Goal: Task Accomplishment & Management: Manage account settings

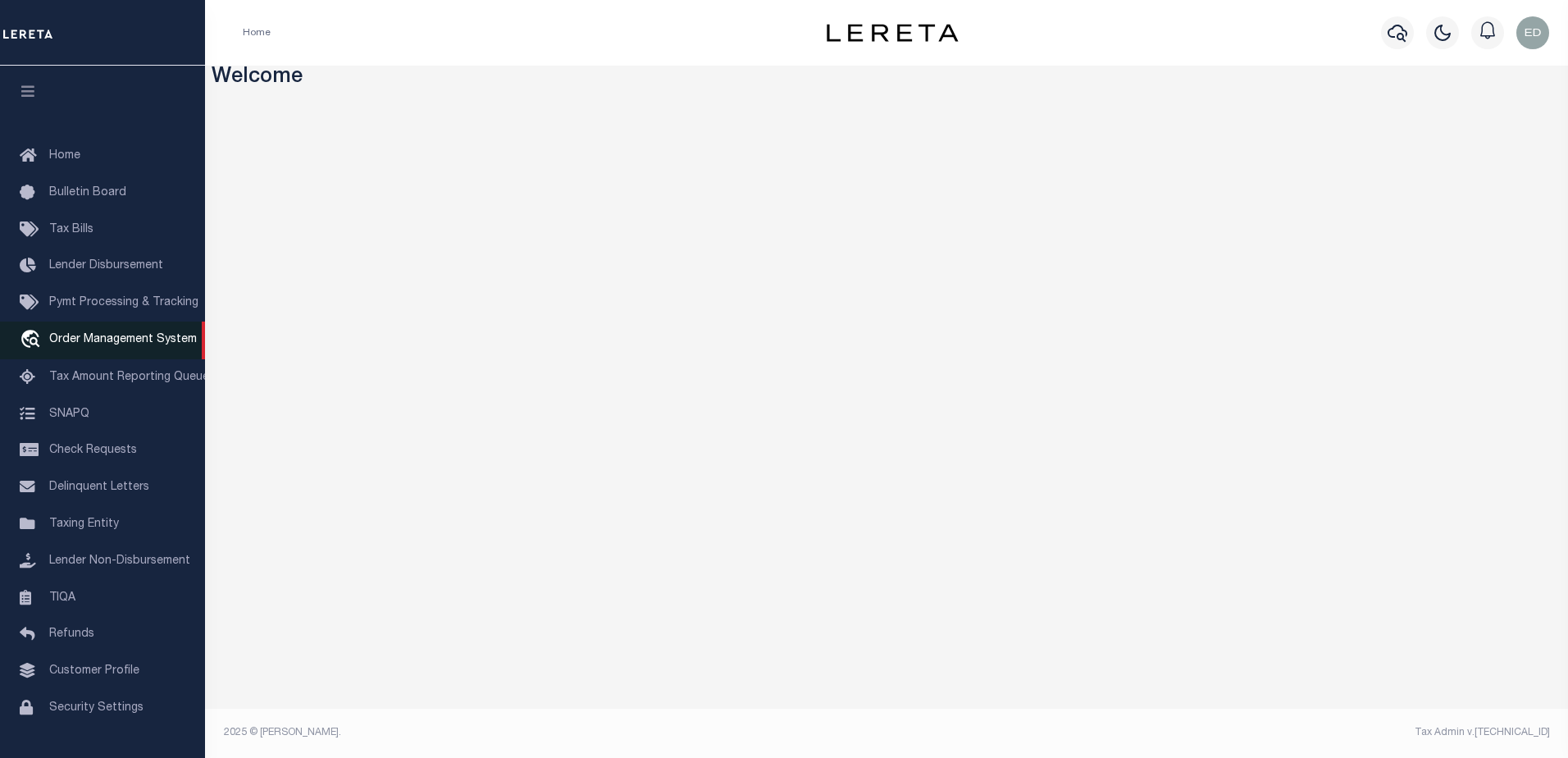
click at [127, 343] on span "Order Management System" at bounding box center [123, 339] width 148 height 12
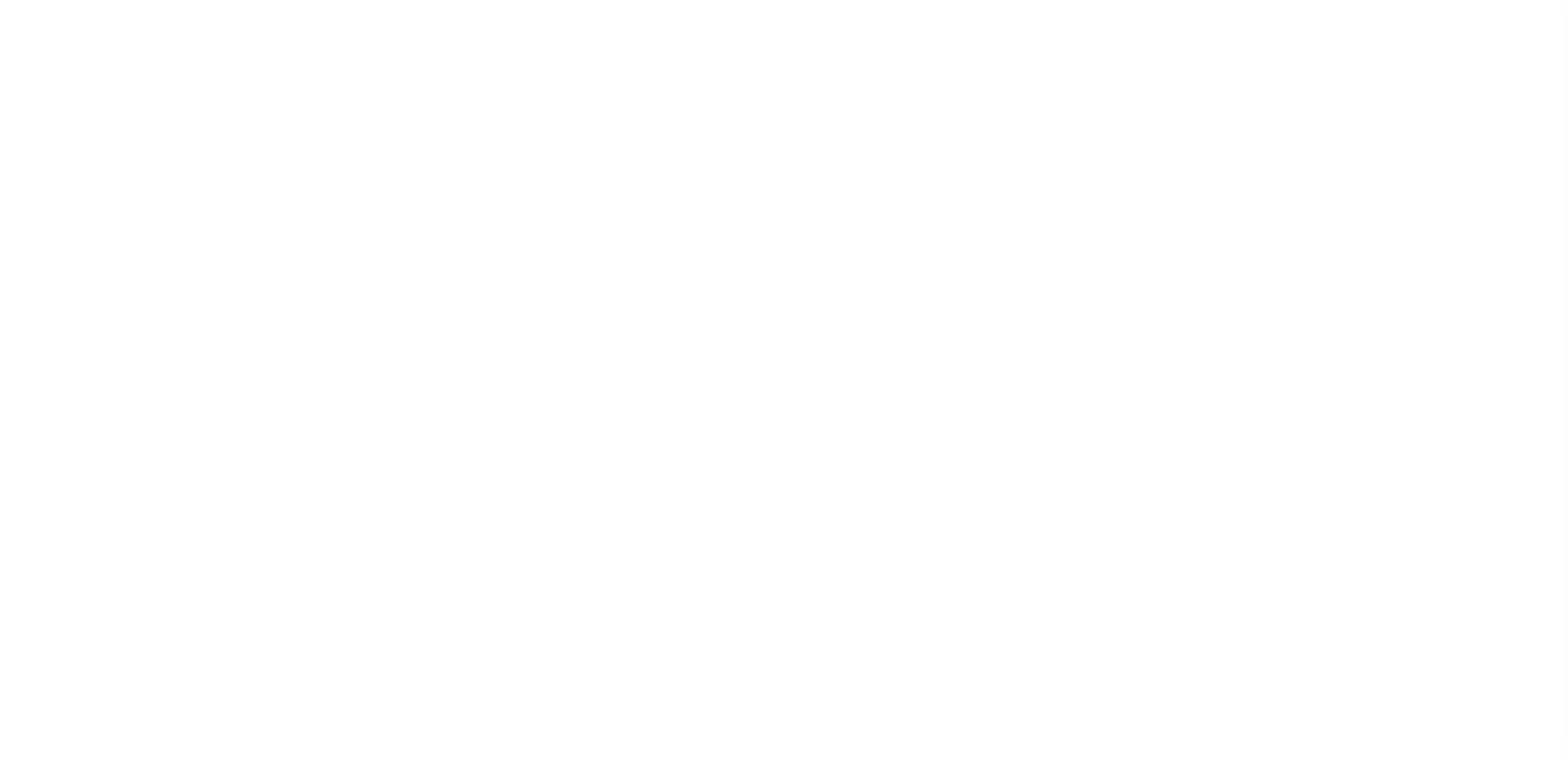
select select "200"
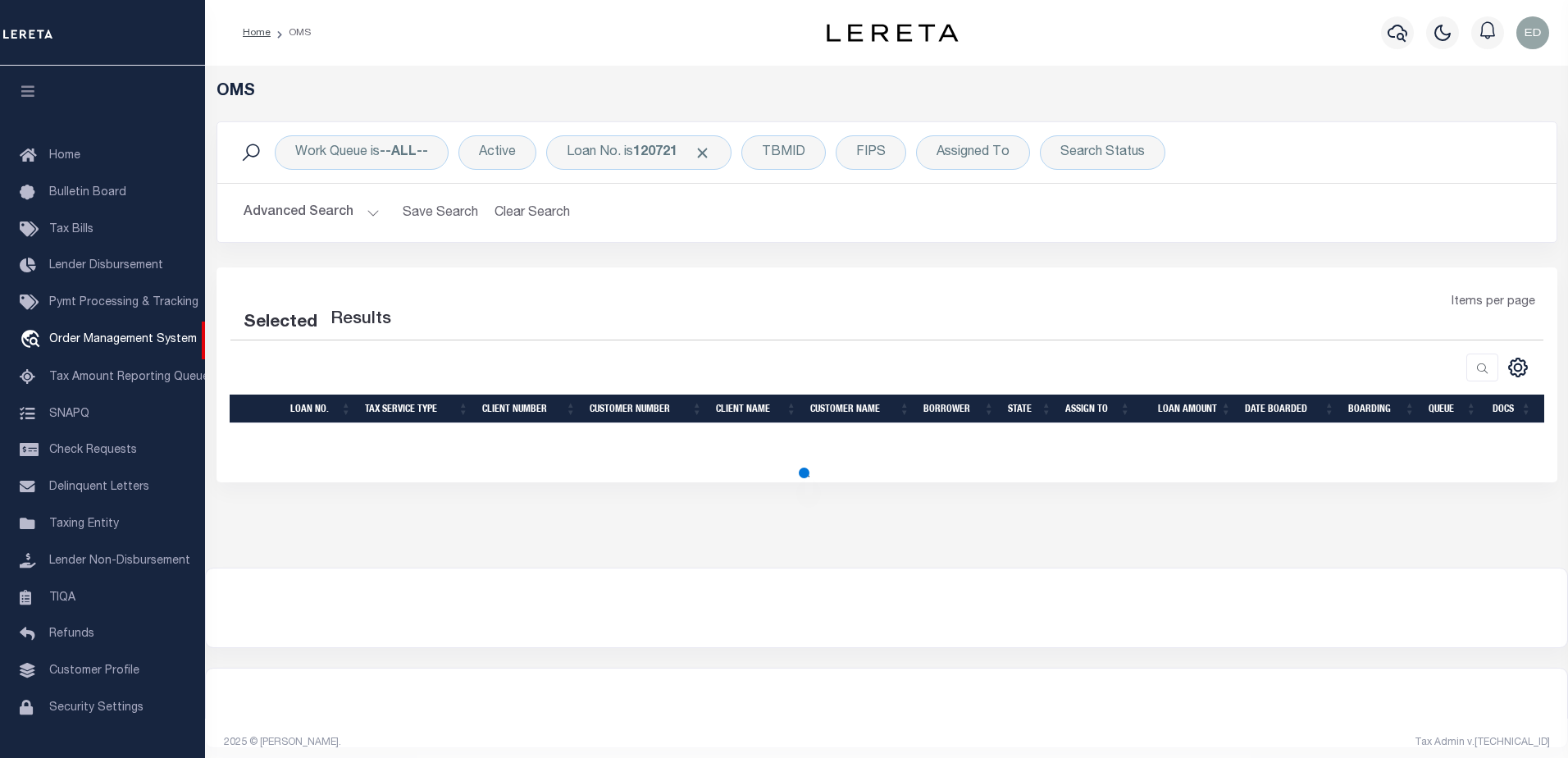
select select "200"
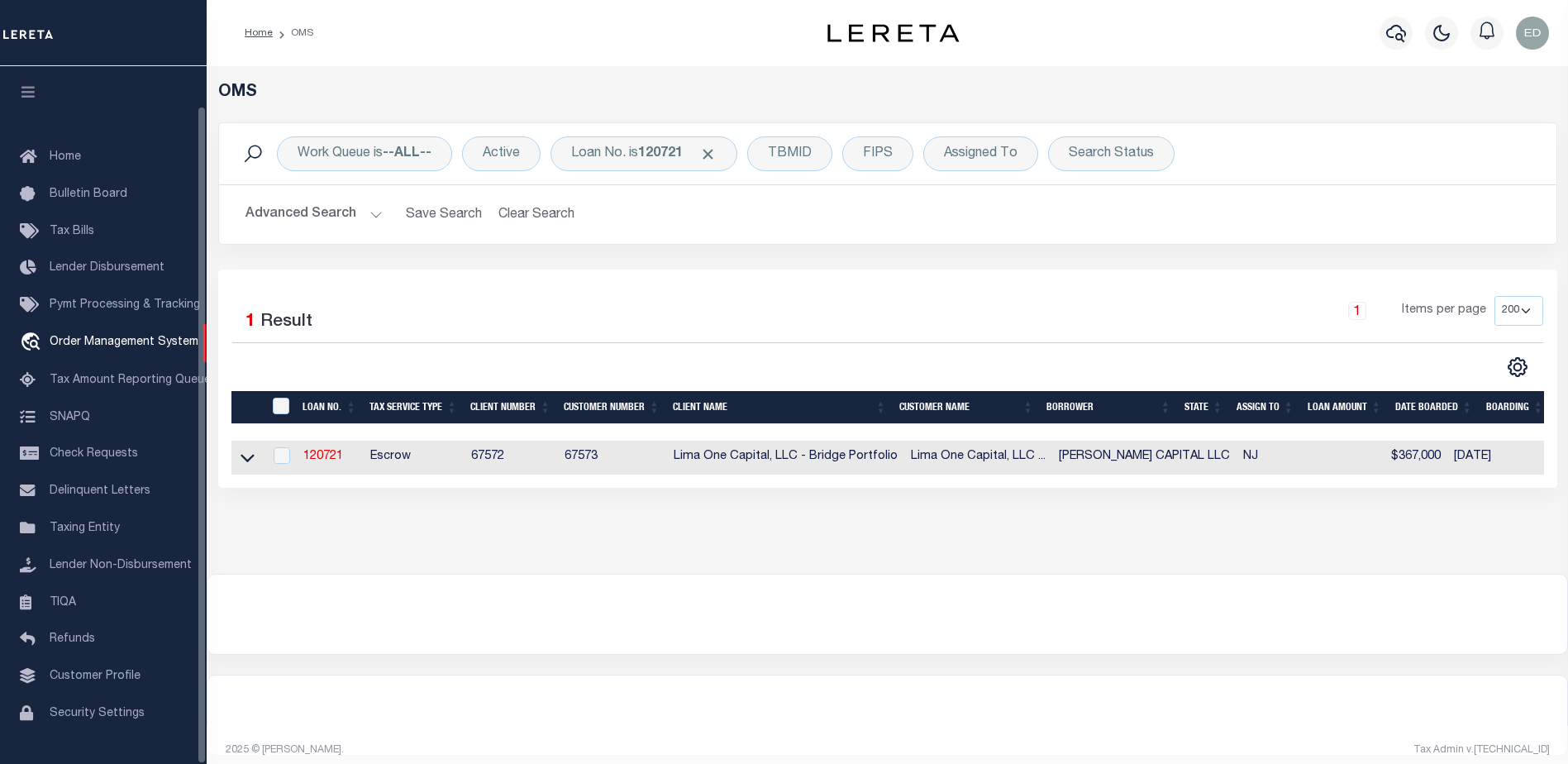
scroll to position [41, 0]
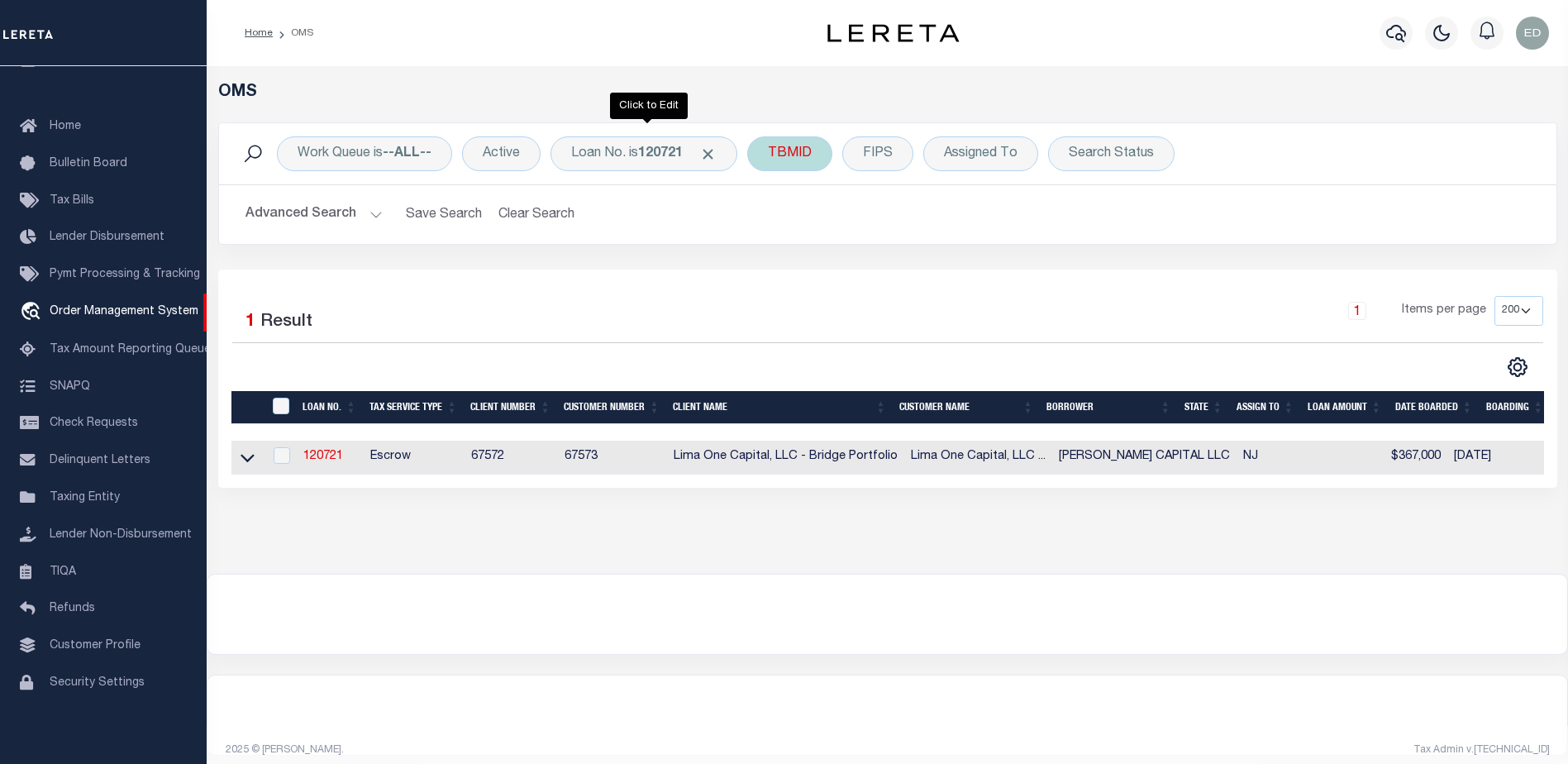
click at [717, 153] on span "Click to Remove" at bounding box center [708, 154] width 18 height 18
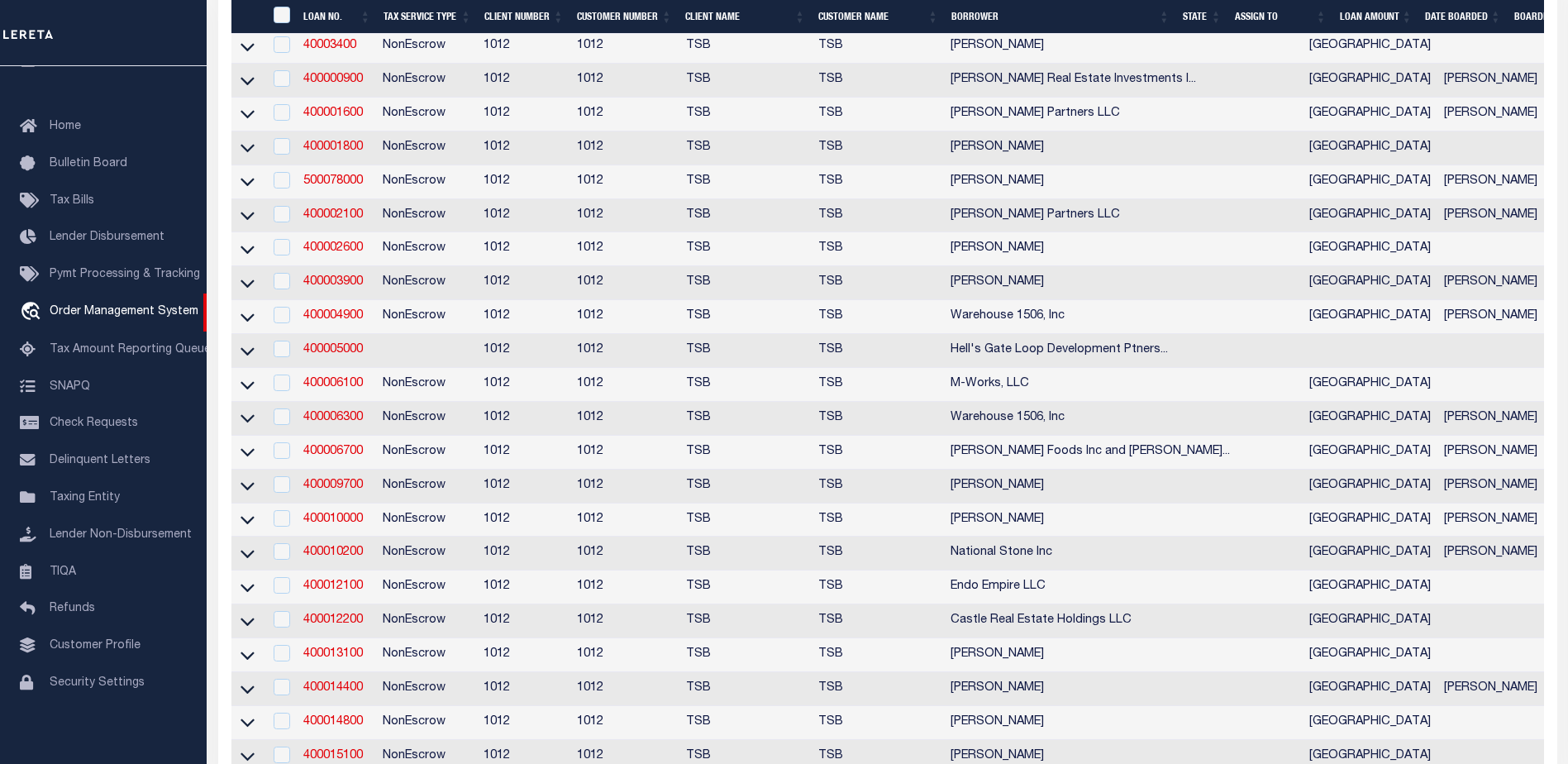
scroll to position [0, 0]
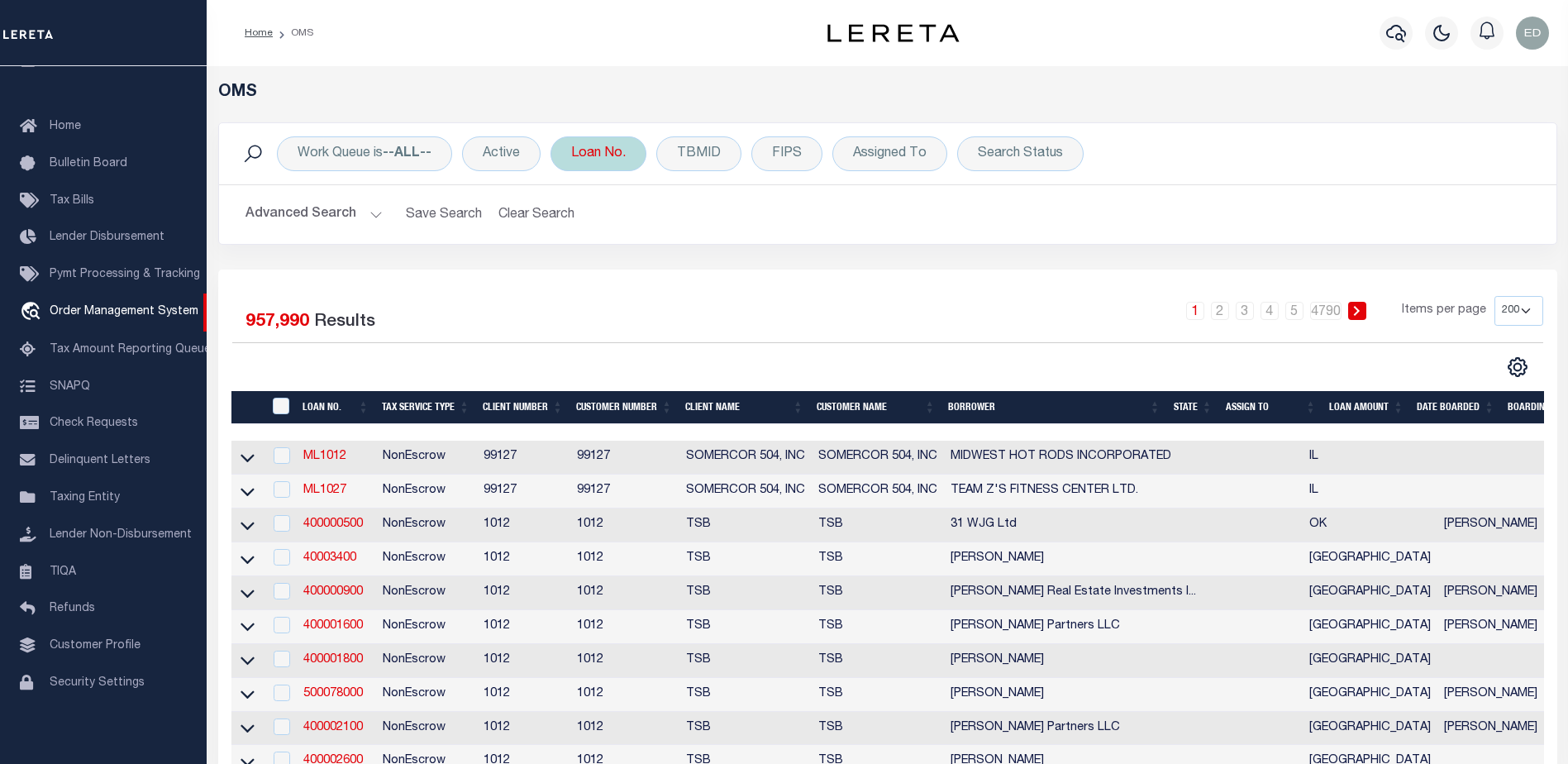
click at [604, 151] on div "Loan No." at bounding box center [599, 154] width 96 height 35
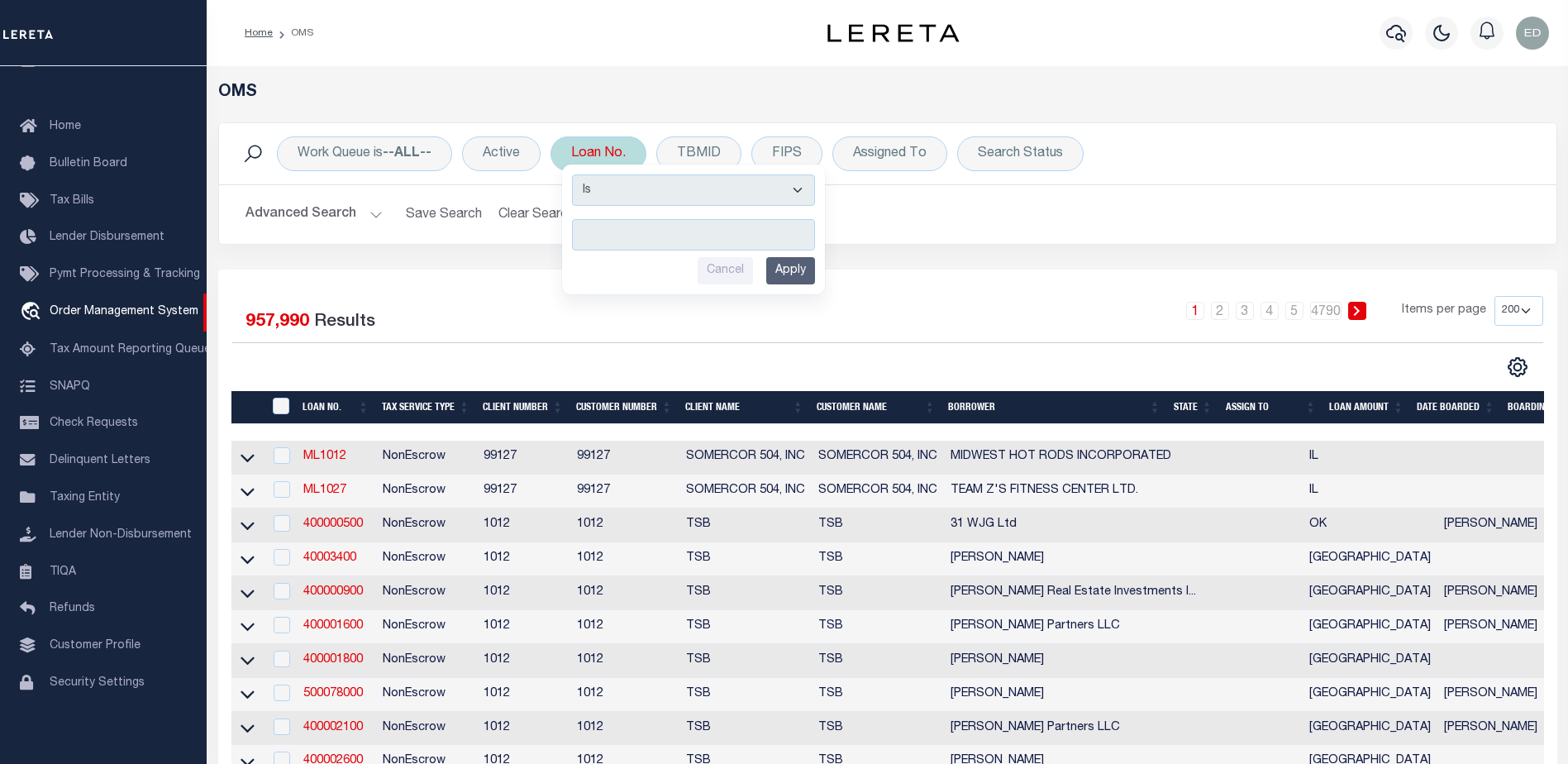
click at [649, 241] on input "text" at bounding box center [694, 235] width 243 height 31
type input "LLEW"
click at [797, 266] on input "Apply" at bounding box center [790, 271] width 49 height 28
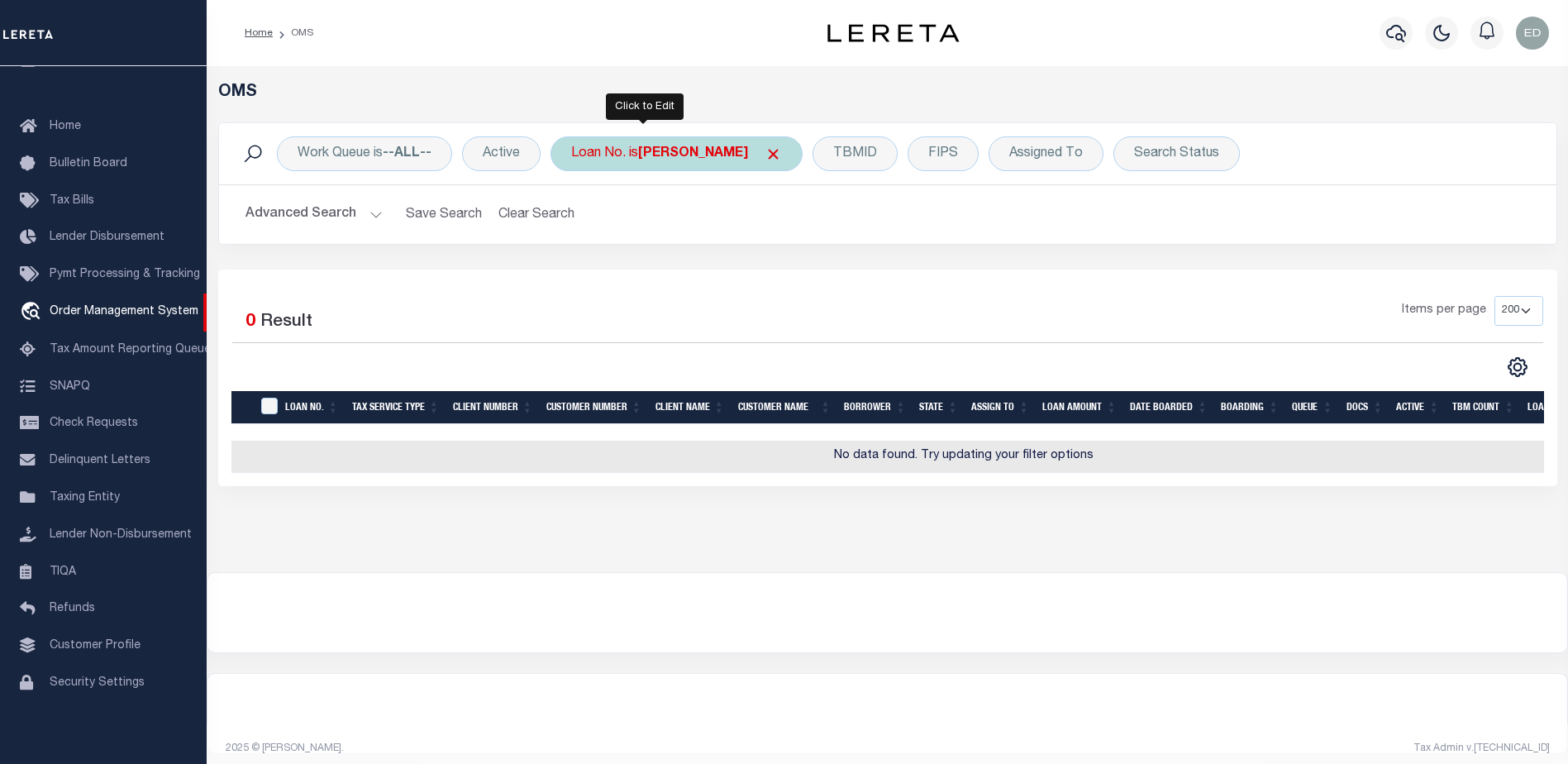
click at [656, 156] on b "LLEW" at bounding box center [693, 154] width 110 height 13
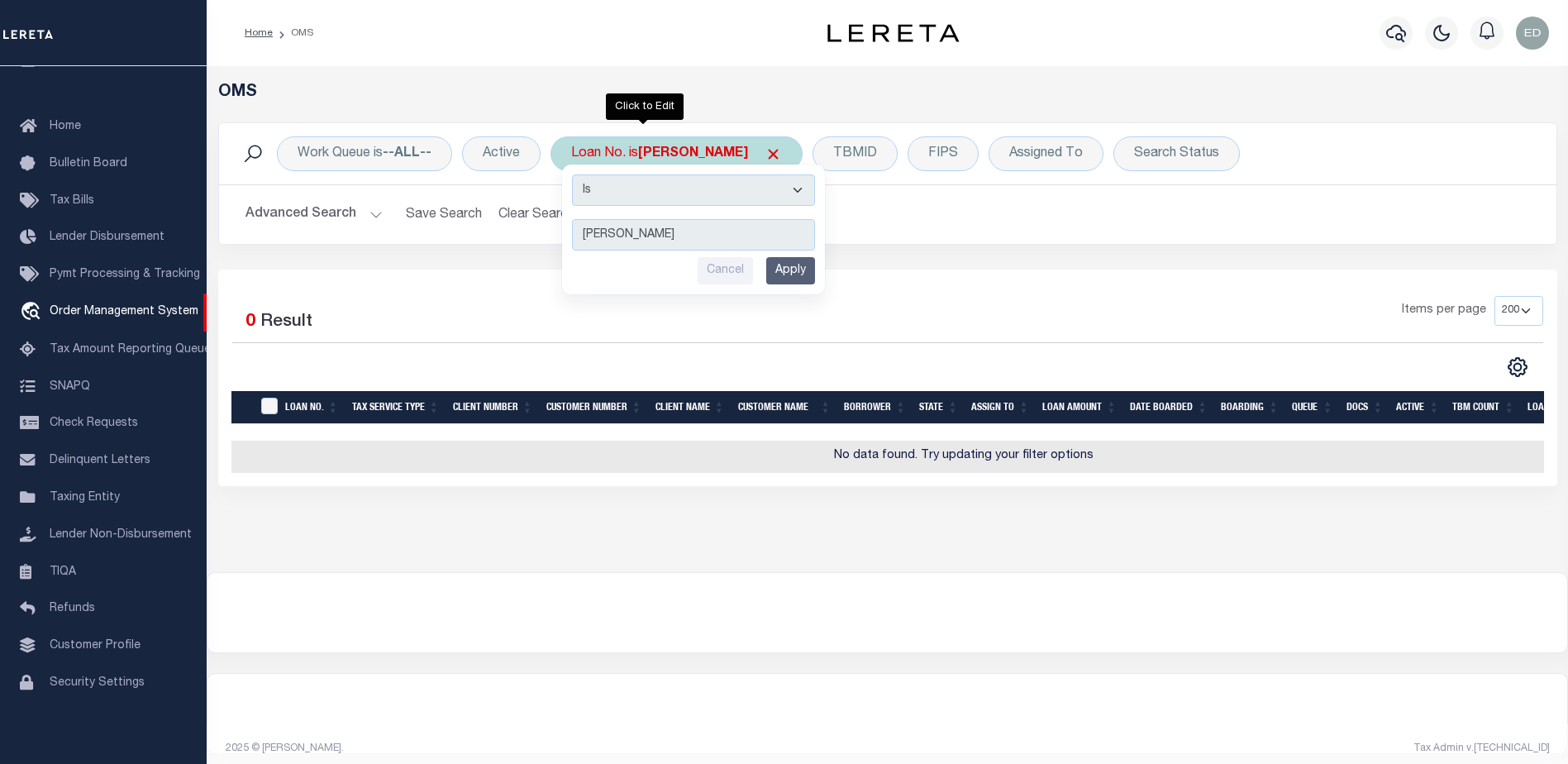
click at [709, 189] on select "Is Contains" at bounding box center [694, 190] width 243 height 31
select select "c"
click at [574, 174] on select "Is Contains" at bounding box center [694, 190] width 243 height 31
click at [786, 276] on input "Apply" at bounding box center [790, 271] width 49 height 28
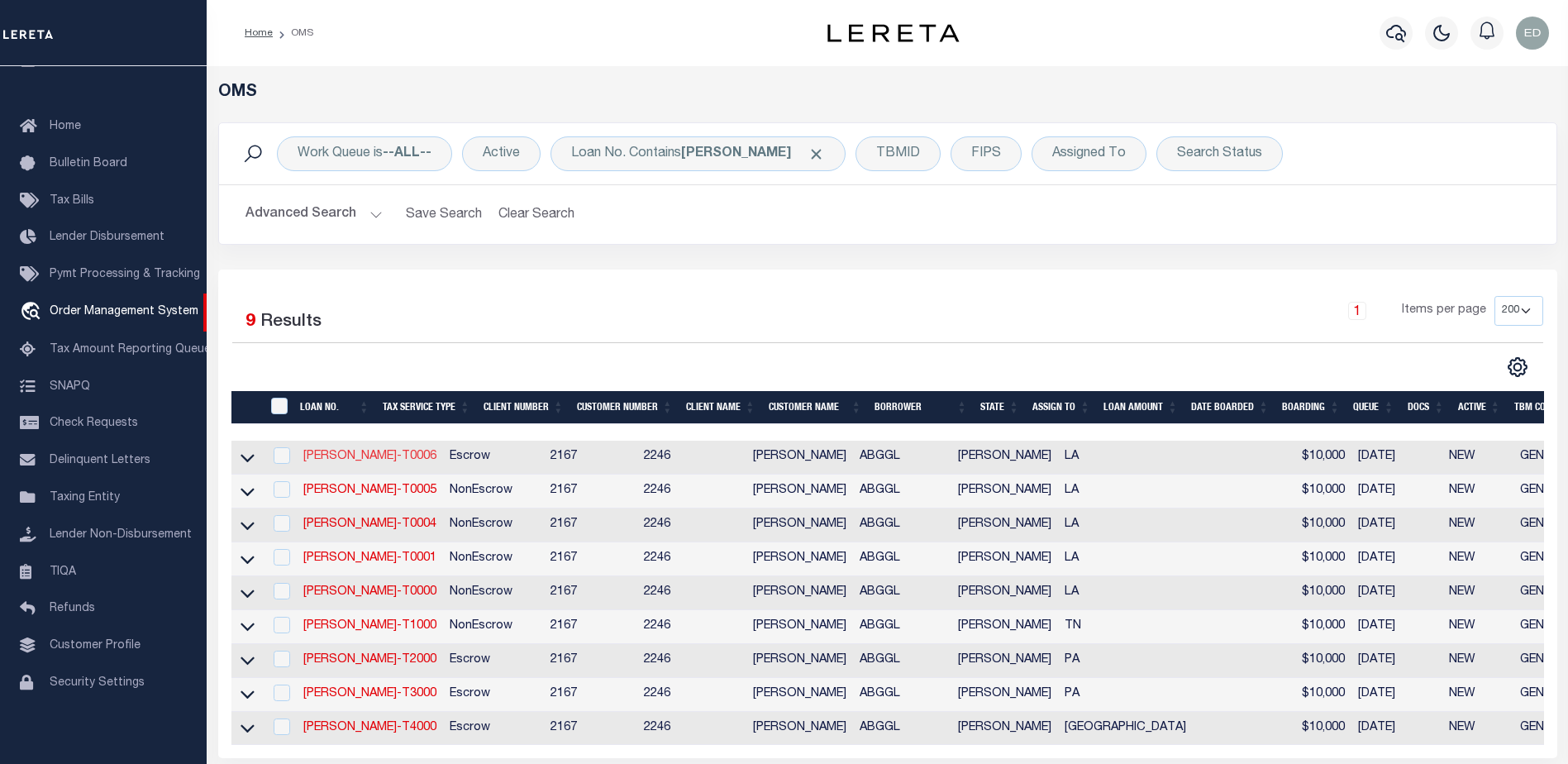
click at [365, 456] on link "LLEW-T0006" at bounding box center [369, 456] width 133 height 12
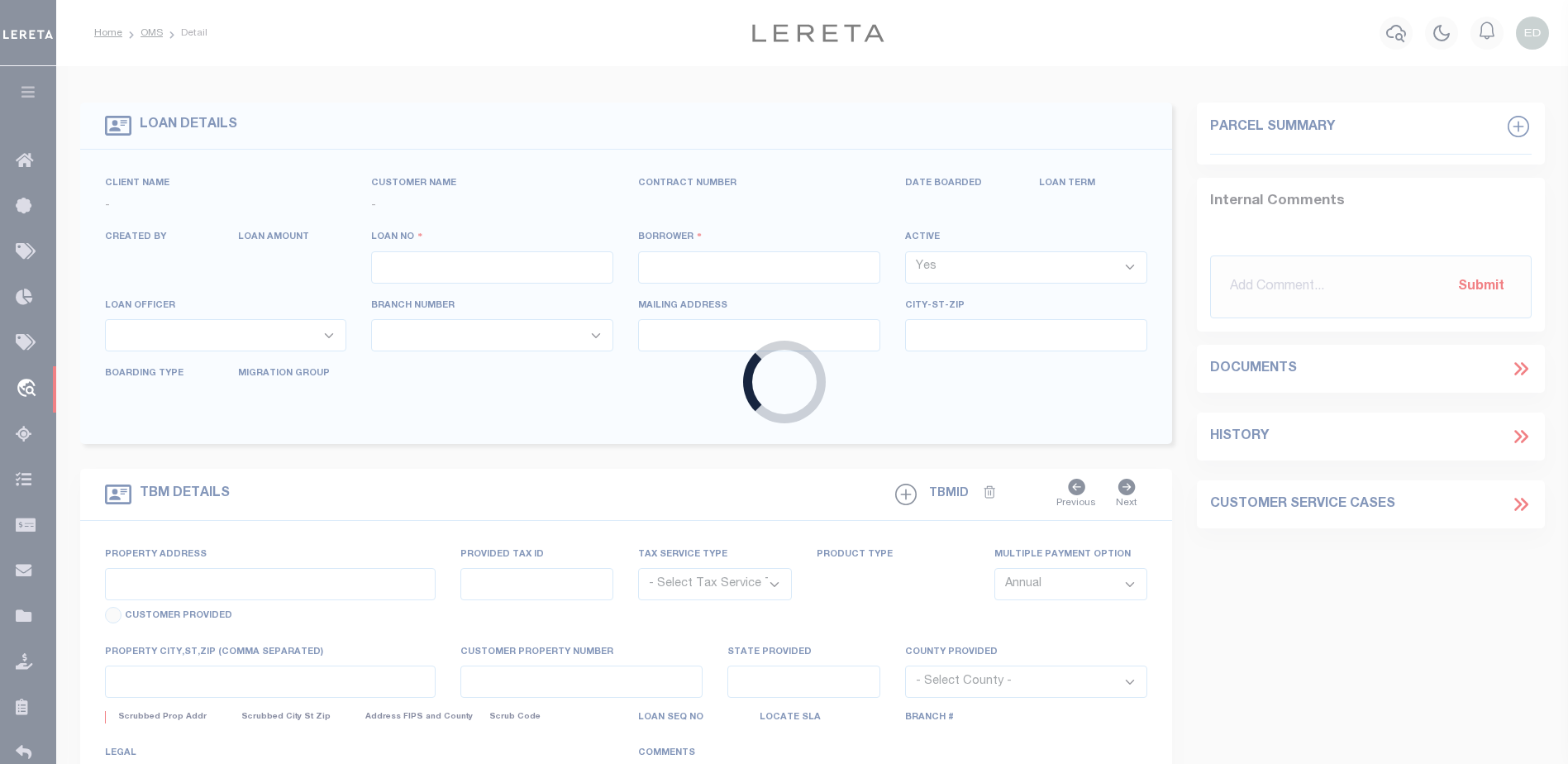
type input "LLEW-T0006"
type input "MICHAEL SCOTT"
select select
type input "136 E RAILROAD AVE"
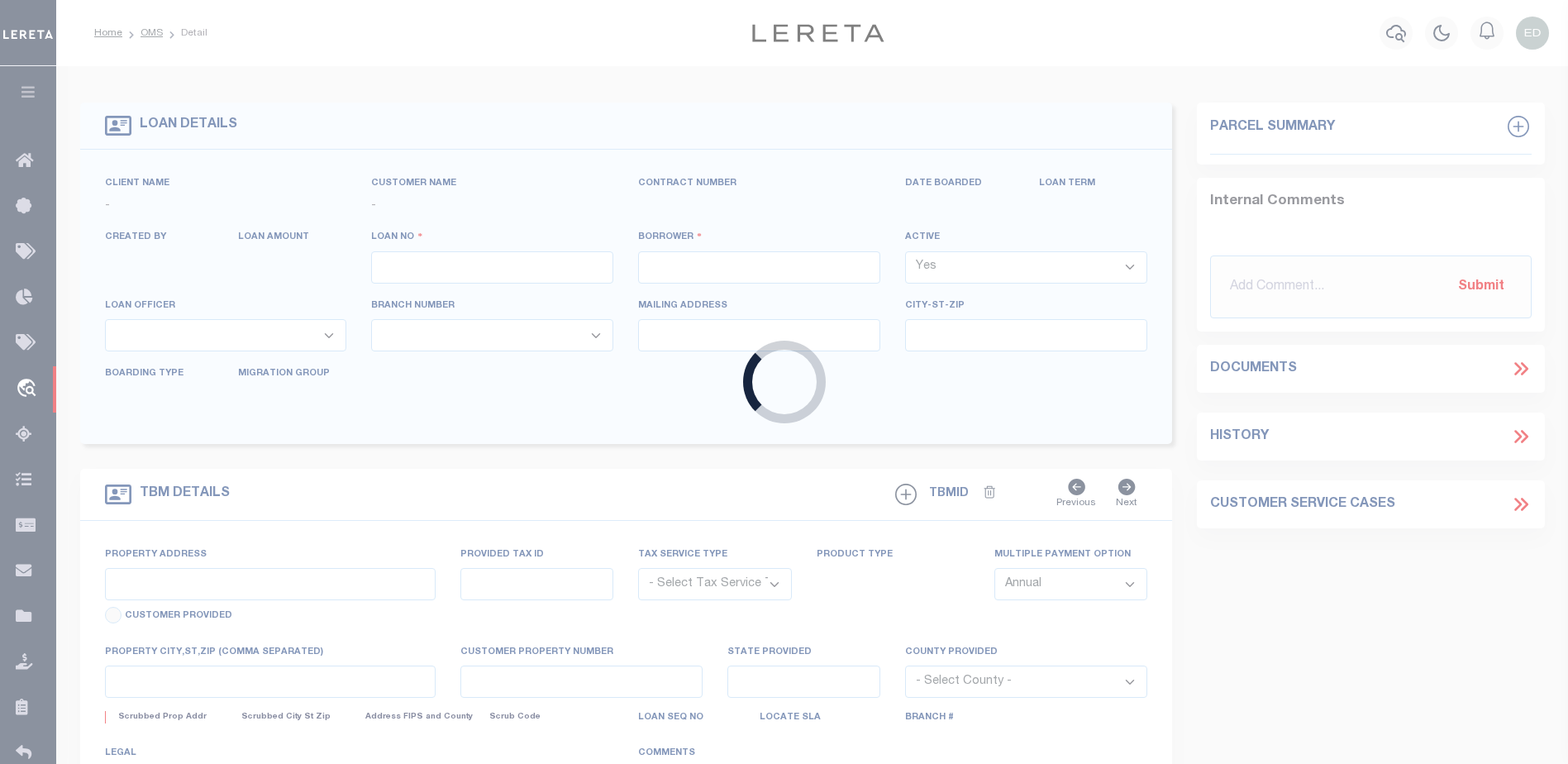
type input "INDEPENDENCE LA 70443-2708"
type input "08/16/2025"
select select "10"
select select "Escrow"
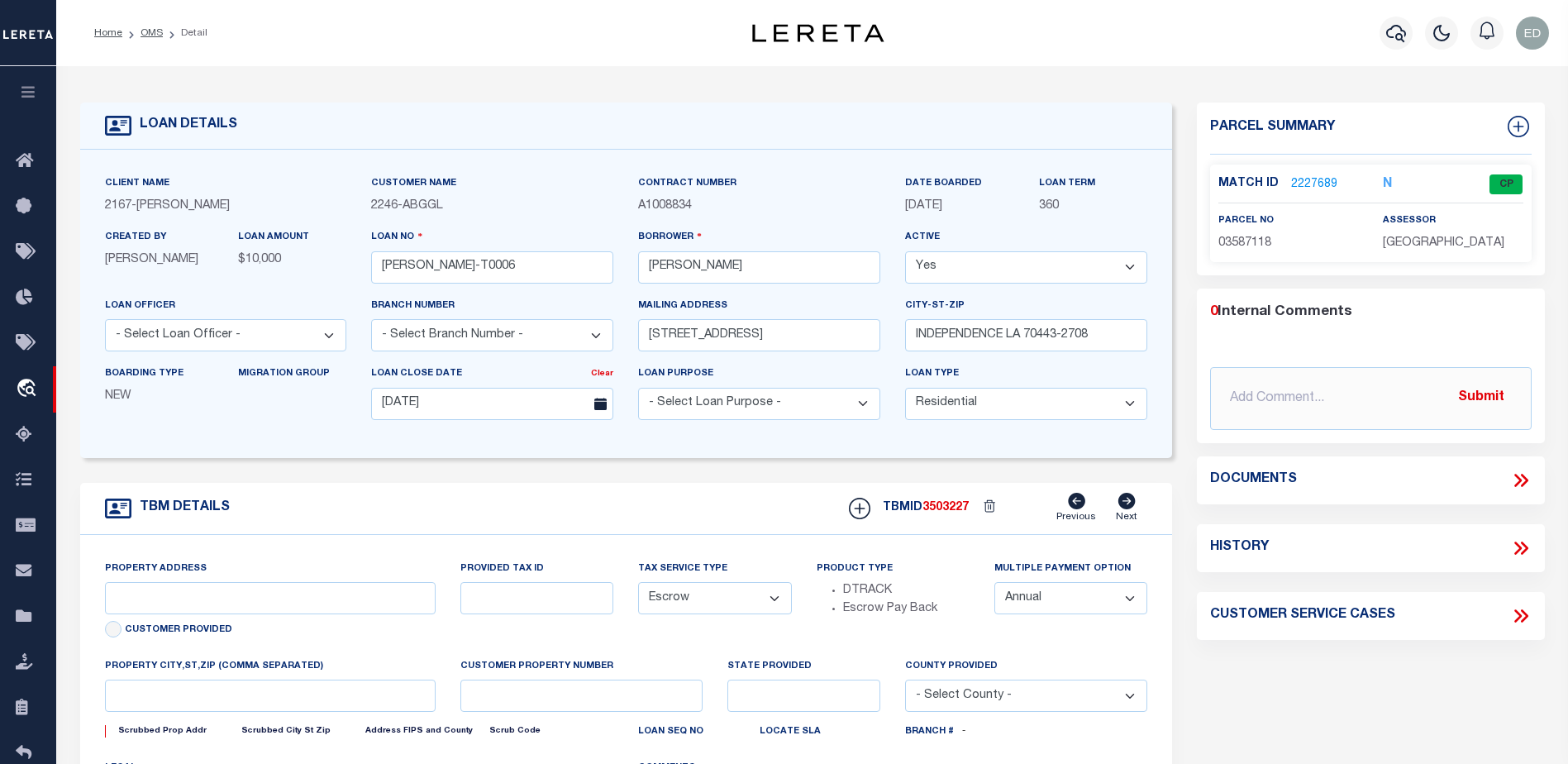
type input "136 E RAILROAD AVE"
select select
type input "INDEPENDENCE LA 70443-2708"
type input "LA"
click at [1319, 178] on link "2227689" at bounding box center [1314, 184] width 46 height 18
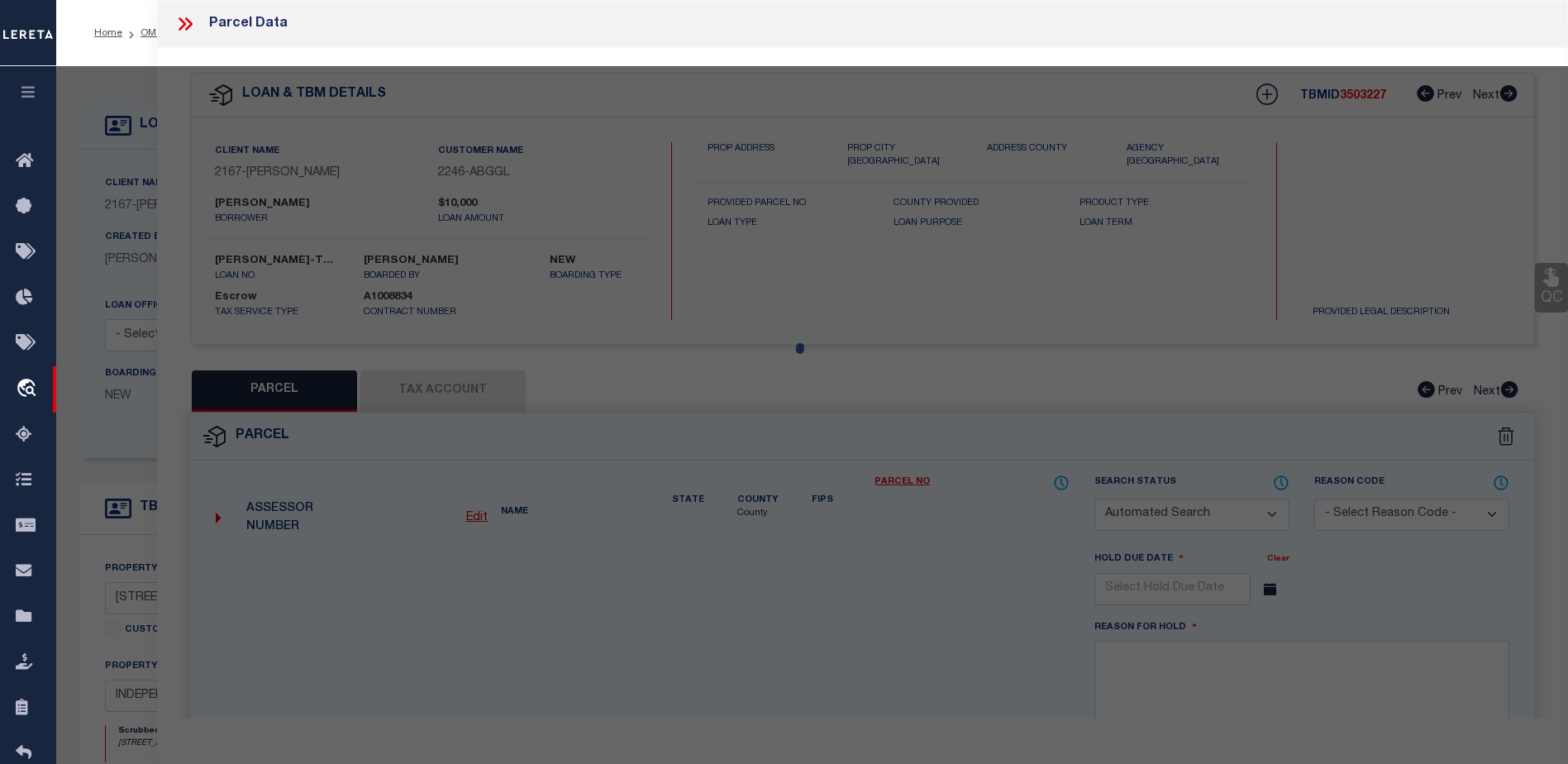
checkbox input "false"
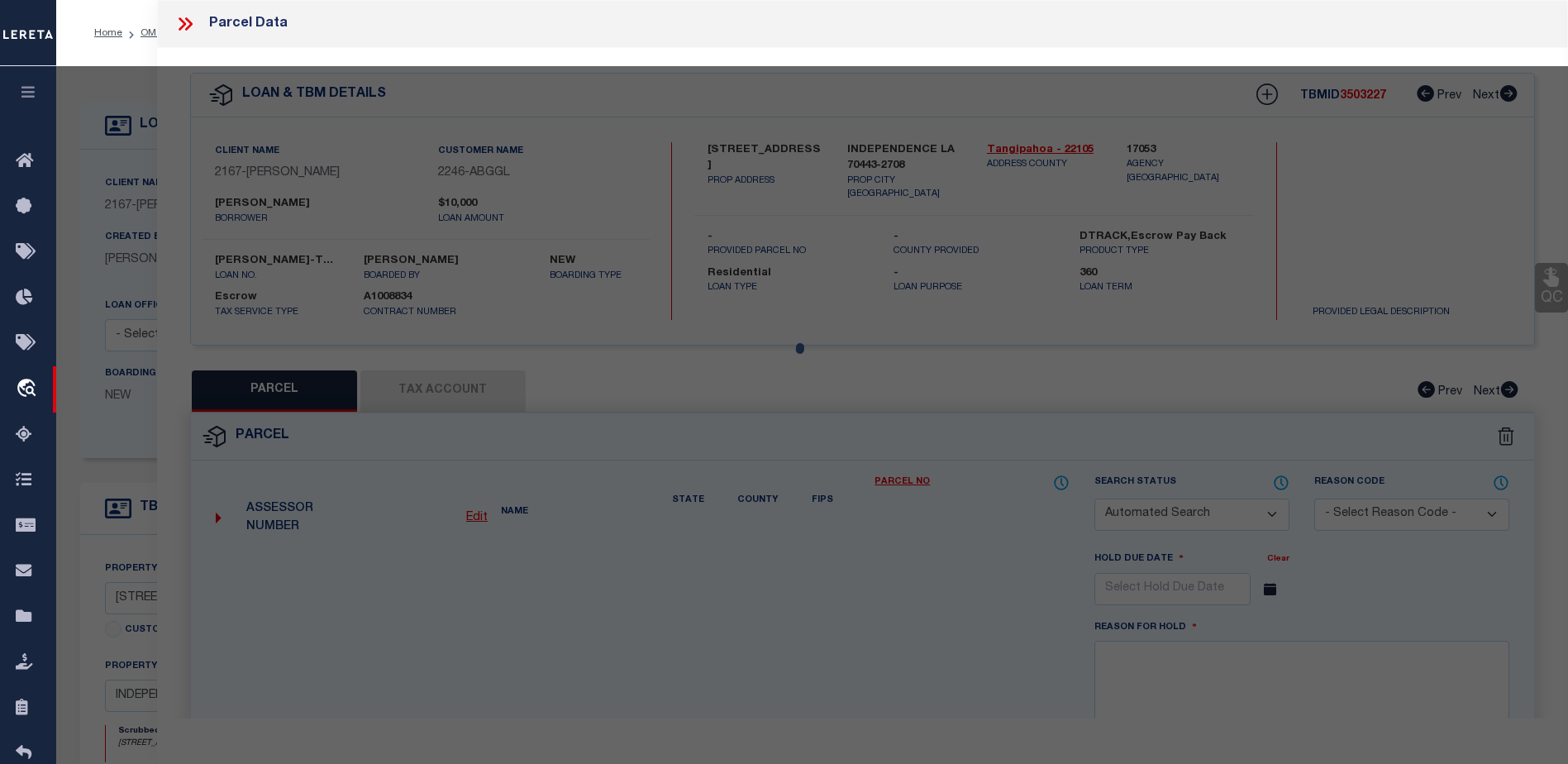
select select "CP"
type input "GULF ISLAND SHRIMP & SEAFOOD II LLC"
select select "ATL"
select select "ADD"
type input "136 E RAILROAD AVE"
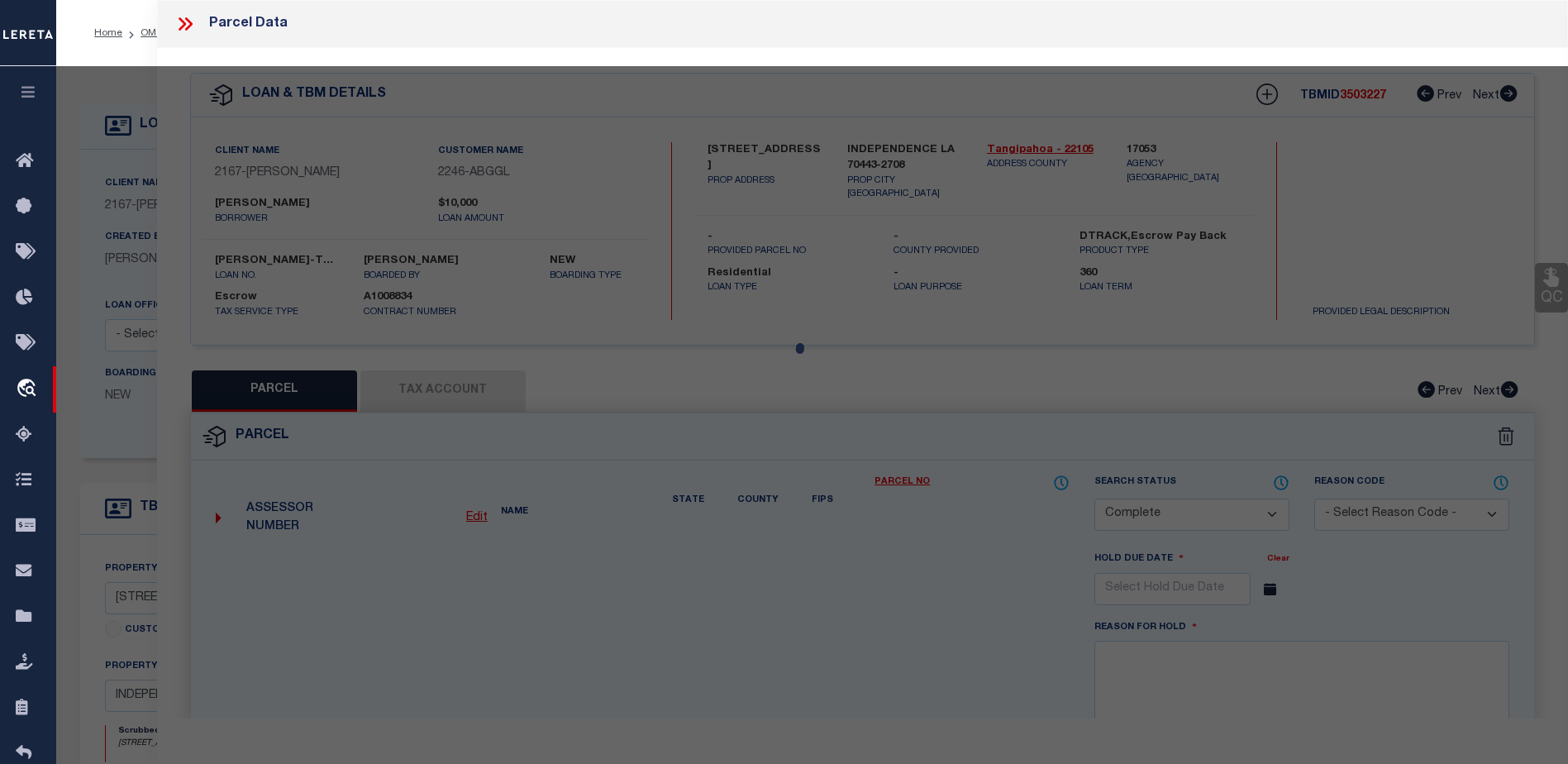
type input "INDEPENDENCE, LA 70443"
type textarea "5.57A TOTAL 1.50A IN SQ 31 INDY B430 P676 XXXXXXXXXXXXXXXXXXXXXXXXXXXXXXXXX 4.0…"
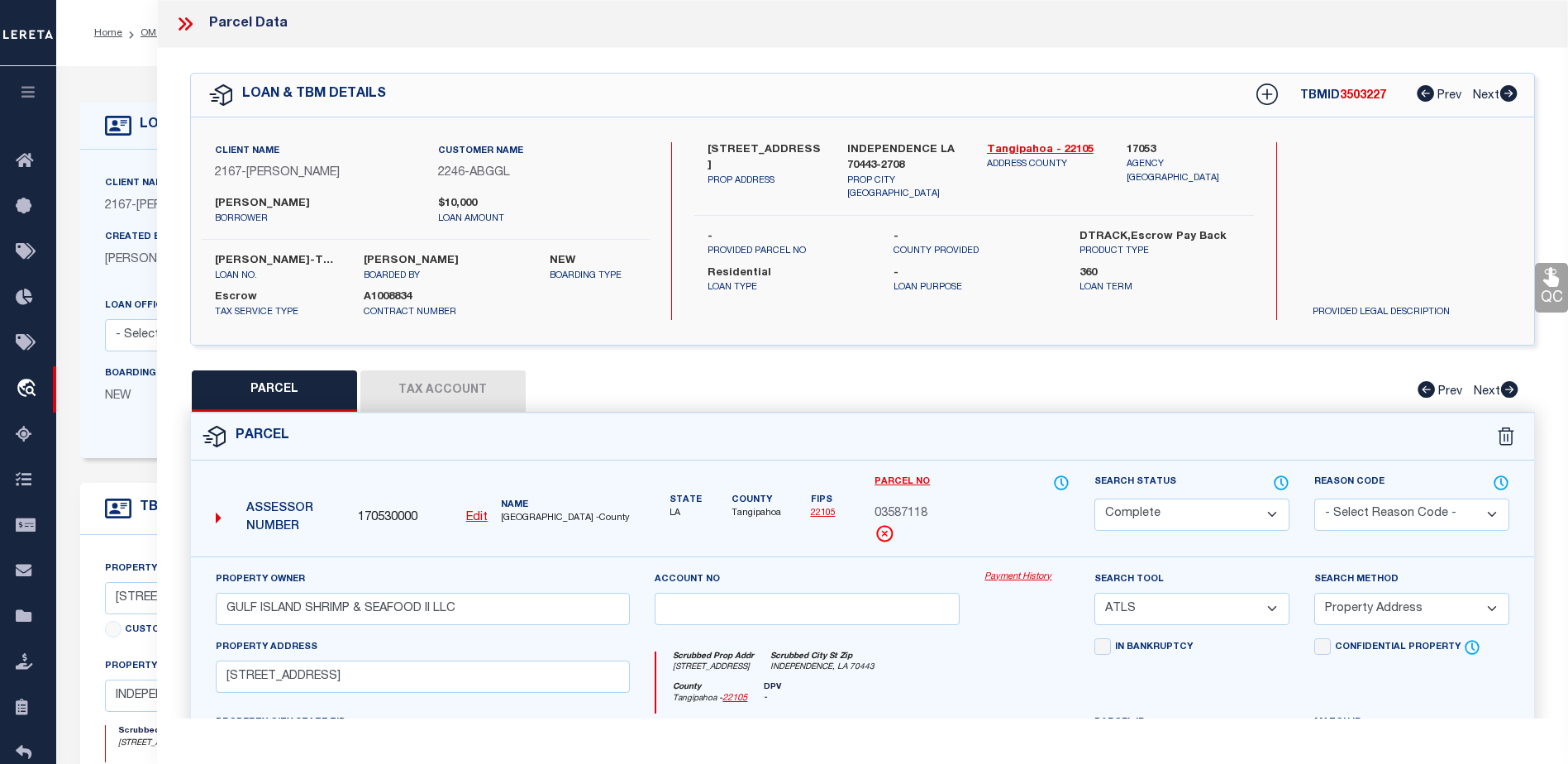
click at [181, 16] on icon at bounding box center [184, 23] width 21 height 21
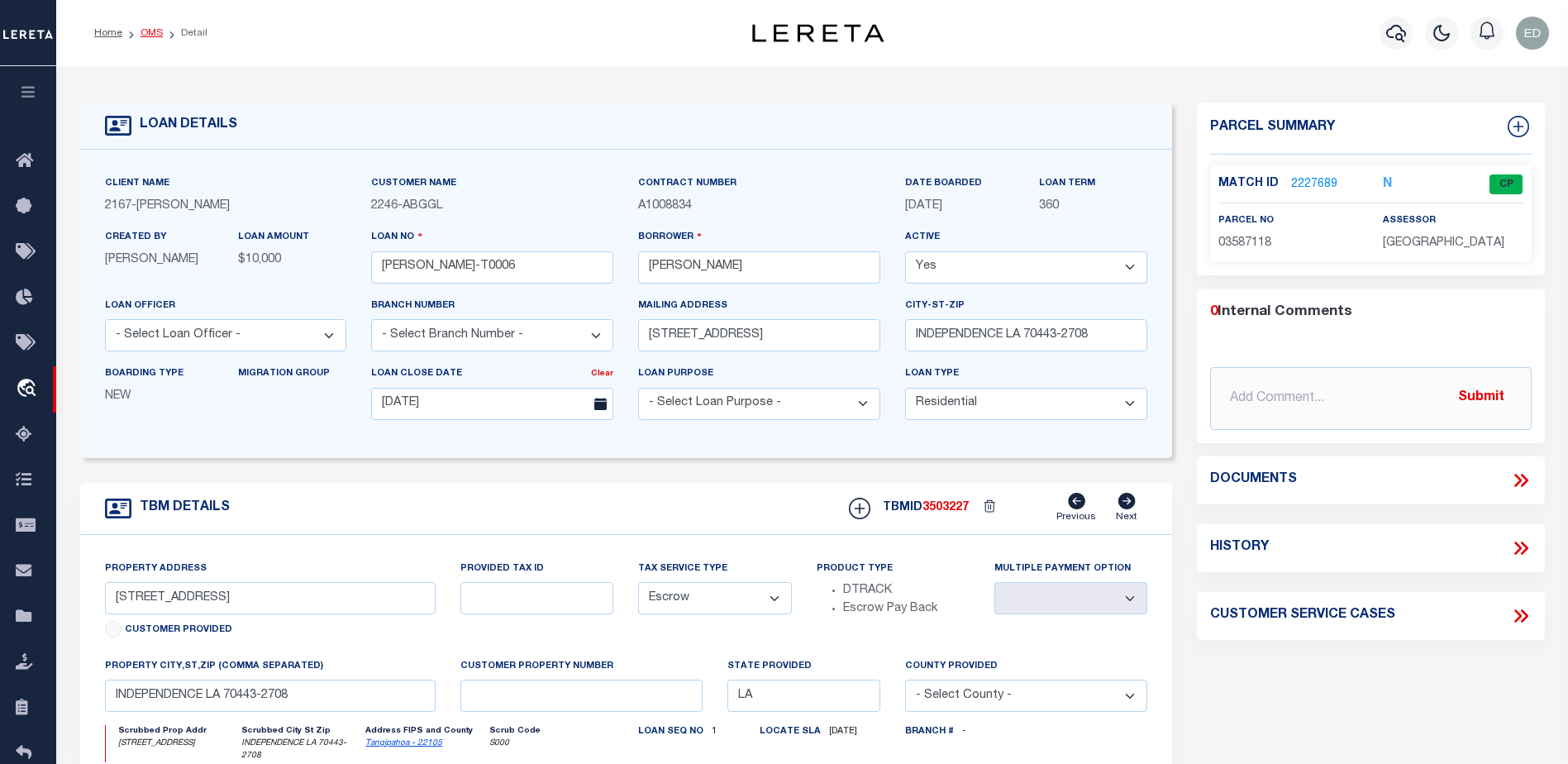
click at [147, 29] on link "OMS" at bounding box center [152, 33] width 22 height 10
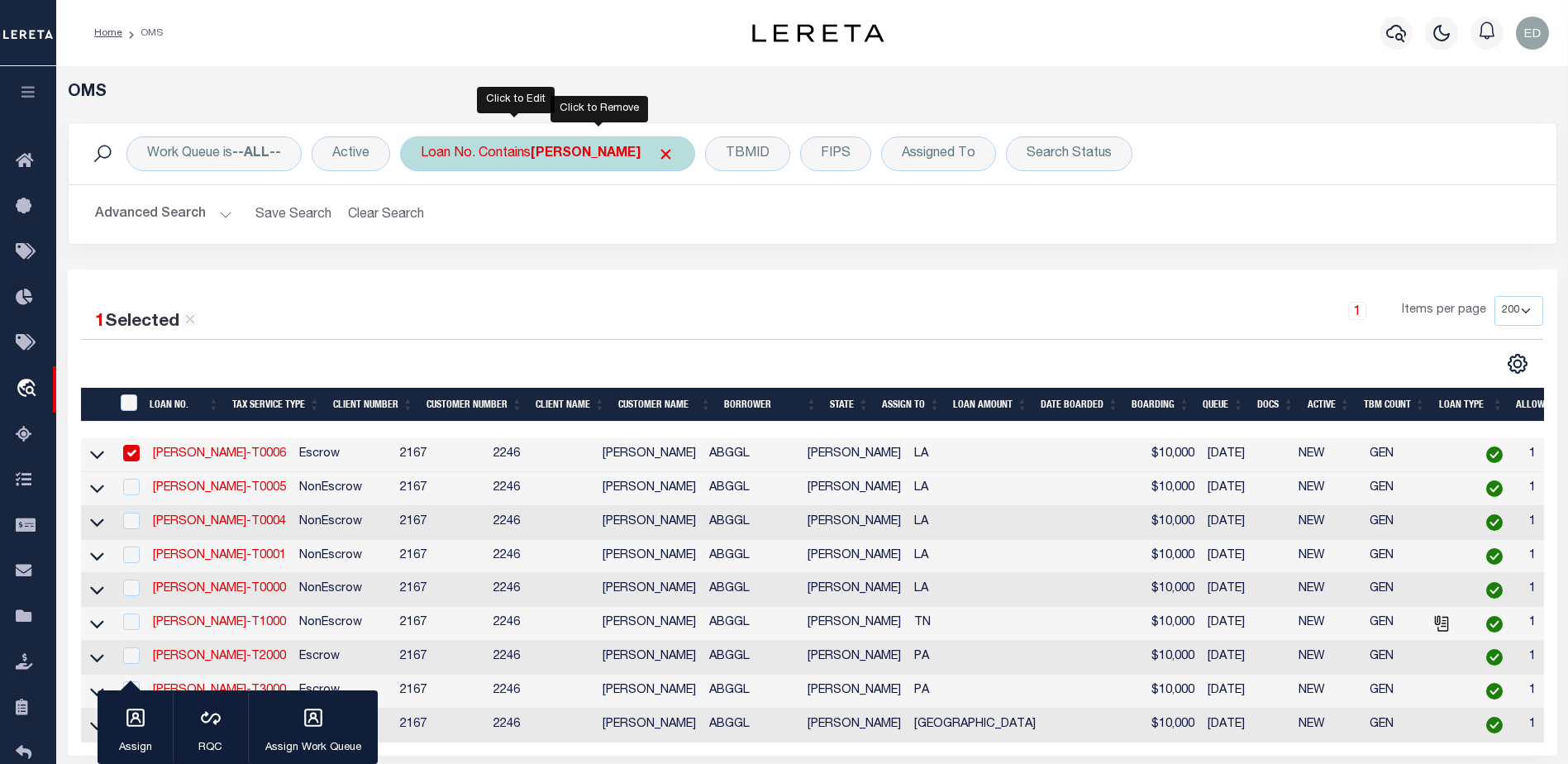
click at [657, 156] on span "Click to Remove" at bounding box center [665, 154] width 18 height 18
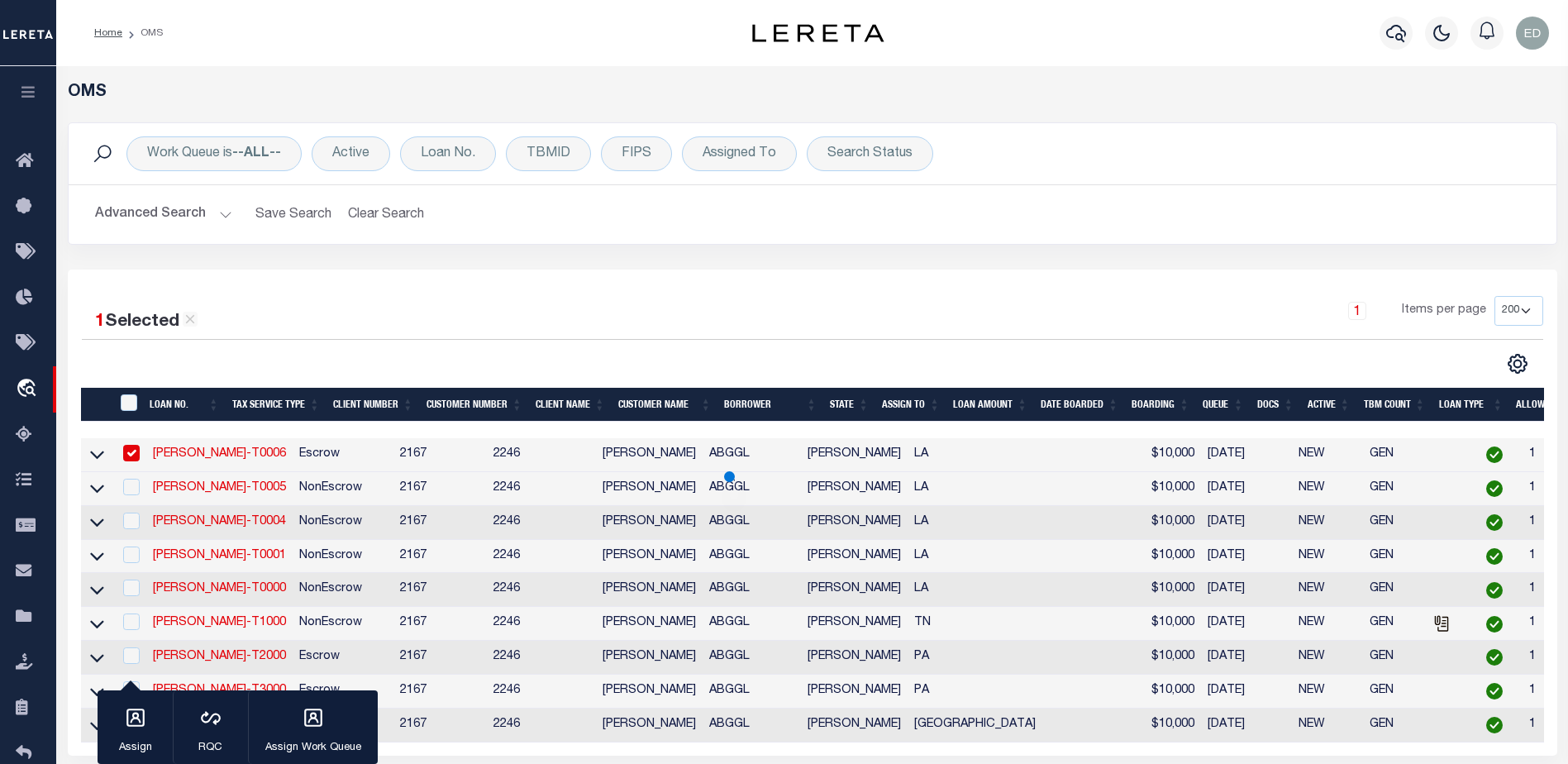
click at [227, 213] on button "Advanced Search" at bounding box center [163, 214] width 137 height 32
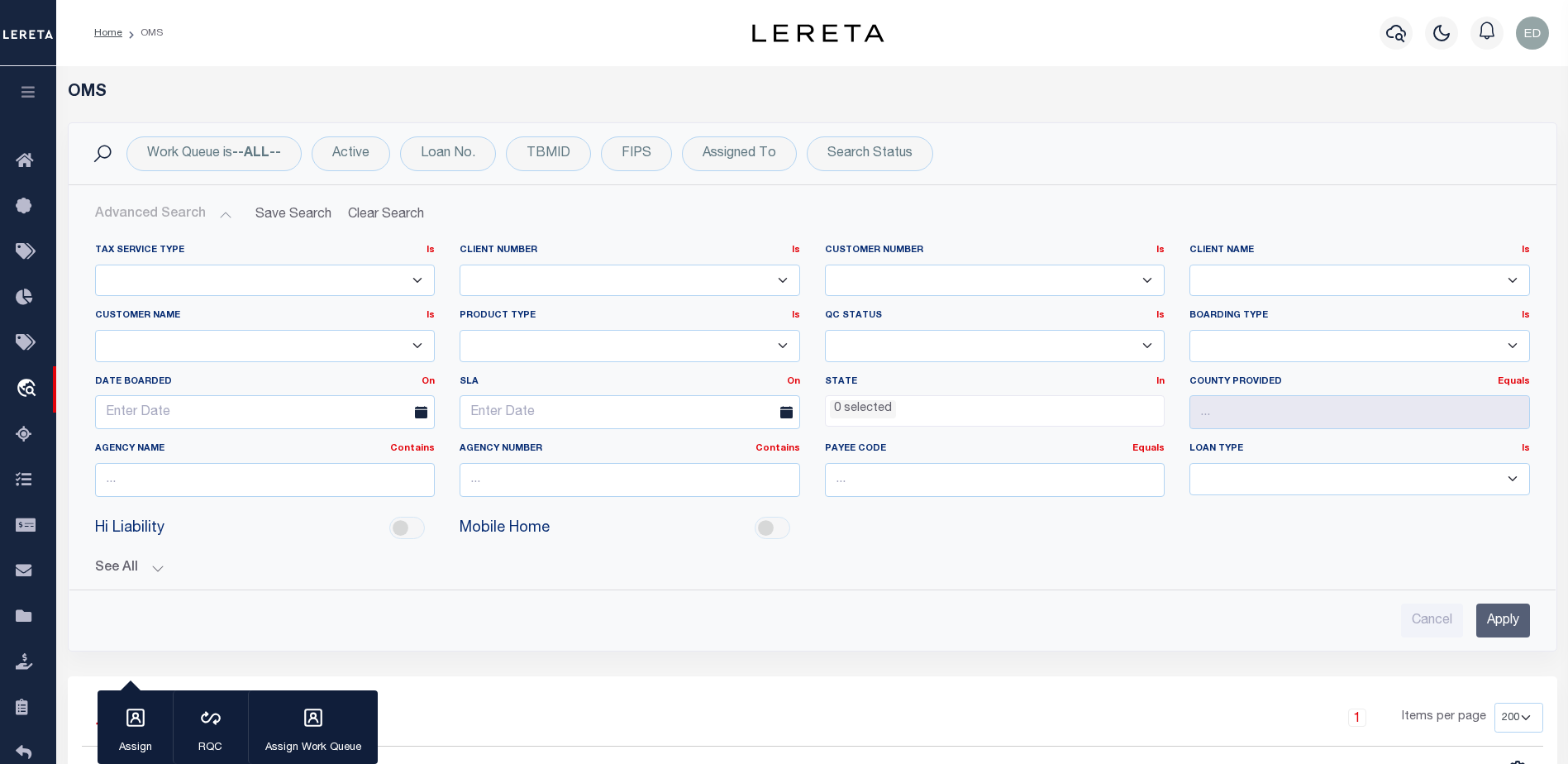
click at [898, 409] on ul "0 selected" at bounding box center [995, 407] width 339 height 22
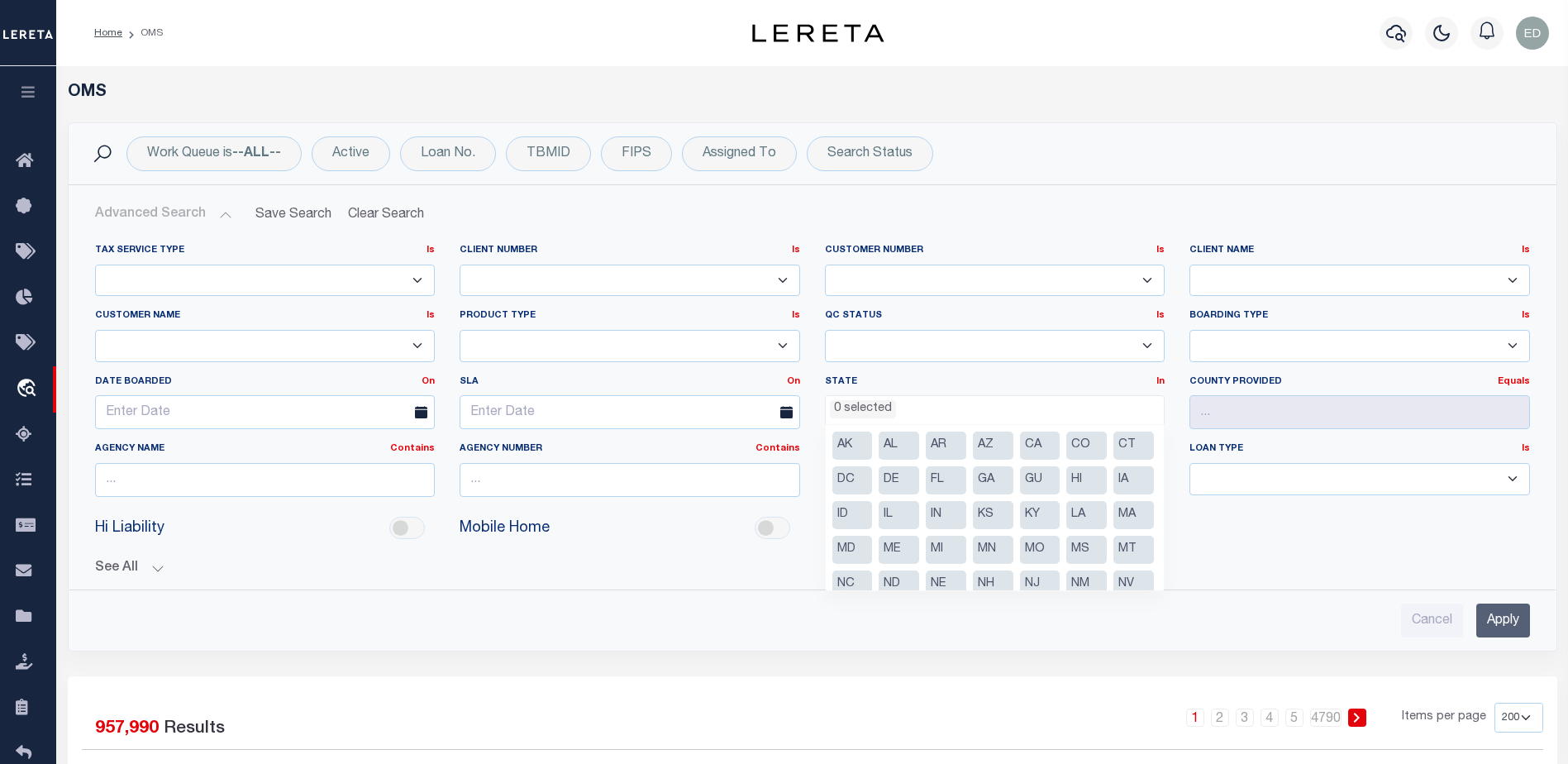
click at [1083, 448] on li "CO" at bounding box center [1086, 445] width 41 height 29
select select "CO"
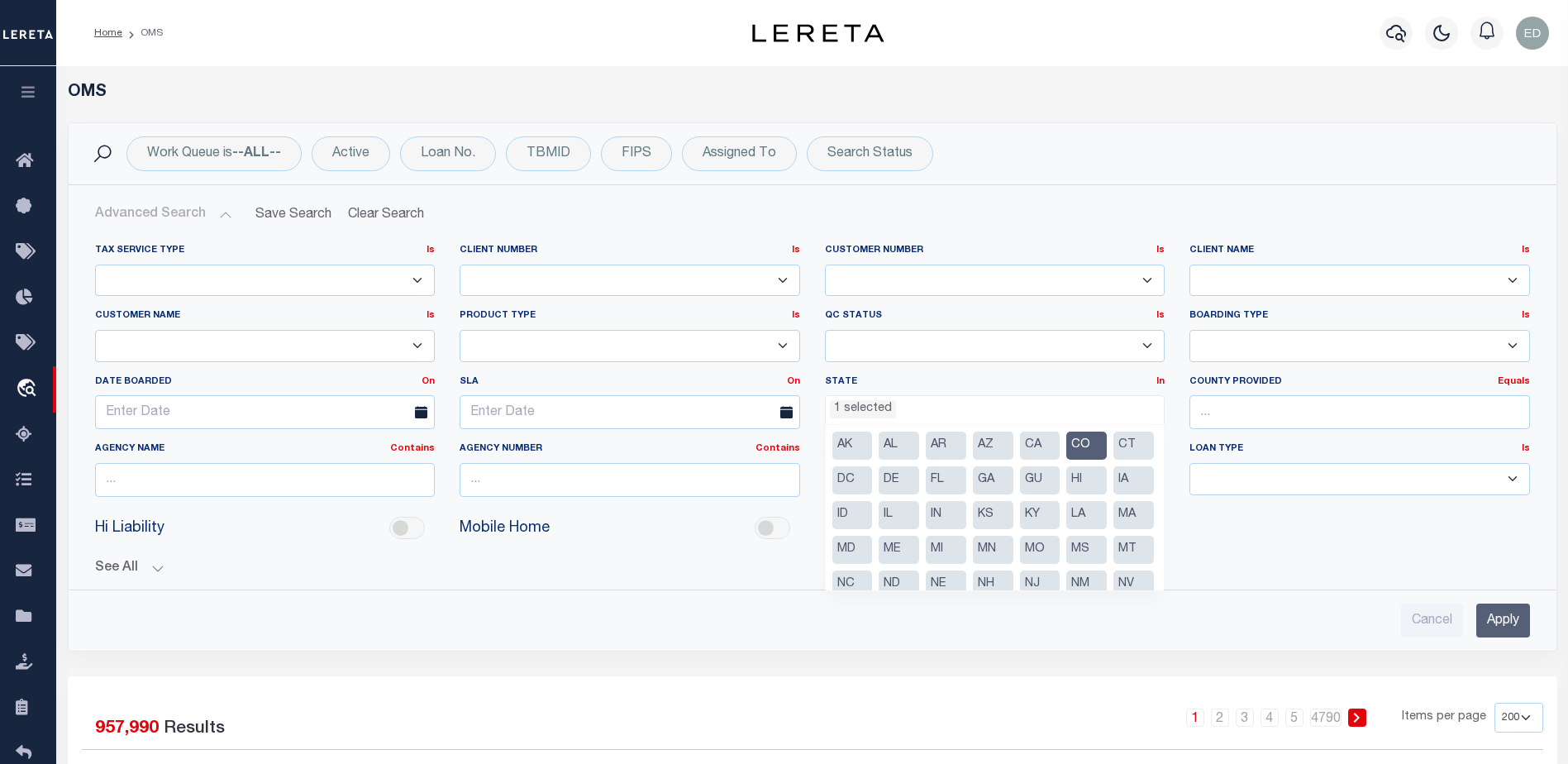
scroll to position [75, 0]
click at [1525, 632] on input "Apply" at bounding box center [1503, 620] width 53 height 34
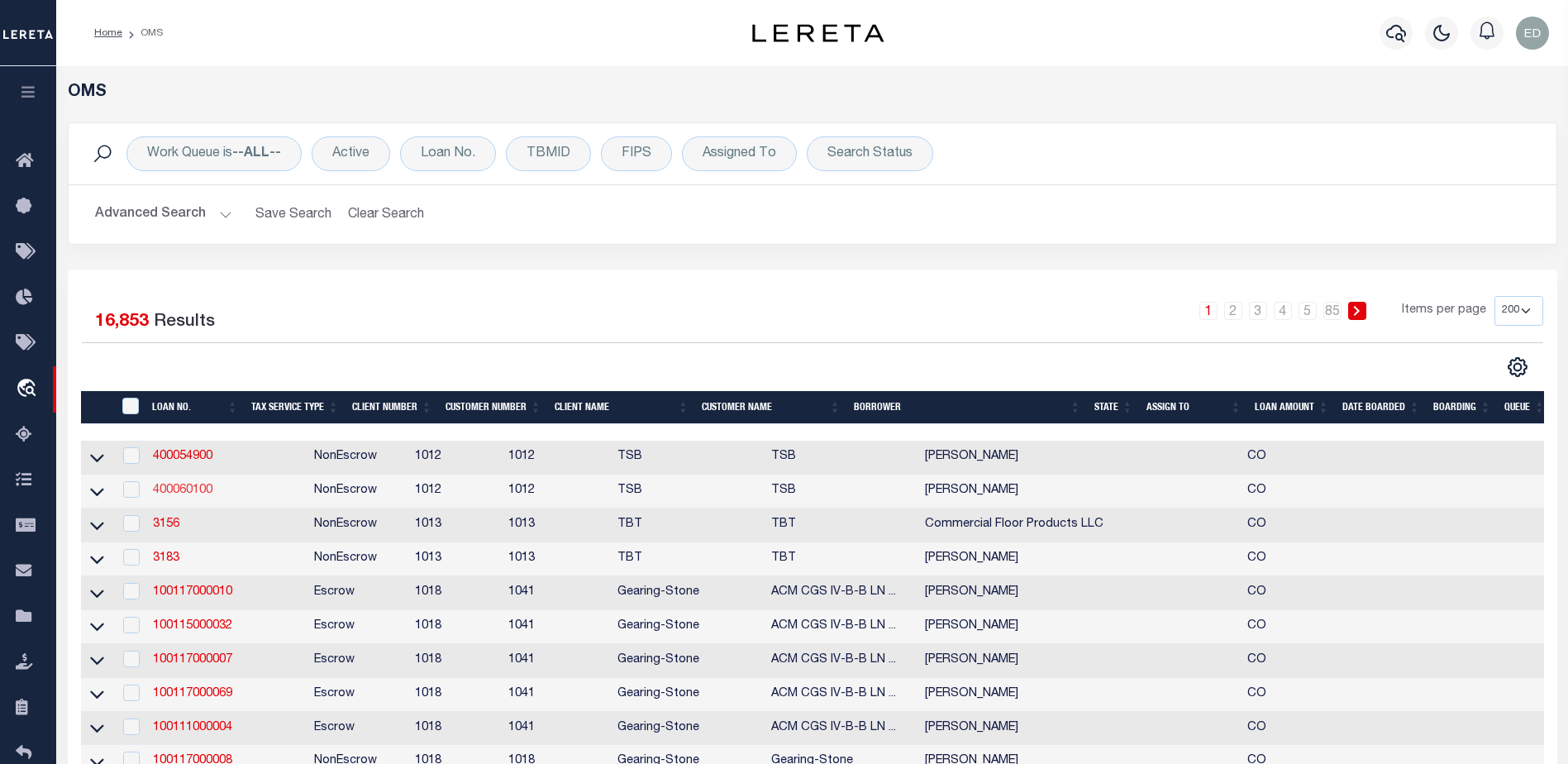
click at [184, 496] on link "400060100" at bounding box center [182, 490] width 60 height 12
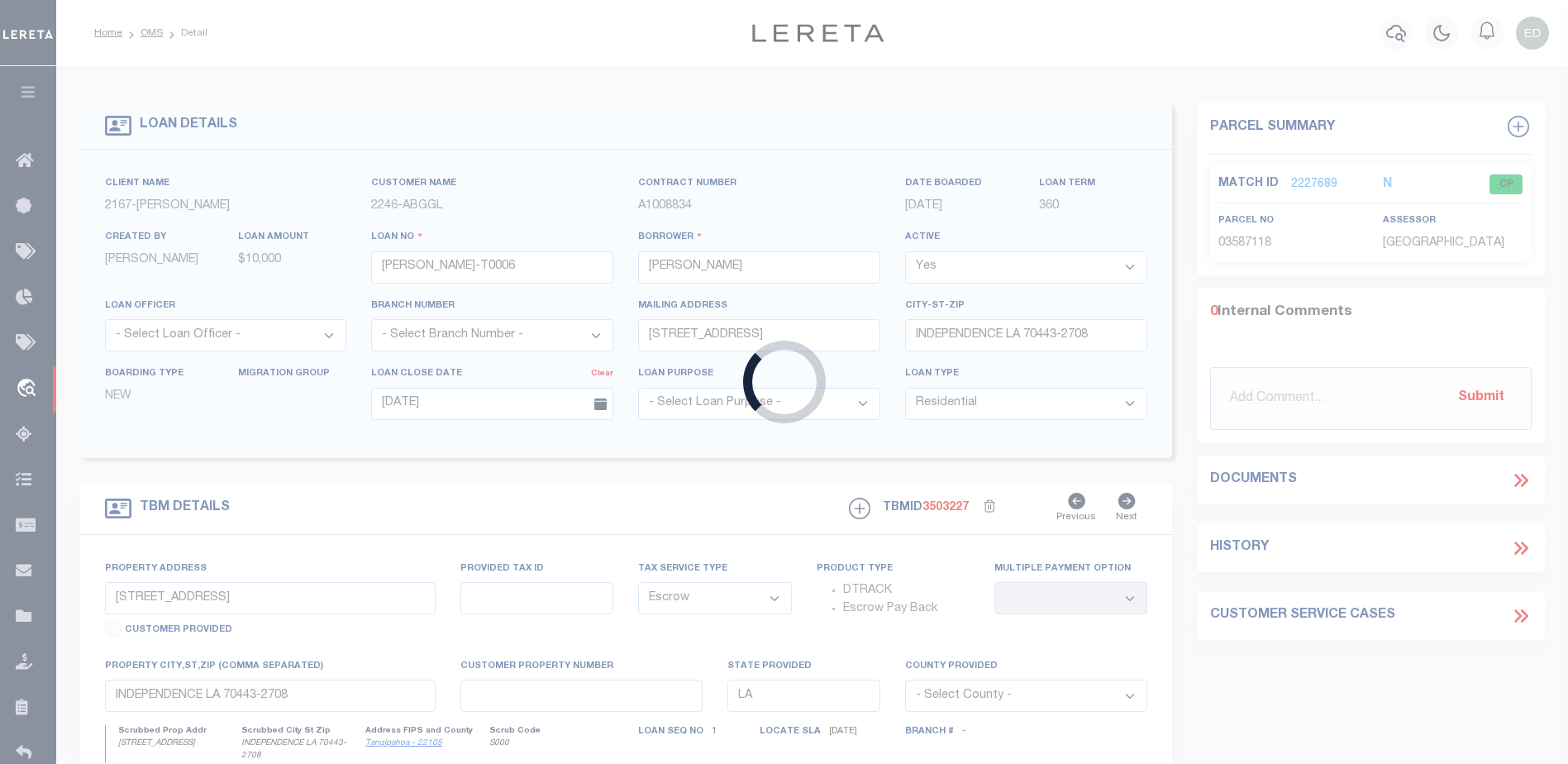
type input "400060100"
type input "Peter Dellgren"
select select "False"
select select
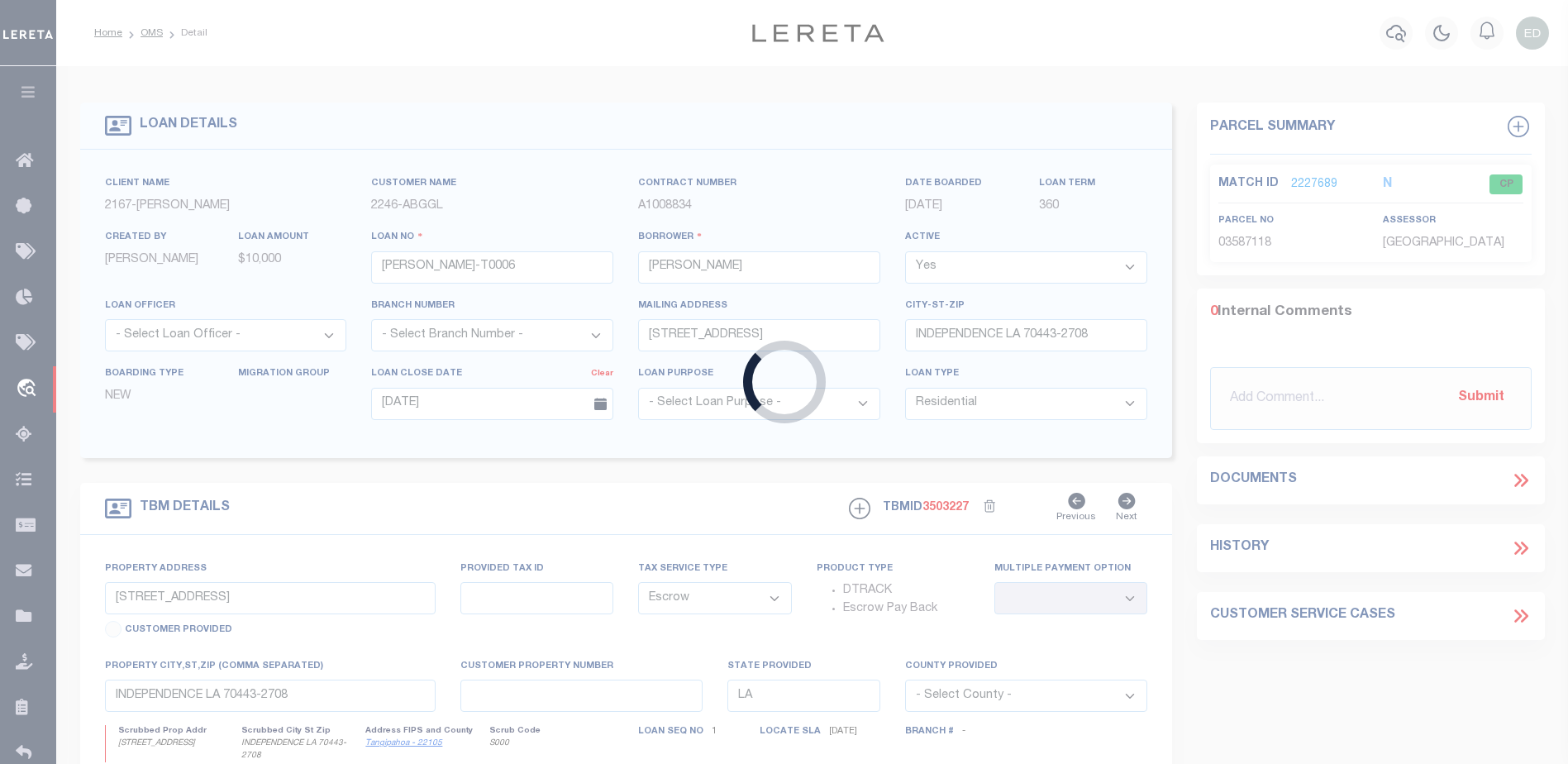
select select "NonEscrow"
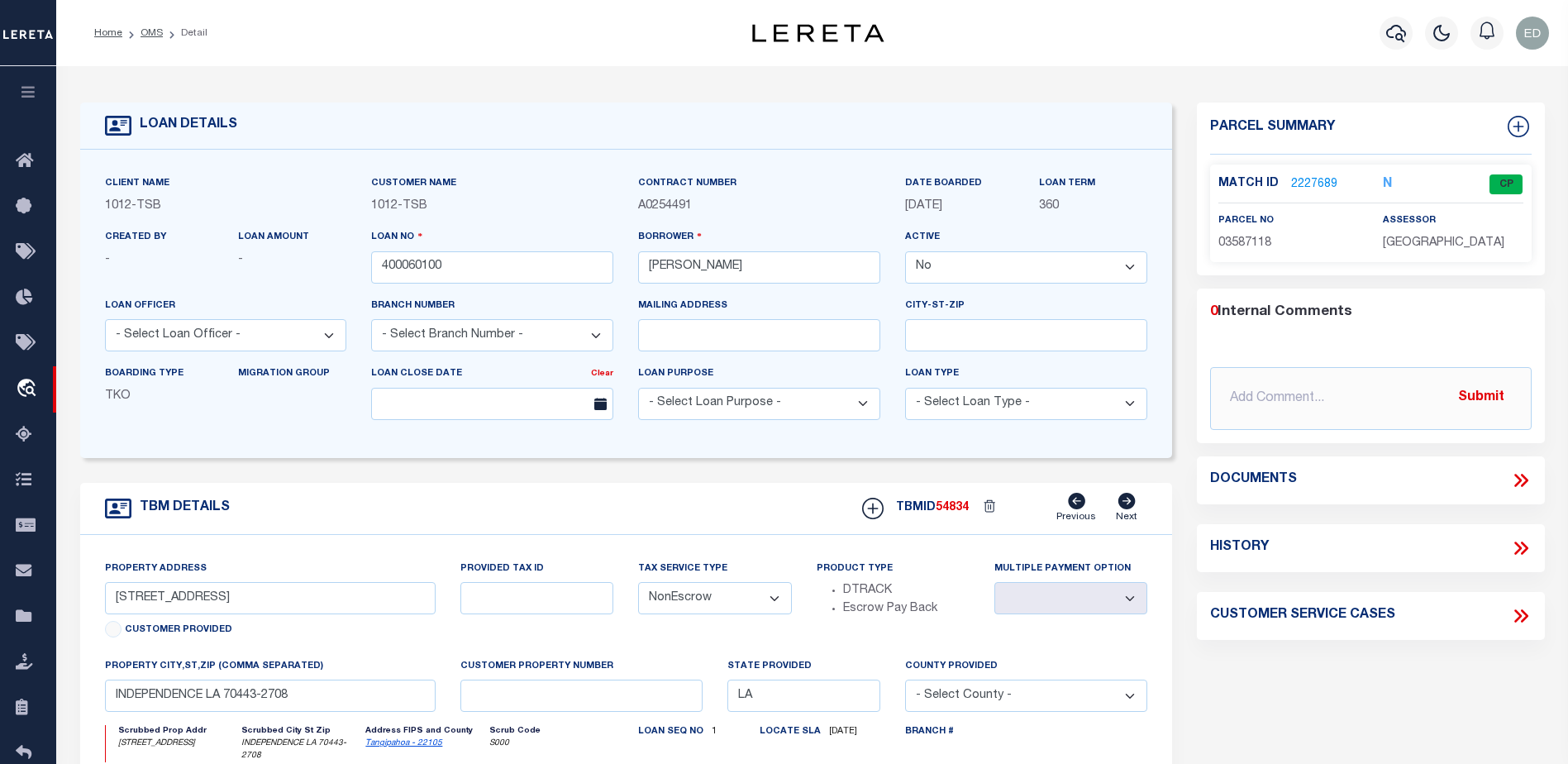
select select "4117"
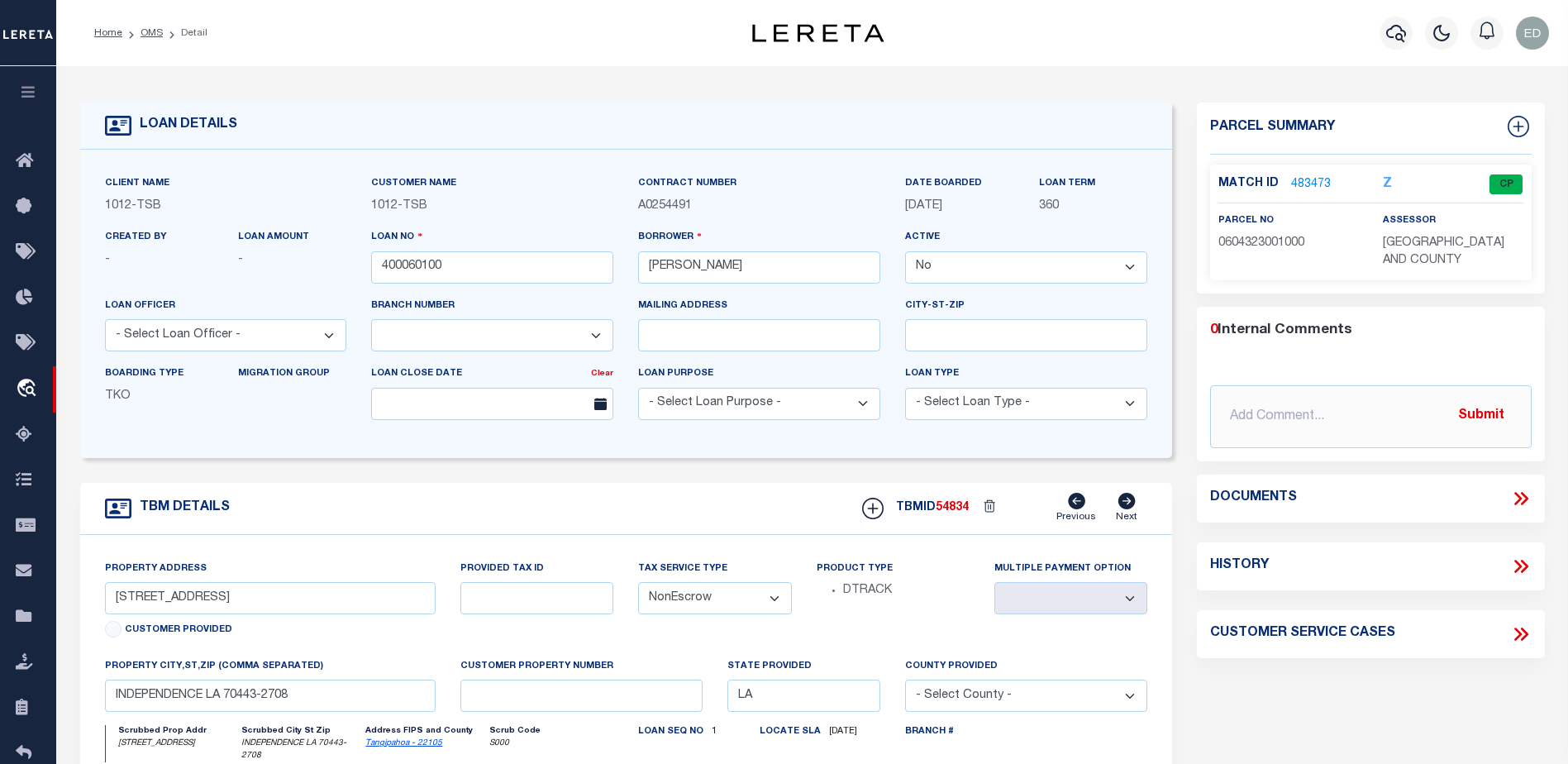
type input "1098 Syracuse"
type input "Denver Co 80230"
type input "CO"
select select "Summit"
select select
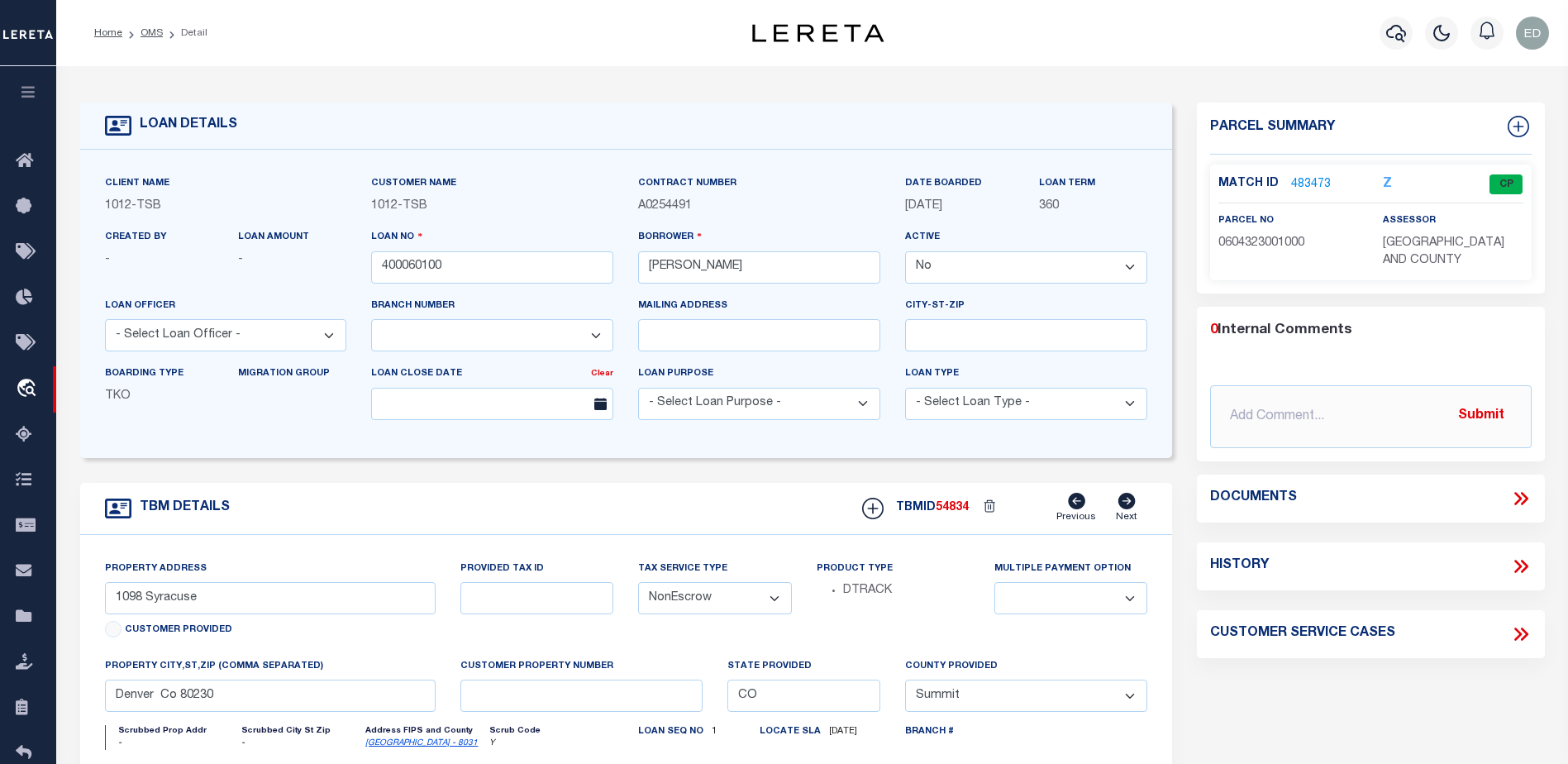
click at [1310, 184] on link "483473" at bounding box center [1310, 184] width 40 height 18
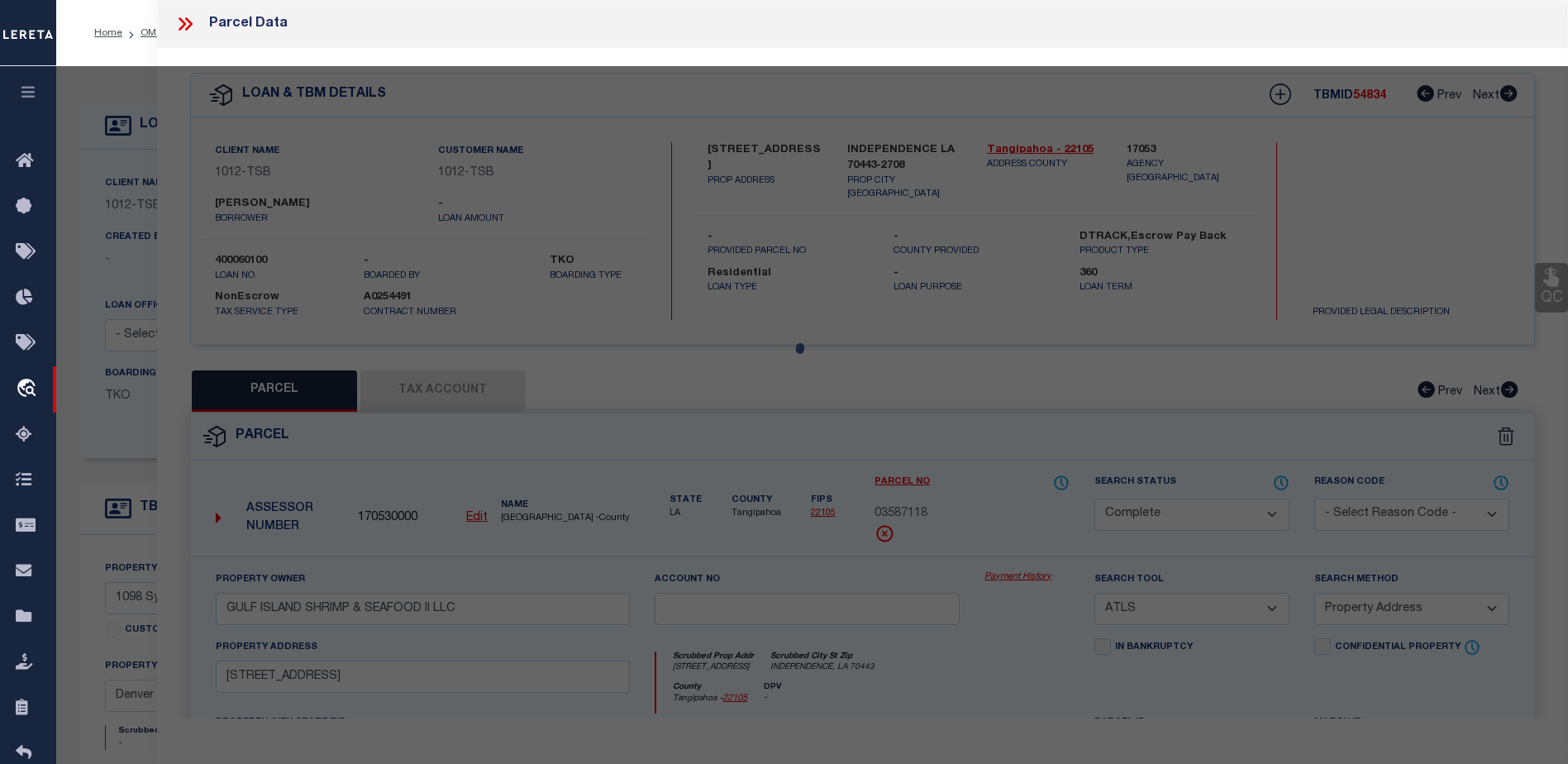
select select "AS"
select select
checkbox input "false"
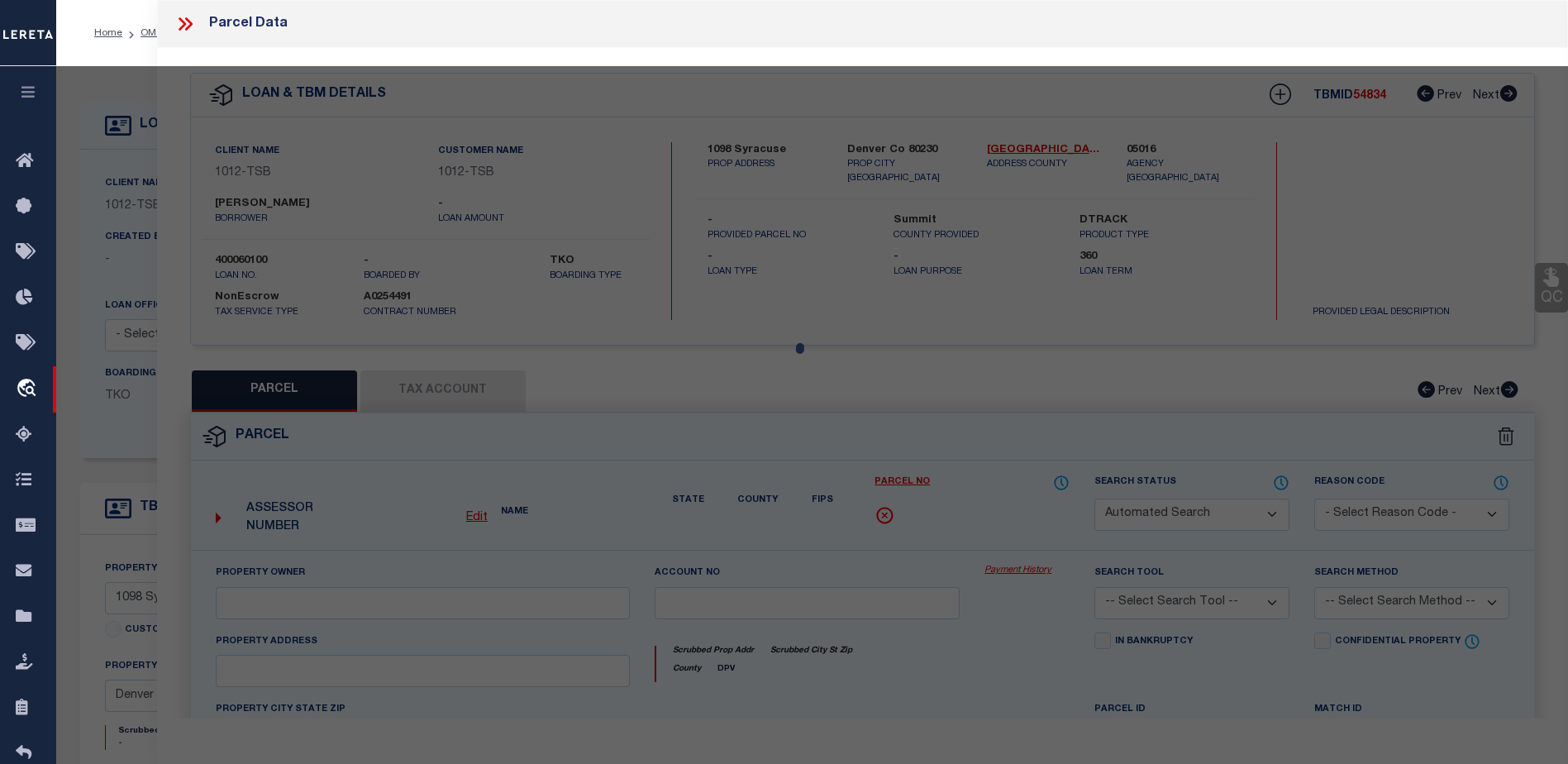
select select "CP"
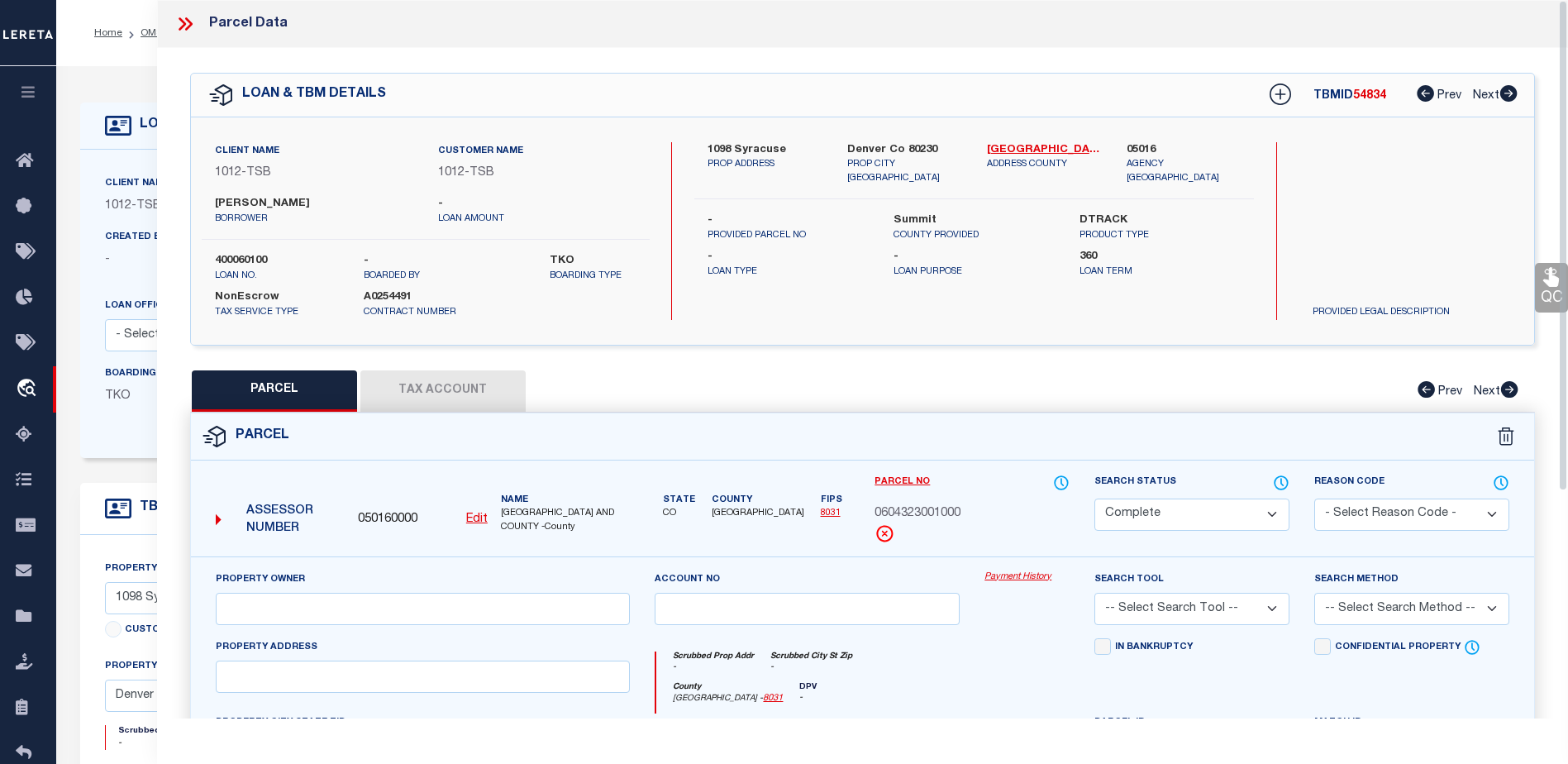
click at [454, 387] on button "Tax Account" at bounding box center [442, 391] width 165 height 41
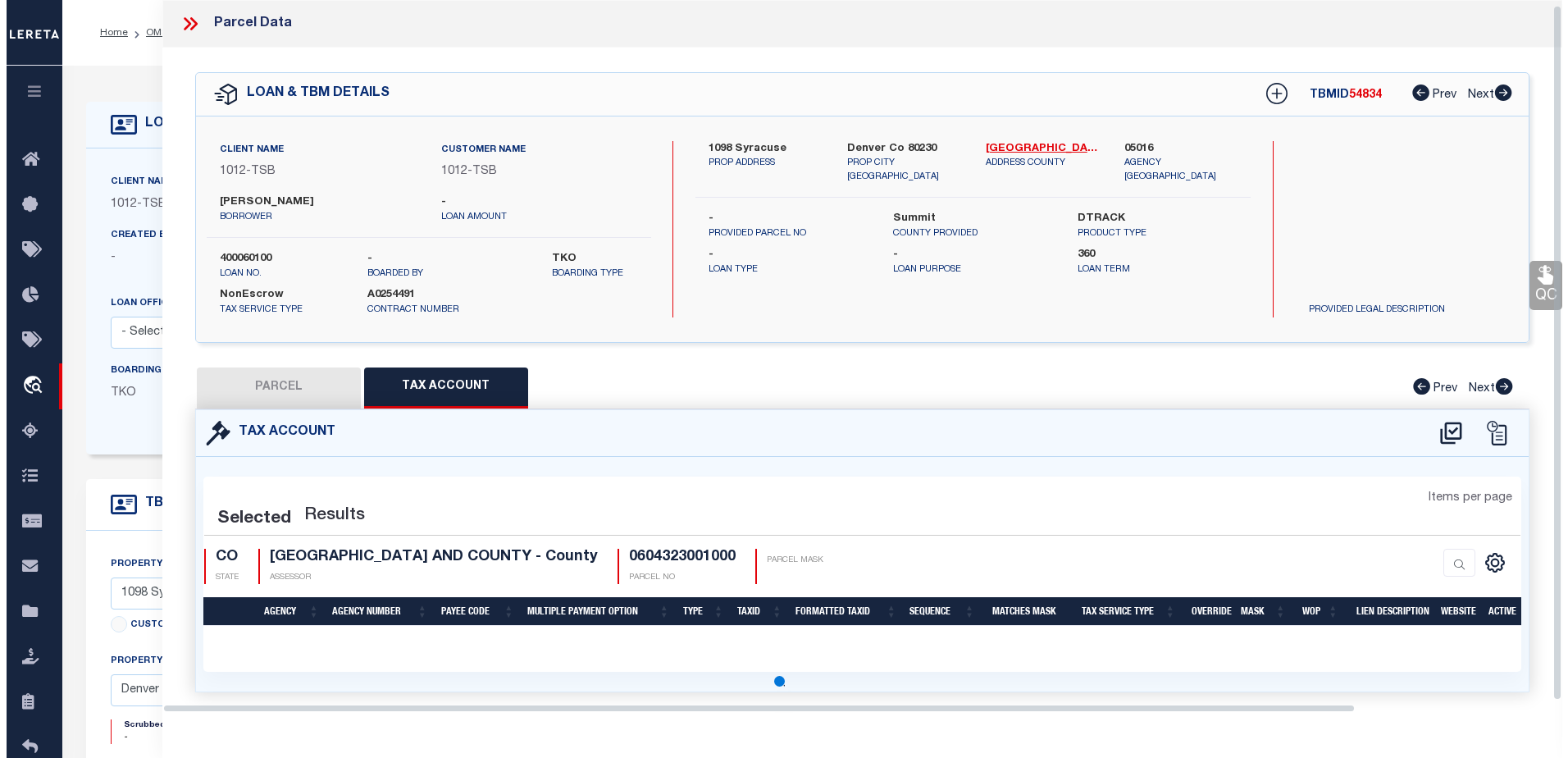
scroll to position [5, 0]
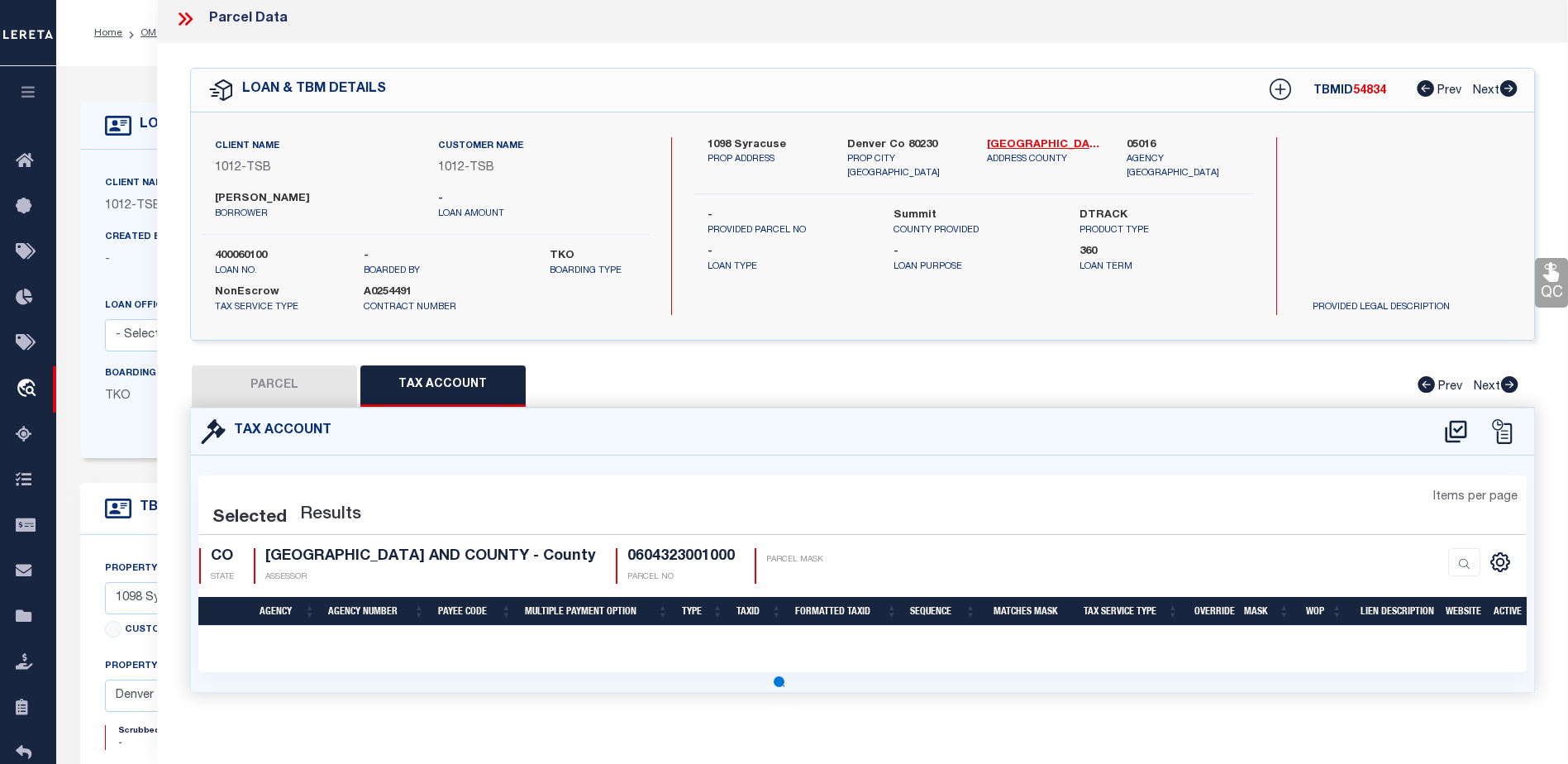
select select "100"
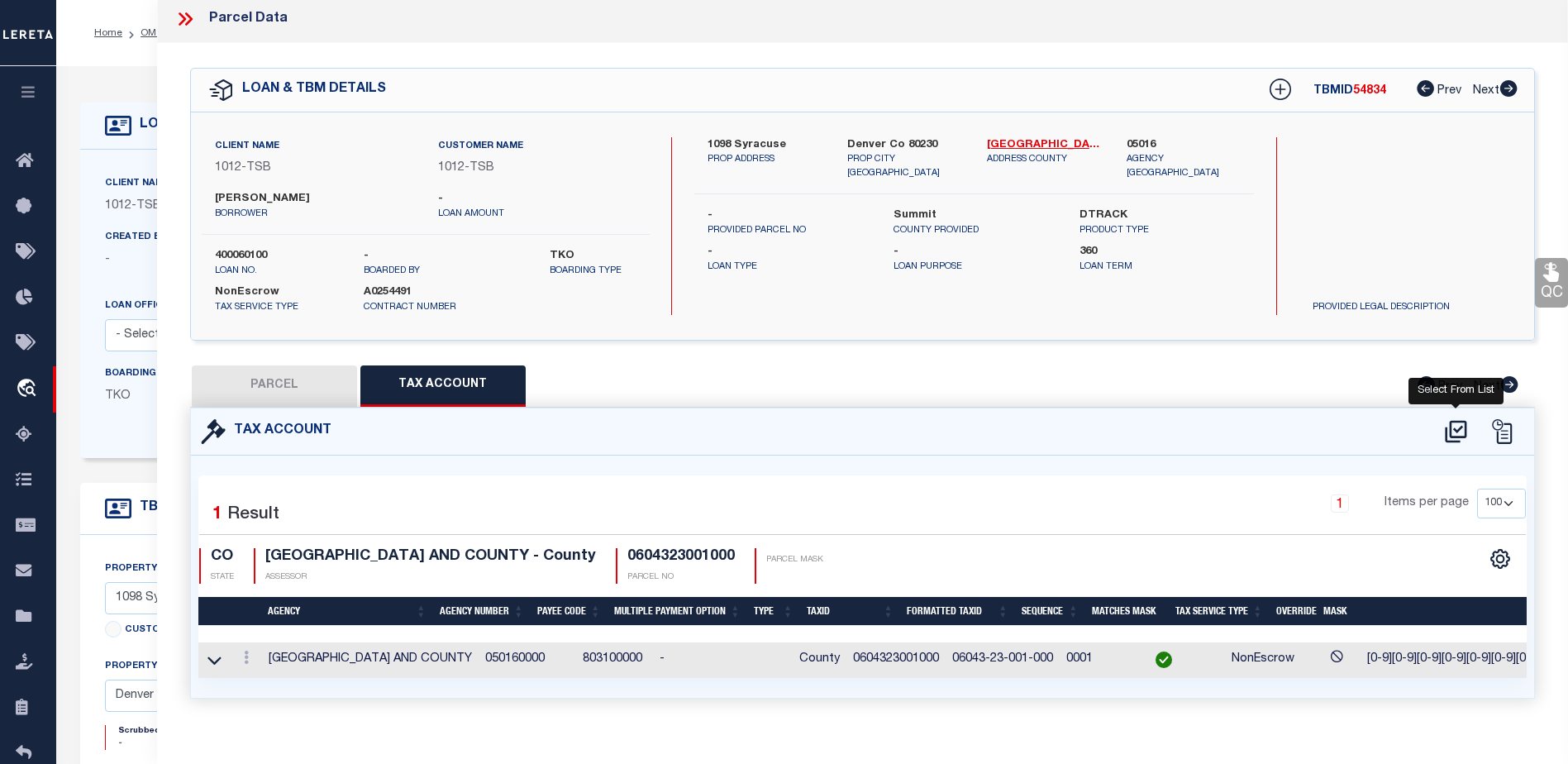
click at [1457, 429] on icon at bounding box center [1455, 431] width 21 height 22
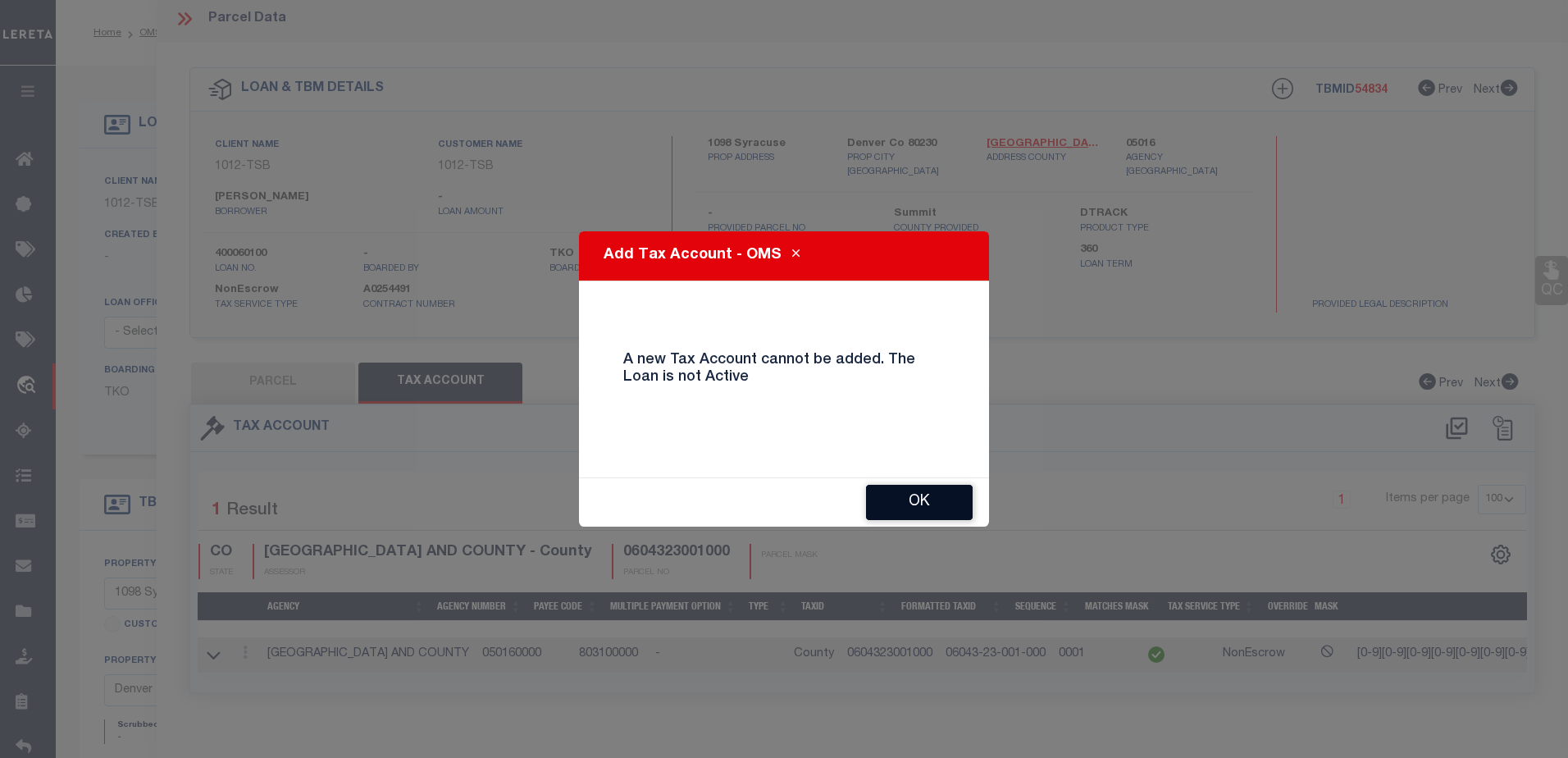
click at [906, 494] on button "OK" at bounding box center [918, 502] width 107 height 36
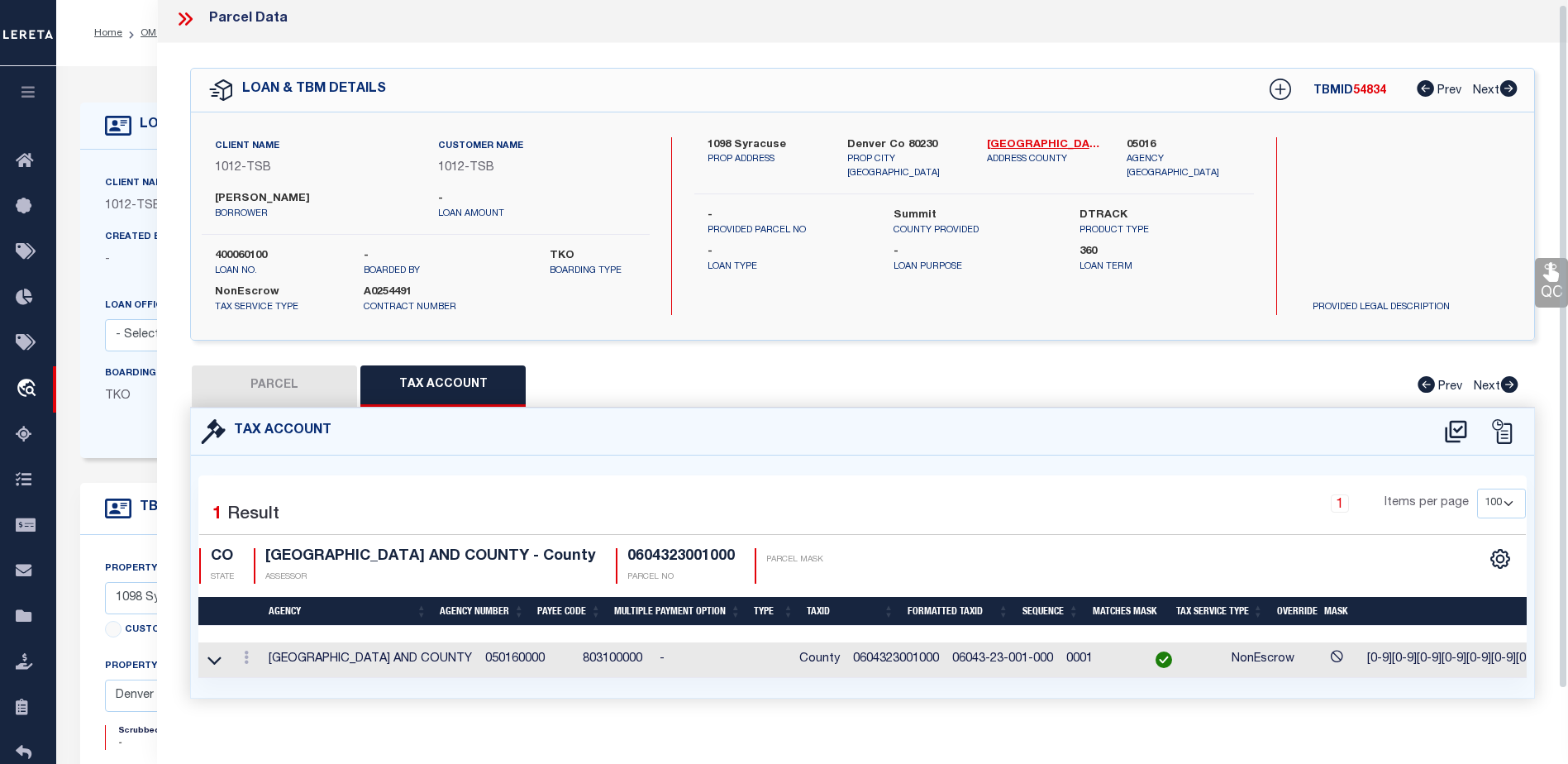
click at [181, 17] on icon at bounding box center [184, 18] width 21 height 21
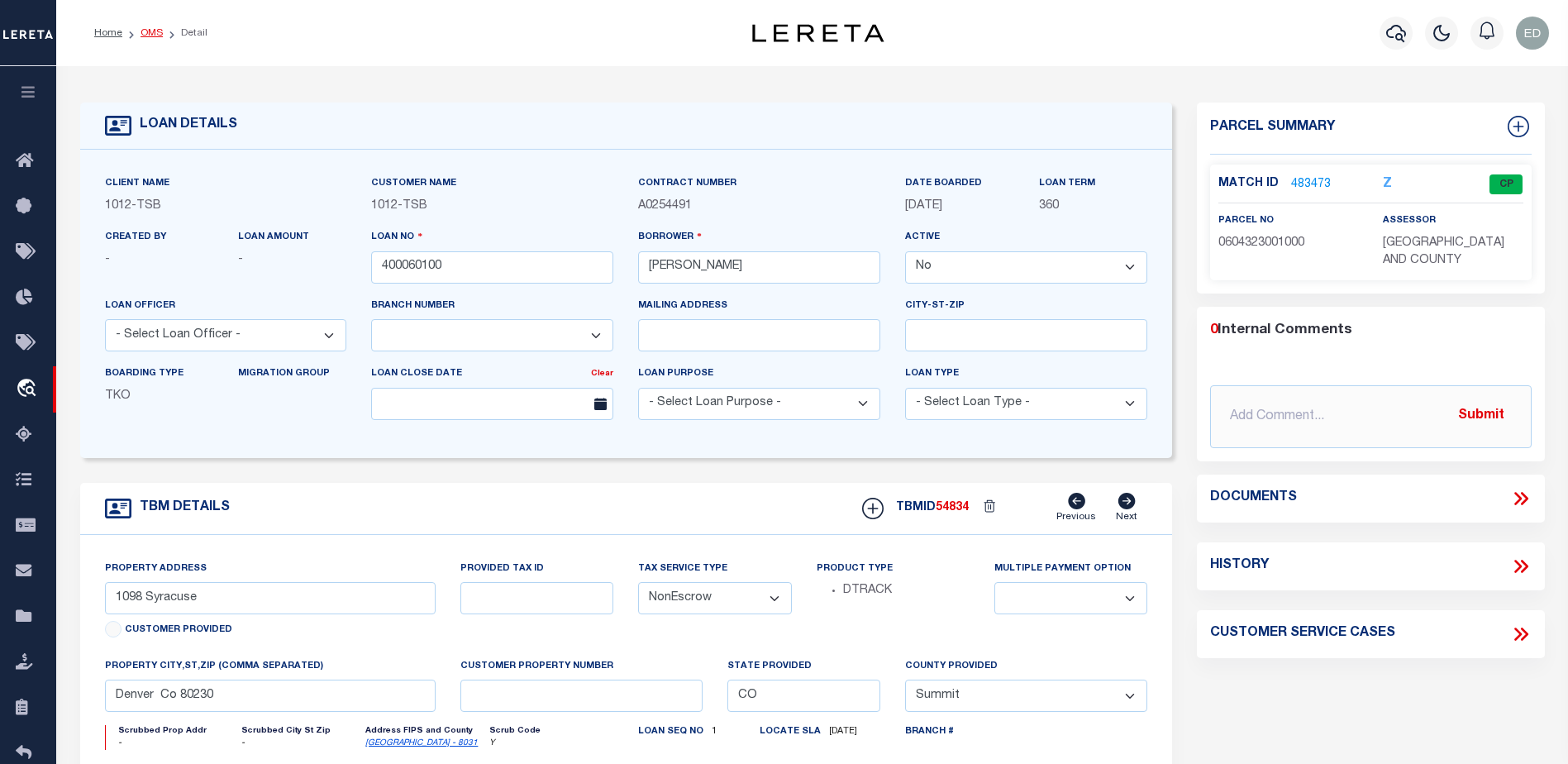
click at [149, 29] on link "OMS" at bounding box center [152, 33] width 22 height 10
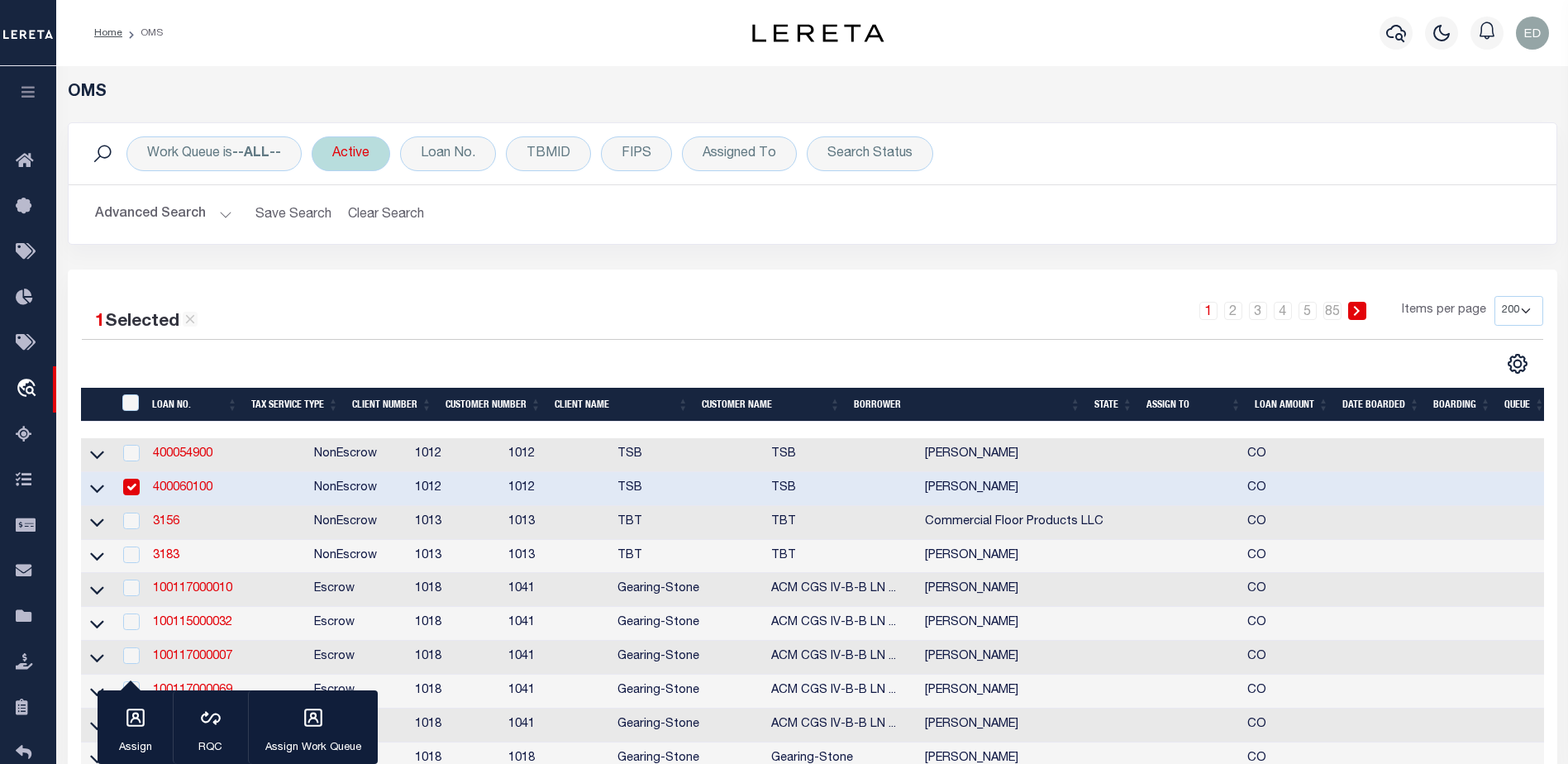
click at [353, 158] on div "Active" at bounding box center [350, 154] width 78 height 35
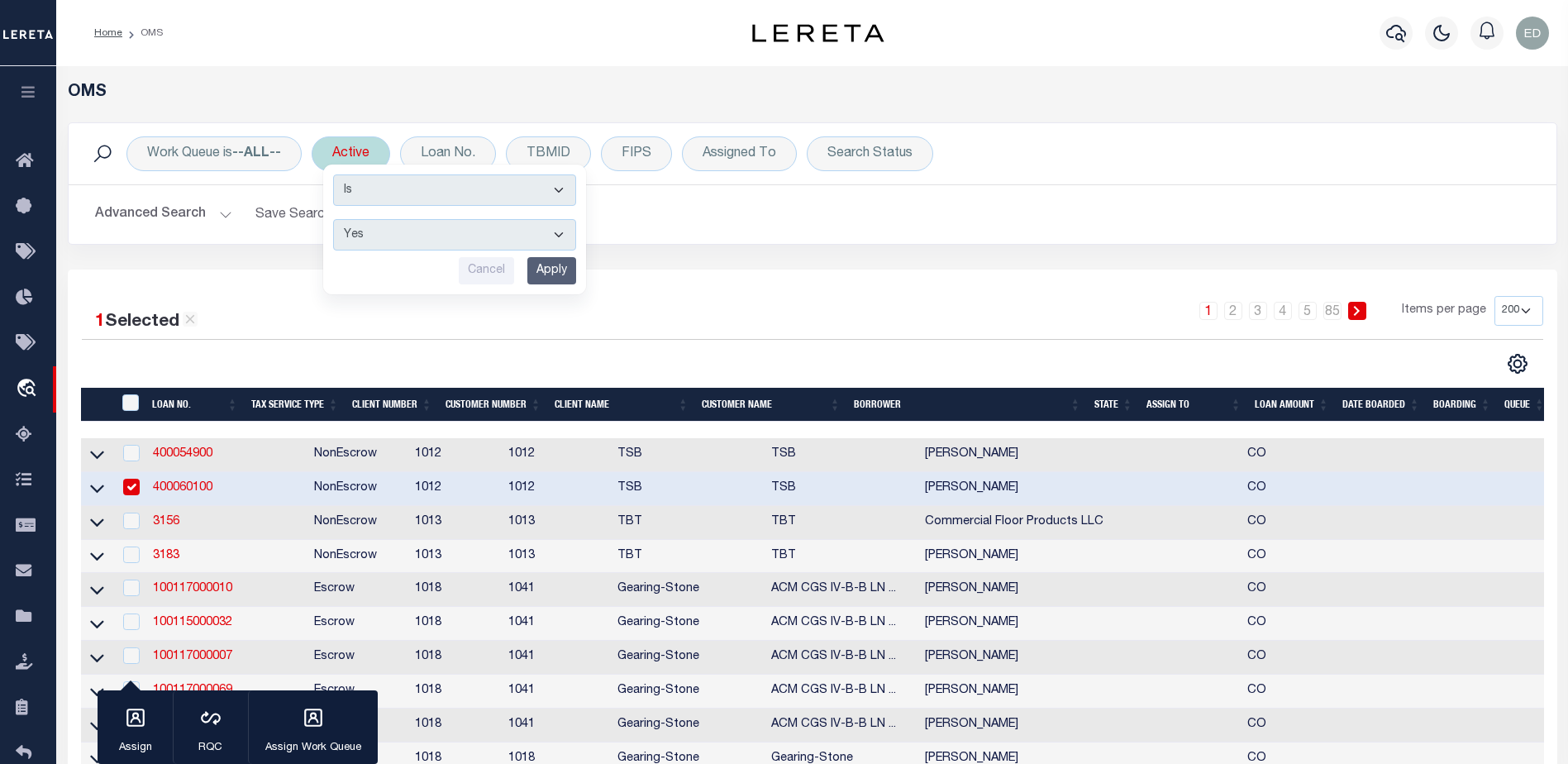
click at [556, 269] on input "Apply" at bounding box center [551, 271] width 49 height 28
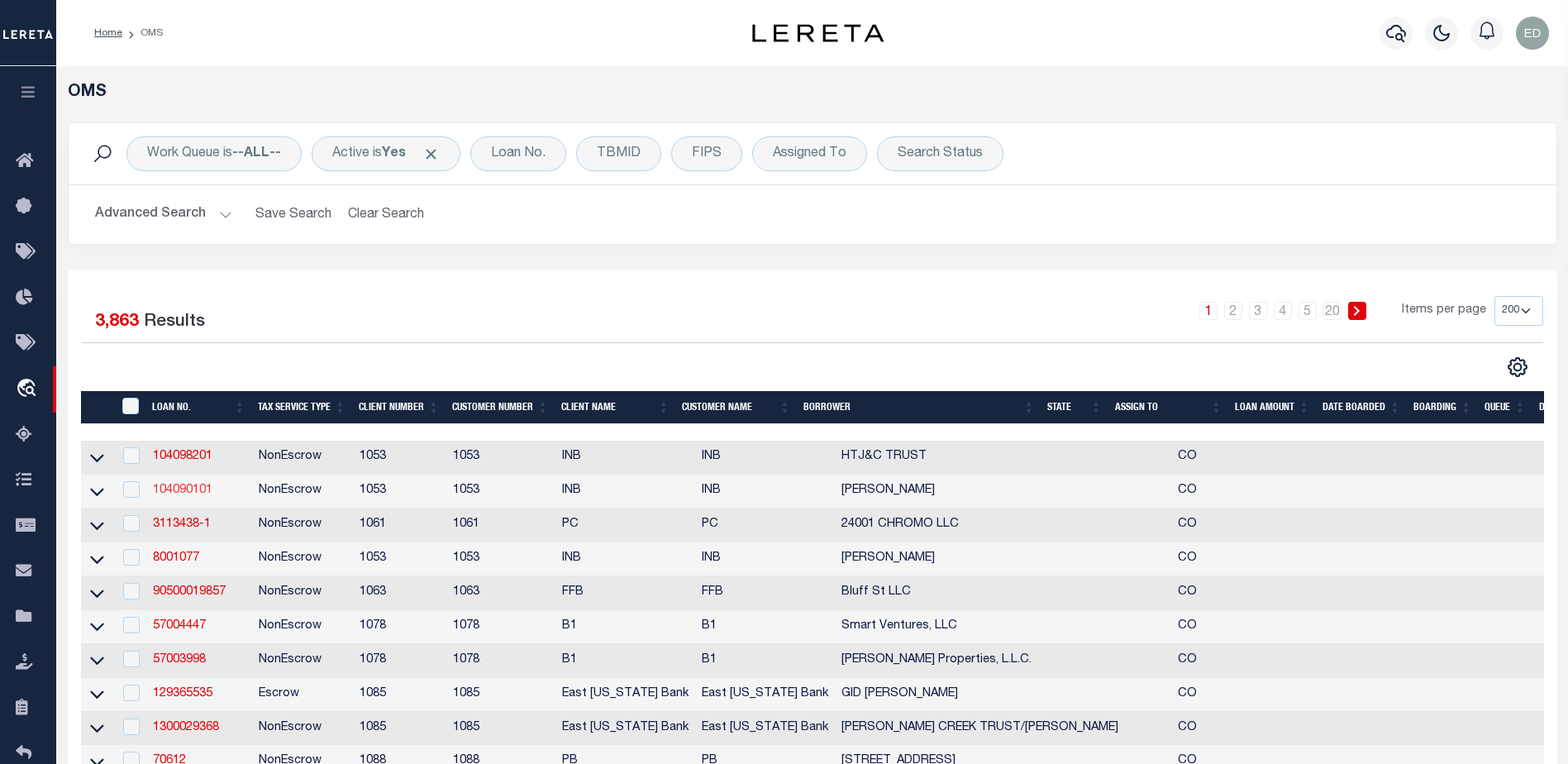
click at [189, 493] on link "104090101" at bounding box center [182, 490] width 60 height 12
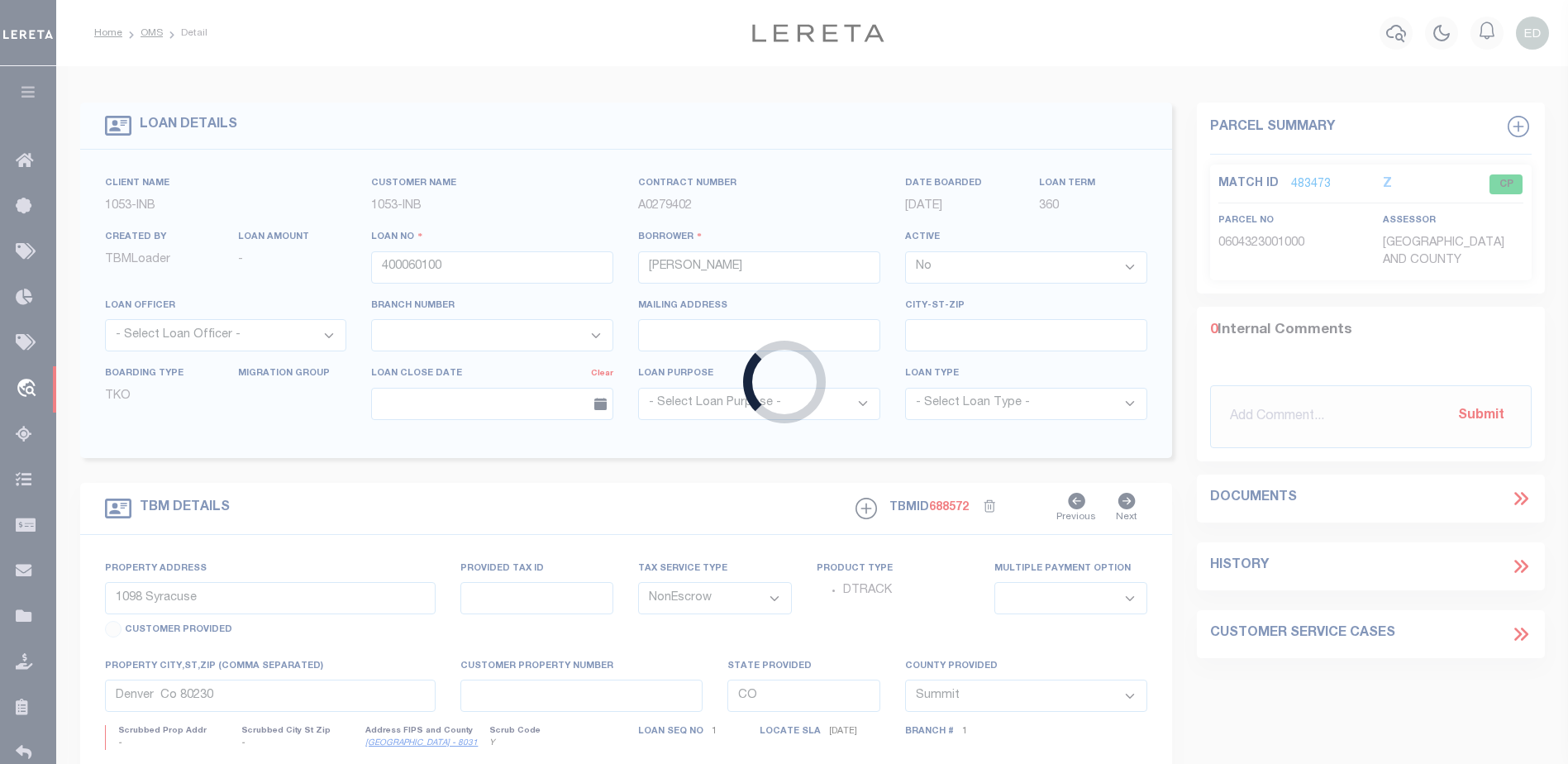
type input "104090101"
type input "[PERSON_NAME]"
select select "True"
select select
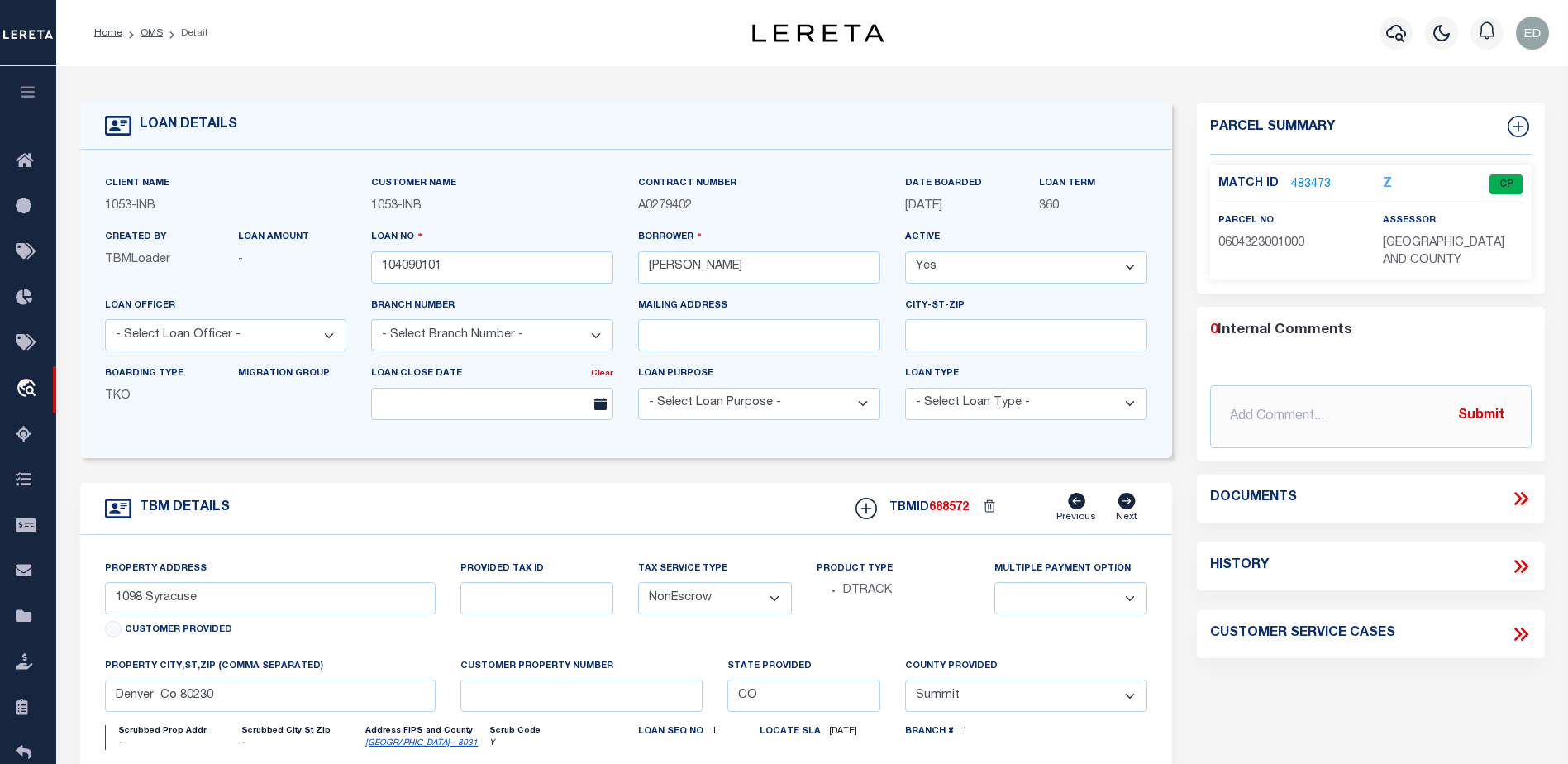
select select "91"
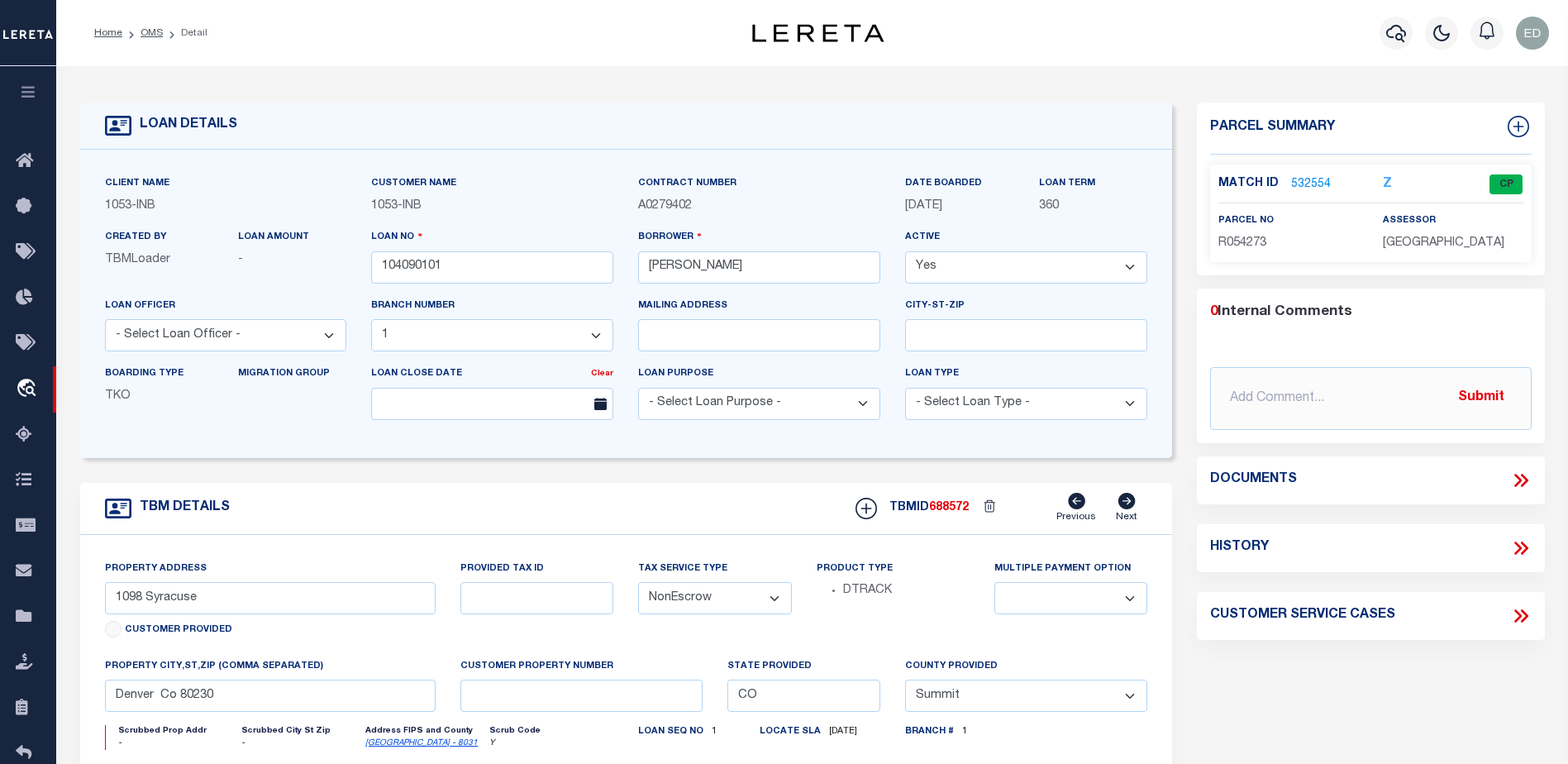
type input "100 BACHELOR RIDGE TRAIL #3305"
type input "R054273"
type input "AVON CO"
select select
type textarea "-210514217007"
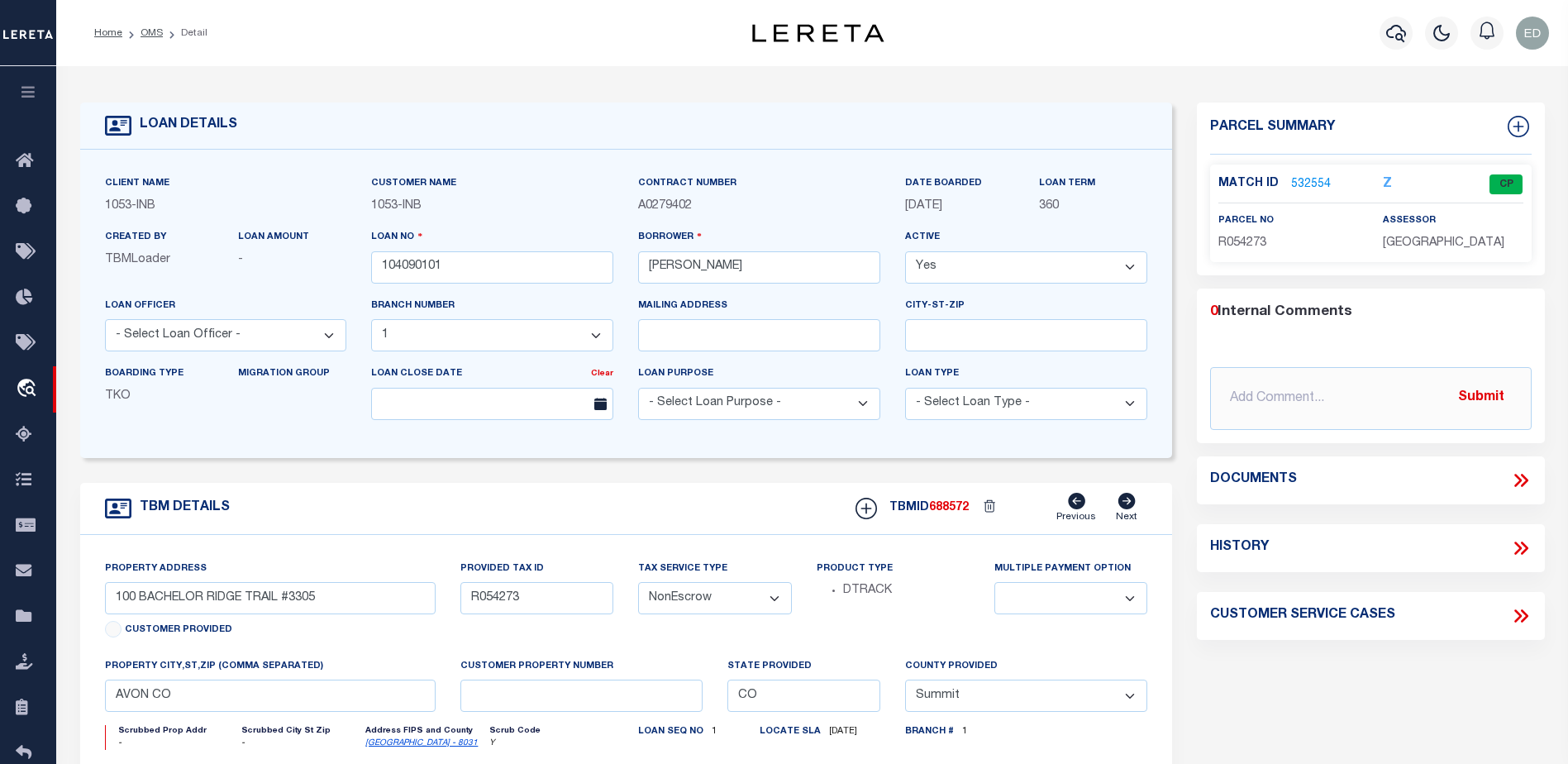
type textarea "TAXES NOT DUE IN [US_STATE] UNTIL [DATE]"
select select "250"
select select "2"
click at [1307, 176] on link "532554" at bounding box center [1310, 184] width 40 height 18
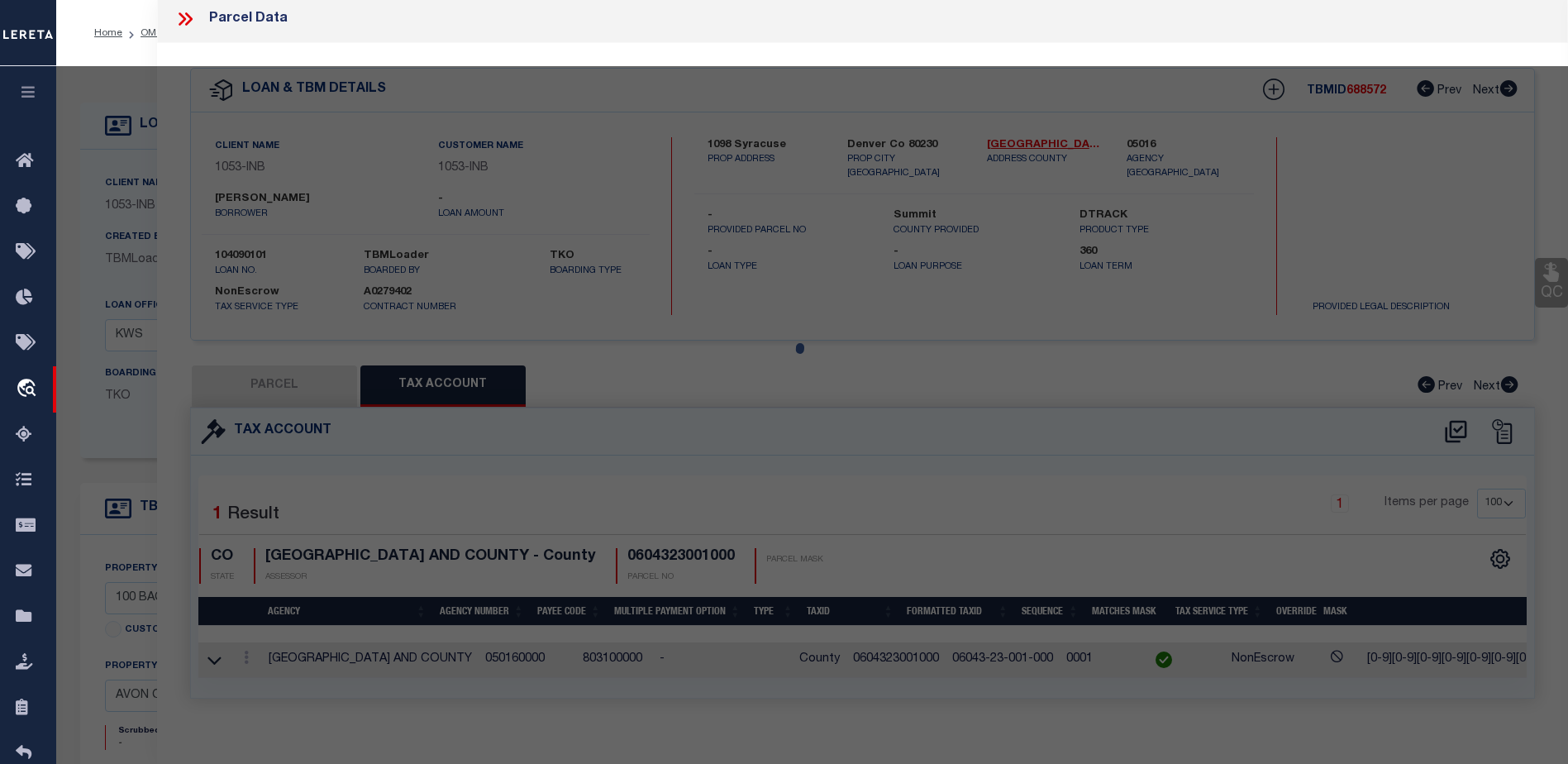
select select "AS"
checkbox input "false"
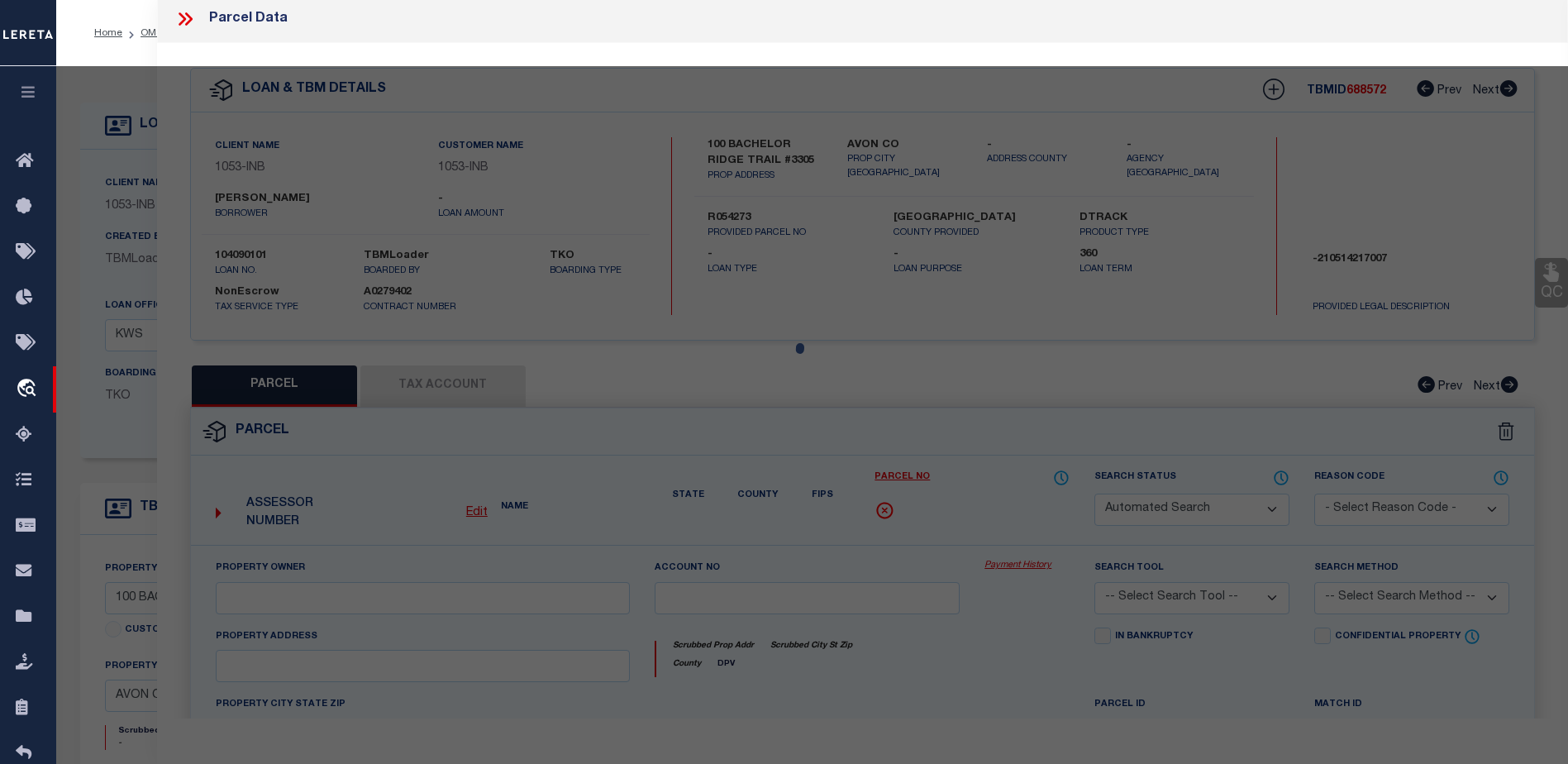
select select "CP"
type input "[PERSON_NAME] DEV CO INC"
type input "000100 BACHELOR RIDGE #3305"
type input "CO"
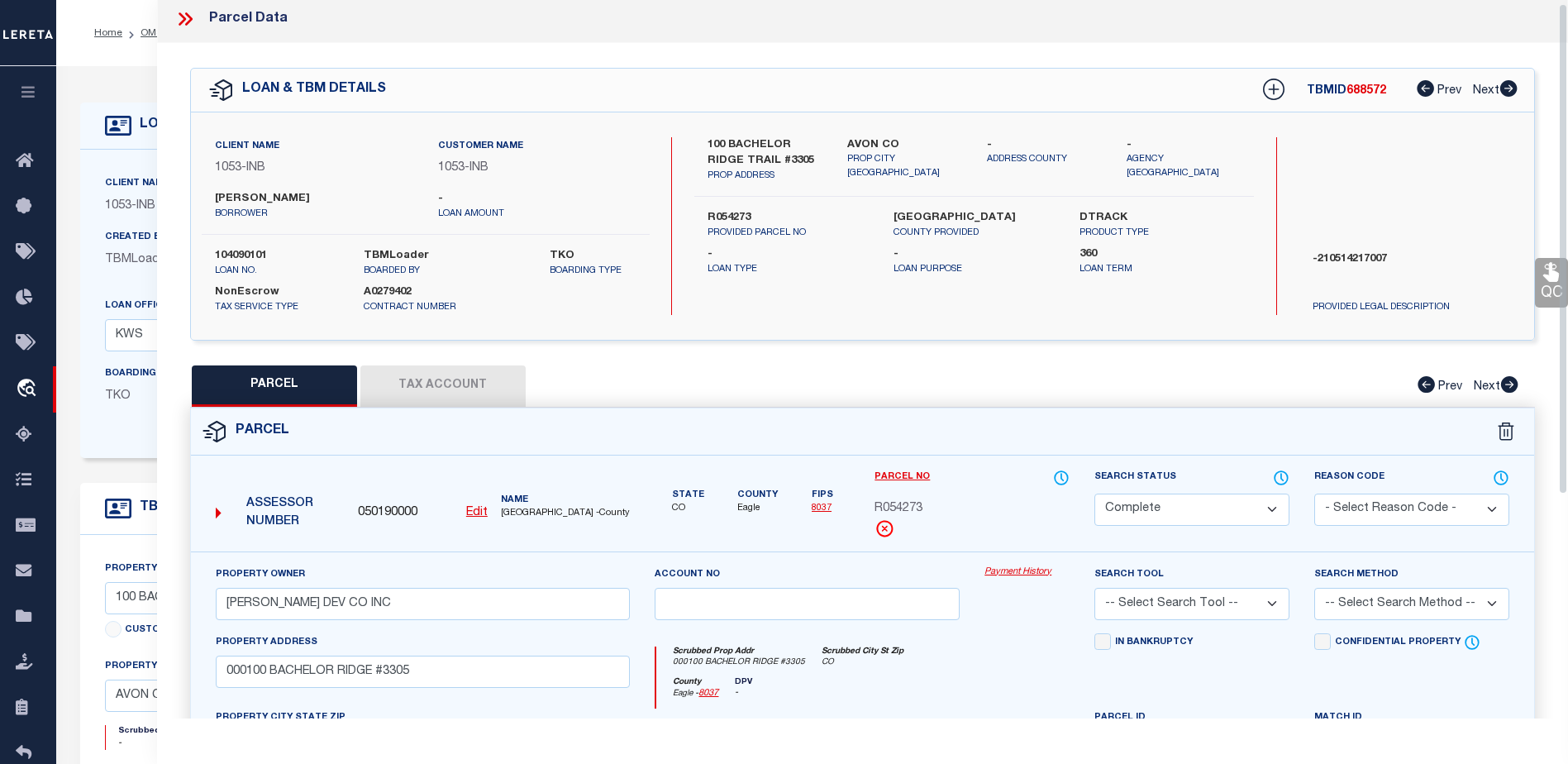
click at [436, 393] on button "Tax Account" at bounding box center [442, 386] width 165 height 41
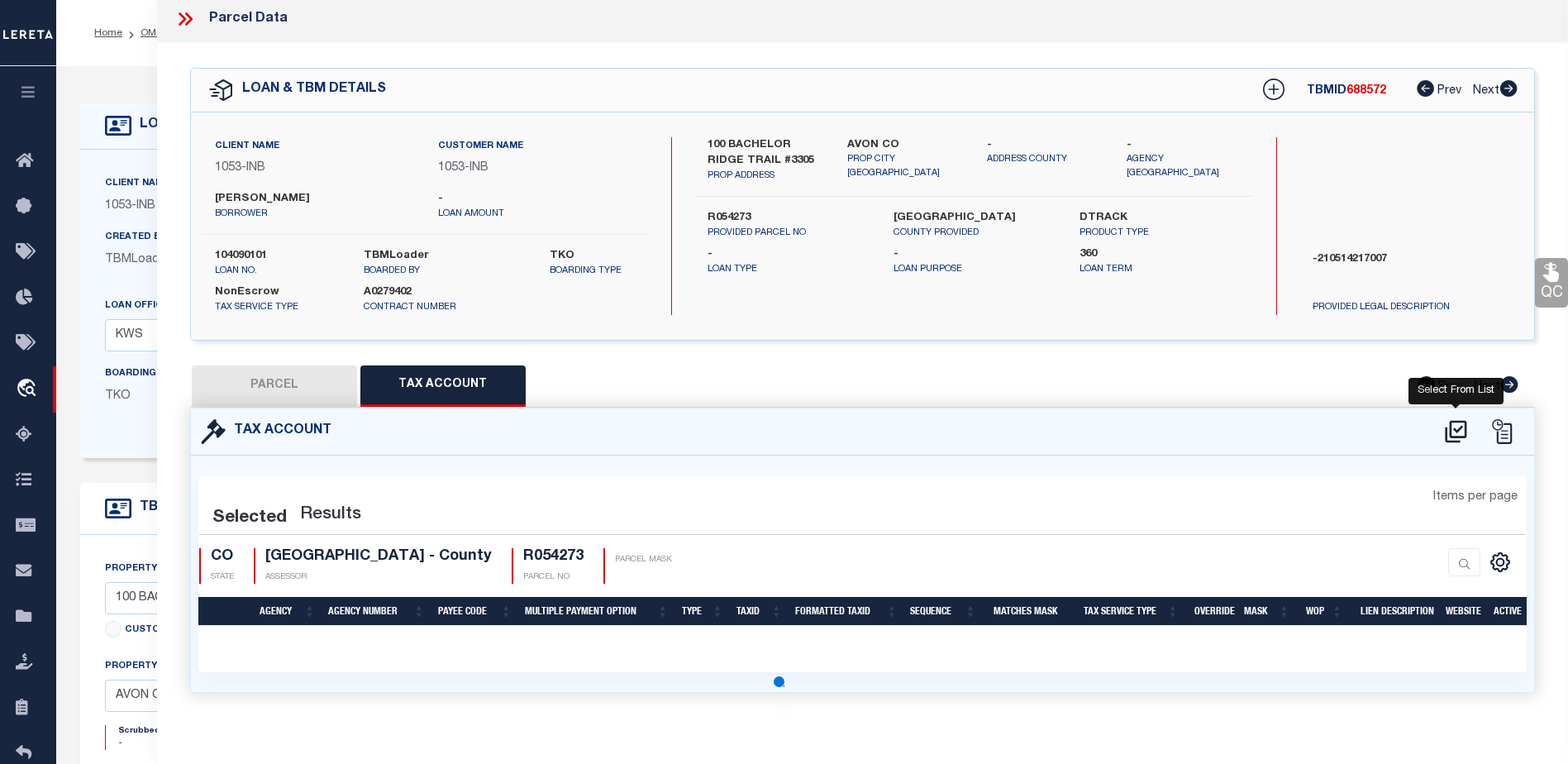
click at [1458, 432] on icon at bounding box center [1457, 431] width 28 height 27
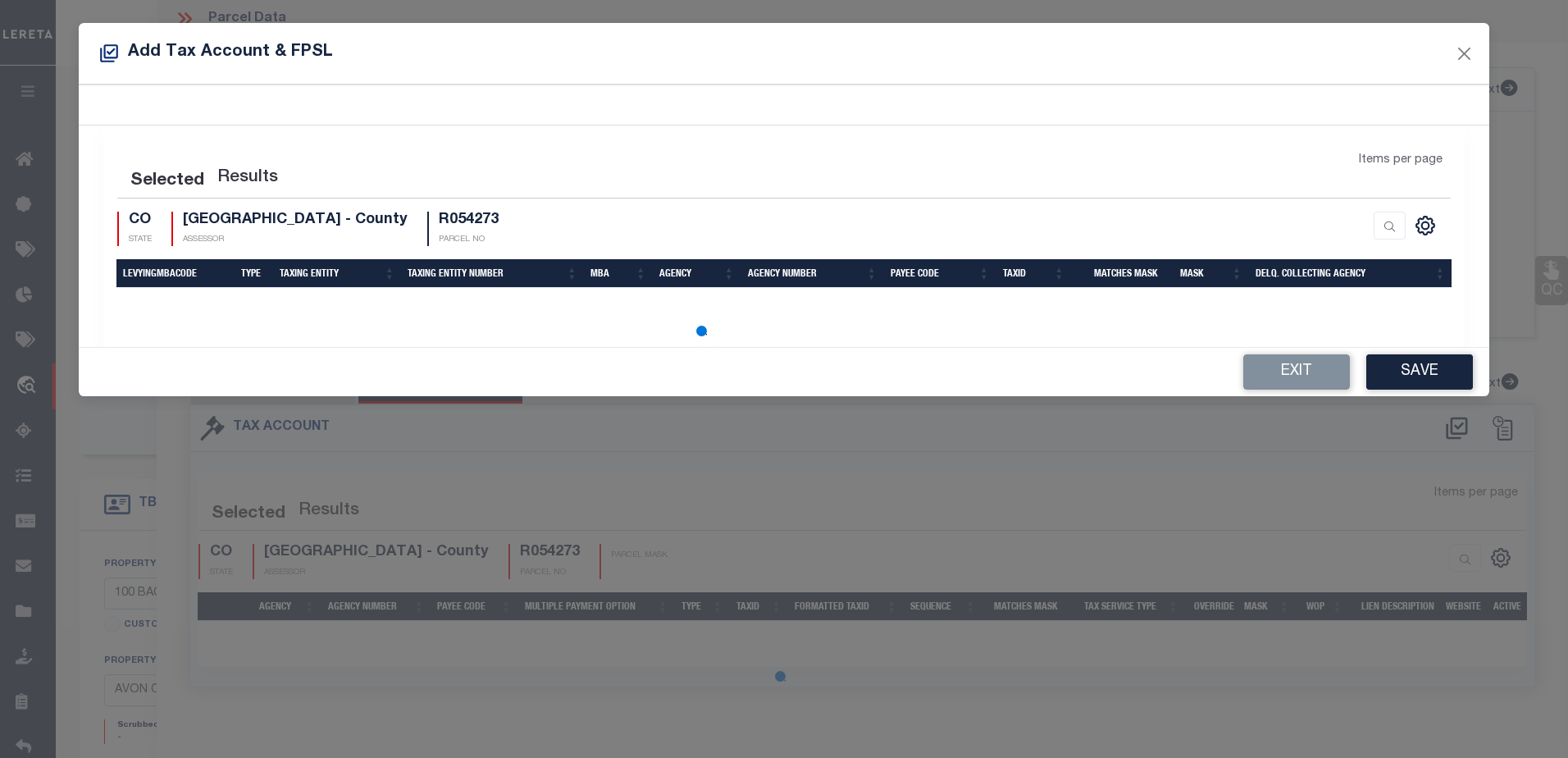
select select "100"
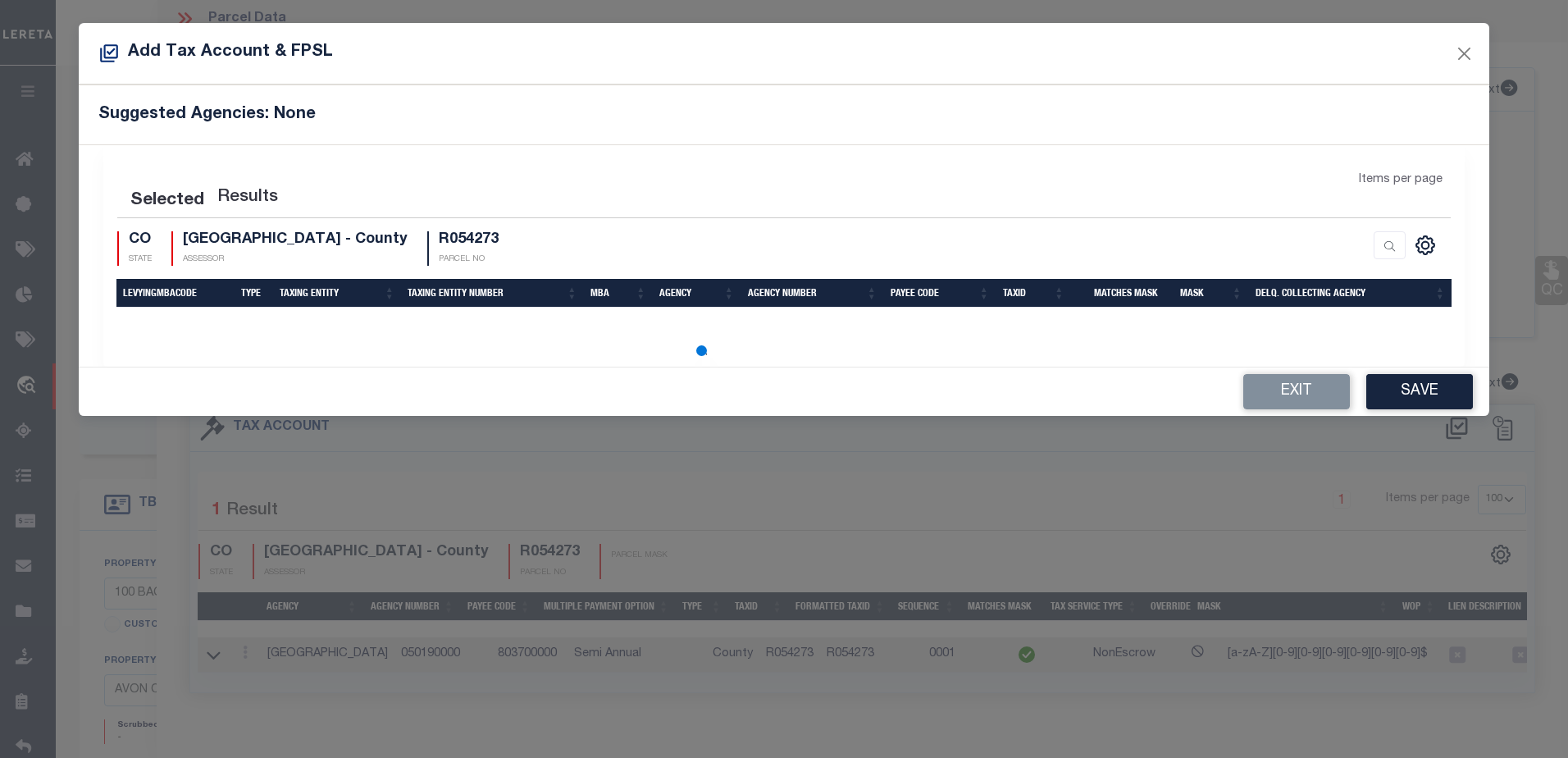
select select "100"
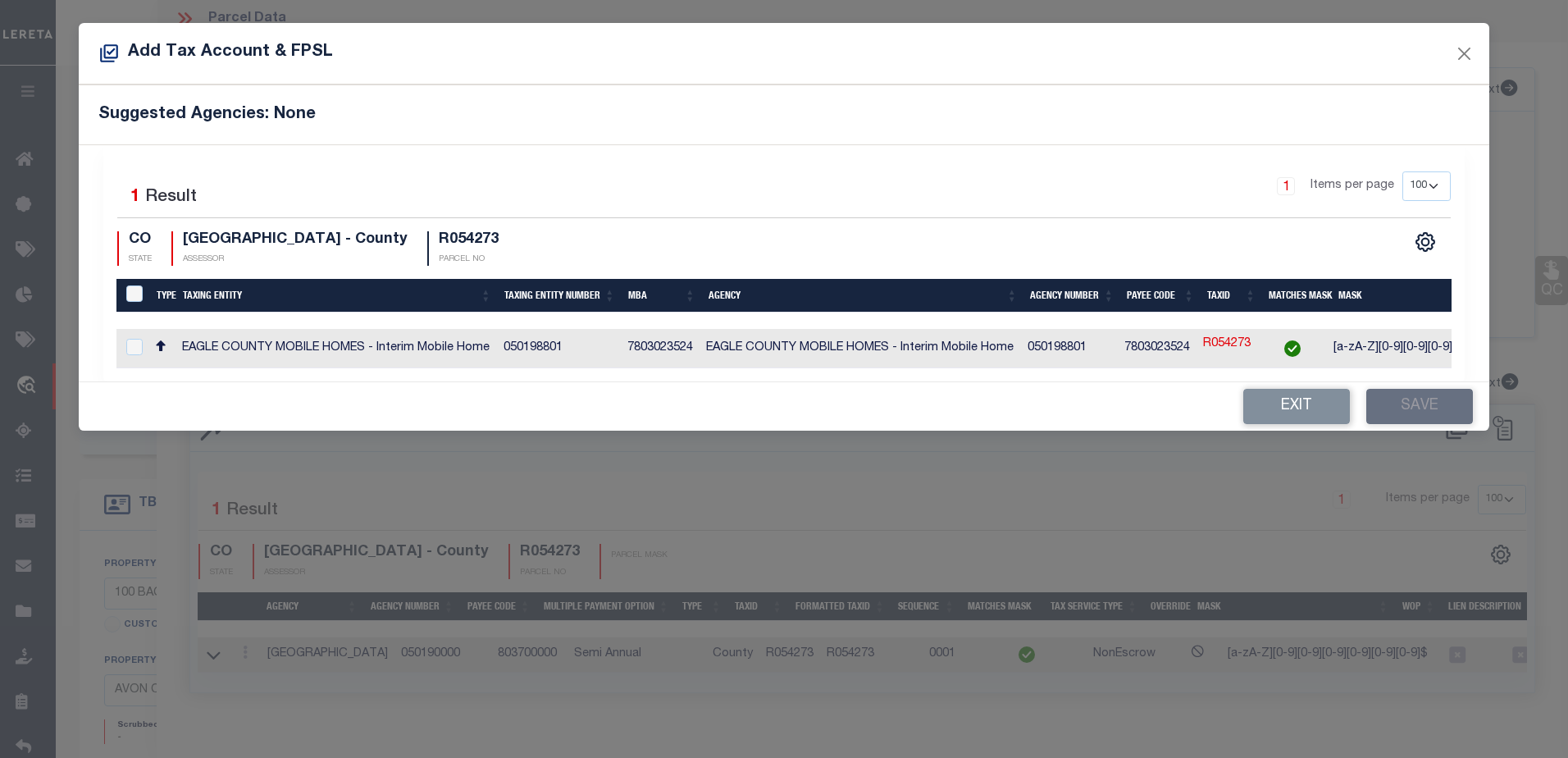
click at [548, 348] on td "050198801" at bounding box center [558, 348] width 123 height 39
checkbox input "true"
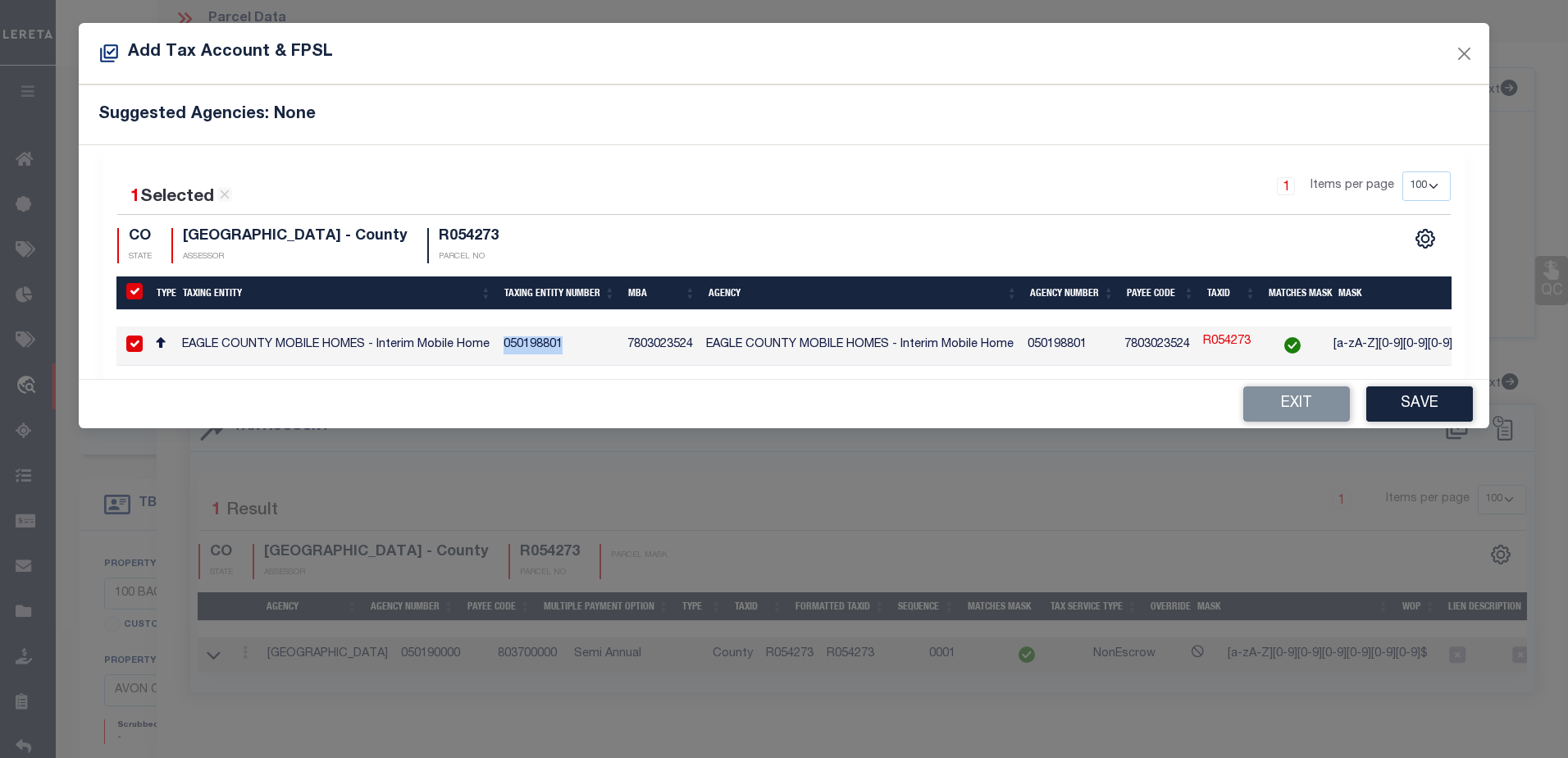
click at [548, 348] on td "050198801" at bounding box center [558, 346] width 123 height 39
checkbox input "false"
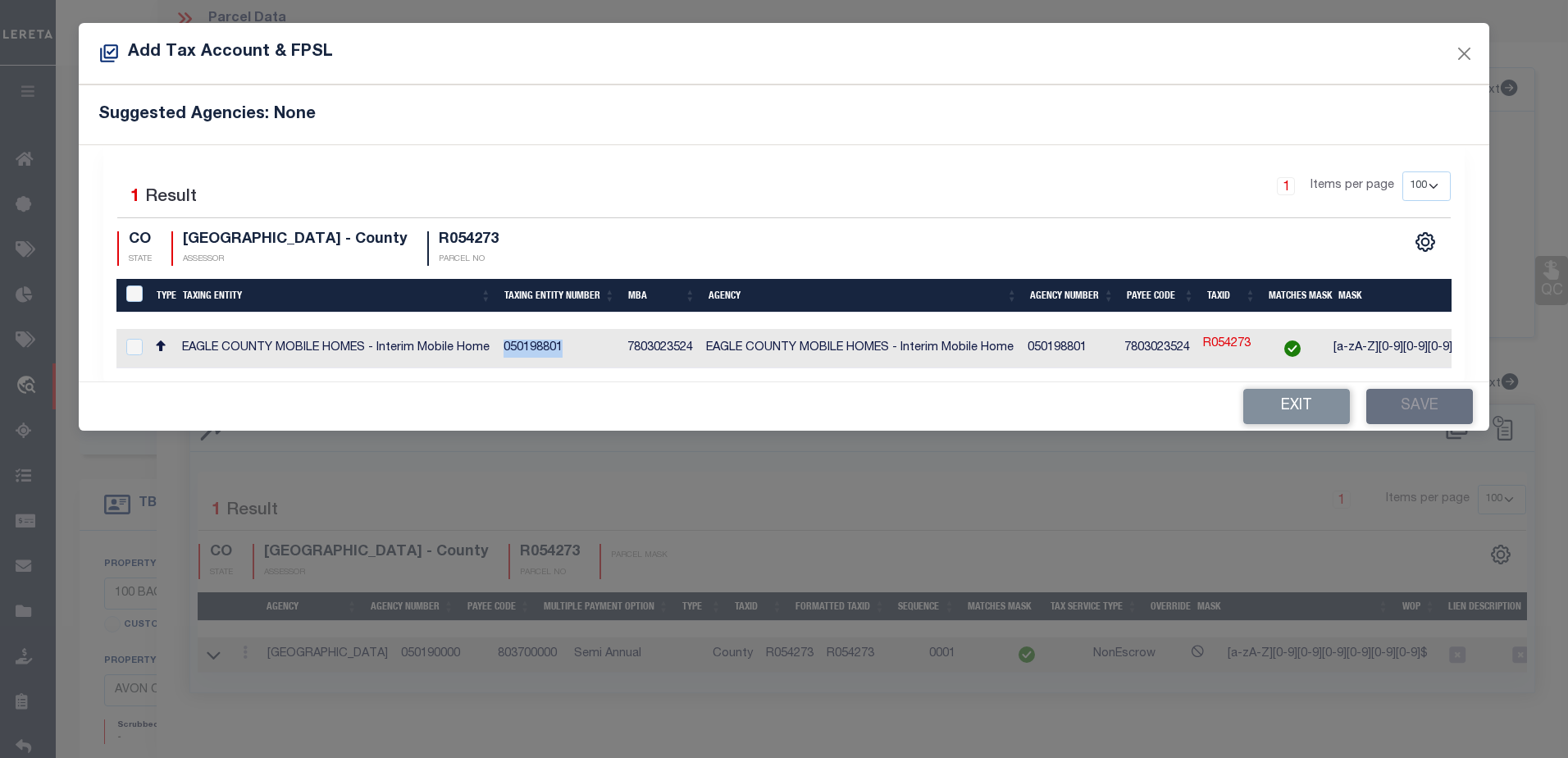
copy td "050198801"
click at [1060, 345] on td "050198801" at bounding box center [1069, 348] width 97 height 39
checkbox input "true"
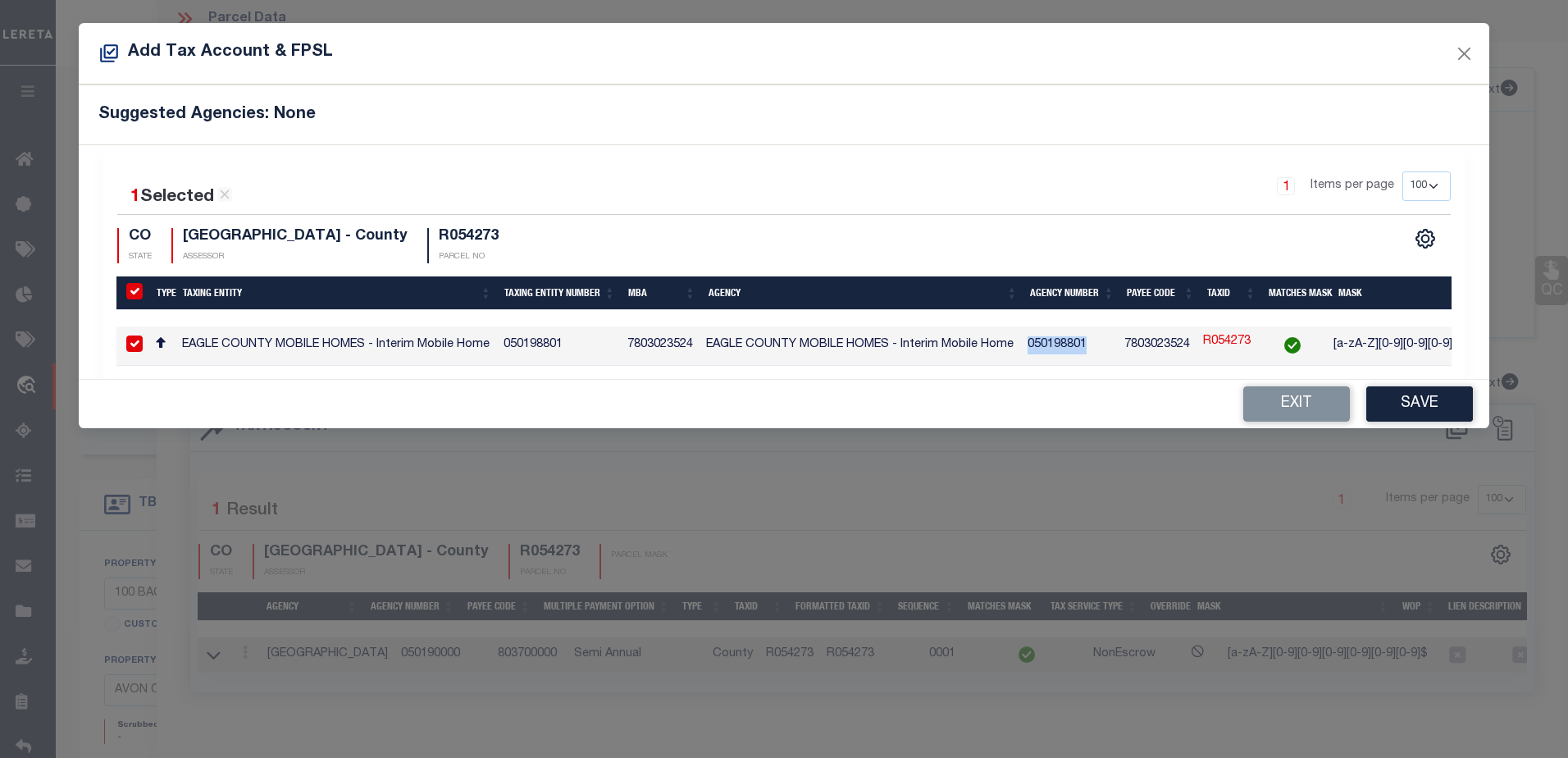
click at [1060, 345] on td "050198801" at bounding box center [1069, 346] width 97 height 39
checkbox input "false"
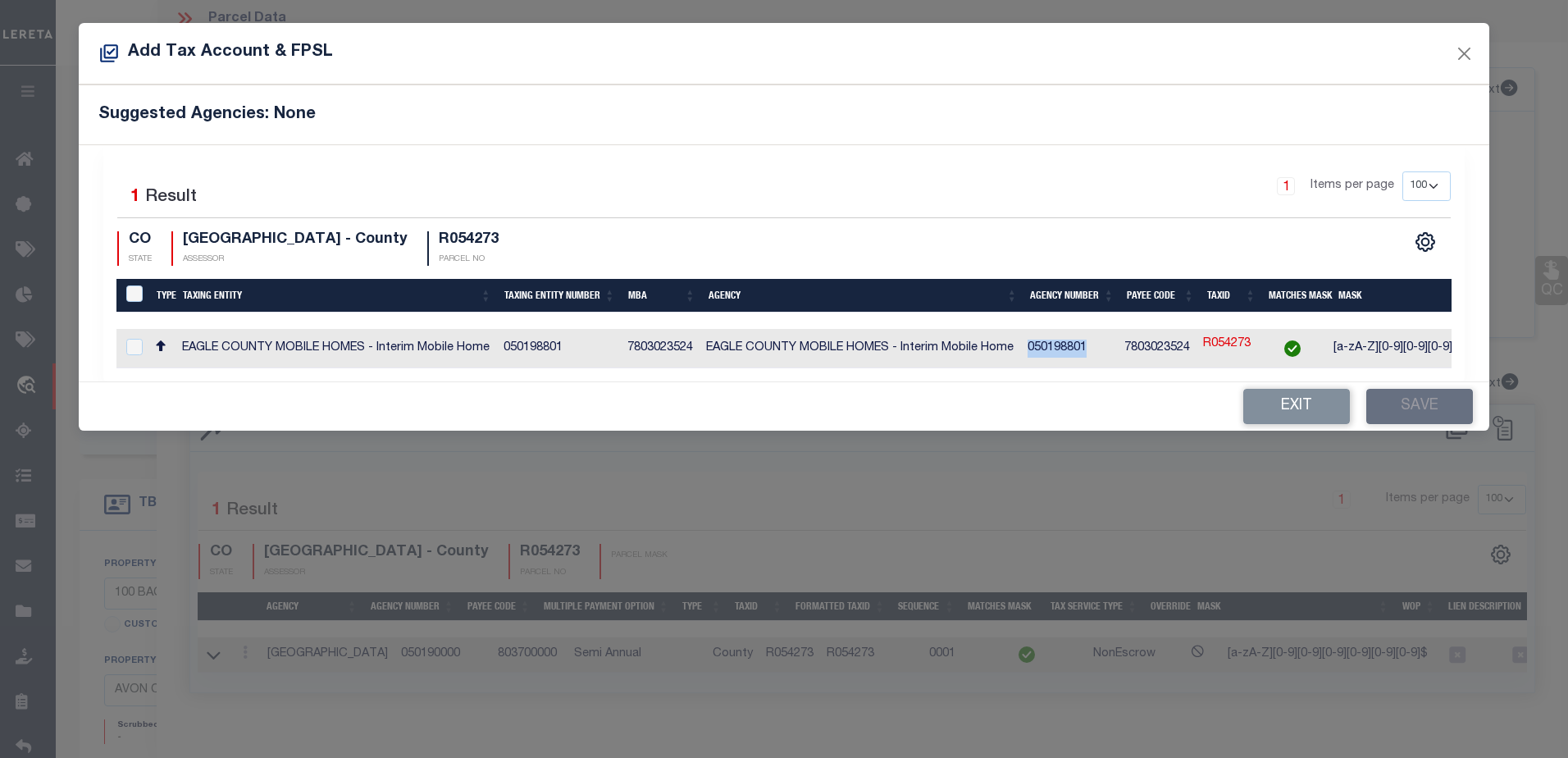
copy td "050198801"
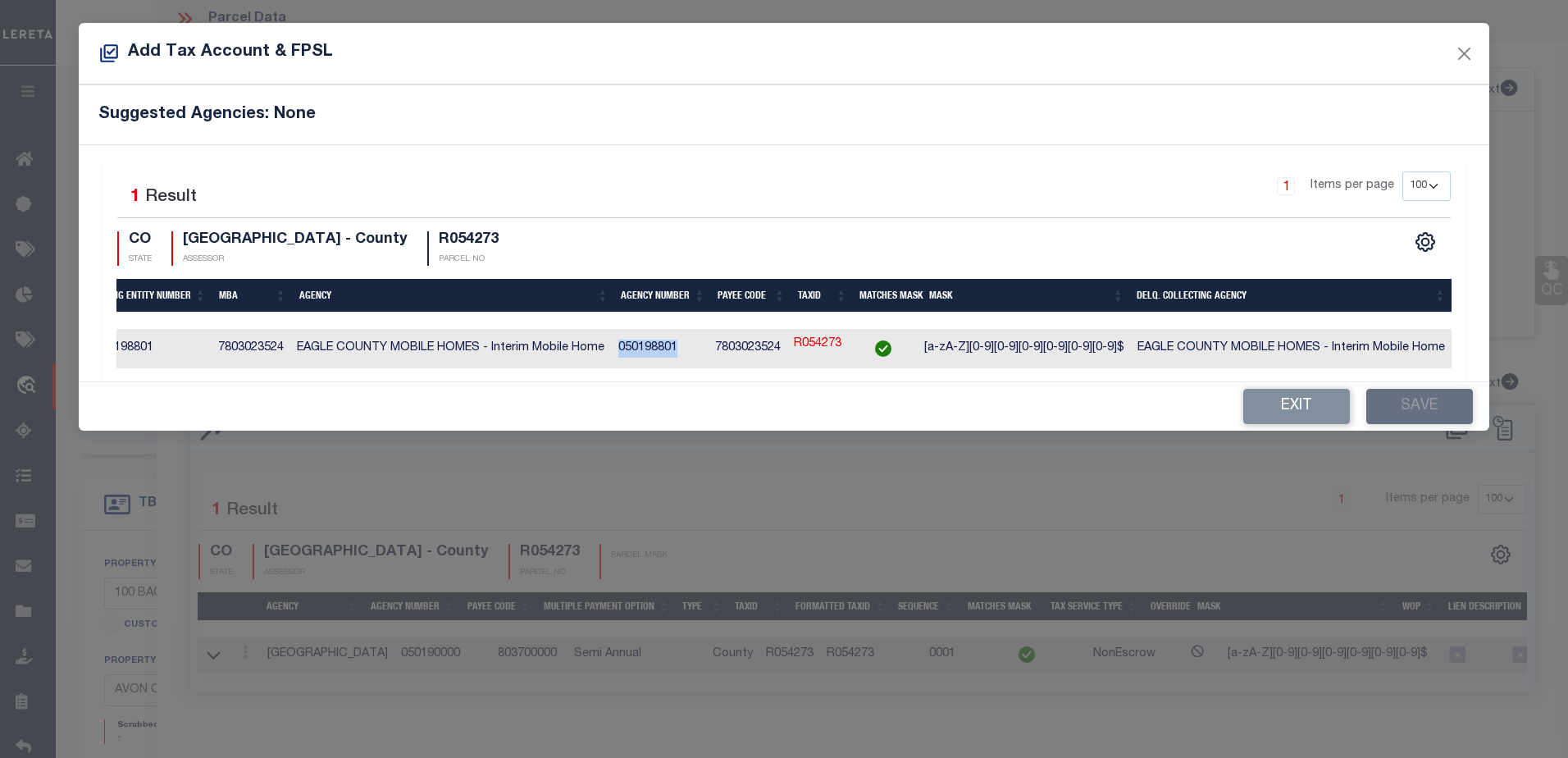
scroll to position [0, 315]
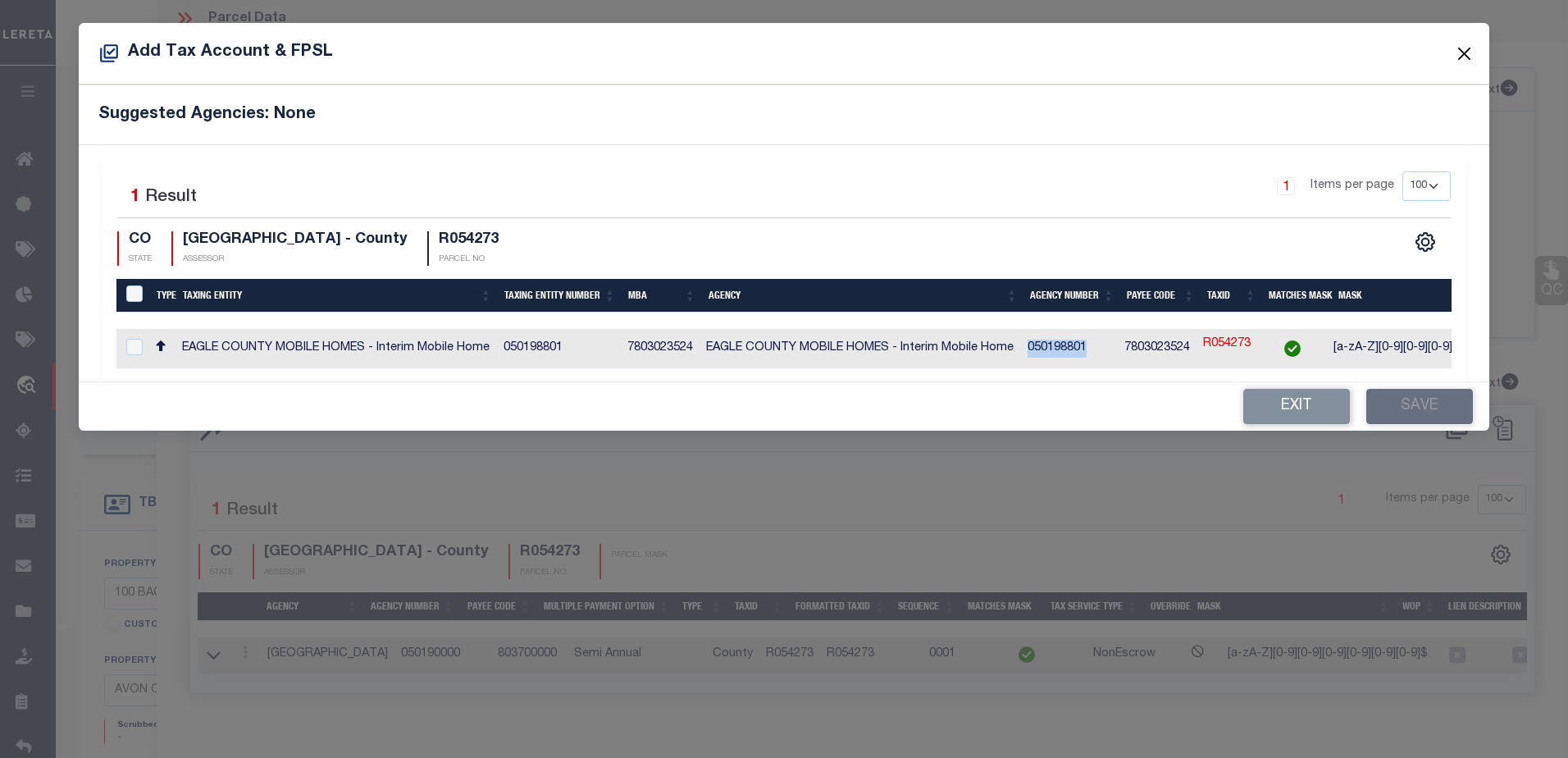
click at [1464, 50] on button "Close" at bounding box center [1463, 53] width 21 height 21
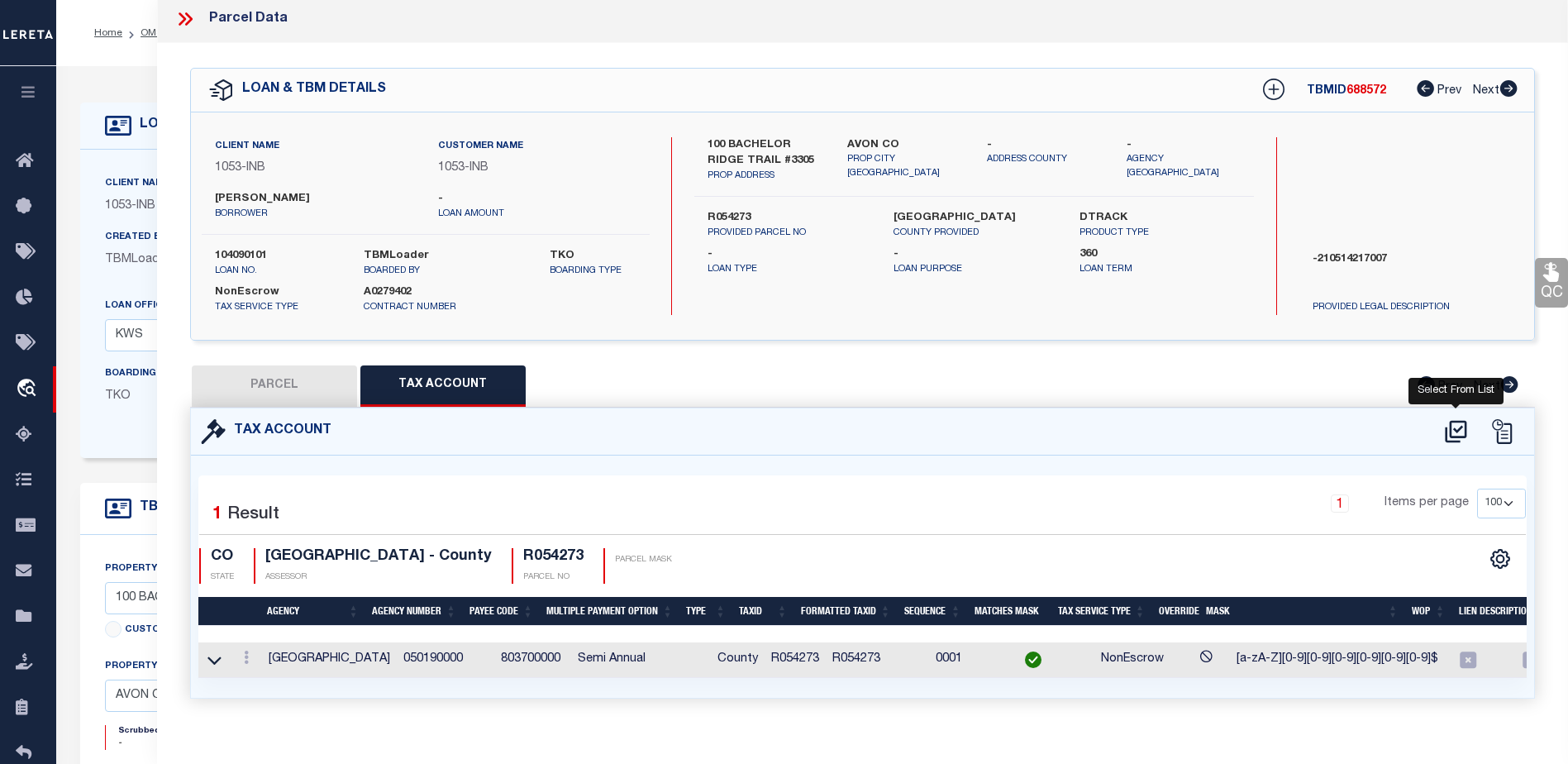
click at [1460, 431] on icon at bounding box center [1457, 431] width 28 height 27
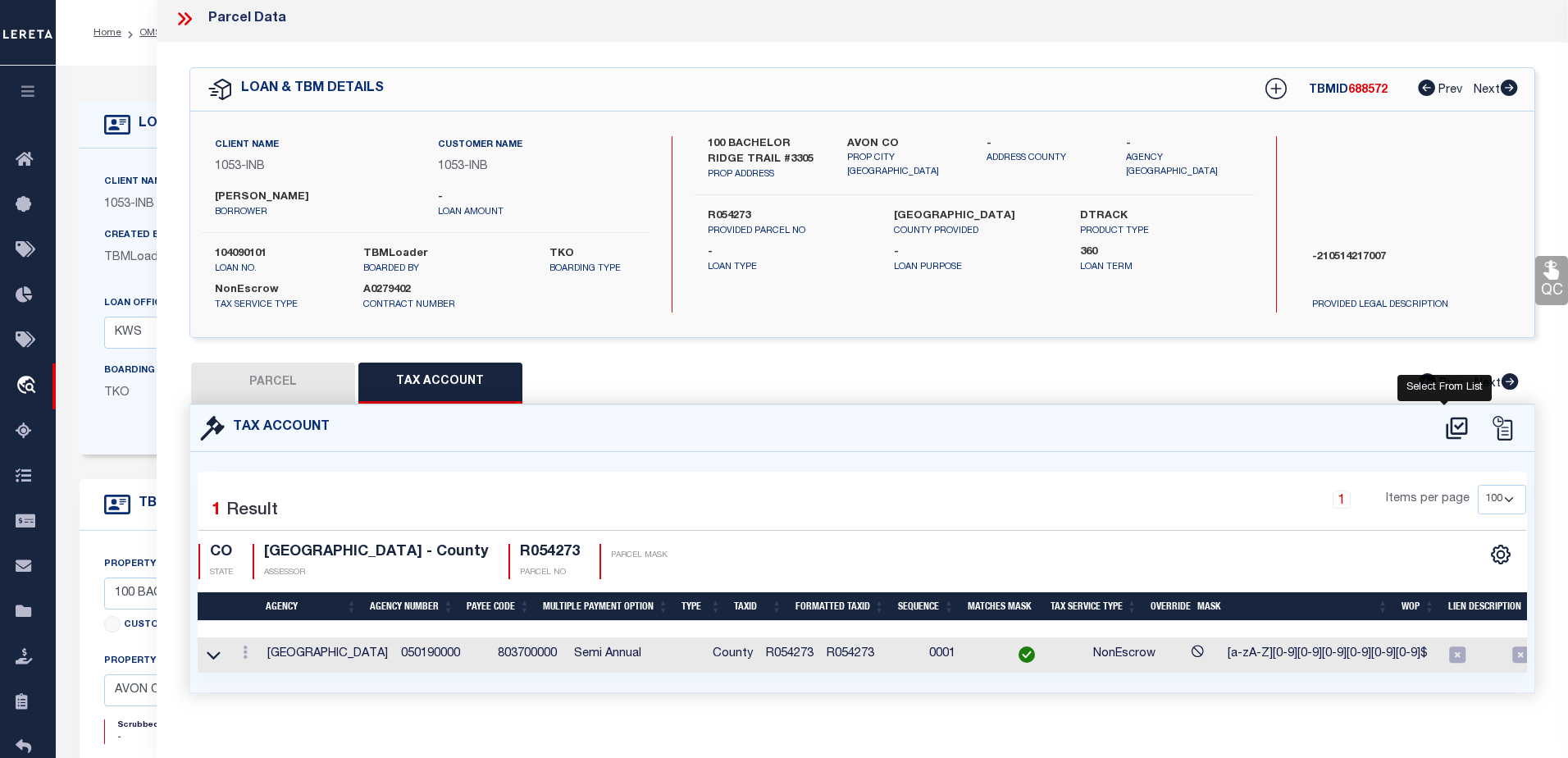
select select "100"
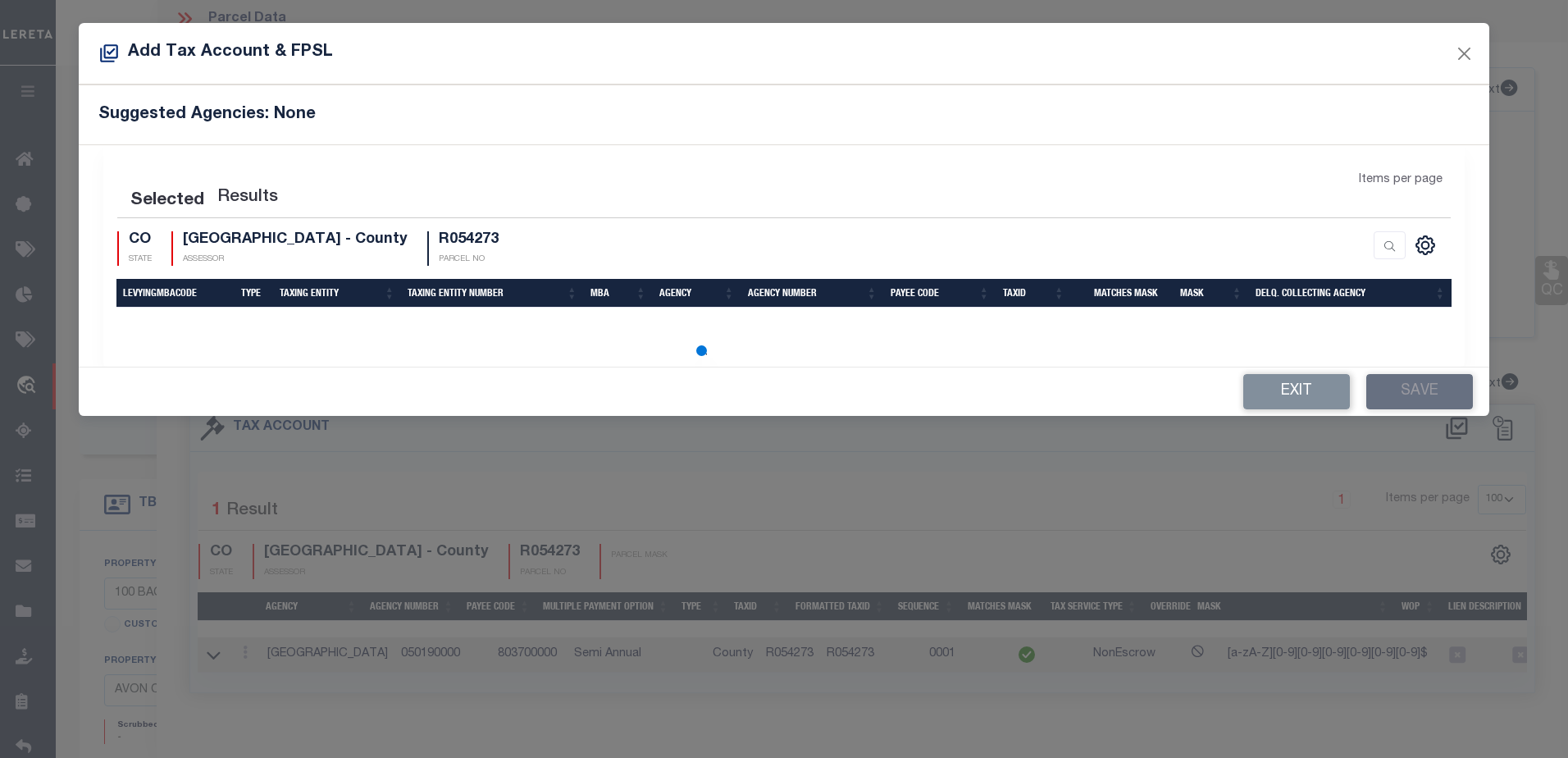
select select "100"
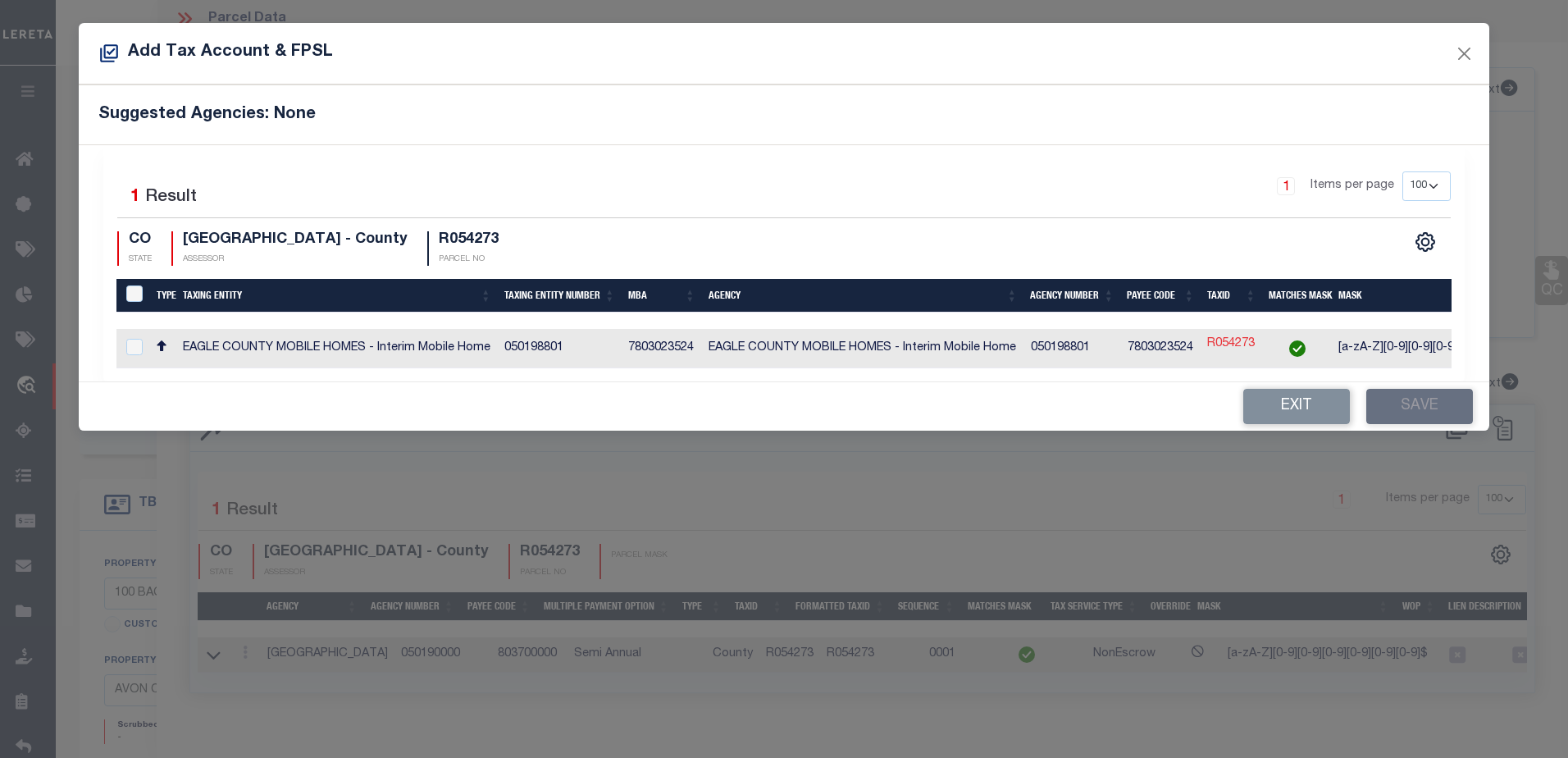
click at [1233, 336] on link "R054273" at bounding box center [1231, 345] width 48 height 18
type input "R054273"
type textarea "[a-zA-Z][0-9][0-9][0-9][0-9][0-9][0-9]$,.?.?.?.?[ ][ ][ ]$"
checkbox input "true"
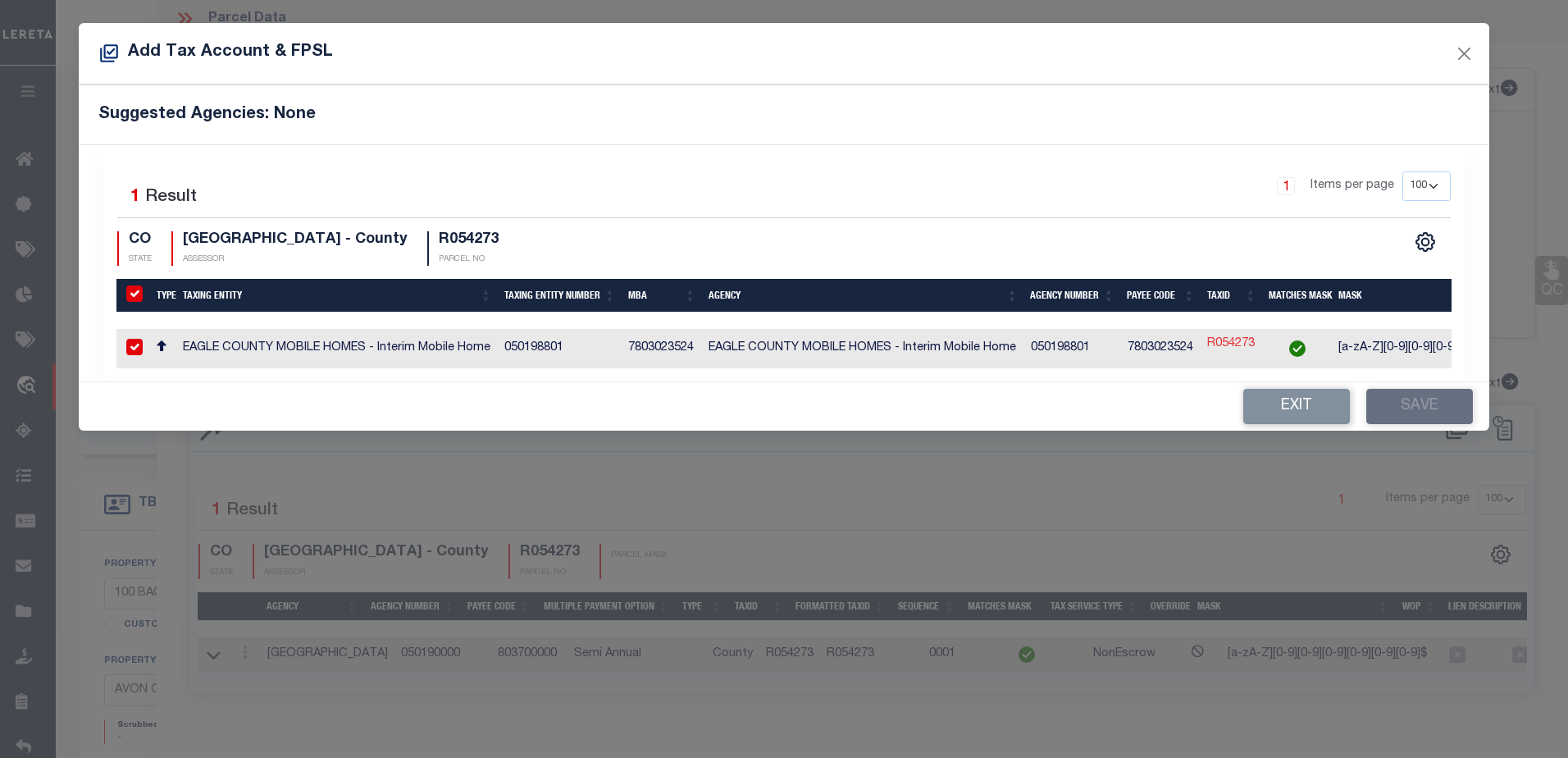
checkbox input "true"
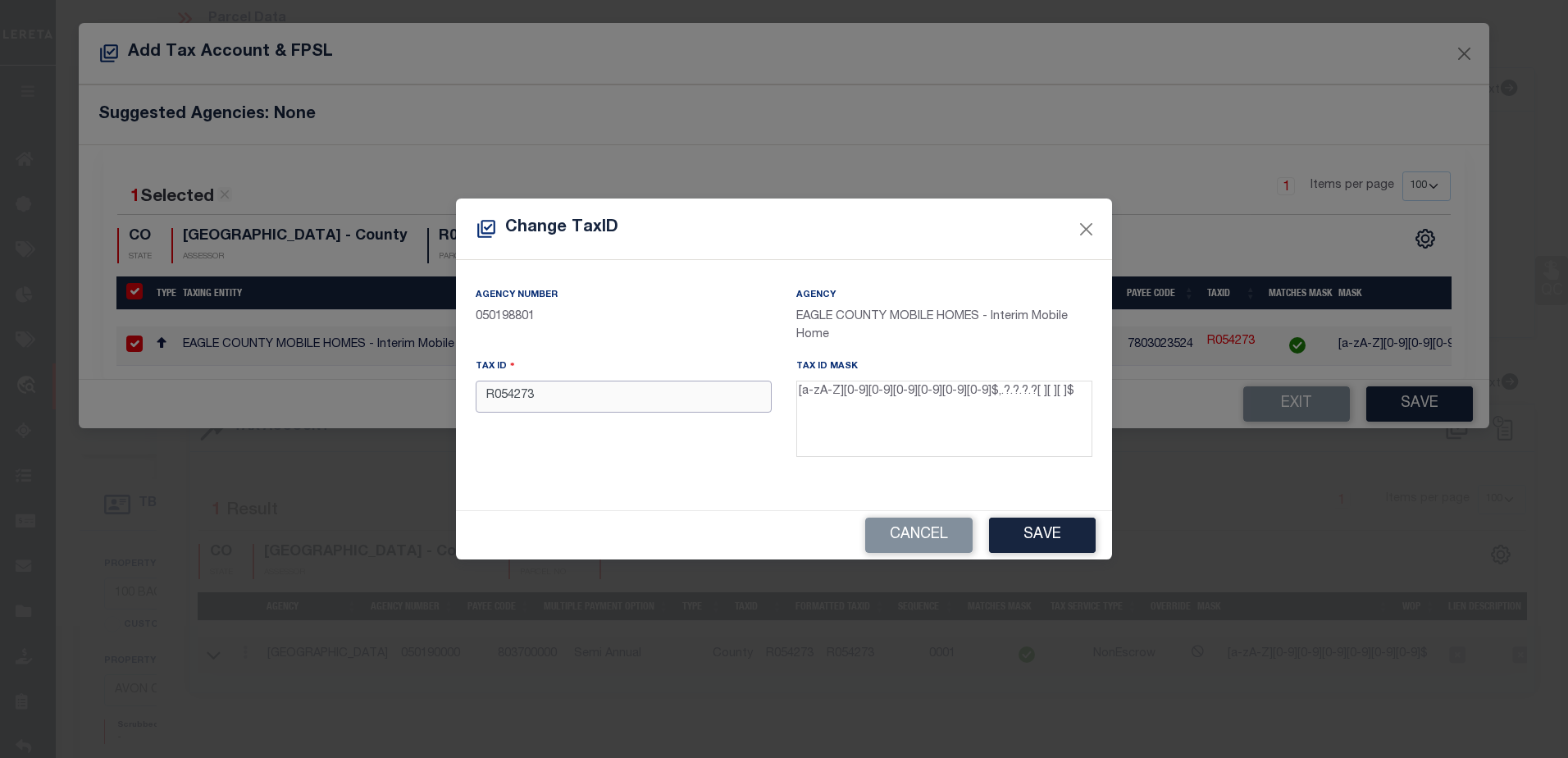
click at [660, 400] on input "R054273" at bounding box center [623, 396] width 296 height 32
drag, startPoint x: 1073, startPoint y: 395, endPoint x: 997, endPoint y: 390, distance: 76.2
click at [997, 390] on textarea "[a-zA-Z][0-9][0-9][0-9][0-9][0-9][0-9]$,.?.?.?.?[ ][ ][ ]$" at bounding box center [944, 419] width 296 height 77
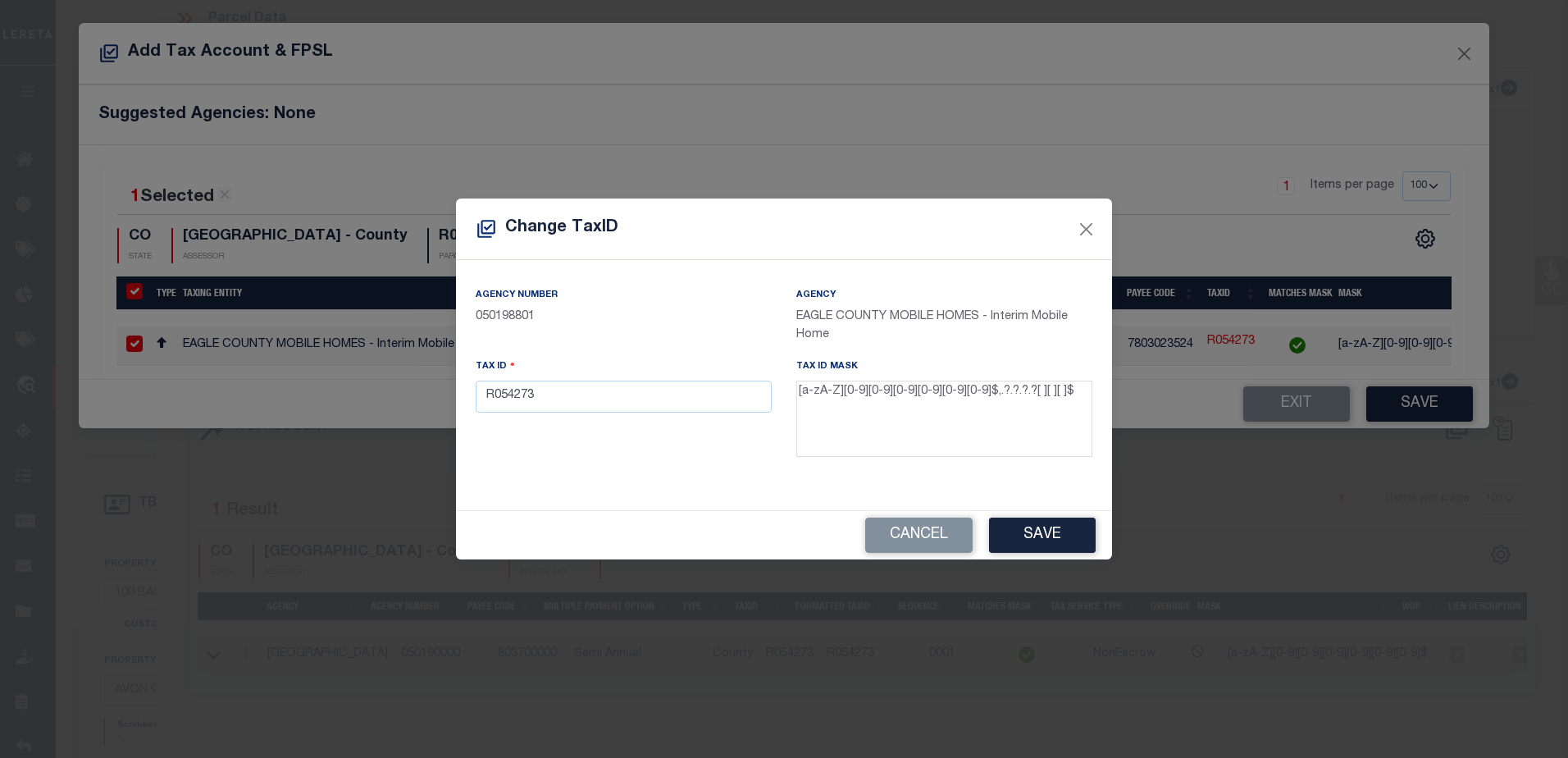
drag, startPoint x: 997, startPoint y: 390, endPoint x: 916, endPoint y: 403, distance: 82.0
click at [916, 403] on textarea "[a-zA-Z][0-9][0-9][0-9][0-9][0-9][0-9]$,.?.?.?.?[ ][ ][ ]$" at bounding box center [944, 419] width 296 height 77
click at [917, 398] on textarea "[a-zA-Z][0-9][0-9][0-9][0-9][0-9][0-9]$,.?.?.?.?[ ][ ][ ]$" at bounding box center [944, 419] width 296 height 77
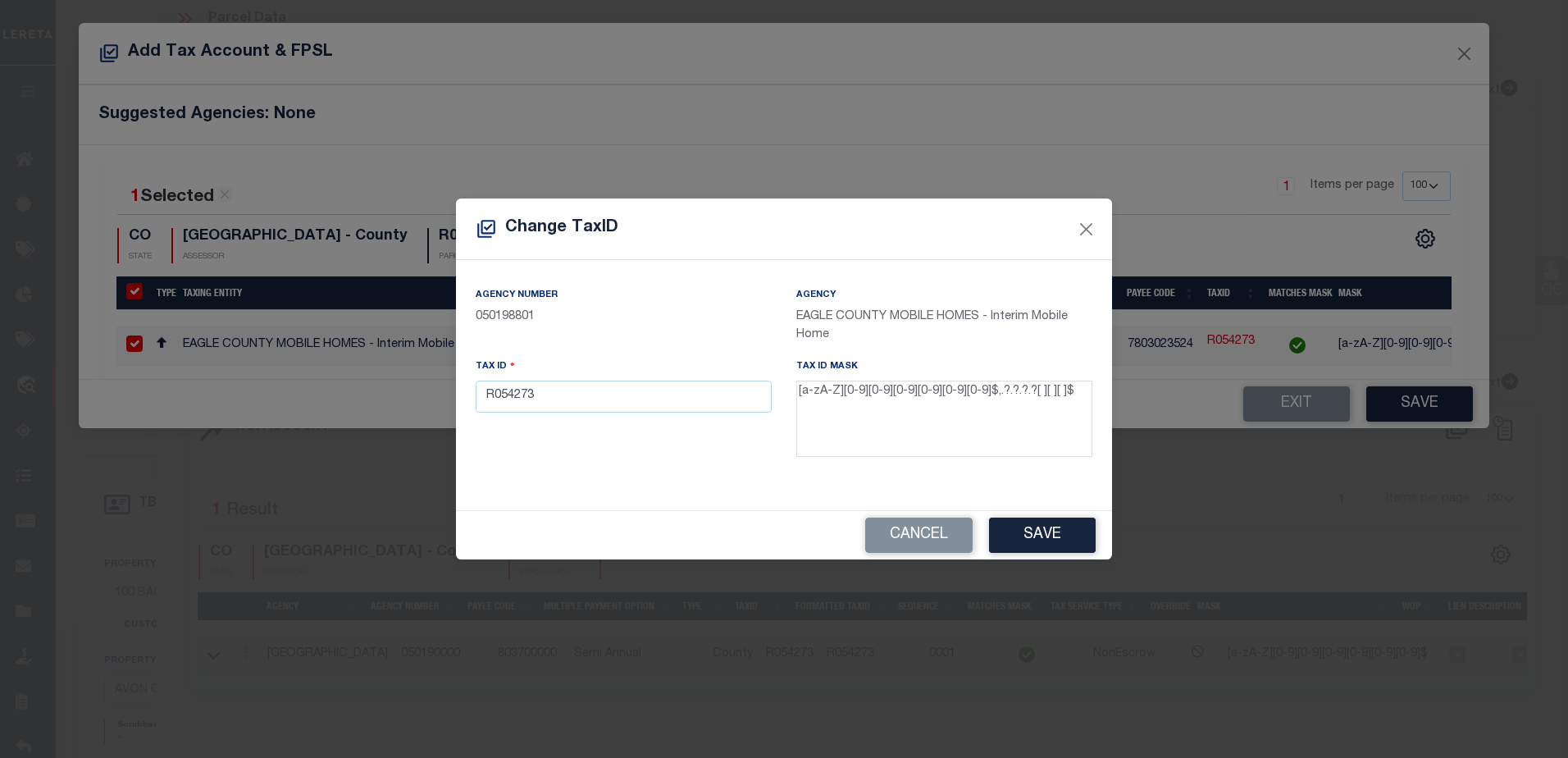
click at [858, 402] on textarea "[a-zA-Z][0-9][0-9][0-9][0-9][0-9][0-9]$,.?.?.?.?[ ][ ][ ]$" at bounding box center [944, 419] width 296 height 77
click at [858, 401] on textarea "[a-zA-Z][0-9][0-9][0-9][0-9][0-9][0-9]$,.?.?.?.?[ ][ ][ ]$" at bounding box center [944, 419] width 296 height 77
drag, startPoint x: 858, startPoint y: 401, endPoint x: 981, endPoint y: 393, distance: 123.3
click at [981, 393] on textarea "[a-zA-Z][0-9][0-9][0-9][0-9][0-9][0-9]$,.?.?.?.?[ ][ ][ ]$" at bounding box center [944, 419] width 296 height 77
click at [1040, 395] on textarea "[a-zA-Z][0-9][0-9][0-9][0-9][0-9][0-9]$,.?.?.?.?[ ][ ][ ]$" at bounding box center [944, 419] width 296 height 77
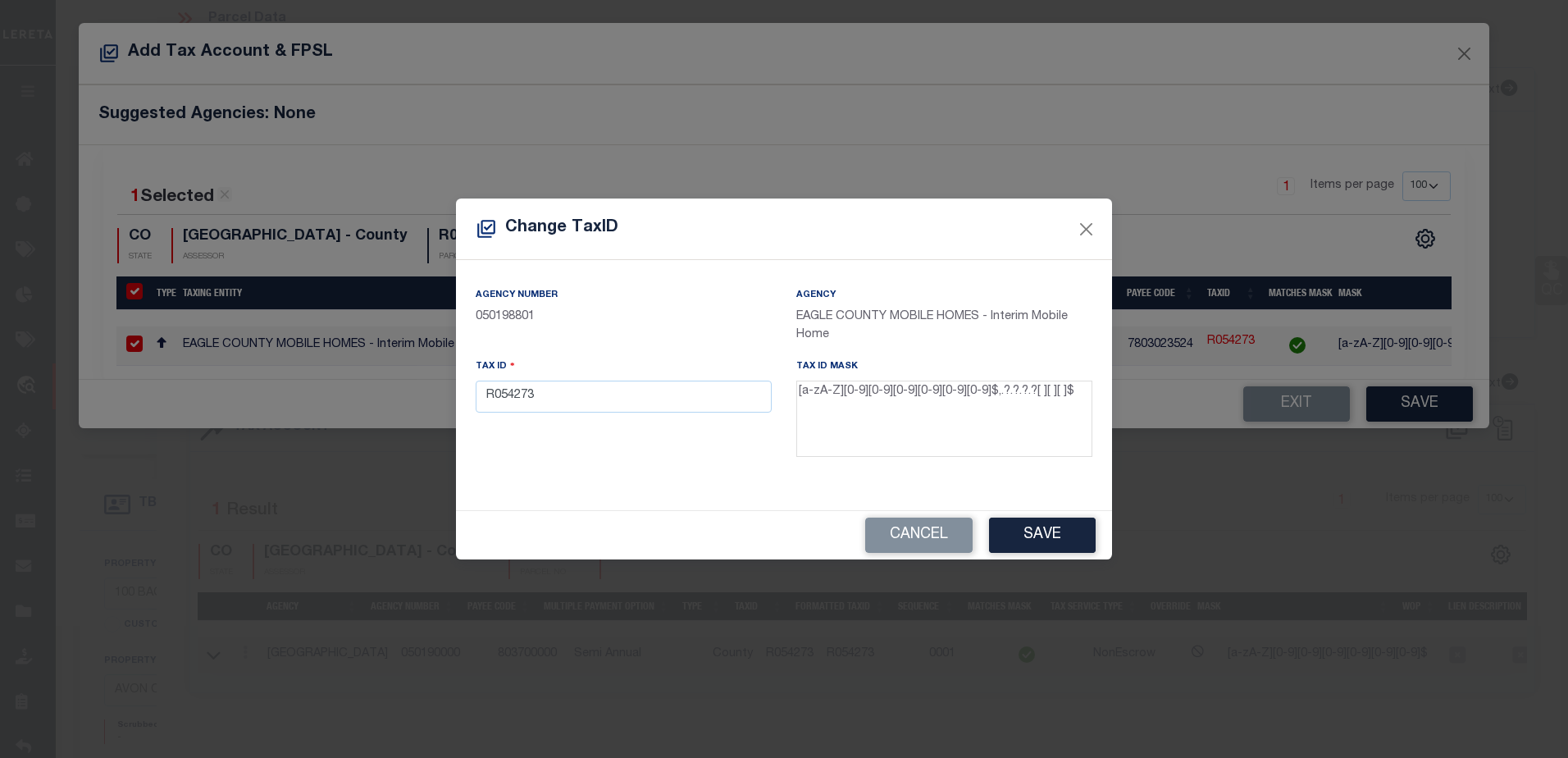
click at [1040, 395] on textarea "[a-zA-Z][0-9][0-9][0-9][0-9][0-9][0-9]$,.?.?.?.?[ ][ ][ ]$" at bounding box center [944, 419] width 296 height 77
click at [1041, 395] on textarea "[a-zA-Z][0-9][0-9][0-9][0-9][0-9][0-9]$,.?.?.?.?[ ][ ][ ]$" at bounding box center [944, 419] width 296 height 77
drag, startPoint x: 1041, startPoint y: 395, endPoint x: 1089, endPoint y: 396, distance: 48.0
click at [1089, 396] on textarea "[a-zA-Z][0-9][0-9][0-9][0-9][0-9][0-9]$,.?.?.?.?[ ][ ][ ]$" at bounding box center [944, 419] width 296 height 77
drag, startPoint x: 1063, startPoint y: 394, endPoint x: 1038, endPoint y: 397, distance: 25.2
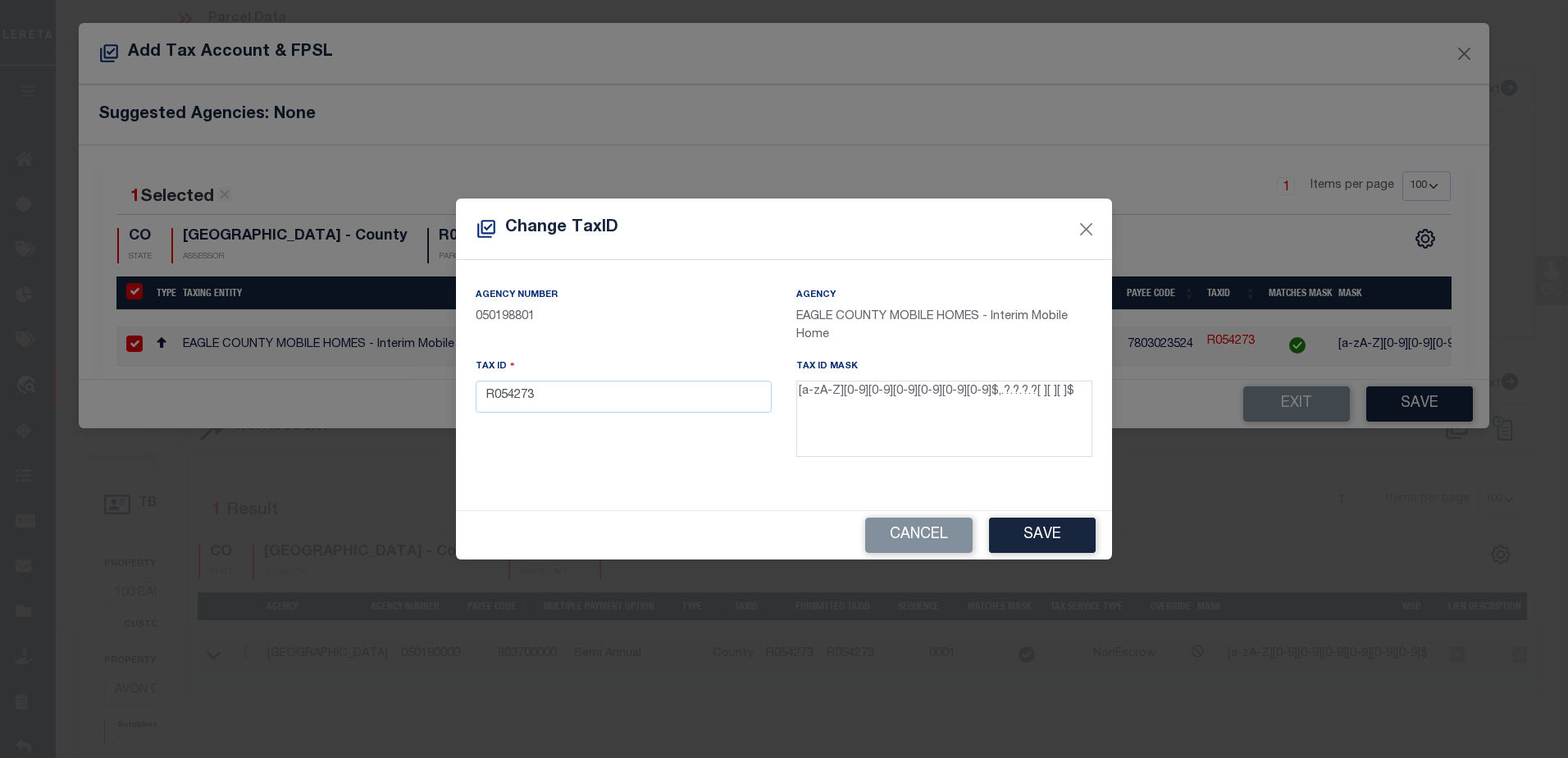
click at [1037, 396] on textarea "[a-zA-Z][0-9][0-9][0-9][0-9][0-9][0-9]$,.?.?.?.?[ ][ ][ ]$" at bounding box center [944, 419] width 296 height 77
drag, startPoint x: 1038, startPoint y: 397, endPoint x: 1060, endPoint y: 404, distance: 23.1
click at [1060, 404] on textarea "[a-zA-Z][0-9][0-9][0-9][0-9][0-9][0-9]$,.?.?.?.?[ ][ ][ ]$" at bounding box center [944, 419] width 296 height 77
drag, startPoint x: 1064, startPoint y: 397, endPoint x: 1033, endPoint y: 395, distance: 31.1
click at [1033, 395] on textarea "[a-zA-Z][0-9][0-9][0-9][0-9][0-9][0-9]$,.?.?.?.?[ ][ ][ ]$" at bounding box center [944, 419] width 296 height 77
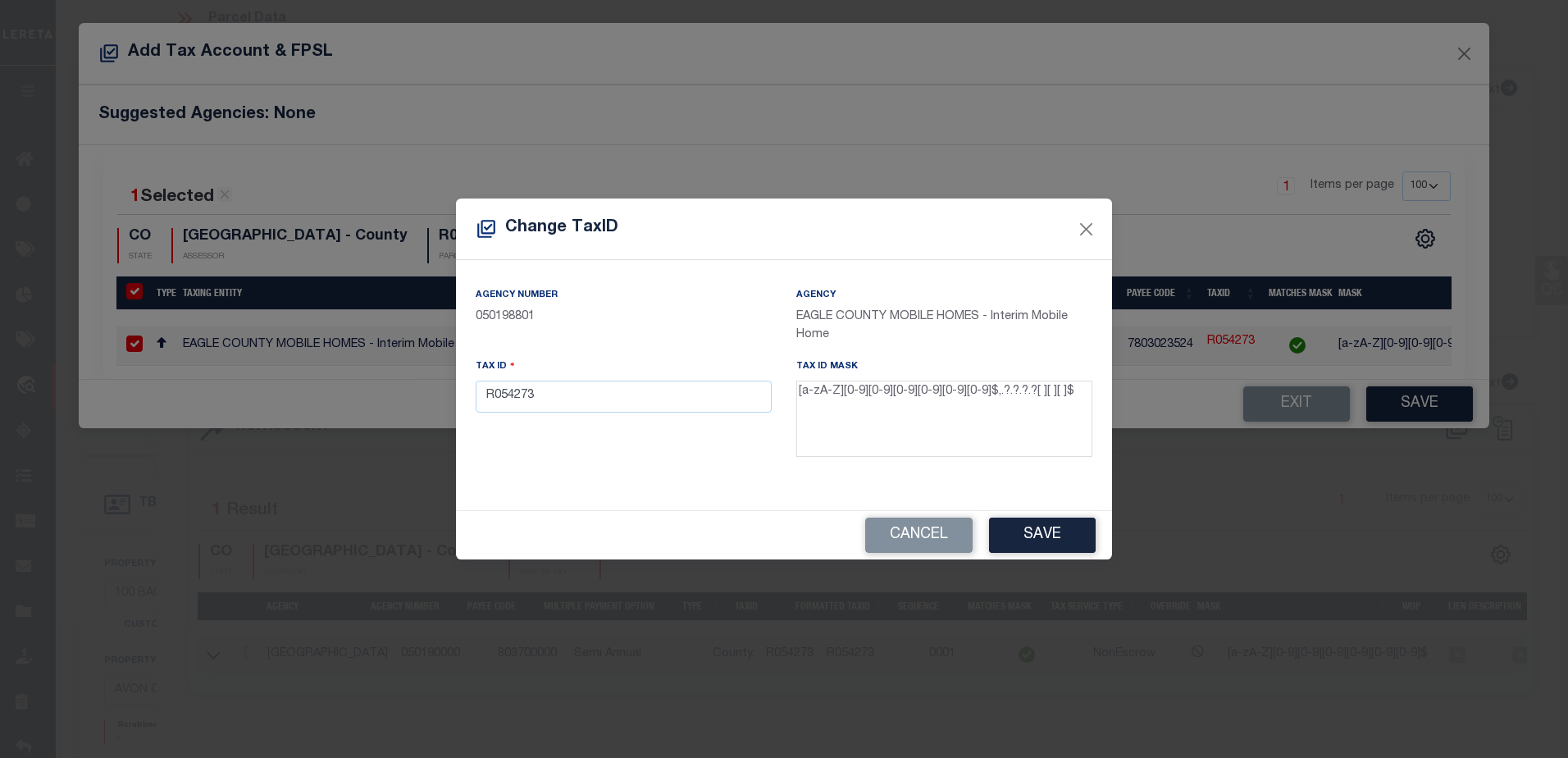
drag, startPoint x: 664, startPoint y: 371, endPoint x: 667, endPoint y: 388, distance: 17.3
click at [665, 372] on div "Tax ID R054273" at bounding box center [623, 384] width 296 height 54
click at [664, 390] on input "R054273" at bounding box center [623, 396] width 296 height 32
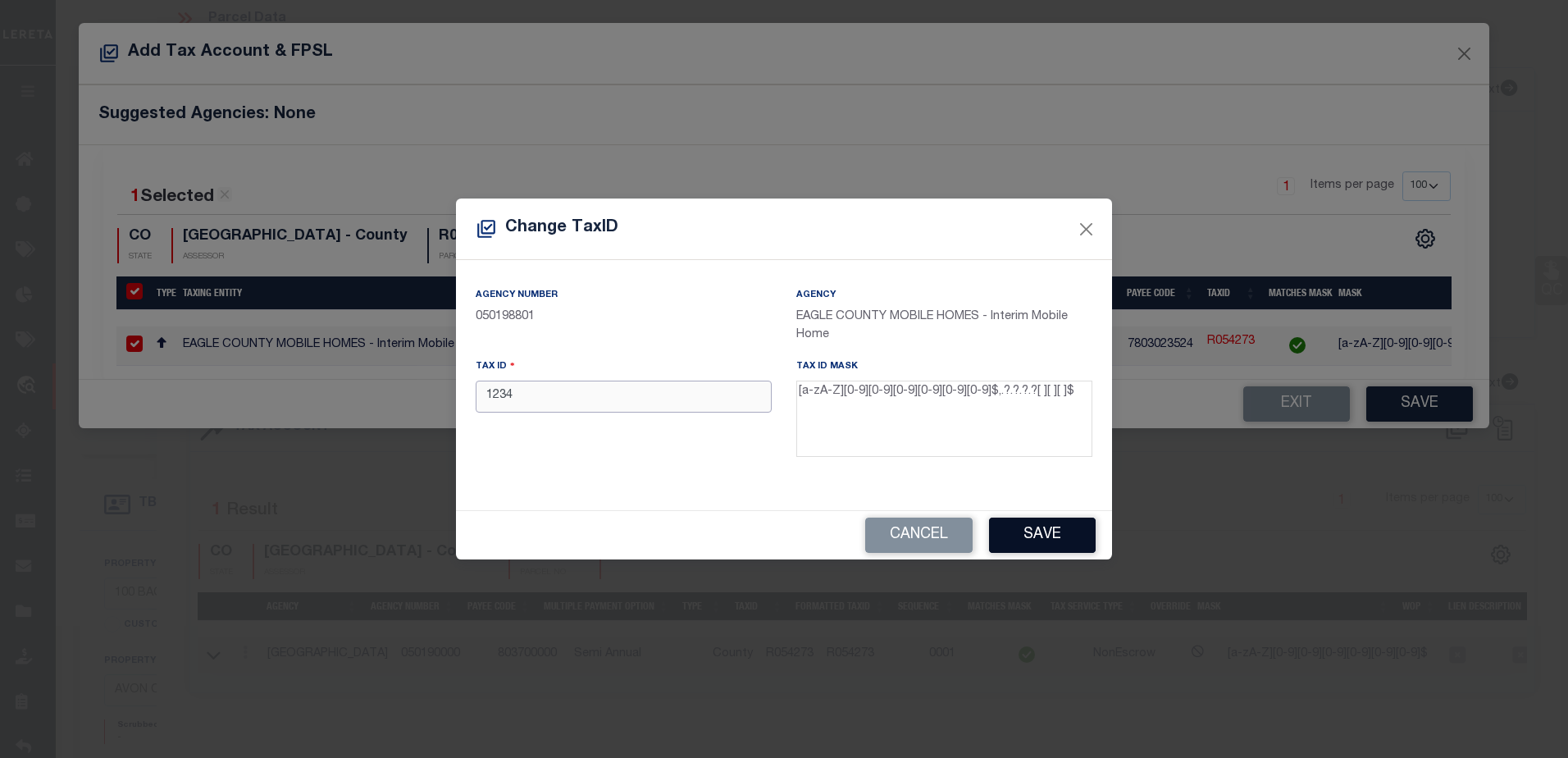
type input "1234"
click at [1039, 537] on button "Save" at bounding box center [1042, 535] width 107 height 36
click at [1039, 537] on div "Cancel Save" at bounding box center [784, 535] width 656 height 48
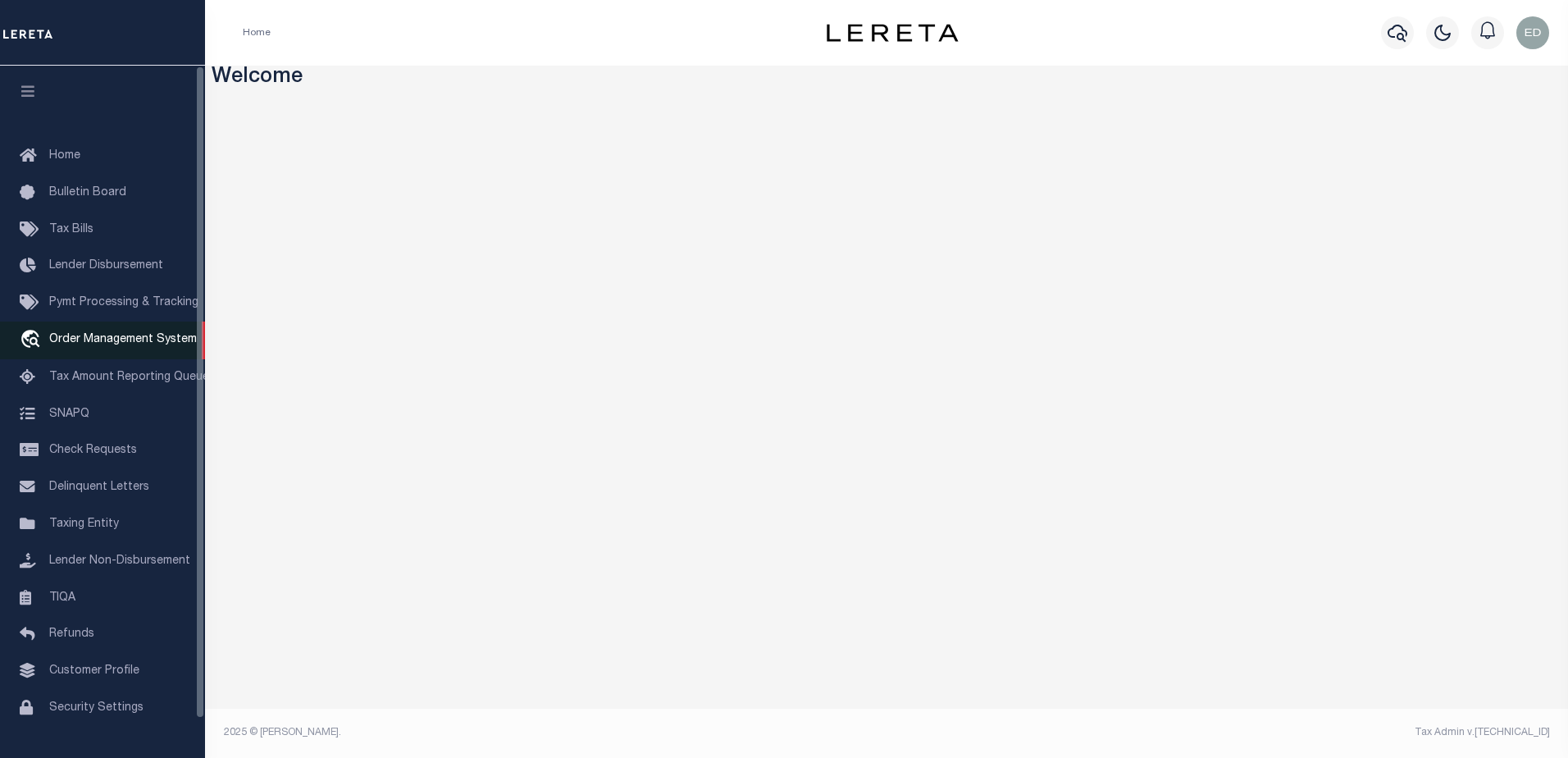
click at [120, 351] on link "travel_explore Order Management System" at bounding box center [102, 340] width 205 height 37
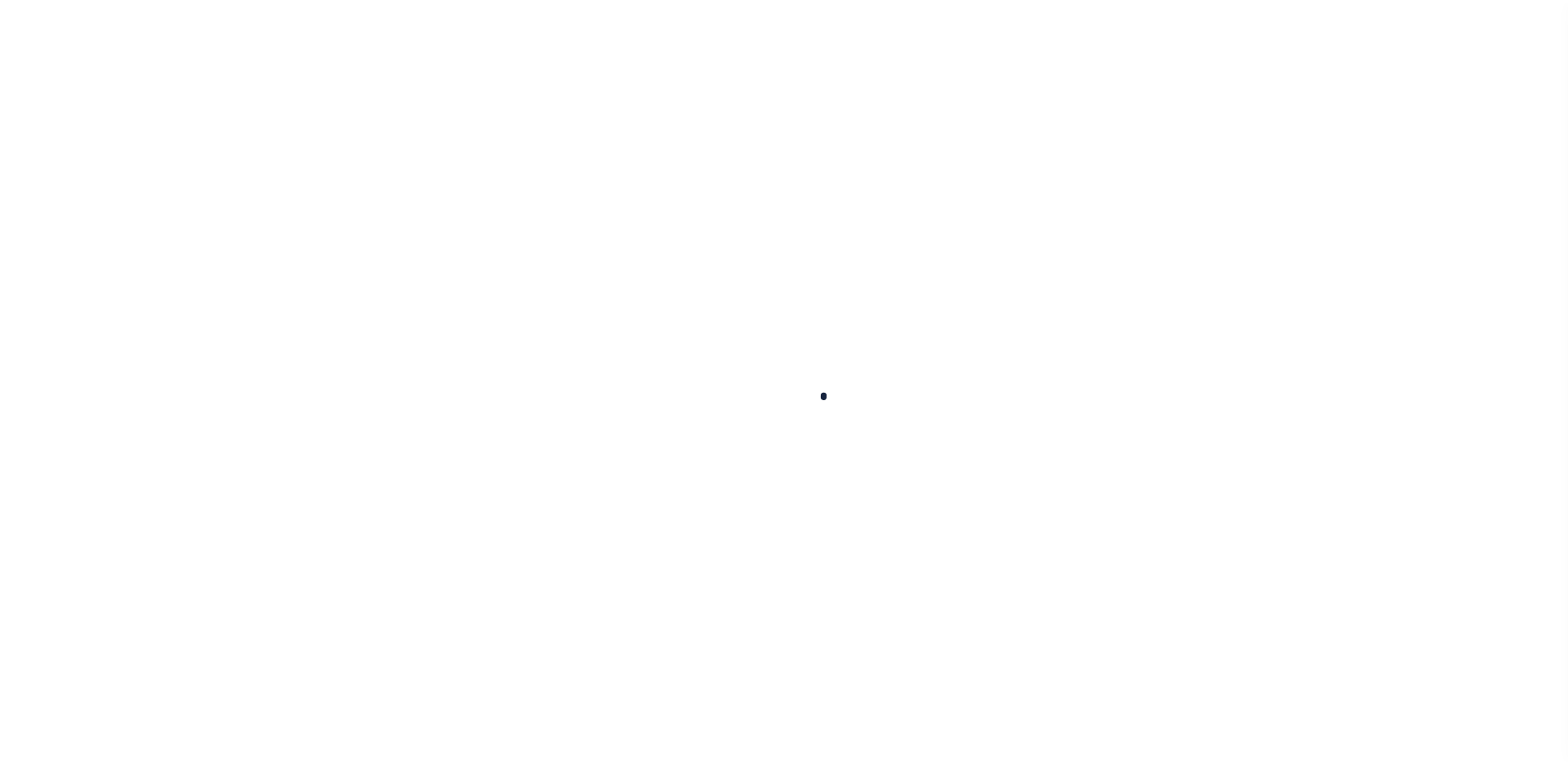
scroll to position [41, 0]
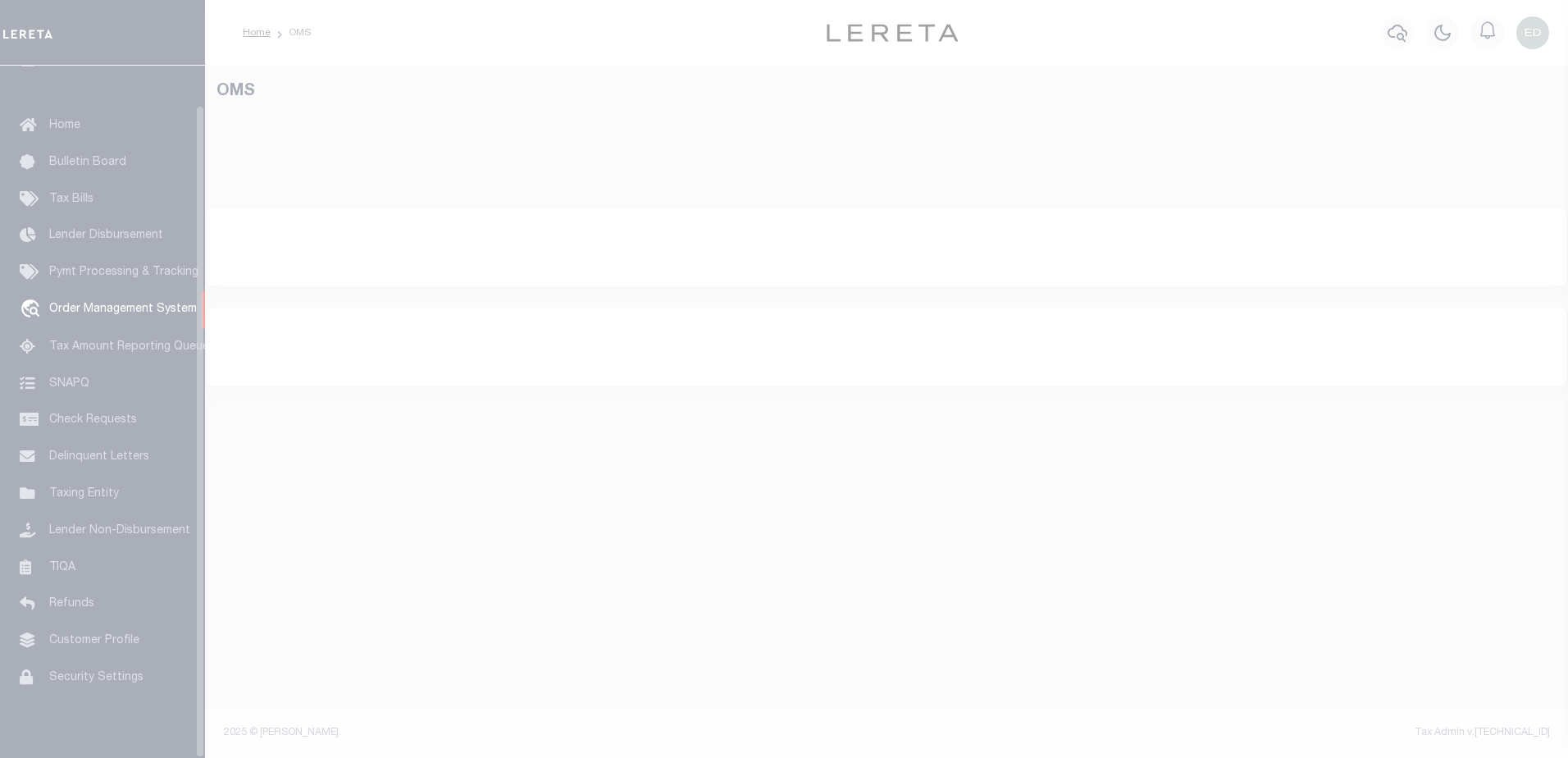
select select "200"
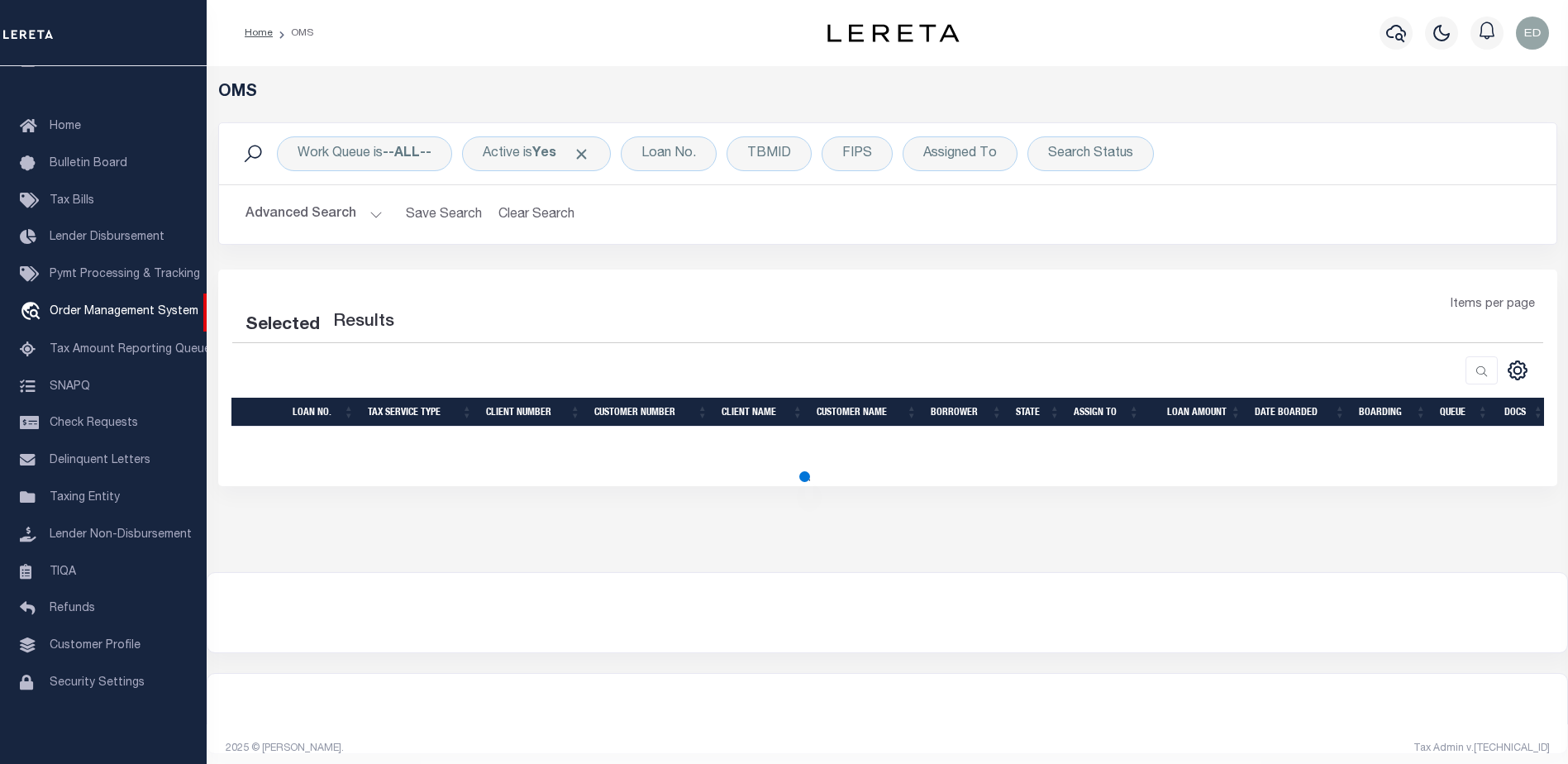
select select "200"
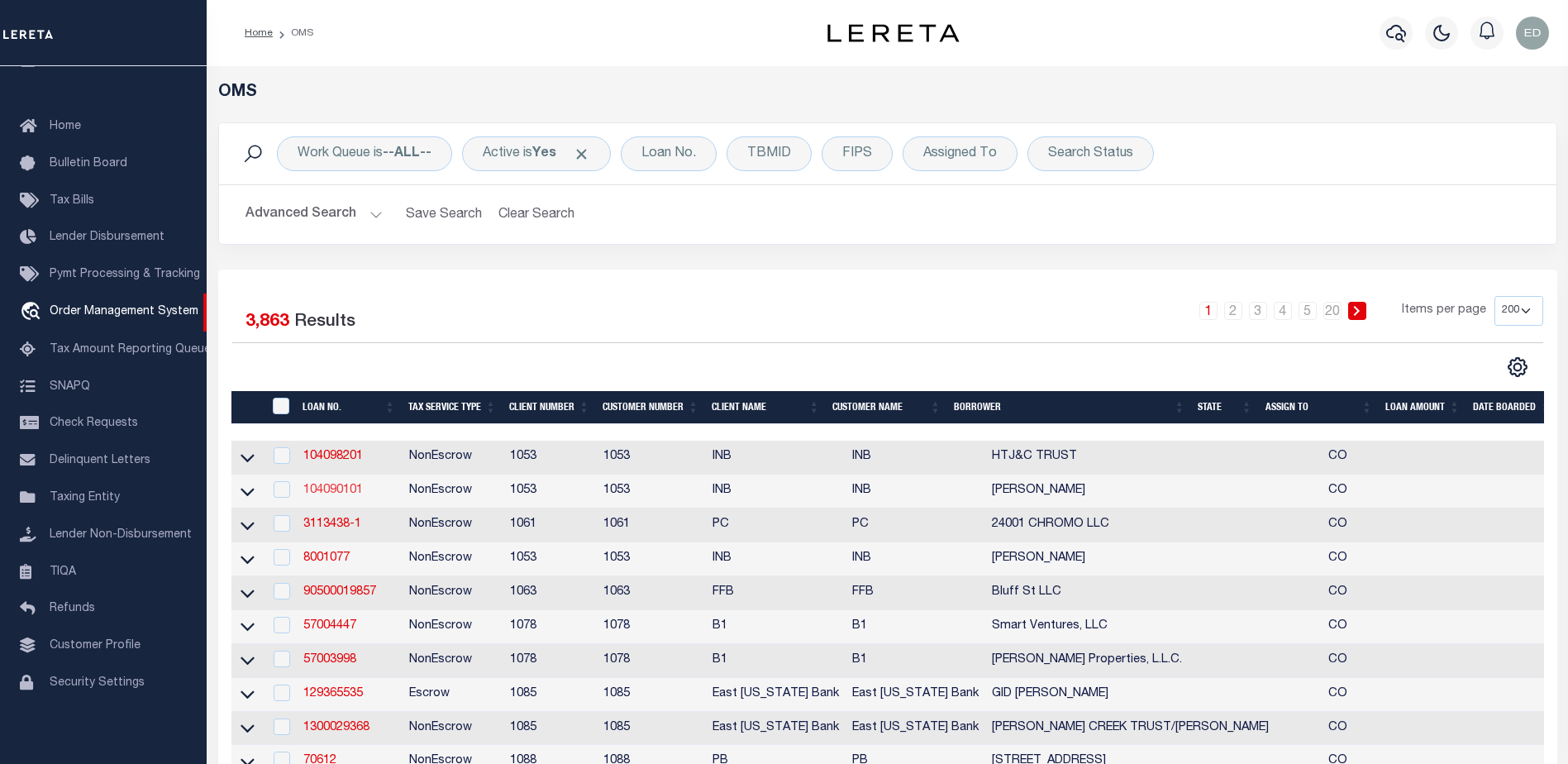
click at [337, 493] on link "104090101" at bounding box center [333, 490] width 60 height 12
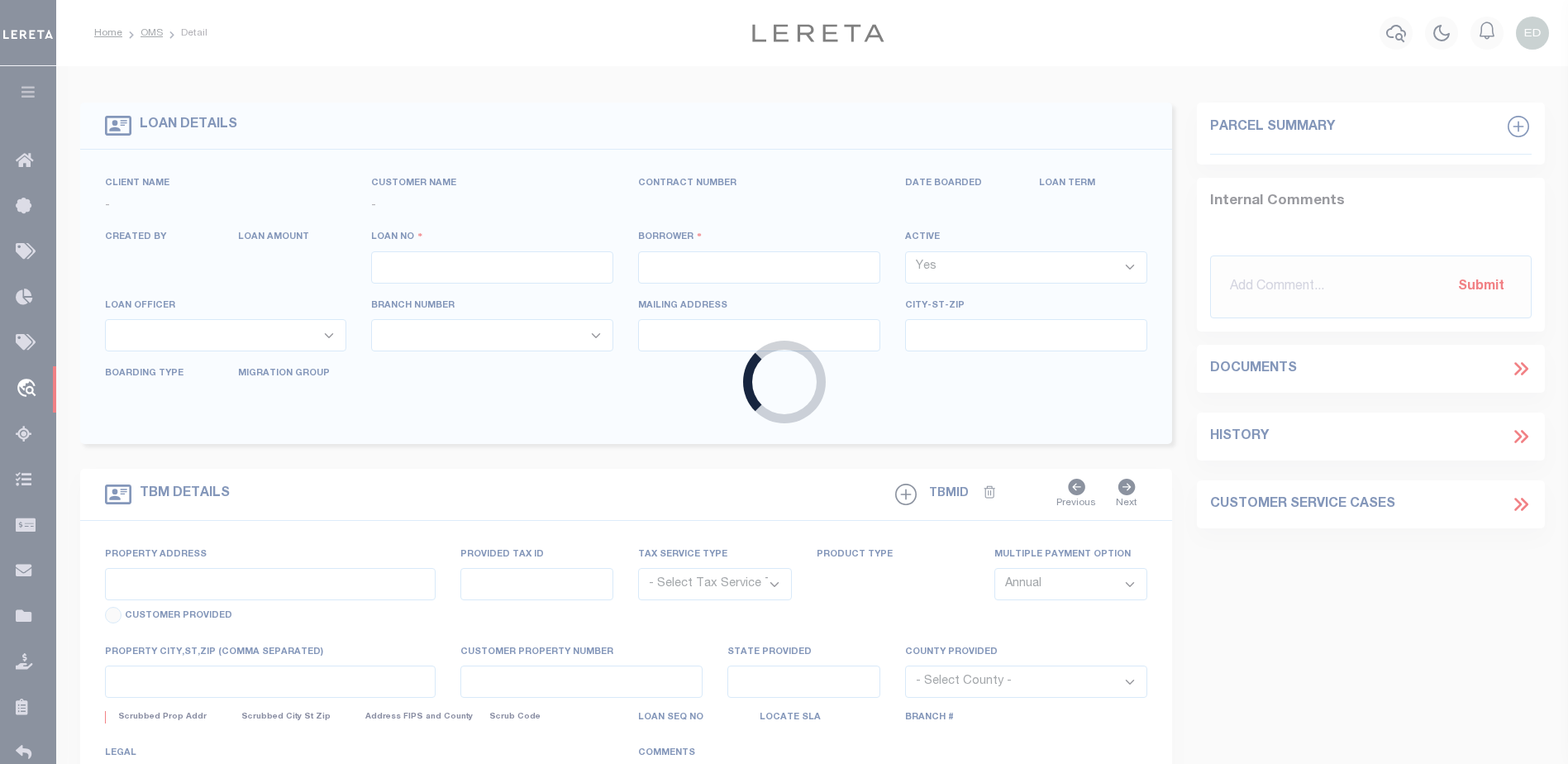
type input "104090101"
type input "[PERSON_NAME]"
select select
select select "NonEscrow"
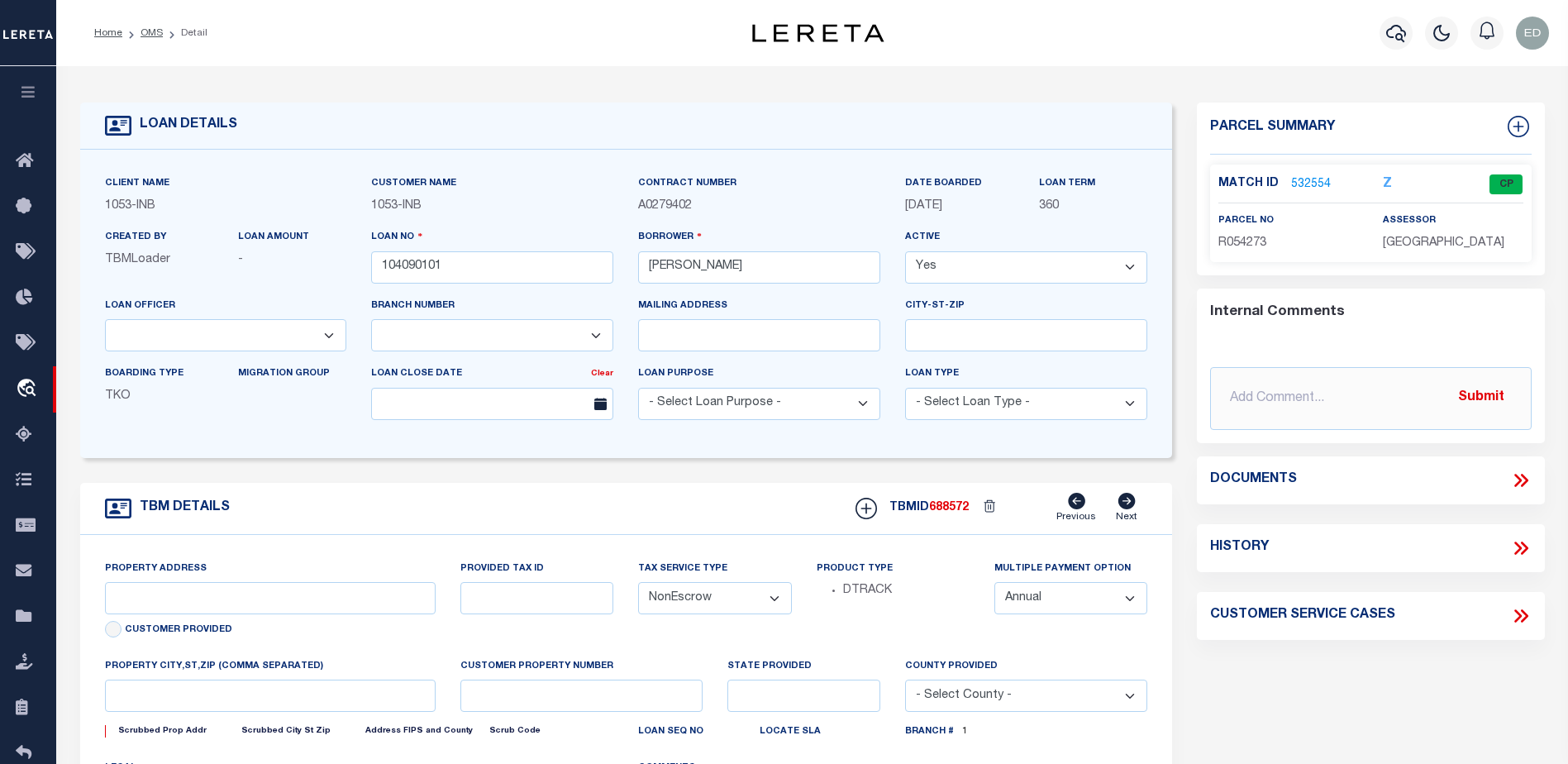
select select "91"
select select "250"
click at [1310, 181] on link "532554" at bounding box center [1310, 184] width 40 height 18
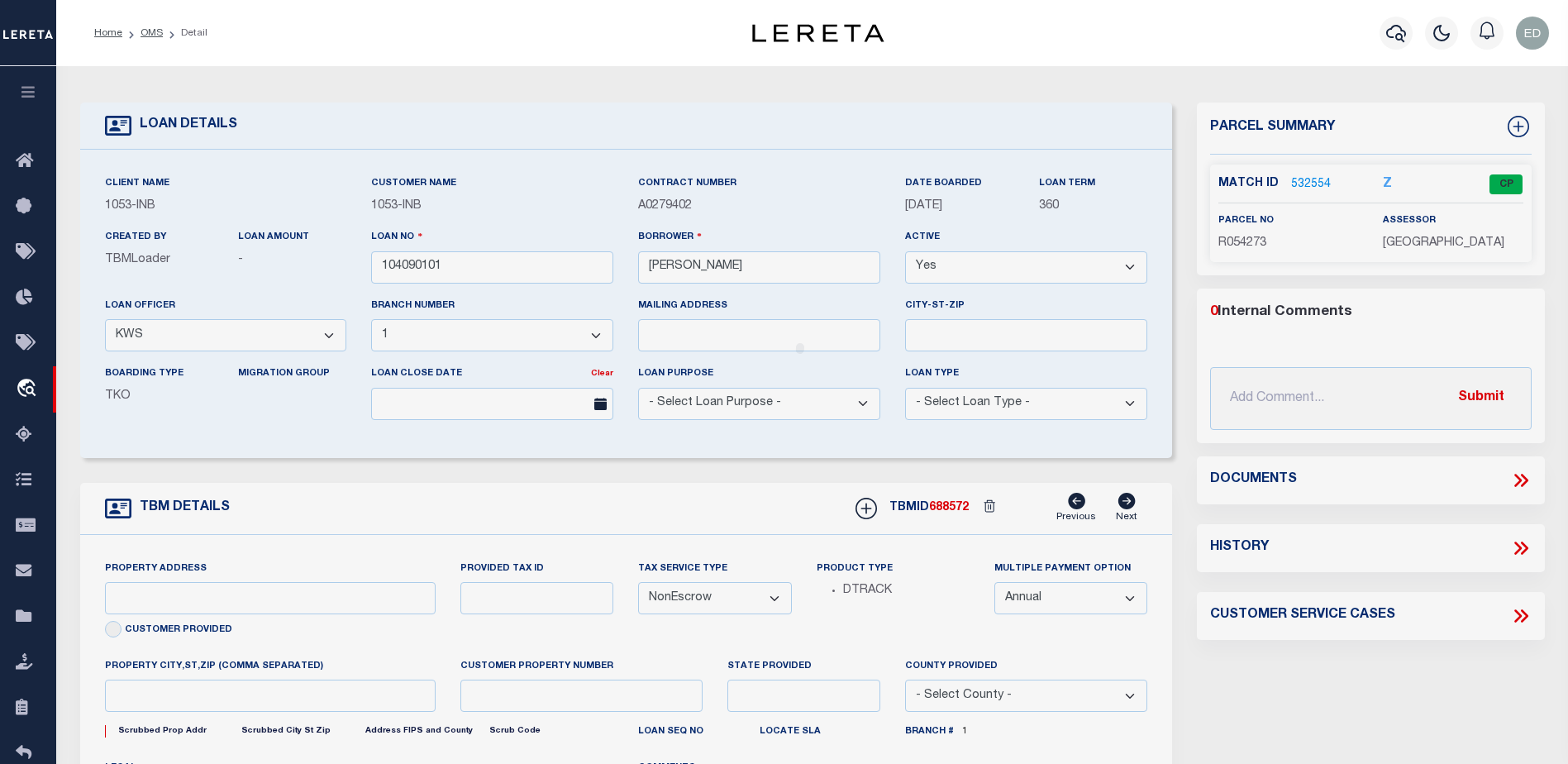
type input "100 BACHELOR RIDGE TRAIL #3305"
type input "R054273"
type input "AVON CO"
type input "CO"
select select
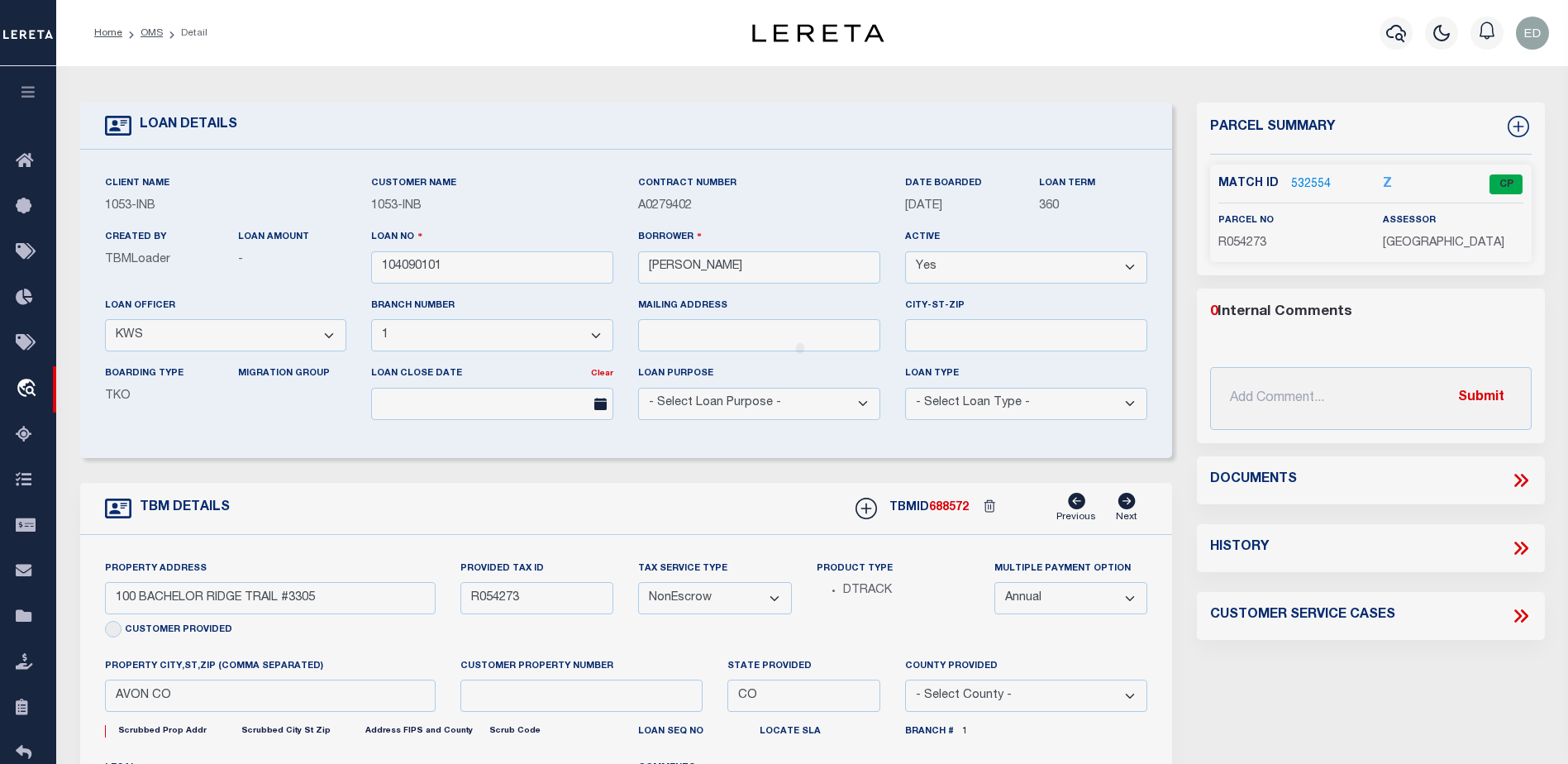
type textarea "-210514217007"
type textarea "TAXES NOT DUE IN [US_STATE] UNTIL [DATE]"
select select "2"
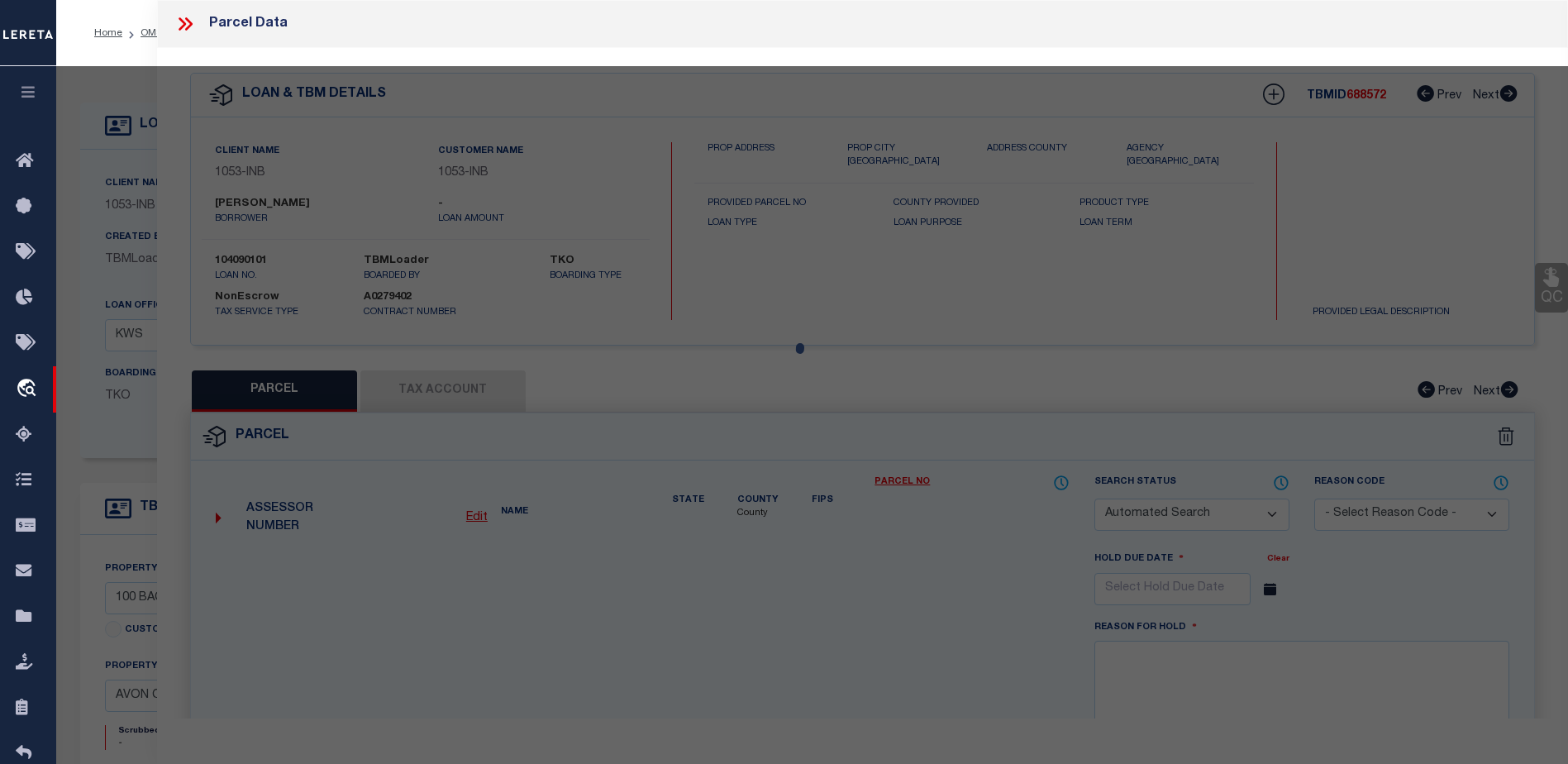
checkbox input "false"
select select "CP"
type input "[PERSON_NAME] DEV CO INC"
type input "000100 BACHELOR RIDGE #3305"
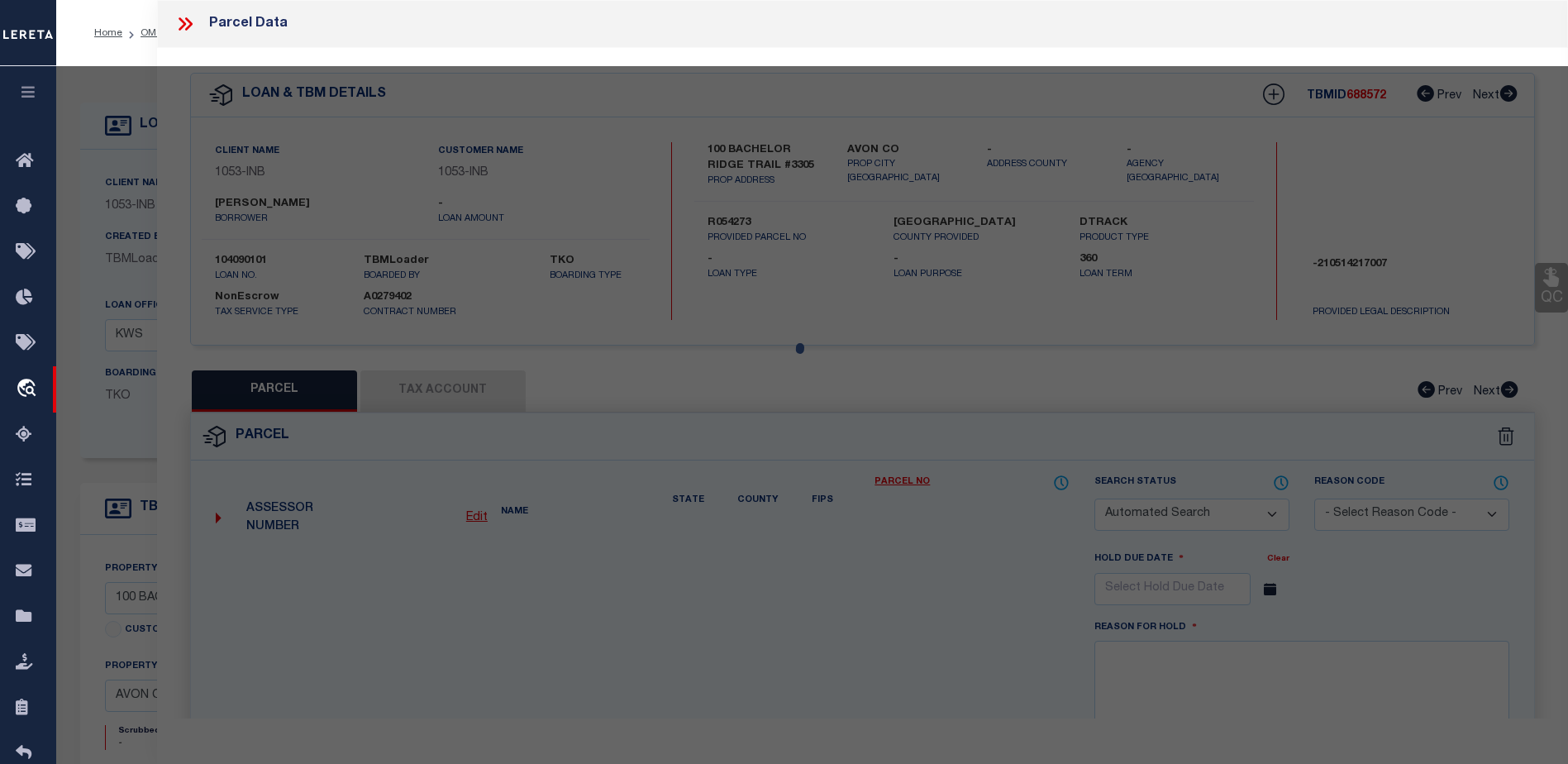
type input "CO"
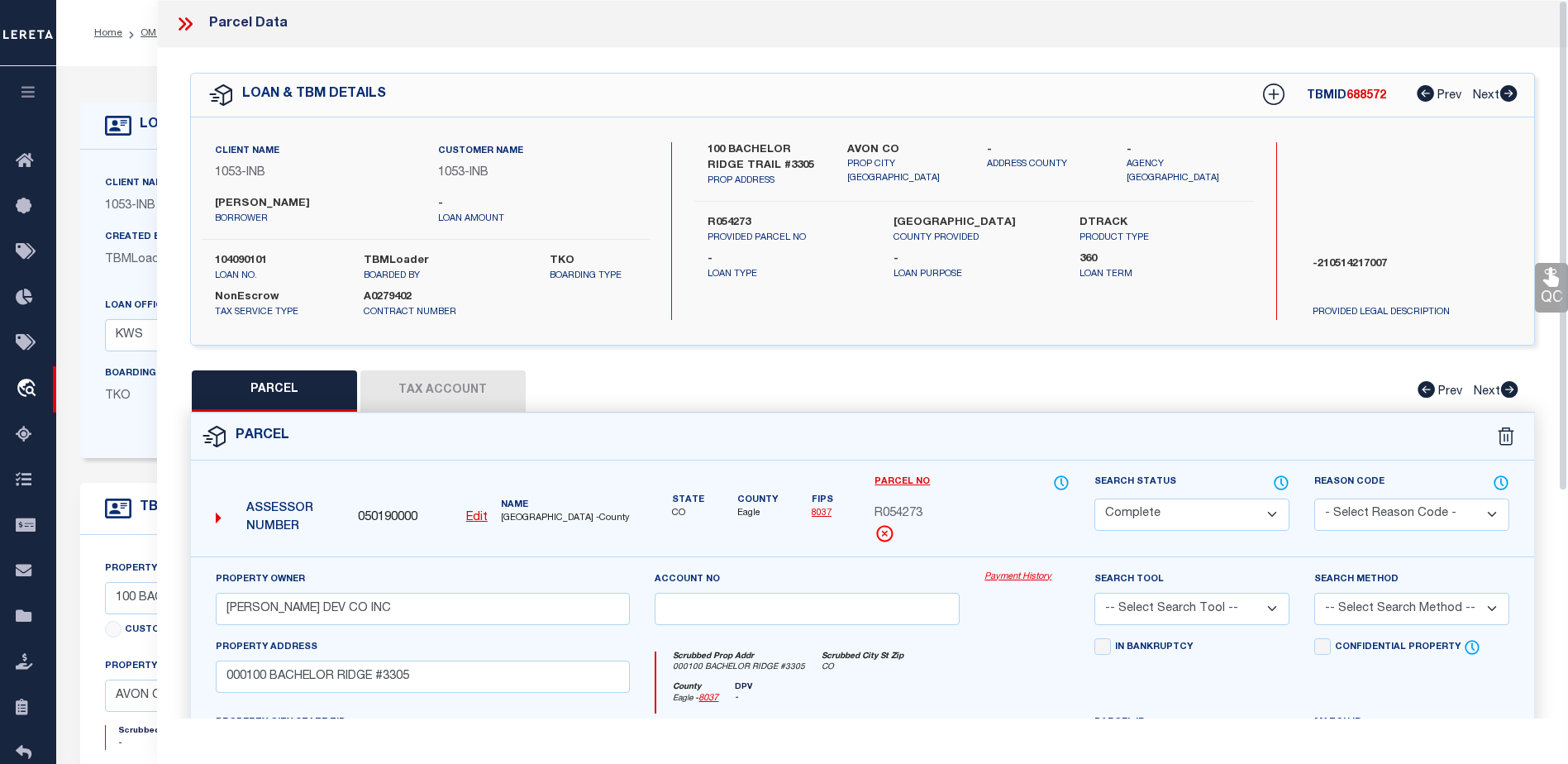
click at [459, 389] on button "Tax Account" at bounding box center [442, 391] width 165 height 41
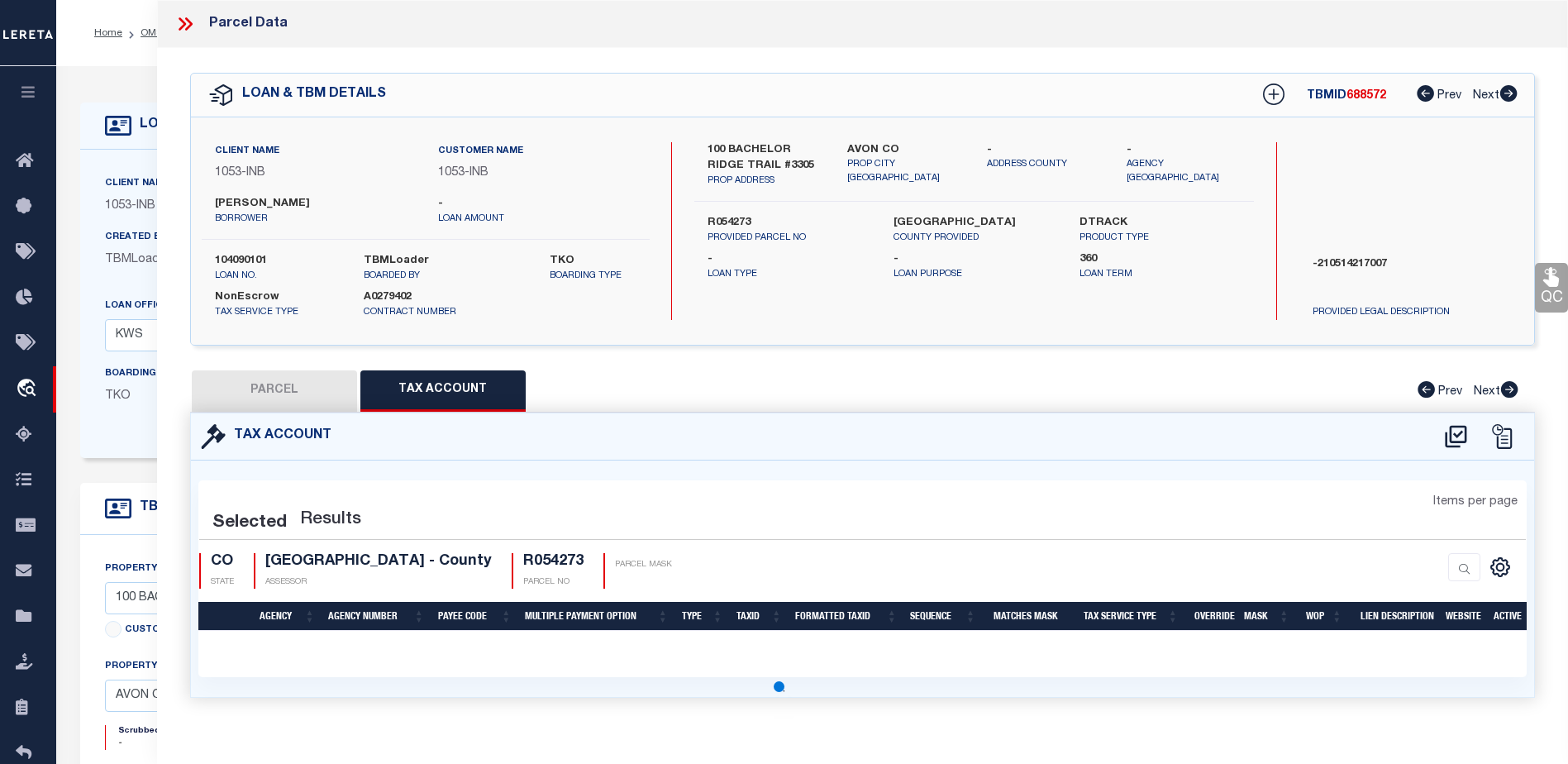
select select "100"
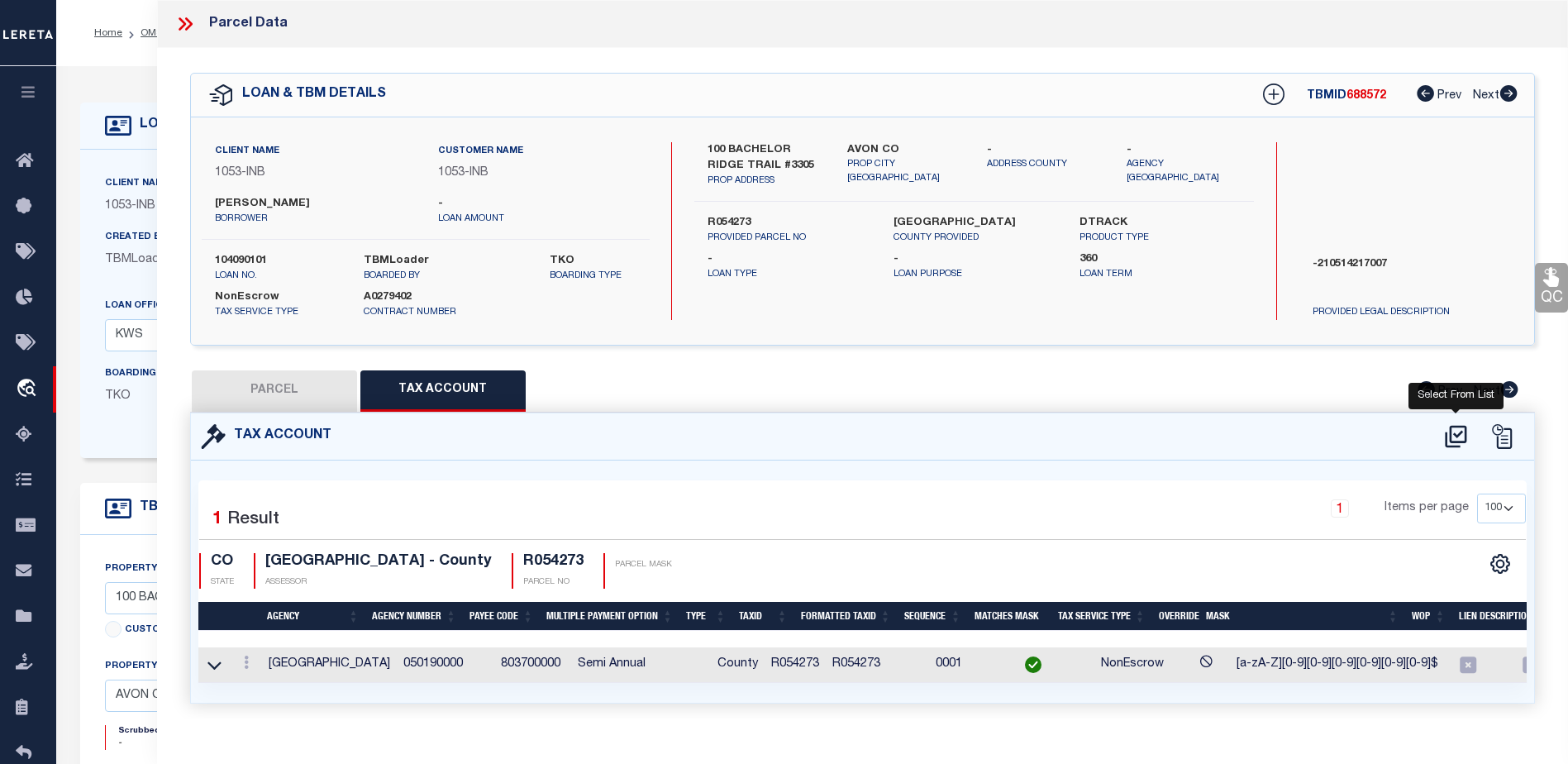
click at [1460, 435] on icon at bounding box center [1457, 436] width 28 height 27
select select "100"
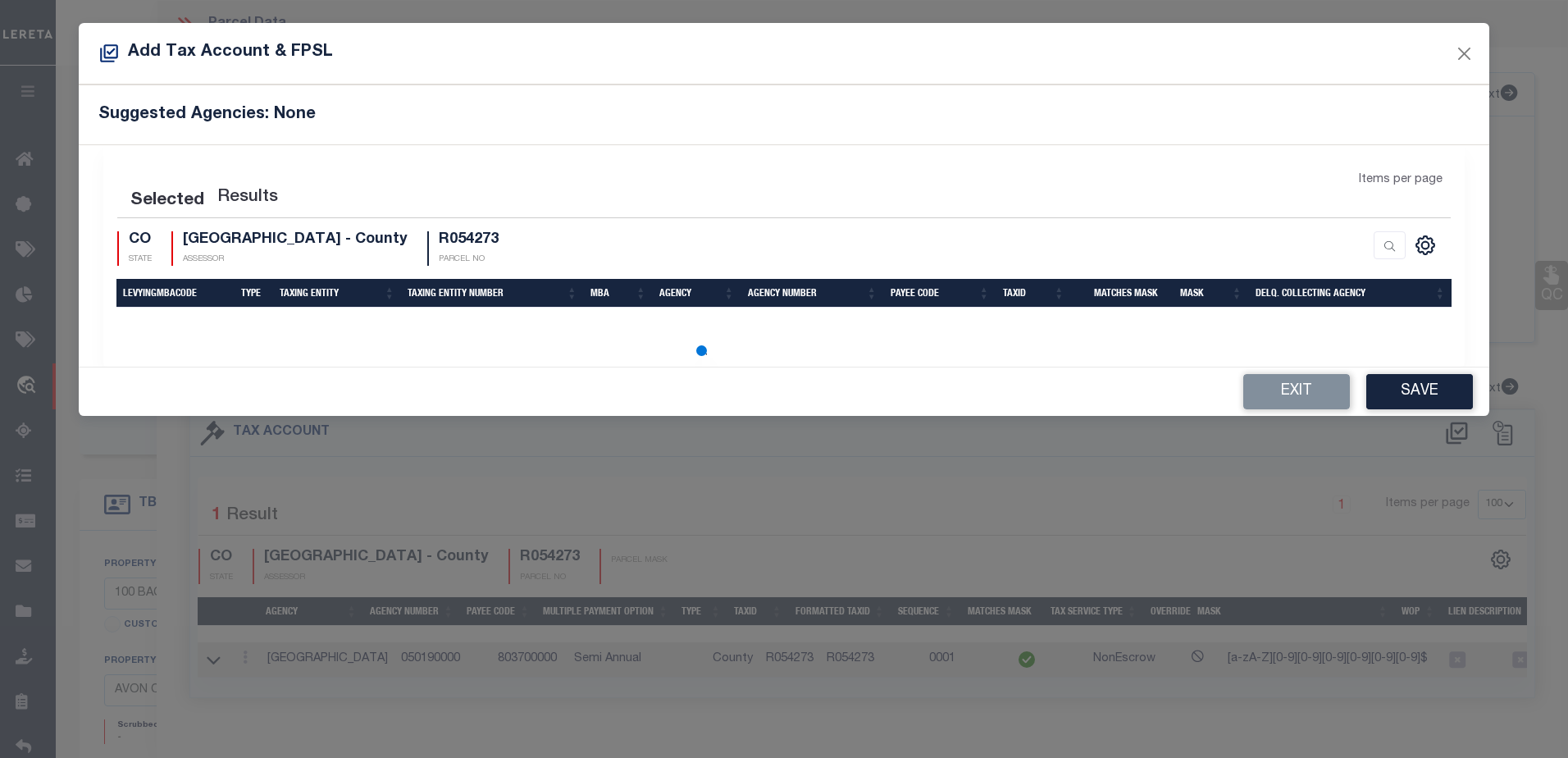
select select "100"
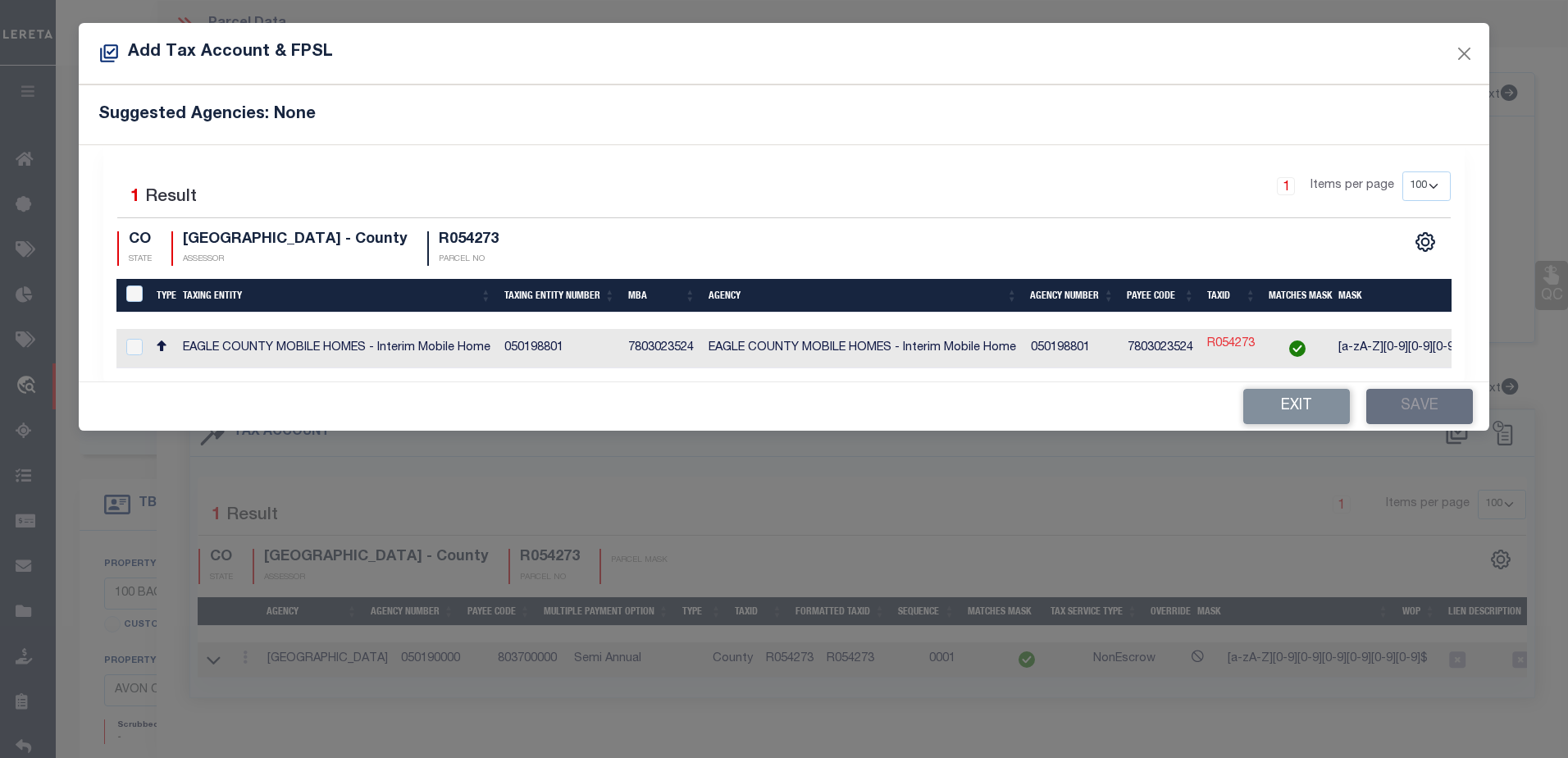
click at [1223, 345] on link "R054273" at bounding box center [1231, 345] width 48 height 18
type input "R054273"
type textarea "[a-zA-Z][0-9][0-9][0-9][0-9][0-9][0-9]$,.?.?.?.?[ ][ ][ ]$"
checkbox input "true"
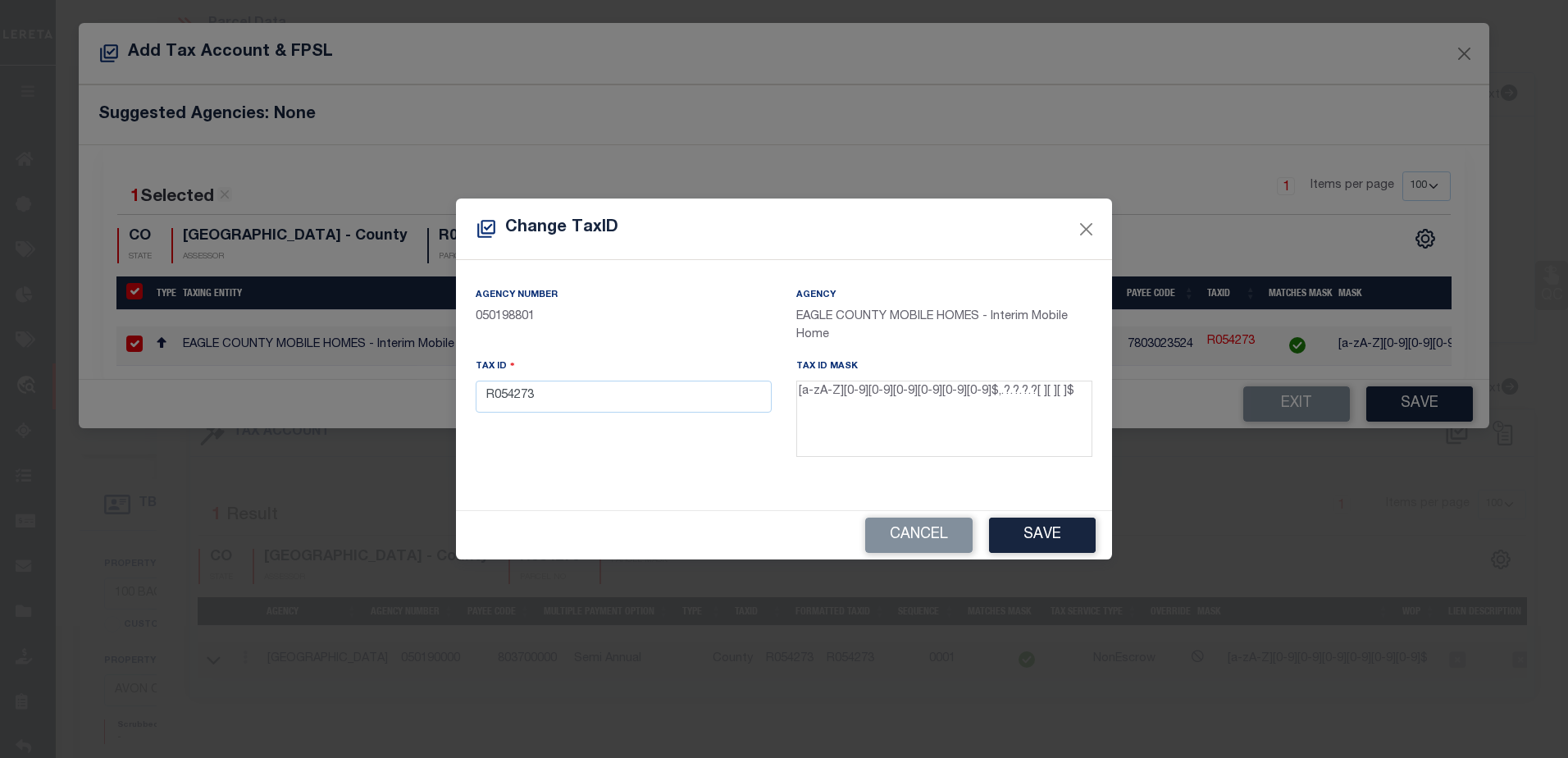
click at [1017, 395] on textarea "[a-zA-Z][0-9][0-9][0-9][0-9][0-9][0-9]$,.?.?.?.?[ ][ ][ ]$" at bounding box center [944, 419] width 296 height 77
drag, startPoint x: 1017, startPoint y: 395, endPoint x: 1038, endPoint y: 403, distance: 22.5
click at [1038, 403] on textarea "[a-zA-Z][0-9][0-9][0-9][0-9][0-9][0-9]$,.?.?.?.?[ ][ ][ ]$" at bounding box center [944, 419] width 296 height 77
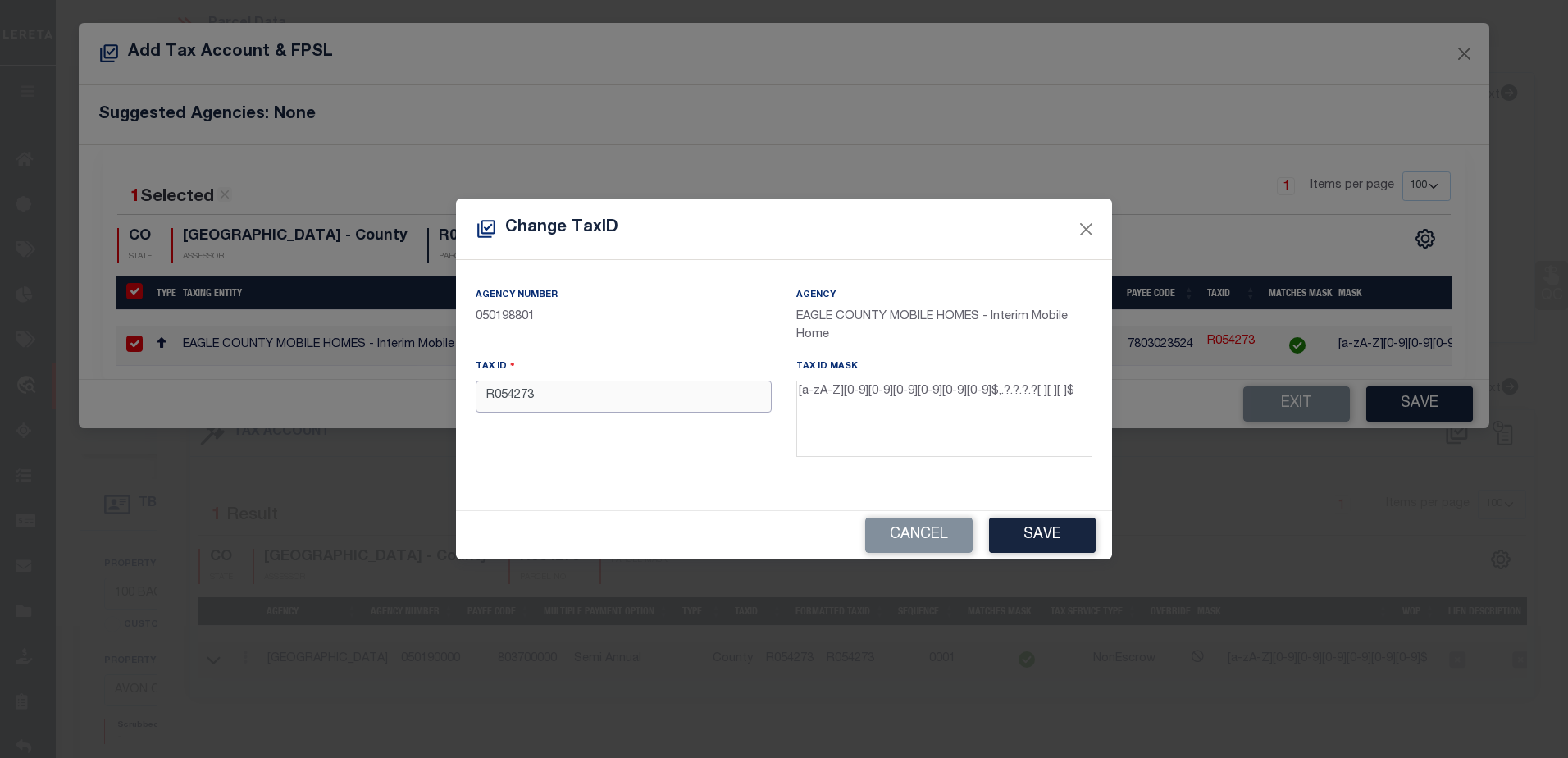
click at [547, 394] on input "R054273" at bounding box center [623, 396] width 296 height 32
click at [1017, 539] on button "Save" at bounding box center [1042, 535] width 107 height 36
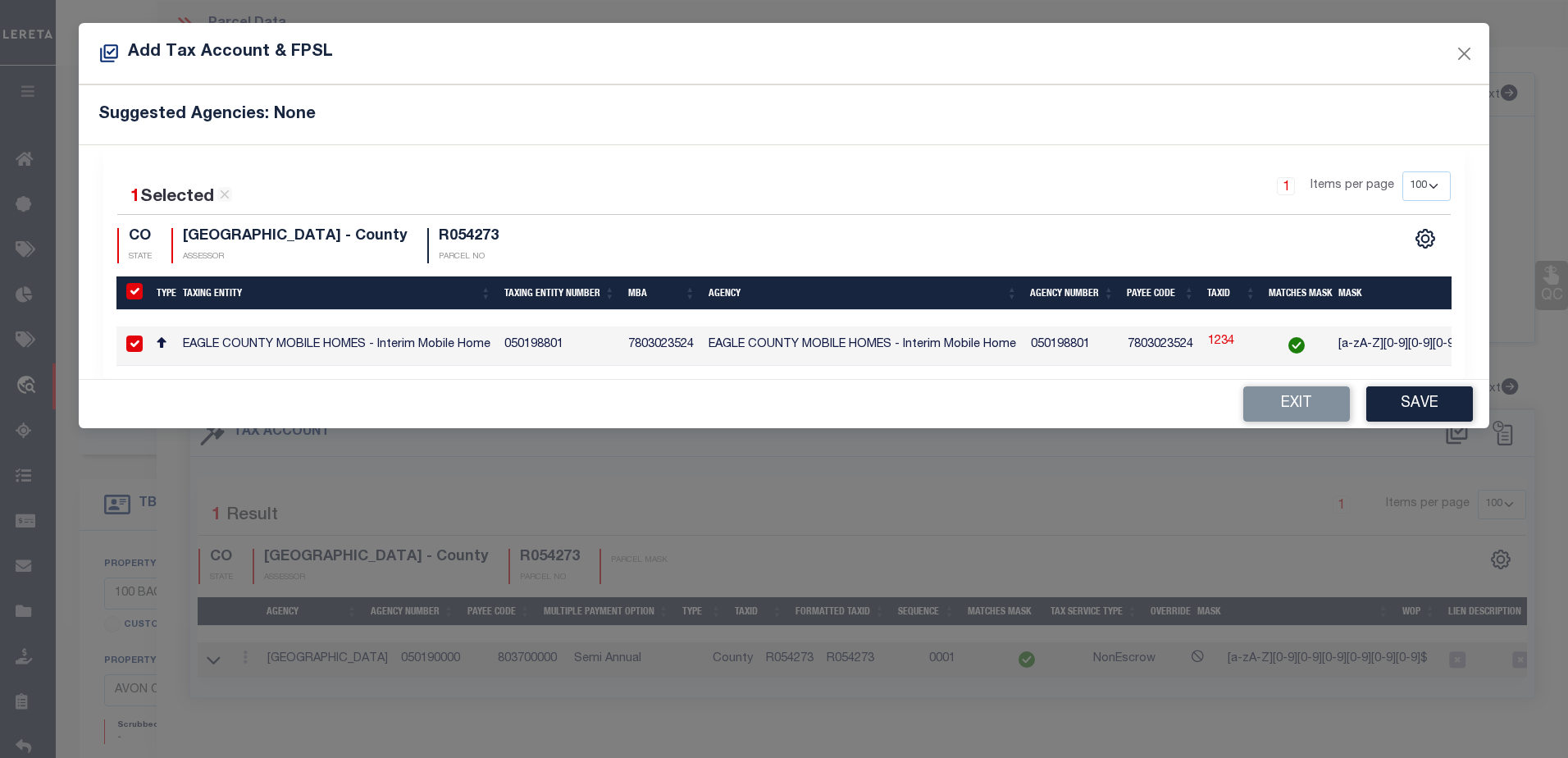
click at [1218, 345] on link "1234" at bounding box center [1221, 342] width 26 height 18
type input "1234"
checkbox input "false"
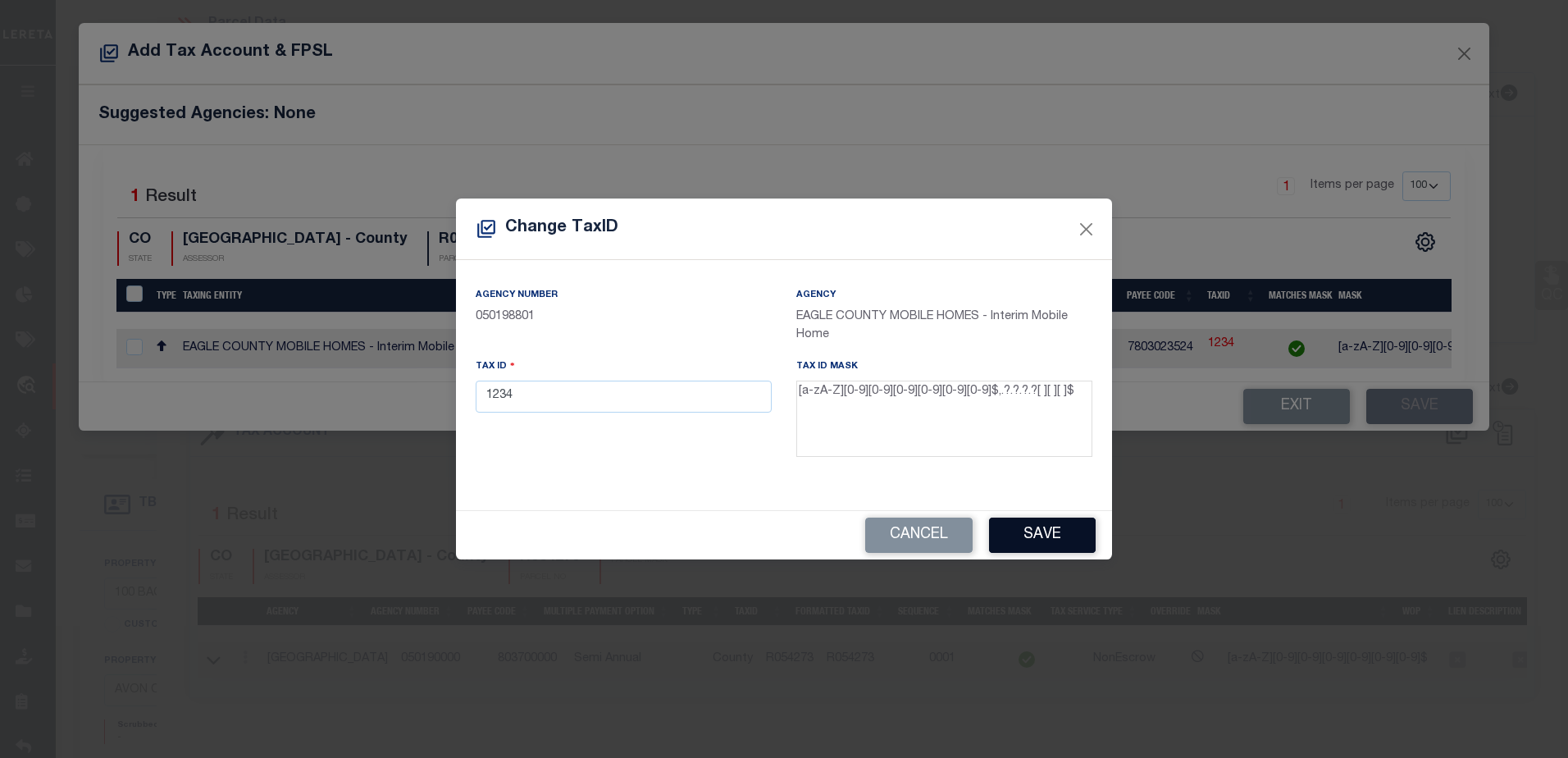
click at [1025, 529] on button "Save" at bounding box center [1042, 535] width 107 height 36
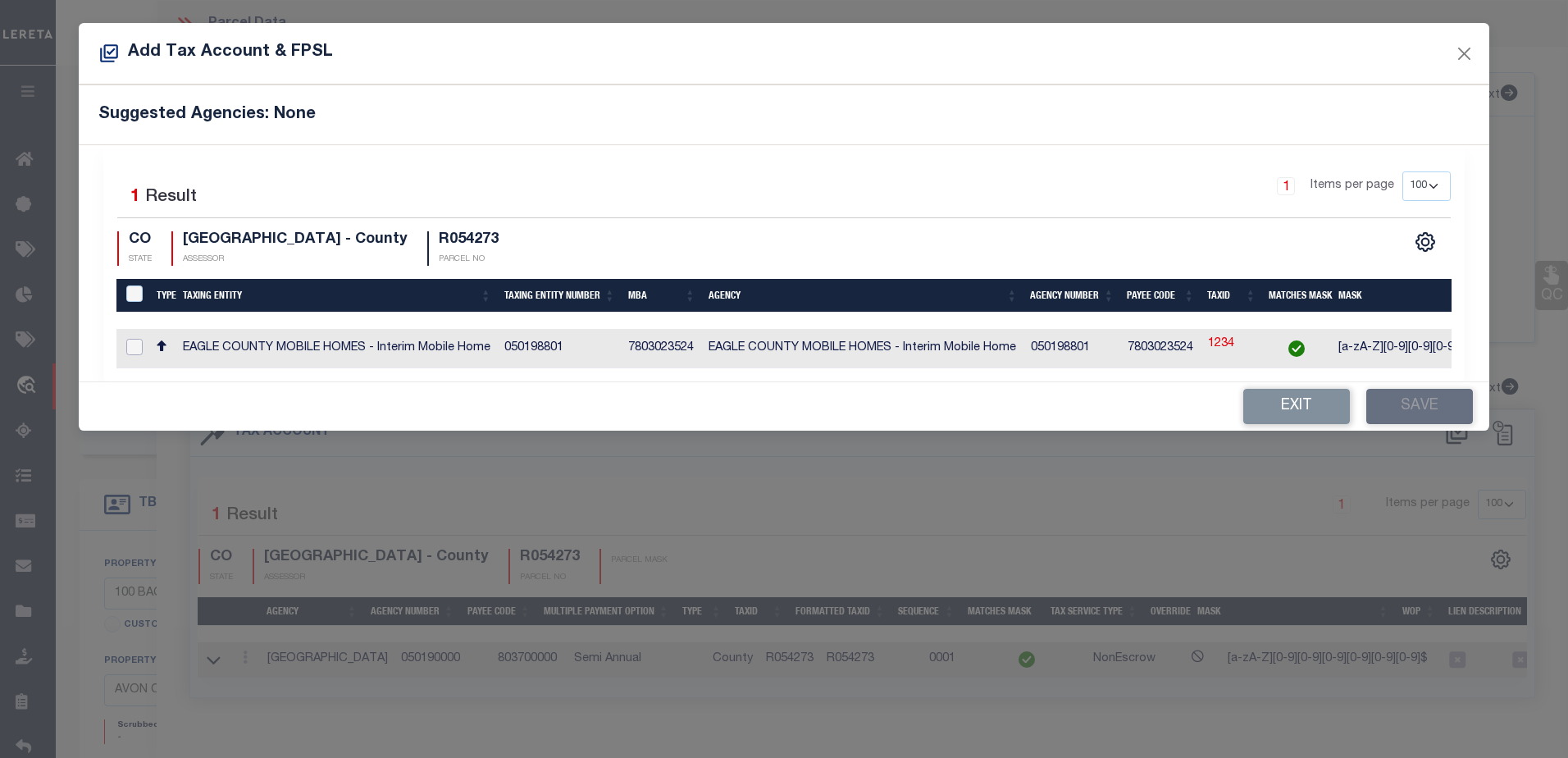
click at [132, 347] on input "checkbox" at bounding box center [134, 347] width 16 height 16
checkbox input "true"
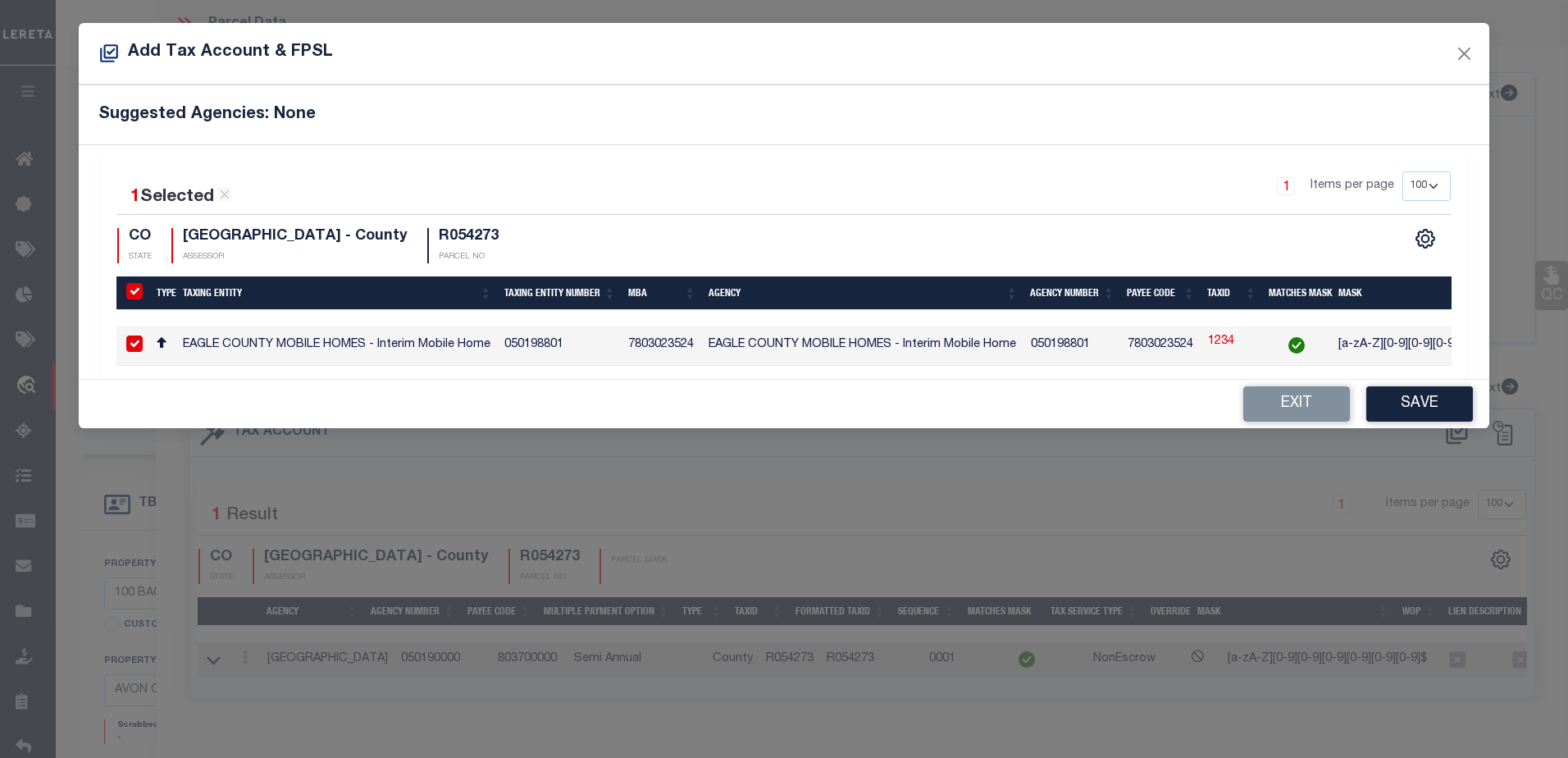
click at [130, 339] on input "checkbox" at bounding box center [134, 344] width 16 height 16
checkbox input "false"
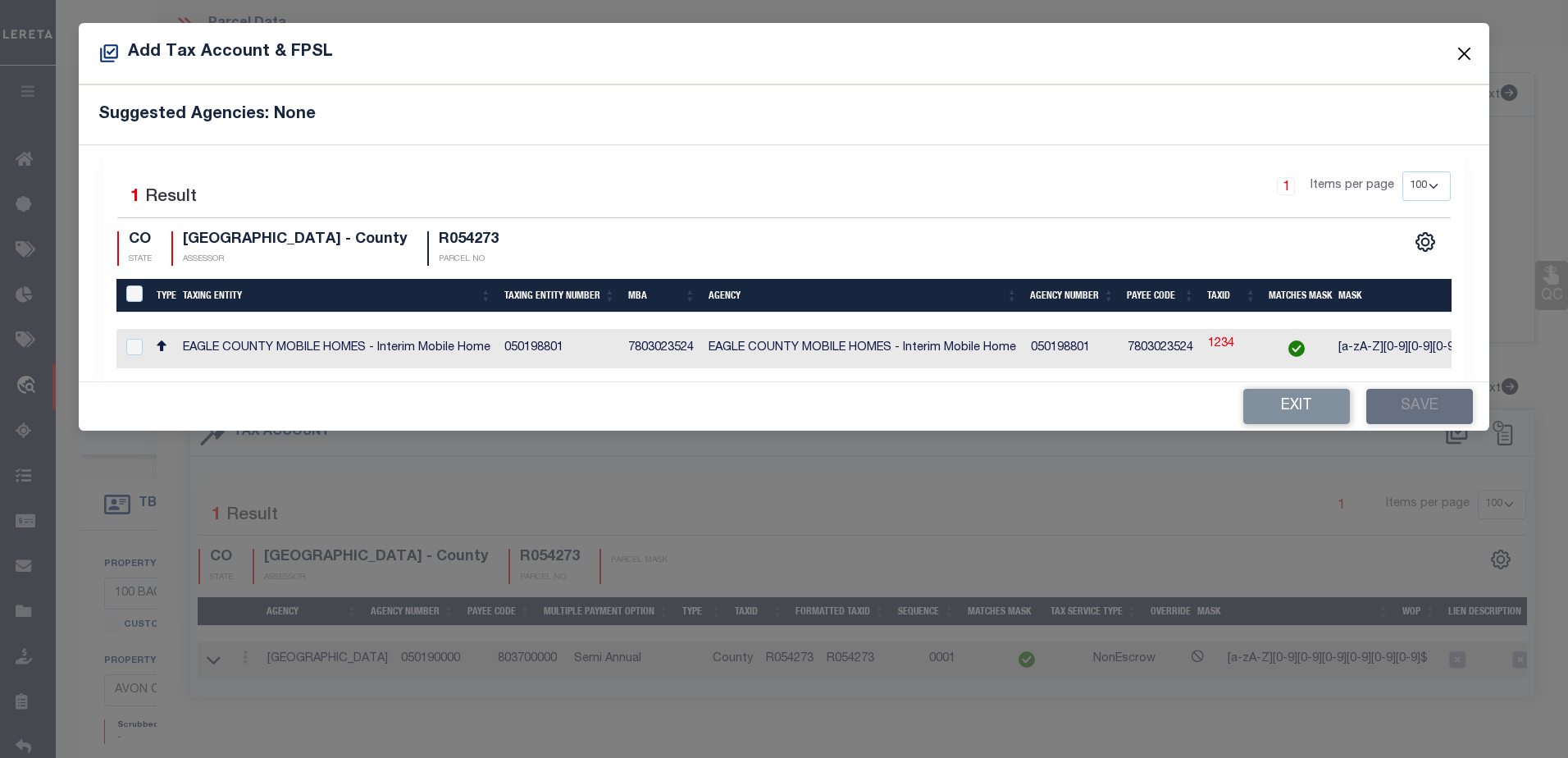
click at [1470, 45] on button "Close" at bounding box center [1463, 53] width 21 height 21
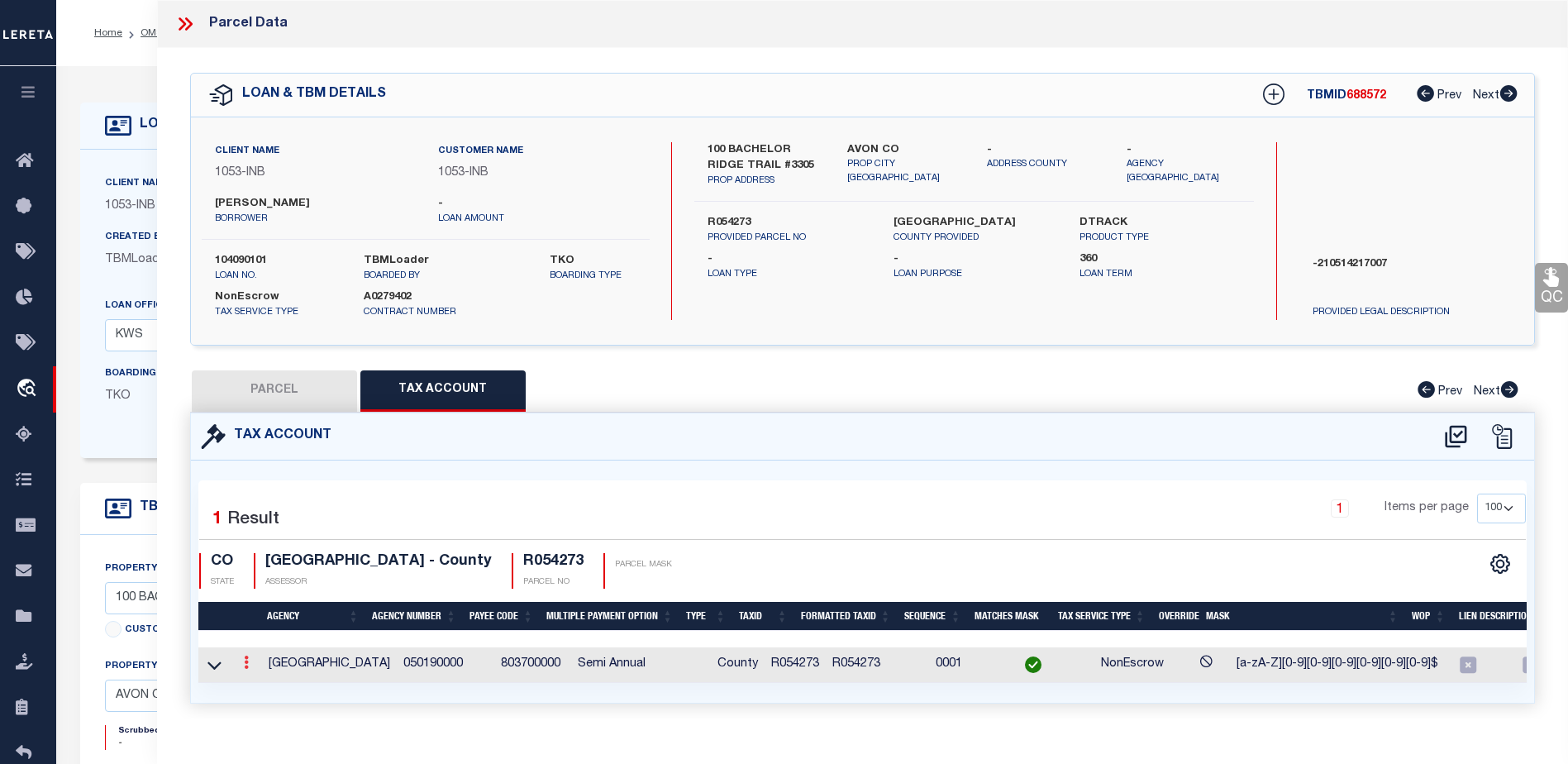
click at [247, 663] on icon at bounding box center [246, 663] width 5 height 13
click at [207, 663] on icon at bounding box center [214, 665] width 14 height 8
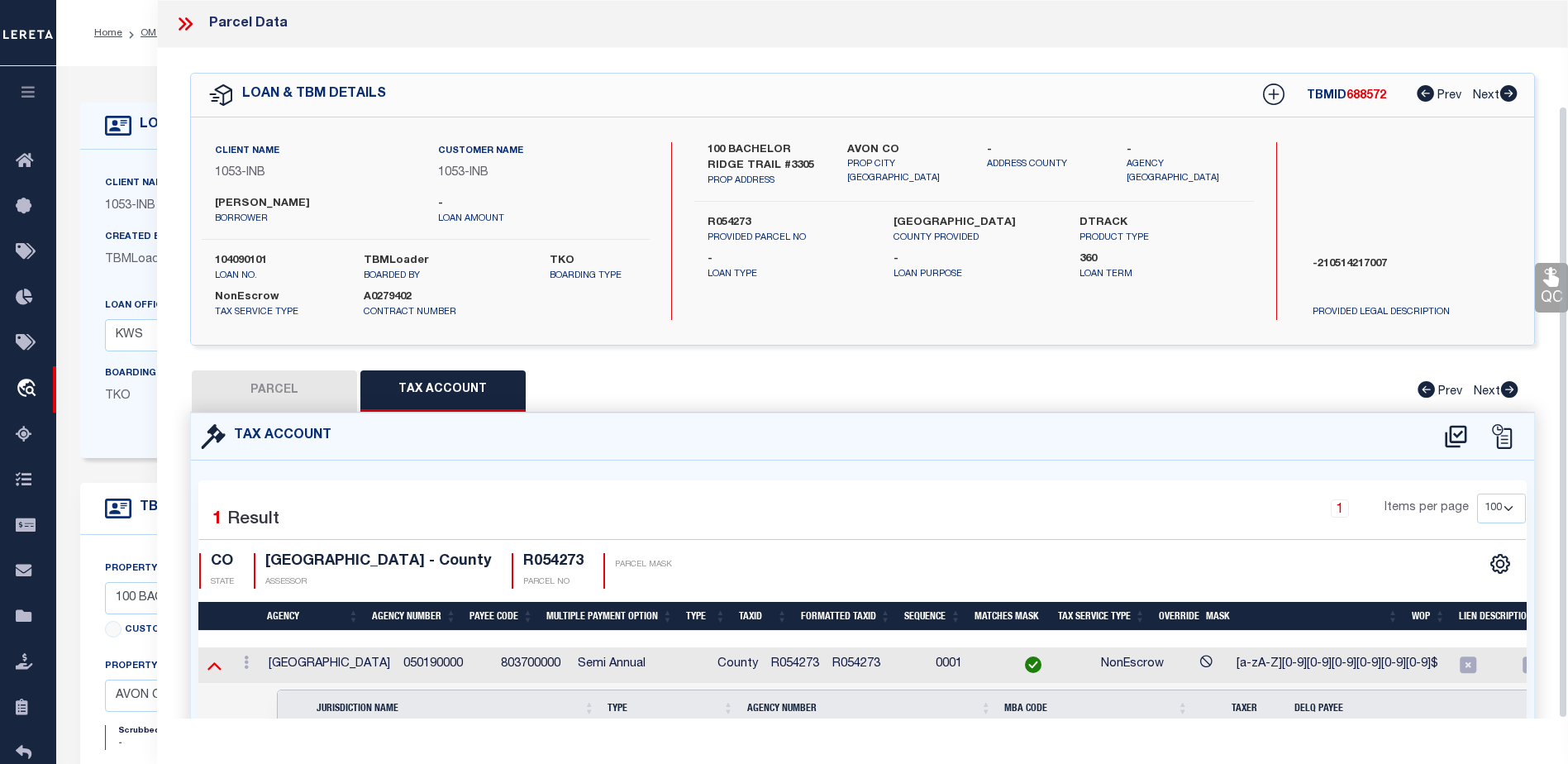
scroll to position [123, 0]
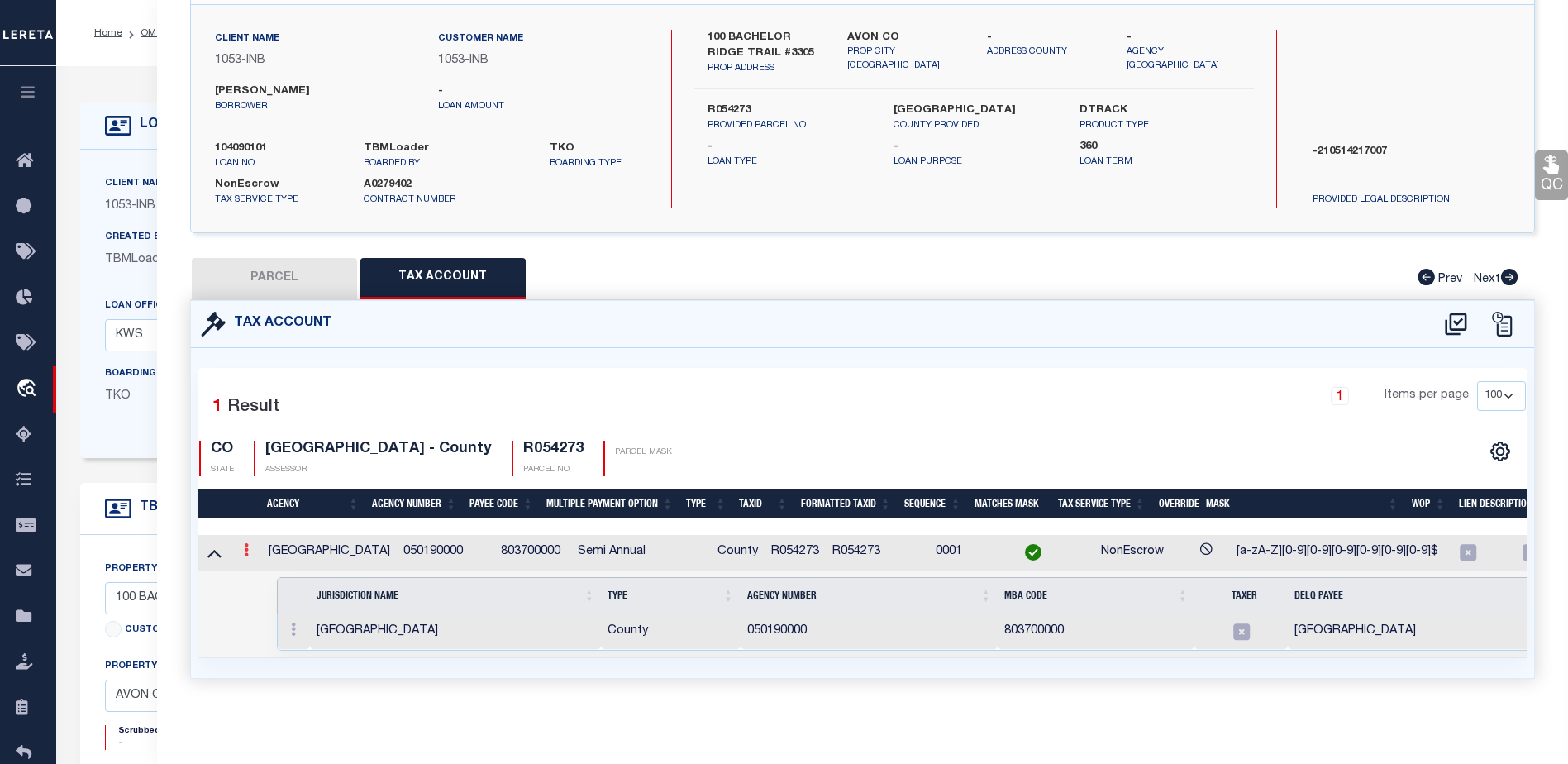
click at [248, 543] on icon at bounding box center [246, 549] width 5 height 13
click at [241, 546] on link at bounding box center [247, 552] width 18 height 13
click at [249, 546] on link at bounding box center [247, 552] width 18 height 13
click at [247, 544] on icon at bounding box center [246, 549] width 5 height 13
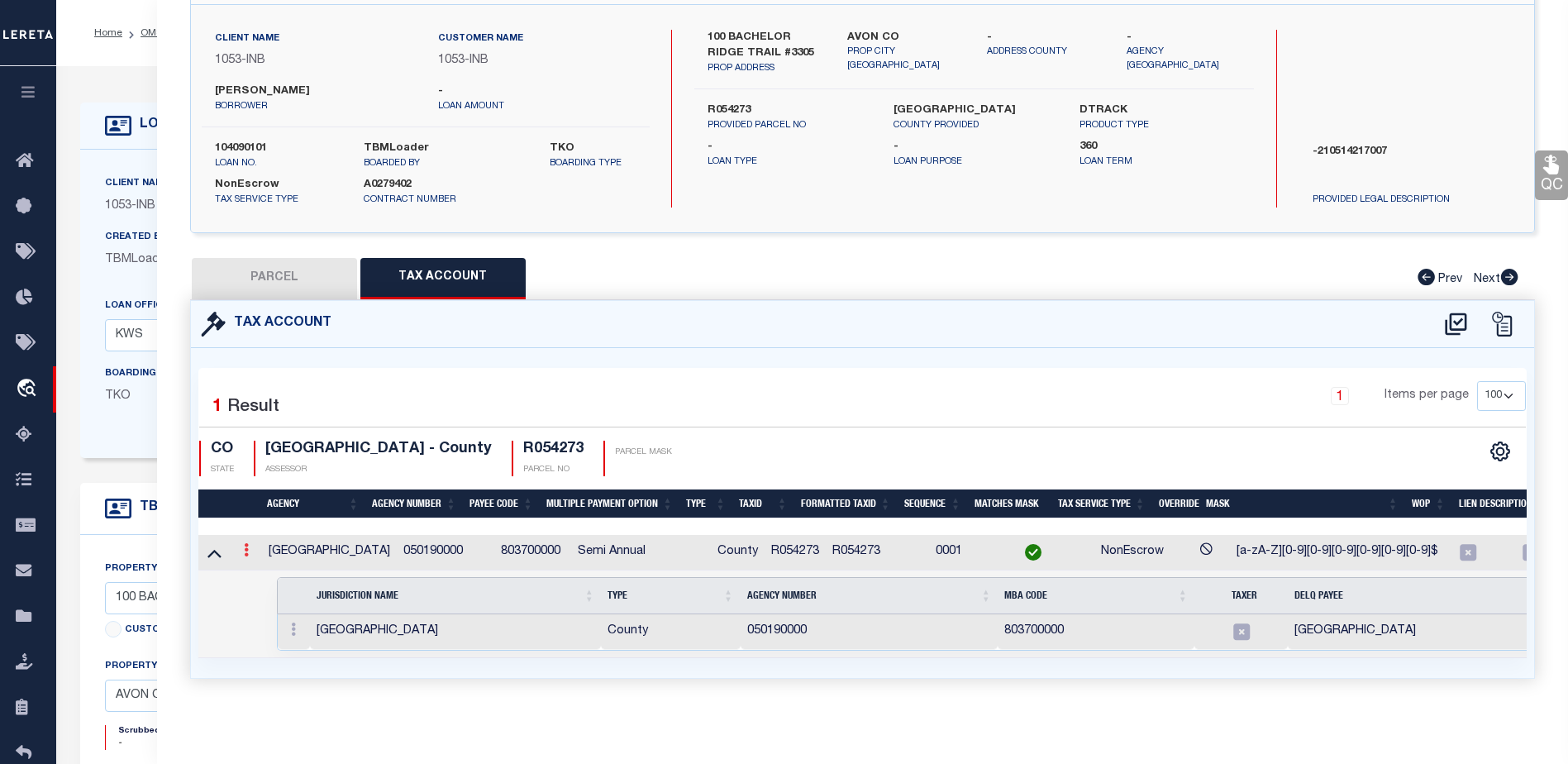
click at [247, 544] on icon at bounding box center [246, 549] width 5 height 13
click at [291, 623] on icon at bounding box center [293, 629] width 5 height 13
click at [291, 624] on icon at bounding box center [293, 629] width 5 height 13
click at [249, 546] on link at bounding box center [247, 552] width 18 height 13
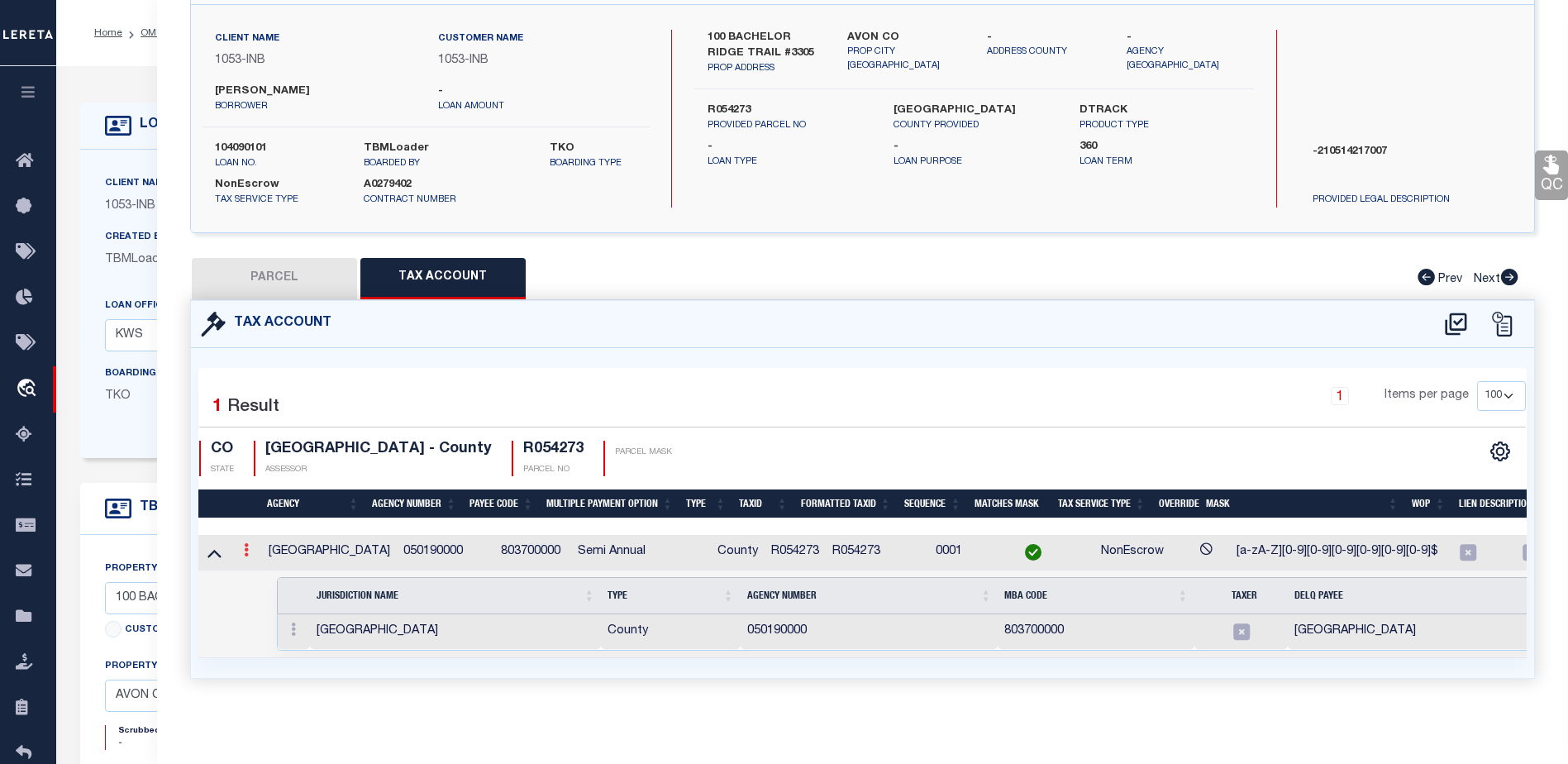
click at [244, 543] on icon at bounding box center [246, 549] width 5 height 13
click at [247, 543] on icon at bounding box center [246, 549] width 5 height 13
click at [292, 623] on icon at bounding box center [293, 629] width 5 height 13
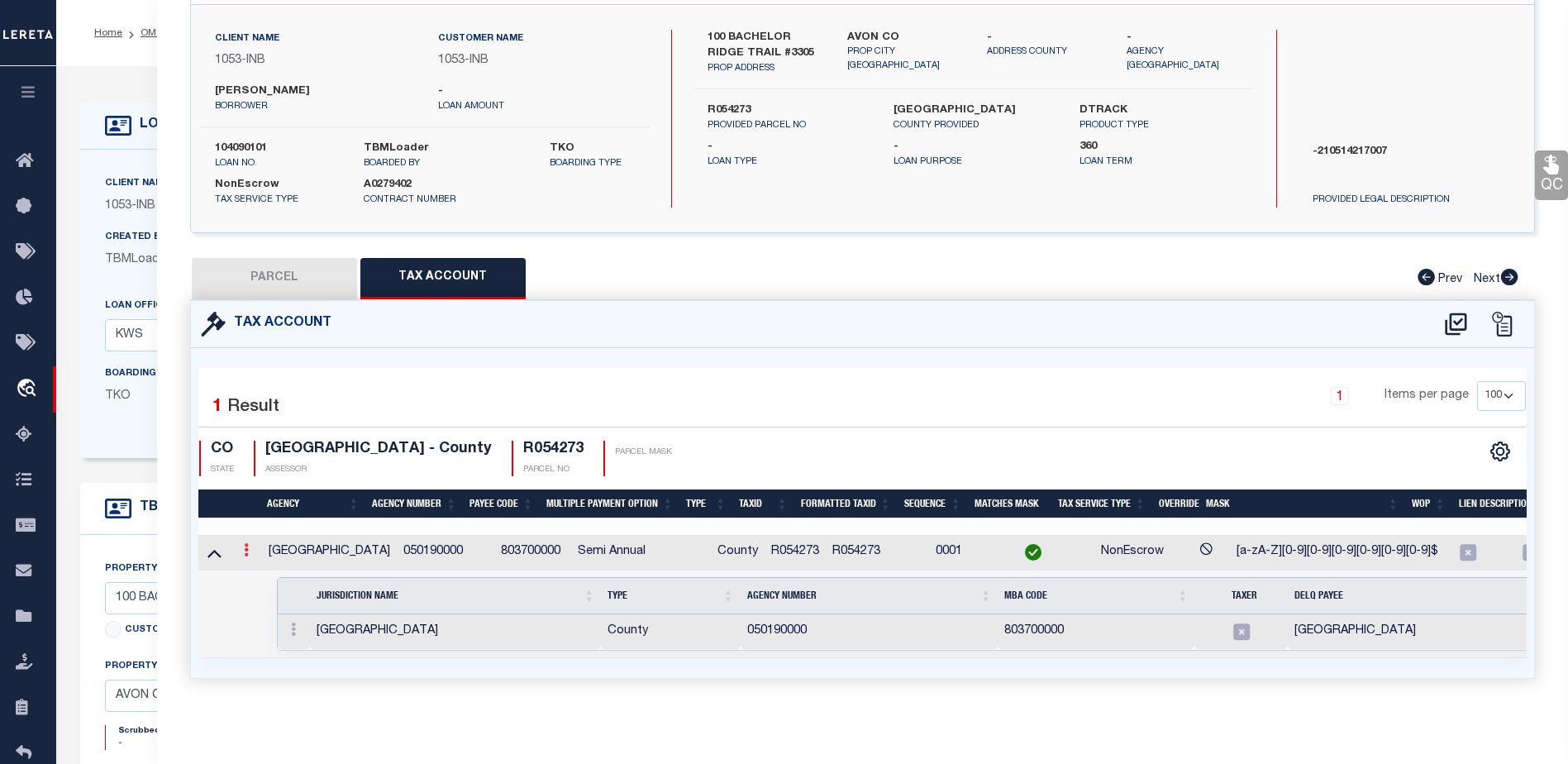
click at [245, 543] on icon at bounding box center [246, 549] width 5 height 13
click at [251, 546] on link at bounding box center [247, 552] width 18 height 13
click at [249, 546] on link at bounding box center [247, 552] width 18 height 13
click at [312, 268] on button "PARCEL" at bounding box center [274, 278] width 165 height 41
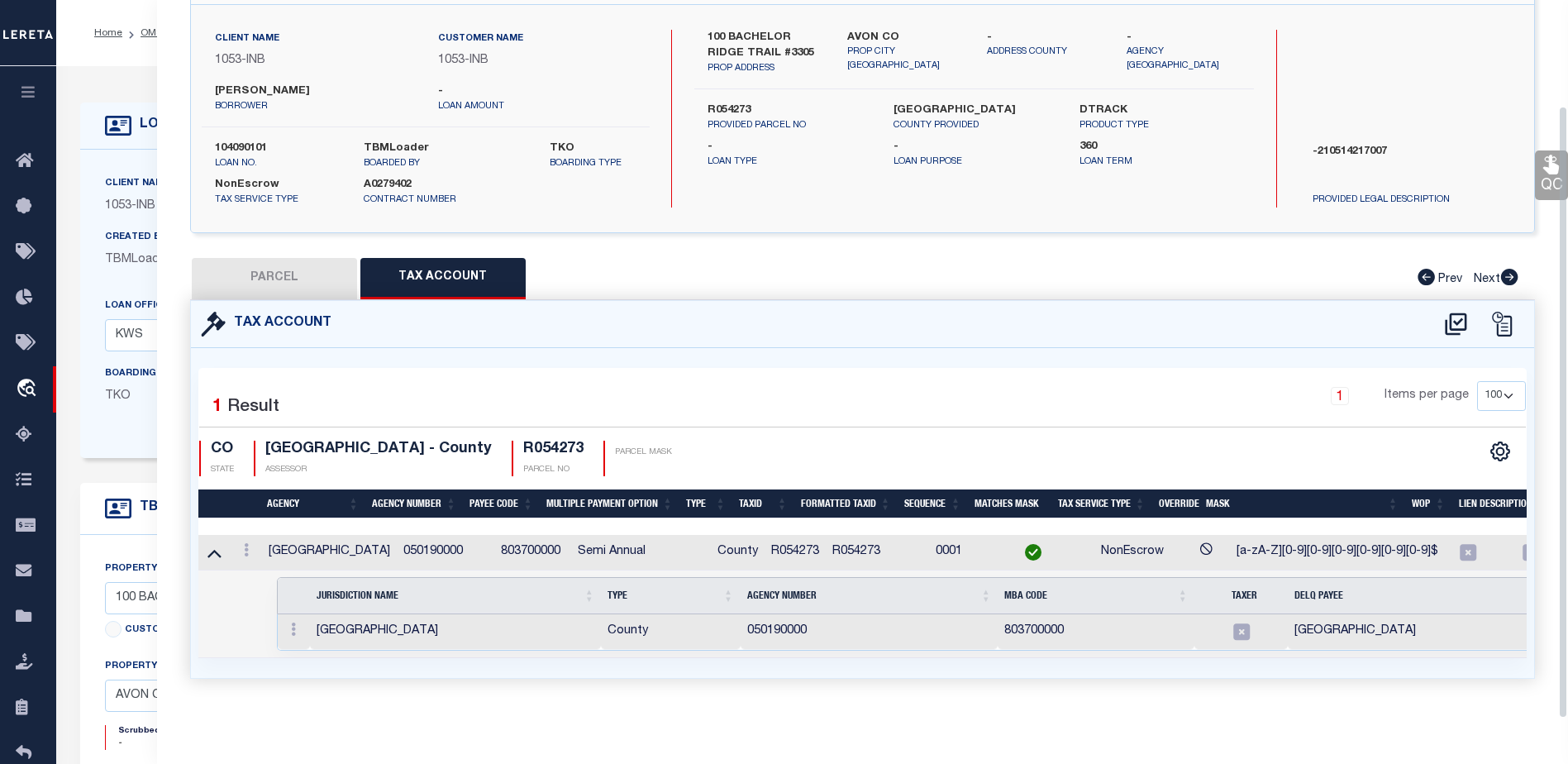
select select "AS"
checkbox input "false"
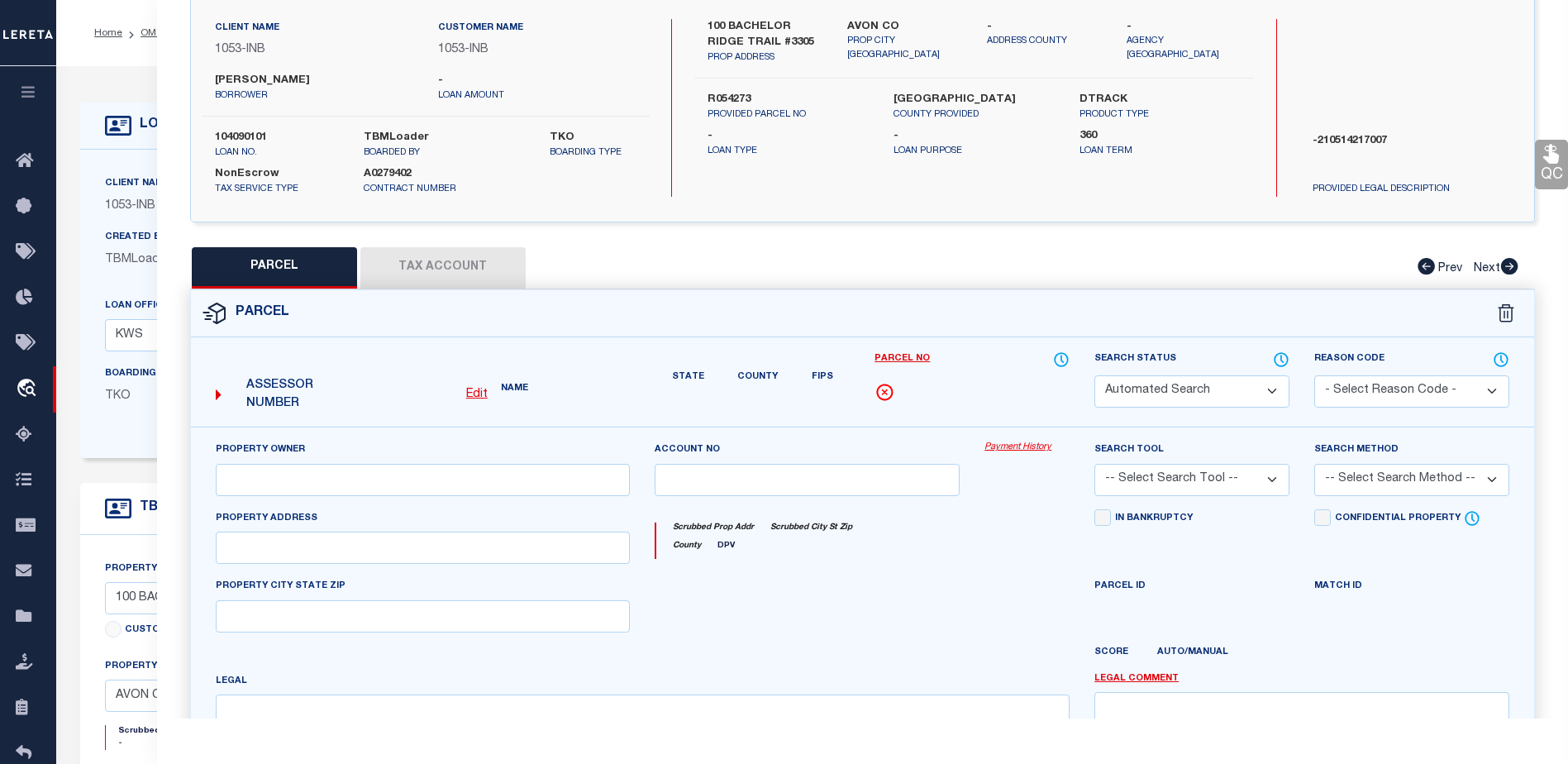
select select "CP"
type input "RITZ-CARLTON DEV CO INC"
type input "000100 BACHELOR RIDGE #3305"
type input "CO"
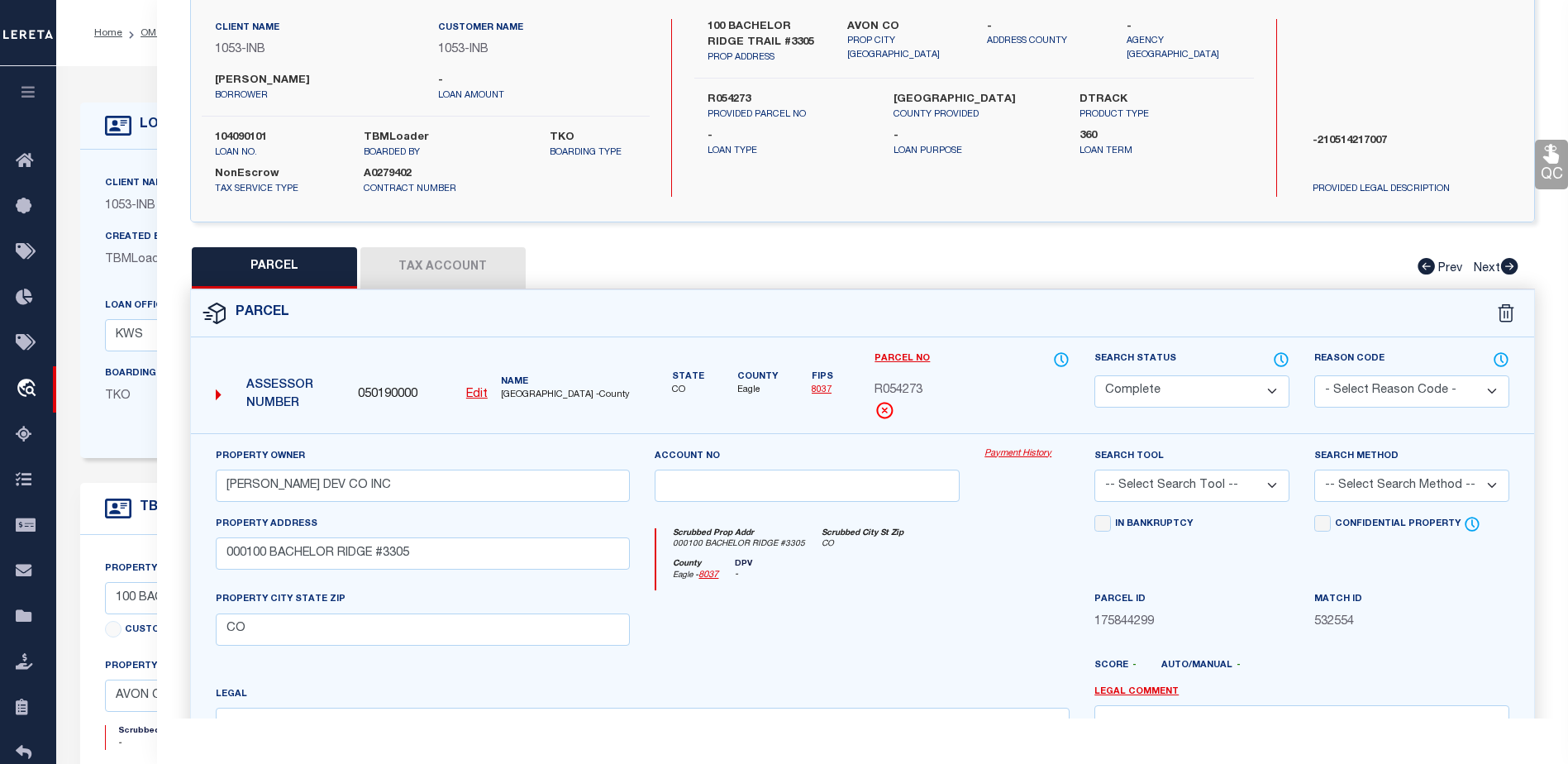
click at [437, 274] on button "Tax Account" at bounding box center [442, 267] width 165 height 41
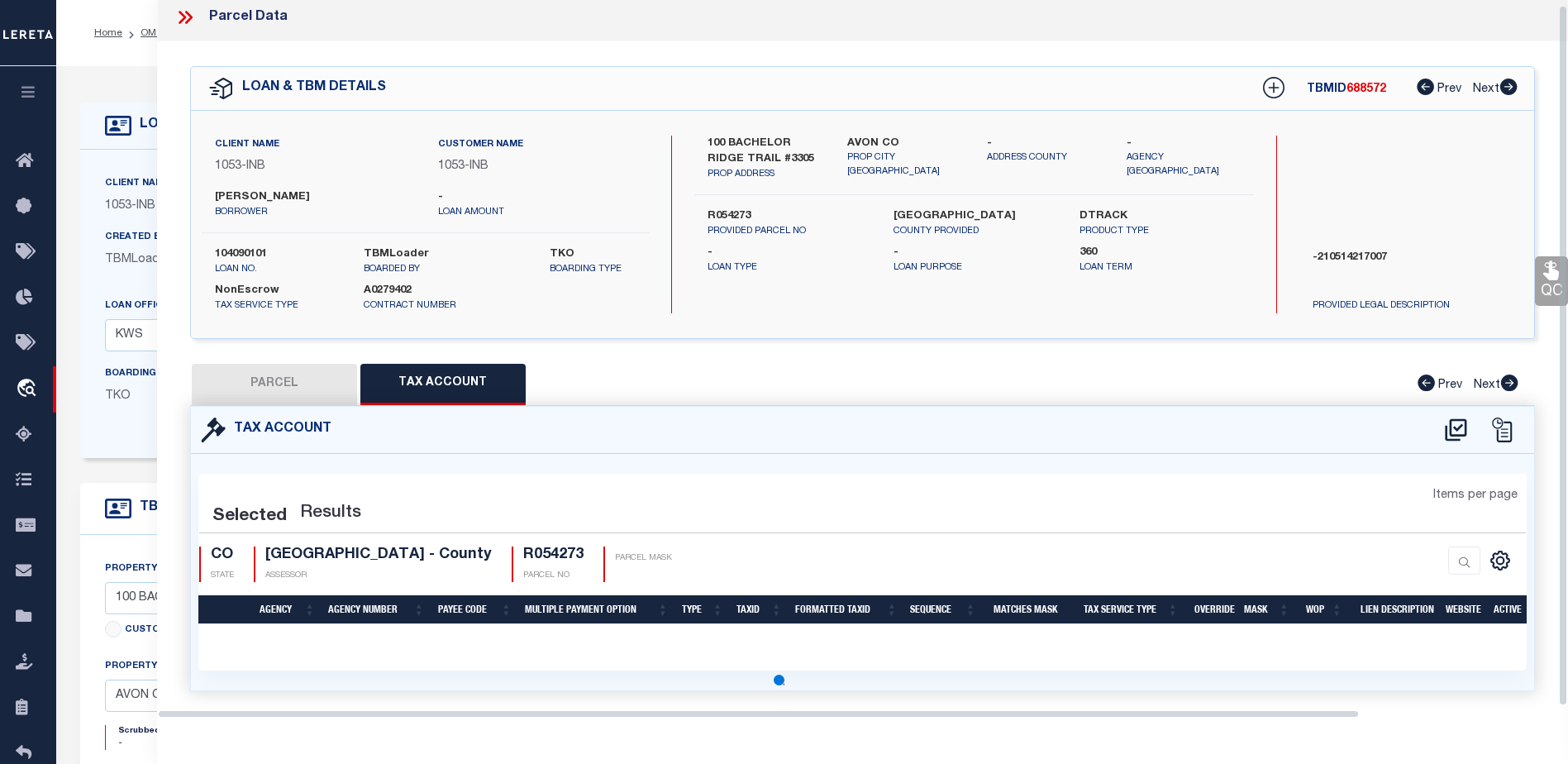
scroll to position [5, 0]
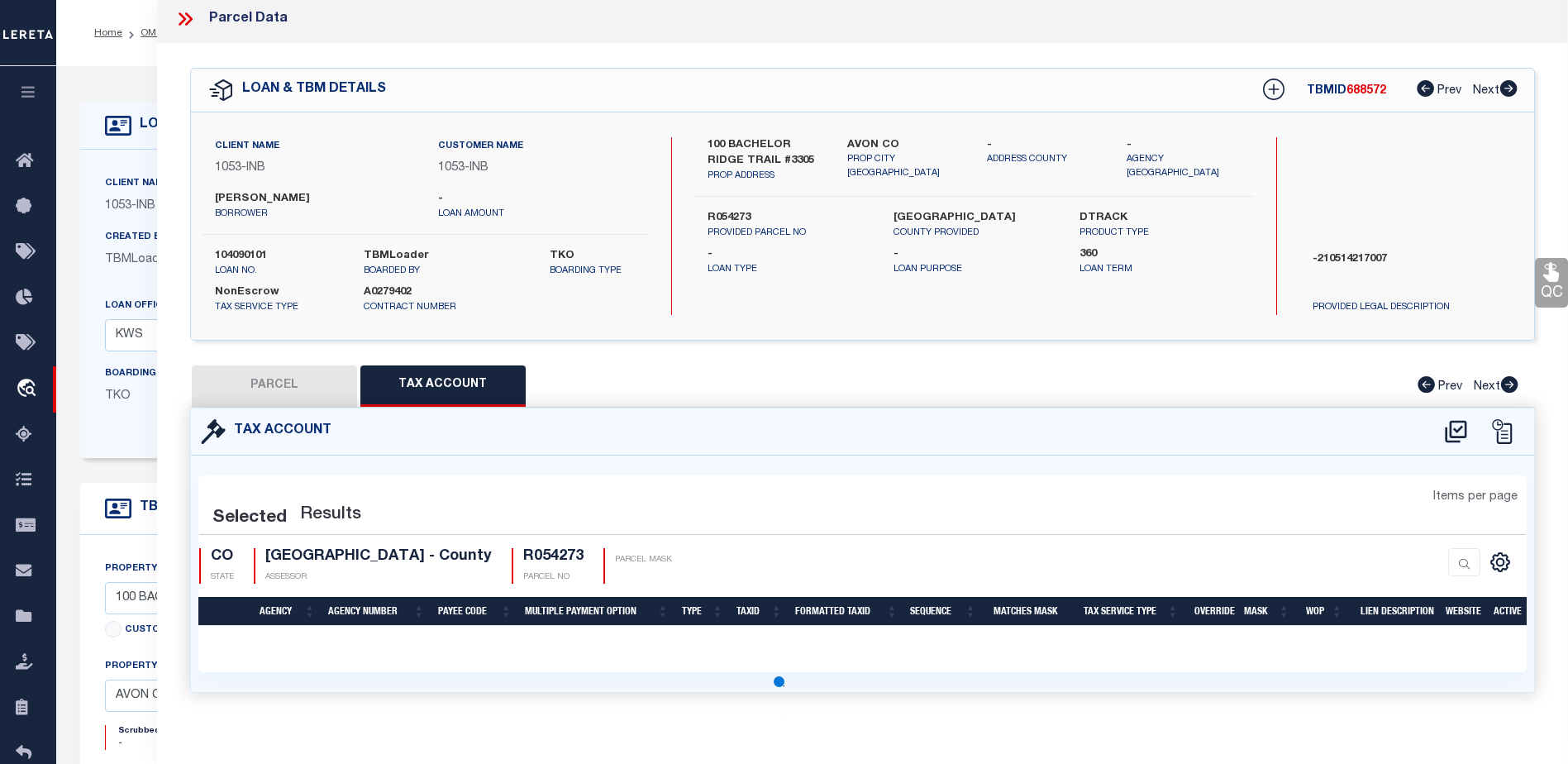
select select "100"
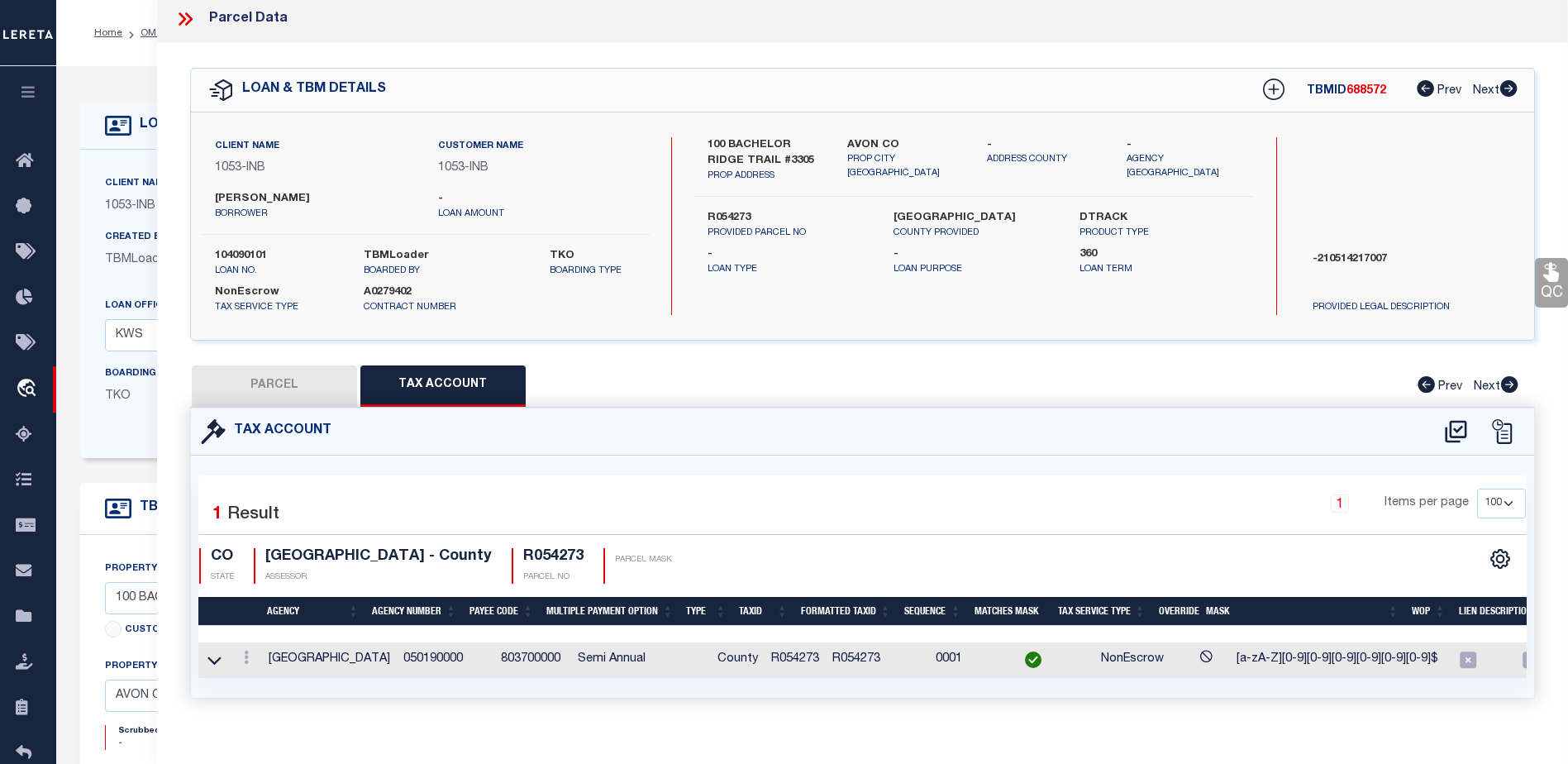
scroll to position [35, 0]
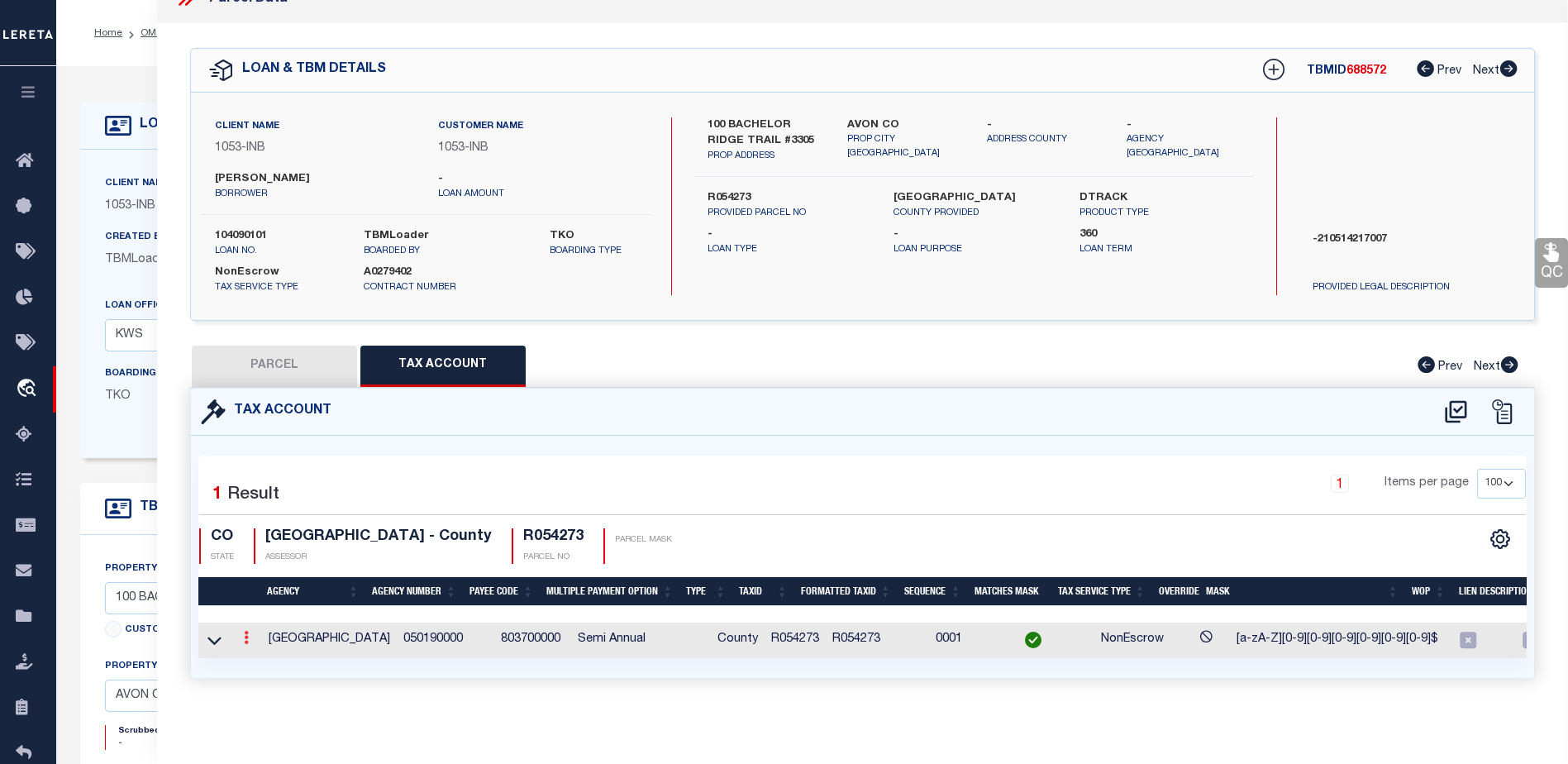
click at [247, 631] on icon at bounding box center [246, 638] width 5 height 13
click at [308, 357] on button "PARCEL" at bounding box center [274, 366] width 165 height 41
select select "AS"
checkbox input "false"
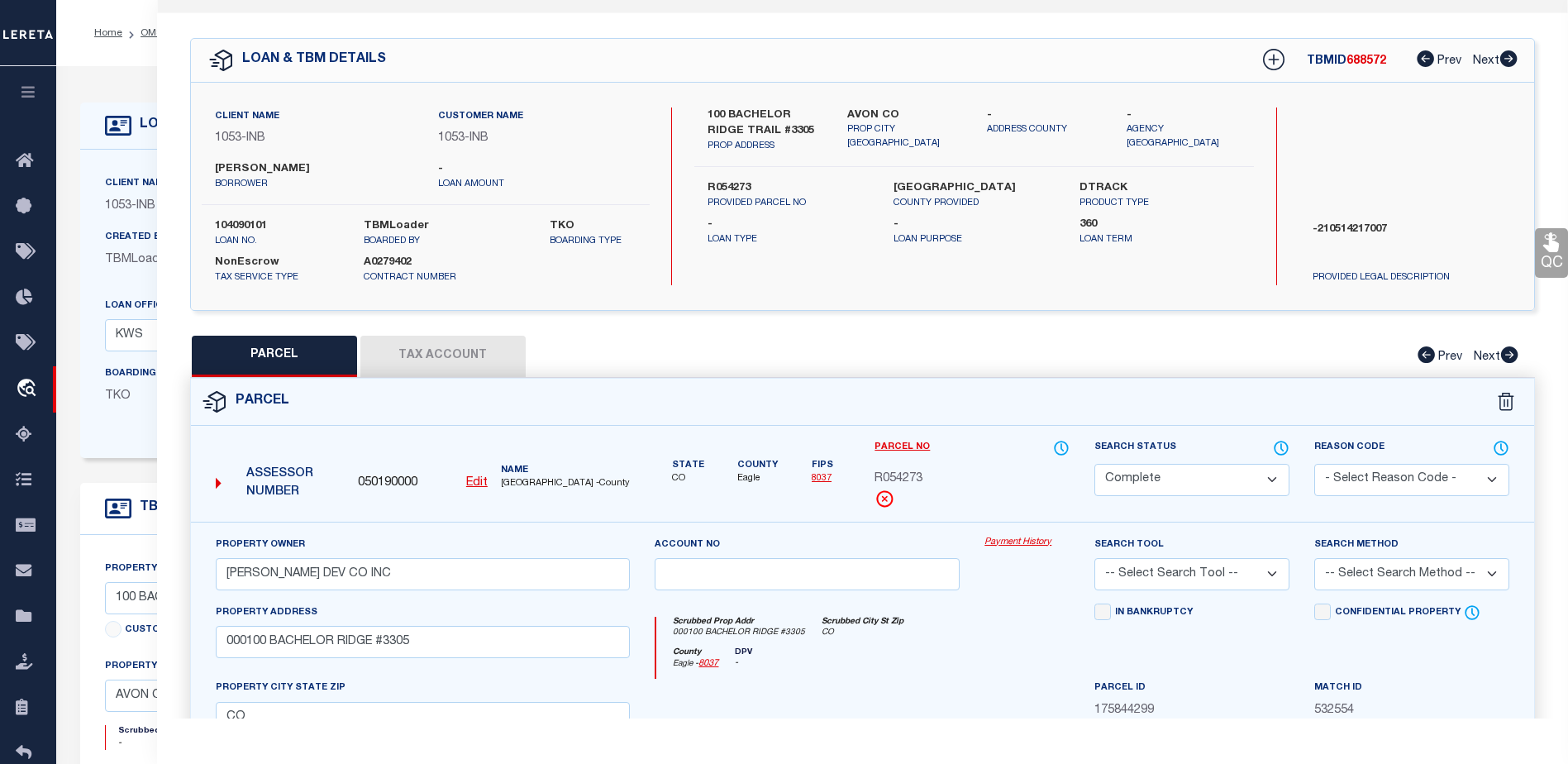
click at [434, 352] on button "Tax Account" at bounding box center [442, 356] width 165 height 41
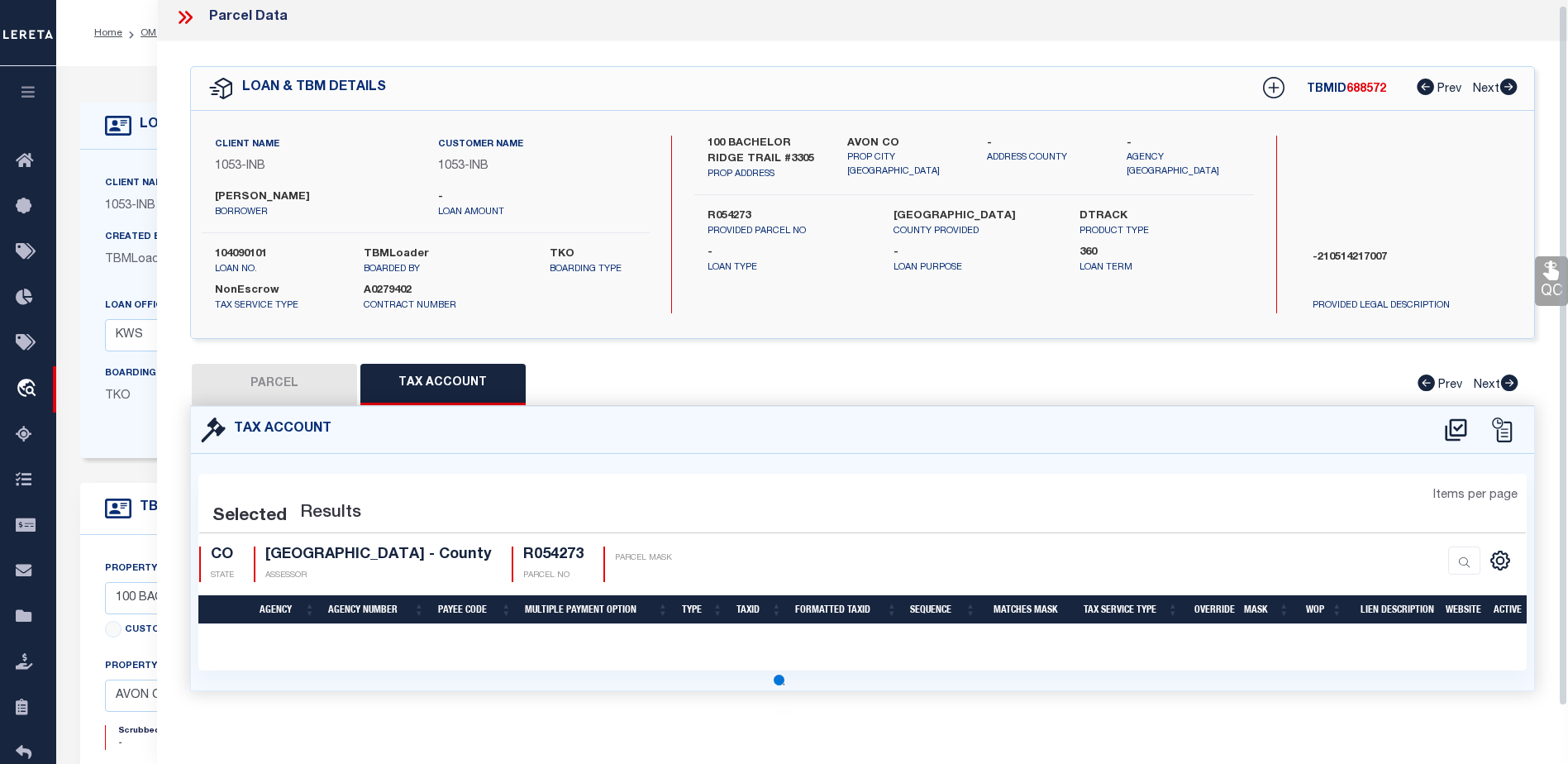
scroll to position [5, 0]
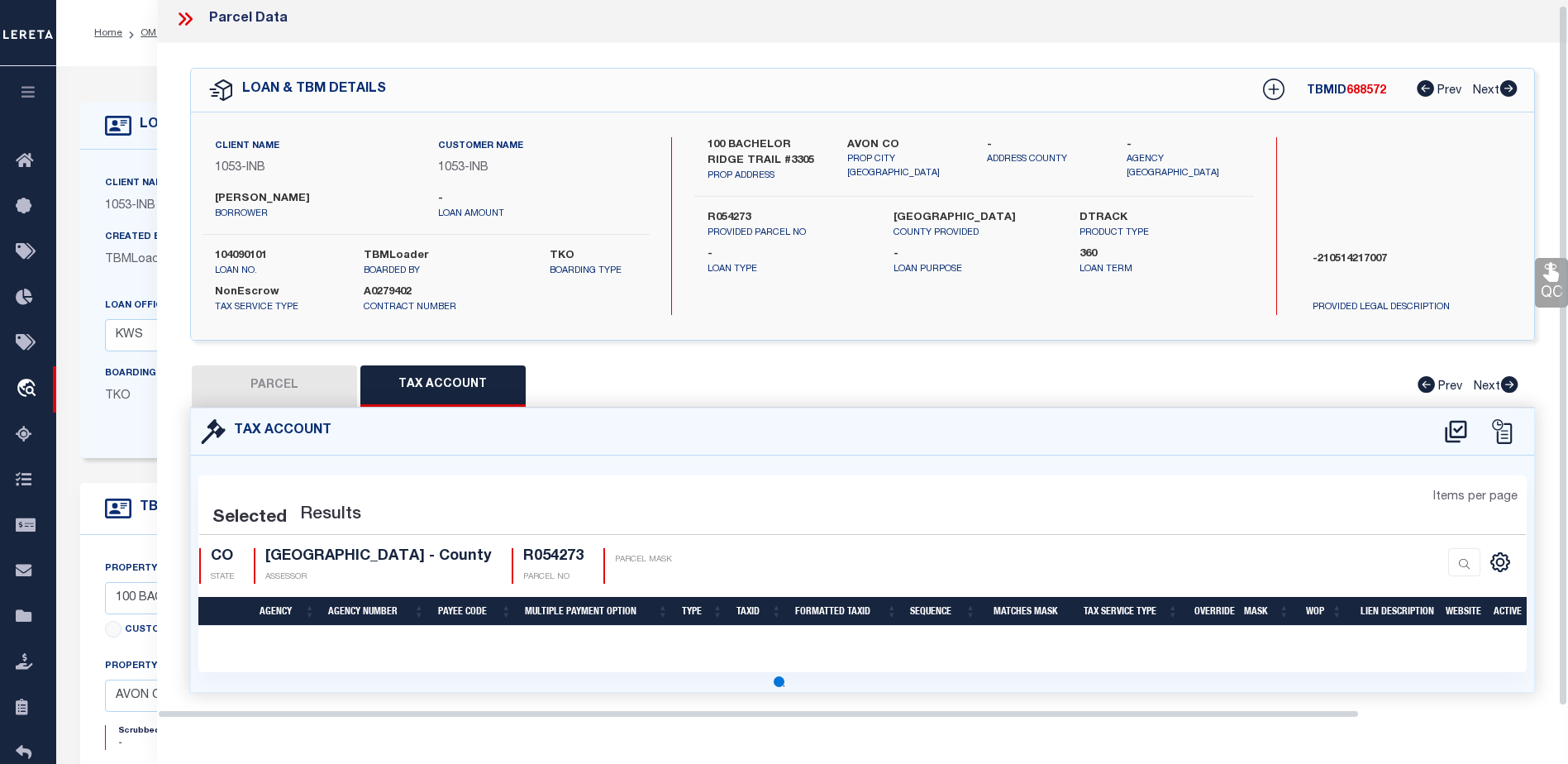
select select "100"
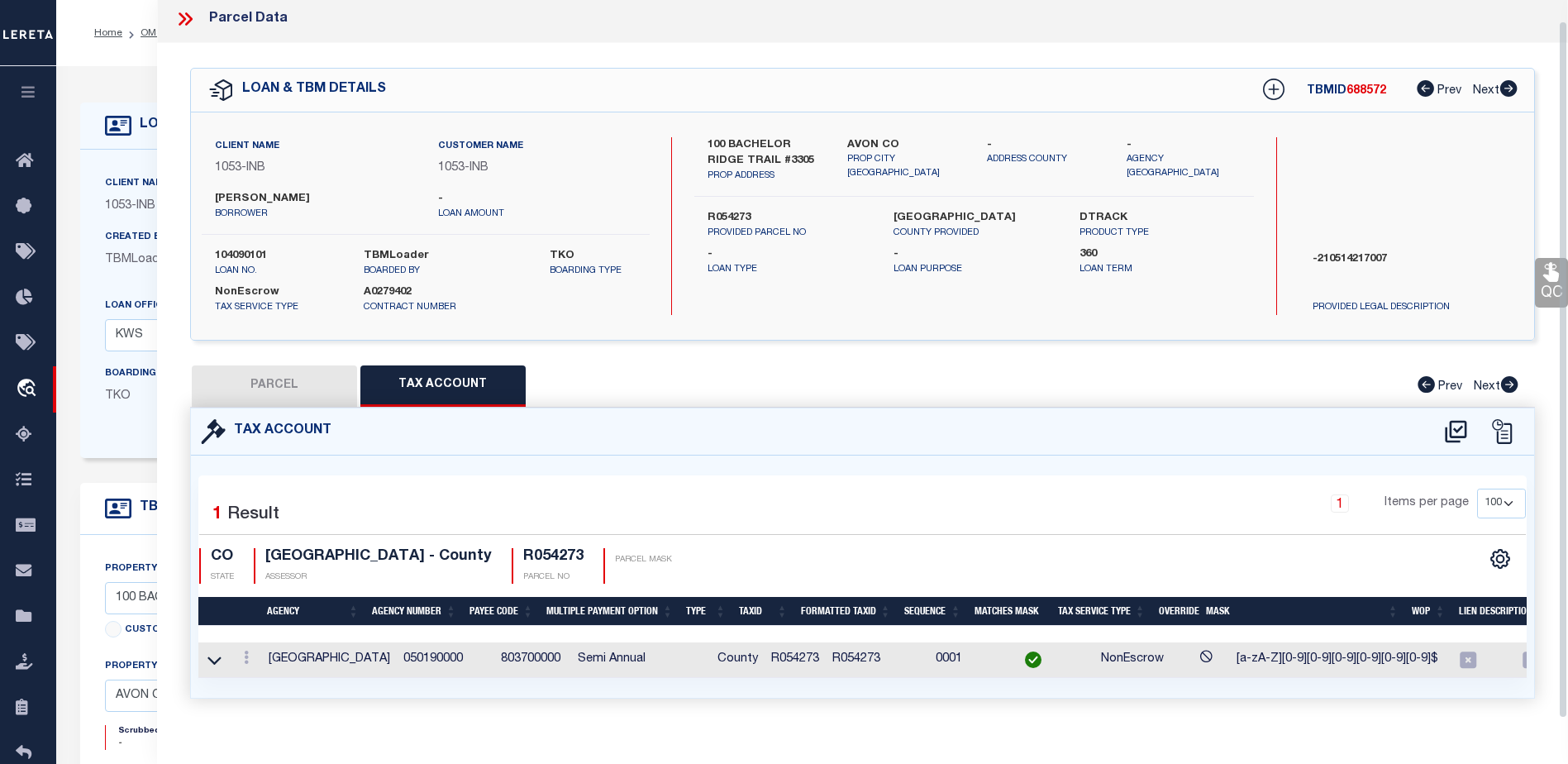
scroll to position [35, 0]
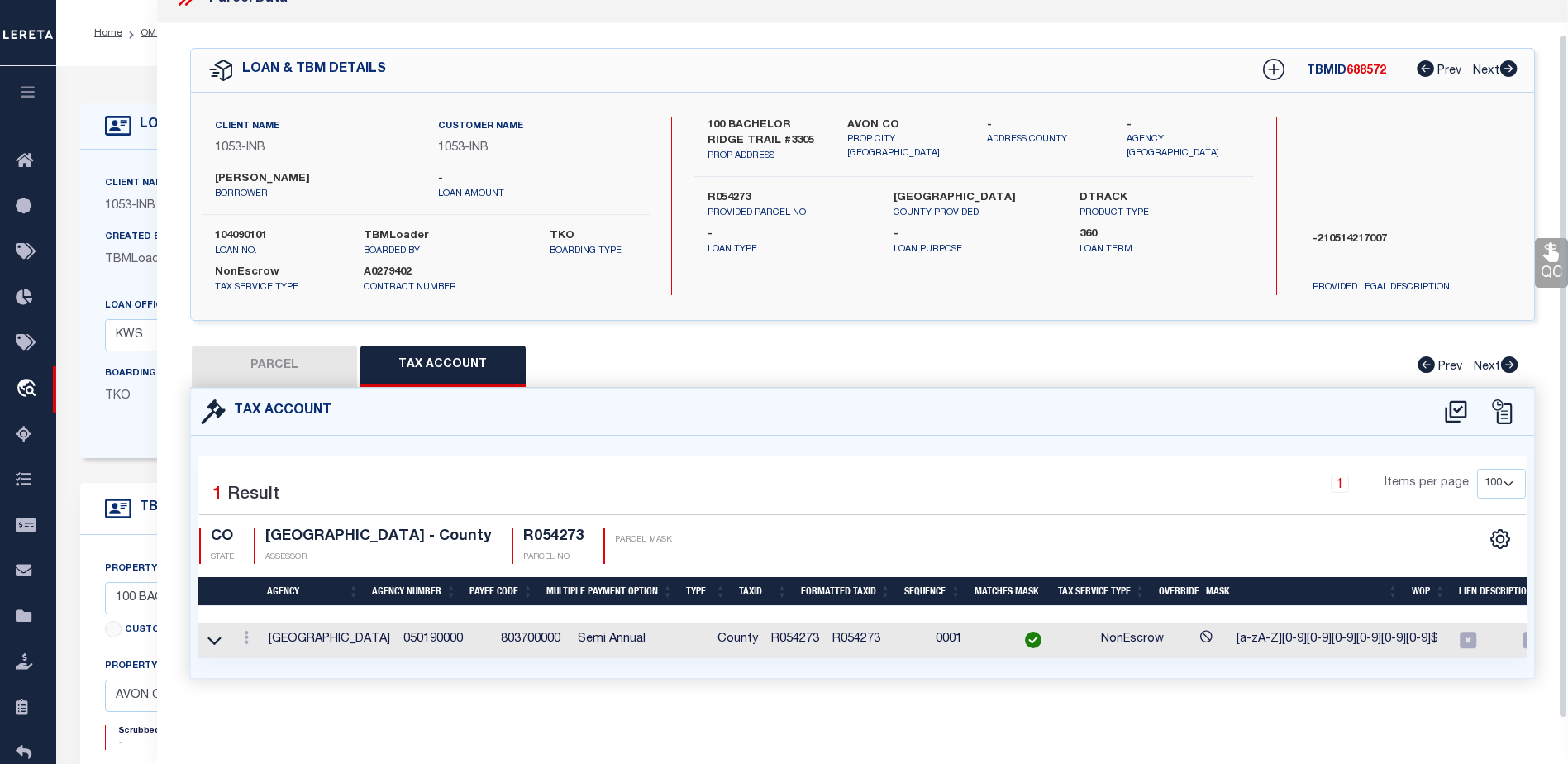
click at [324, 351] on button "PARCEL" at bounding box center [274, 366] width 165 height 41
select select "AS"
checkbox input "false"
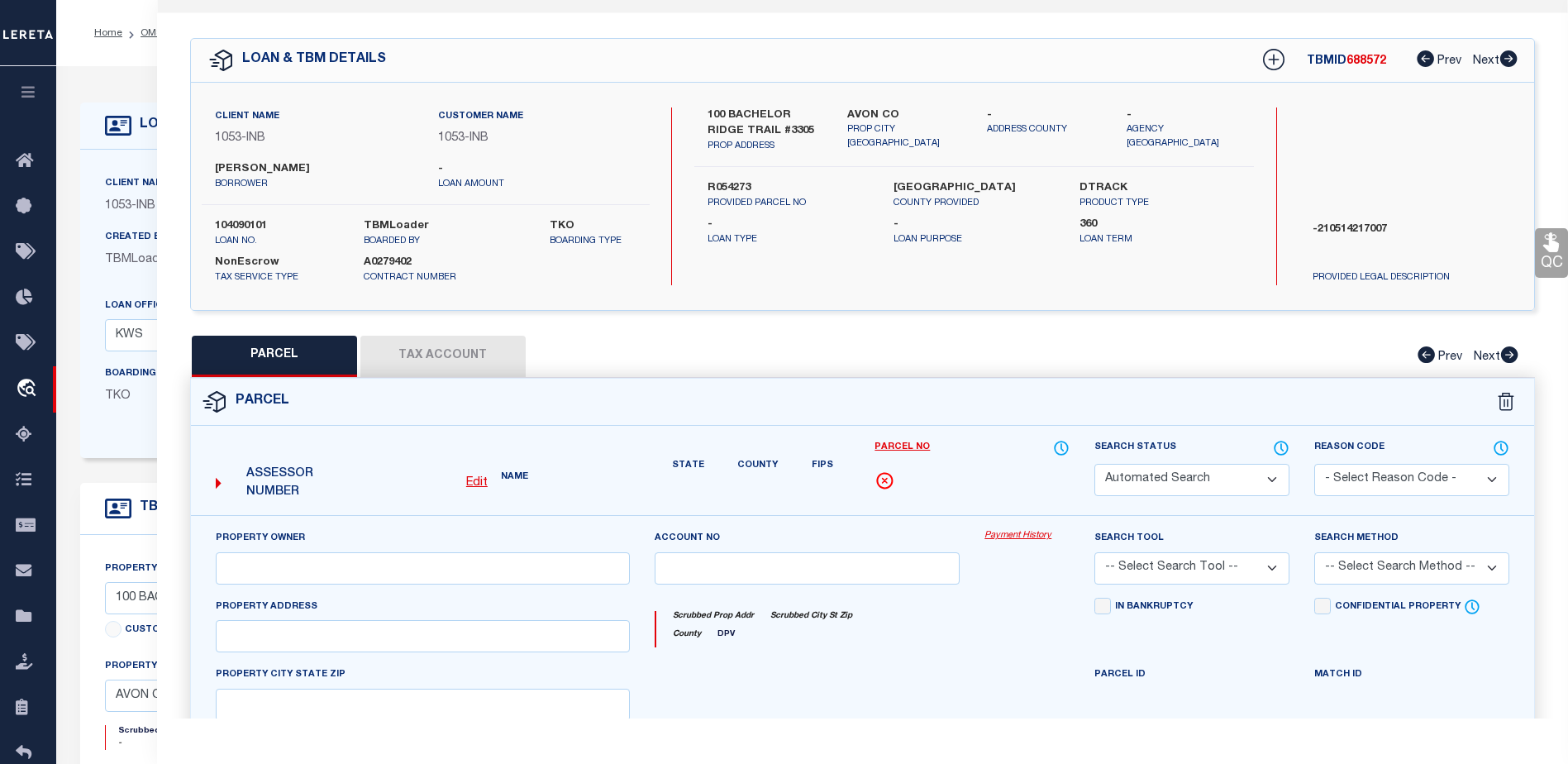
select select "CP"
type input "[PERSON_NAME] DEV CO INC"
type input "000100 BACHELOR RIDGE #3305"
type input "CO"
click at [426, 349] on button "Tax Account" at bounding box center [442, 356] width 165 height 41
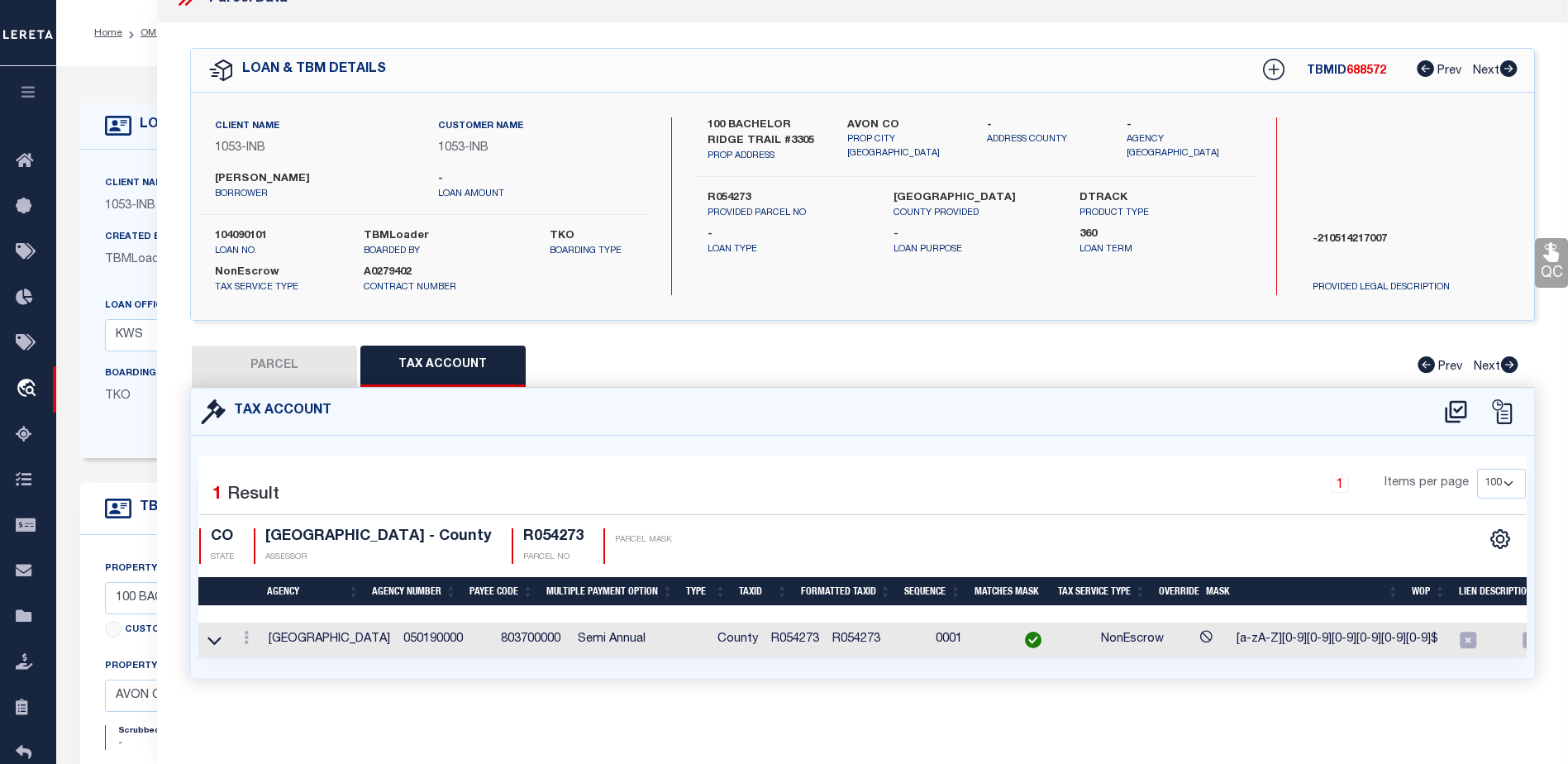
select select "100"
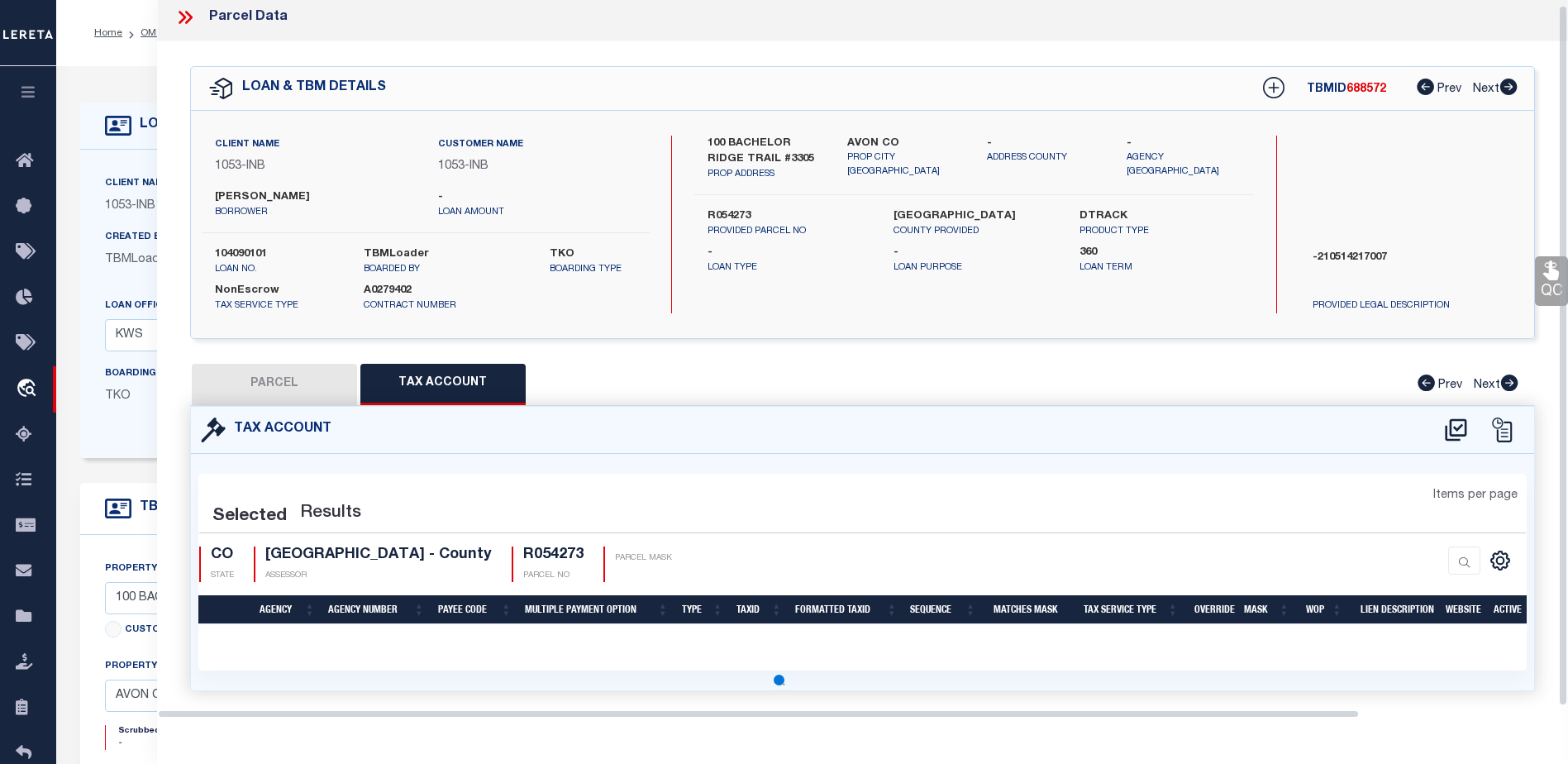
select select "100"
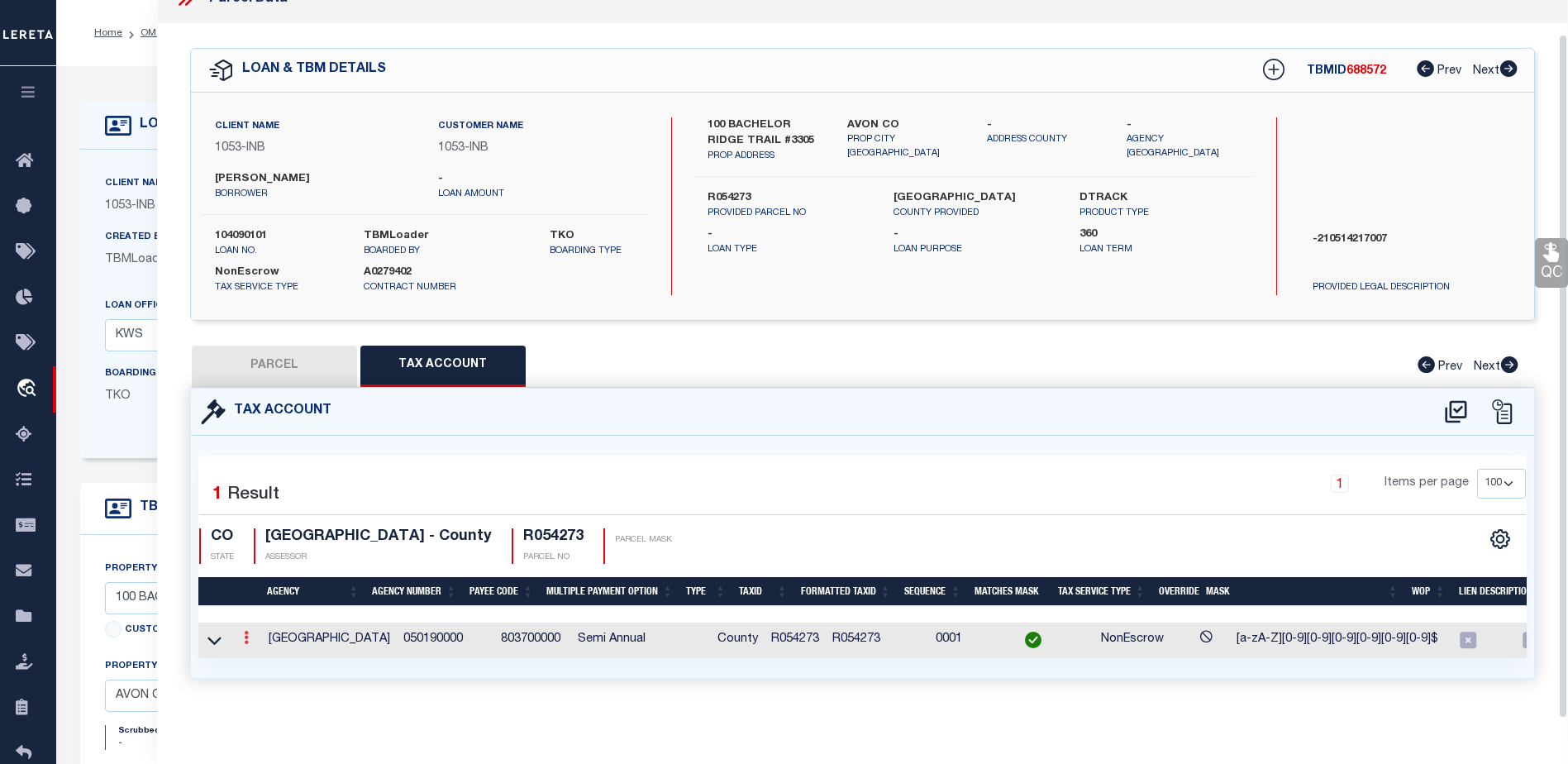
click at [244, 631] on icon at bounding box center [246, 638] width 5 height 13
click at [298, 354] on button "PARCEL" at bounding box center [274, 366] width 165 height 41
select select "AS"
checkbox input "false"
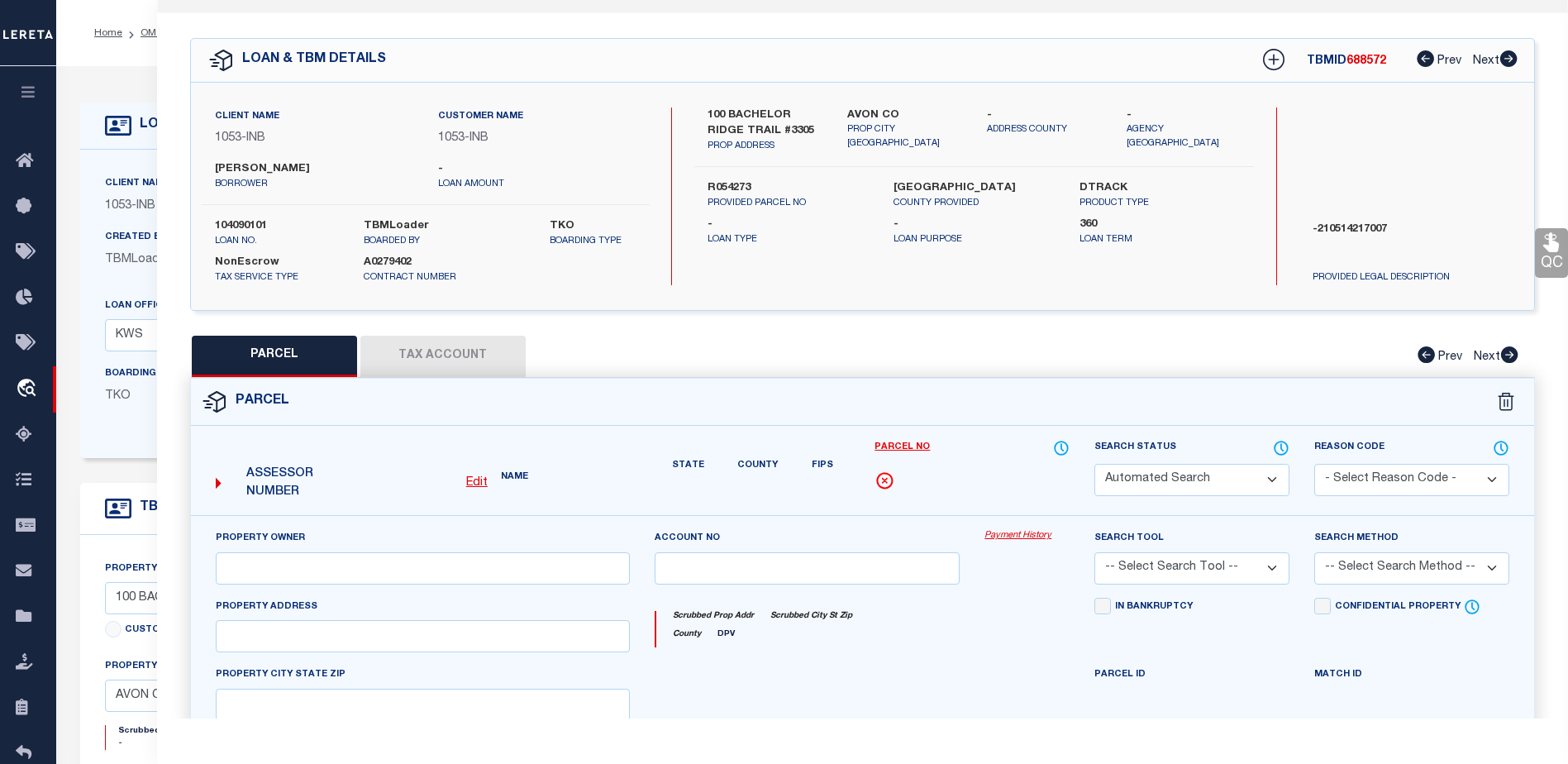
select select "CP"
type input "[PERSON_NAME] DEV CO INC"
type input "000100 BACHELOR RIDGE #3305"
type input "CO"
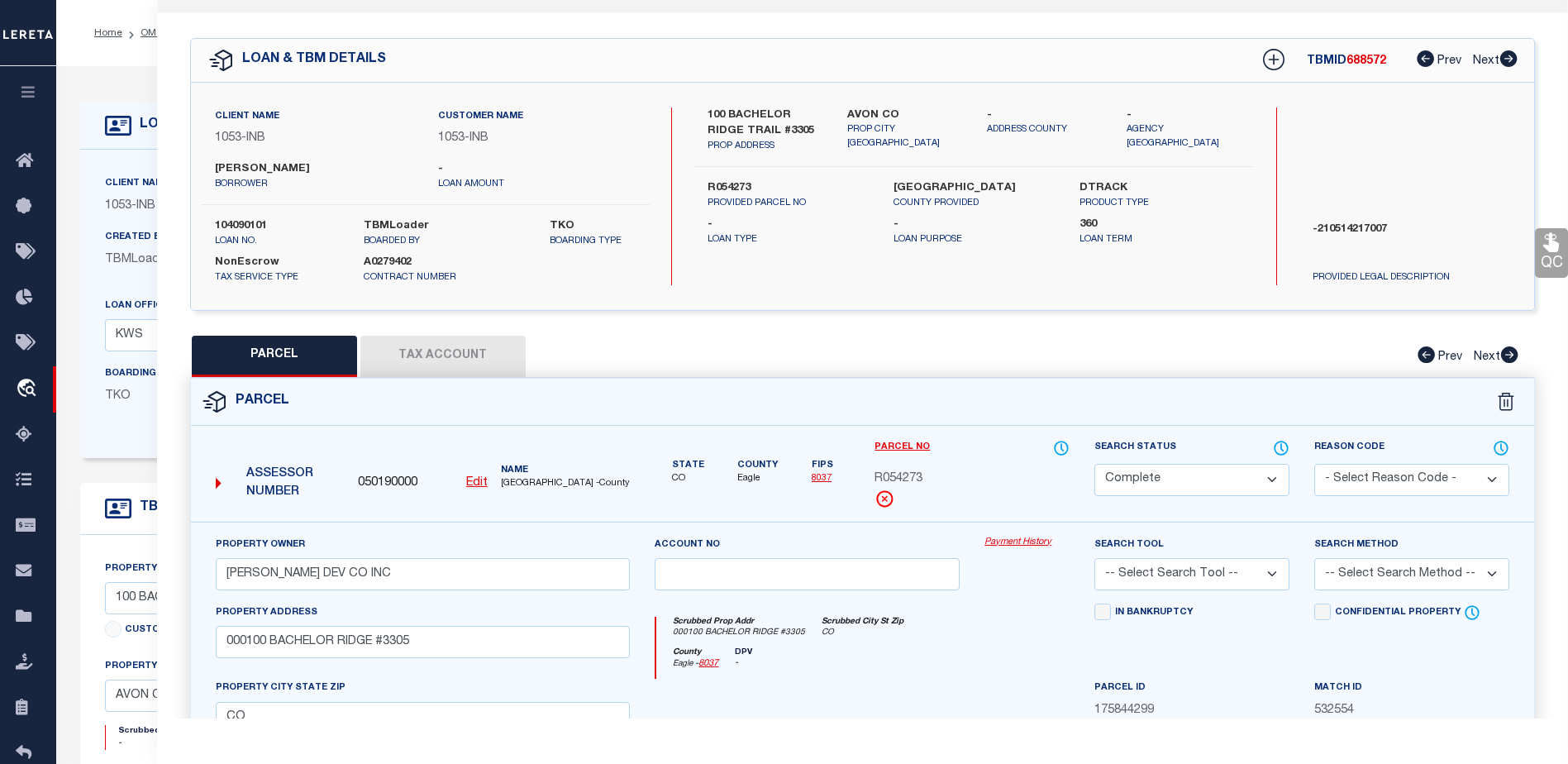
click at [439, 358] on button "Tax Account" at bounding box center [442, 356] width 165 height 41
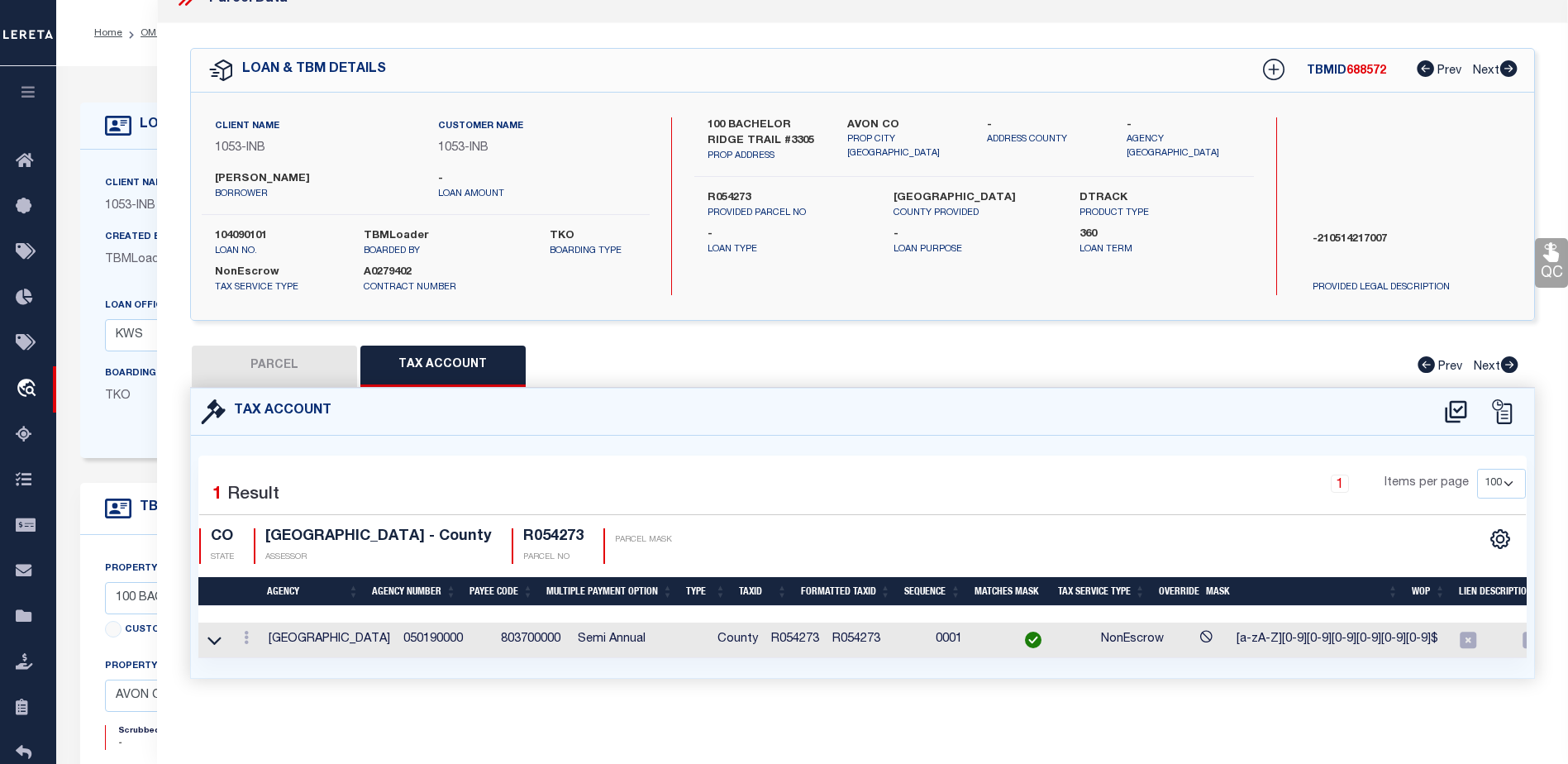
select select "100"
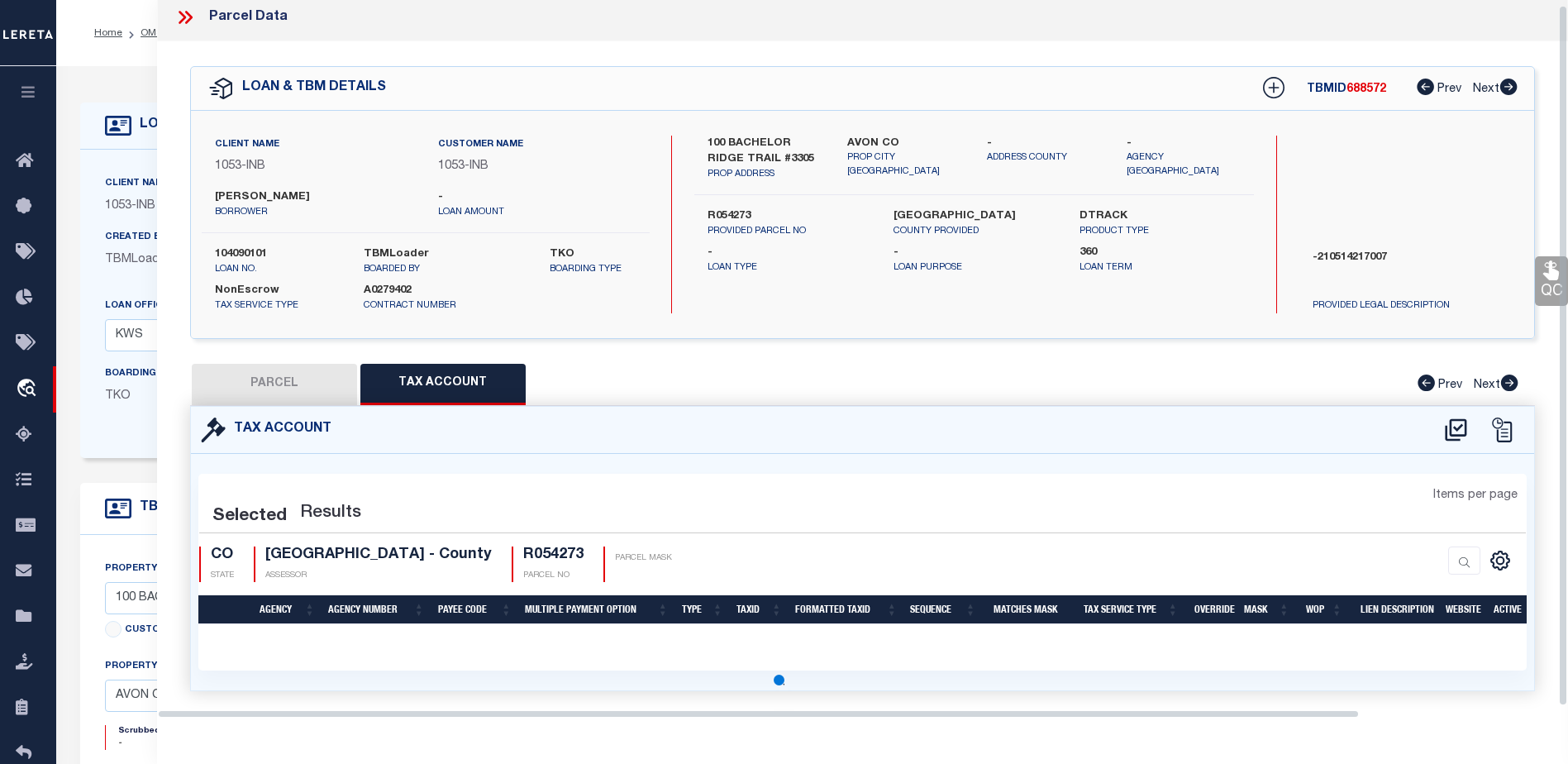
select select "100"
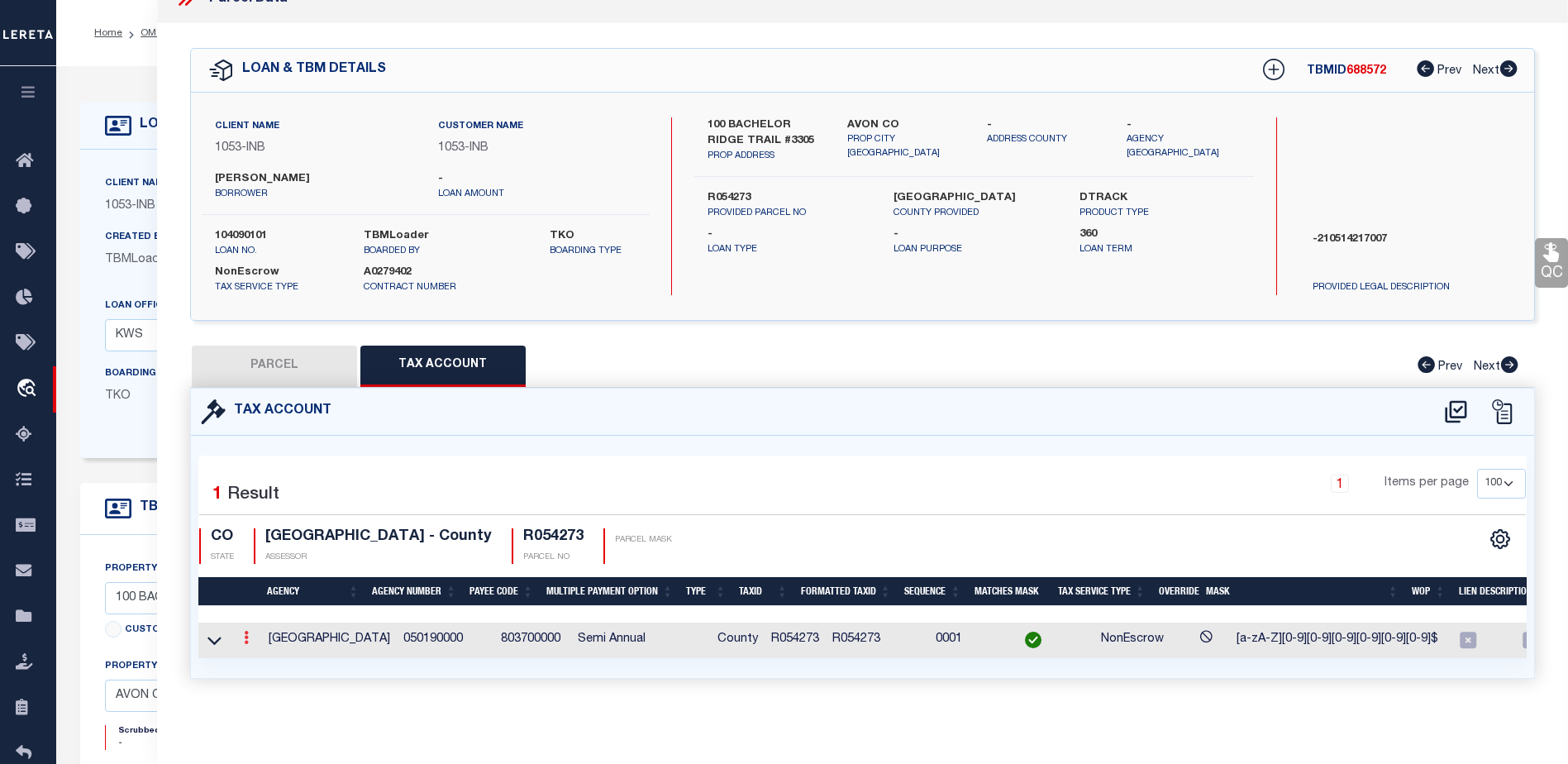
click at [247, 631] on icon at bounding box center [246, 638] width 5 height 13
drag, startPoint x: 433, startPoint y: 355, endPoint x: 390, endPoint y: 444, distance: 98.8
click at [390, 455] on div "Selected 1 Result 1 Items per page 10 25 50 100 CO STATE ASSESSOR" at bounding box center [862, 557] width 1328 height 203
drag, startPoint x: 291, startPoint y: 398, endPoint x: 247, endPoint y: 465, distance: 80.2
click at [434, 350] on button "Tax Account" at bounding box center [442, 366] width 165 height 41
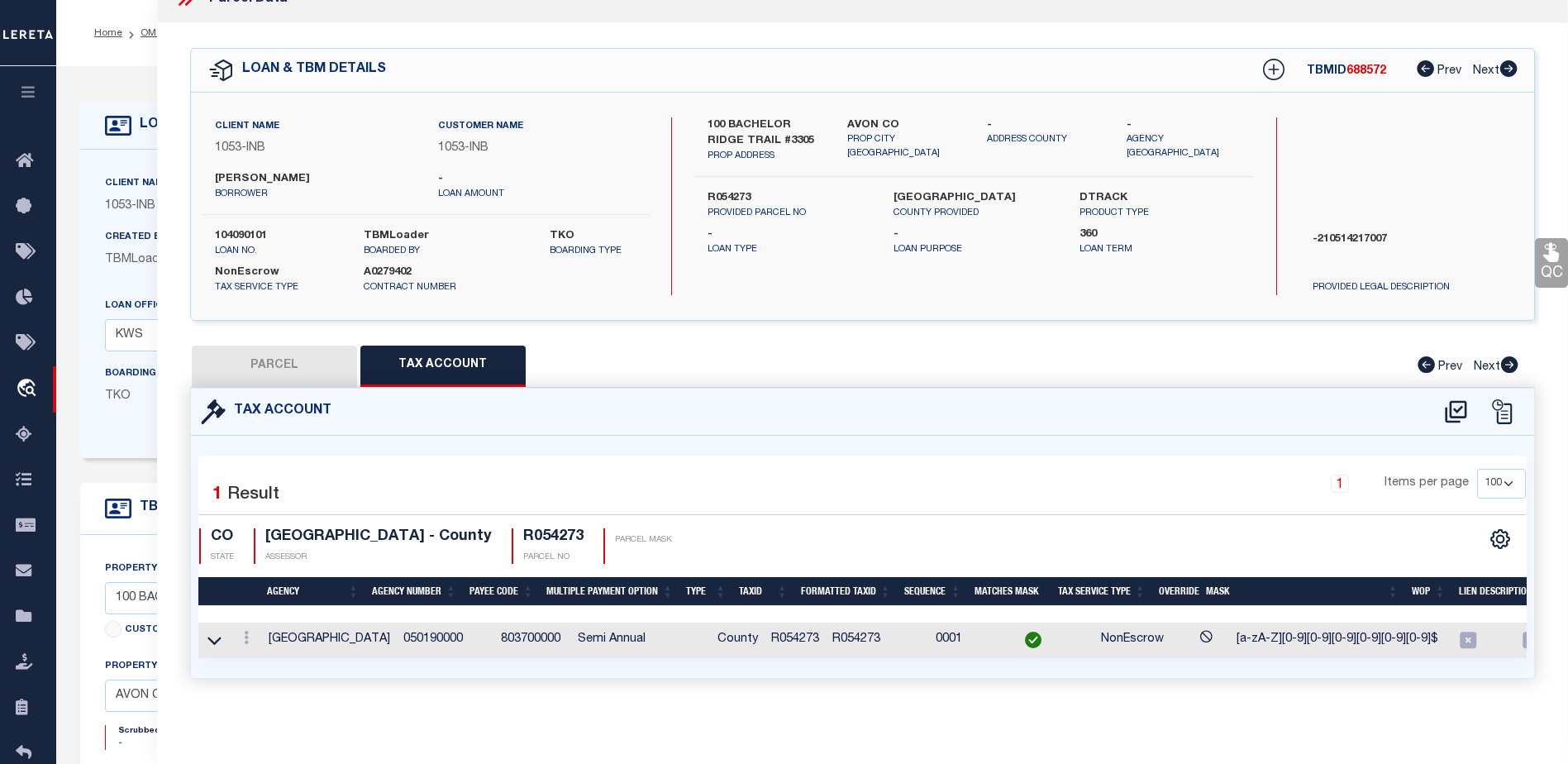
select select "100"
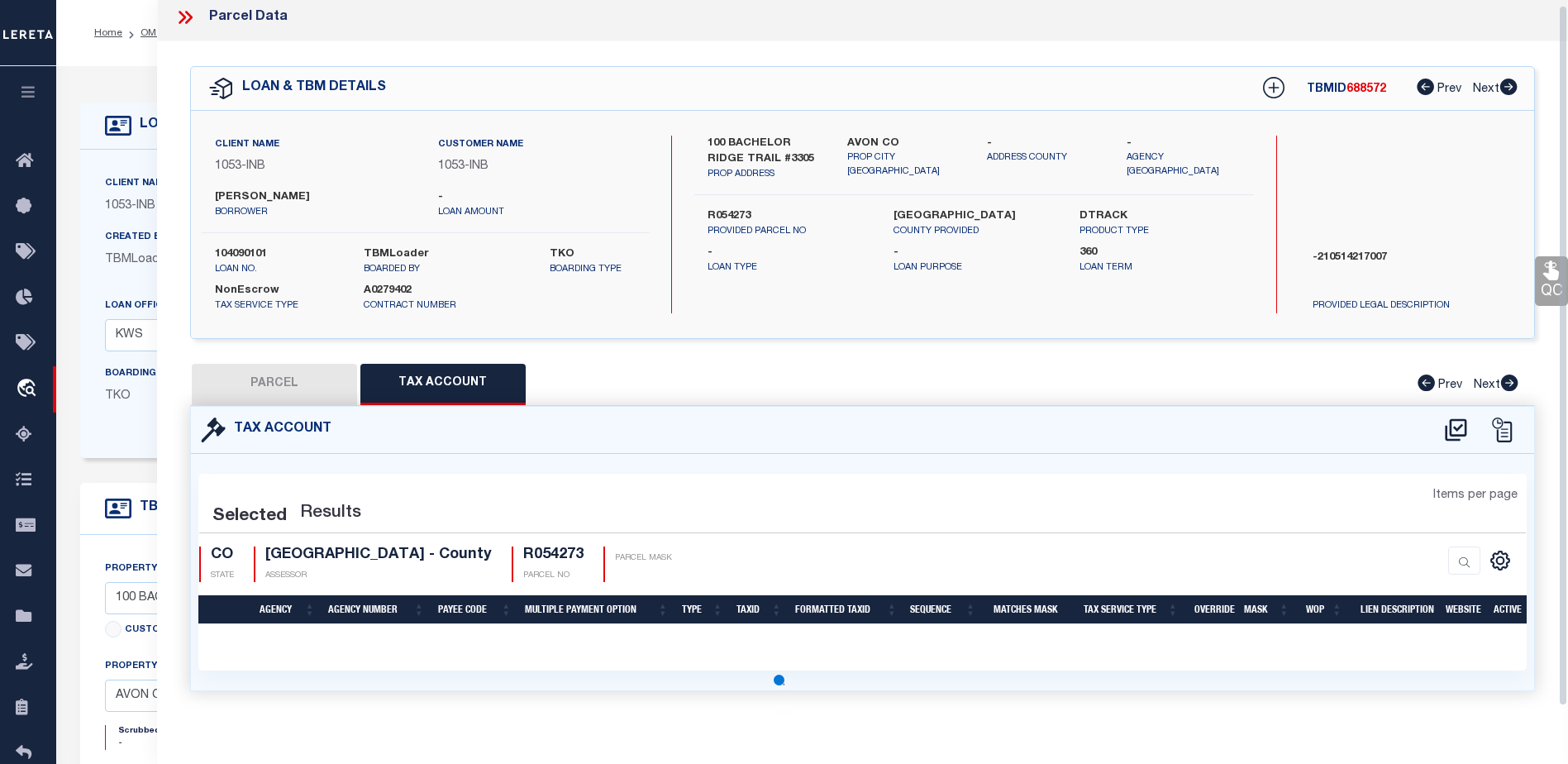
scroll to position [5, 0]
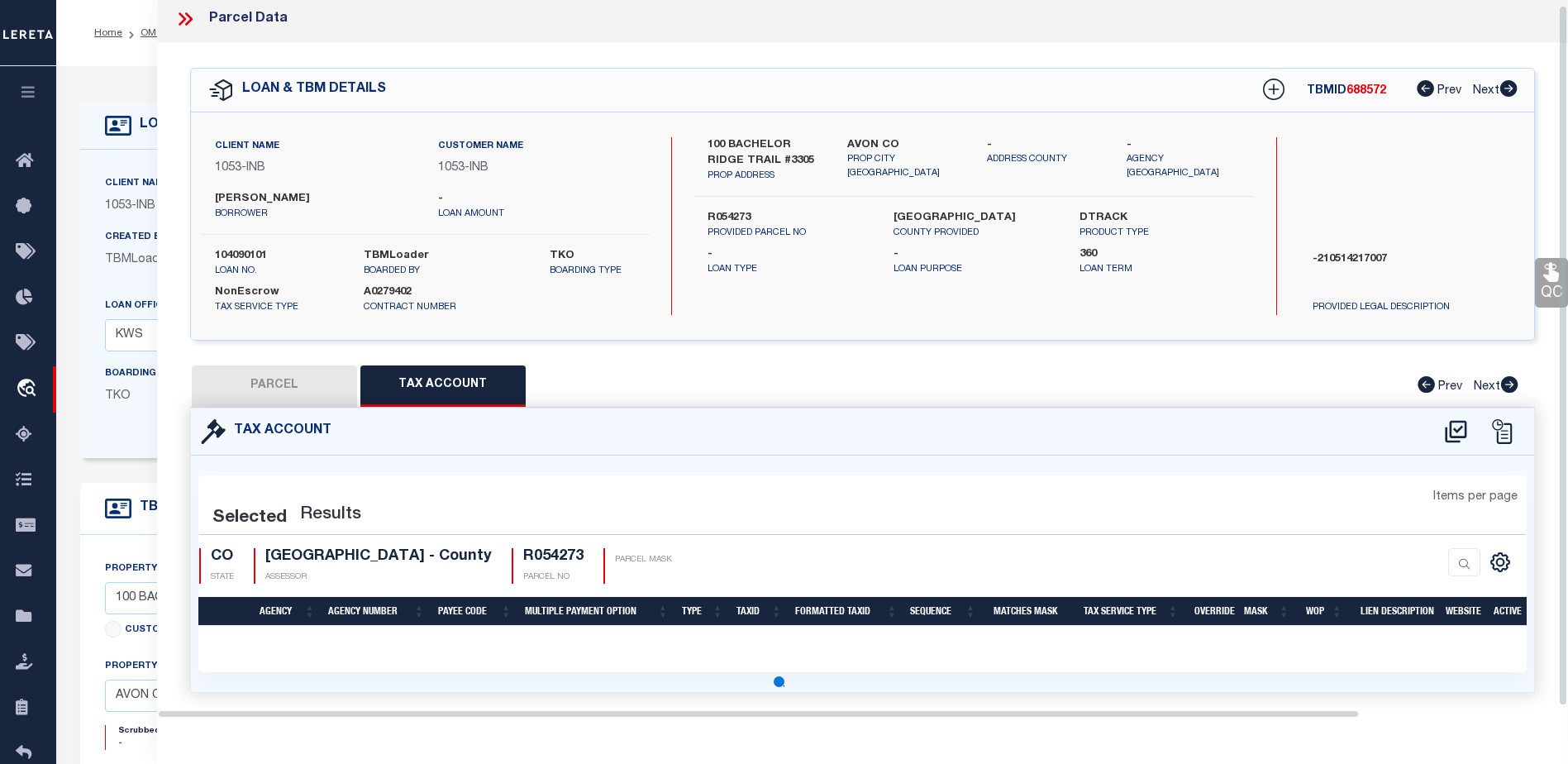
select select "100"
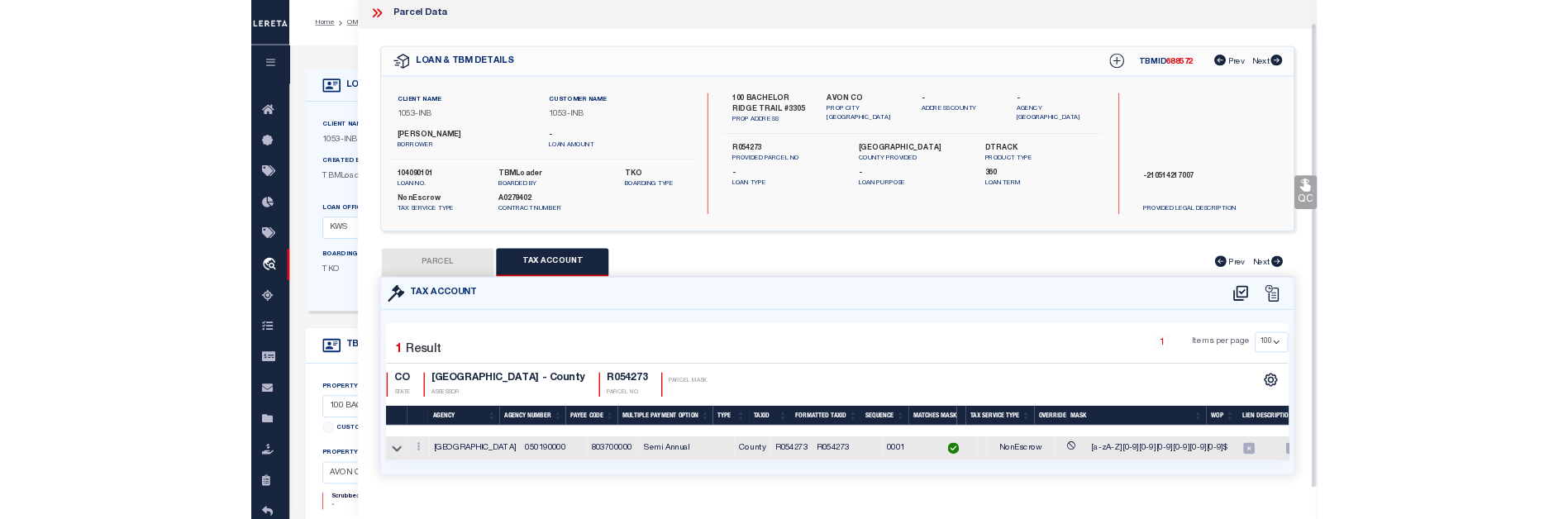
scroll to position [35, 0]
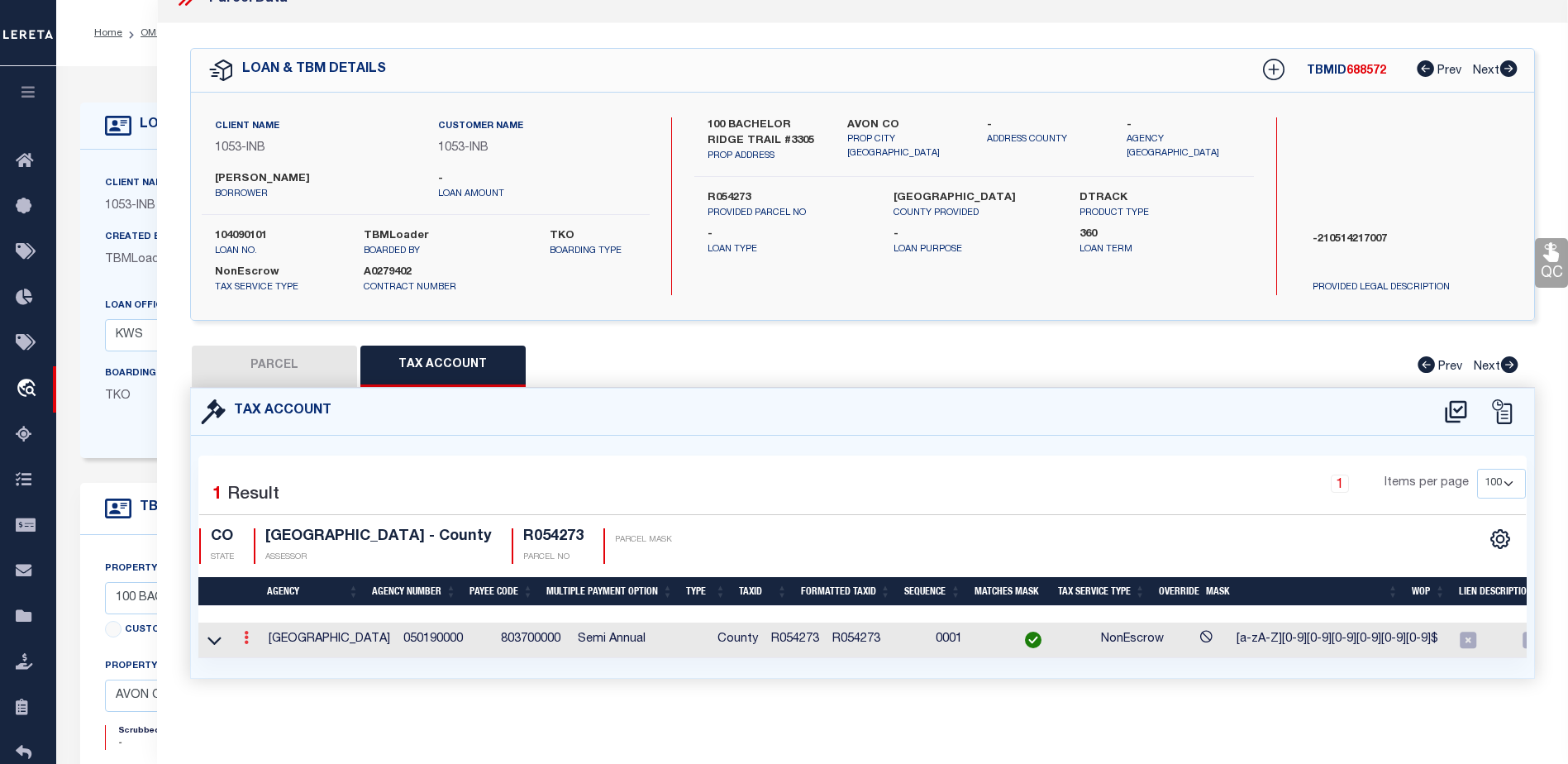
click at [245, 631] on icon at bounding box center [246, 638] width 5 height 13
click at [246, 631] on icon at bounding box center [246, 638] width 5 height 13
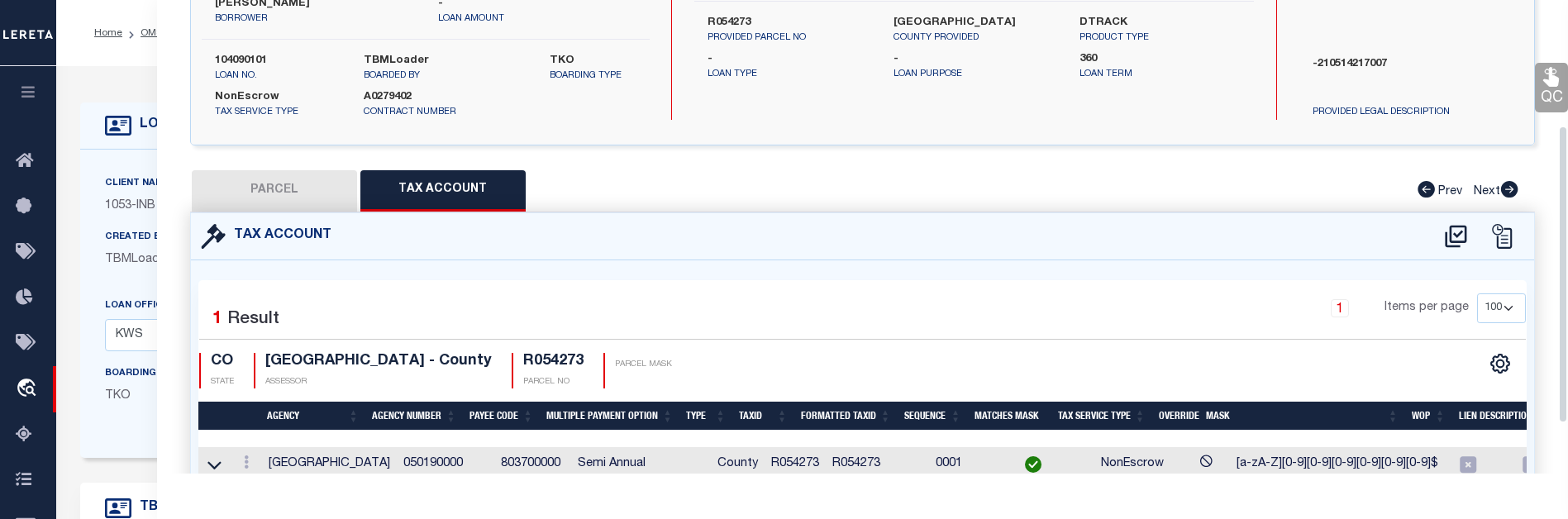
scroll to position [279, 0]
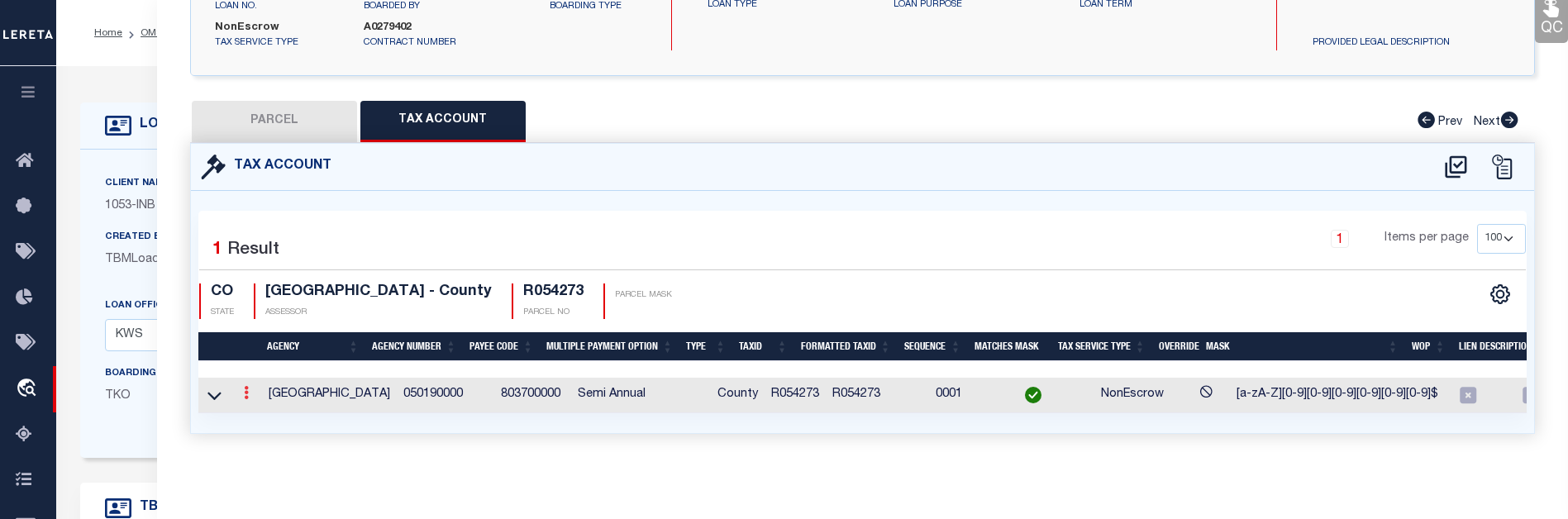
click at [245, 386] on icon at bounding box center [246, 393] width 5 height 13
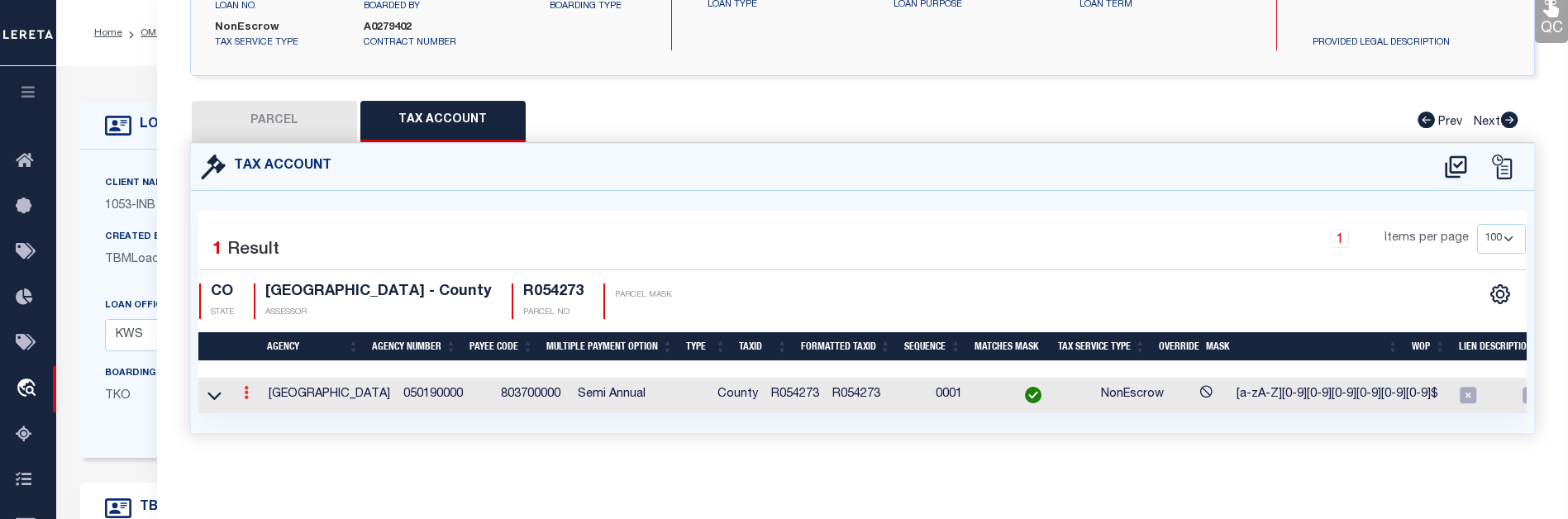
click at [247, 386] on icon at bounding box center [246, 393] width 5 height 13
click at [322, 379] on td "[GEOGRAPHIC_DATA]" at bounding box center [329, 395] width 135 height 36
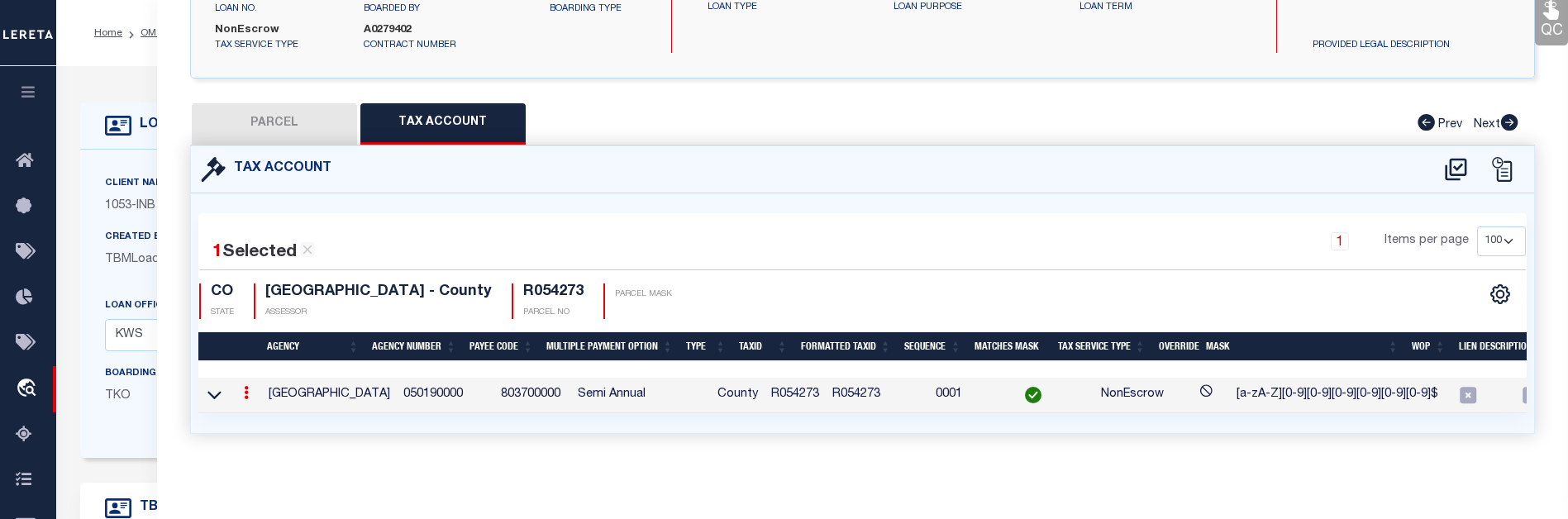
click at [322, 379] on td "[GEOGRAPHIC_DATA]" at bounding box center [329, 395] width 135 height 36
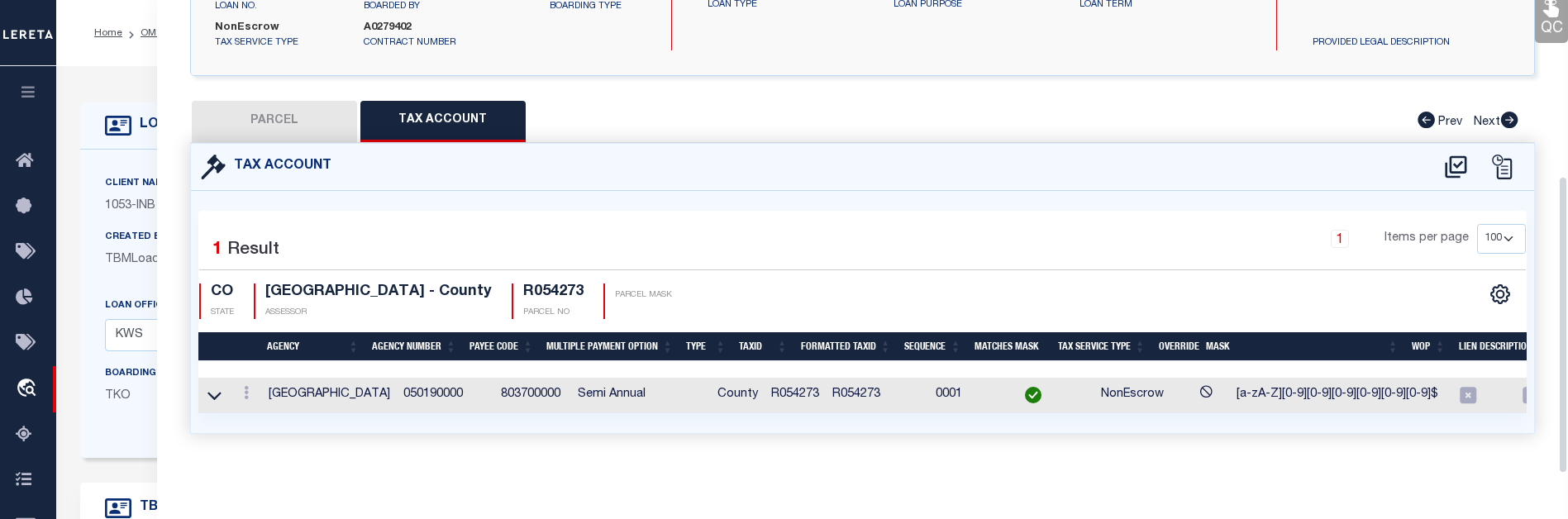
scroll to position [279, 0]
click at [244, 386] on icon at bounding box center [246, 393] width 5 height 13
click at [239, 389] on link at bounding box center [247, 395] width 18 height 13
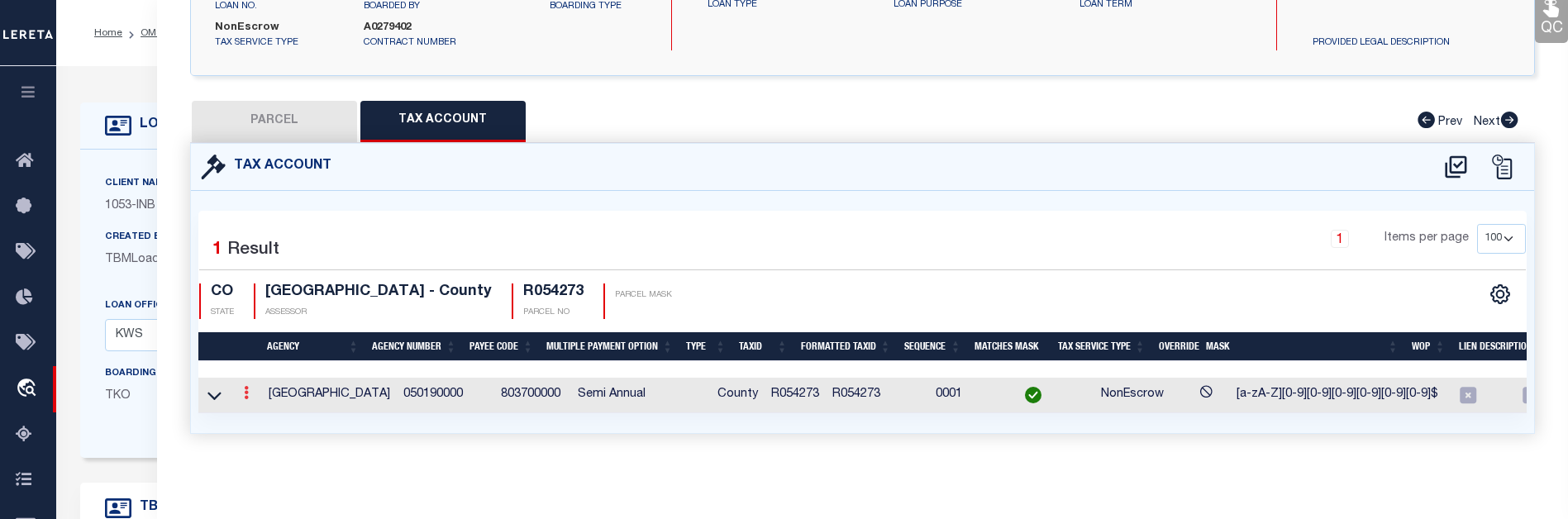
click at [249, 389] on link at bounding box center [247, 395] width 18 height 13
click at [326, 383] on td "[GEOGRAPHIC_DATA]" at bounding box center [329, 395] width 135 height 36
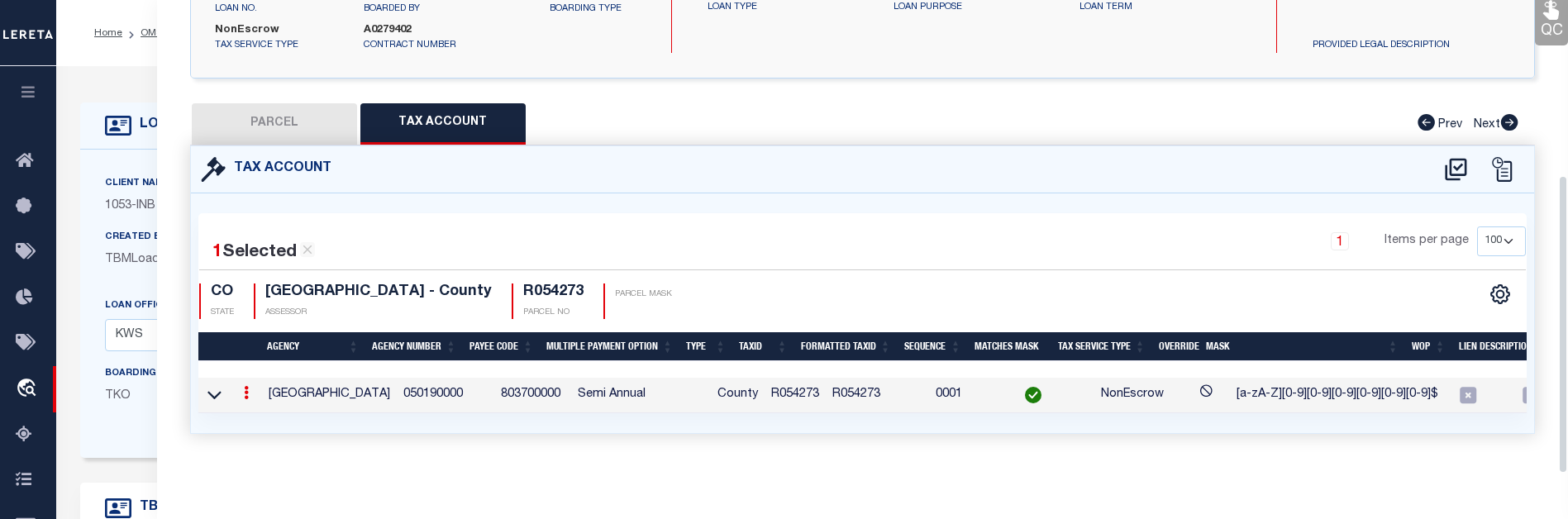
scroll to position [277, 0]
click at [326, 383] on td "[GEOGRAPHIC_DATA]" at bounding box center [329, 395] width 135 height 36
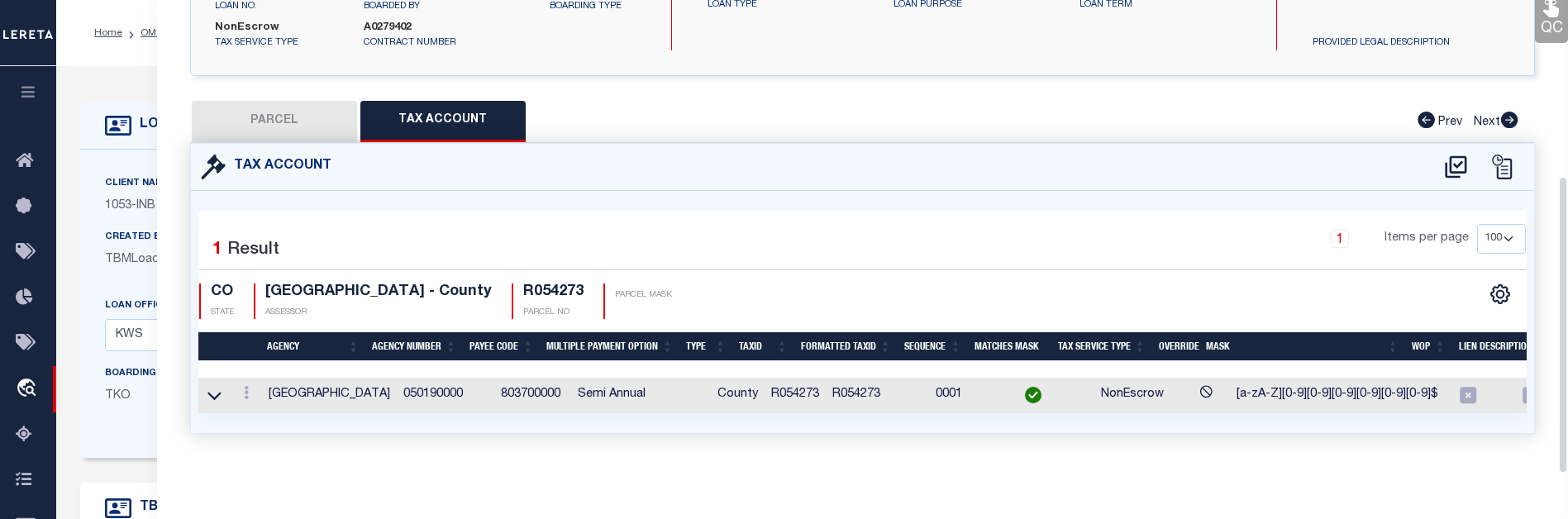
scroll to position [279, 0]
click at [409, 381] on td "050190000" at bounding box center [446, 395] width 98 height 36
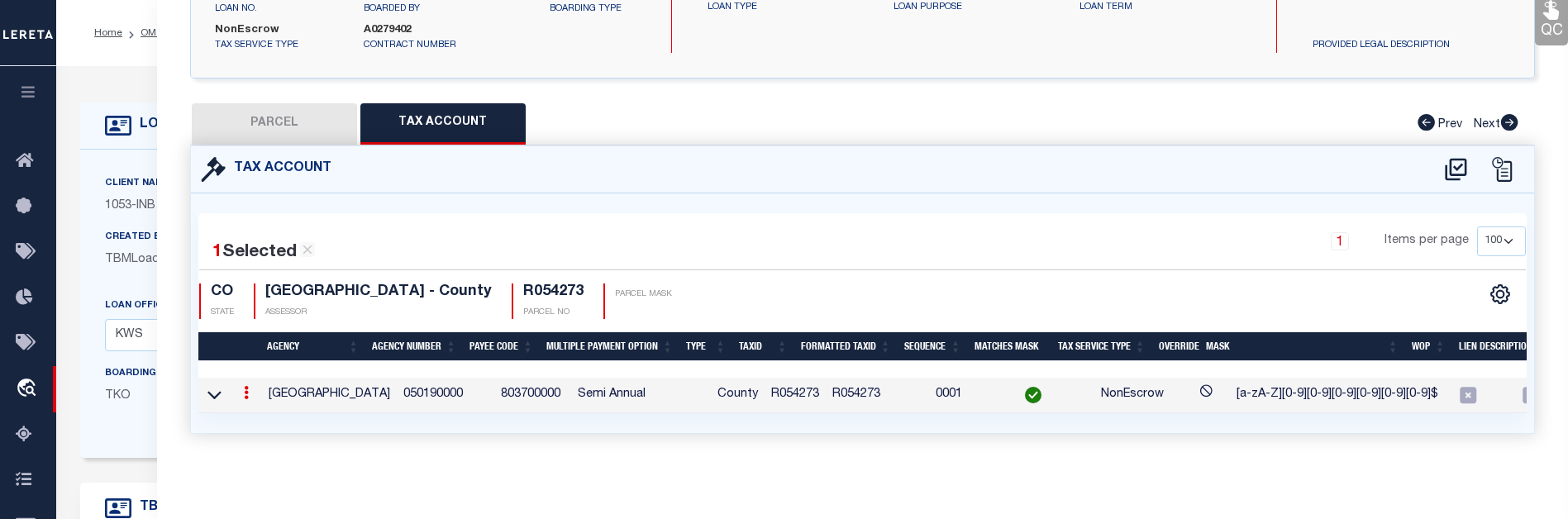
click at [249, 389] on link at bounding box center [247, 395] width 18 height 13
click at [248, 386] on icon at bounding box center [246, 393] width 5 height 13
click at [240, 390] on link at bounding box center [247, 395] width 18 height 13
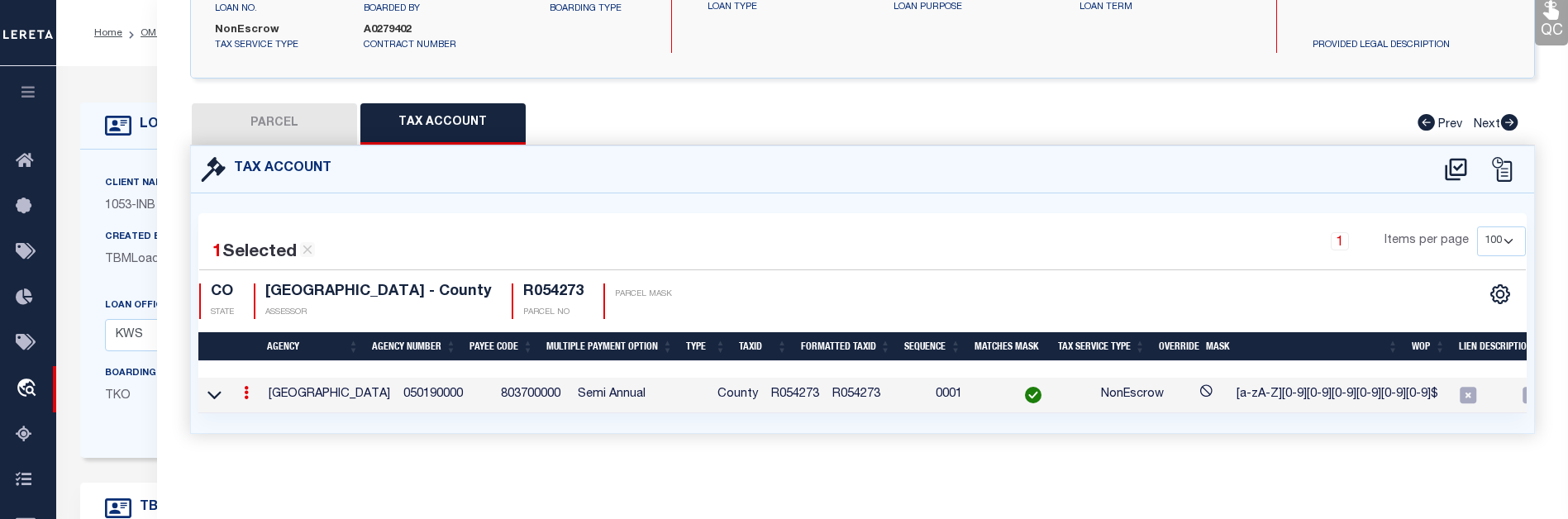
click at [240, 390] on link at bounding box center [247, 395] width 18 height 13
click at [249, 389] on link at bounding box center [247, 395] width 18 height 13
click at [245, 386] on icon at bounding box center [246, 393] width 5 height 13
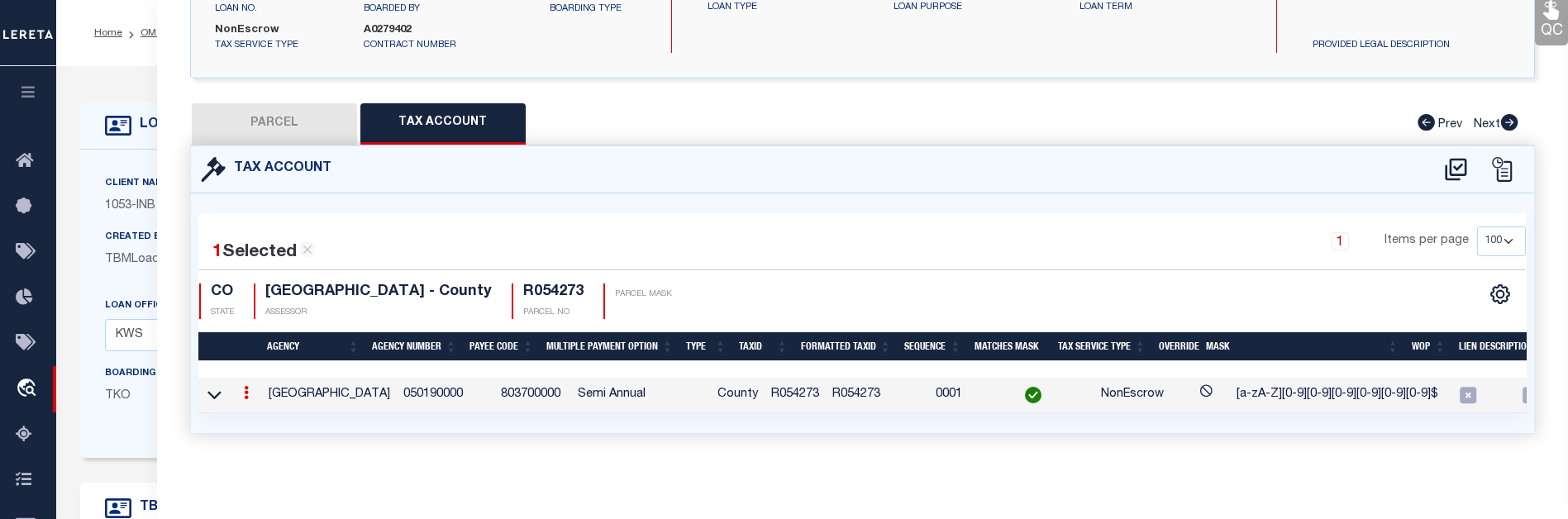
click at [308, 386] on td "[GEOGRAPHIC_DATA]" at bounding box center [329, 395] width 135 height 36
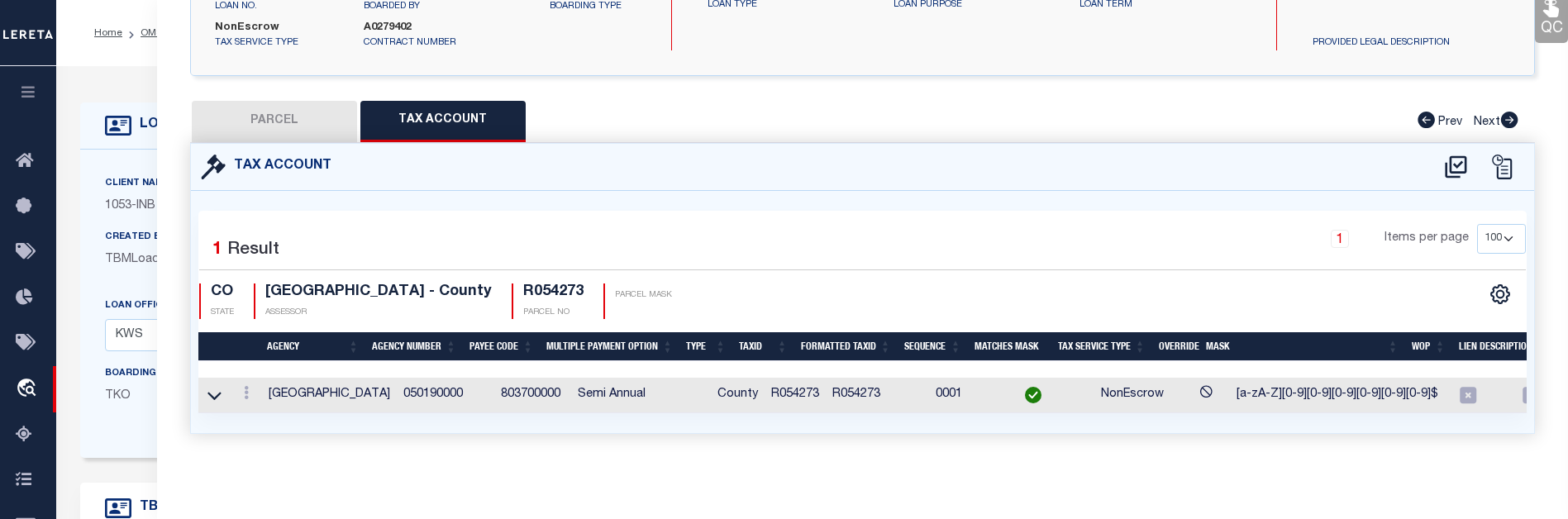
click at [309, 383] on td "[GEOGRAPHIC_DATA]" at bounding box center [329, 395] width 135 height 36
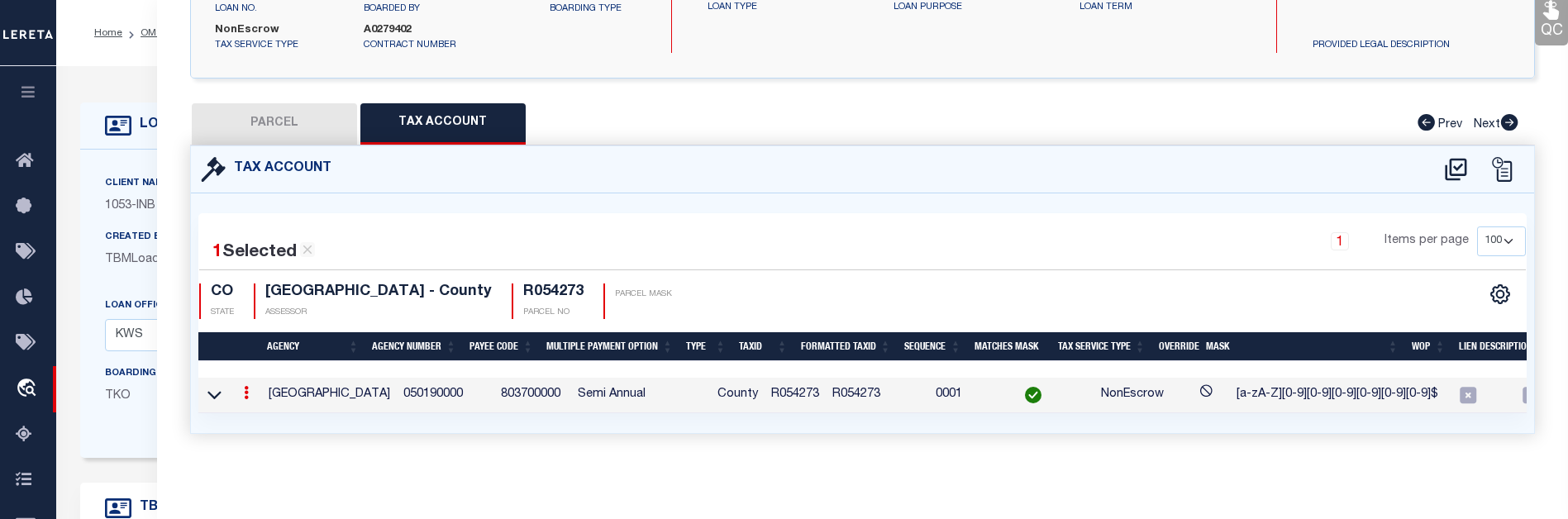
click at [397, 386] on td "050190000" at bounding box center [446, 395] width 98 height 36
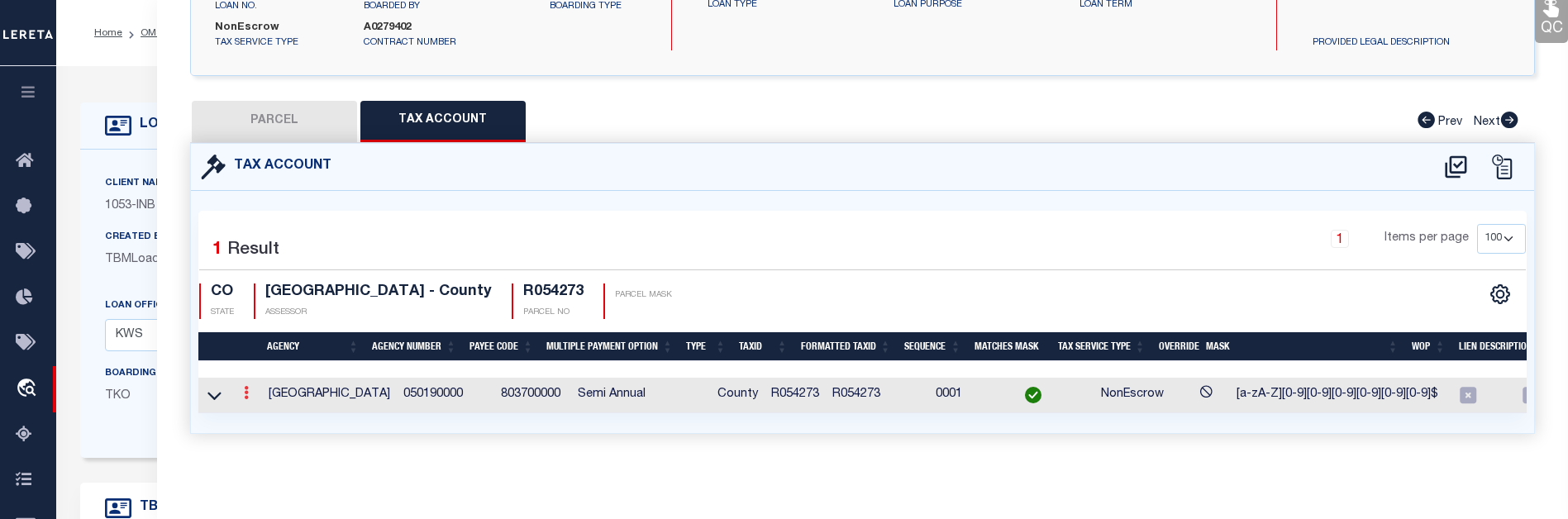
click at [245, 391] on icon at bounding box center [246, 393] width 5 height 13
click at [495, 386] on td "803700000" at bounding box center [532, 395] width 76 height 36
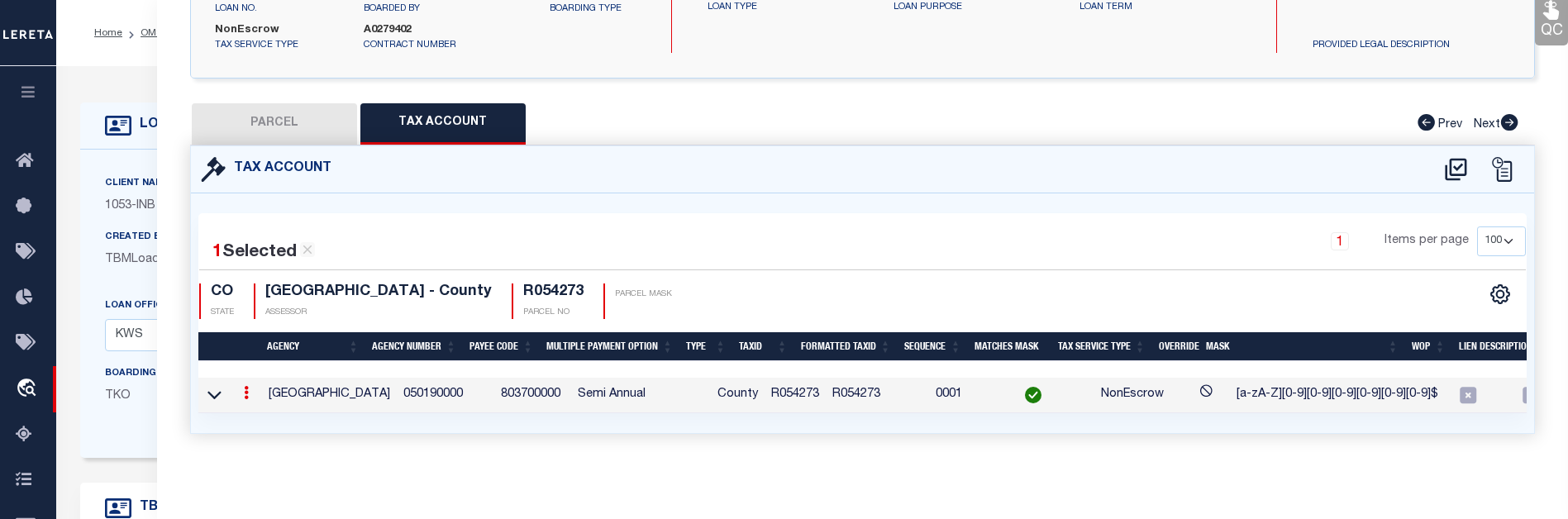
click at [440, 383] on td "050190000" at bounding box center [446, 395] width 98 height 36
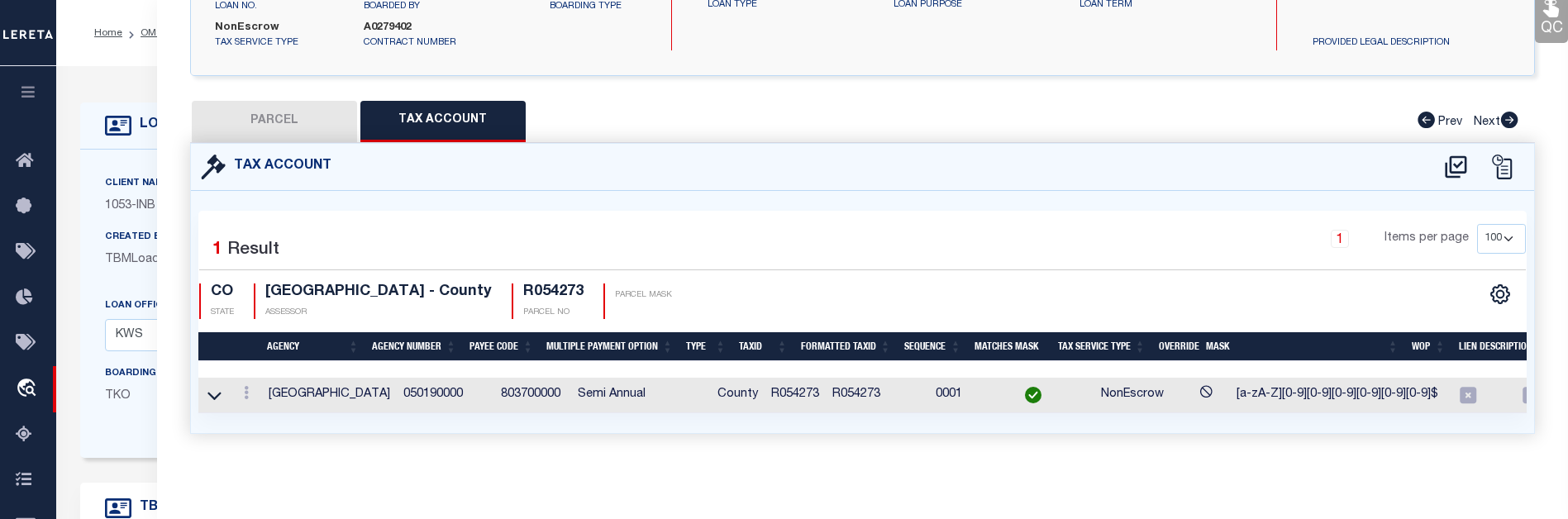
click at [495, 384] on td "803700000" at bounding box center [532, 395] width 76 height 36
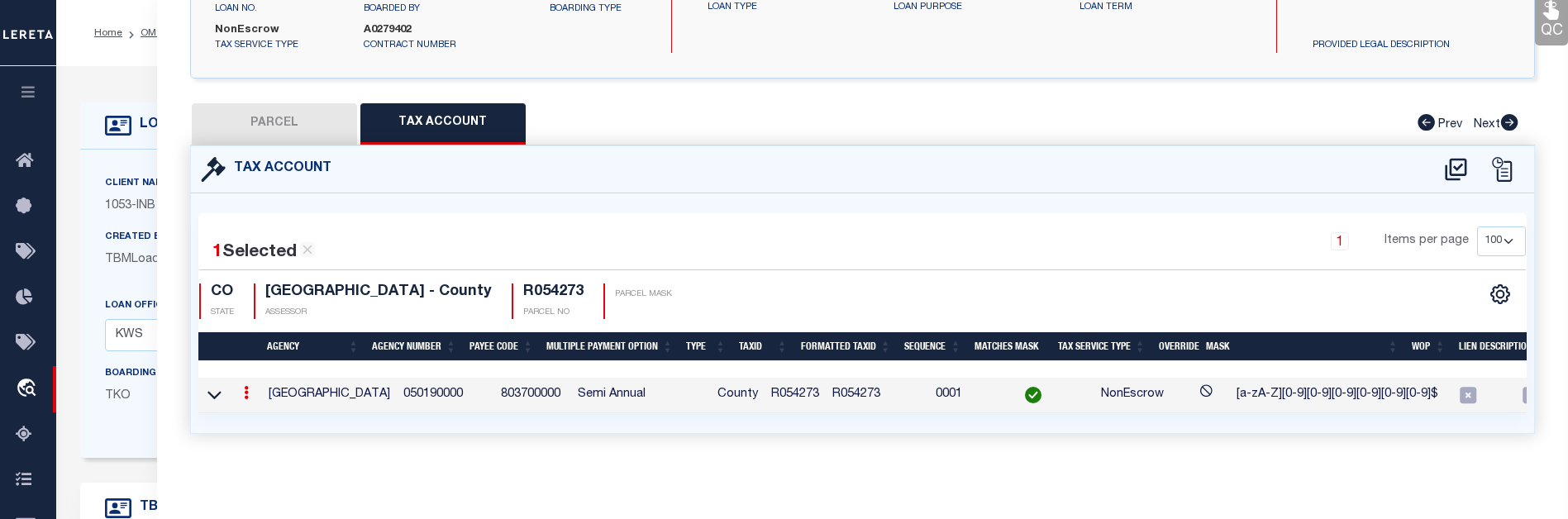
click at [495, 384] on td "803700000" at bounding box center [532, 395] width 76 height 36
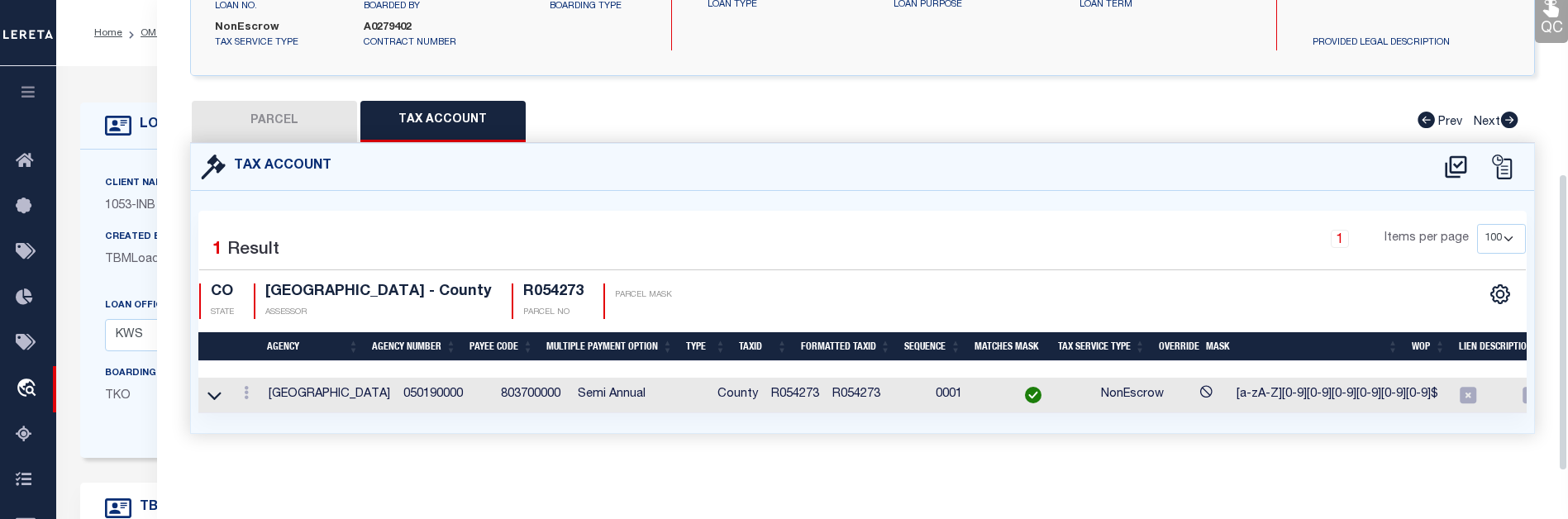
click at [495, 382] on td "803700000" at bounding box center [532, 395] width 76 height 36
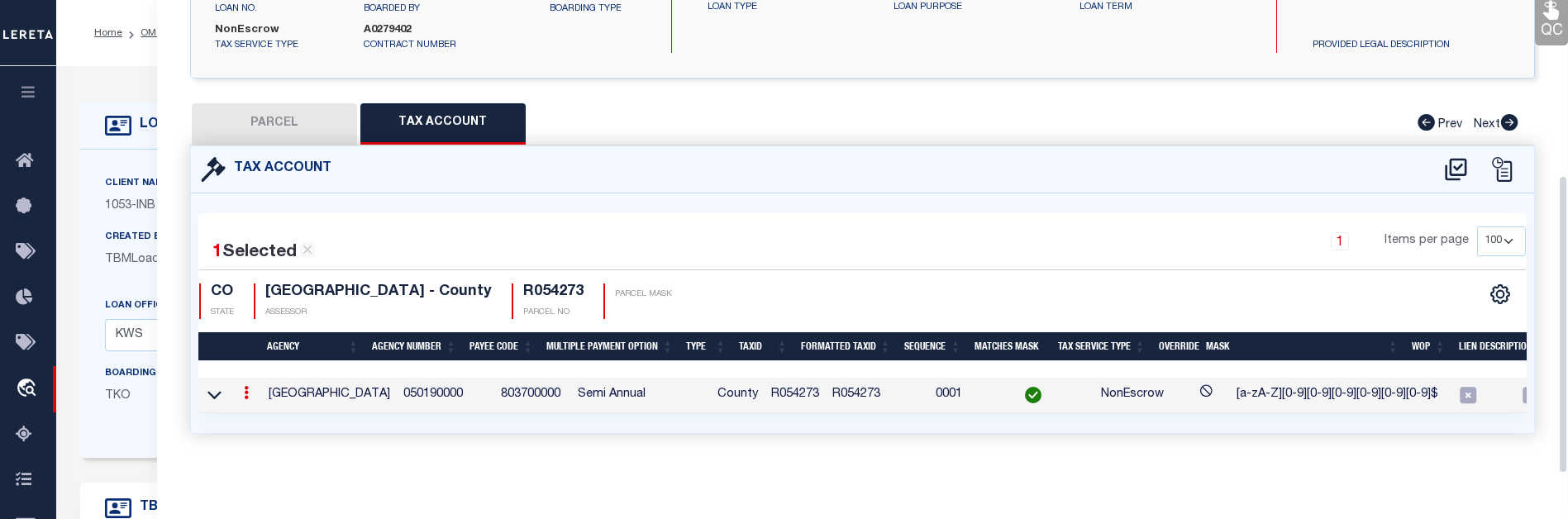
click at [247, 386] on icon at bounding box center [246, 393] width 5 height 13
click at [246, 386] on icon at bounding box center [246, 393] width 5 height 13
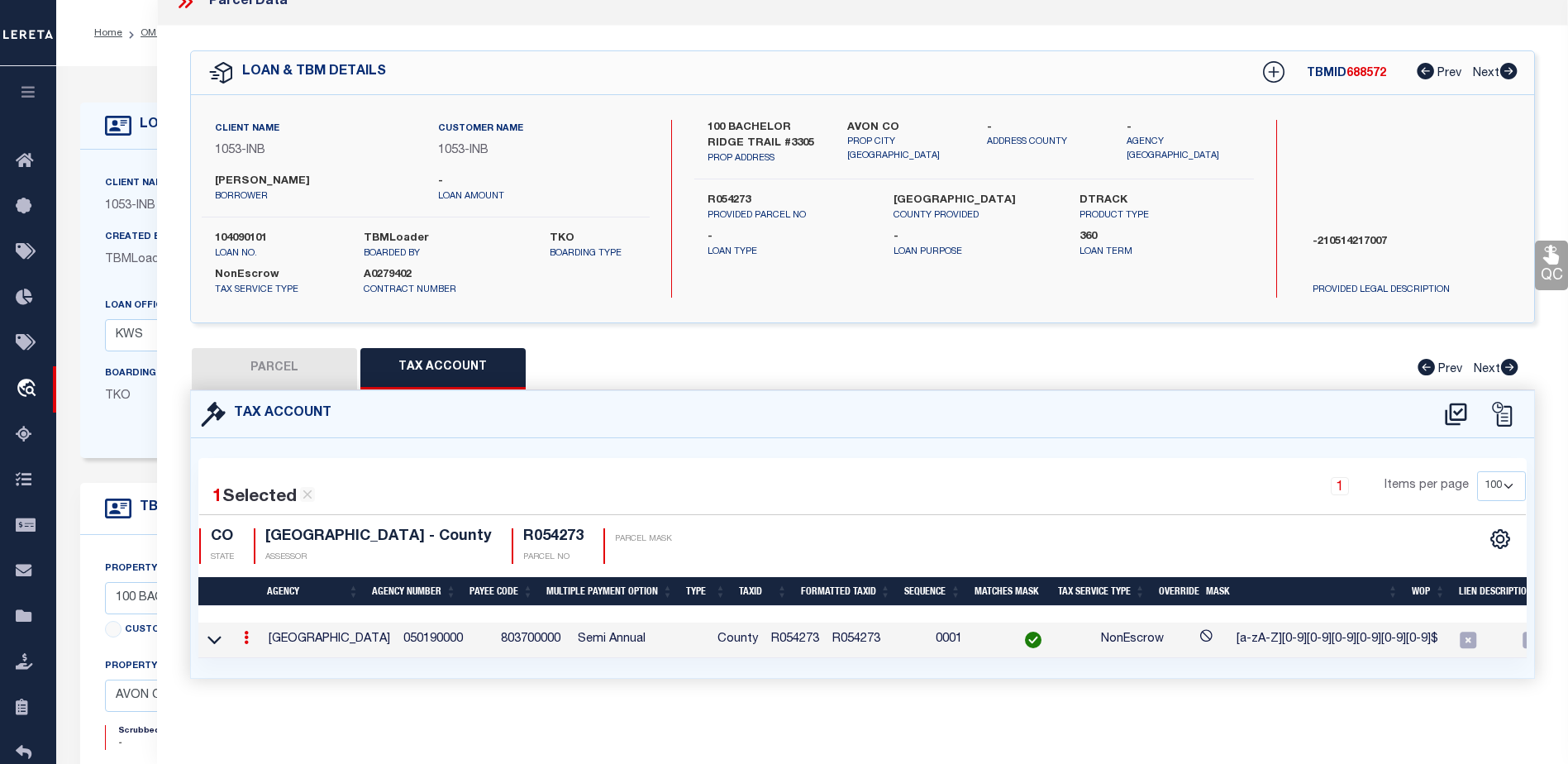
scroll to position [31, 0]
click at [239, 633] on link at bounding box center [247, 640] width 18 height 13
click at [249, 633] on link at bounding box center [247, 640] width 18 height 13
click at [231, 631] on td at bounding box center [246, 641] width 31 height 36
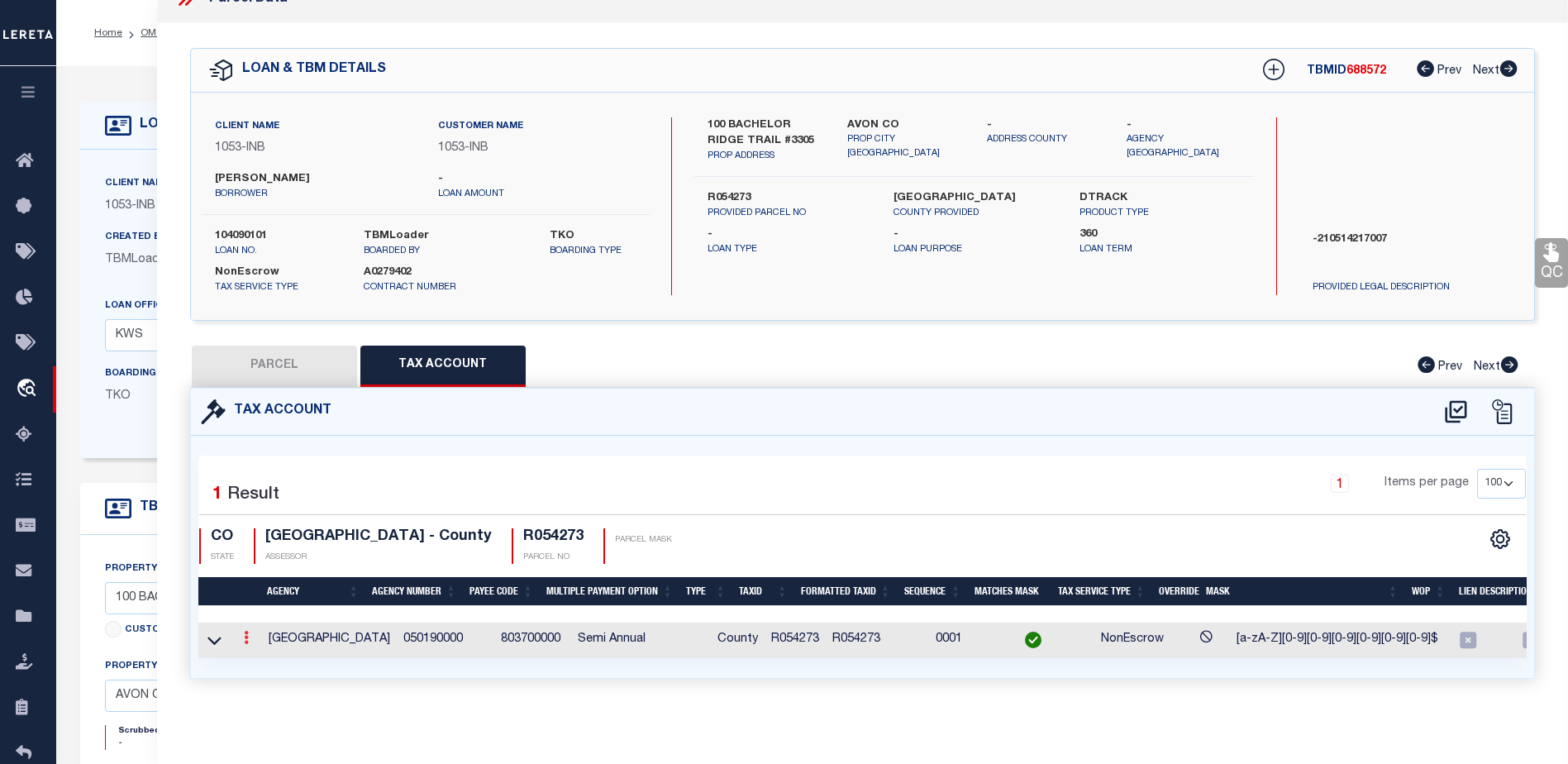
click at [242, 633] on link at bounding box center [247, 640] width 18 height 13
click at [247, 631] on icon at bounding box center [246, 638] width 5 height 13
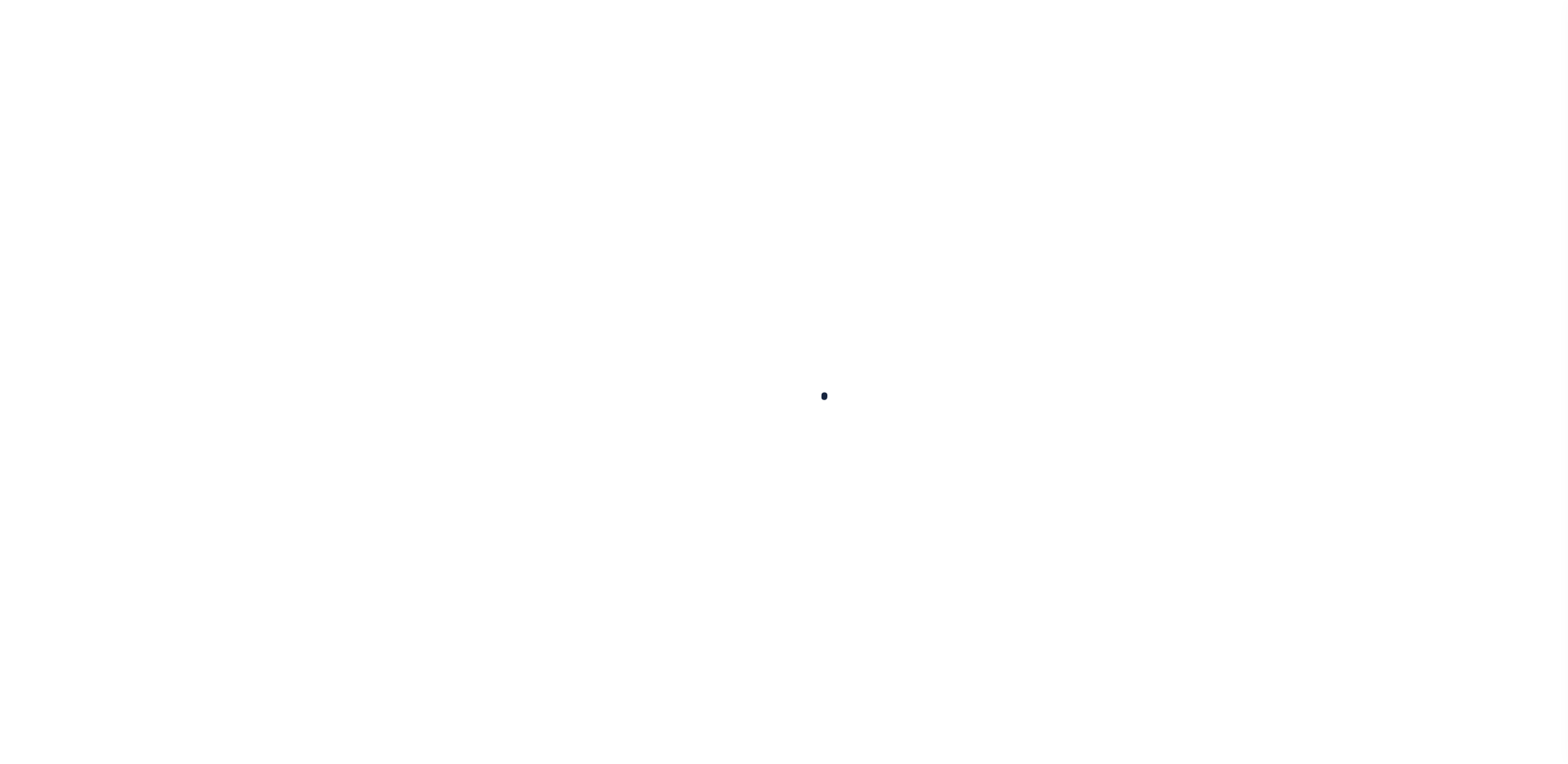
type input "104090101"
type input "[PERSON_NAME]"
select select
select select "NonEscrow"
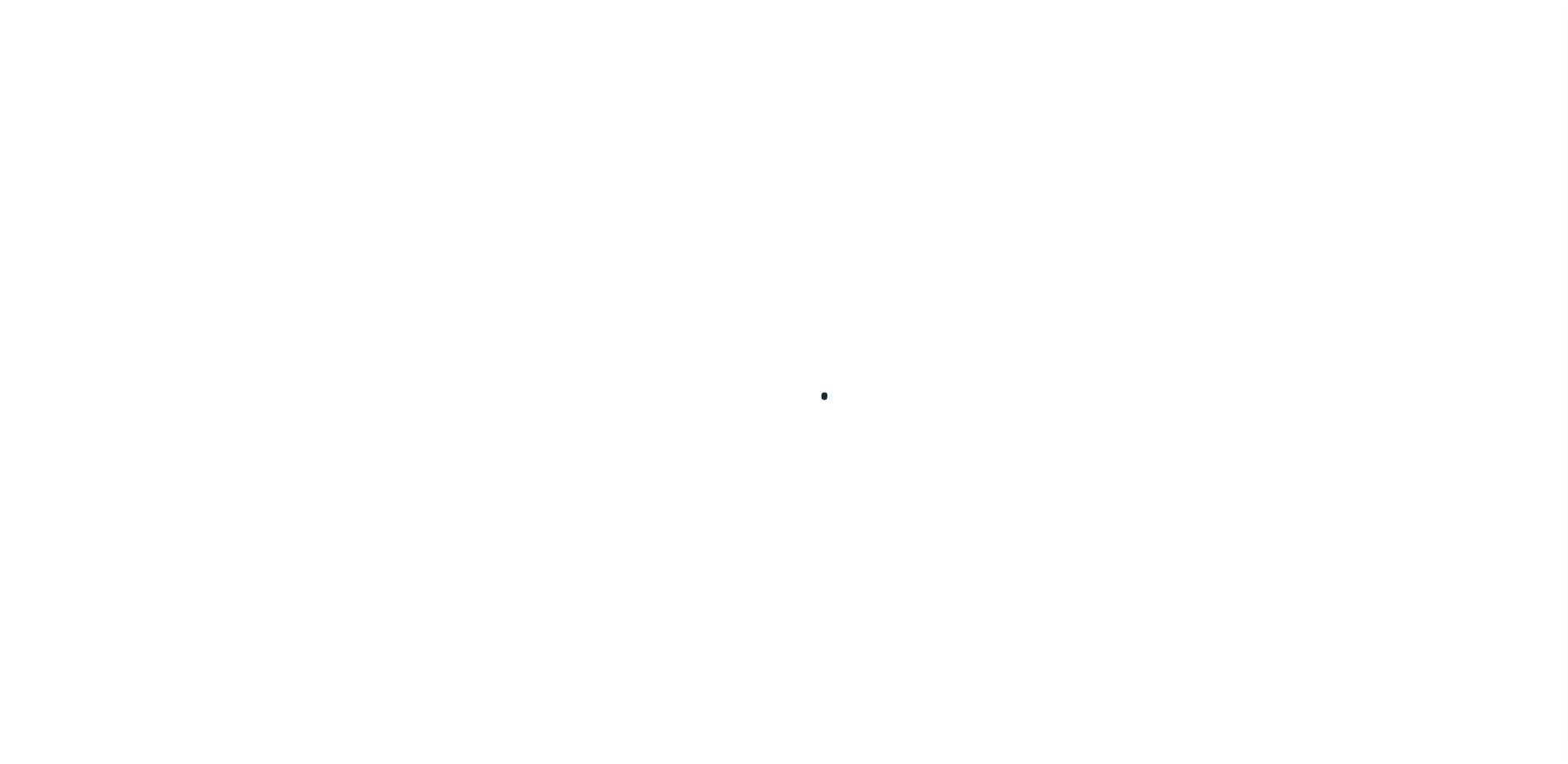
scroll to position [41, 0]
select select "91"
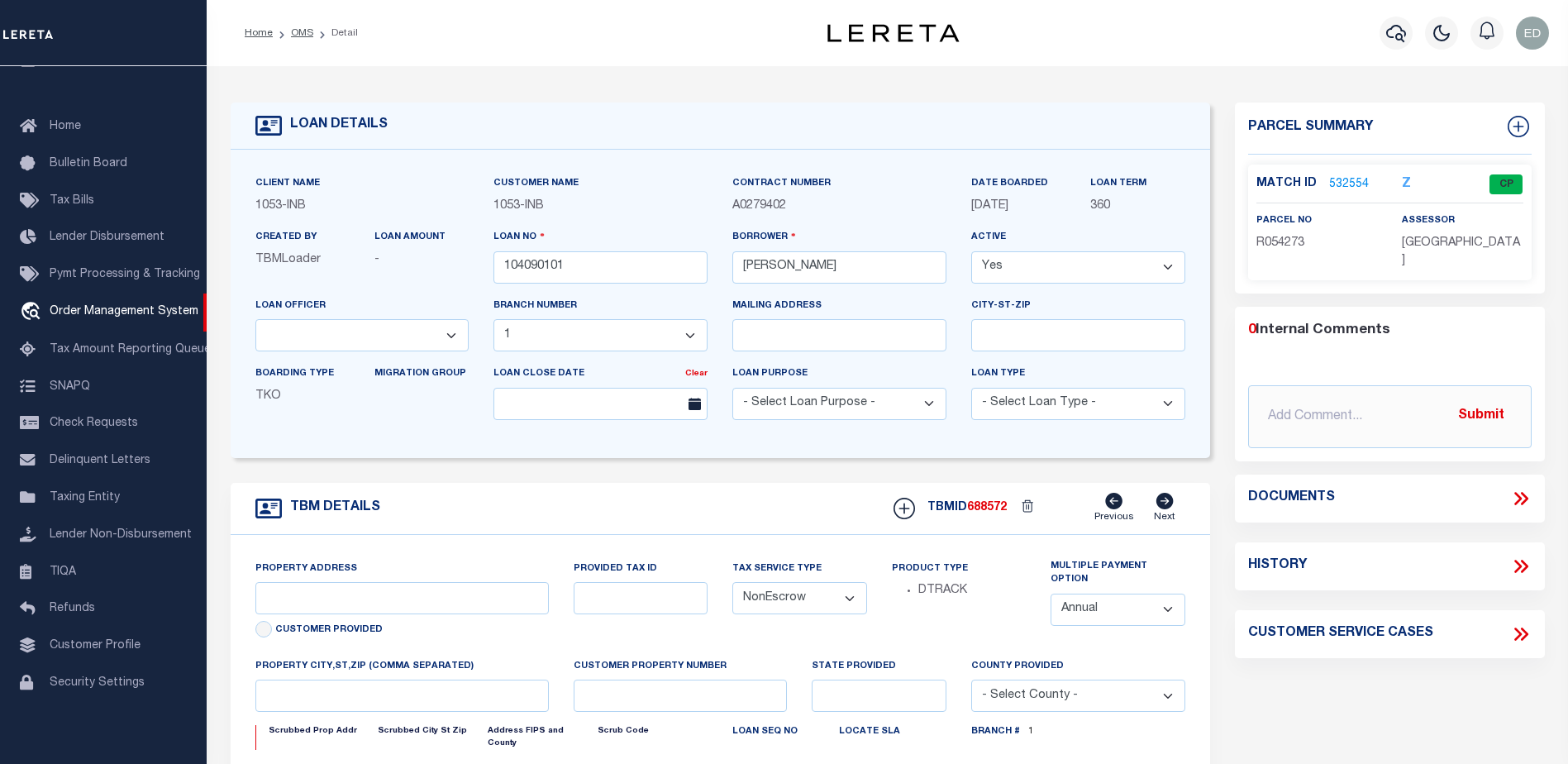
type input "100 BACHELOR RIDGE TRAIL #3305"
type input "R054273"
type input "AVON CO"
type input "CO"
select select
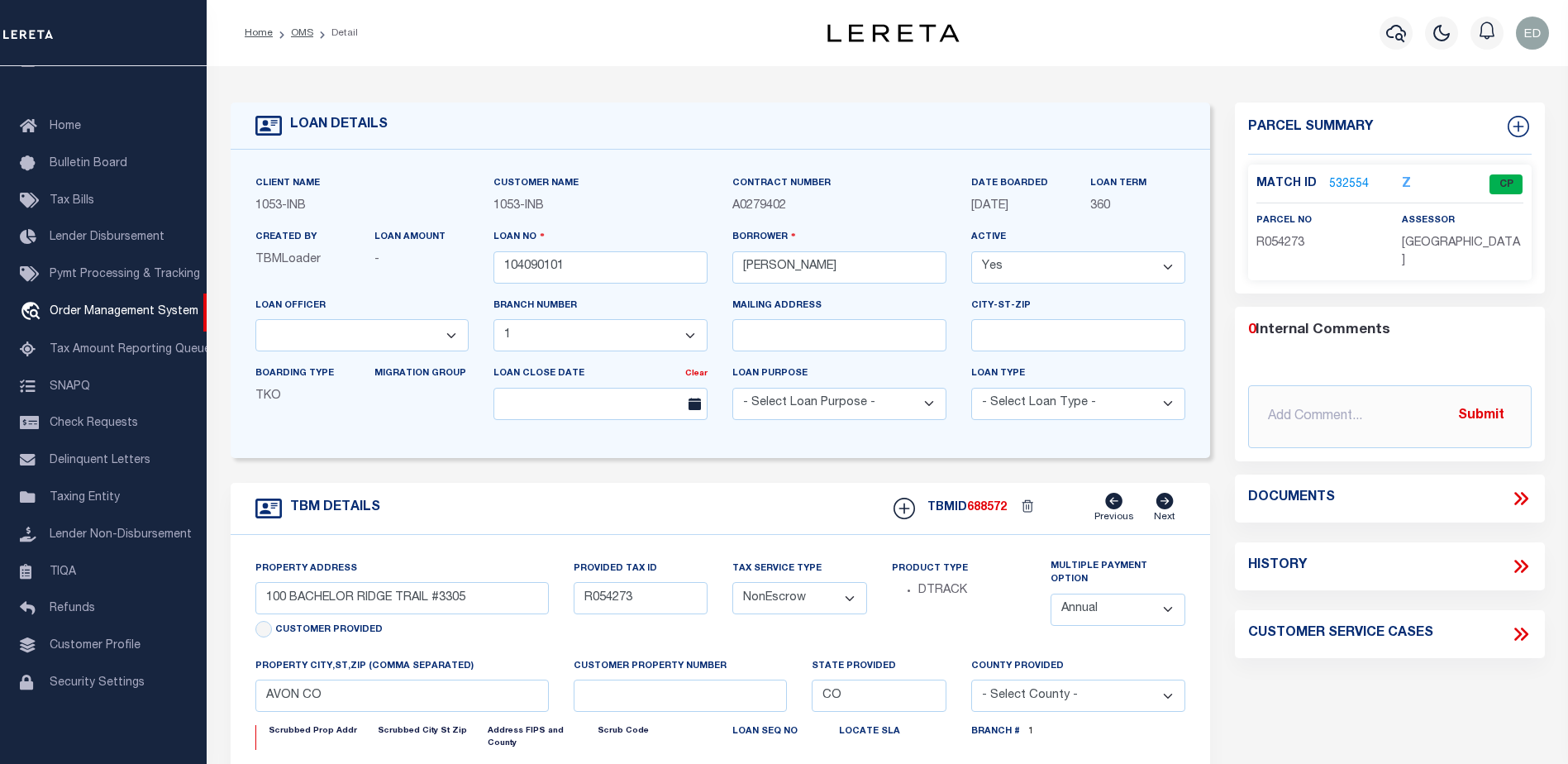
type textarea "-210514217007"
type textarea "TAXES NOT DUE IN [US_STATE] UNTIL [DATE]"
select select "250"
select select "2"
click at [1341, 178] on link "532554" at bounding box center [1349, 184] width 40 height 18
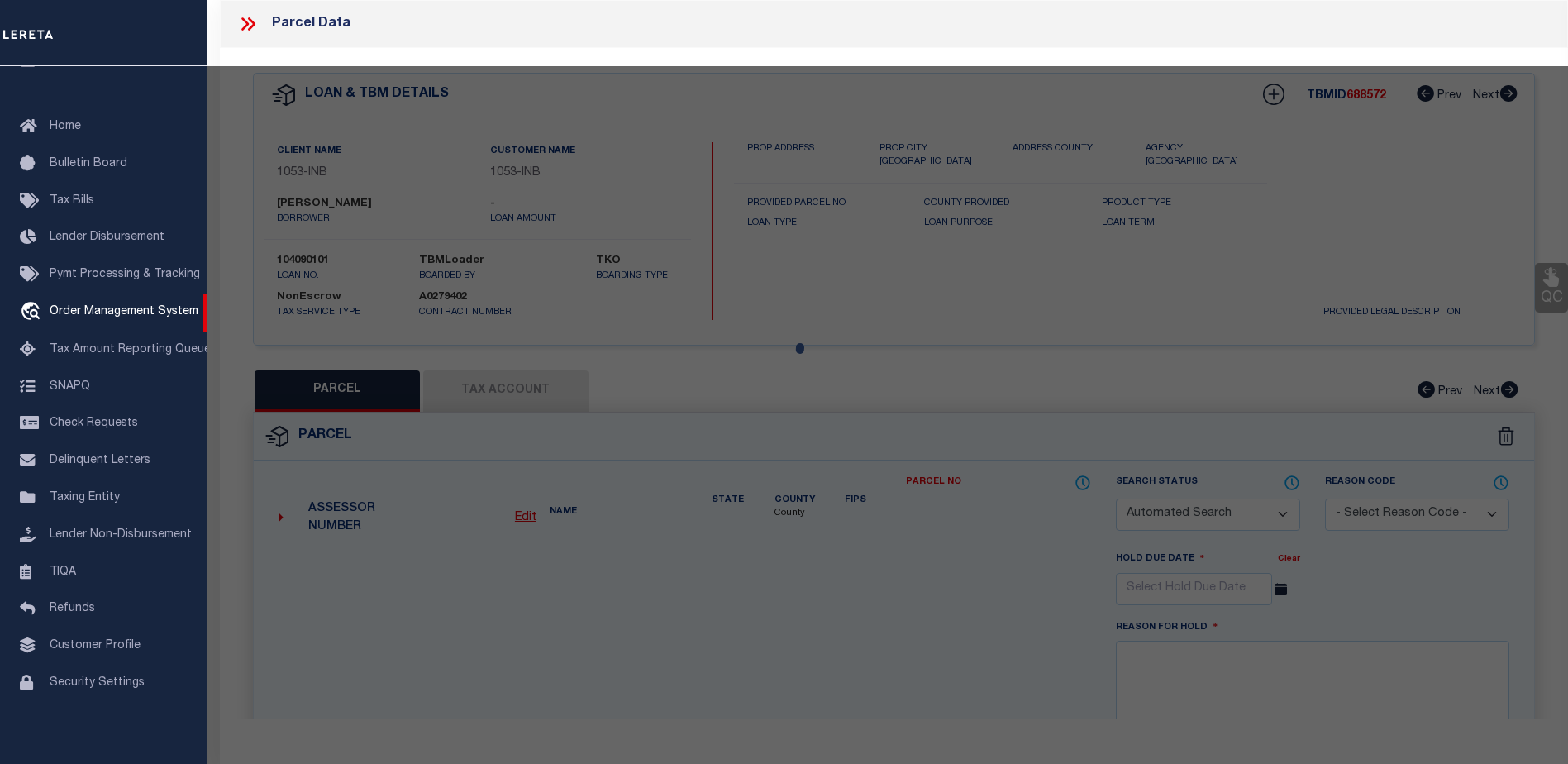
checkbox input "false"
select select "CP"
type input "[PERSON_NAME] DEV CO INC"
type input "000100 BACHELOR RIDGE #3305"
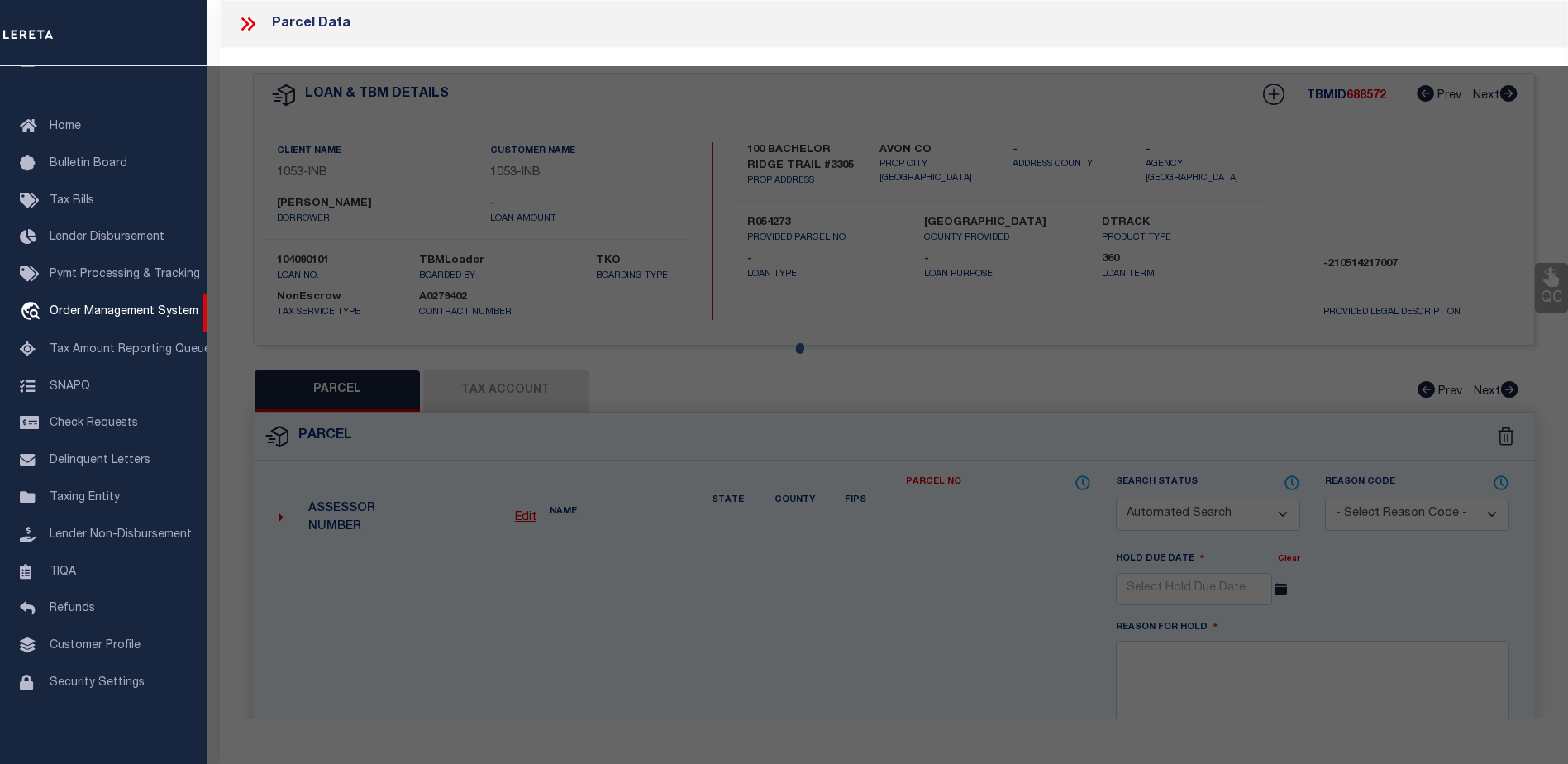
type input "CO"
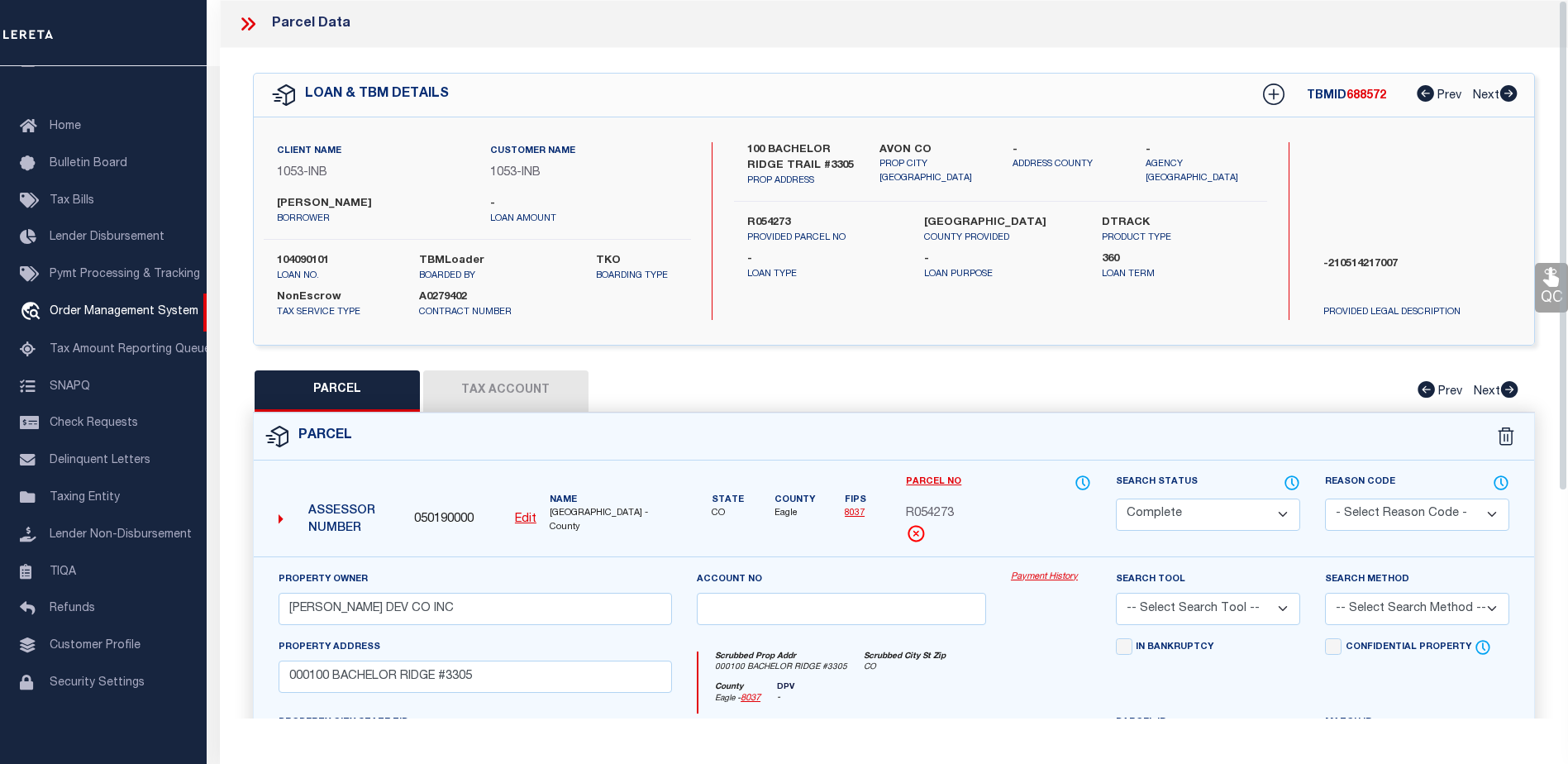
click at [507, 391] on button "Tax Account" at bounding box center [505, 391] width 165 height 41
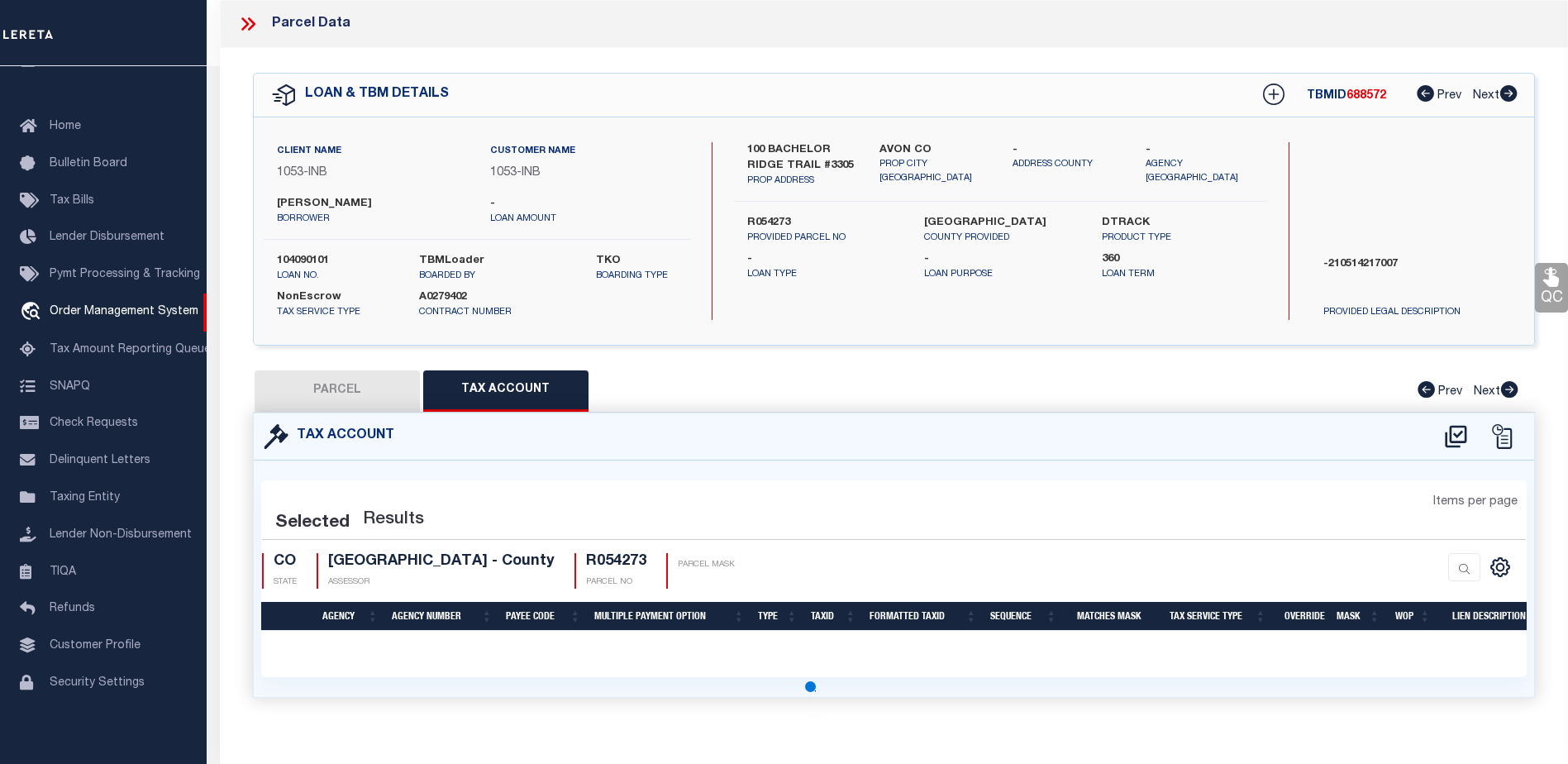
select select "100"
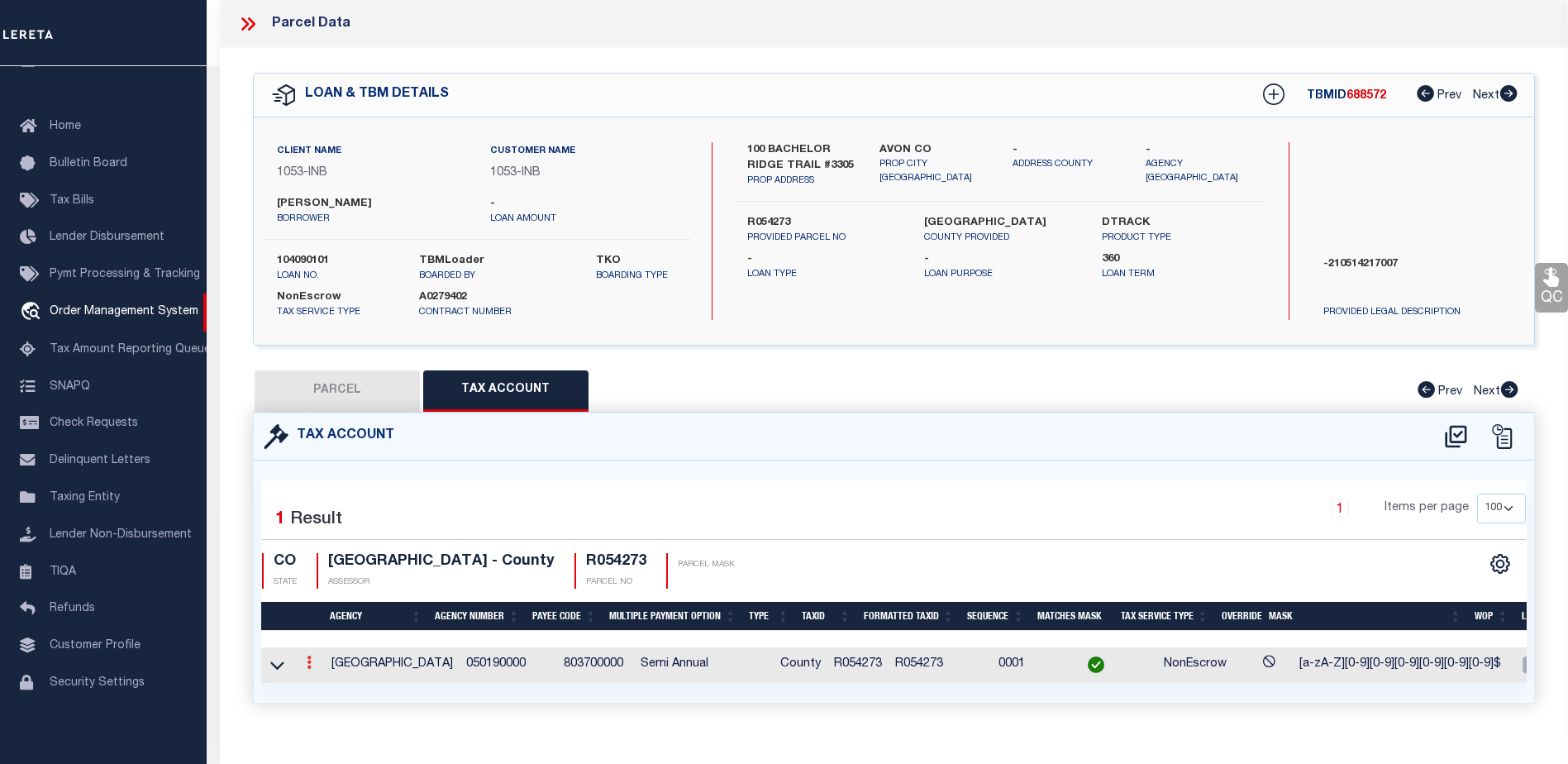
click at [309, 665] on icon at bounding box center [309, 663] width 5 height 13
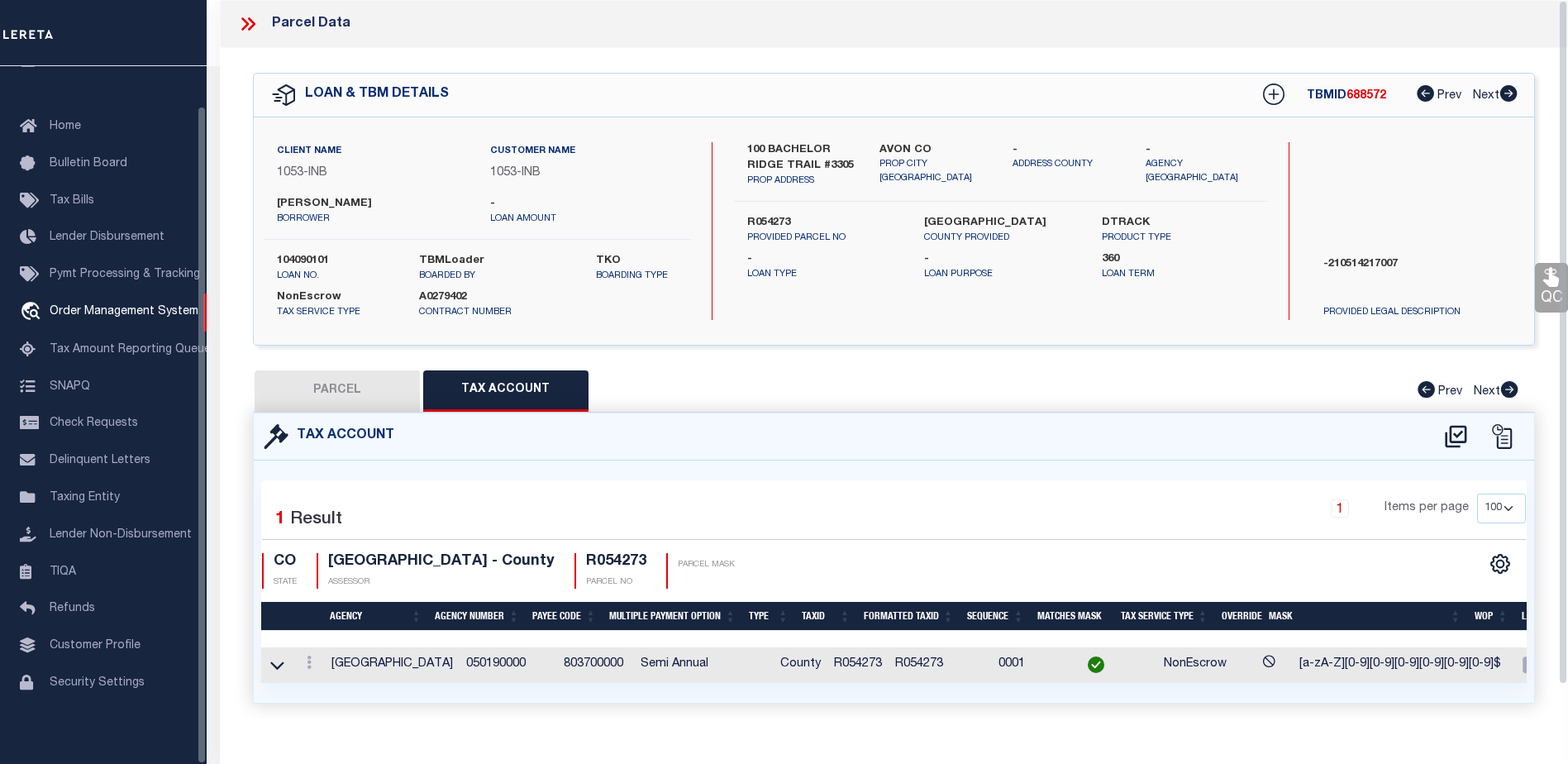
click at [510, 370] on button "Tax Account" at bounding box center [505, 391] width 165 height 41
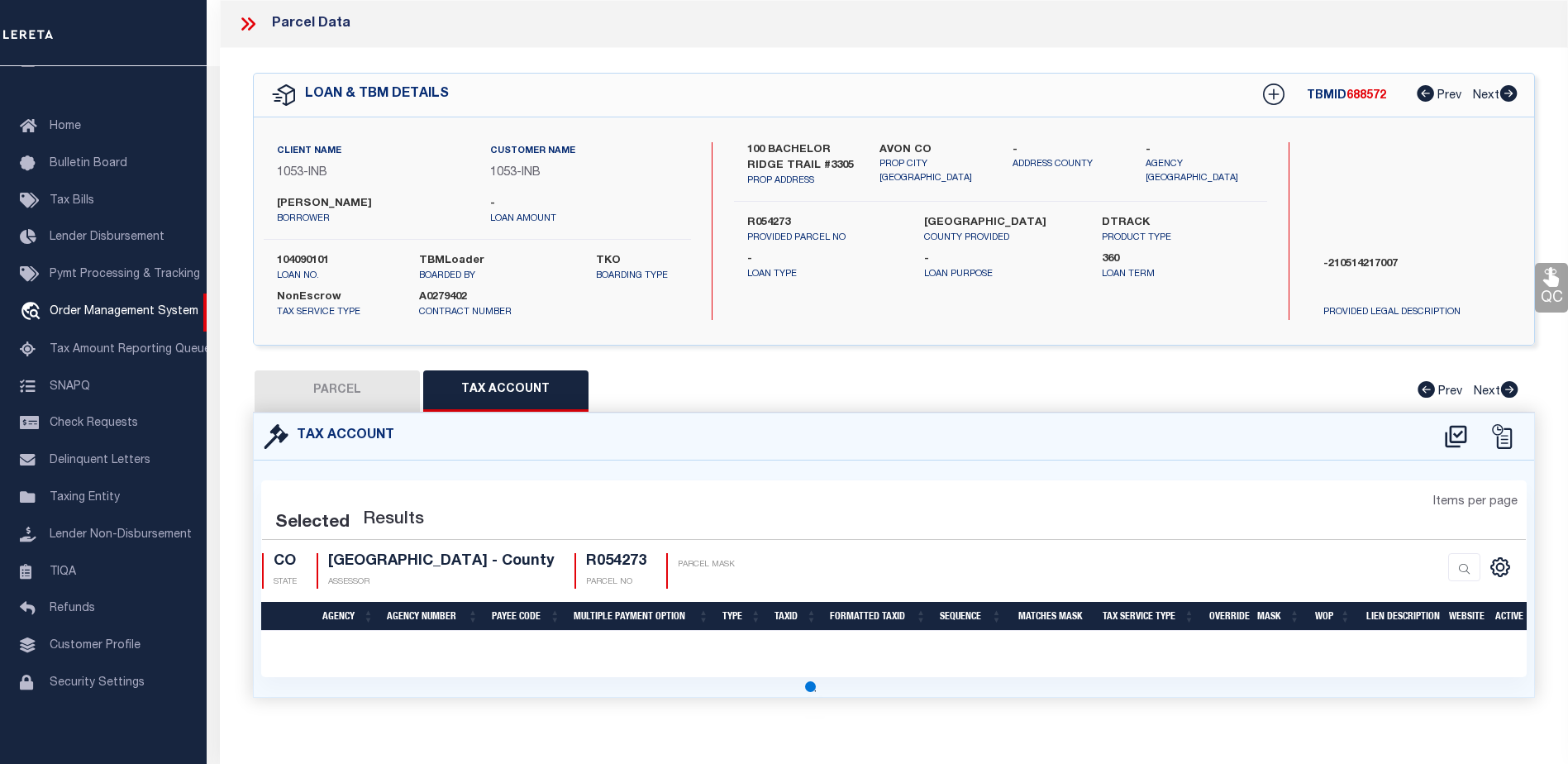
select select "100"
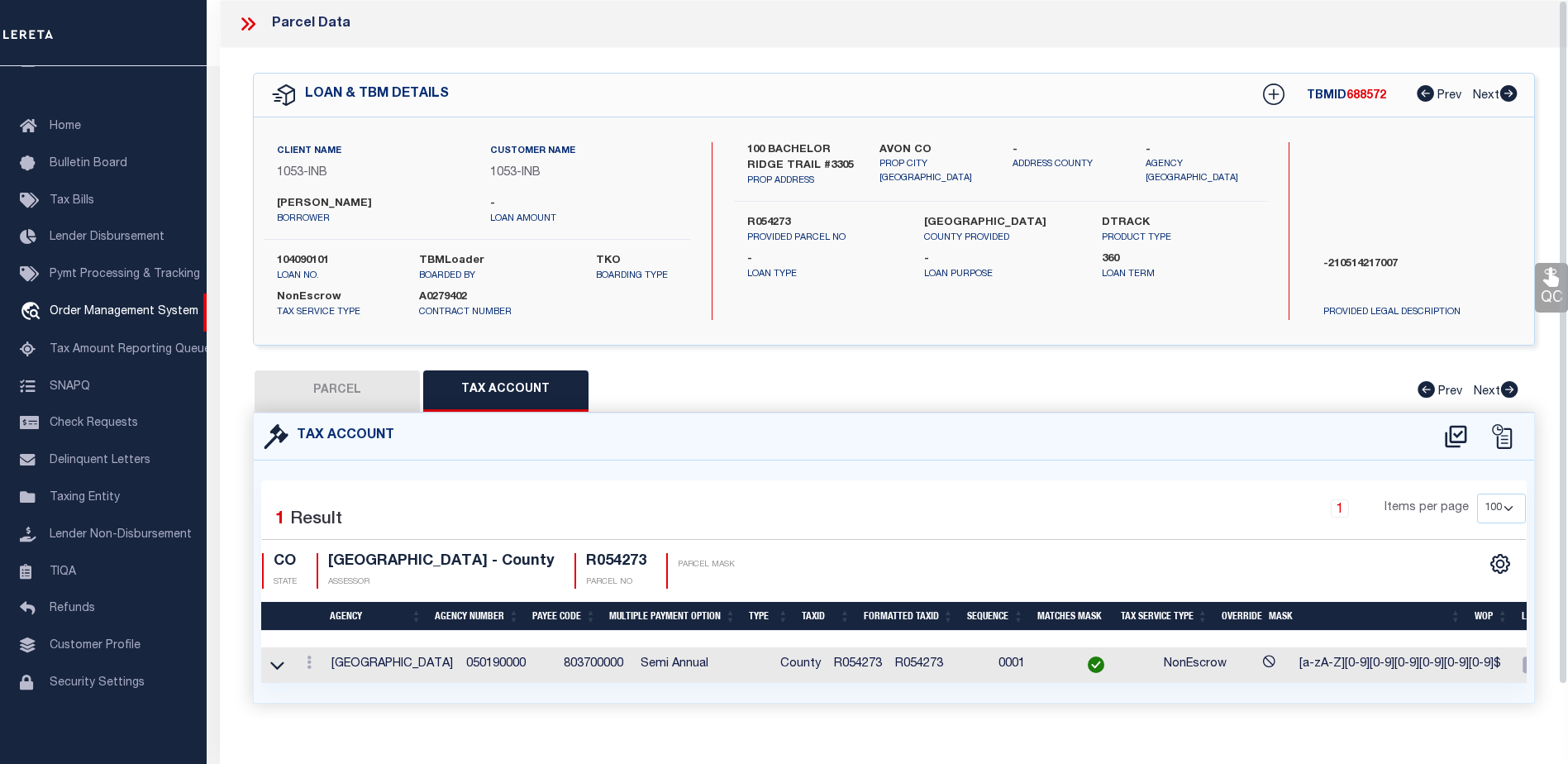
click at [502, 377] on button "Tax Account" at bounding box center [505, 391] width 165 height 41
select select "100"
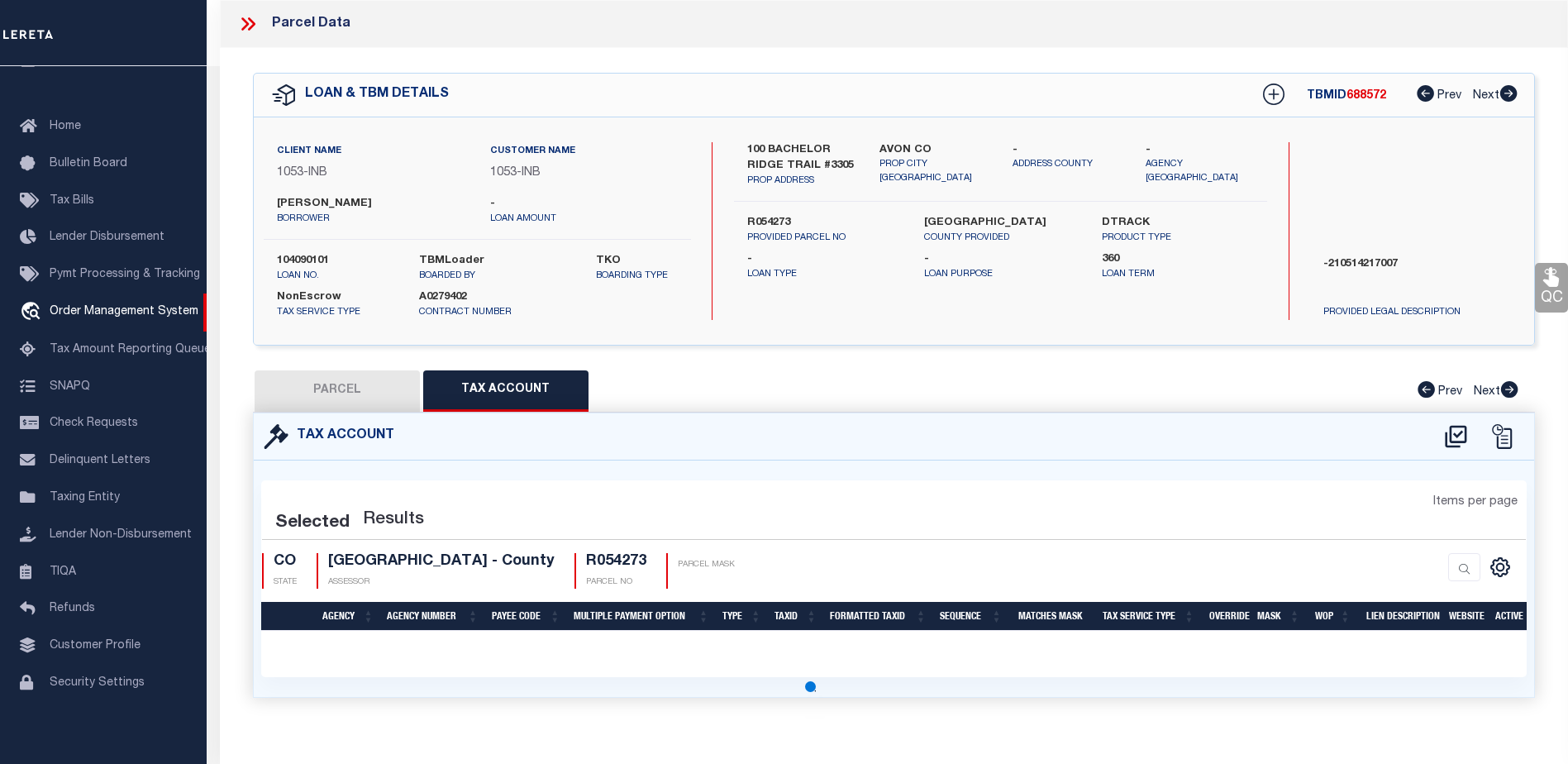
select select "100"
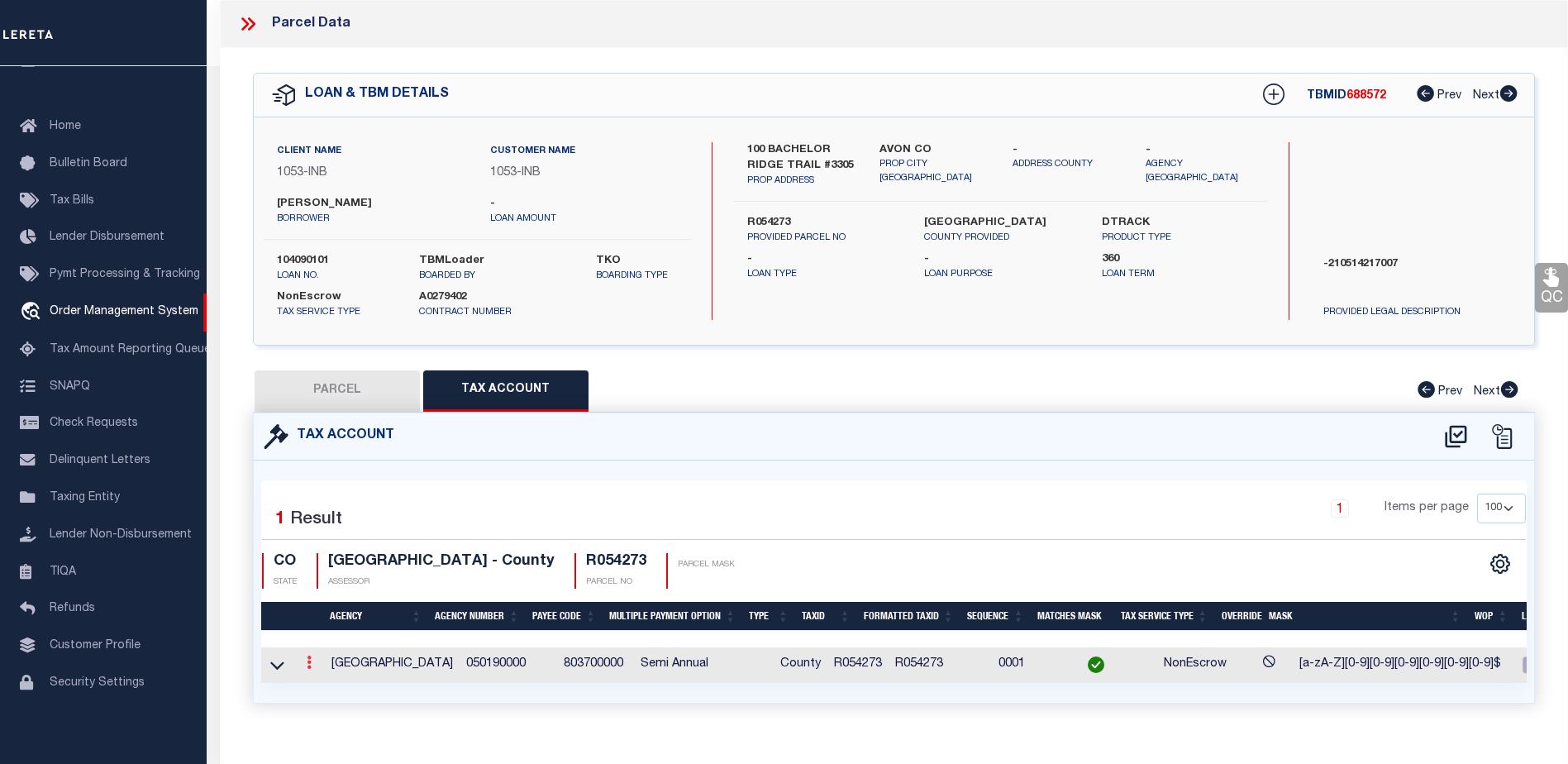
click at [310, 661] on icon at bounding box center [309, 663] width 5 height 13
click at [307, 664] on icon at bounding box center [309, 663] width 5 height 13
click at [304, 663] on link at bounding box center [310, 664] width 18 height 13
click at [305, 658] on link at bounding box center [310, 664] width 18 height 13
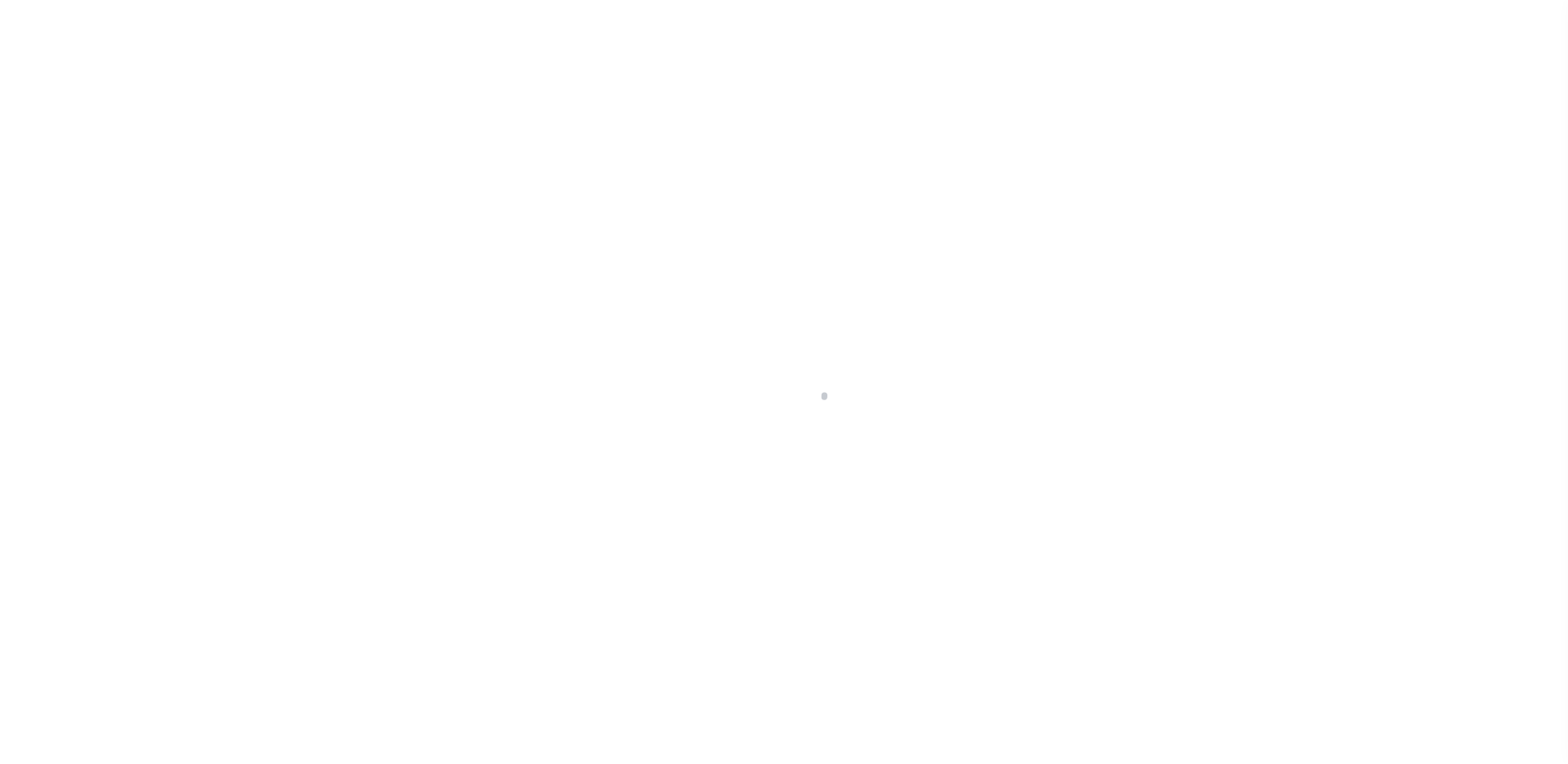
select select "NonEscrow"
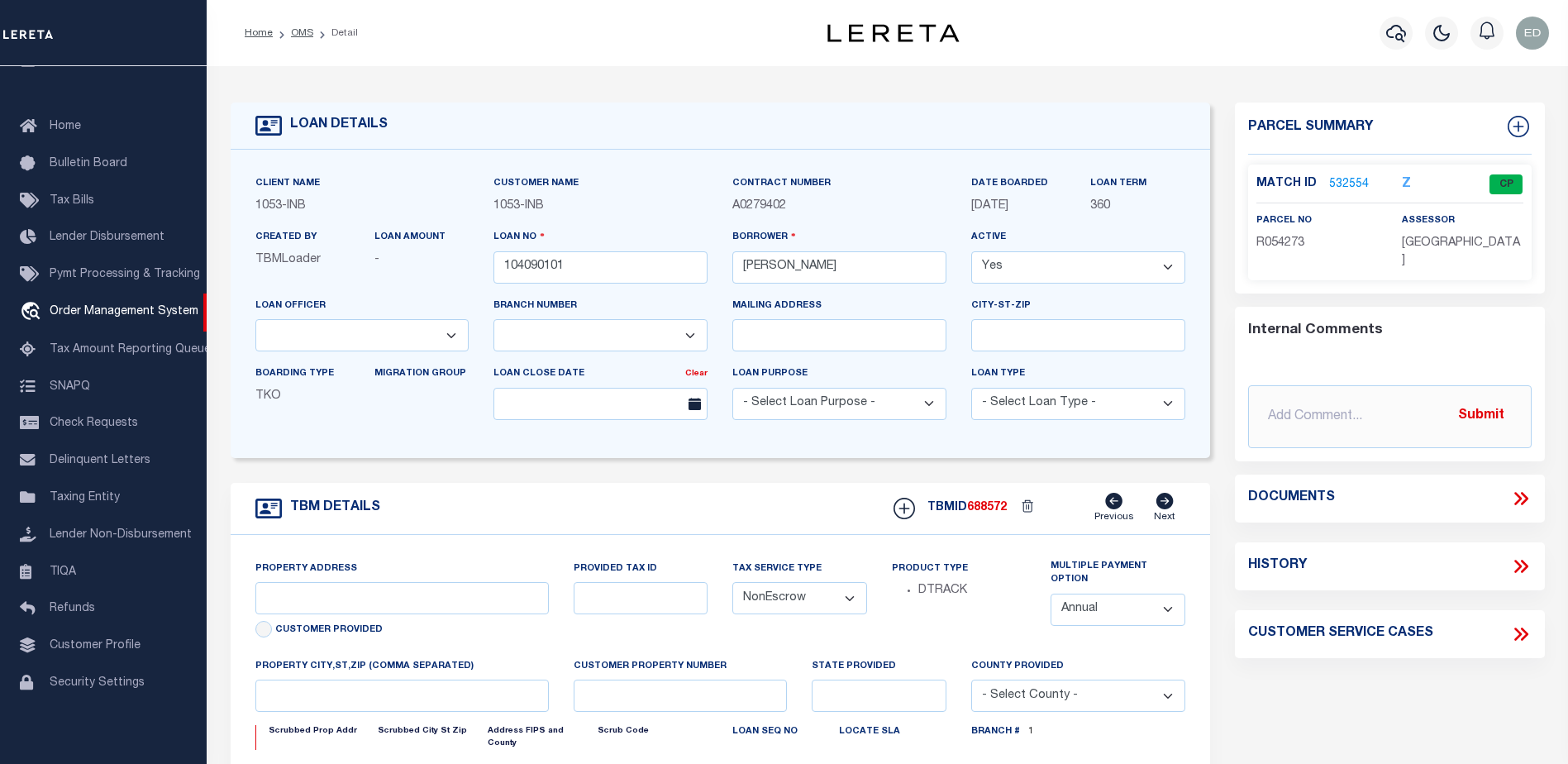
select select "91"
select select "250"
type input "100 BACHELOR RIDGE TRAIL #3305"
type input "R054273"
type input "AVON CO"
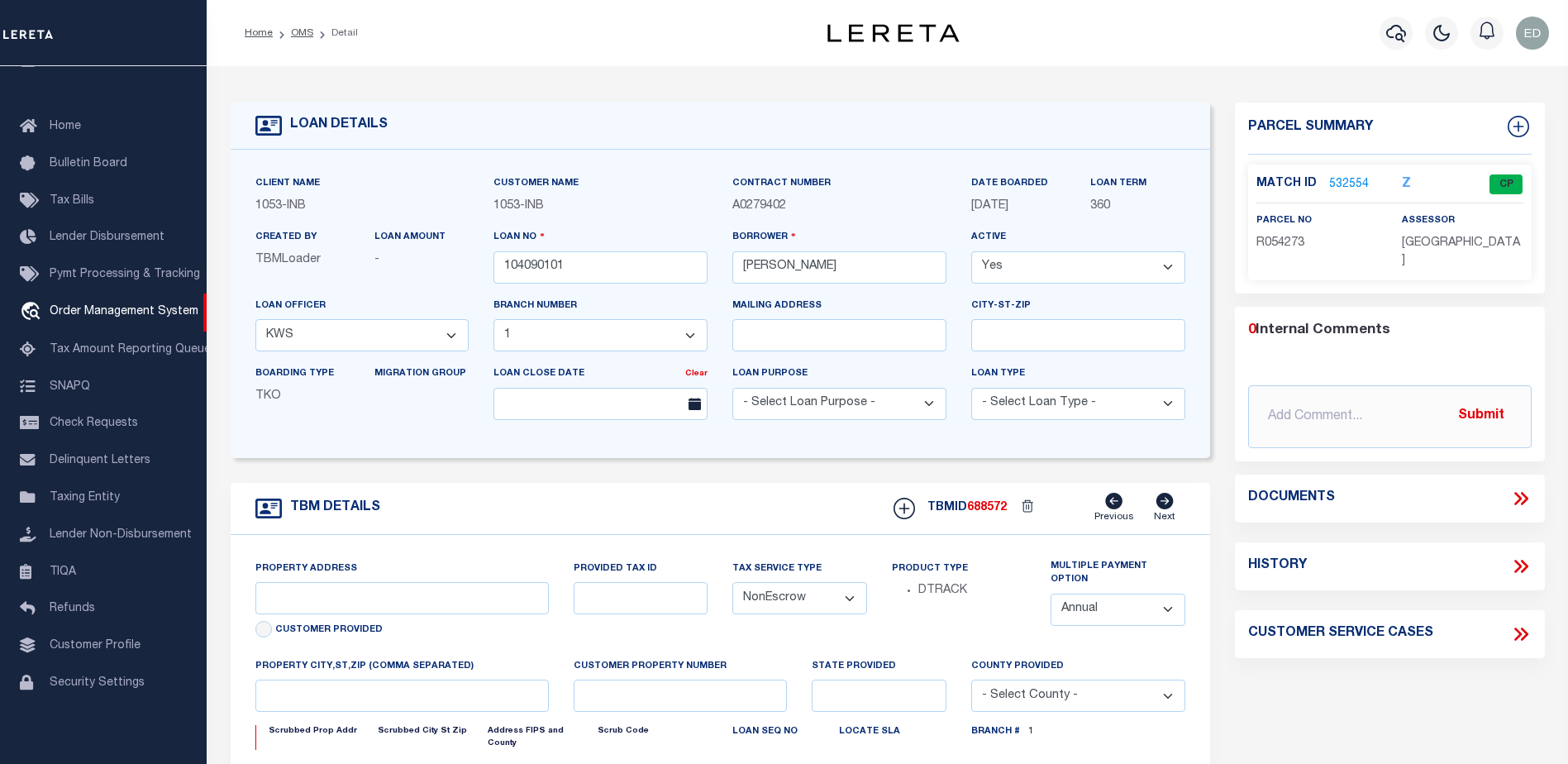
type input "CO"
select select
type textarea "-210514217007"
type textarea "TAXES NOT DUE IN [US_STATE] UNTIL [DATE]"
select select "2"
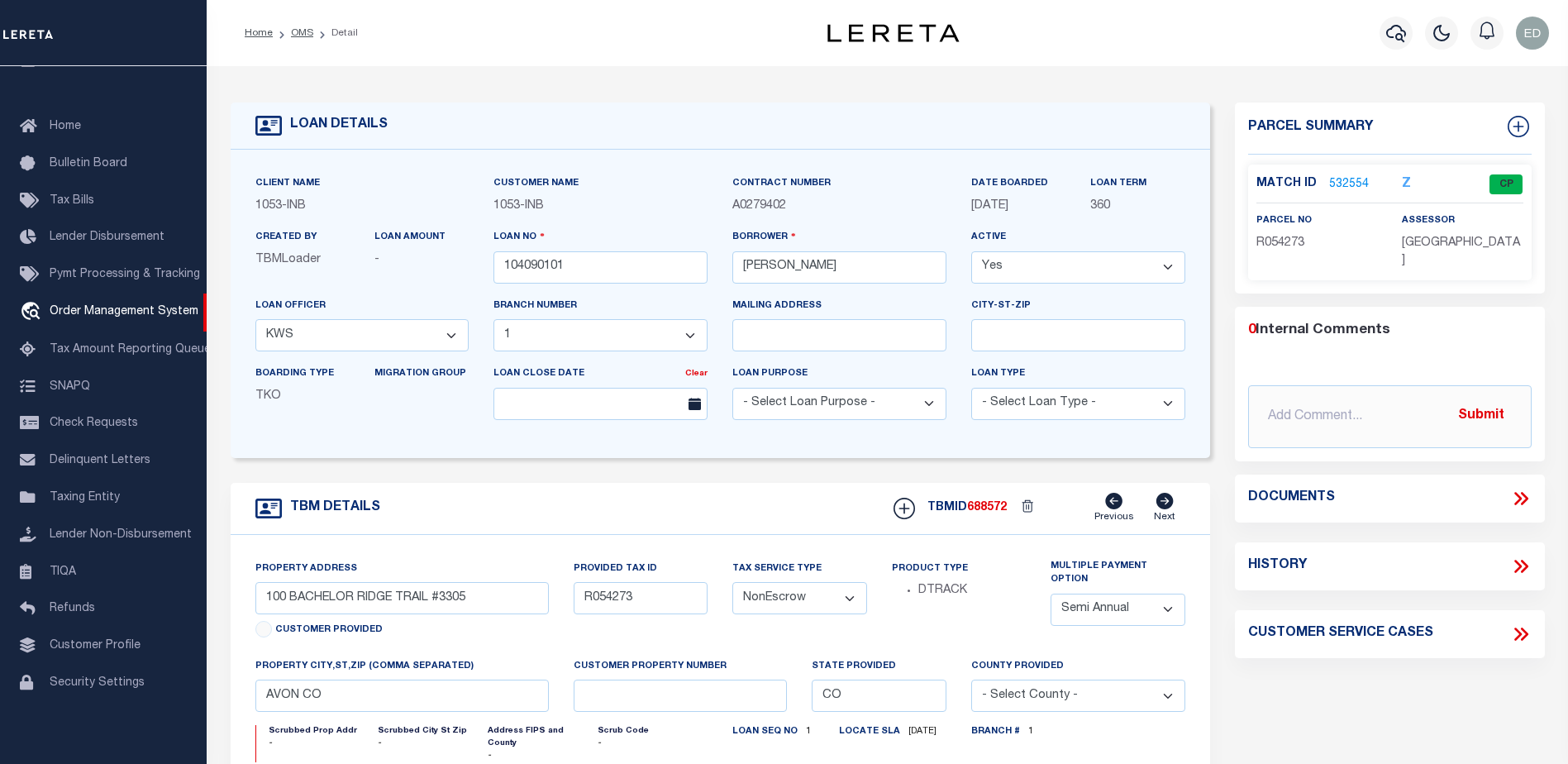
click at [1357, 178] on link "532554" at bounding box center [1349, 184] width 40 height 18
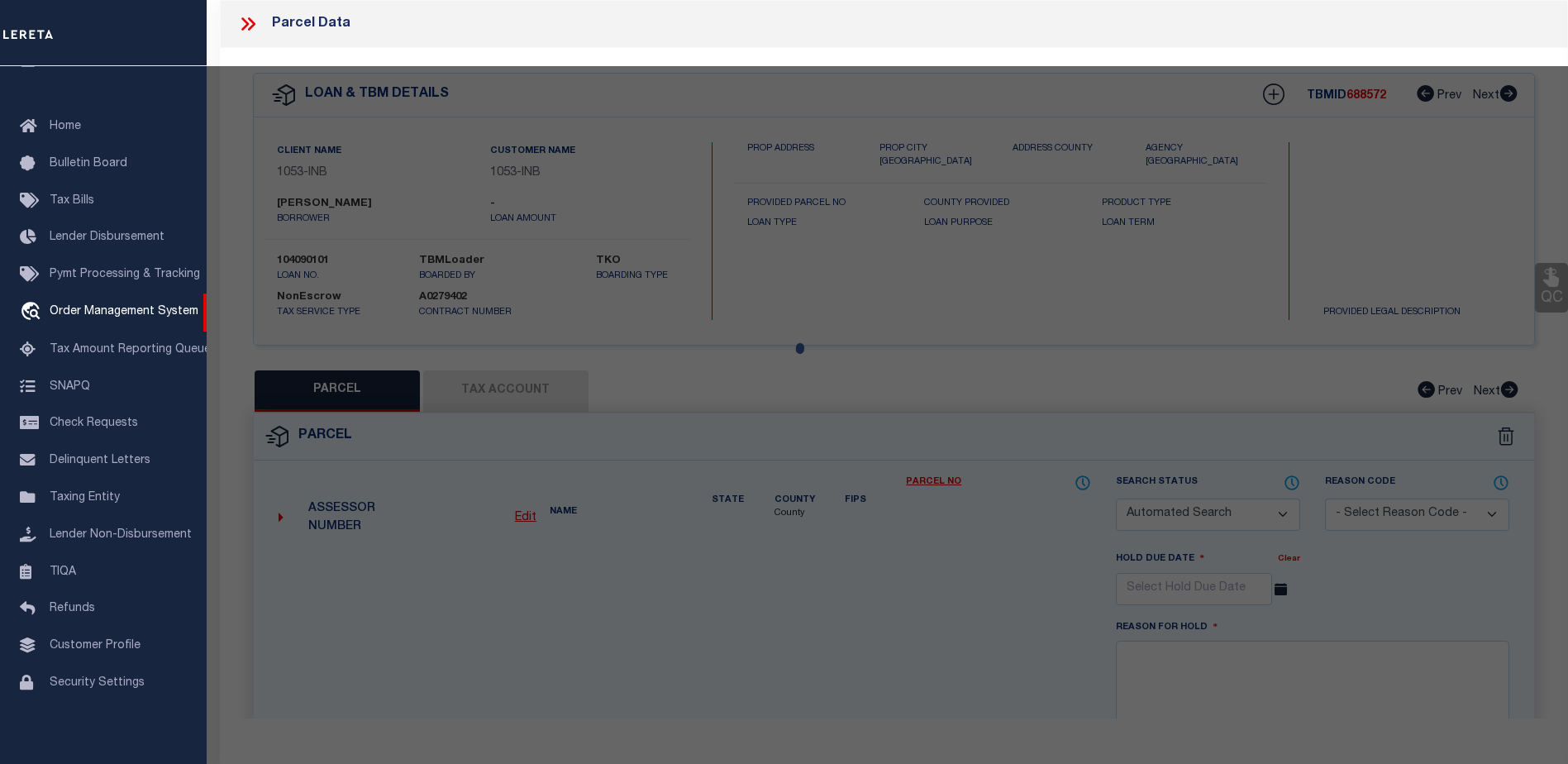
checkbox input "false"
select select "CP"
type input "[PERSON_NAME] DEV CO INC"
type input "000100 BACHELOR RIDGE #3305"
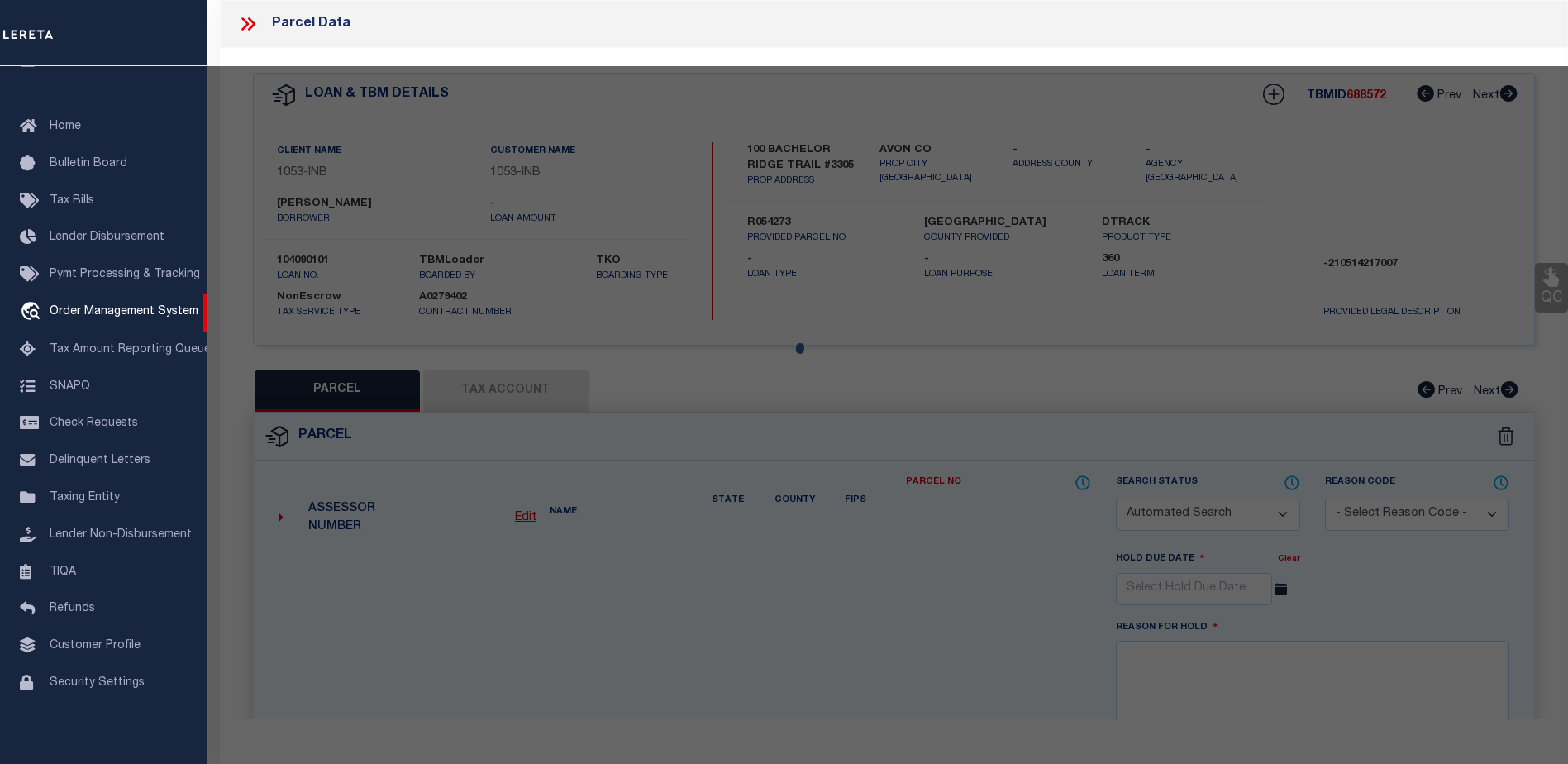
type input "CO"
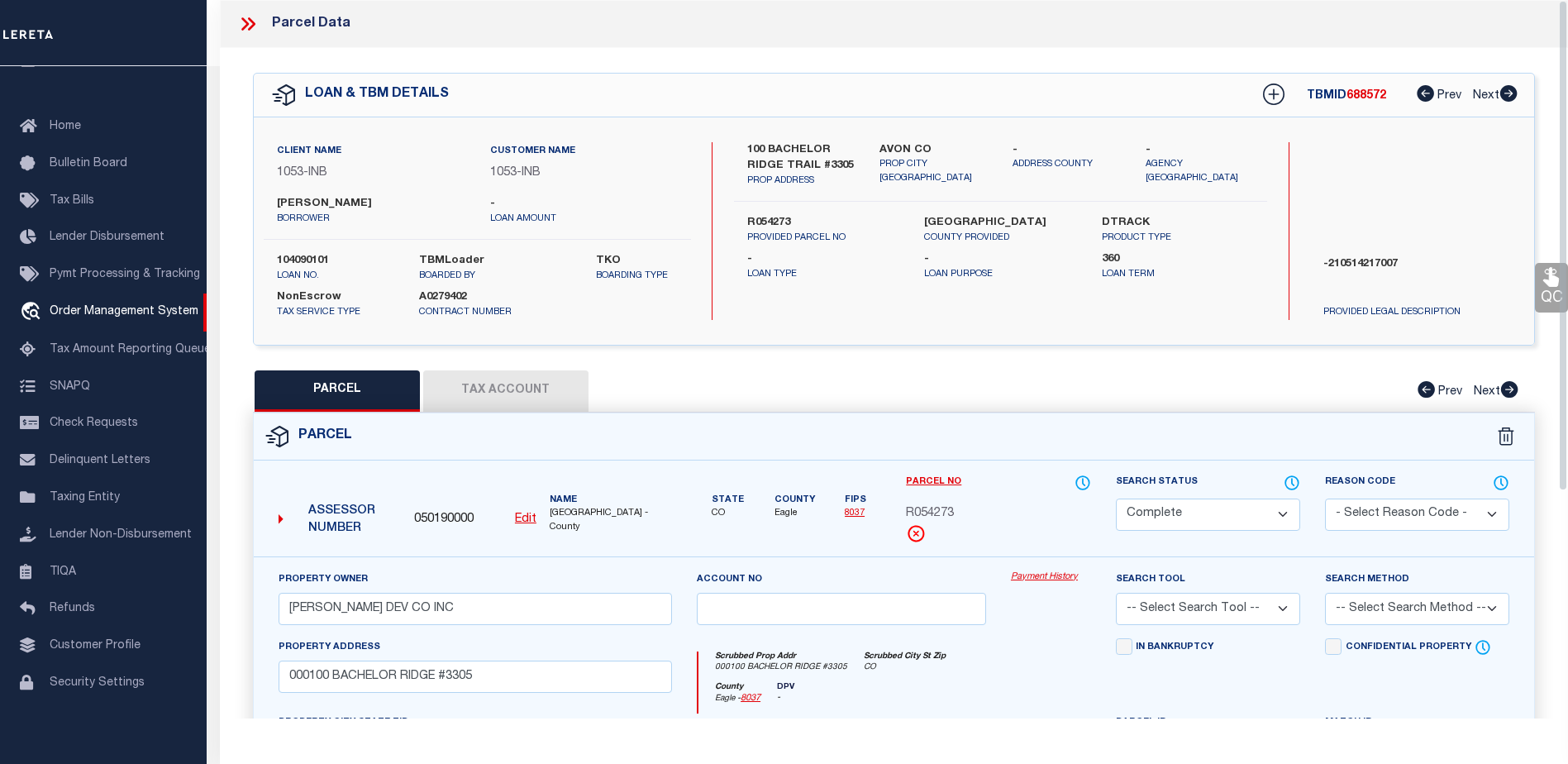
click at [503, 390] on button "Tax Account" at bounding box center [505, 391] width 165 height 41
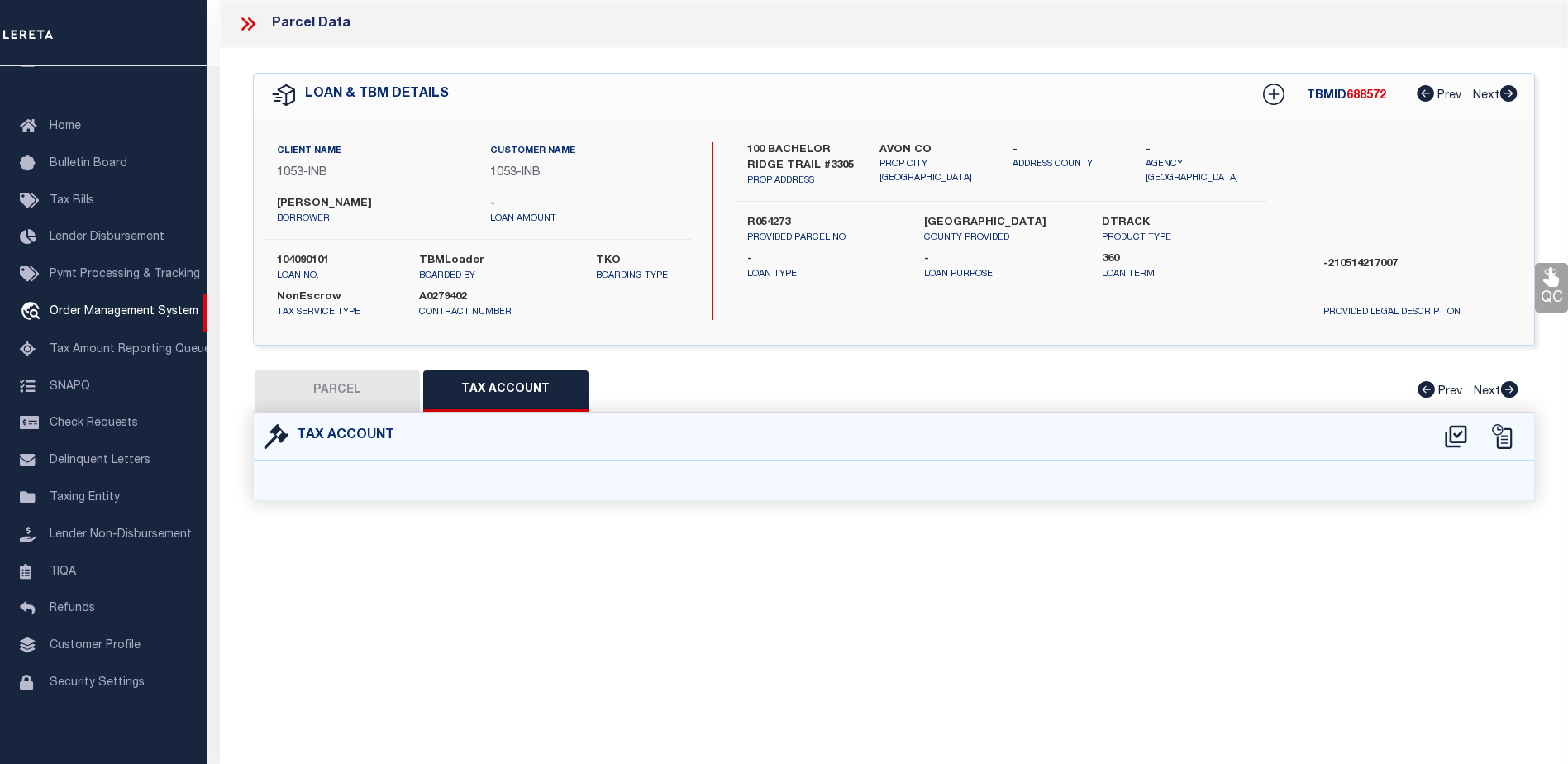
select select "100"
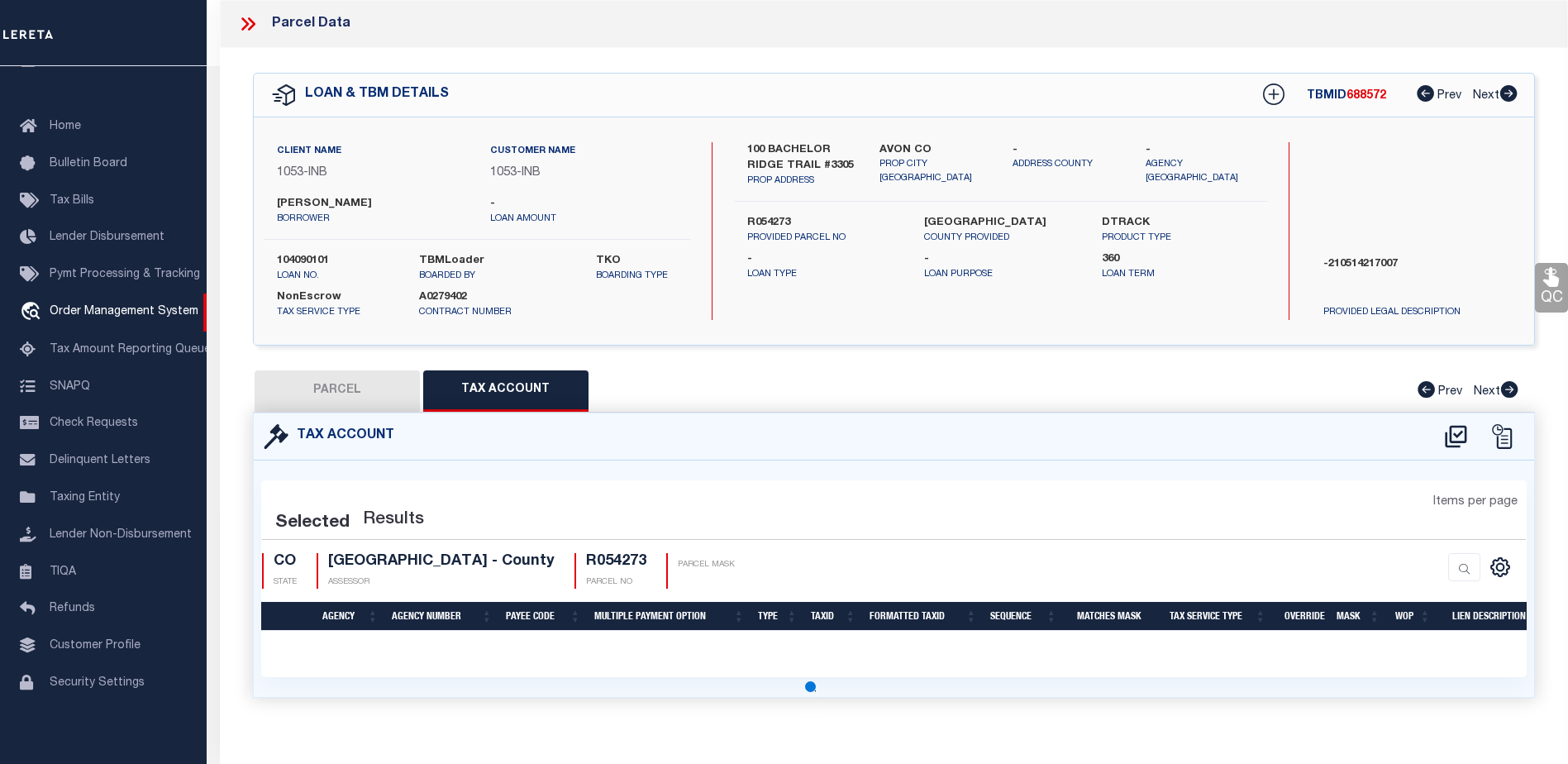
select select "100"
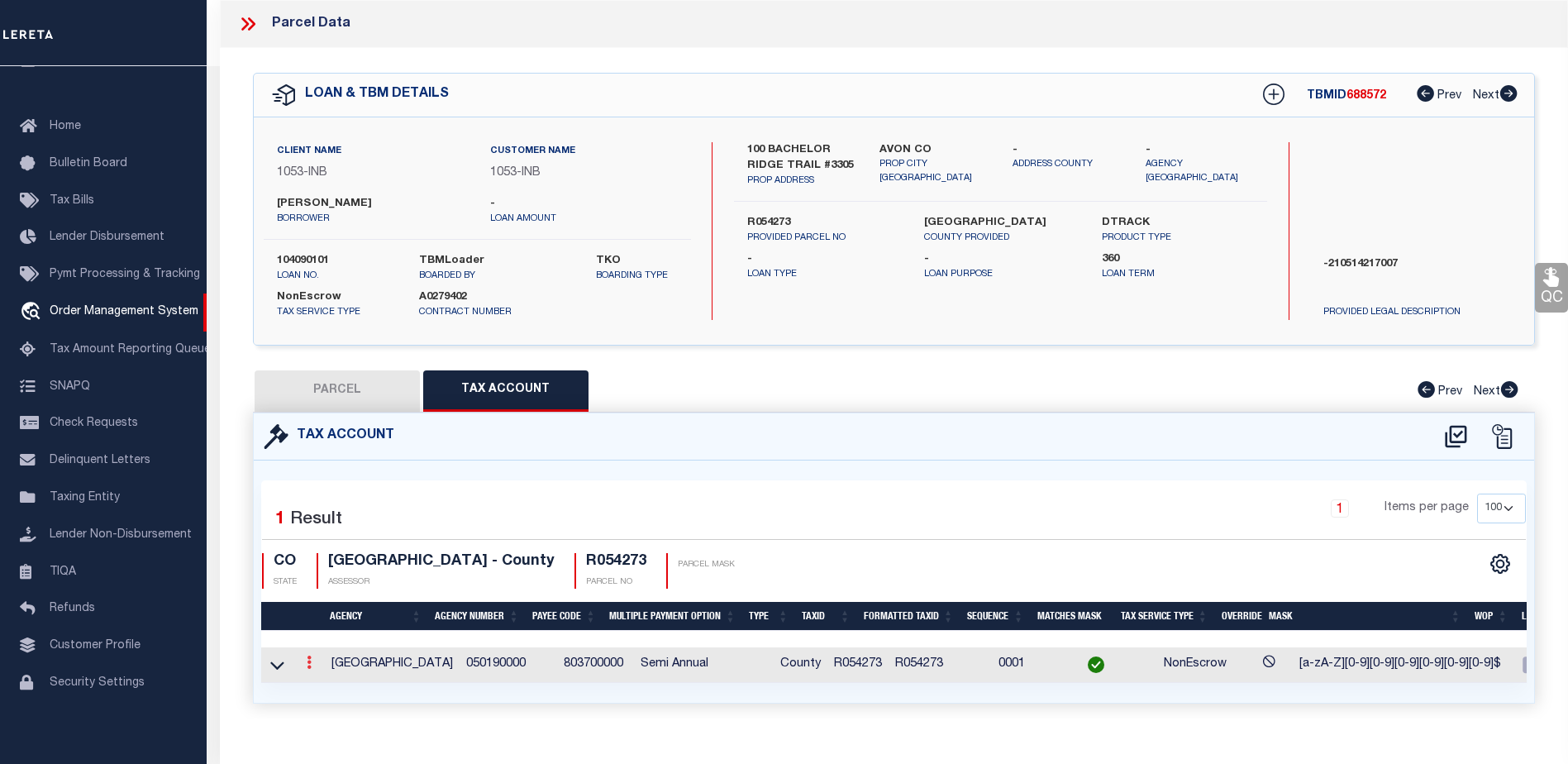
click at [310, 664] on icon at bounding box center [309, 663] width 5 height 13
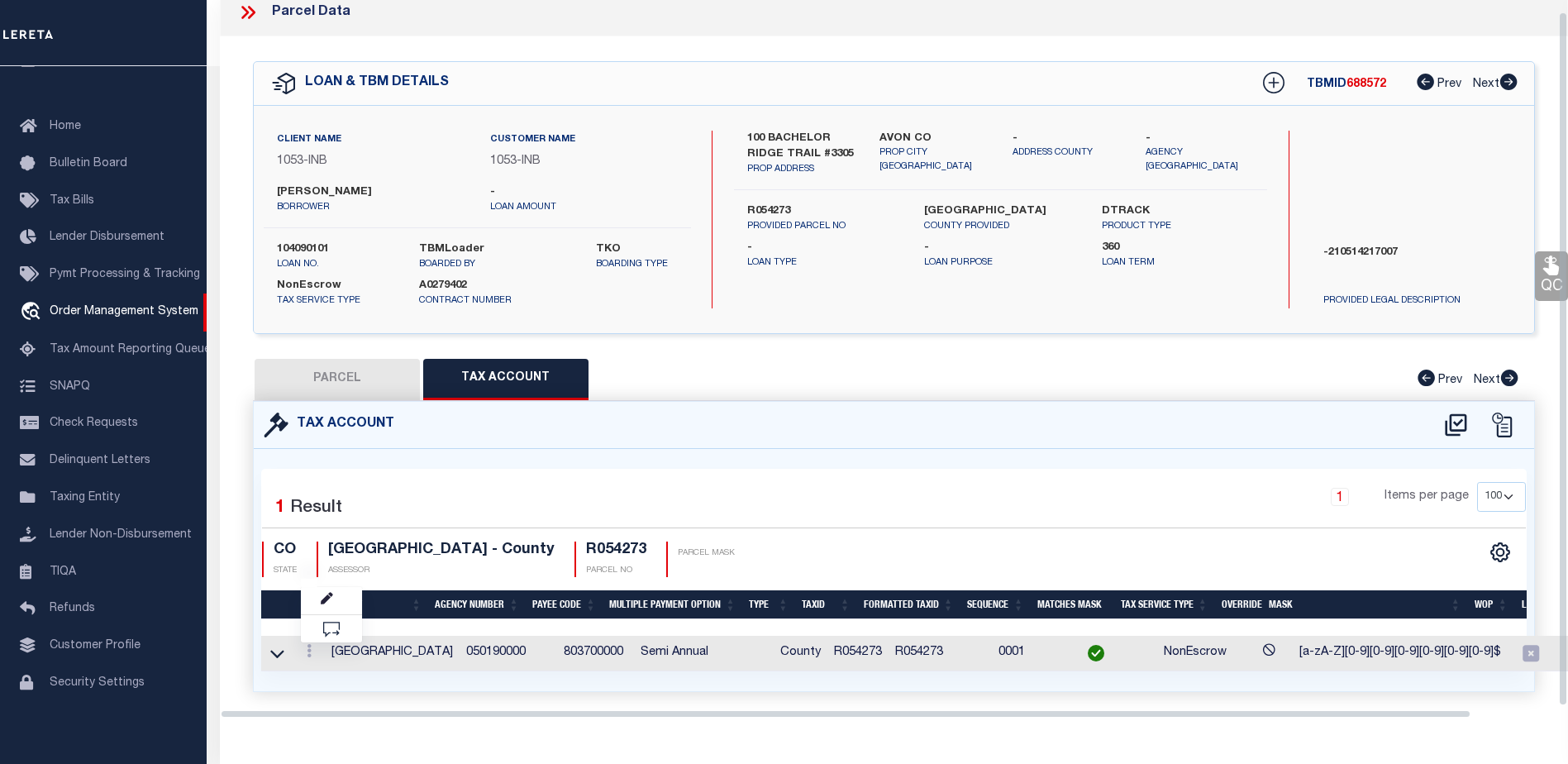
click at [495, 500] on div "Selected 1 Result" at bounding box center [410, 505] width 298 height 46
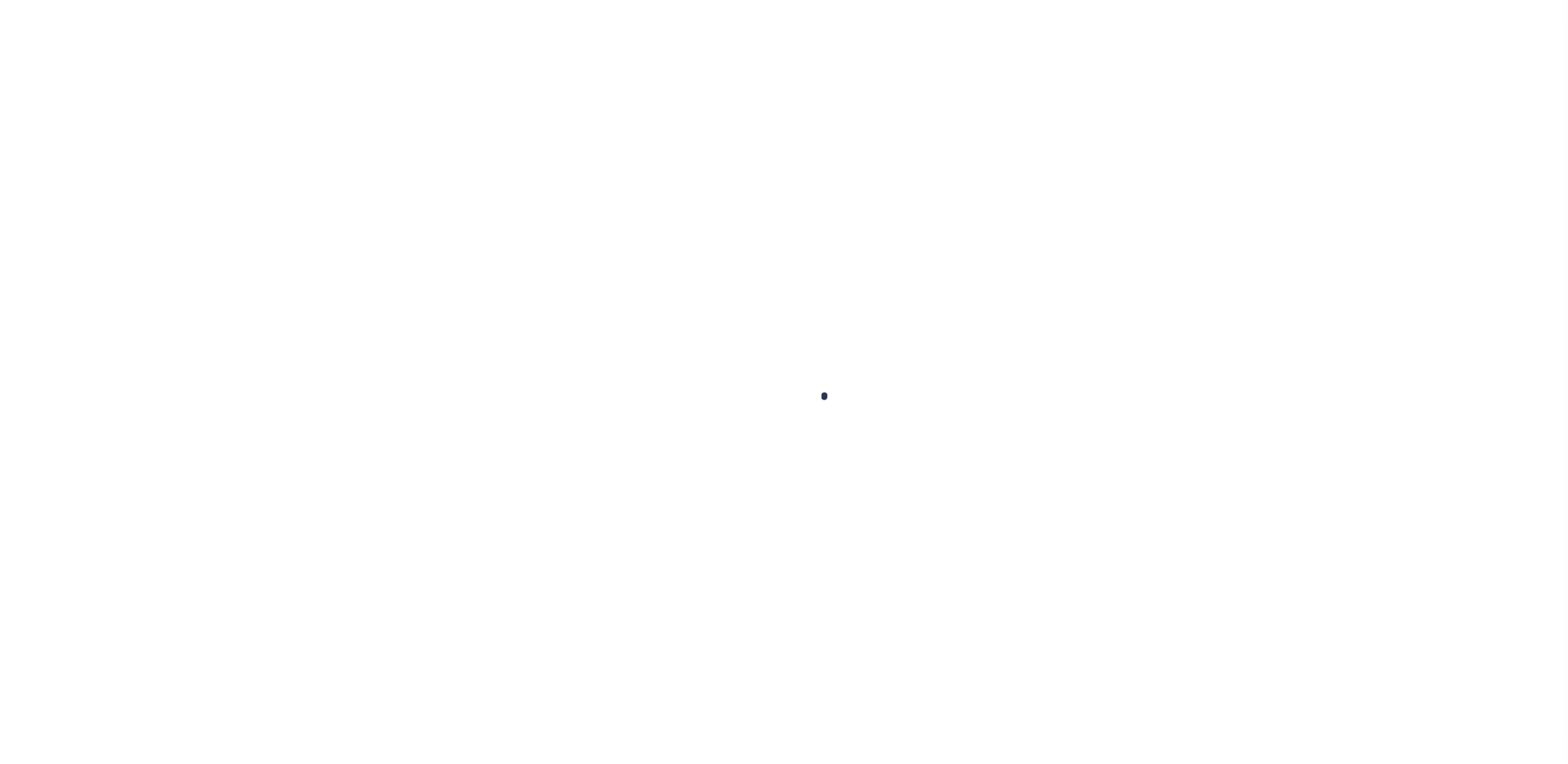
type input "104090101"
type input "[PERSON_NAME]"
select select
select select "NonEscrow"
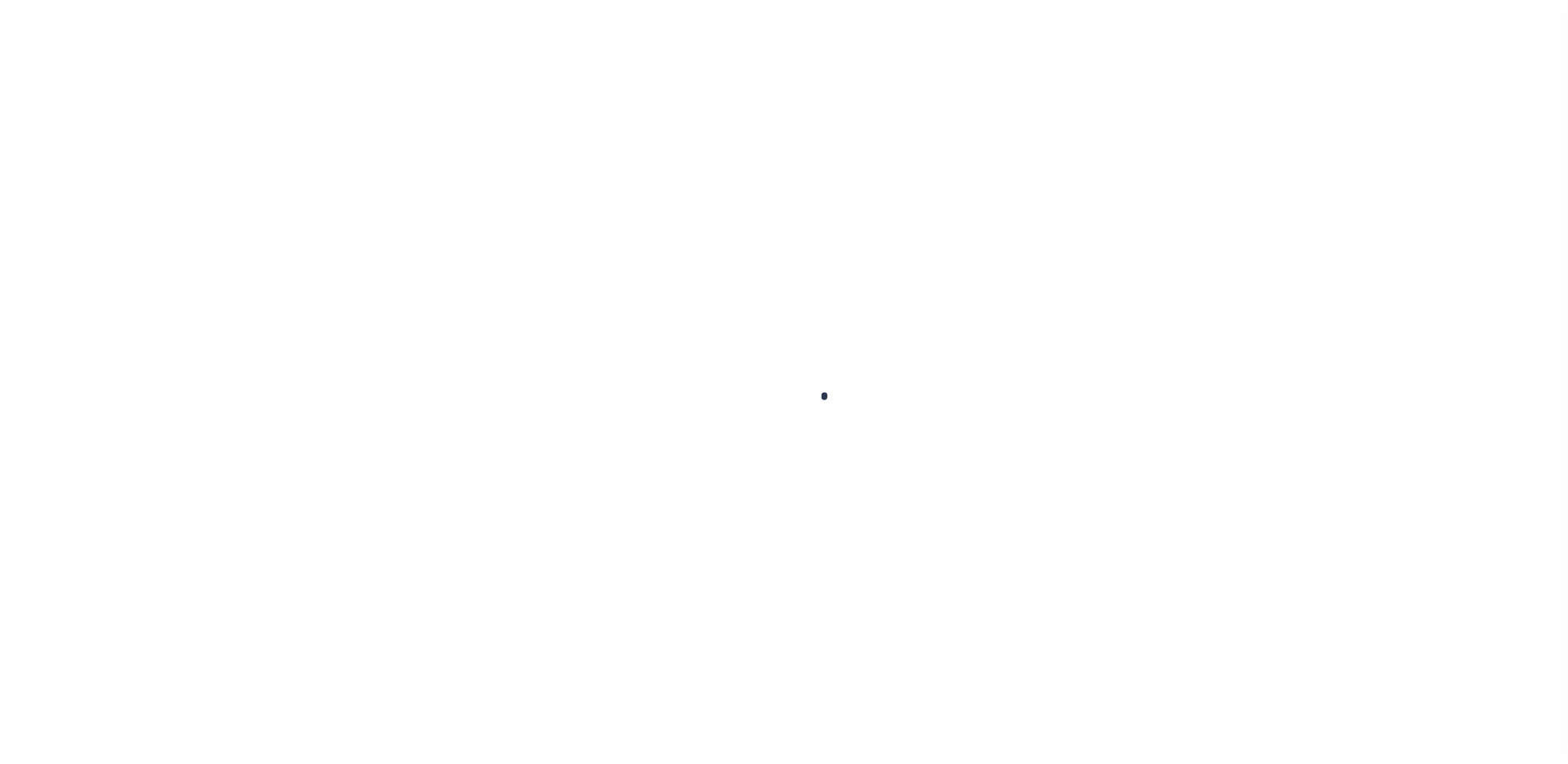
scroll to position [41, 0]
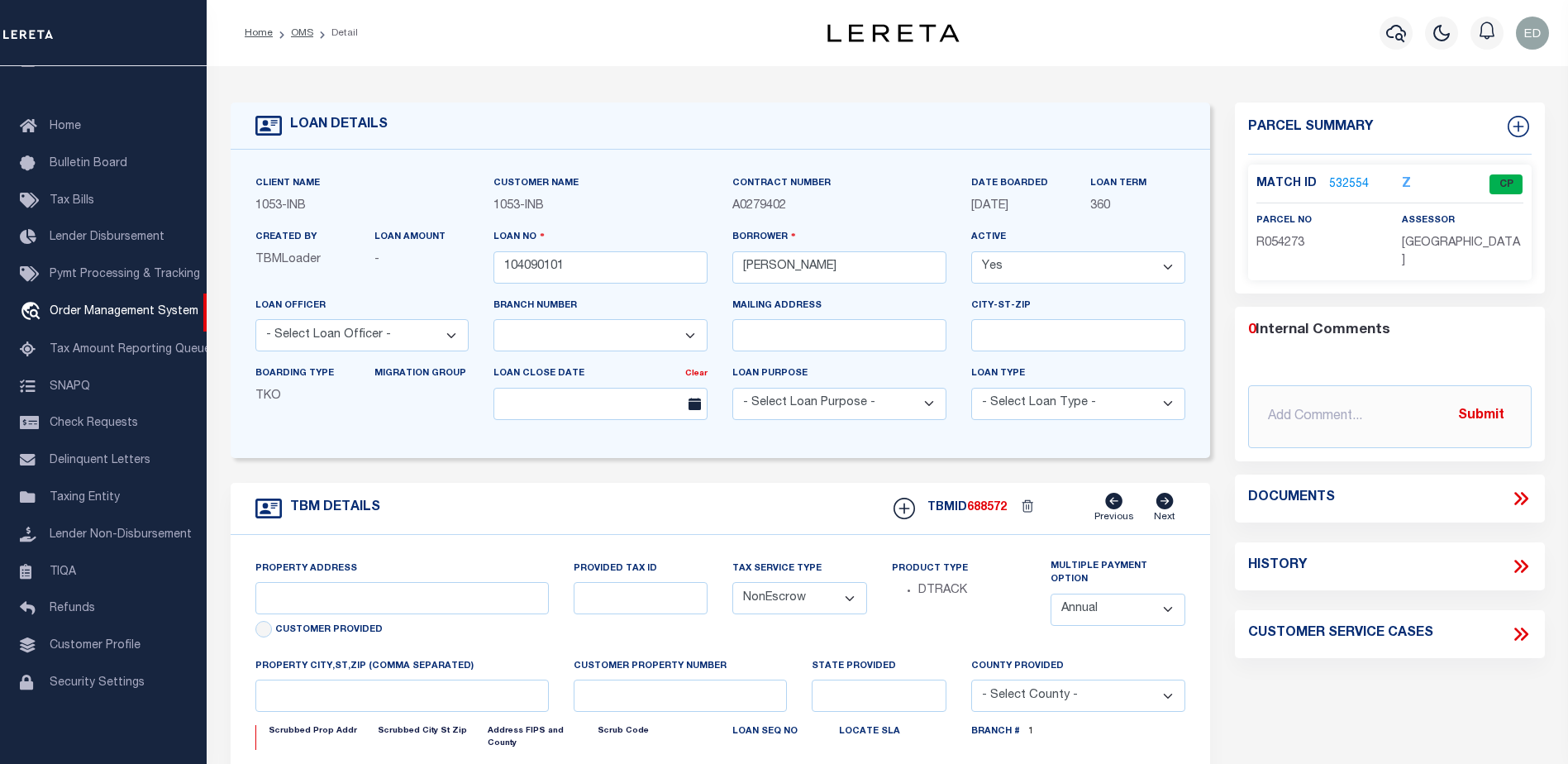
select select "250"
select select "91"
type input "100 BACHELOR RIDGE TRAIL #3305"
type input "R054273"
type input "AVON CO"
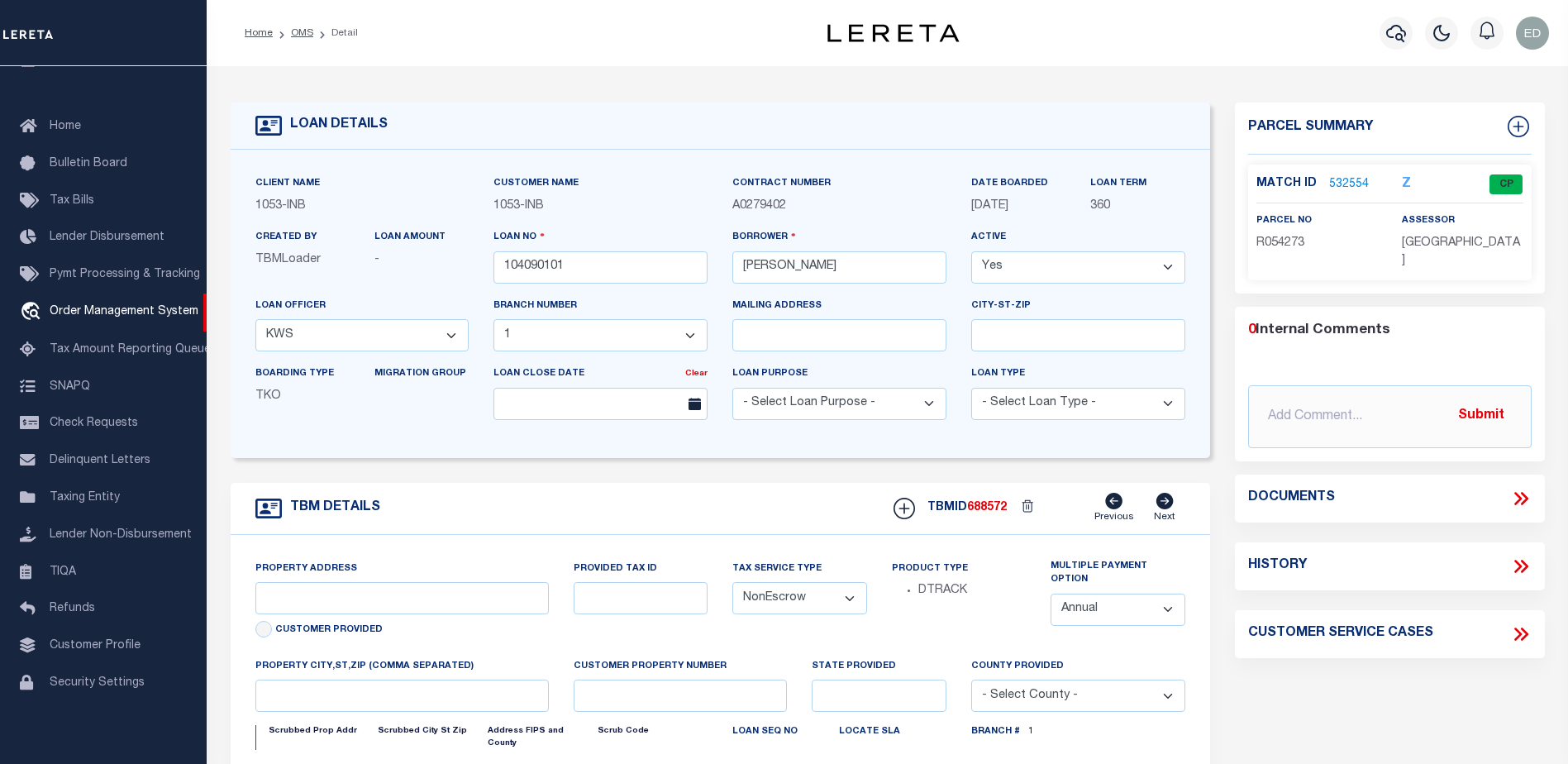
type input "CO"
select select
type textarea "-210514217007"
type textarea "TAXES NOT DUE IN [US_STATE] UNTIL [DATE]"
select select "2"
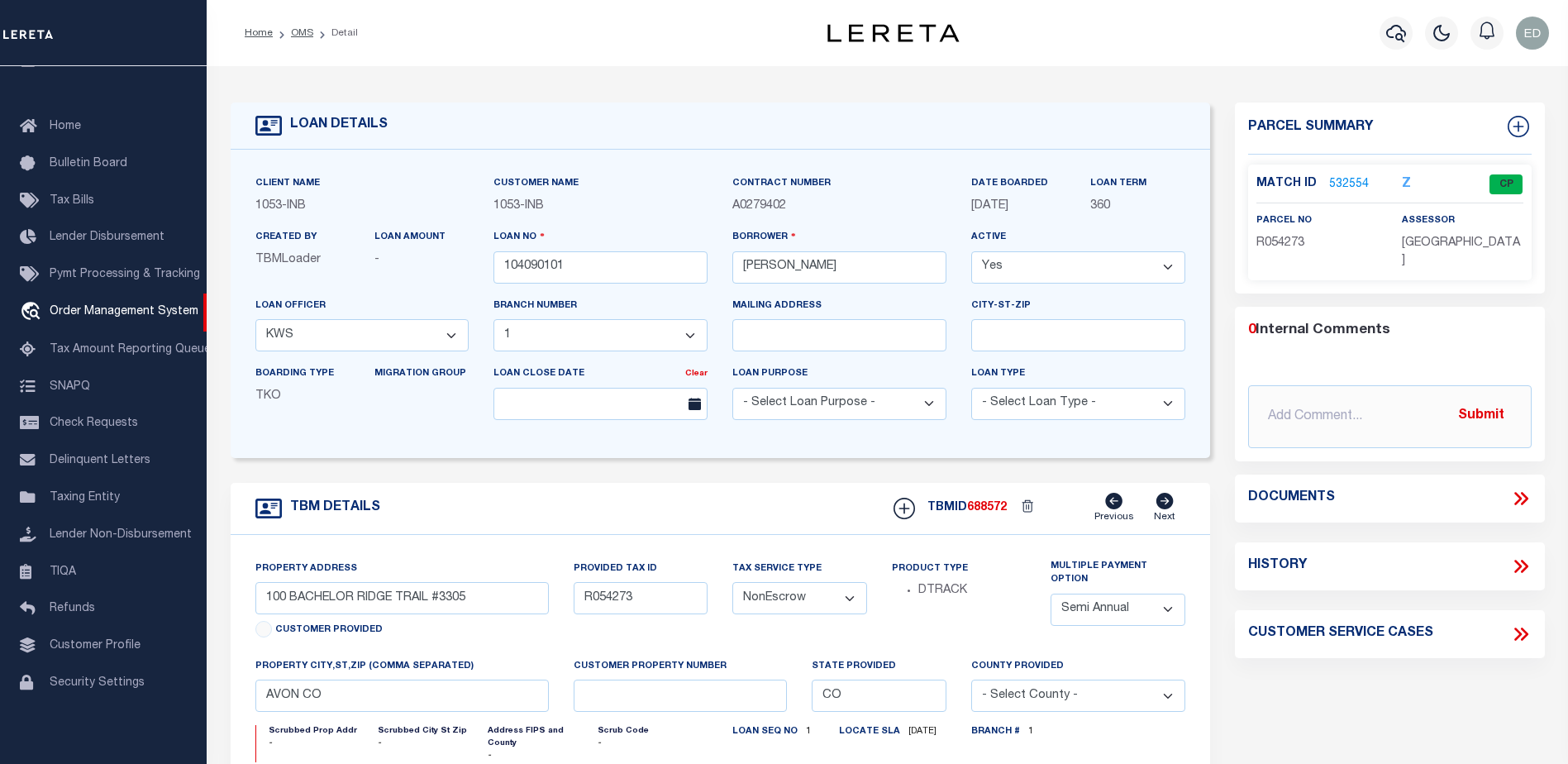
click at [1351, 180] on link "532554" at bounding box center [1349, 184] width 40 height 18
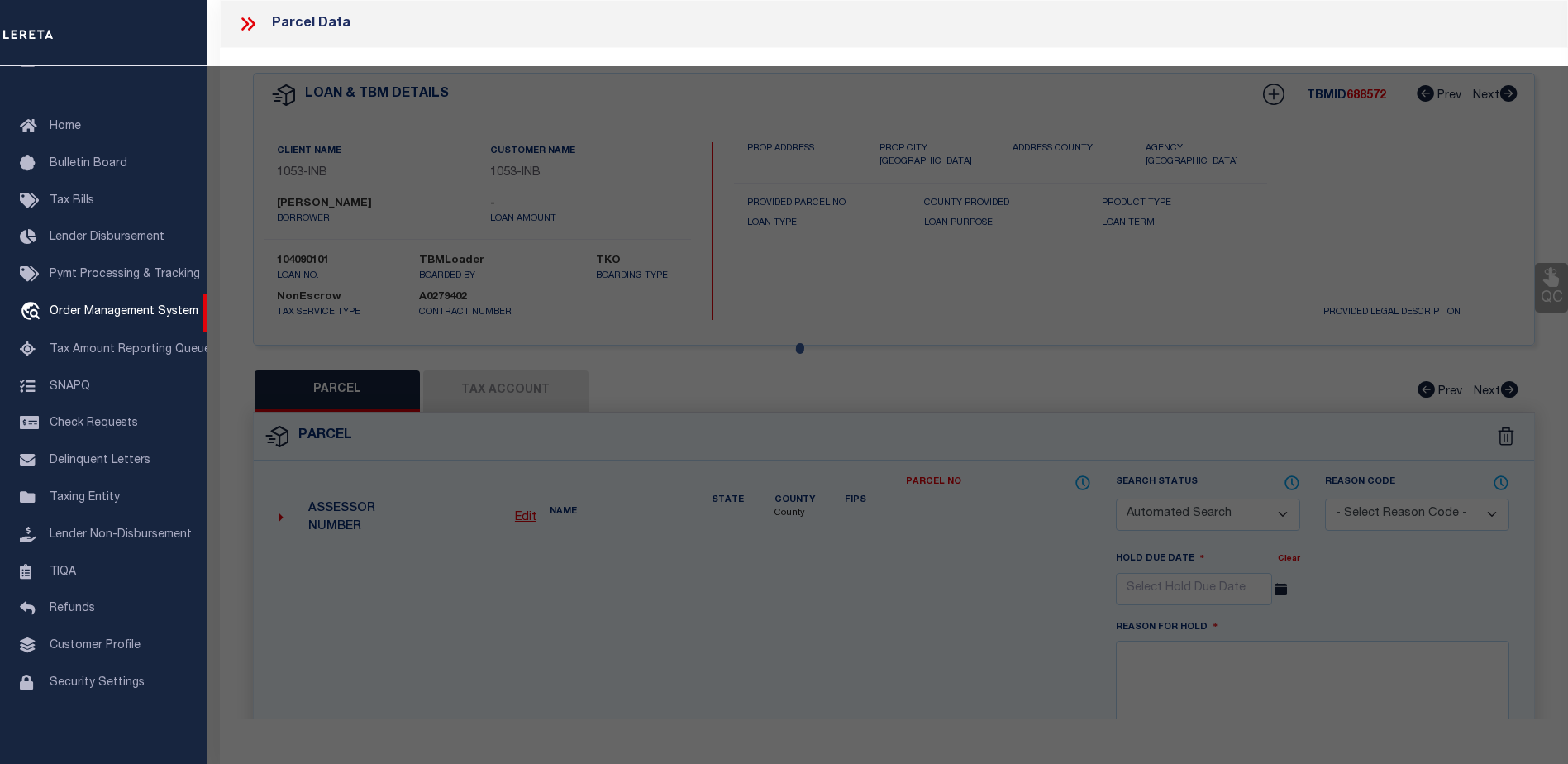
checkbox input "false"
select select "CP"
type input "[PERSON_NAME] DEV CO INC"
type input "000100 BACHELOR RIDGE #3305"
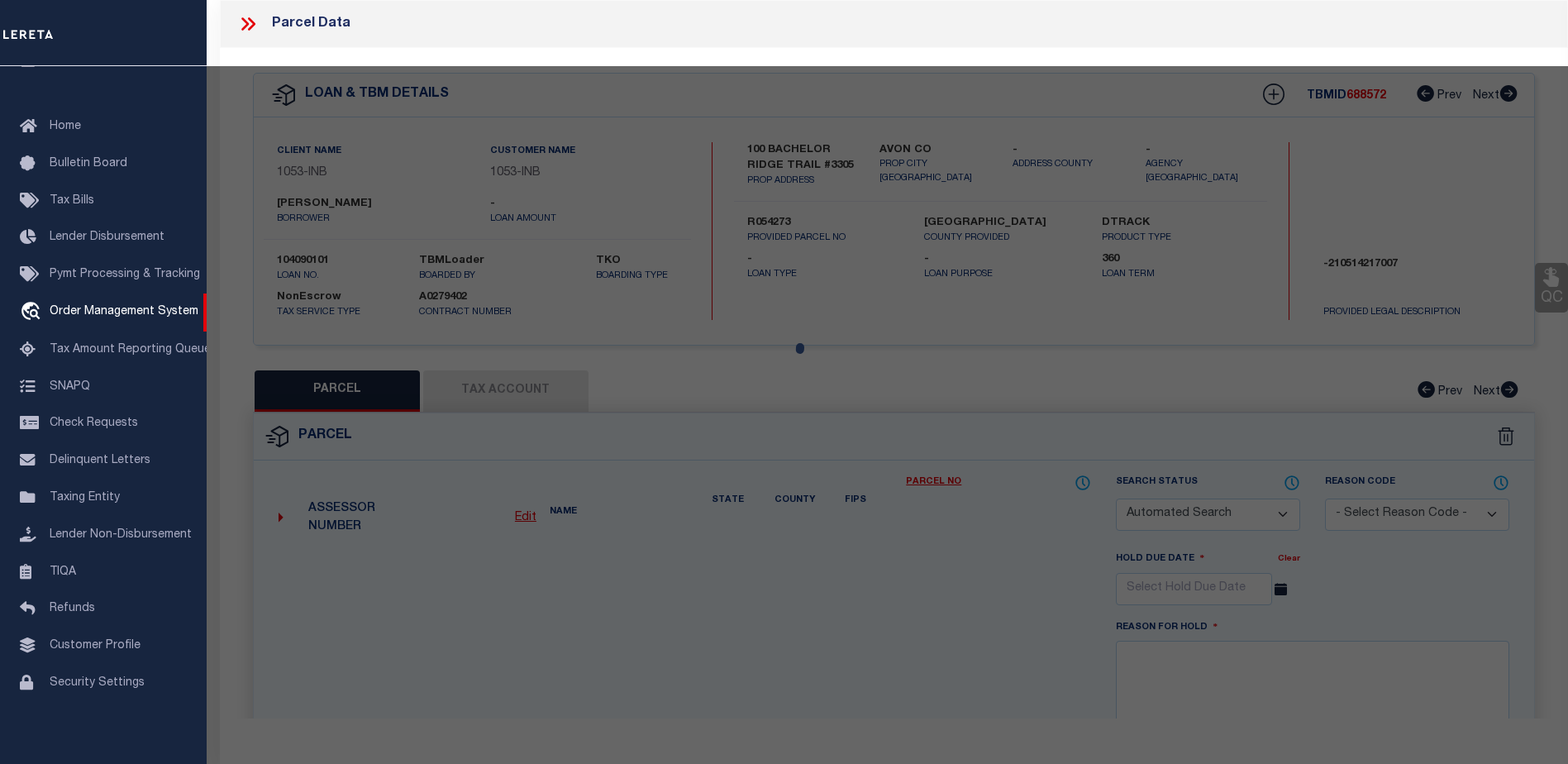
type input "CO"
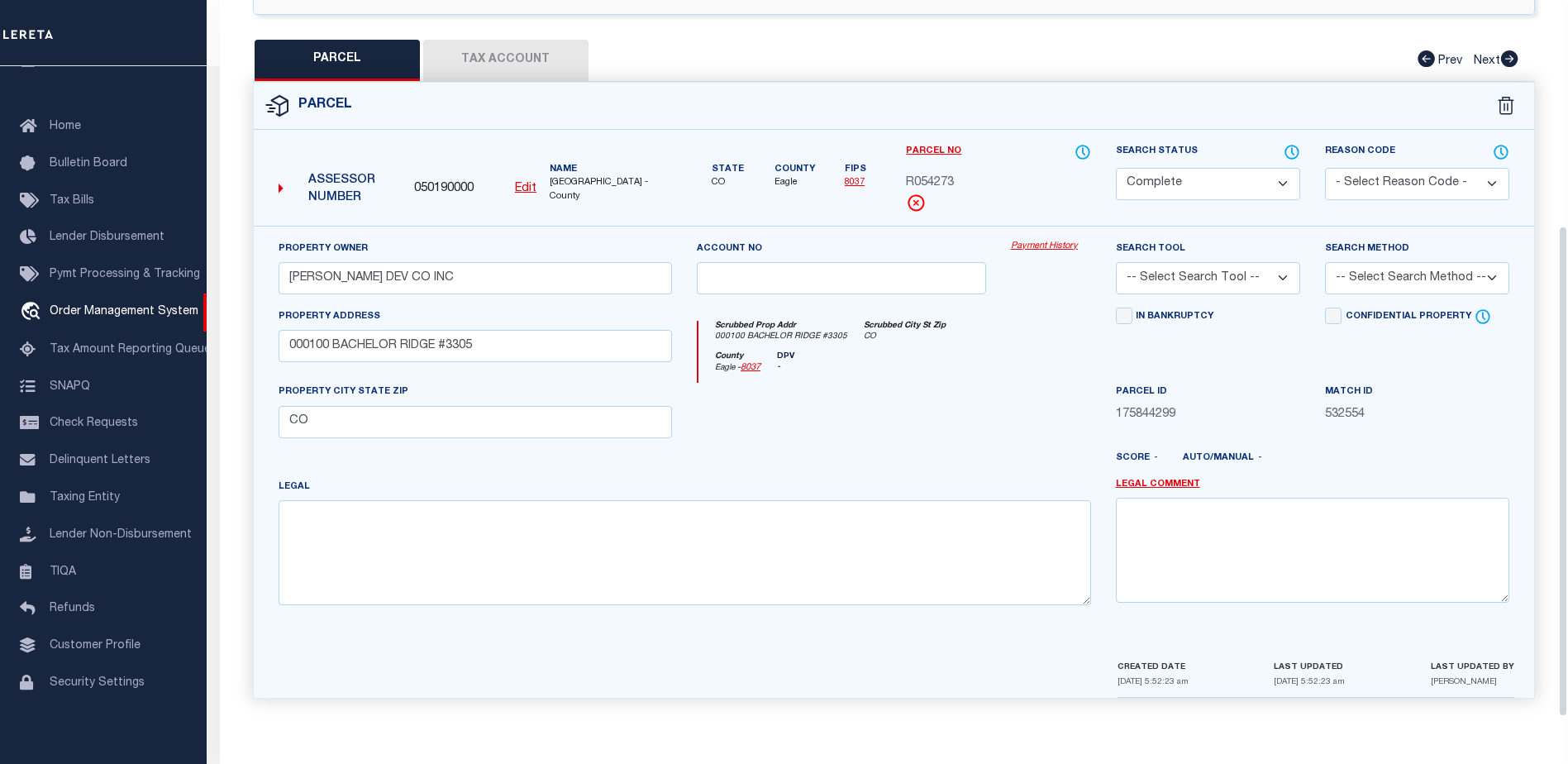
scroll to position [165, 0]
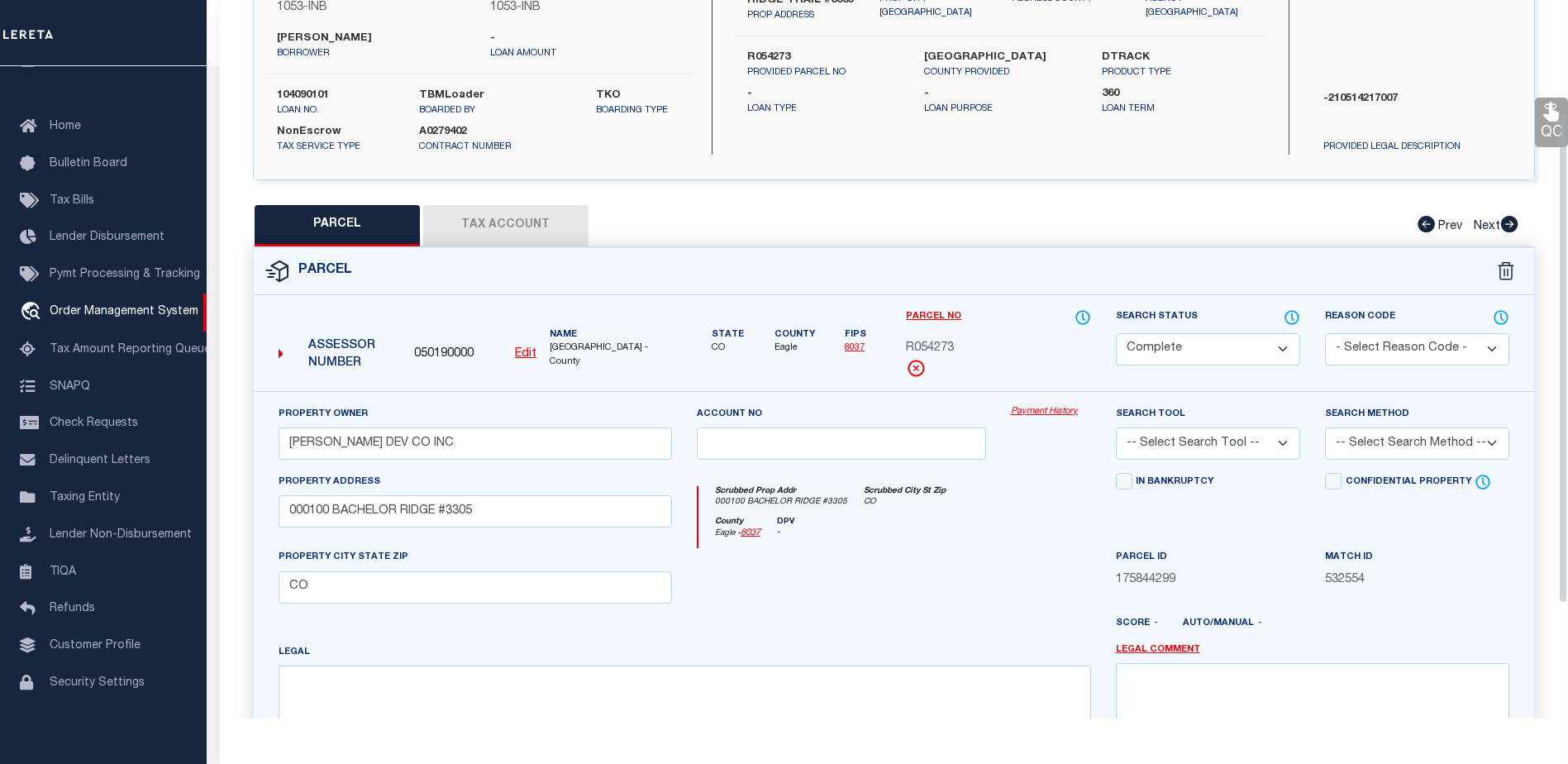
click at [506, 228] on button "Tax Account" at bounding box center [505, 226] width 165 height 41
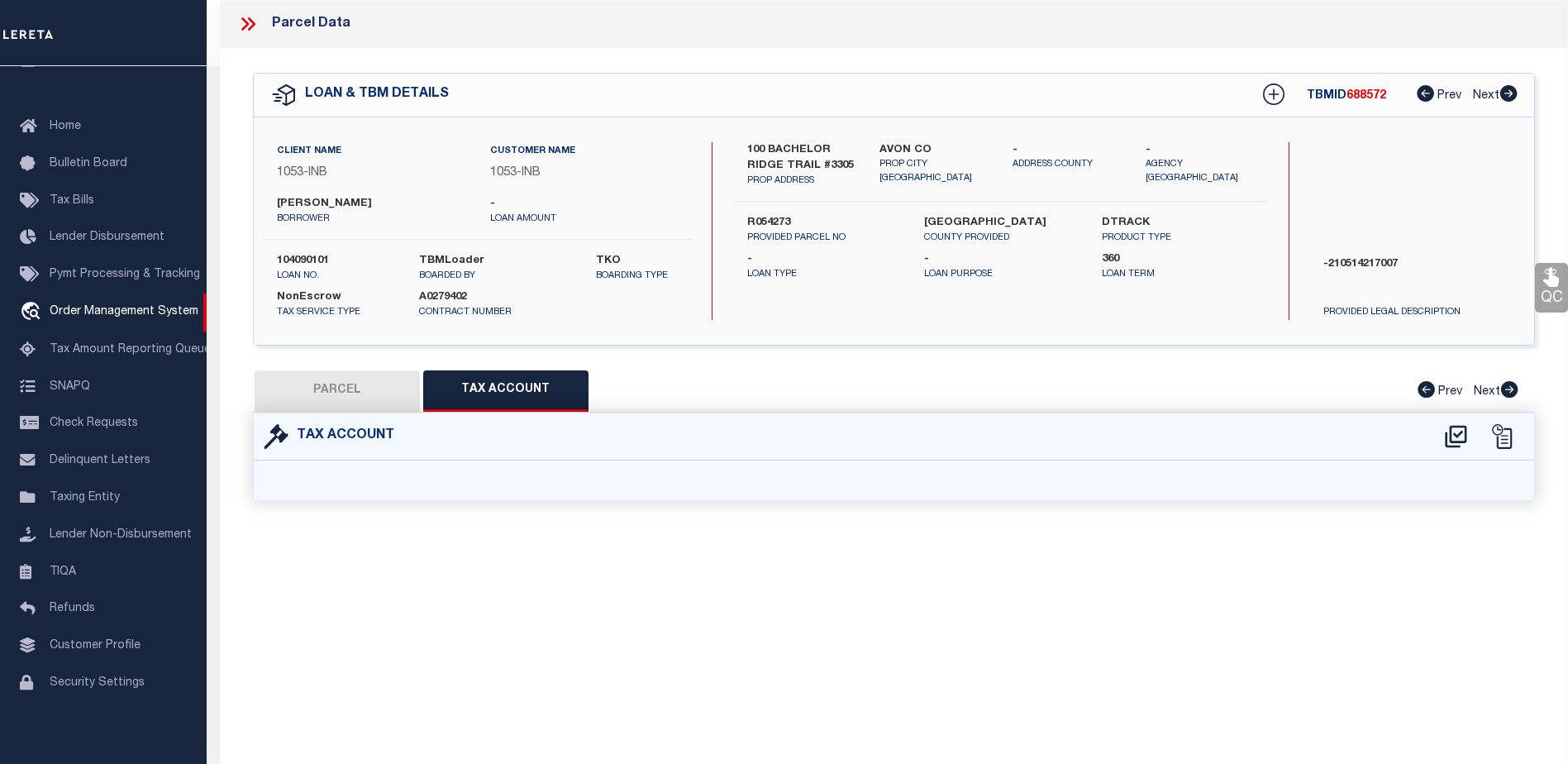
select select "100"
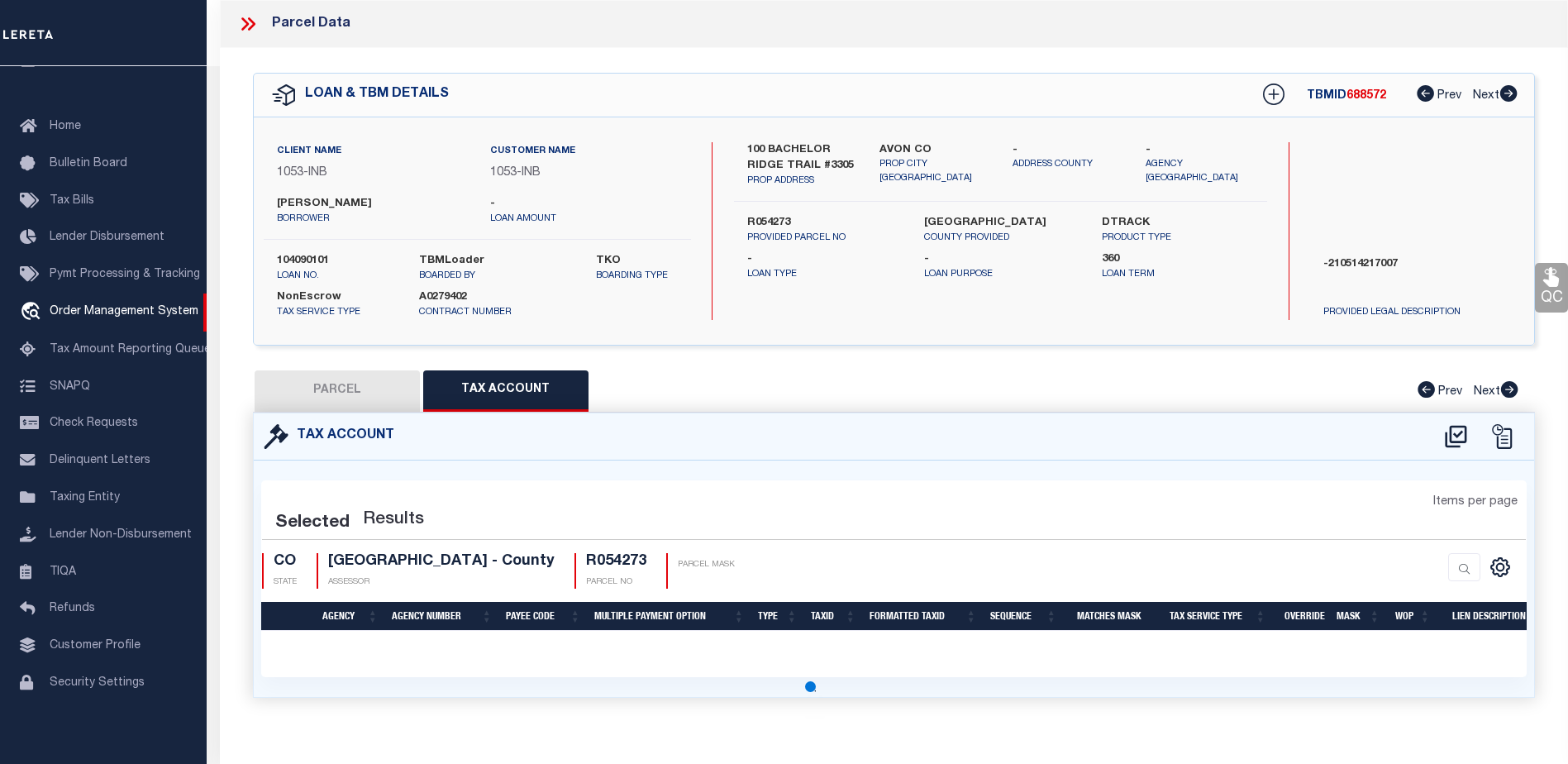
scroll to position [5, 0]
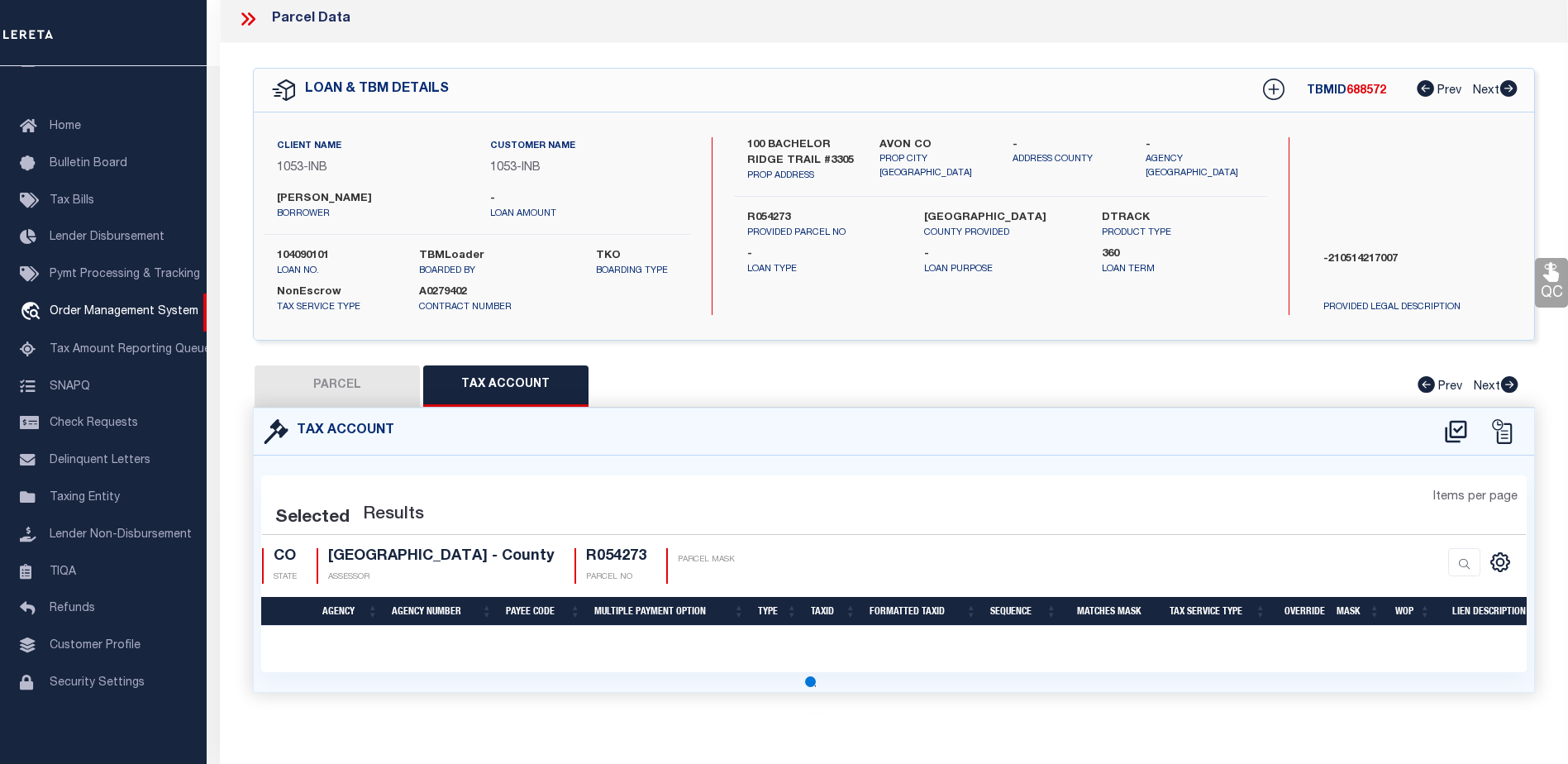
select select "100"
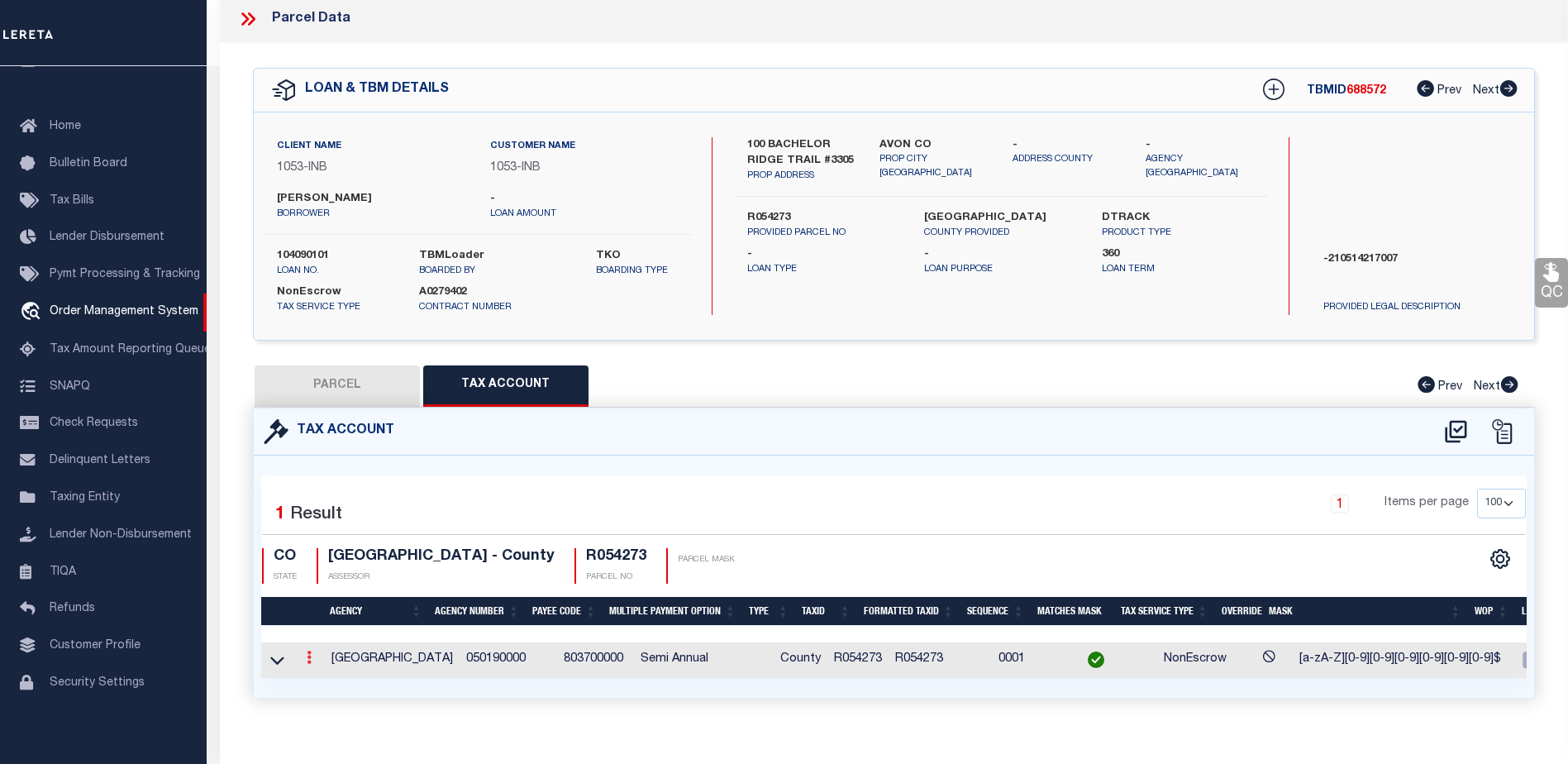
click at [310, 660] on icon at bounding box center [309, 657] width 5 height 13
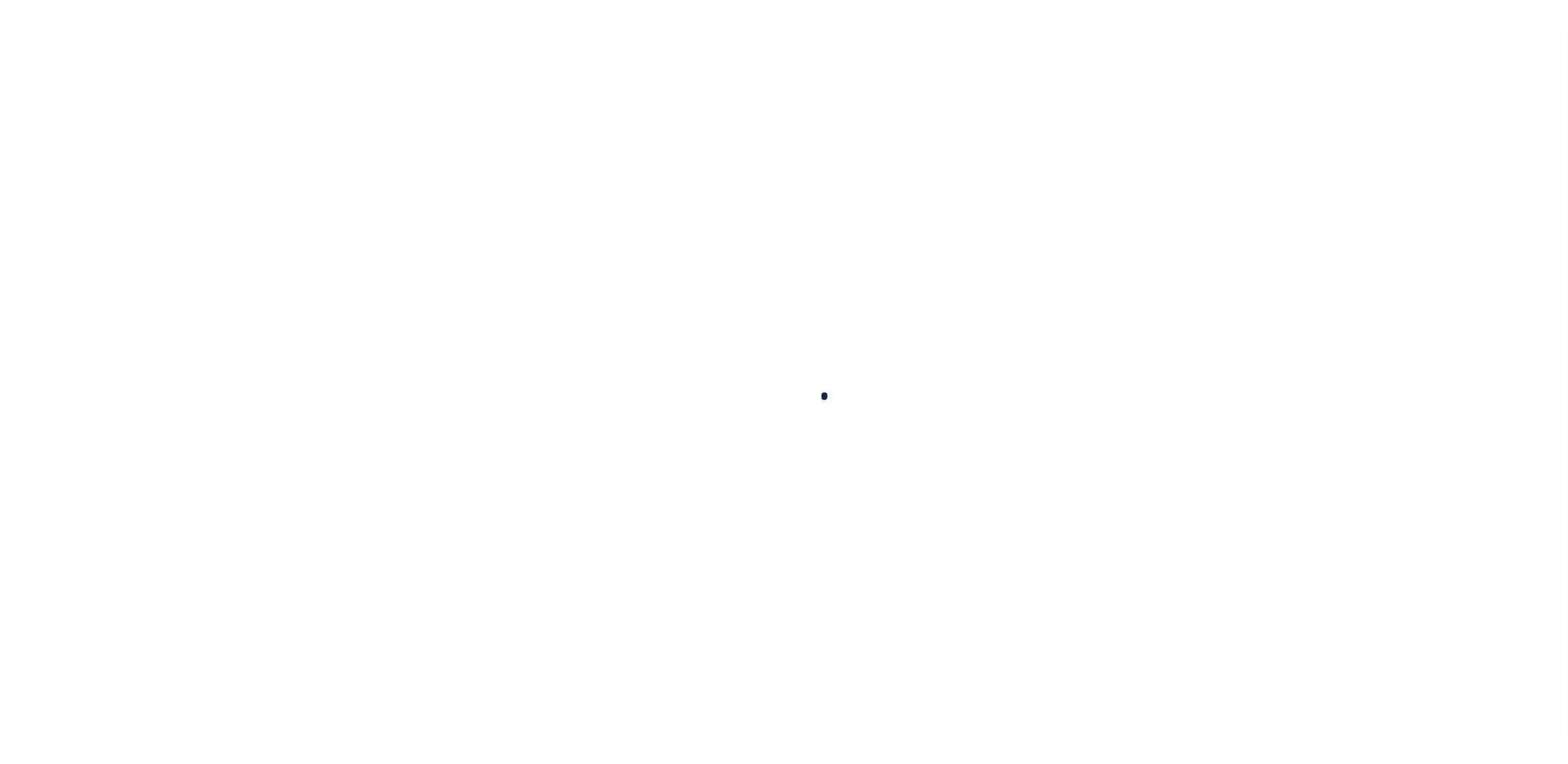
select select "NonEscrow"
type input "100 BACHELOR RIDGE TRAIL #3305"
type input "R054273"
type input "AVON CO"
type input "CO"
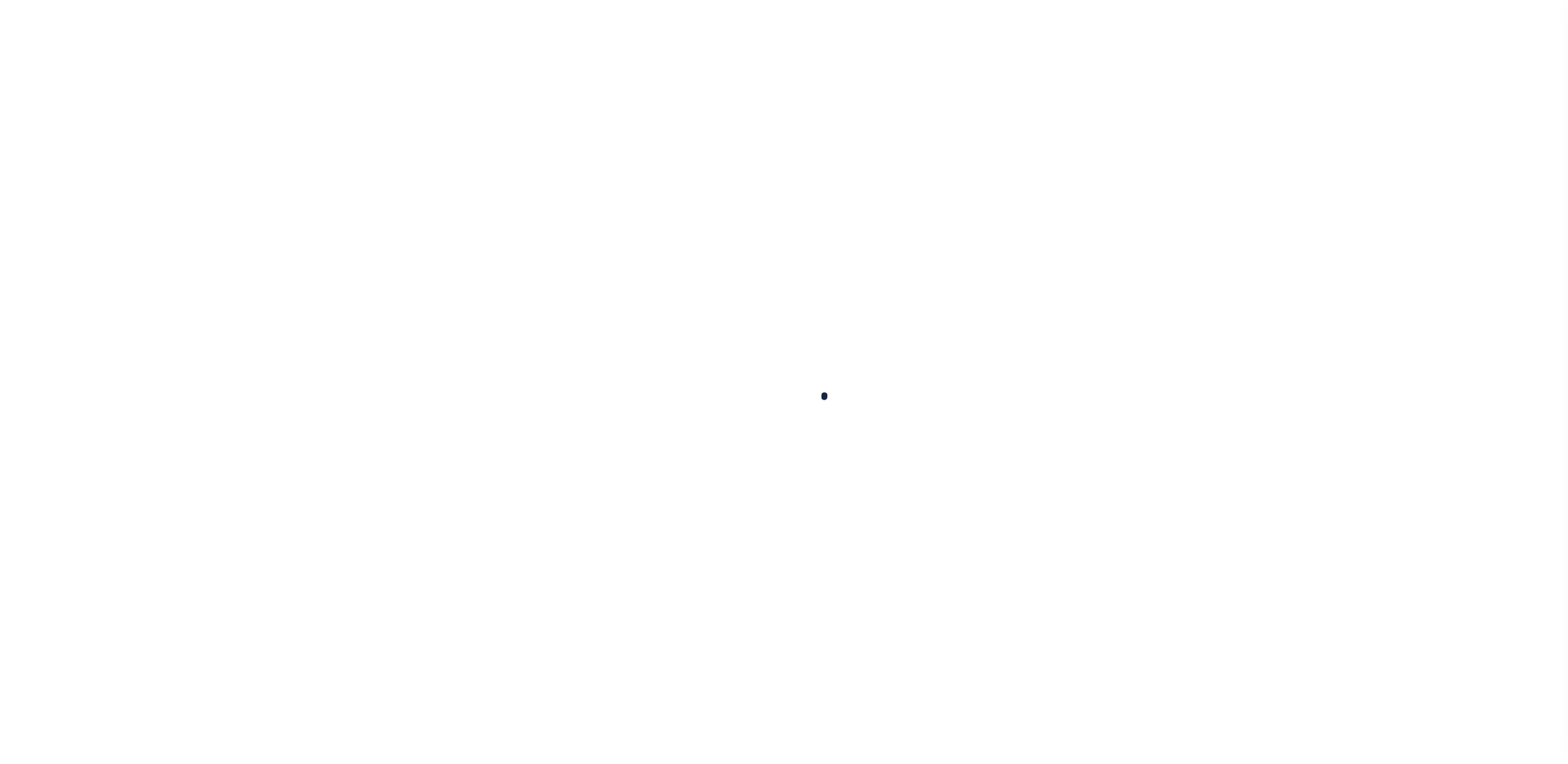
select select
type textarea "-210514217007"
type textarea "TAXES NOT DUE IN [US_STATE] UNTIL [DATE]"
select select "91"
select select "2"
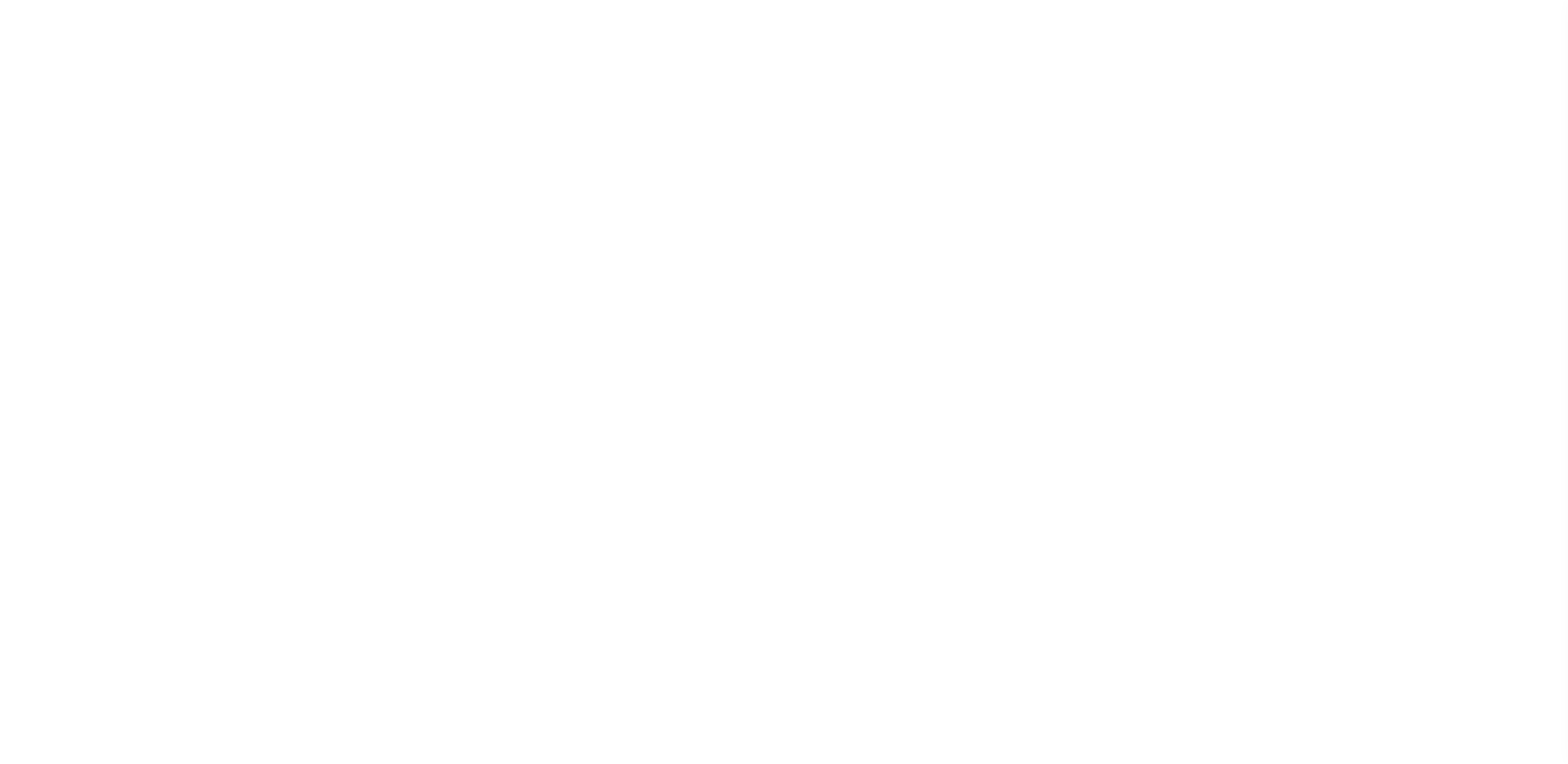
select select "250"
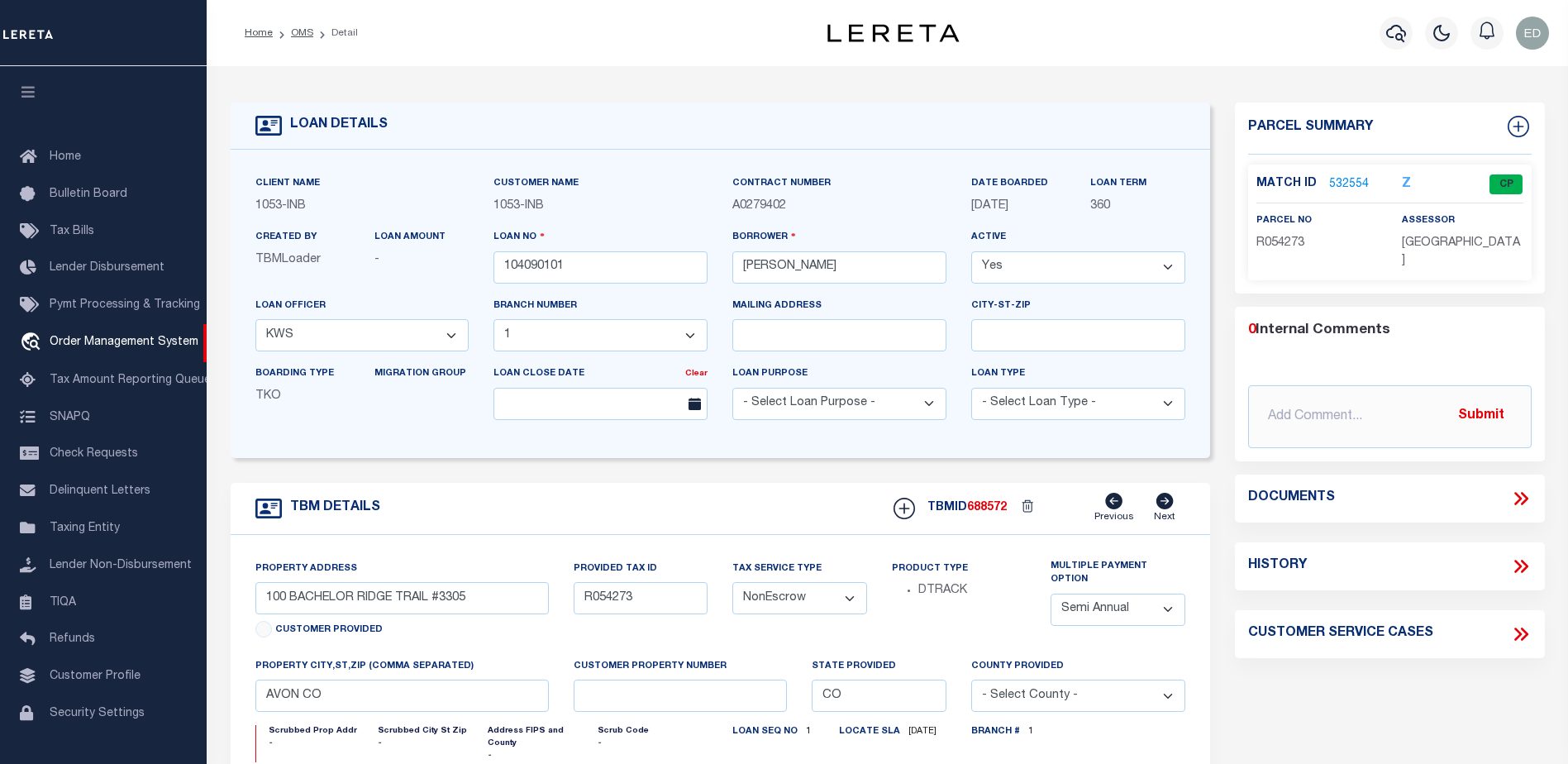
scroll to position [29, 0]
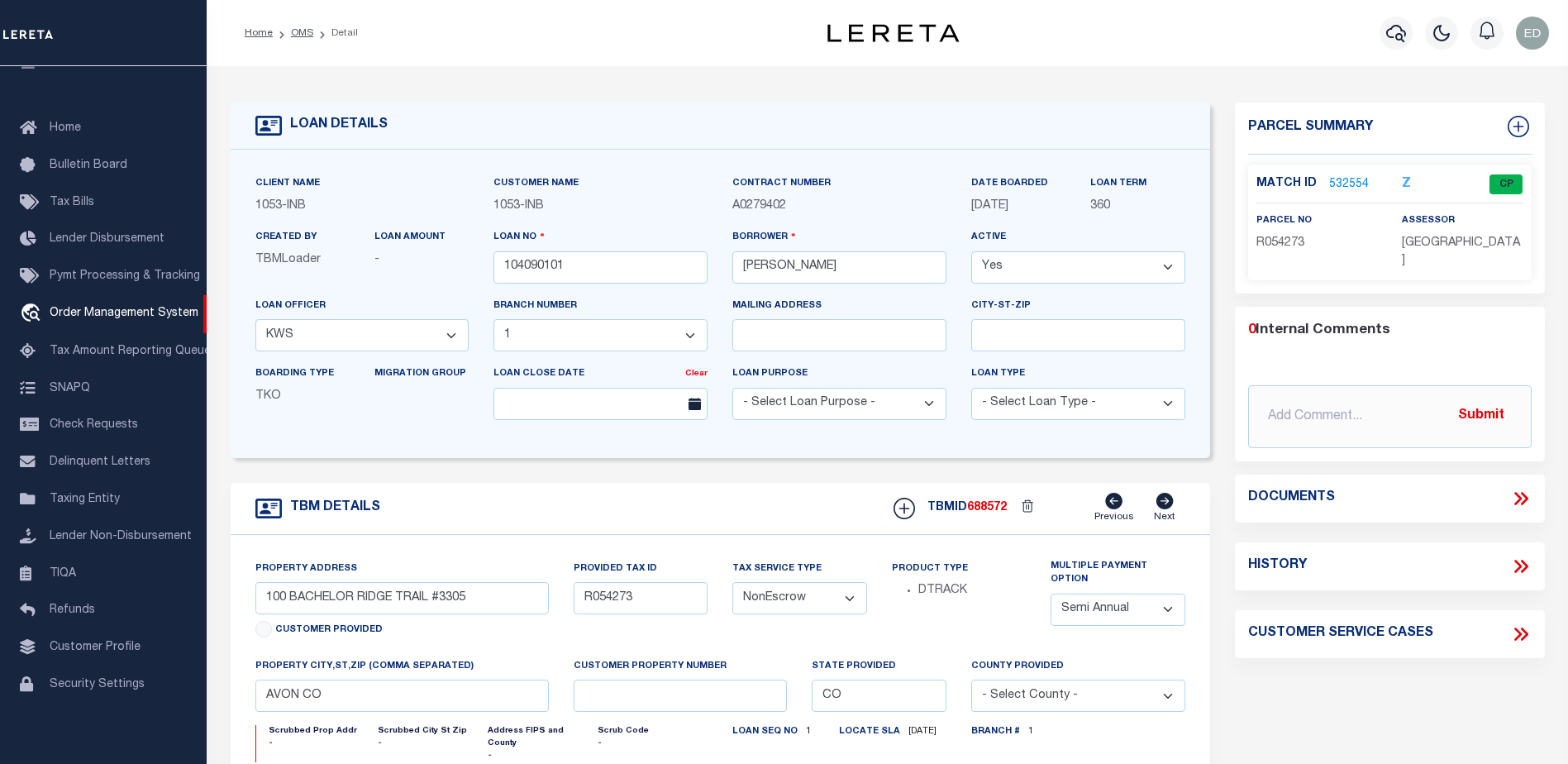
click at [1340, 184] on link "532554" at bounding box center [1349, 184] width 40 height 18
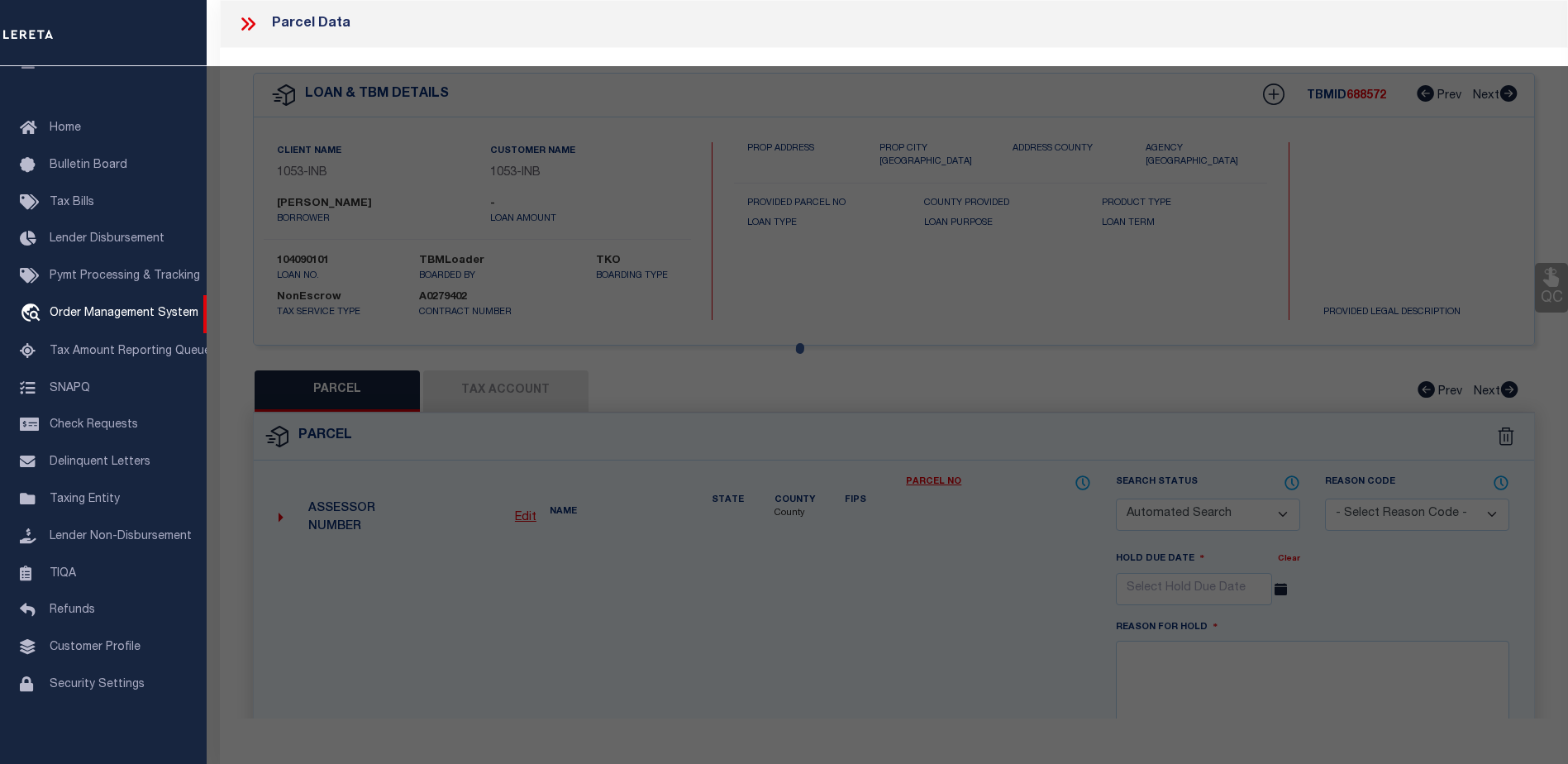
checkbox input "false"
select select "CP"
type input "[PERSON_NAME] DEV CO INC"
type input "000100 BACHELOR RIDGE #3305"
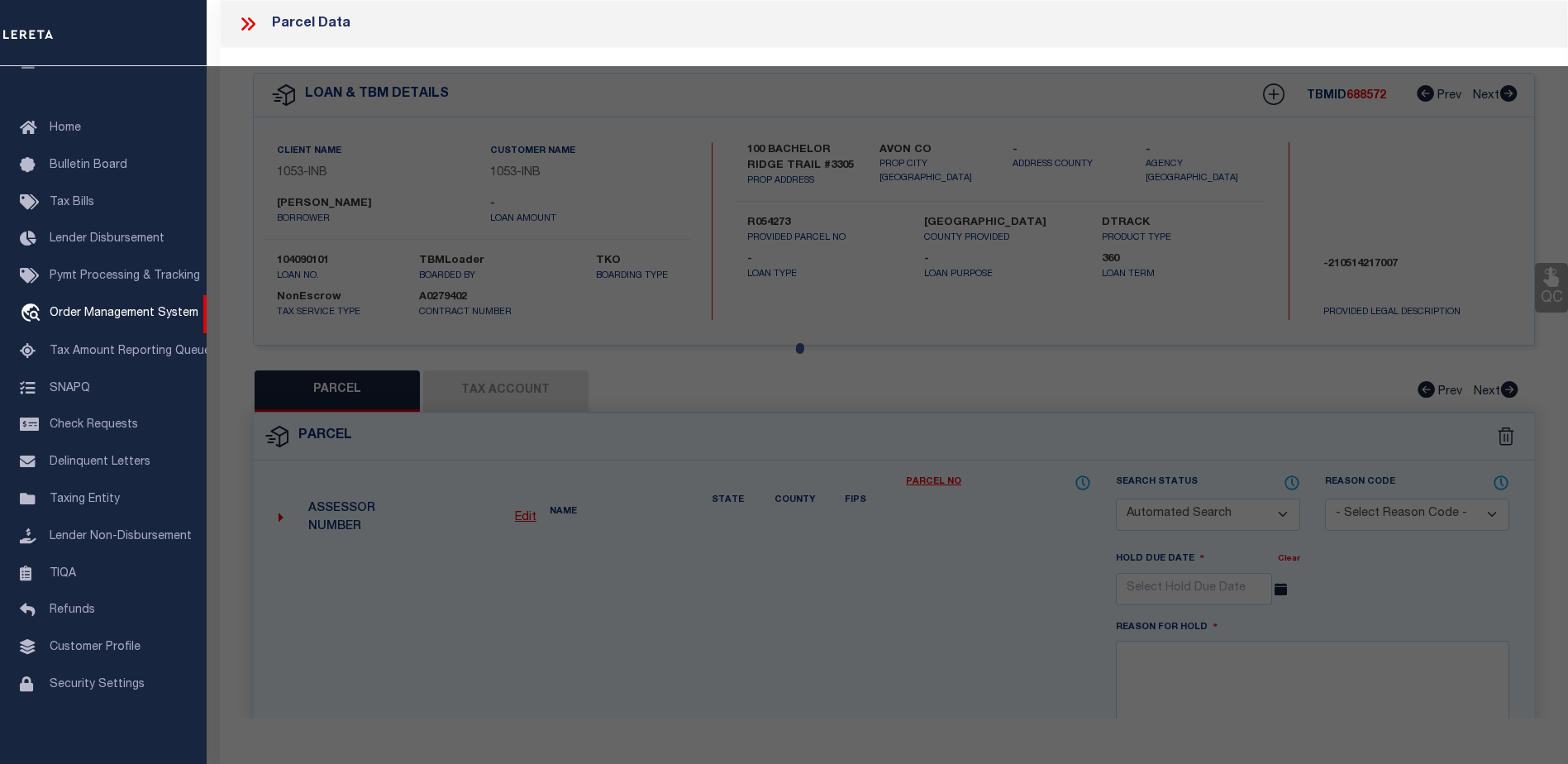
type input "CO"
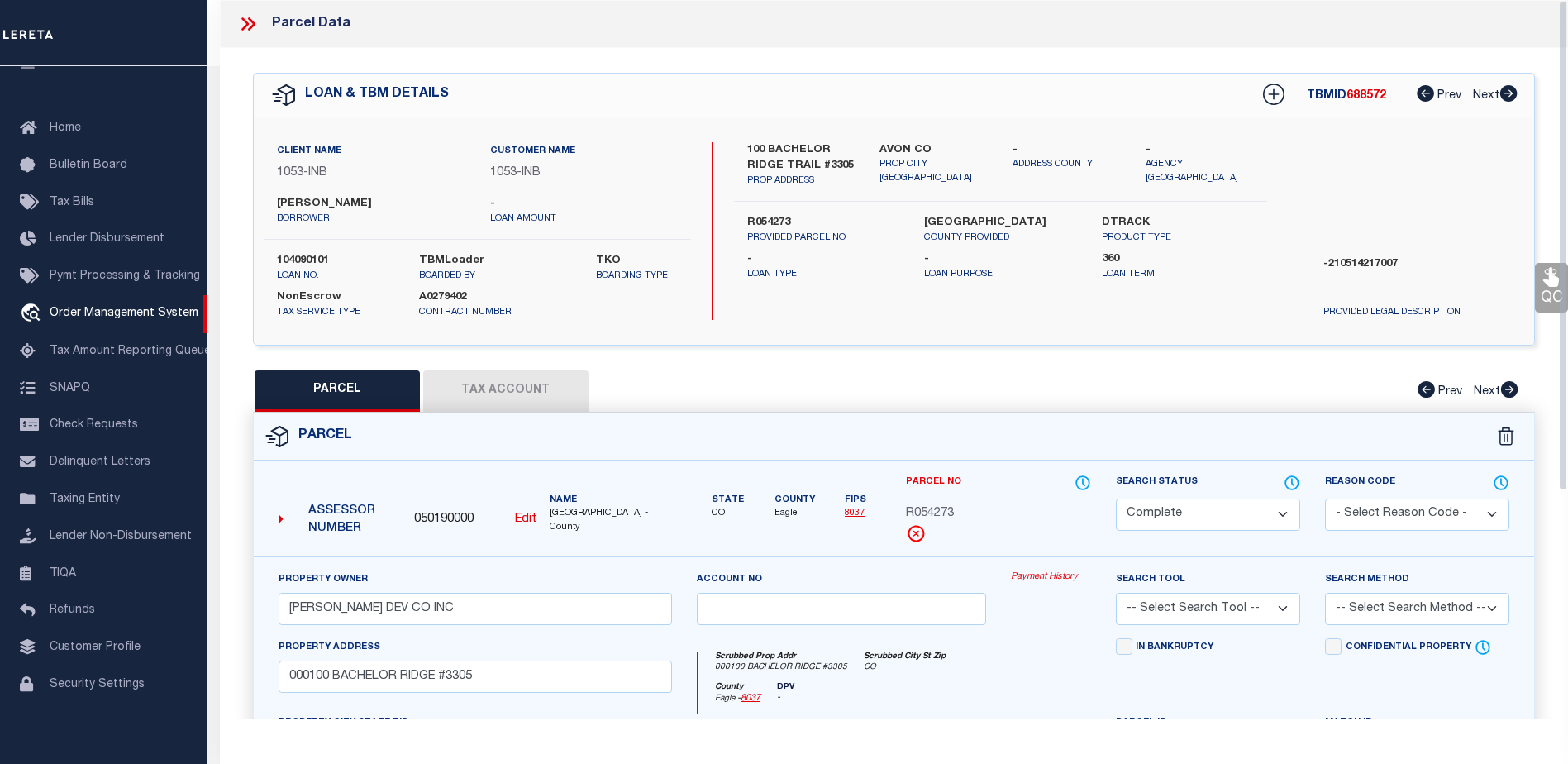
click at [509, 395] on button "Tax Account" at bounding box center [505, 391] width 165 height 41
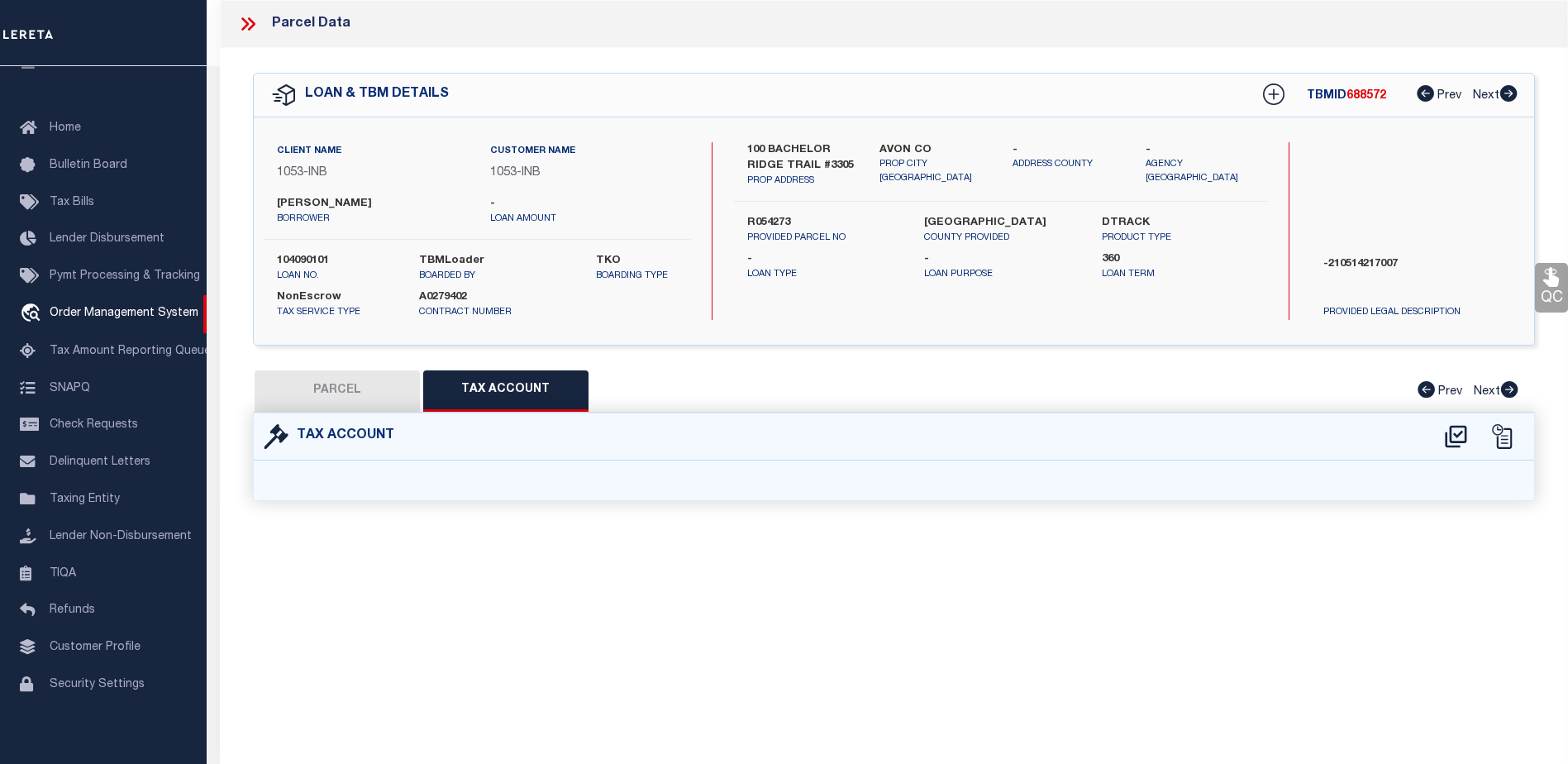
select select "100"
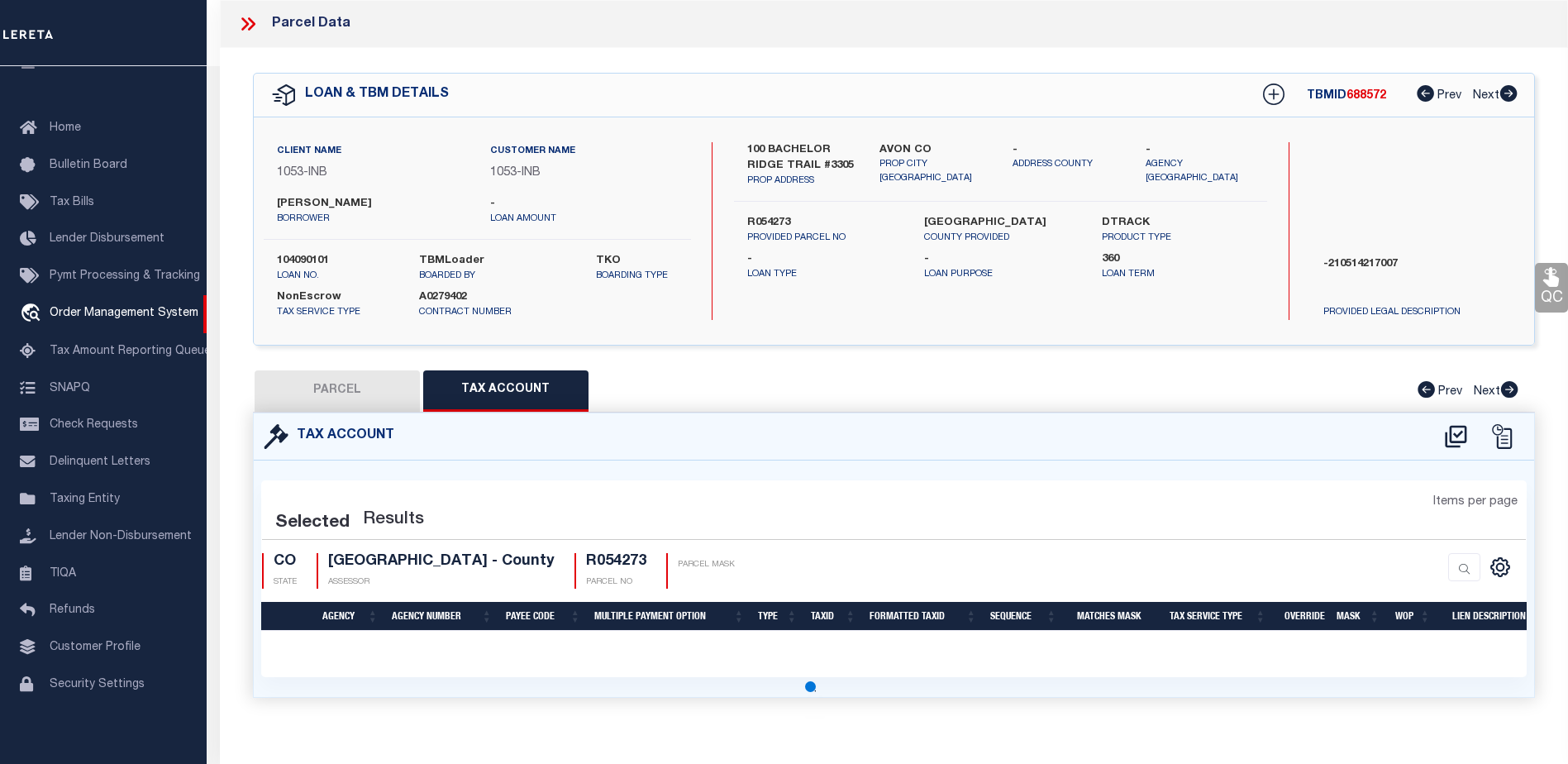
scroll to position [248, 0]
select select "100"
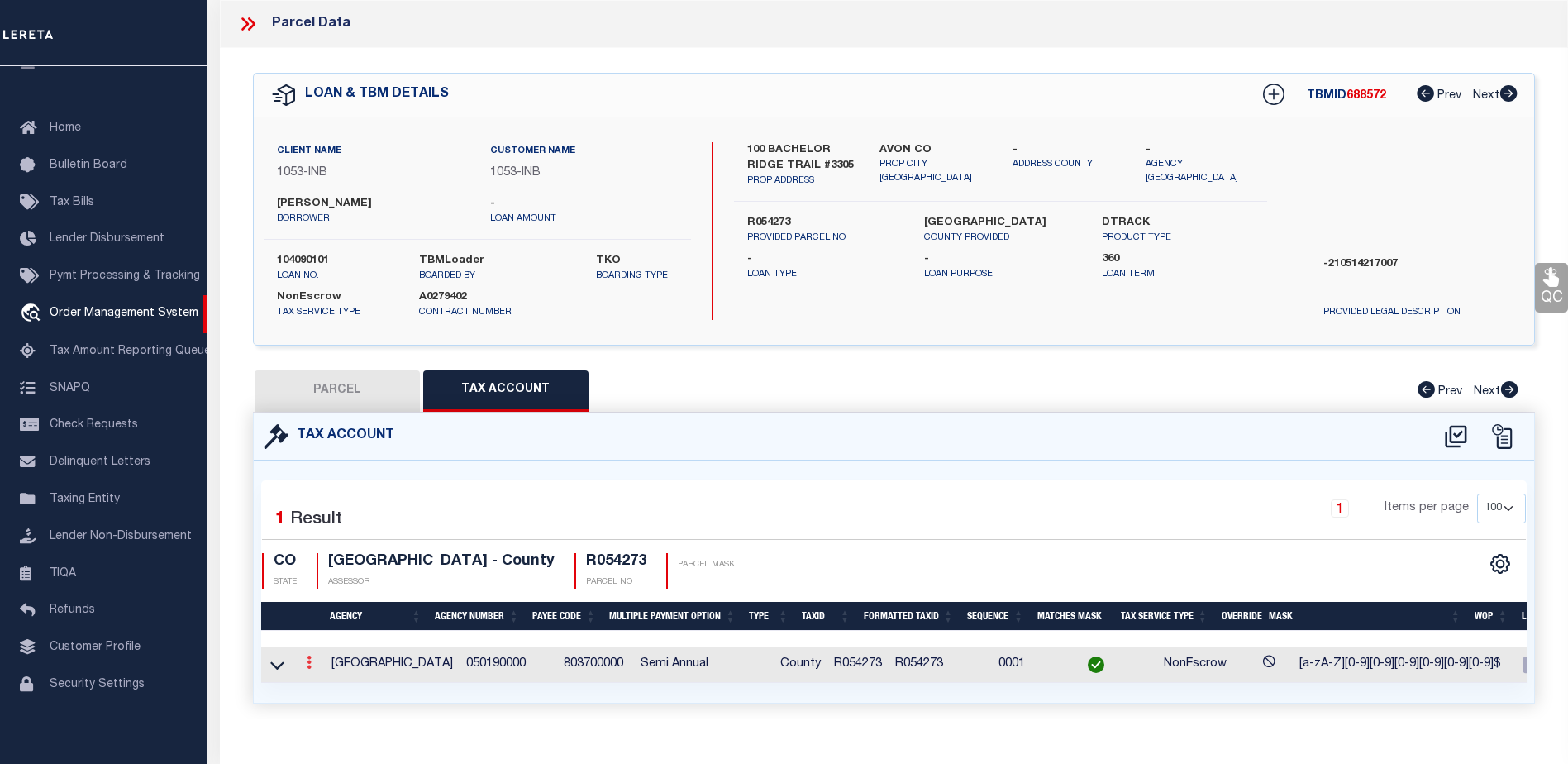
click at [308, 663] on icon at bounding box center [309, 663] width 5 height 13
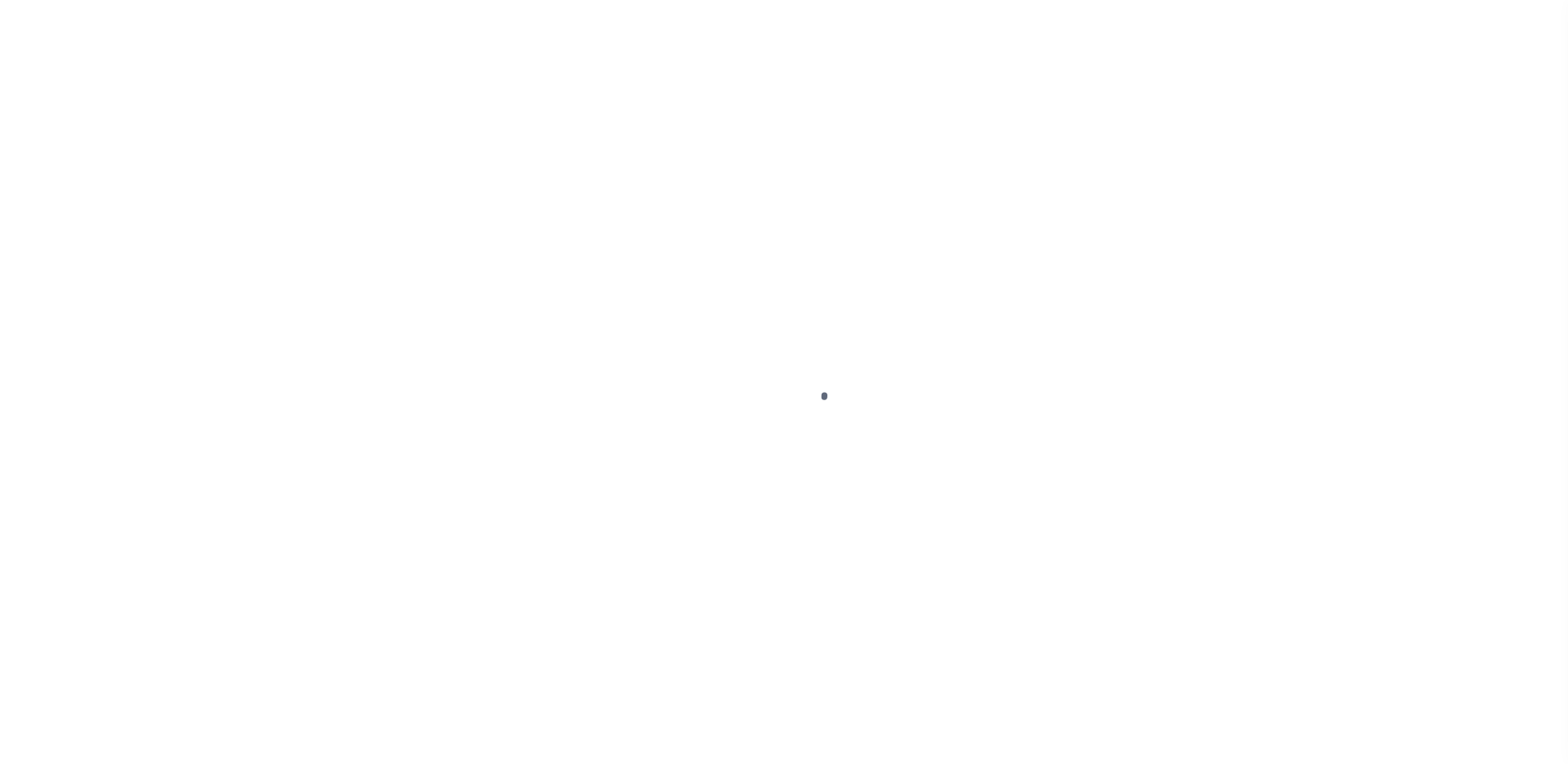
scroll to position [41, 0]
type input "104090101"
type input "[PERSON_NAME]"
select select
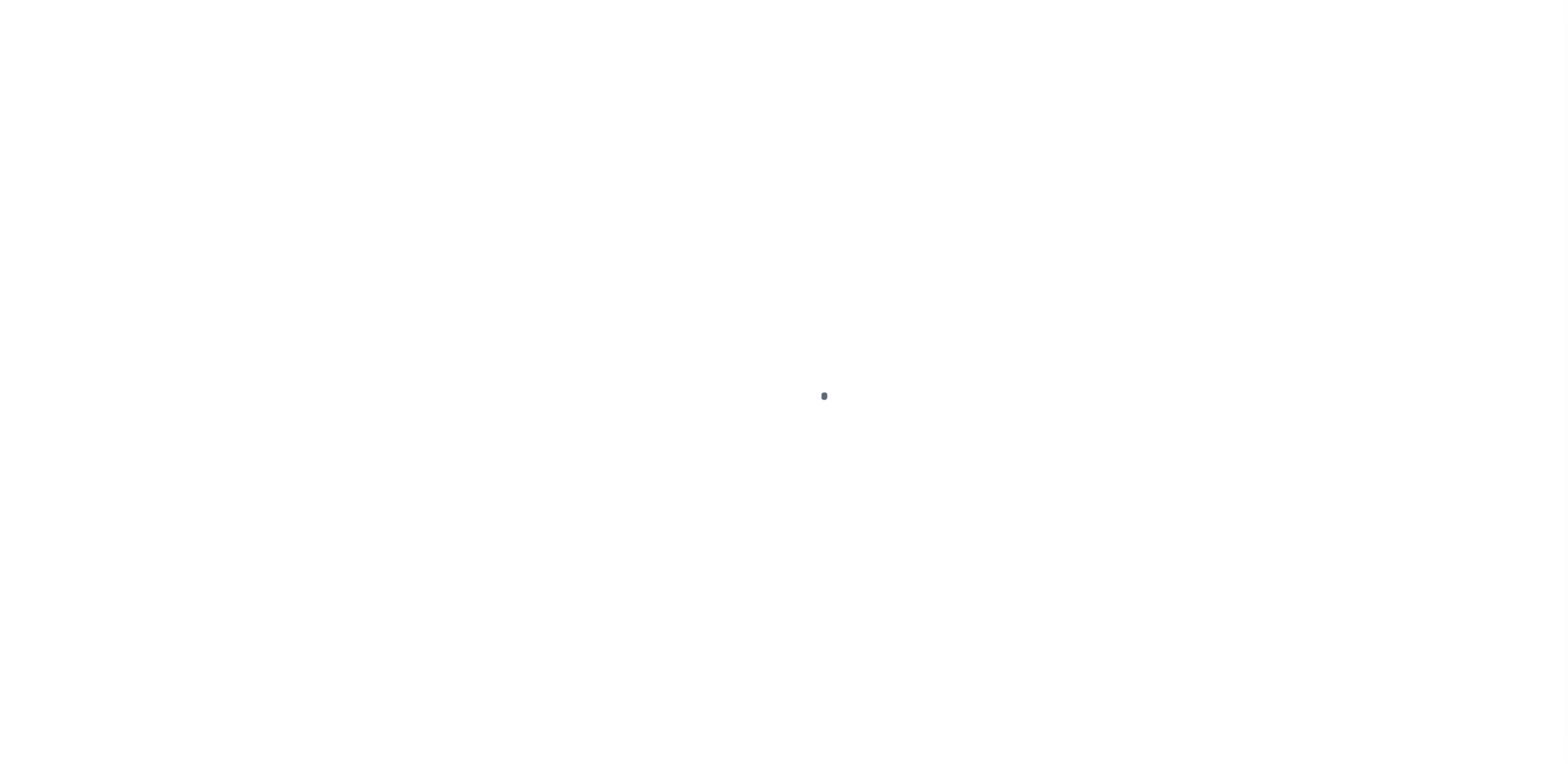
select select "NonEscrow"
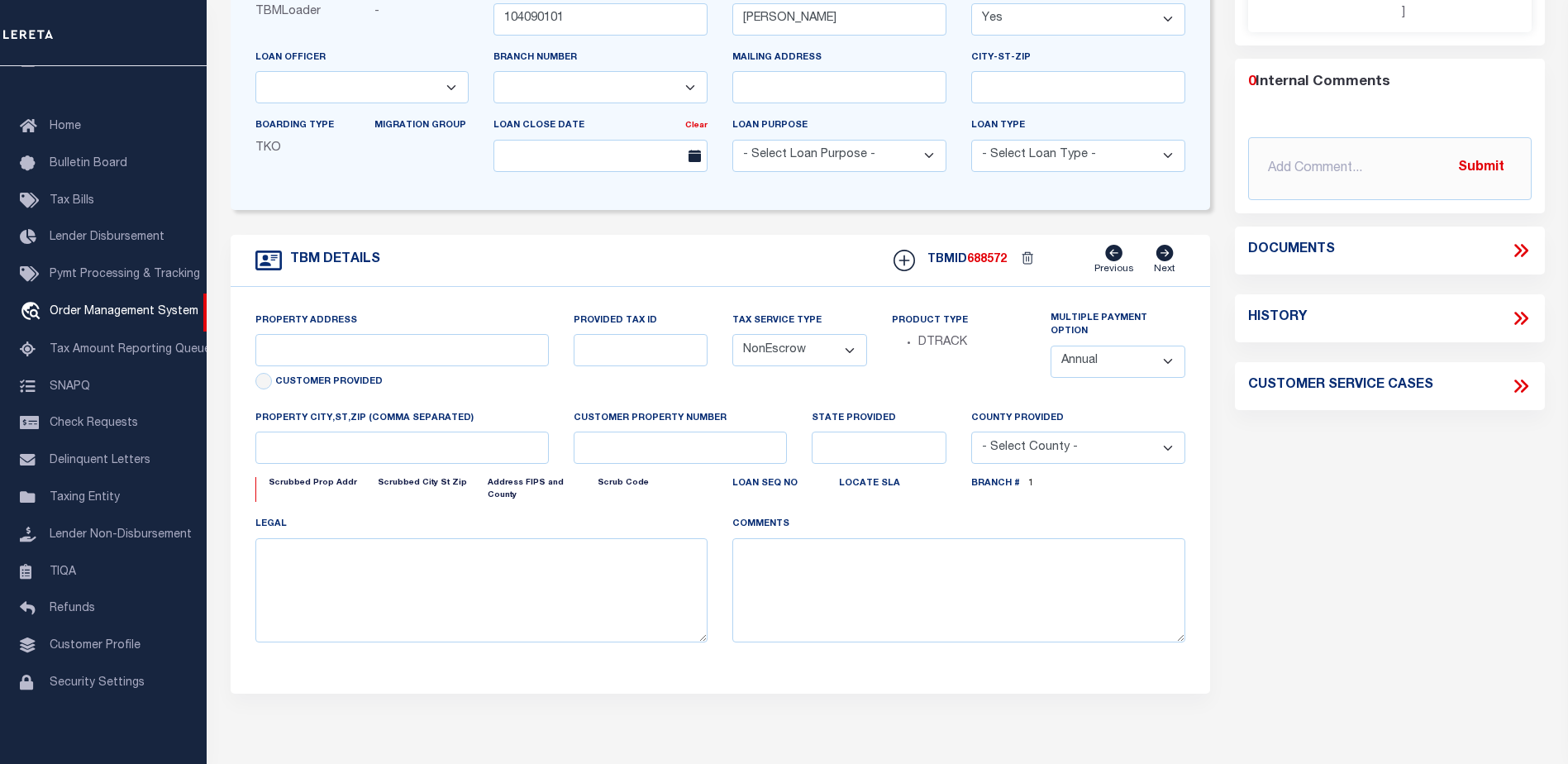
select select "91"
select select "250"
type input "100 BACHELOR RIDGE TRAIL #3305"
type input "R054273"
type input "AVON CO"
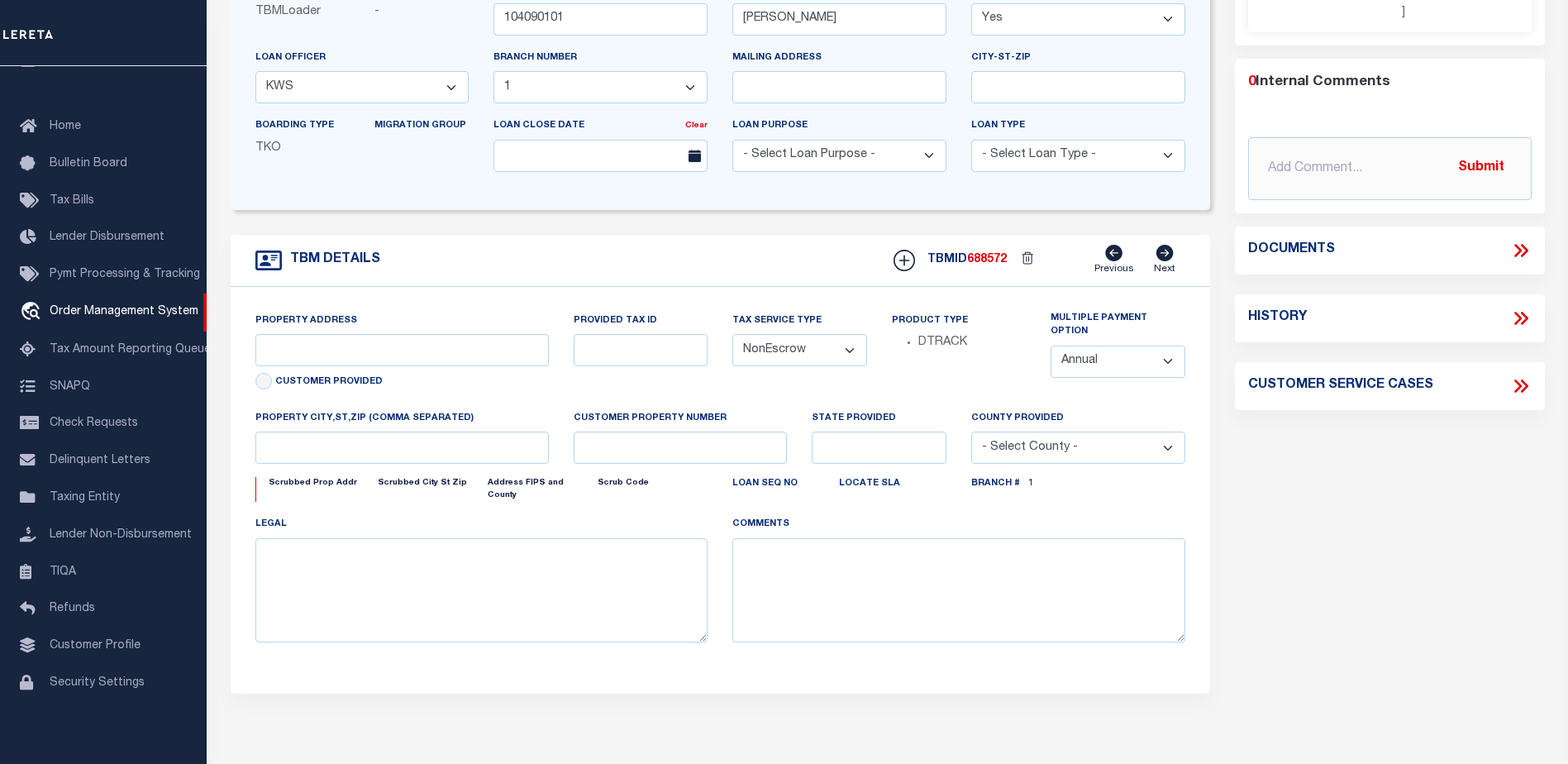
type input "CO"
select select
type textarea "-210514217007"
type textarea "TAXES NOT DUE IN [US_STATE] UNTIL [DATE]"
select select "2"
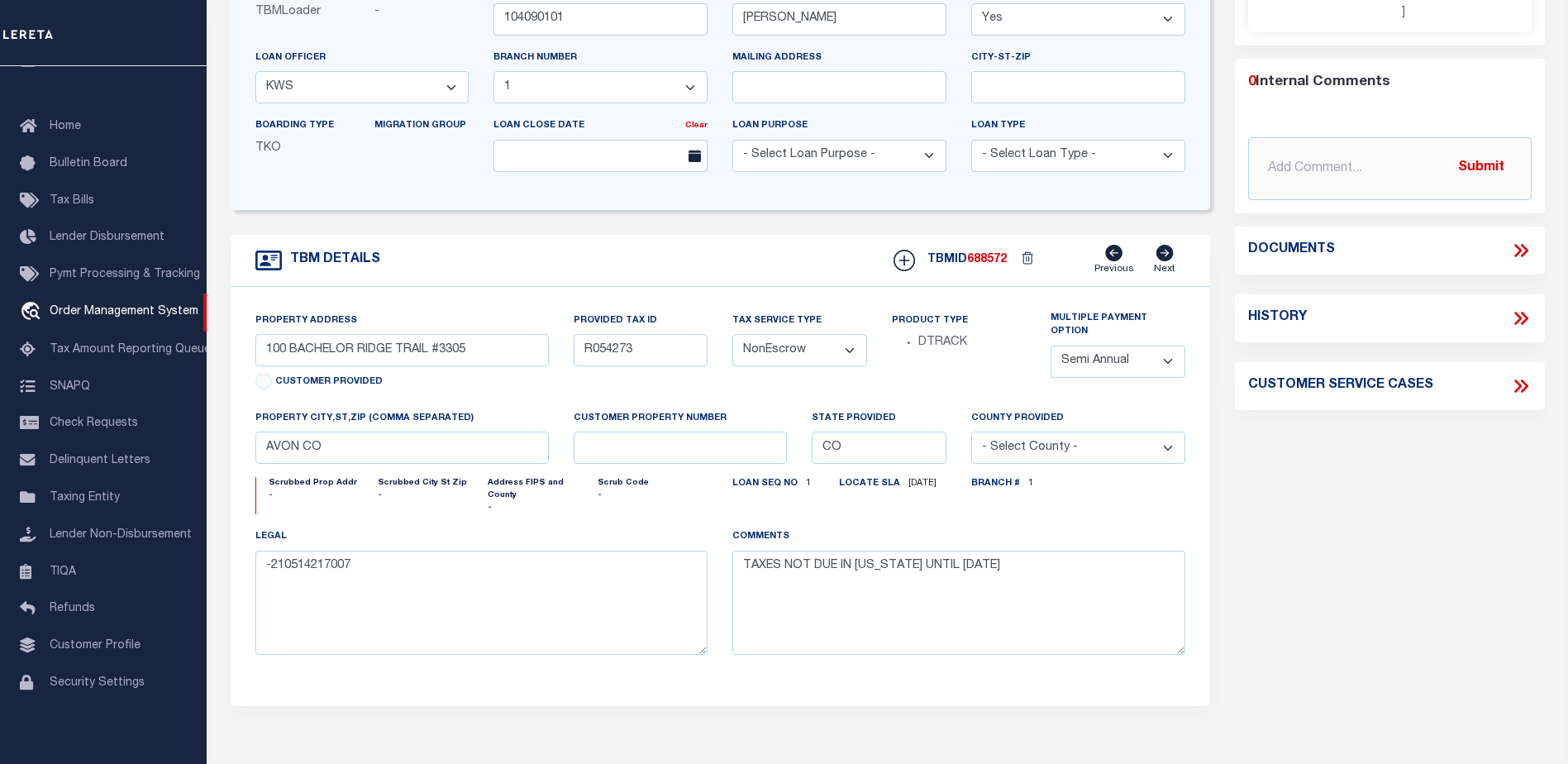
scroll to position [0, 0]
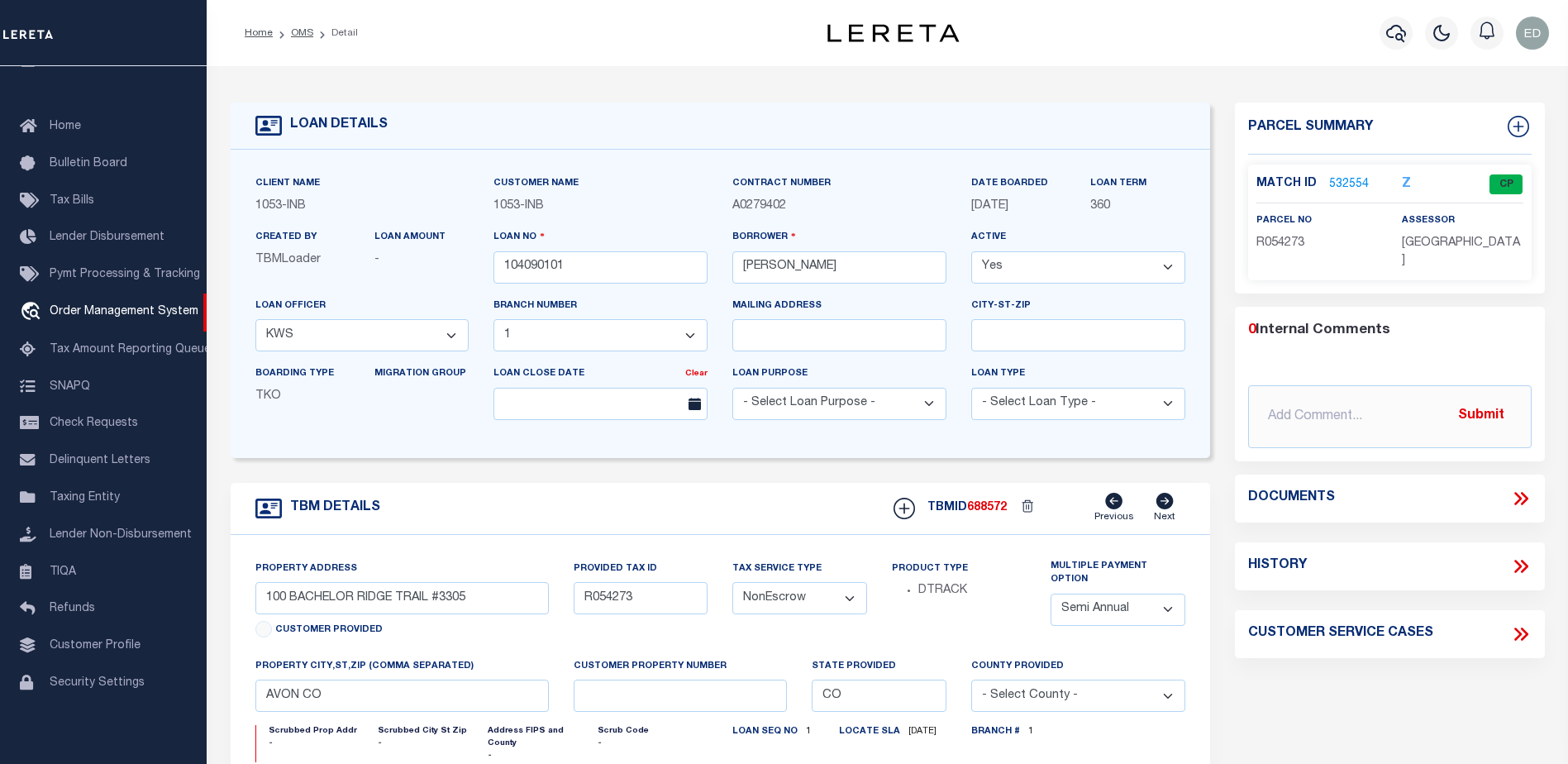
click at [1341, 184] on link "532554" at bounding box center [1349, 184] width 40 height 18
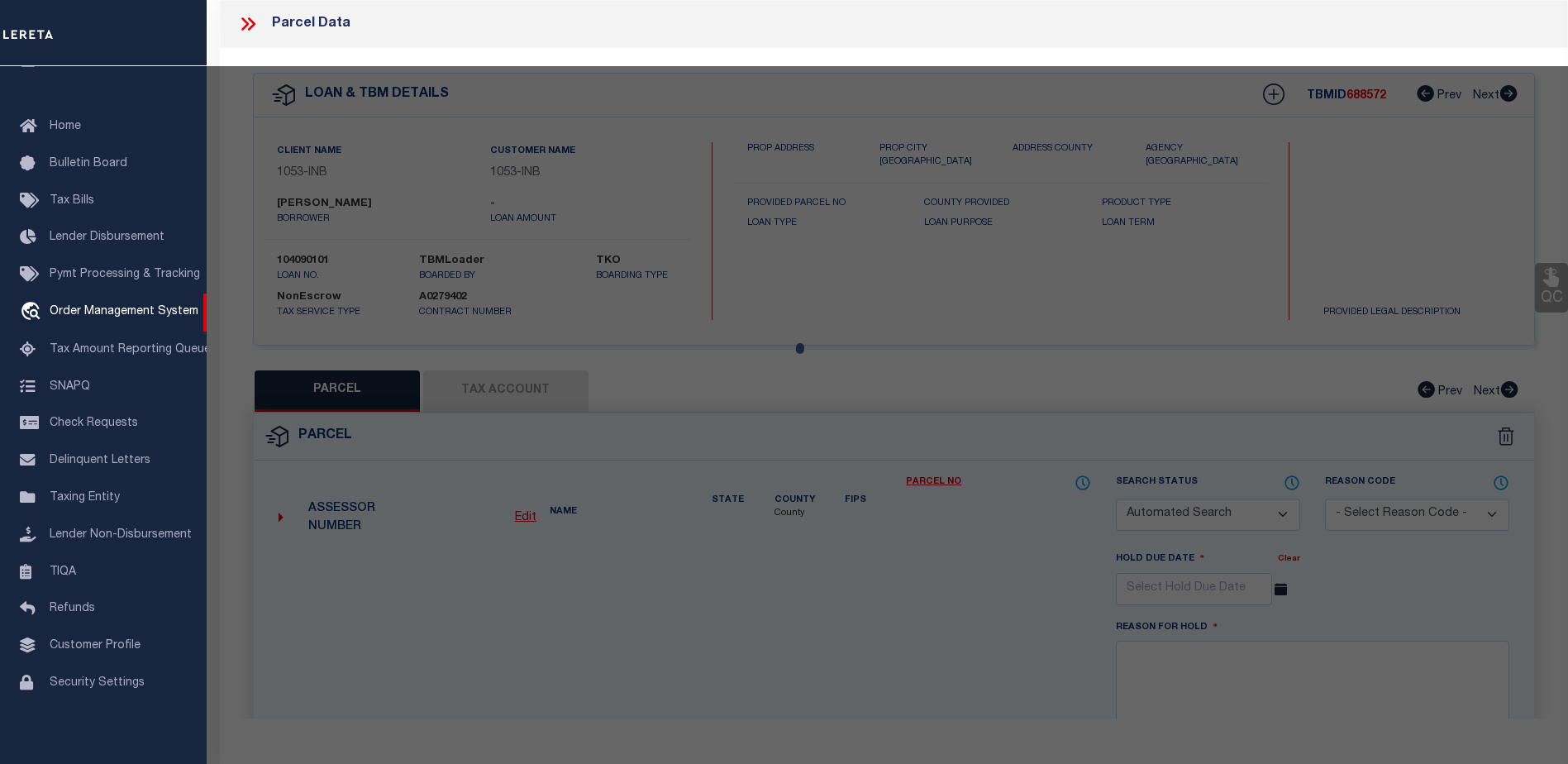
checkbox input "false"
select select "CP"
type input "[PERSON_NAME] DEV CO INC"
type input "000100 BACHELOR RIDGE #3305"
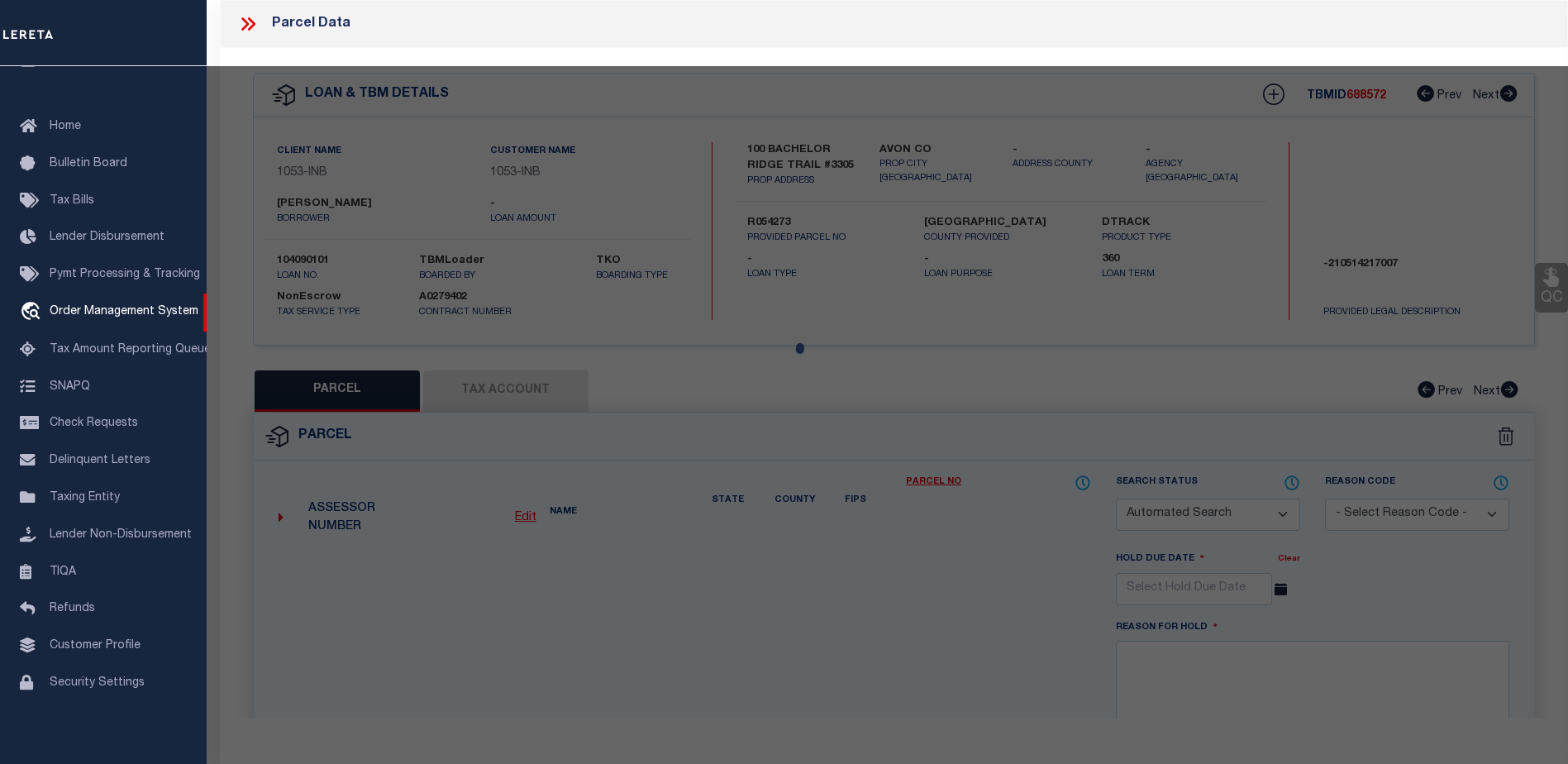
type input "CO"
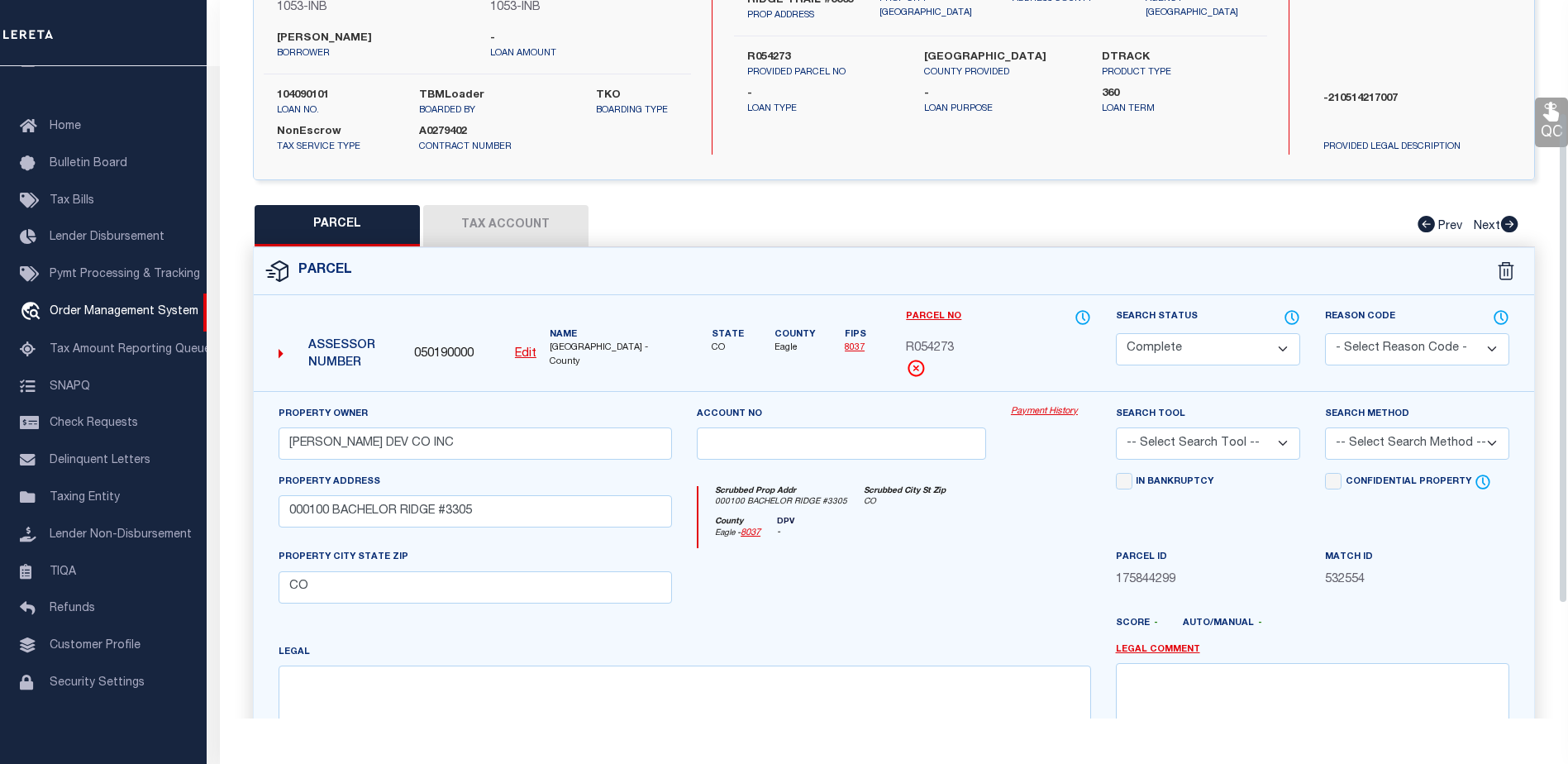
scroll to position [248, 0]
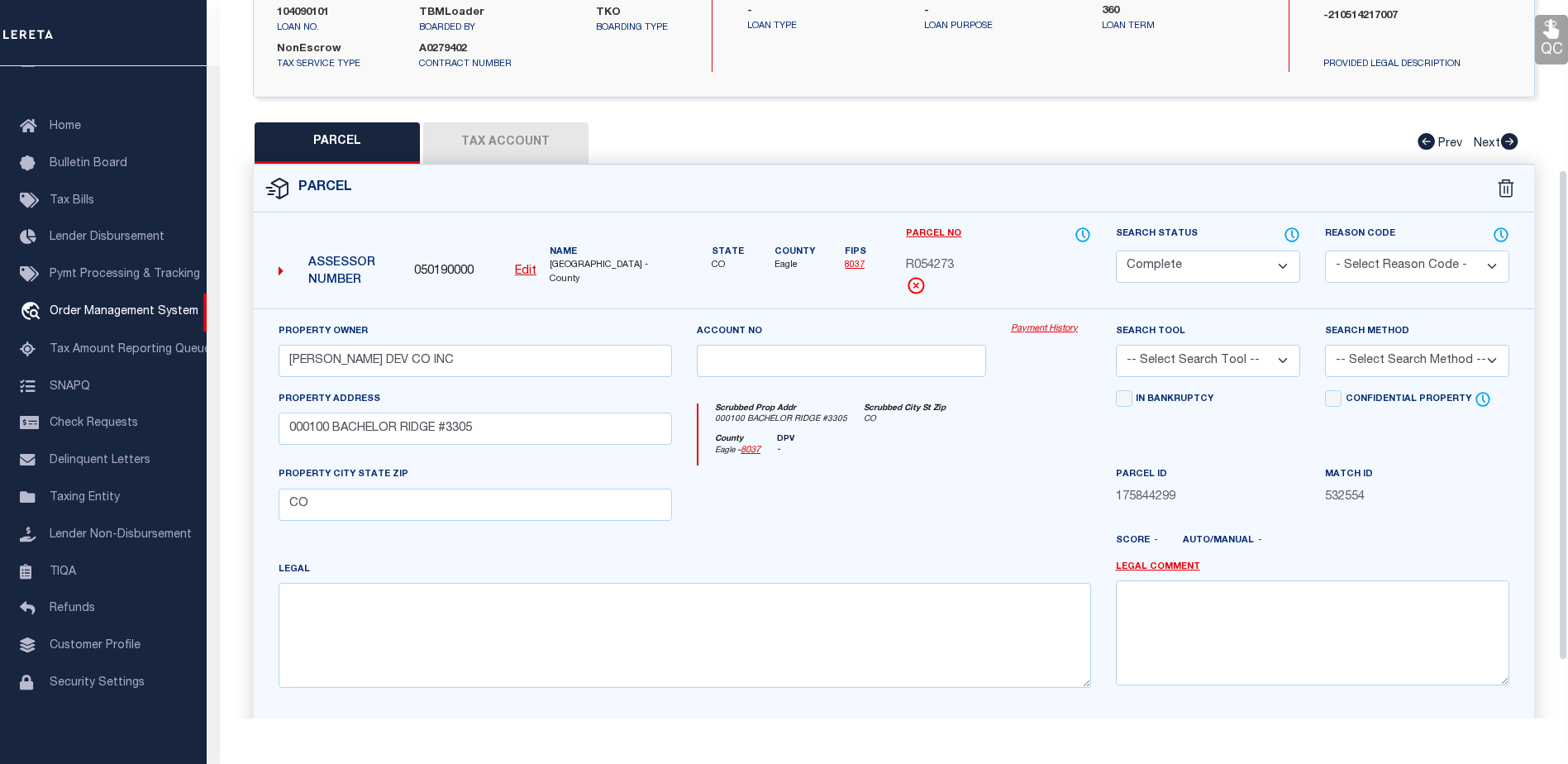
click at [497, 140] on button "Tax Account" at bounding box center [505, 143] width 165 height 41
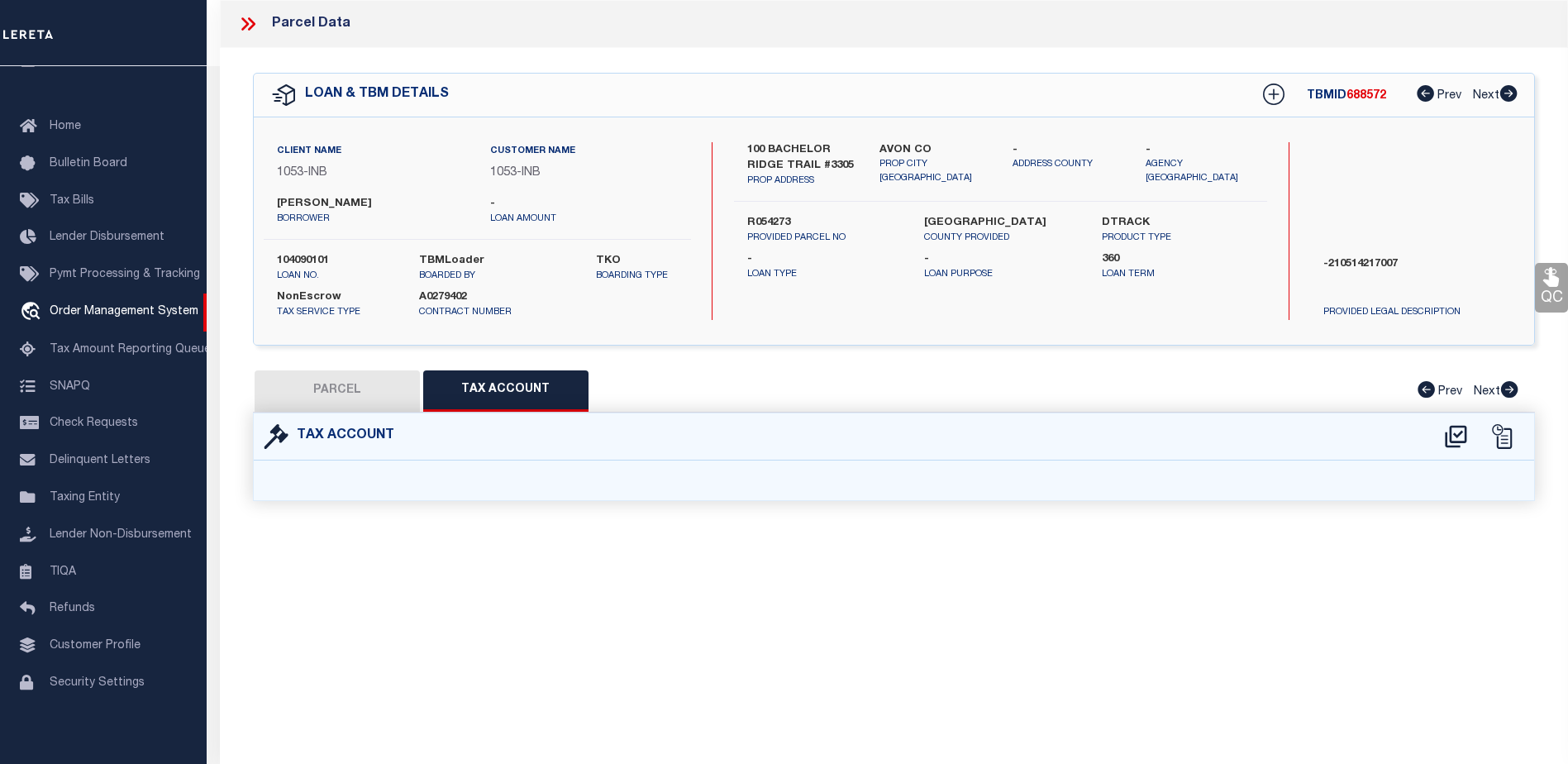
scroll to position [0, 0]
select select "100"
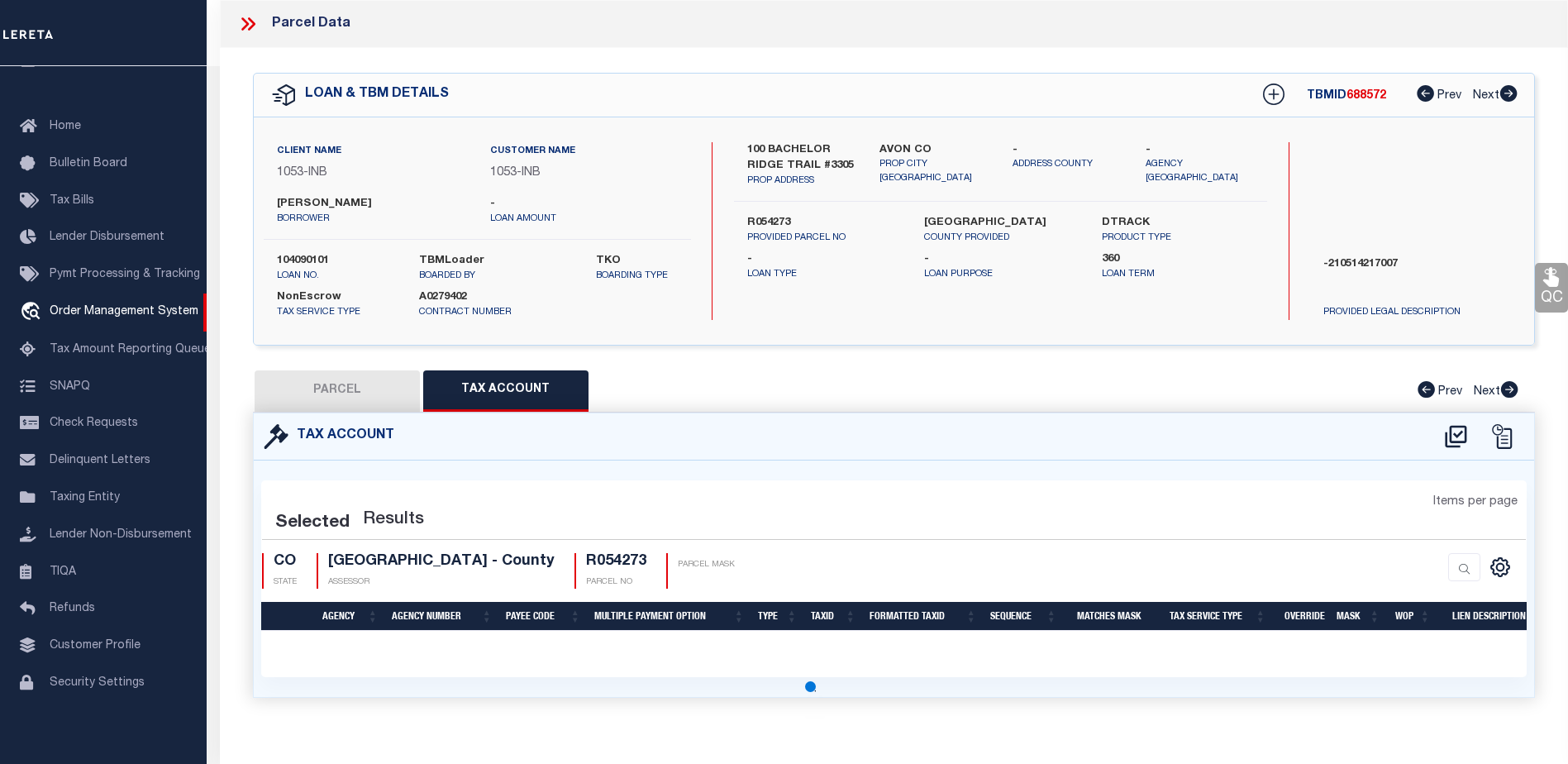
select select "100"
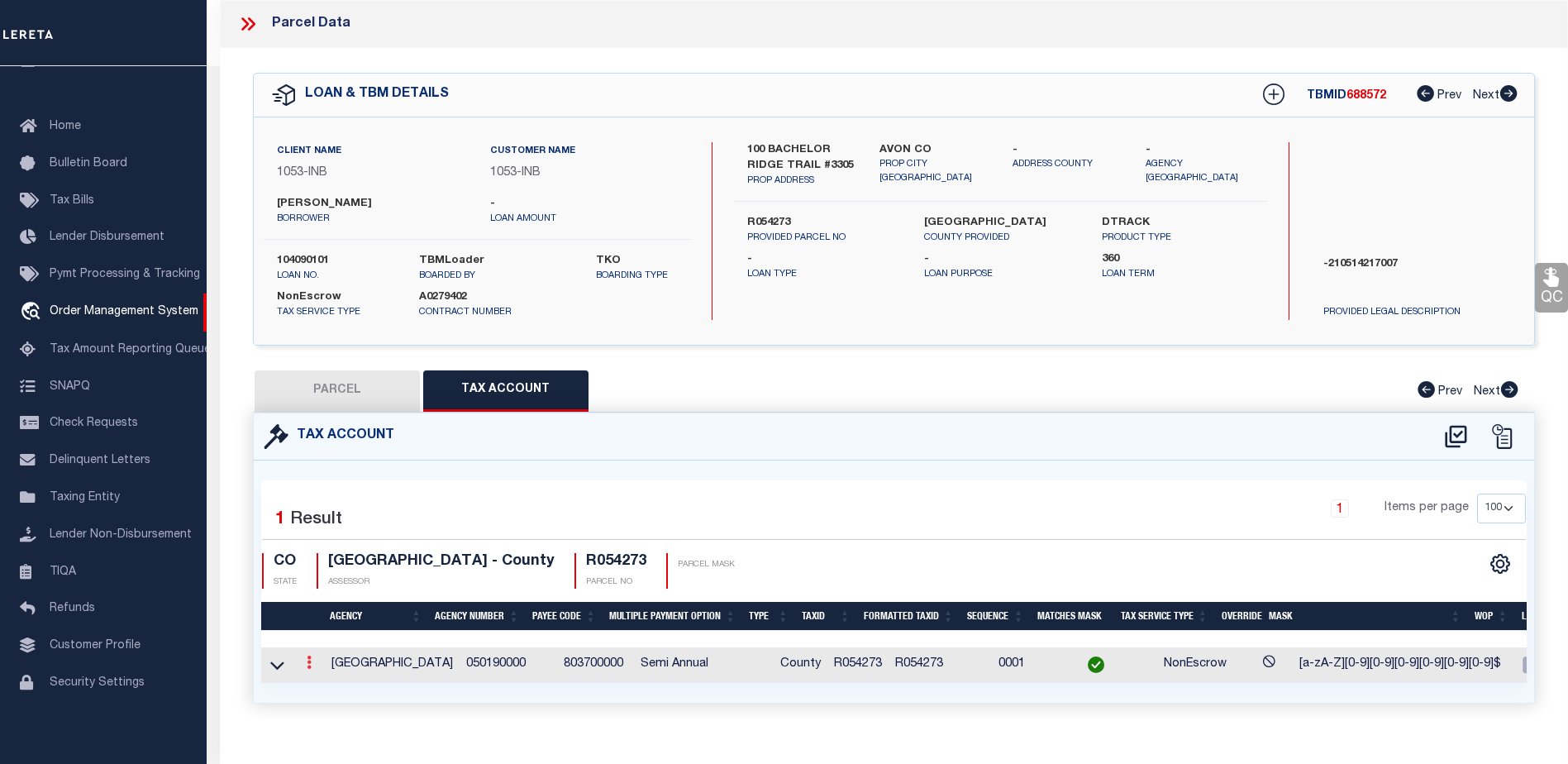
click at [310, 666] on icon at bounding box center [309, 663] width 5 height 13
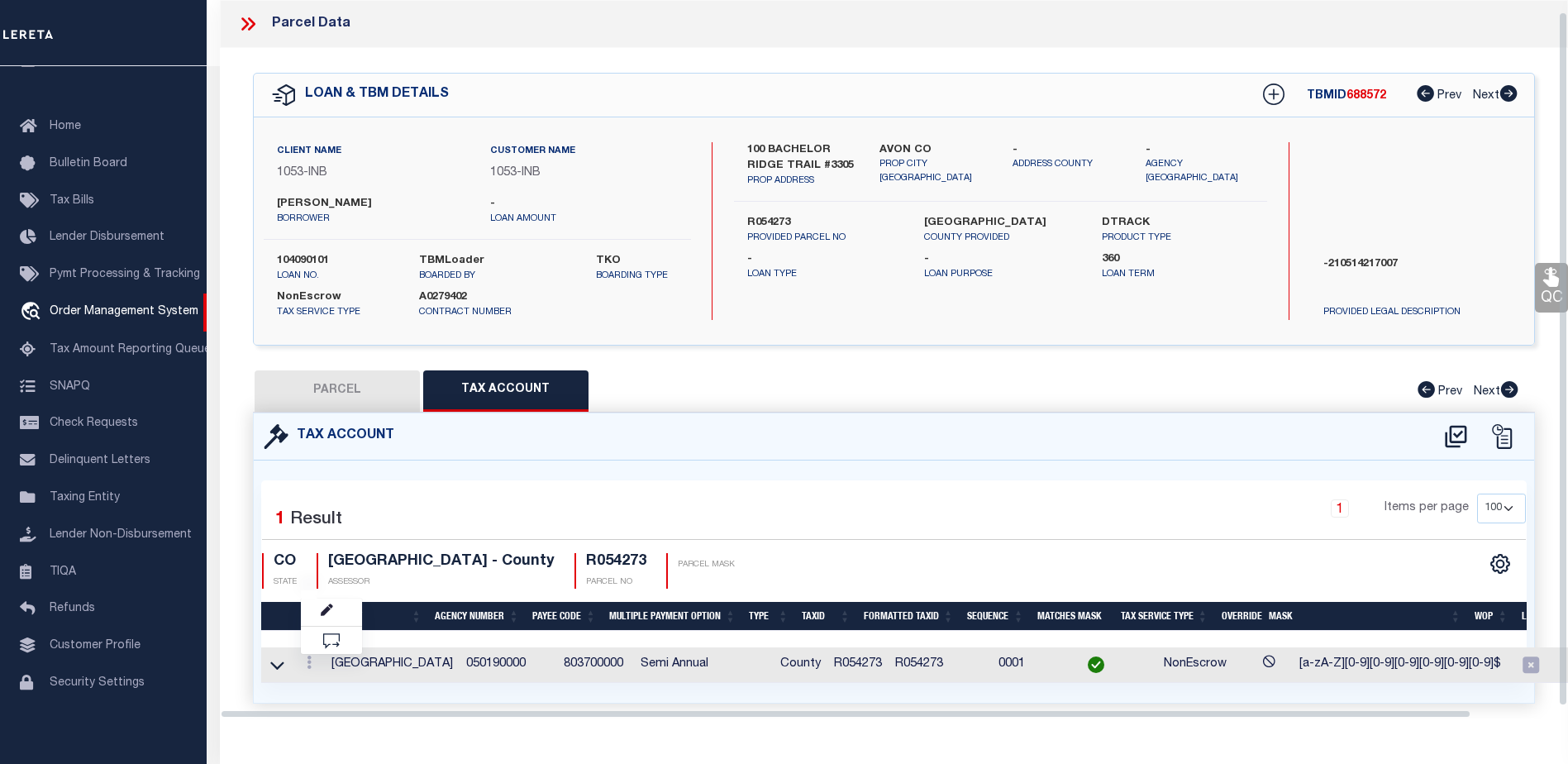
scroll to position [12, 0]
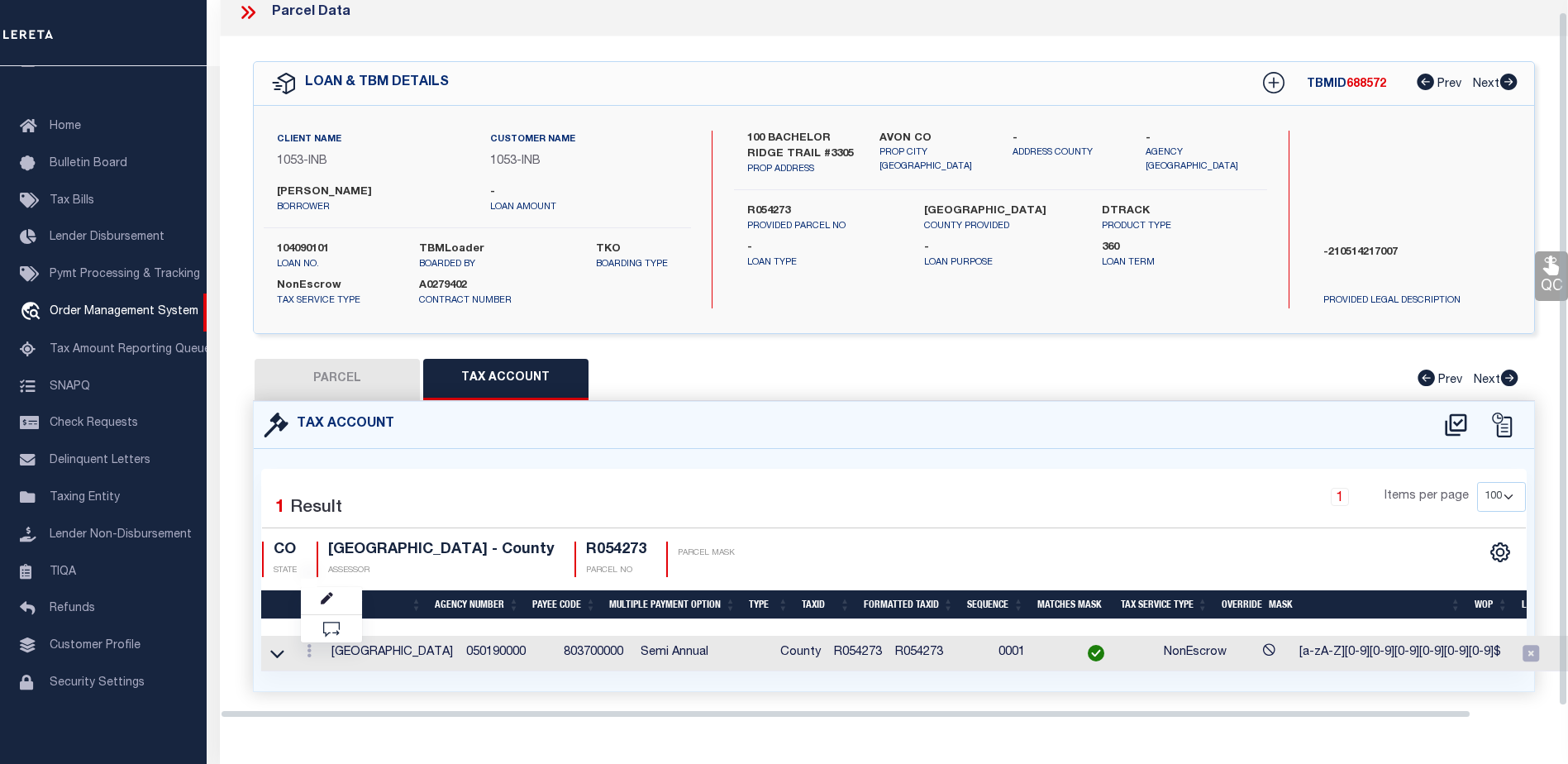
click at [575, 470] on div "Selected 1 Result 1 Items per page 10 25 50 100 CO STATE ASSESSOR" at bounding box center [895, 570] width 1266 height 203
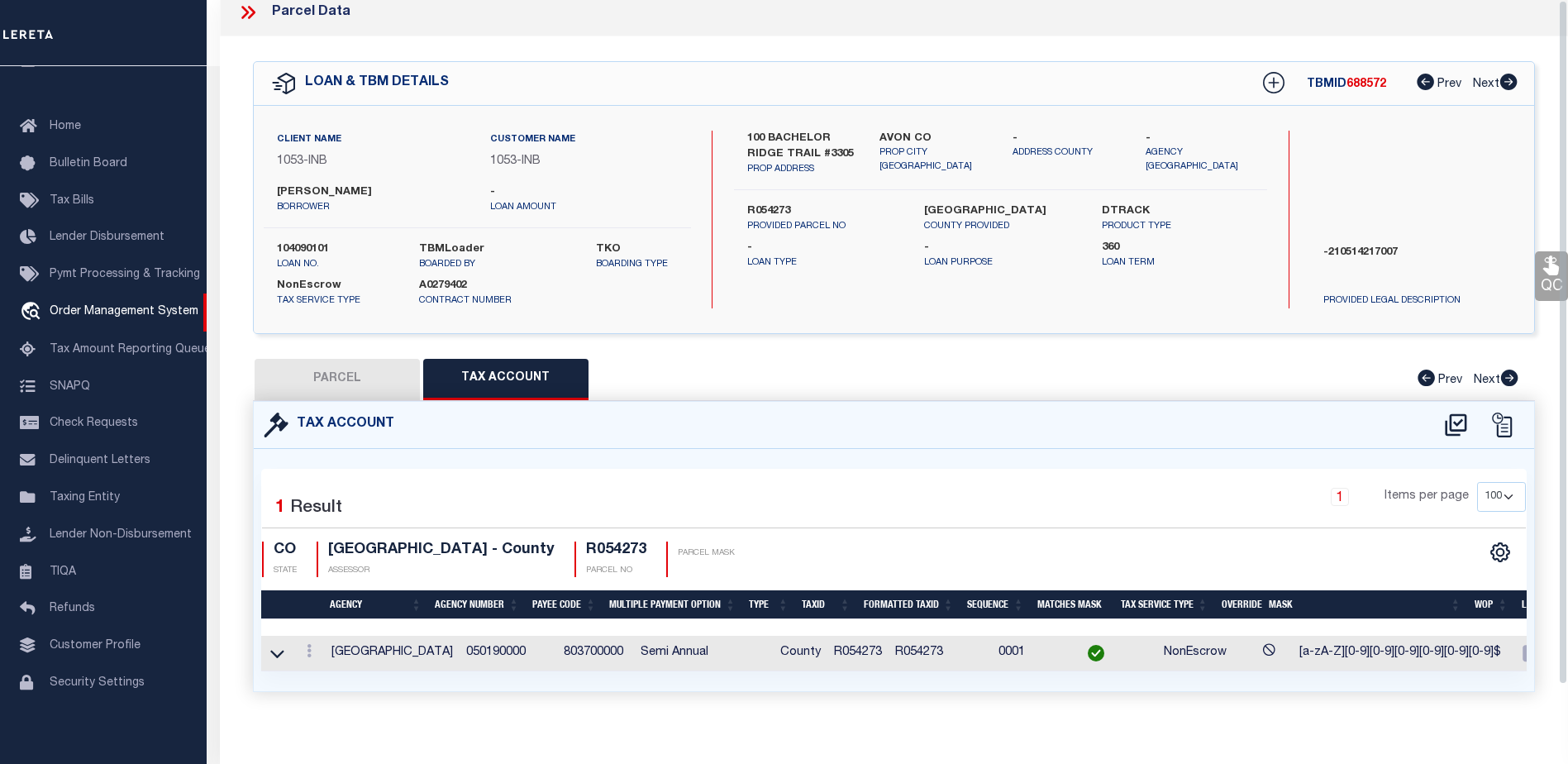
scroll to position [0, 0]
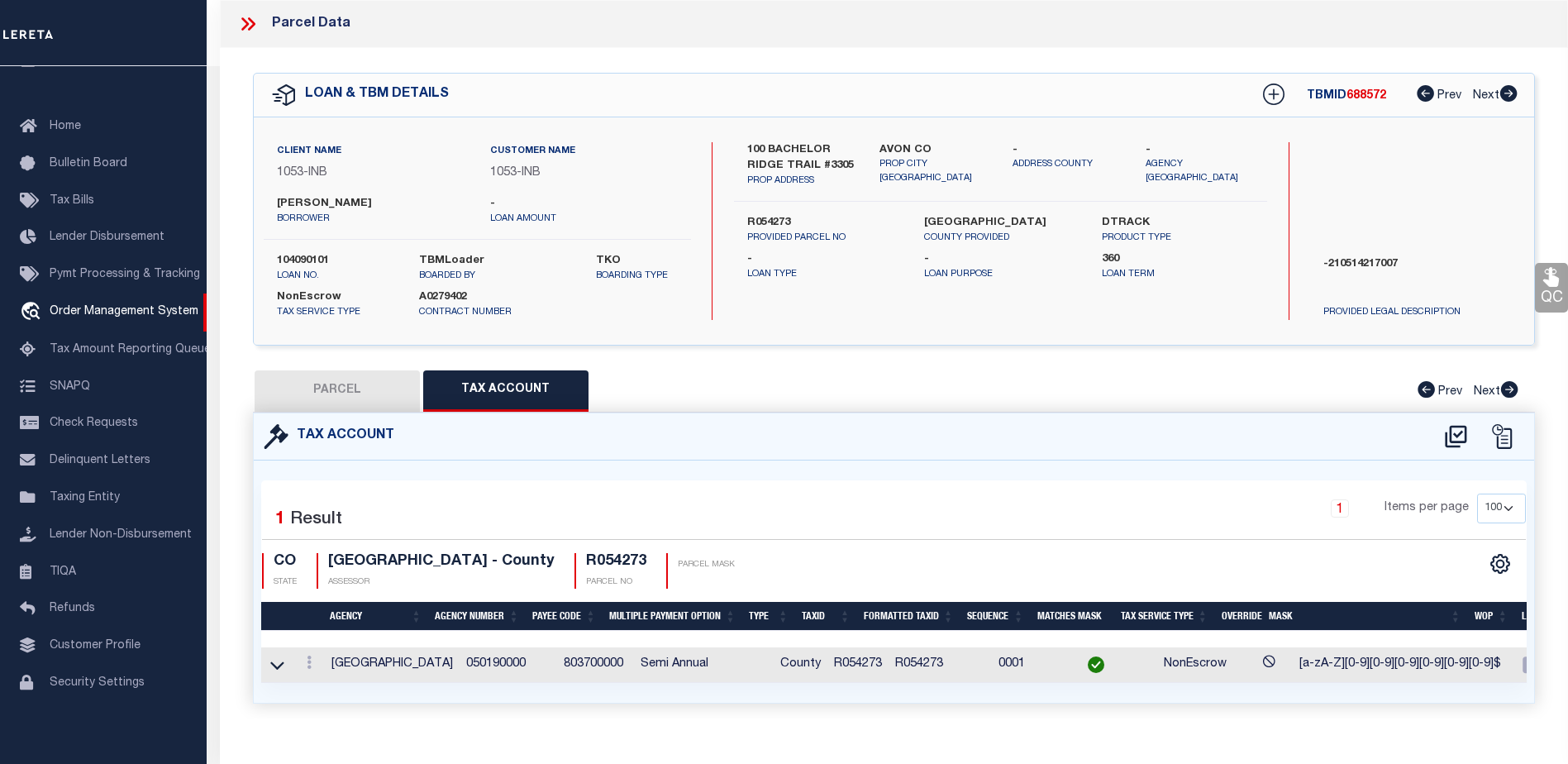
click at [253, 20] on icon at bounding box center [248, 23] width 21 height 21
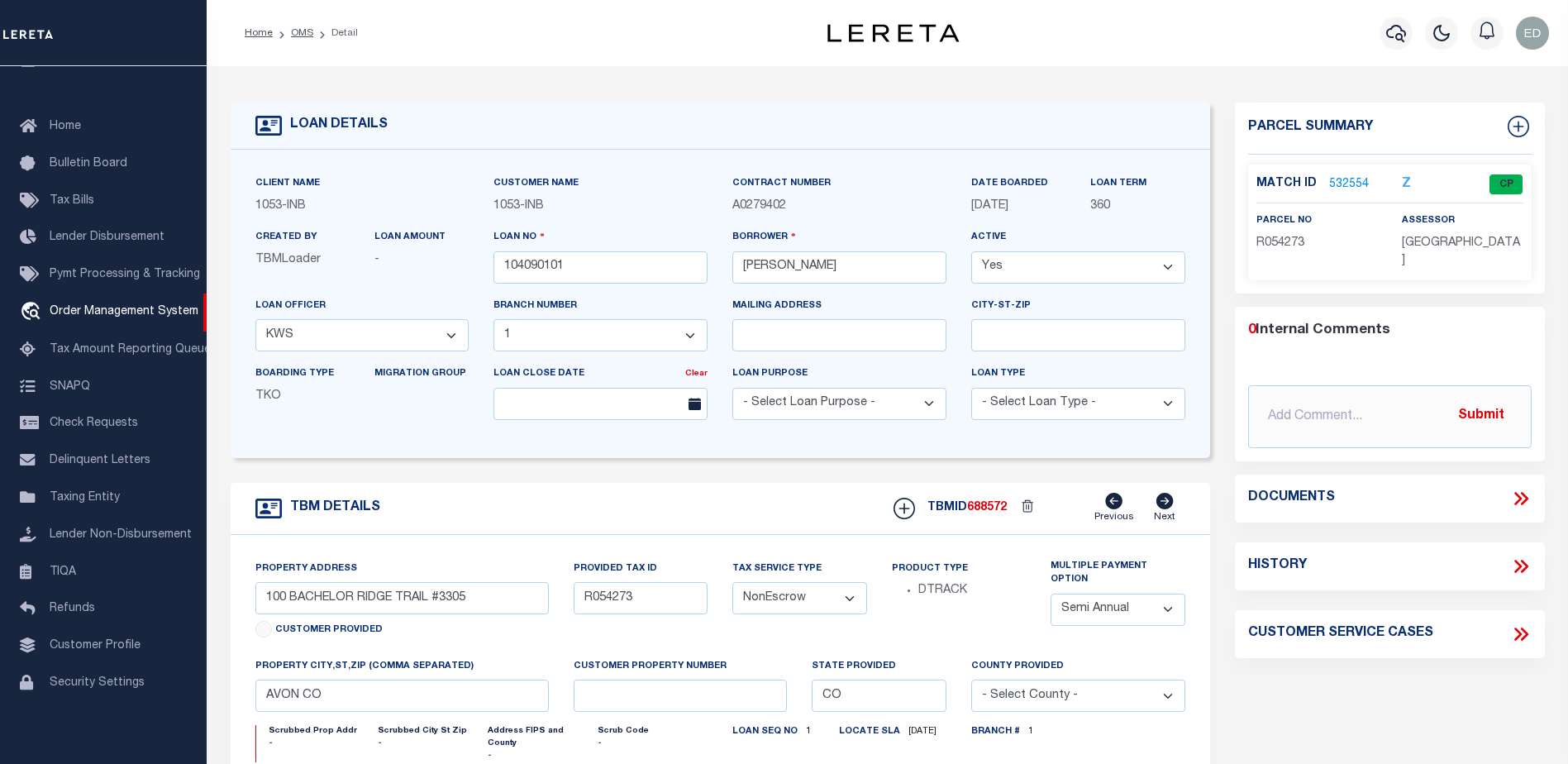
click at [1521, 488] on icon at bounding box center [1520, 498] width 21 height 21
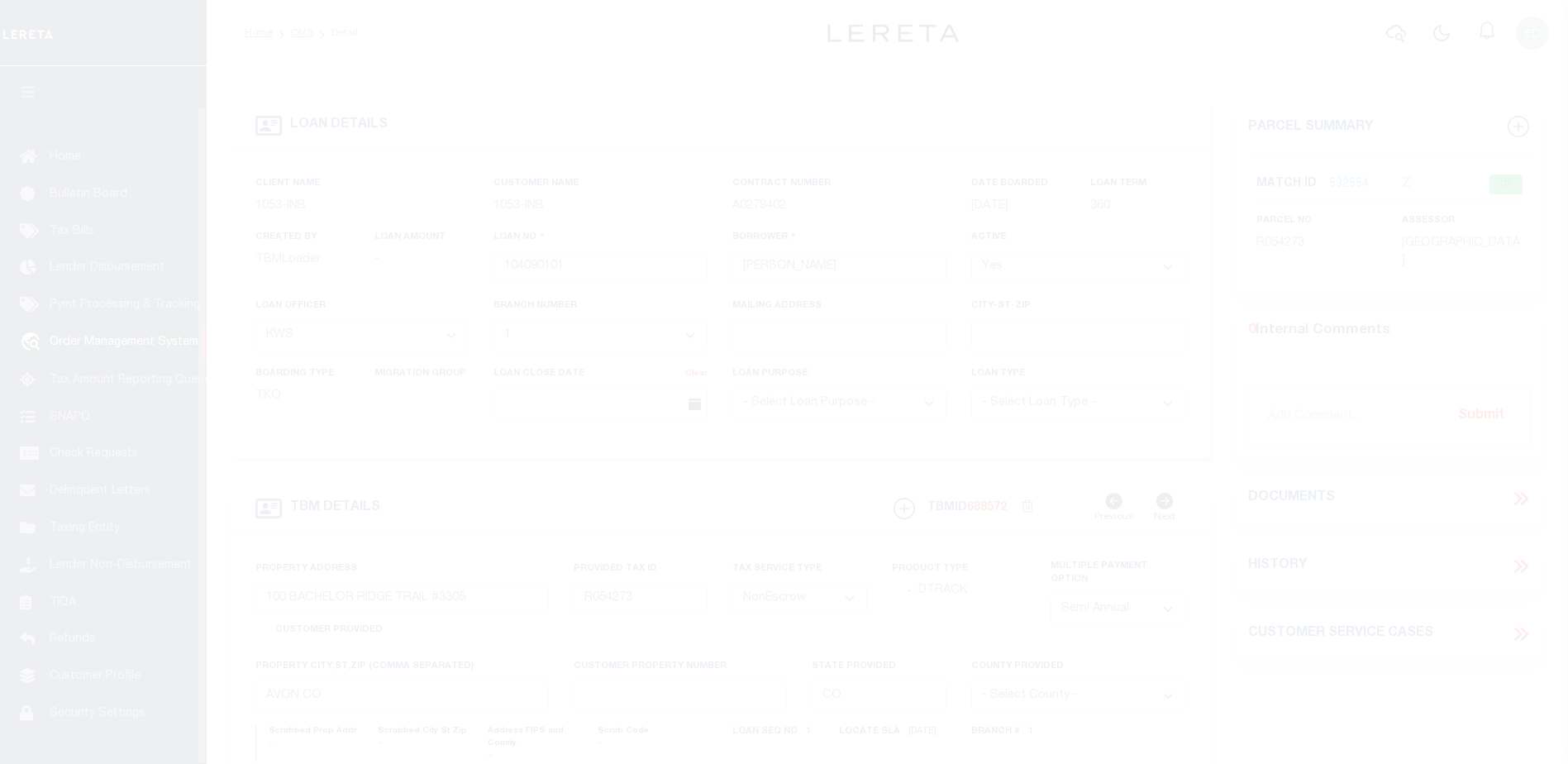
select select "250"
select select "91"
select select "NonEscrow"
select select "2"
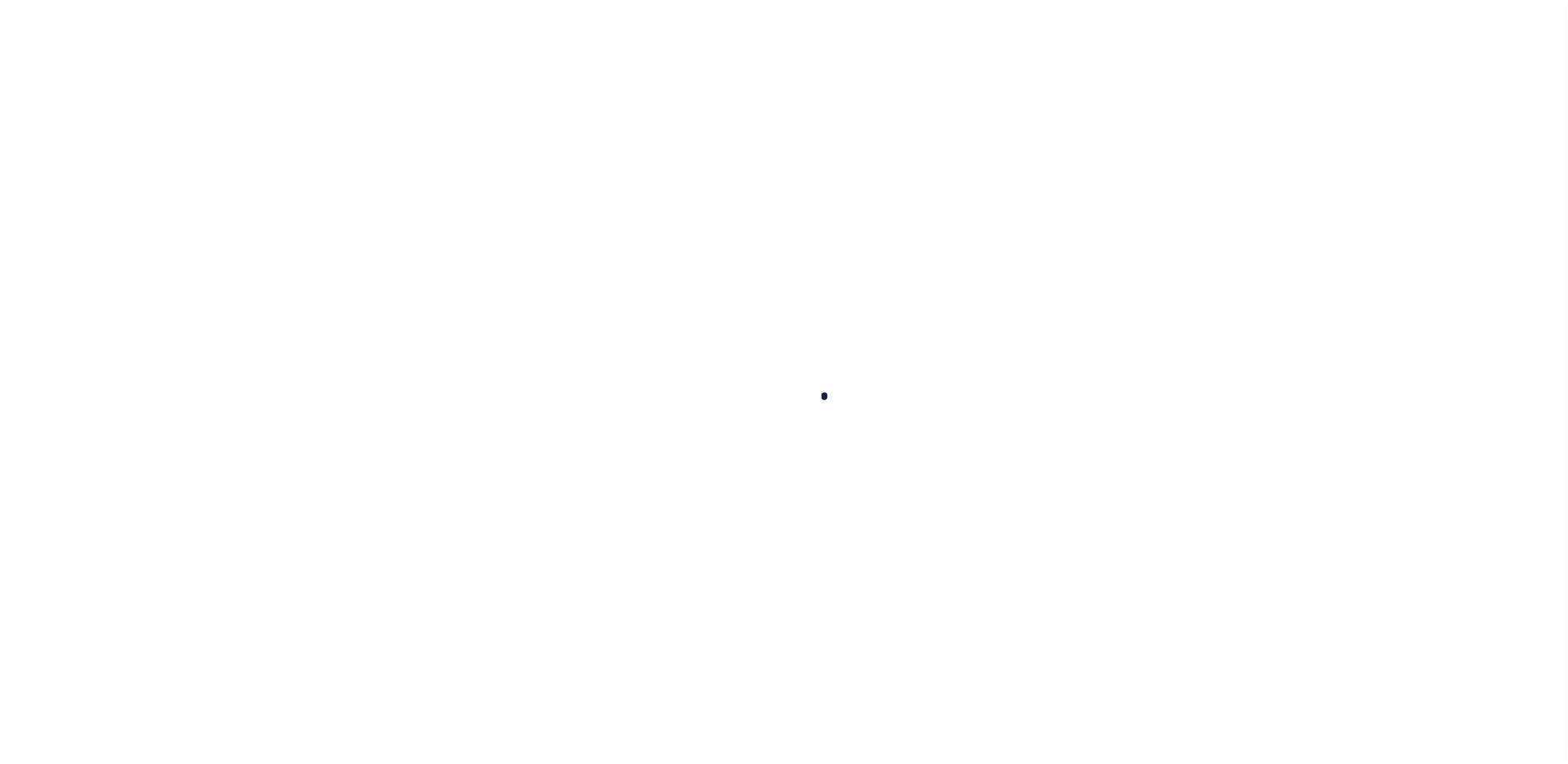
scroll to position [41, 0]
type input "104090101"
type input "[PERSON_NAME]"
select select
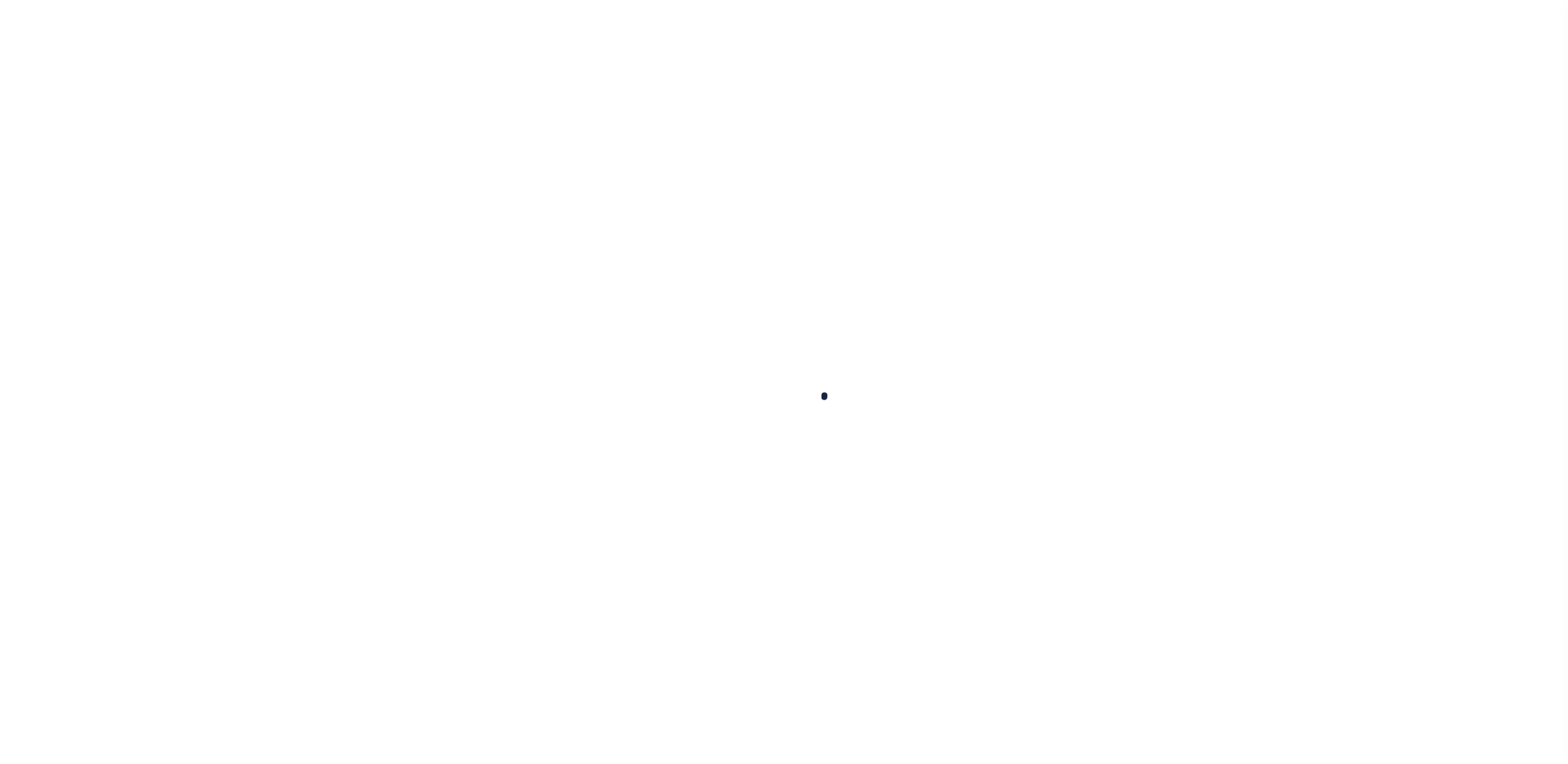
select select "NonEscrow"
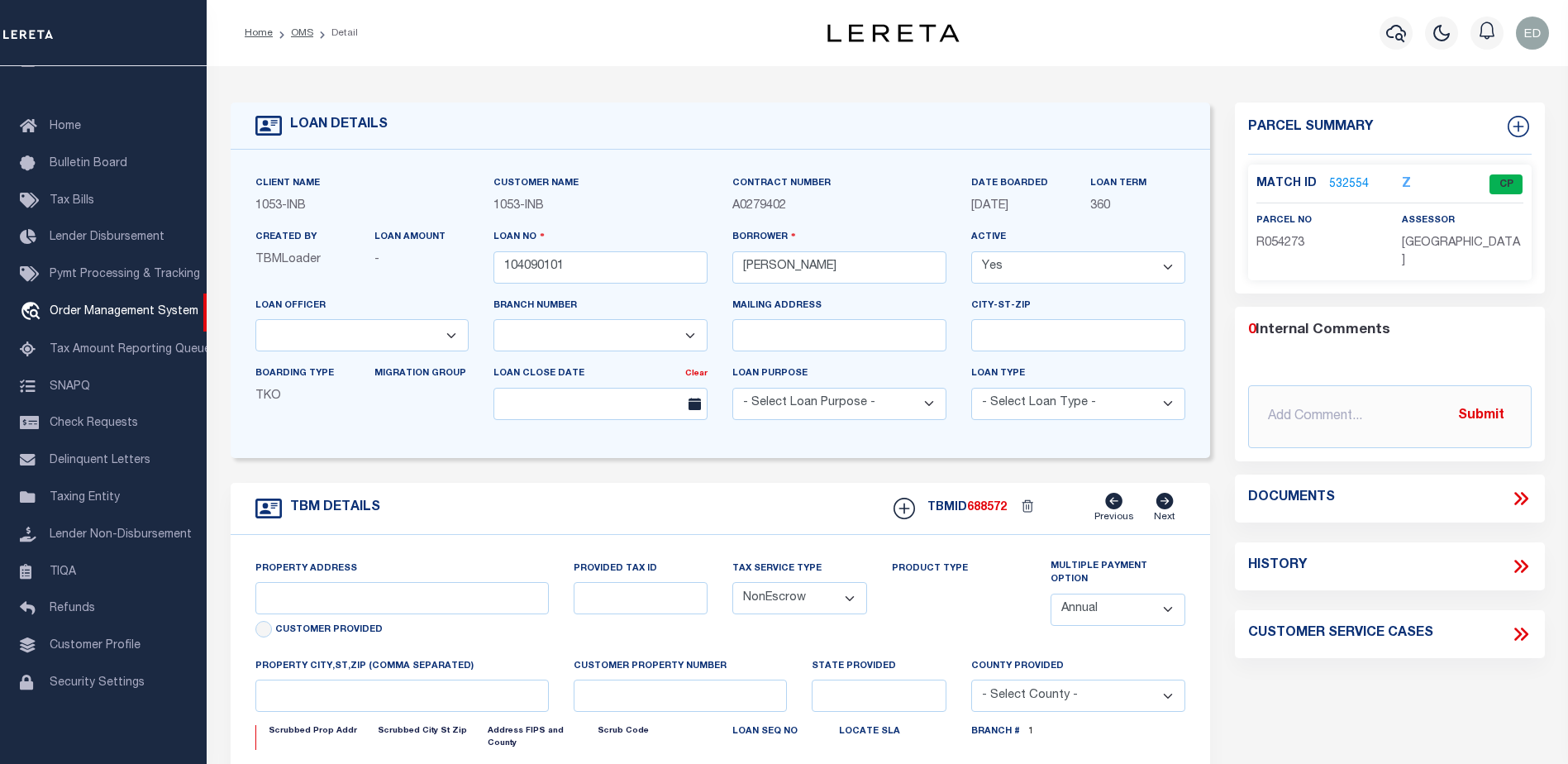
select select "91"
select select "250"
type input "100 BACHELOR RIDGE TRAIL #3305"
type input "R054273"
type input "AVON CO"
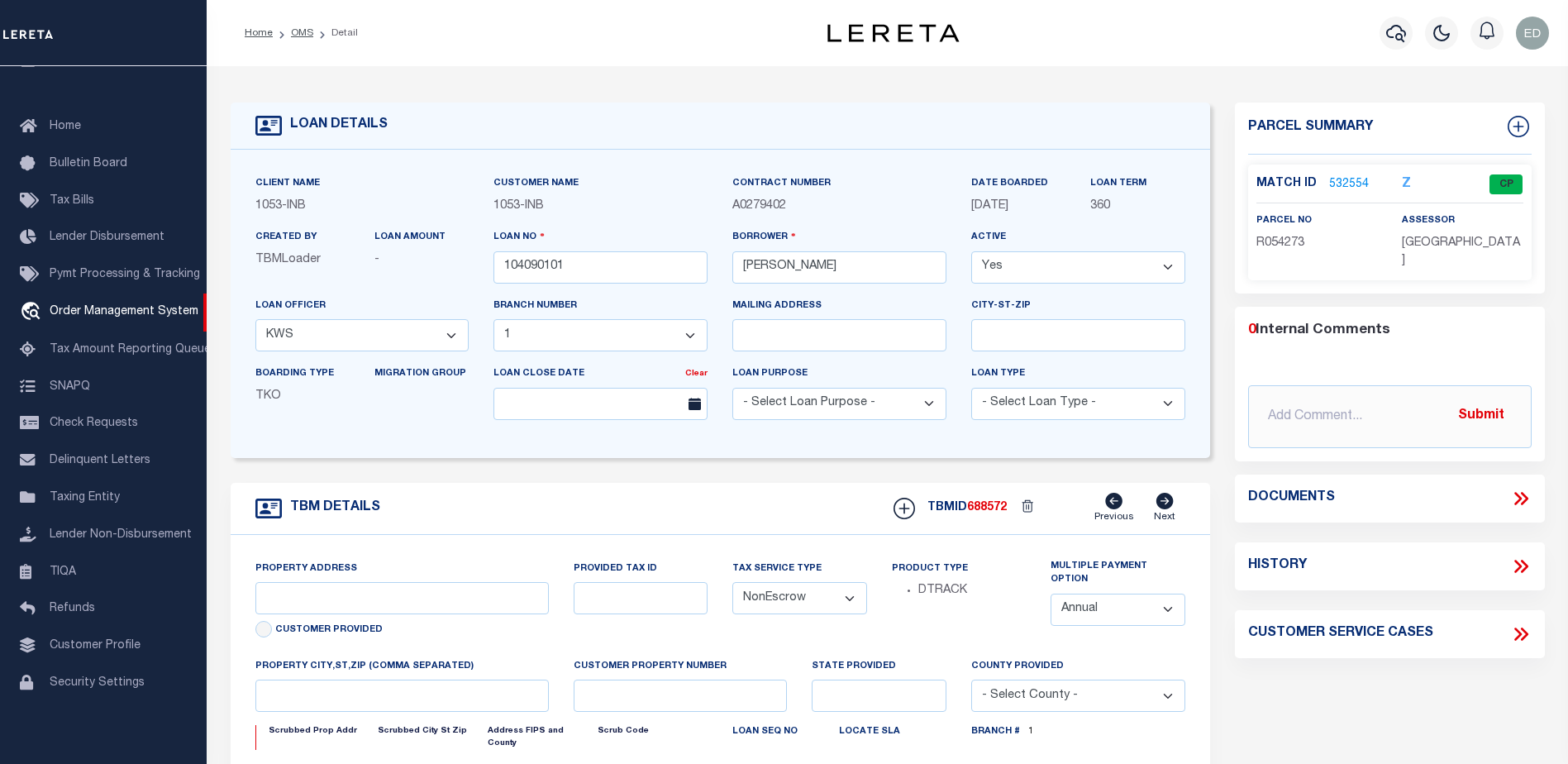
type input "CO"
select select
type textarea "-210514217007"
type textarea "TAXES NOT DUE IN [US_STATE] UNTIL [DATE]"
select select "2"
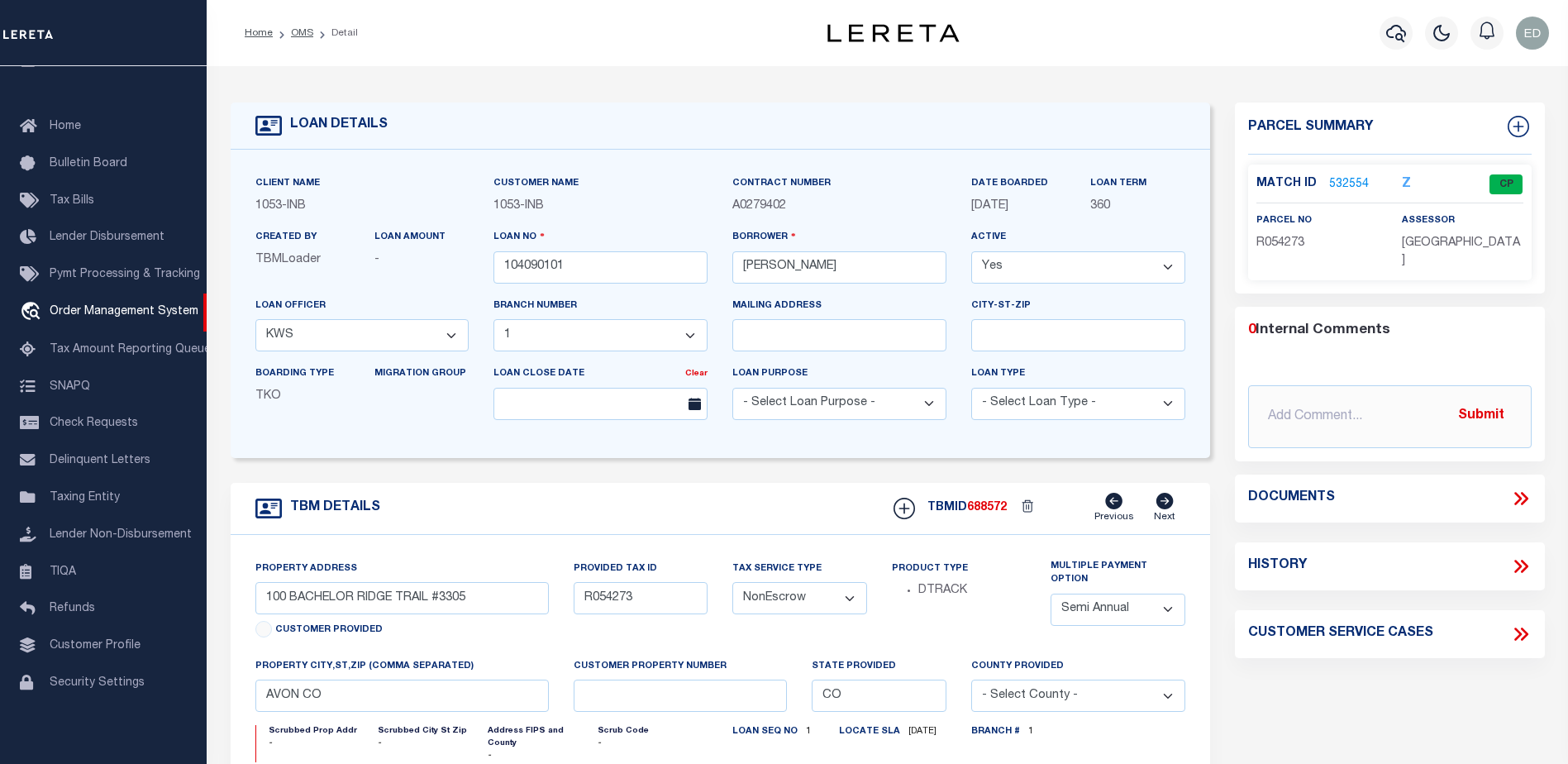
click at [1518, 488] on icon at bounding box center [1520, 498] width 21 height 21
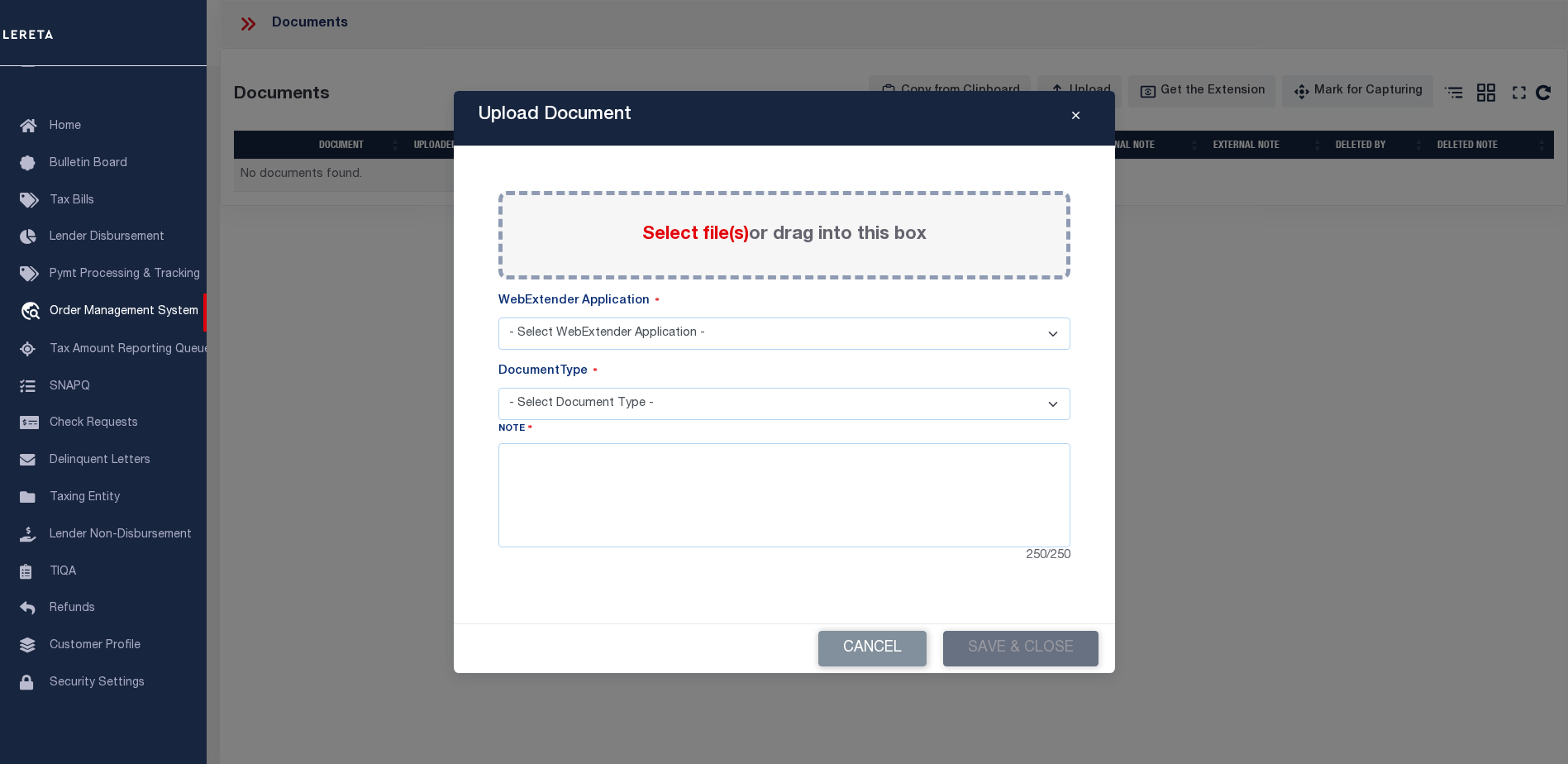
click at [1075, 117] on icon "Close" at bounding box center [1076, 115] width 7 height 12
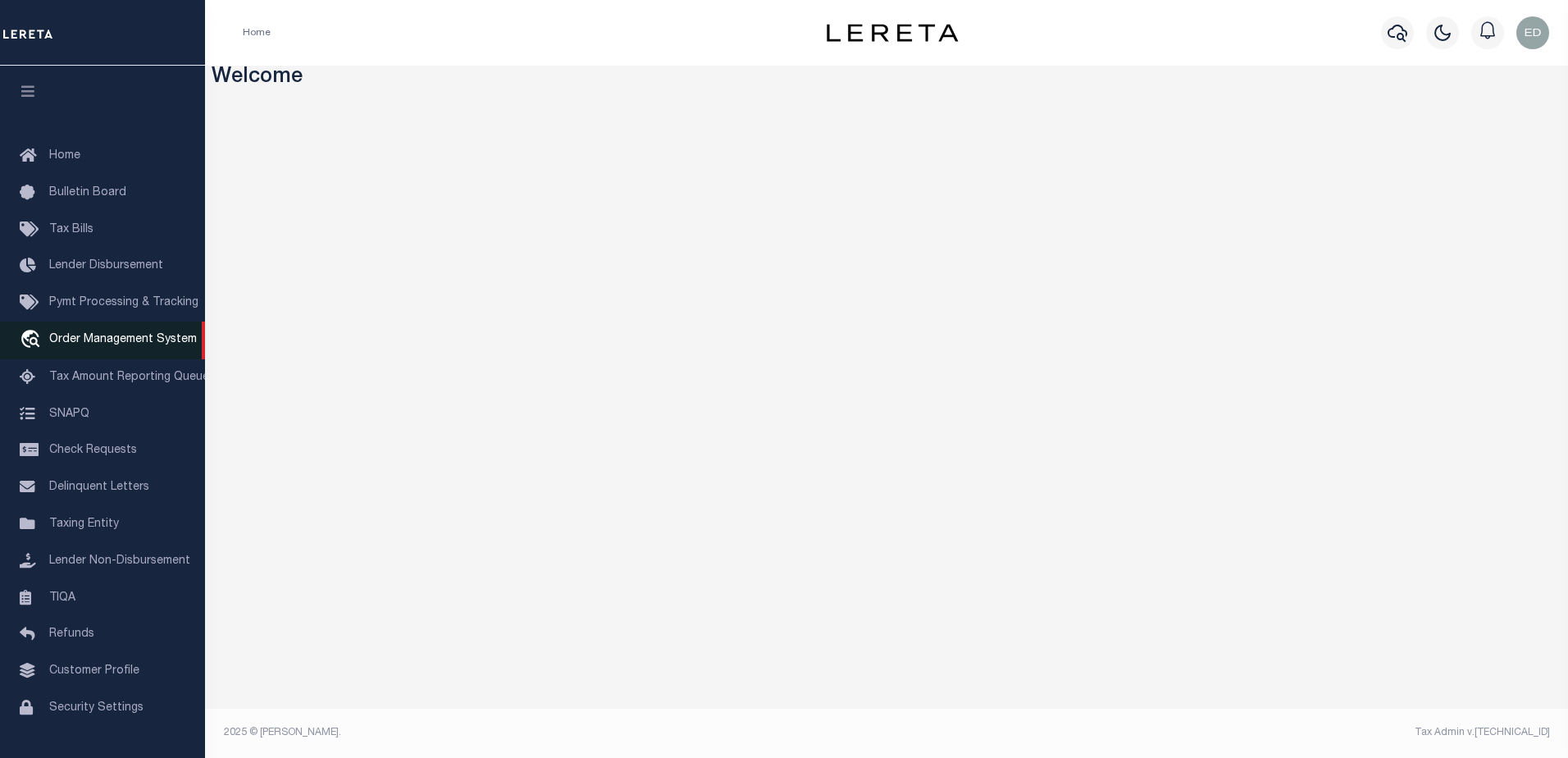
click at [122, 346] on span "Order Management System" at bounding box center [123, 339] width 148 height 12
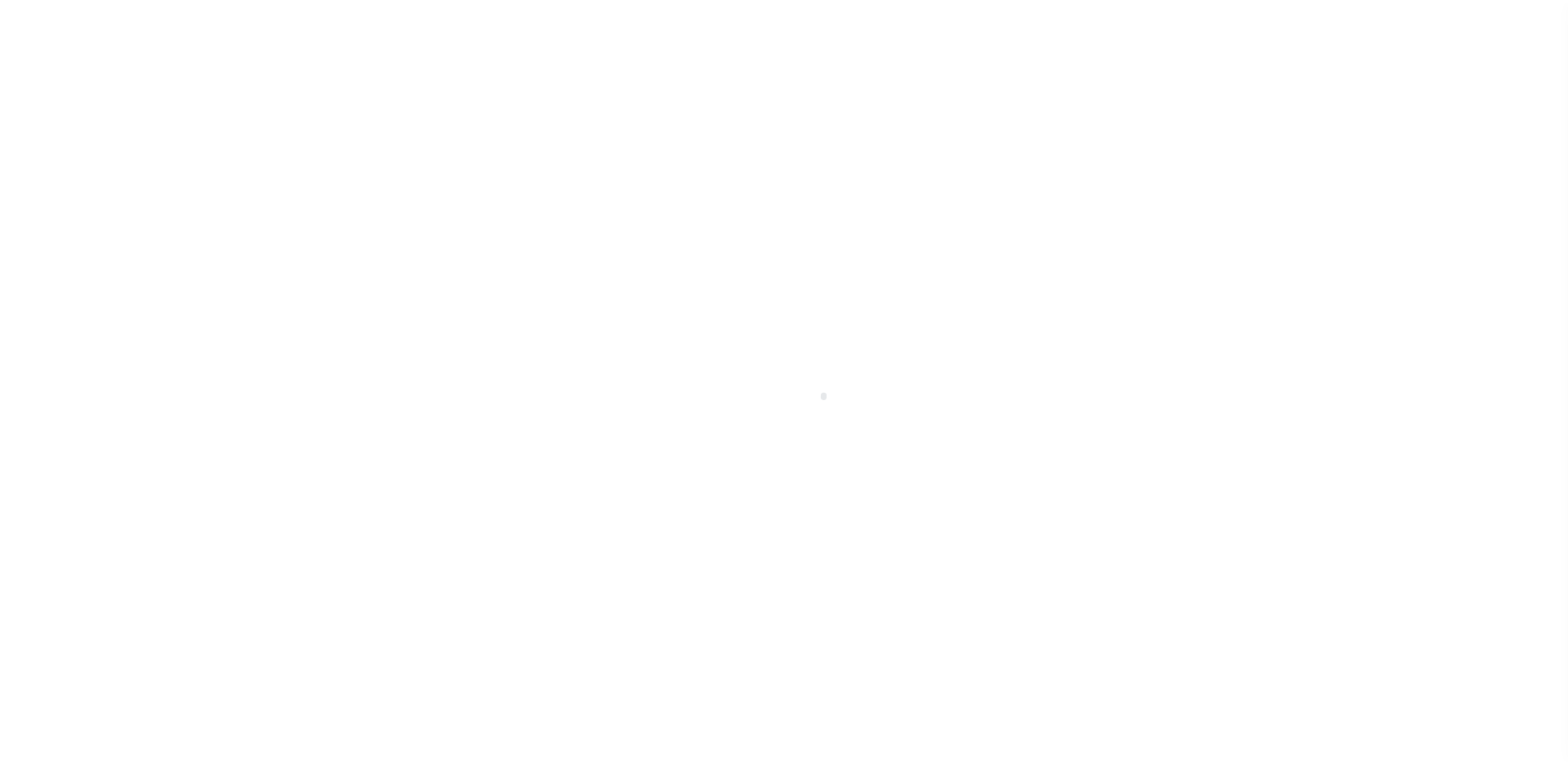
scroll to position [41, 0]
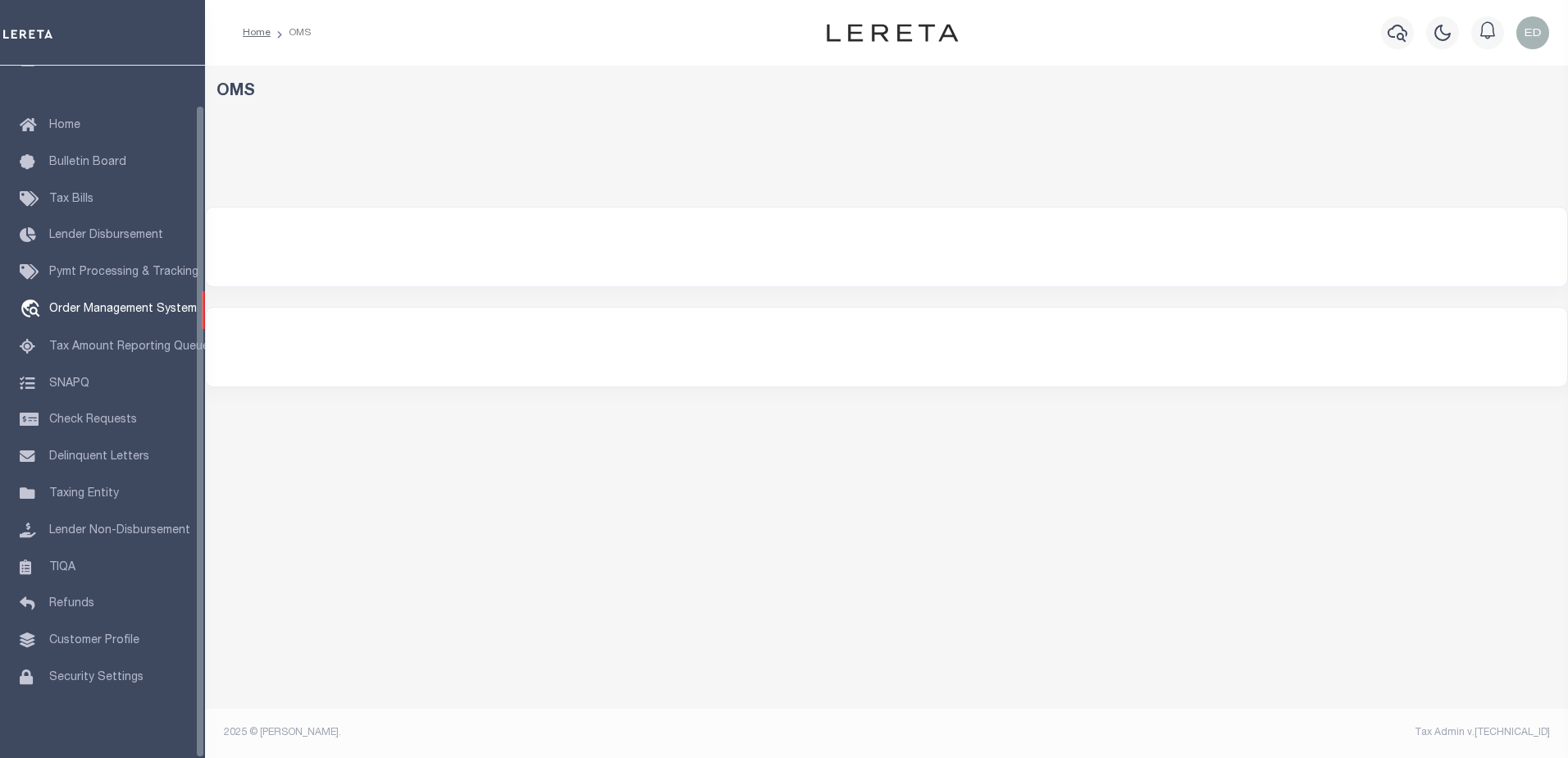
select select "200"
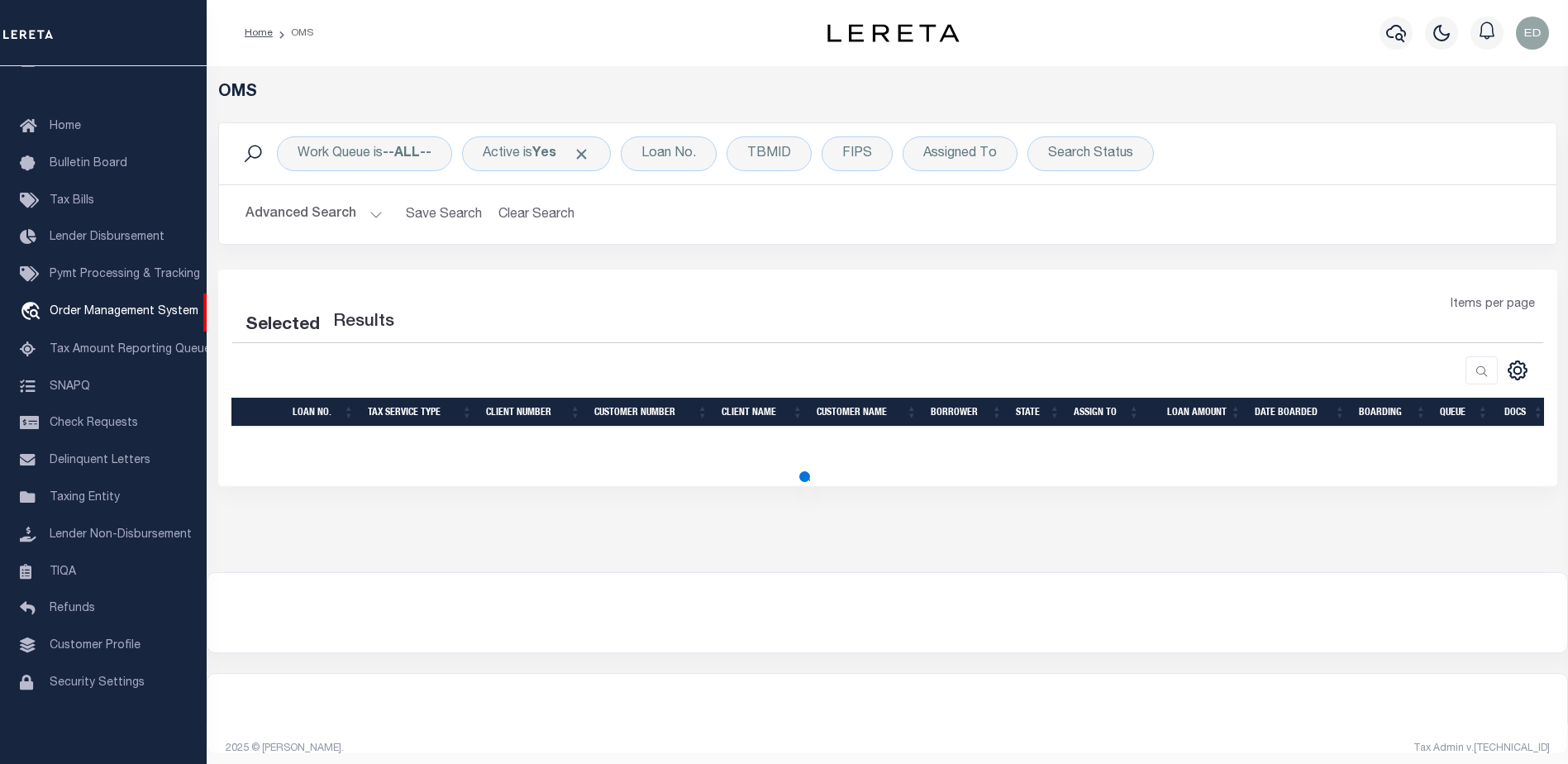
select select "200"
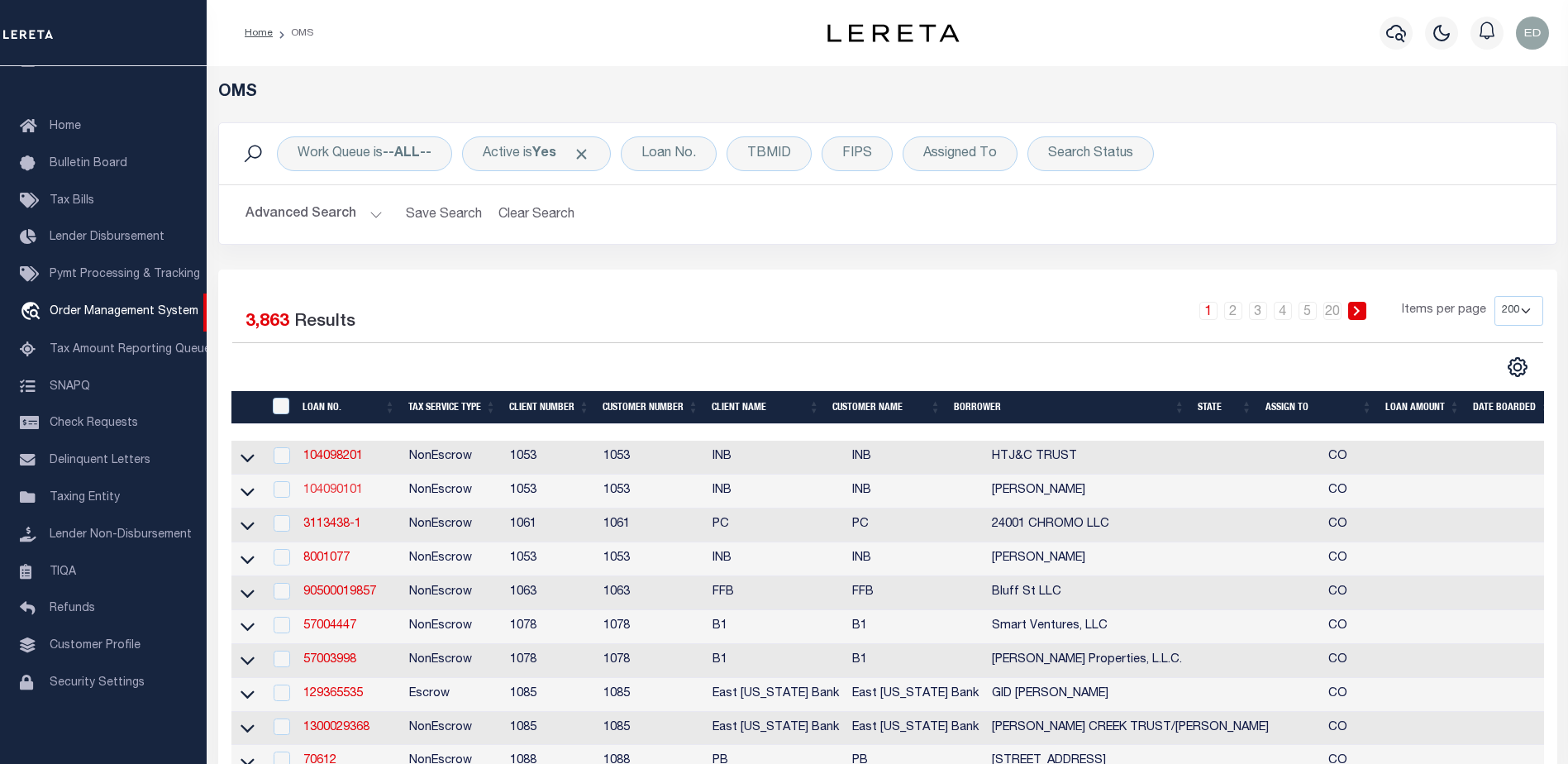
click at [342, 492] on link "104090101" at bounding box center [333, 490] width 60 height 12
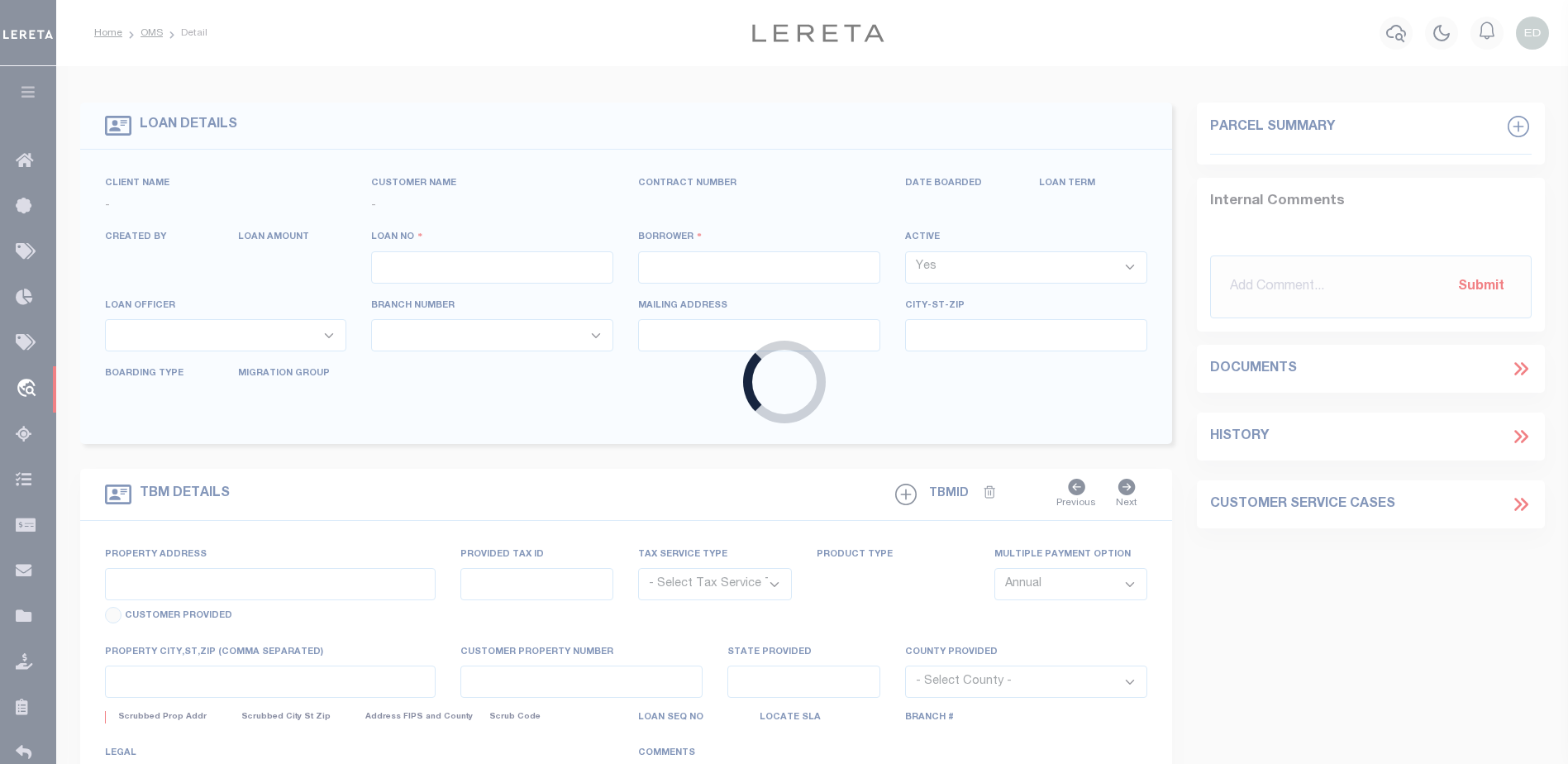
type input "104090101"
type input "[PERSON_NAME]"
select select
select select "NonEscrow"
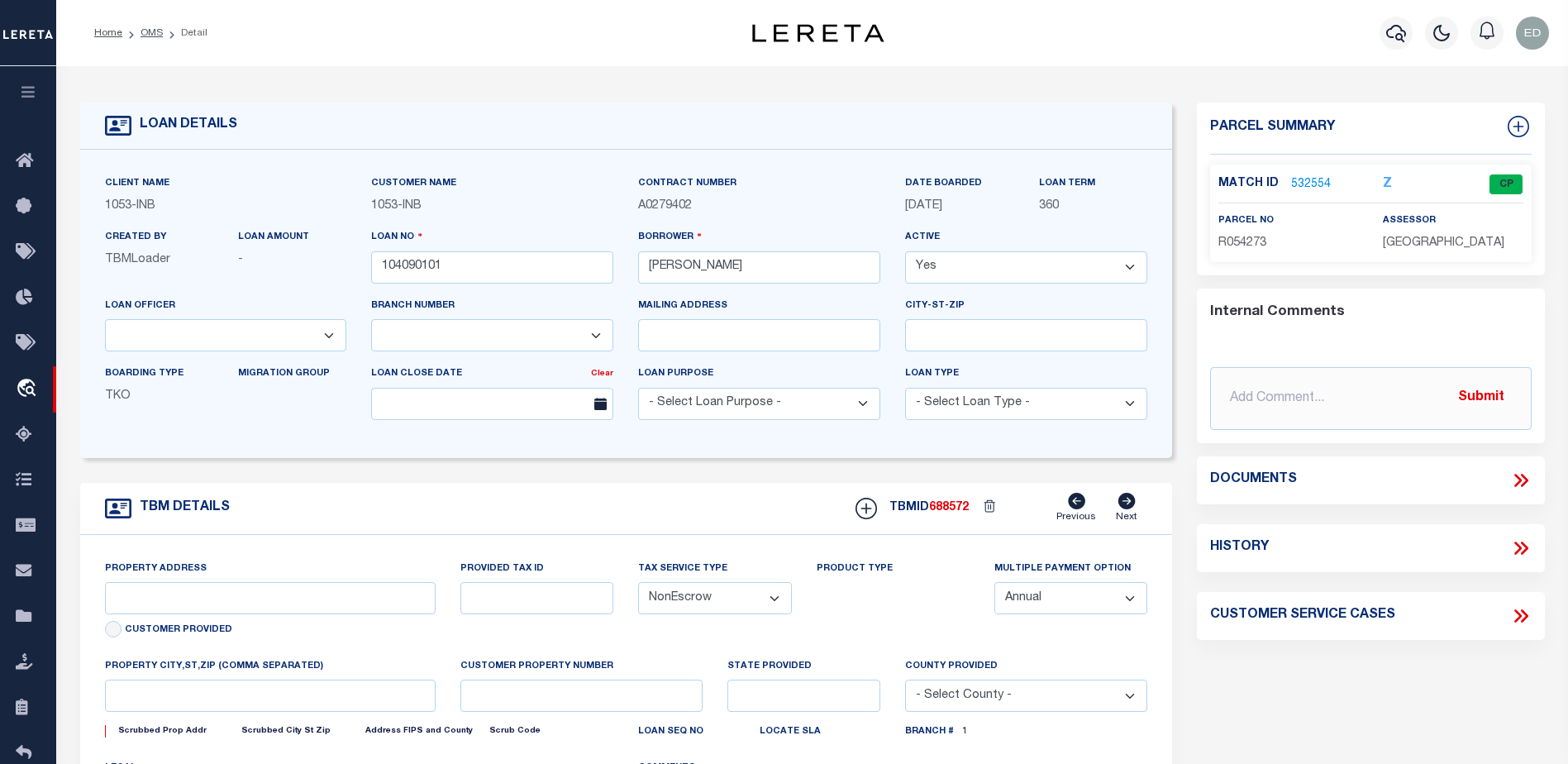
select select "91"
select select "250"
type input "100 BACHELOR RIDGE TRAIL #3305"
type input "R054273"
type input "AVON CO"
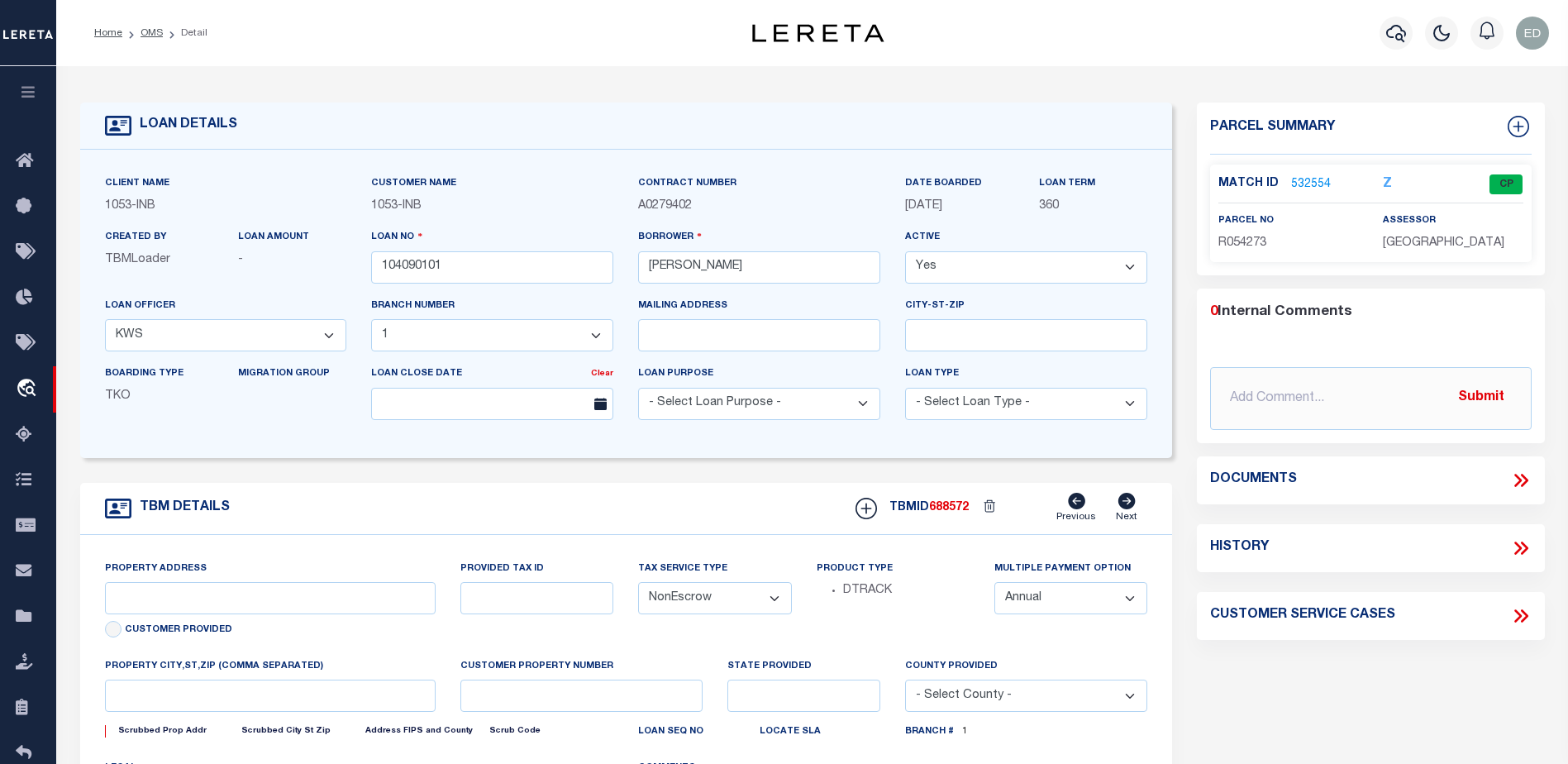
type input "CO"
select select
type textarea "-210514217007"
type textarea "TAXES NOT DUE IN [US_STATE] UNTIL [DATE]"
select select "2"
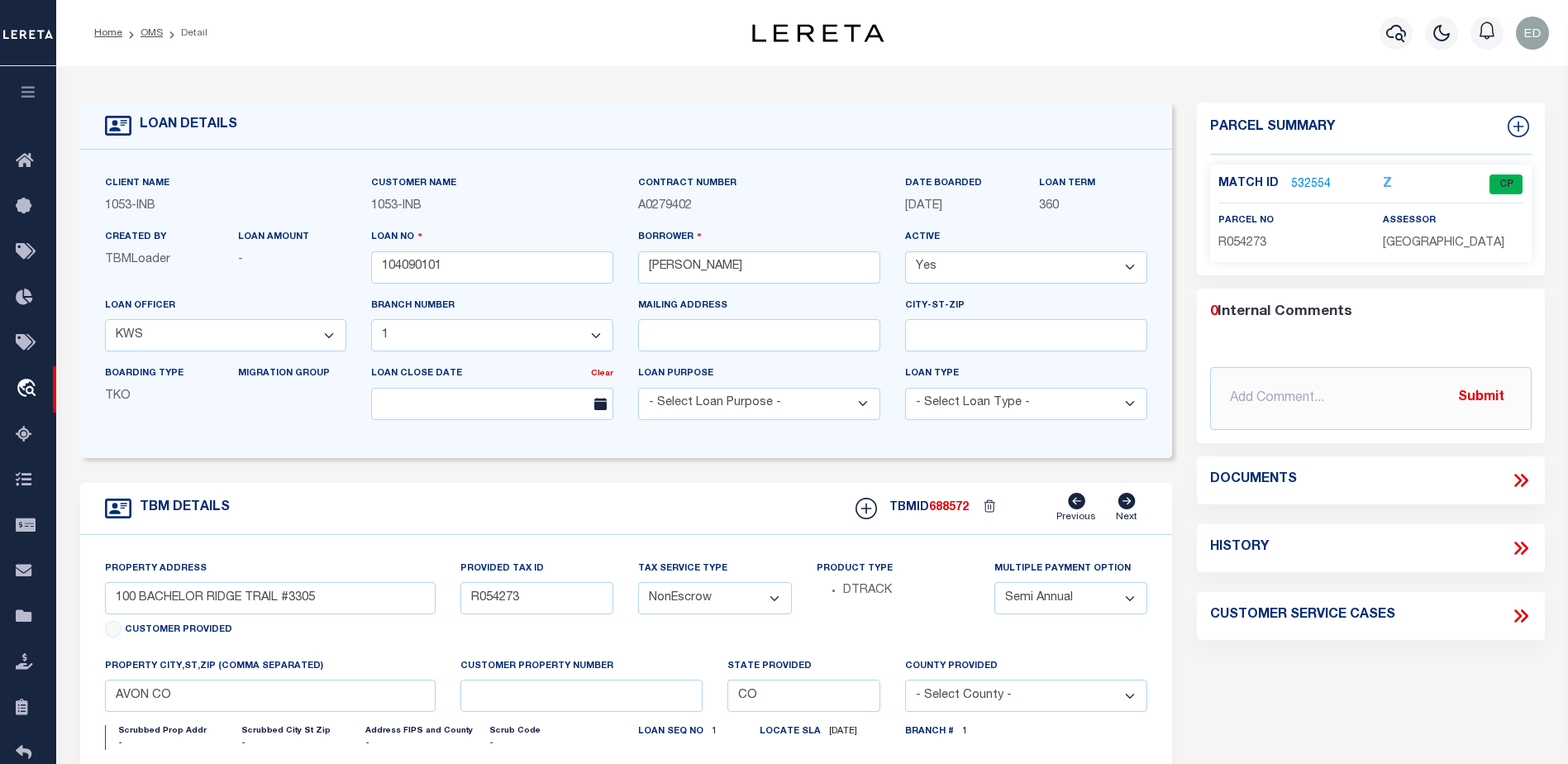
click at [1516, 479] on icon at bounding box center [1520, 480] width 21 height 21
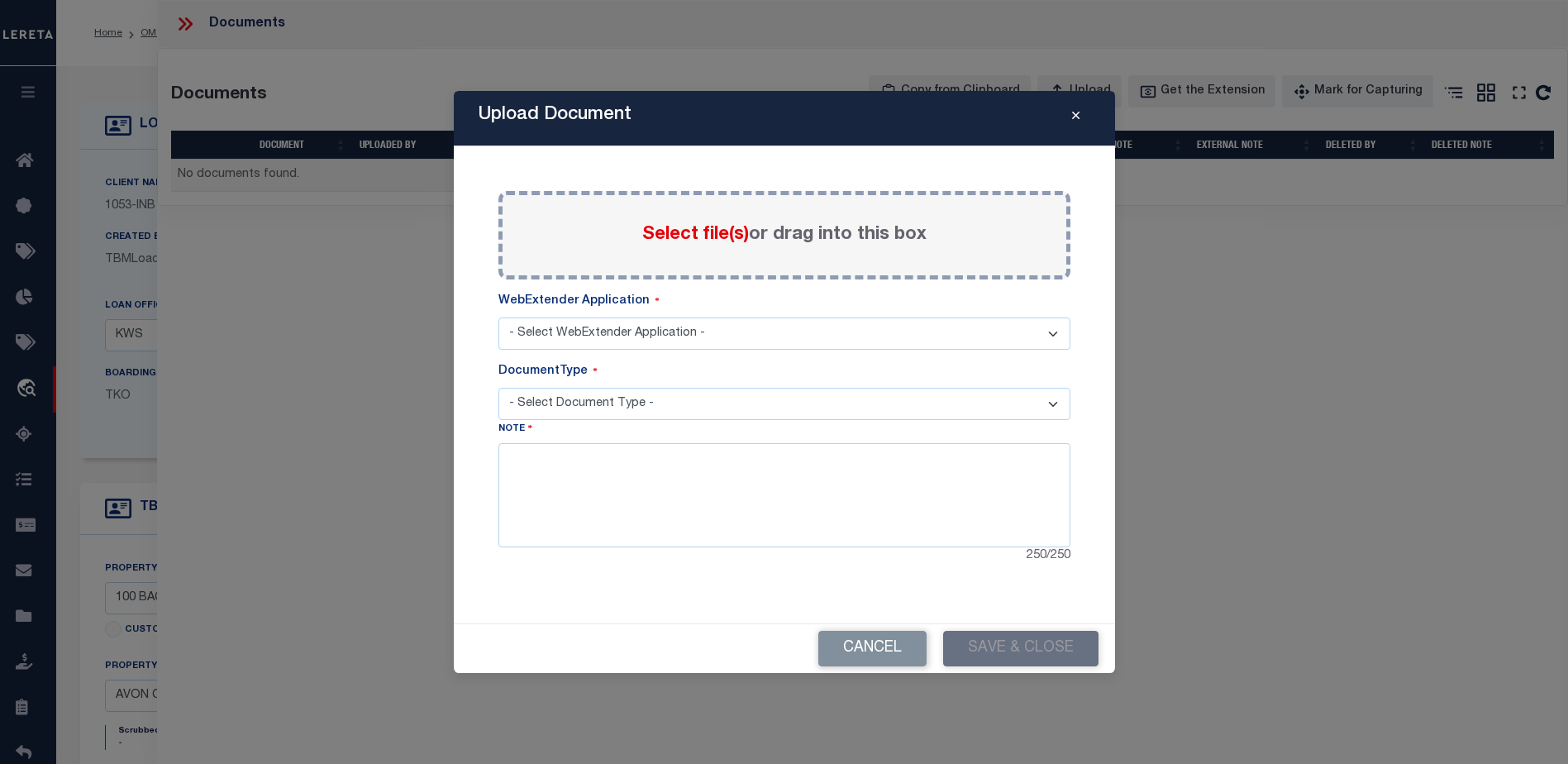
click at [1079, 120] on icon "Close" at bounding box center [1076, 115] width 7 height 12
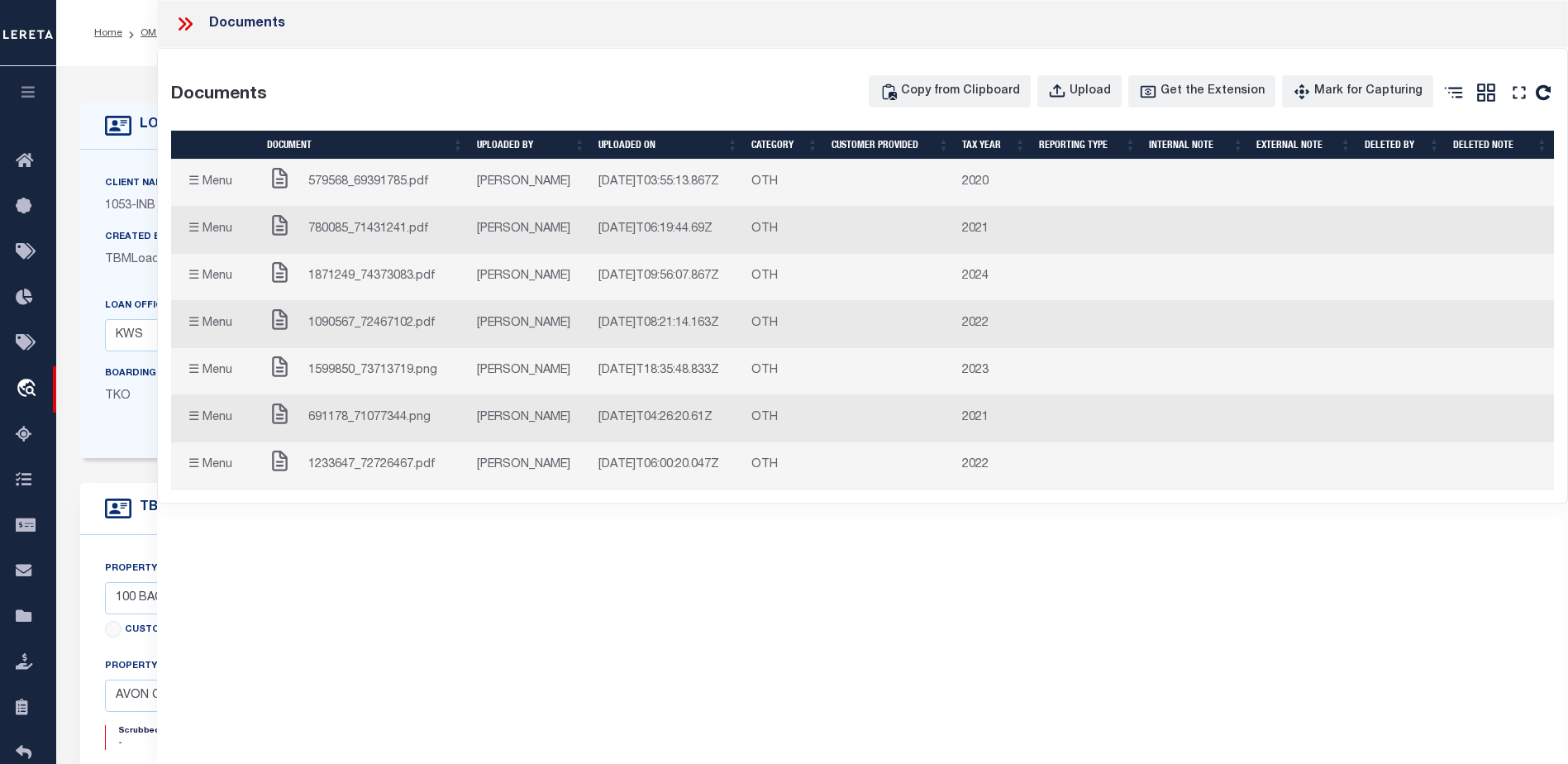
click at [179, 23] on icon at bounding box center [184, 23] width 21 height 21
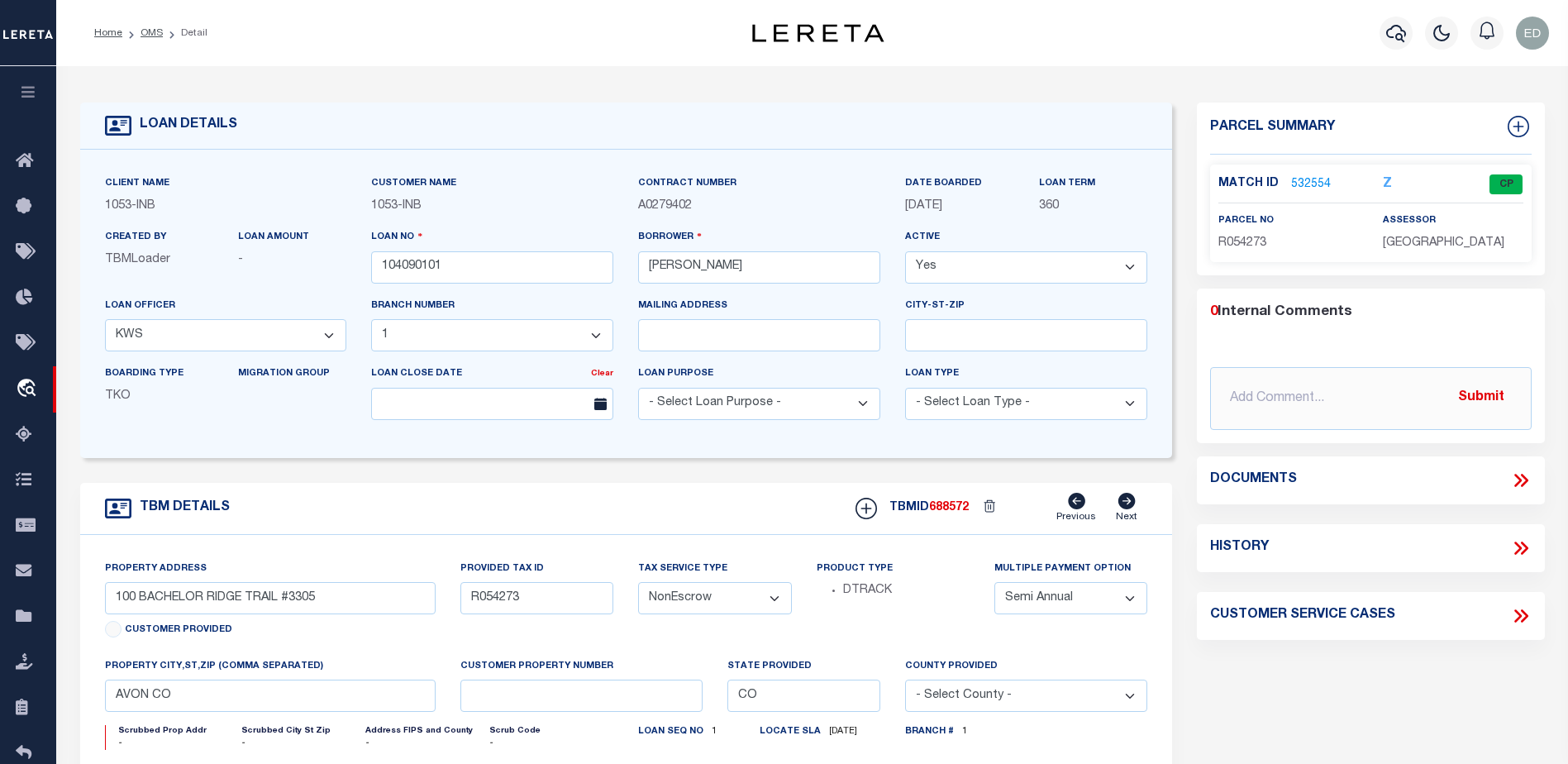
click at [1307, 183] on link "532554" at bounding box center [1310, 184] width 40 height 18
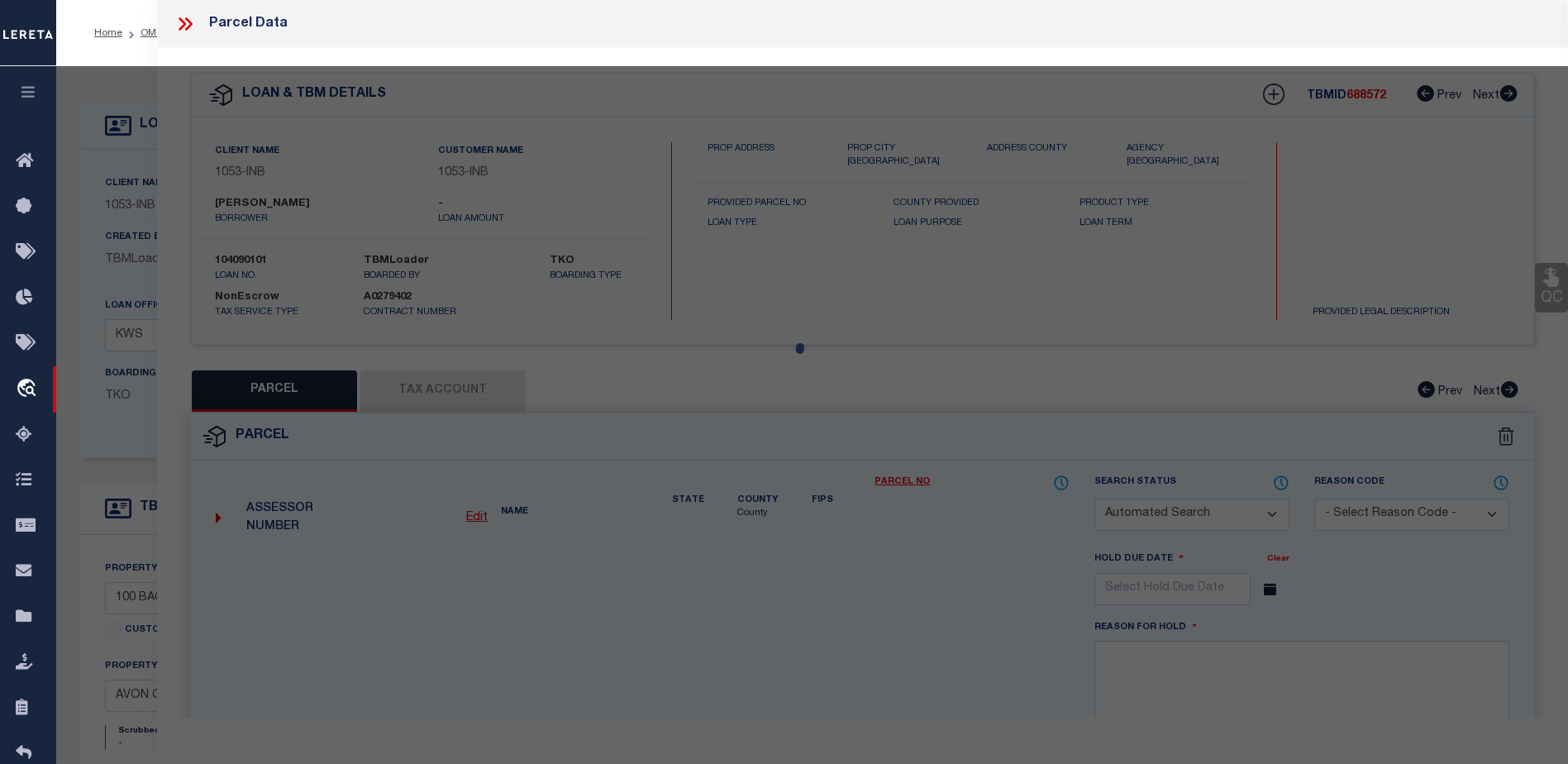
checkbox input "false"
select select "CP"
type input "[PERSON_NAME] DEV CO INC"
type input "000100 BACHELOR RIDGE #3305"
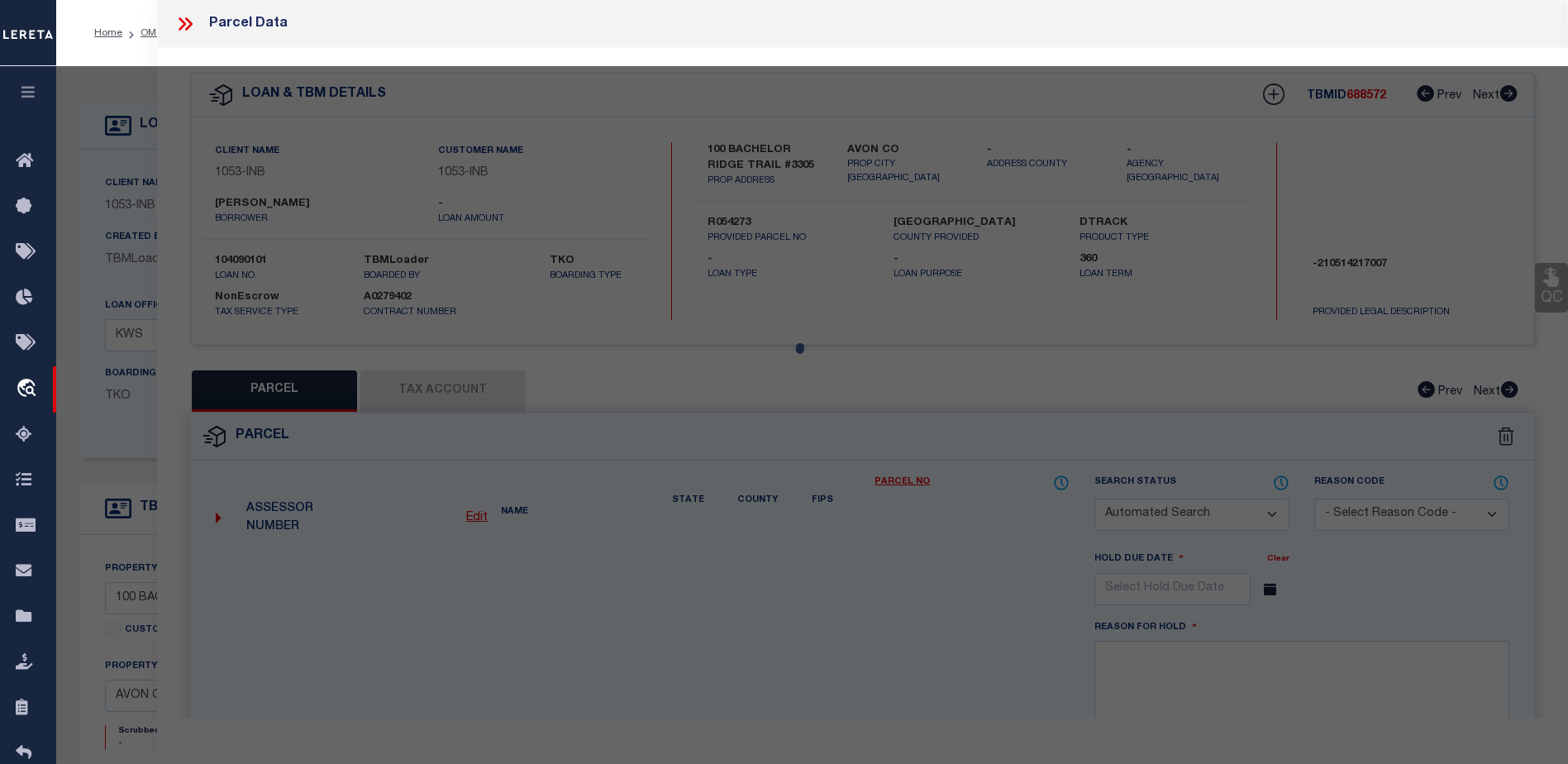
type input "CO"
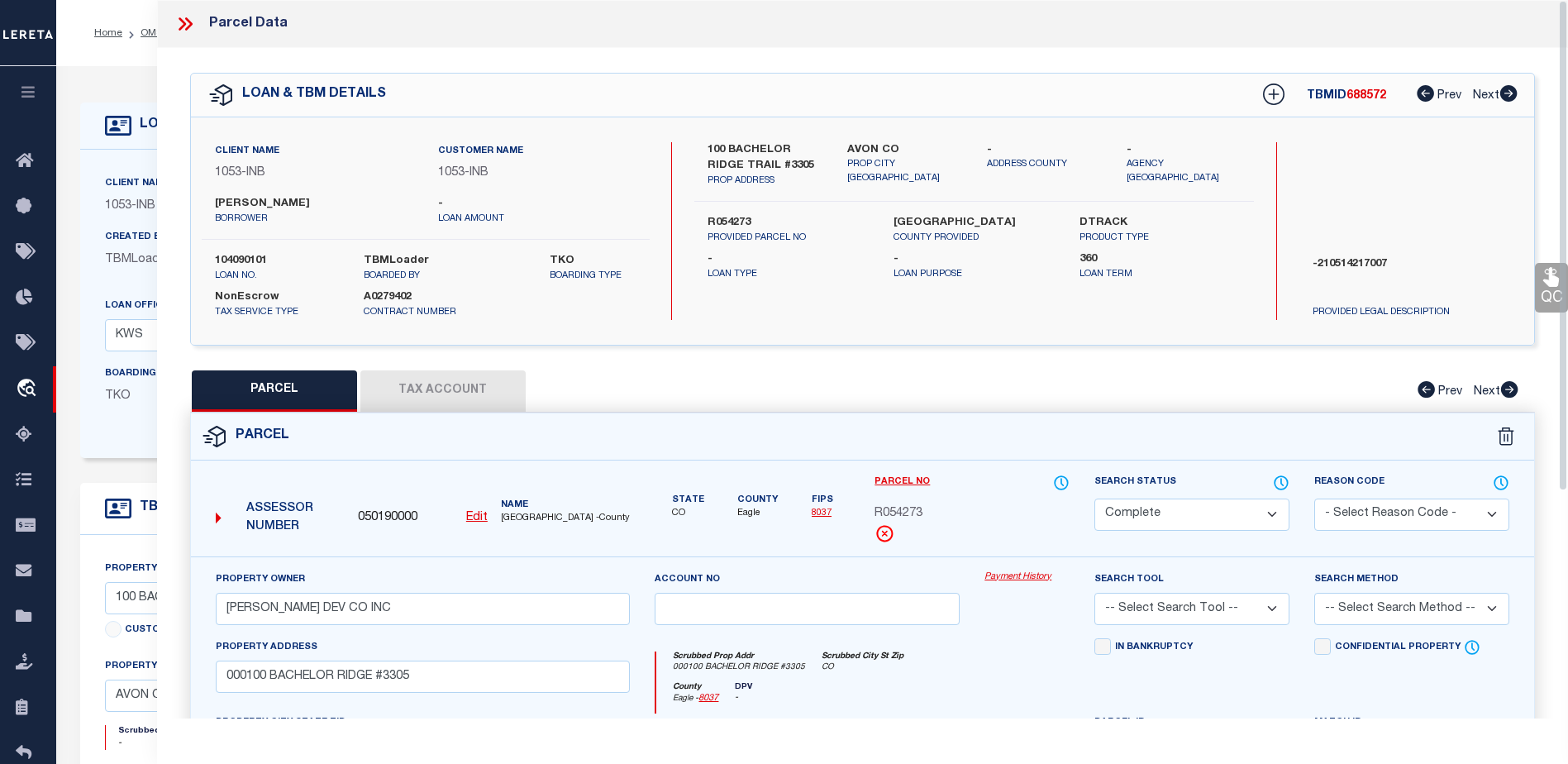
click at [432, 385] on button "Tax Account" at bounding box center [442, 391] width 165 height 41
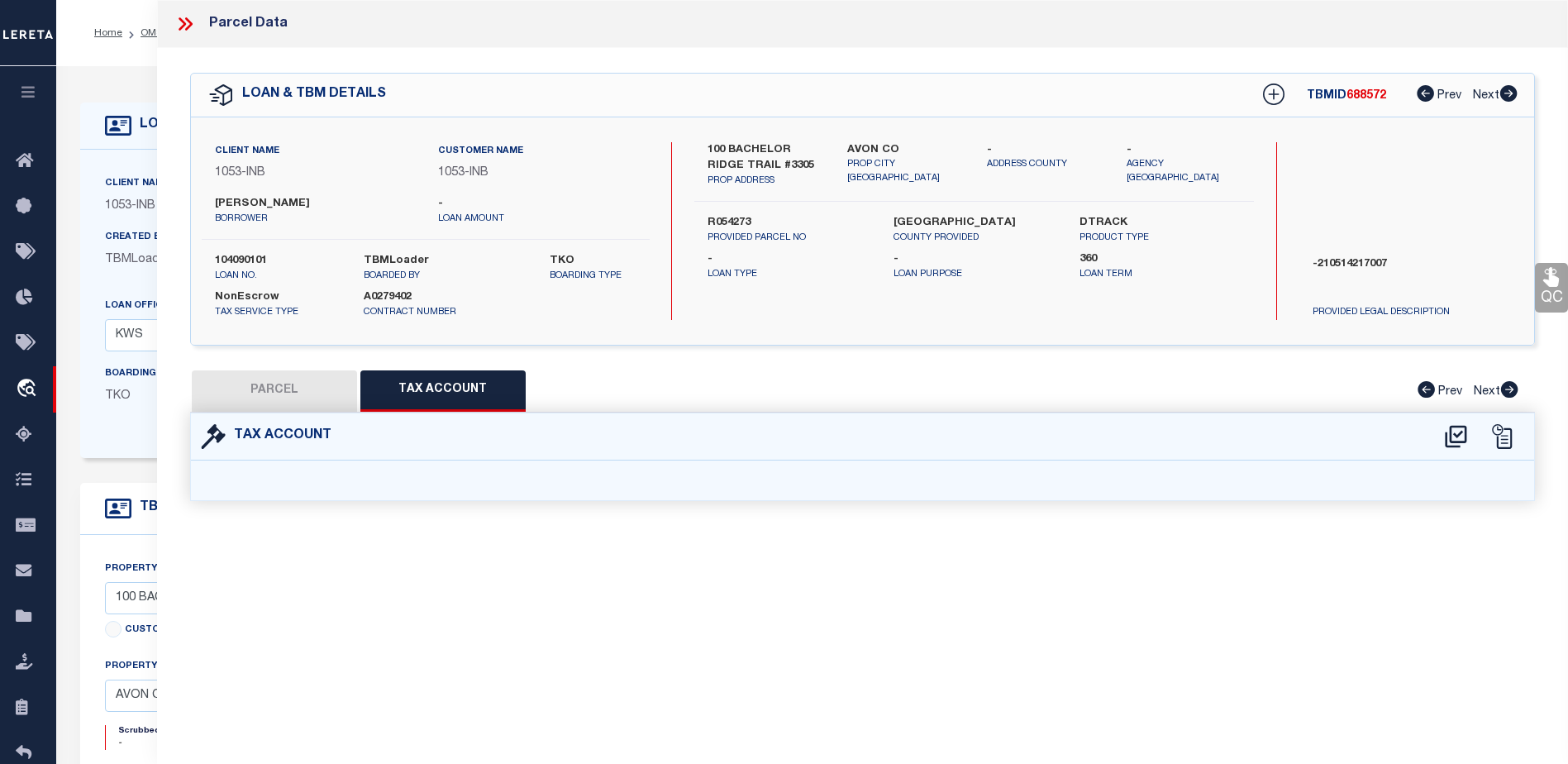
select select "100"
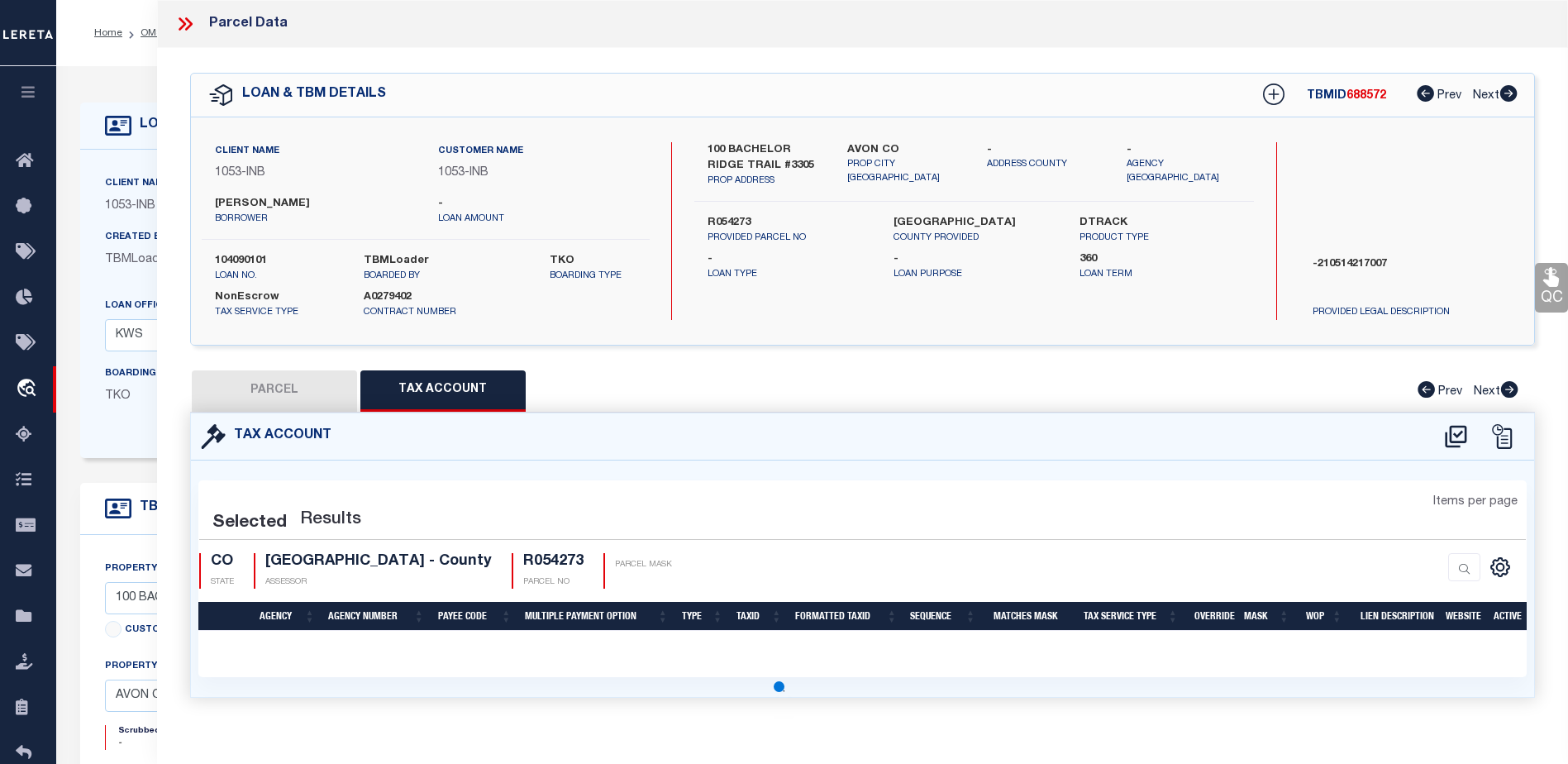
select select "100"
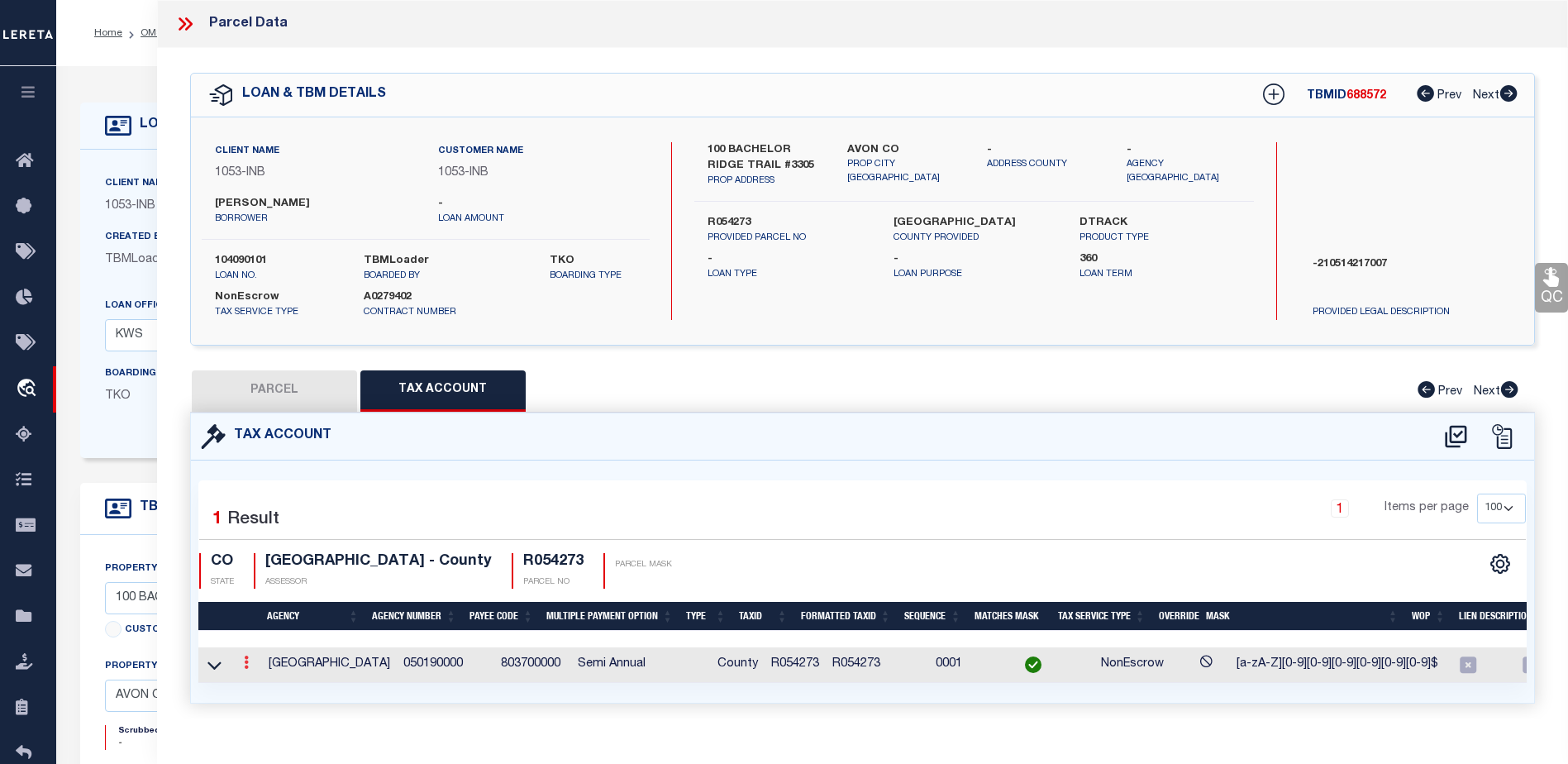
click at [248, 661] on icon at bounding box center [246, 663] width 5 height 13
click at [246, 668] on icon at bounding box center [246, 663] width 5 height 13
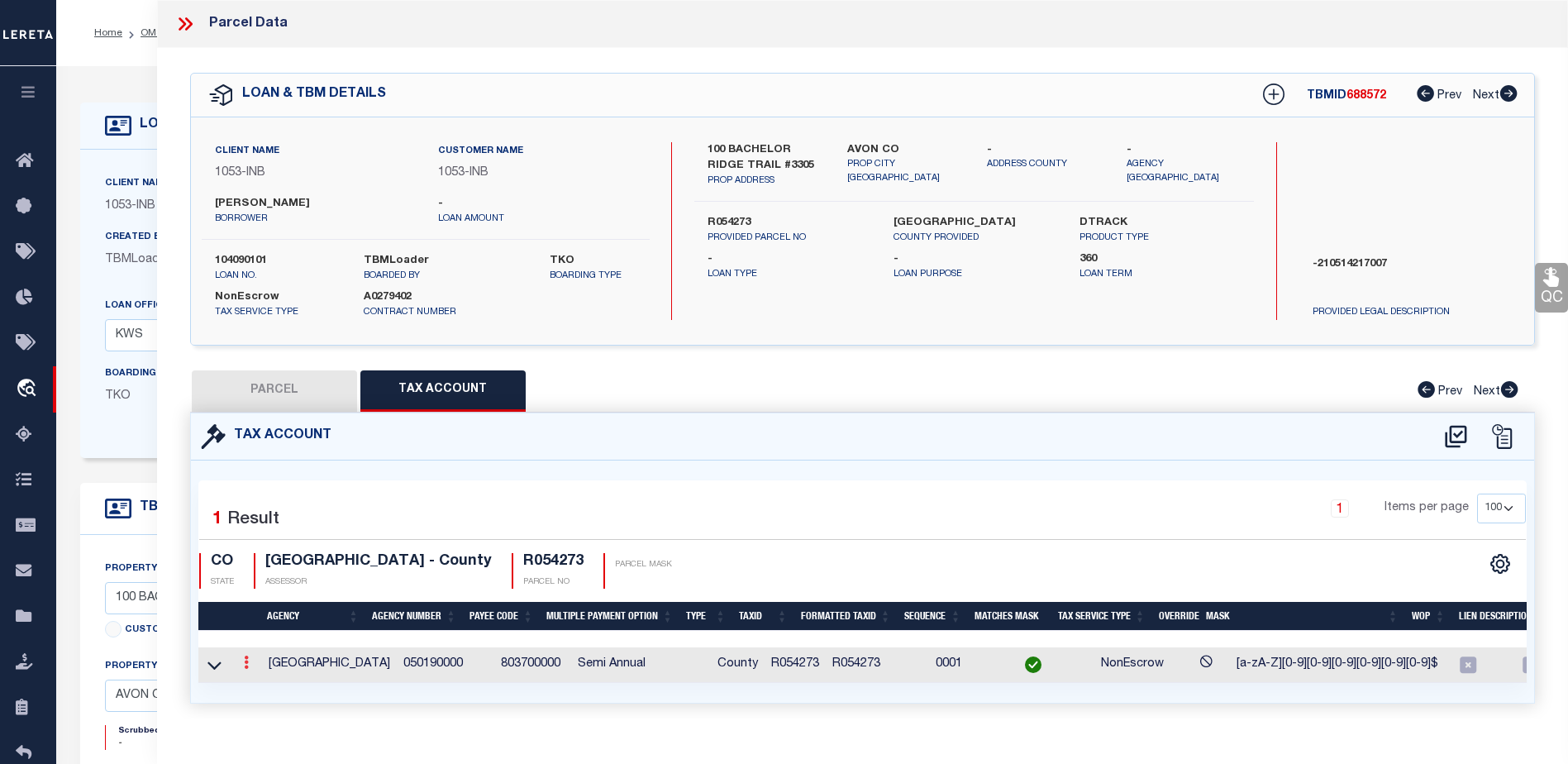
click at [246, 668] on icon at bounding box center [246, 663] width 5 height 13
click at [249, 662] on link at bounding box center [247, 664] width 18 height 13
click at [246, 661] on link at bounding box center [247, 664] width 18 height 13
click at [246, 661] on icon at bounding box center [246, 663] width 5 height 13
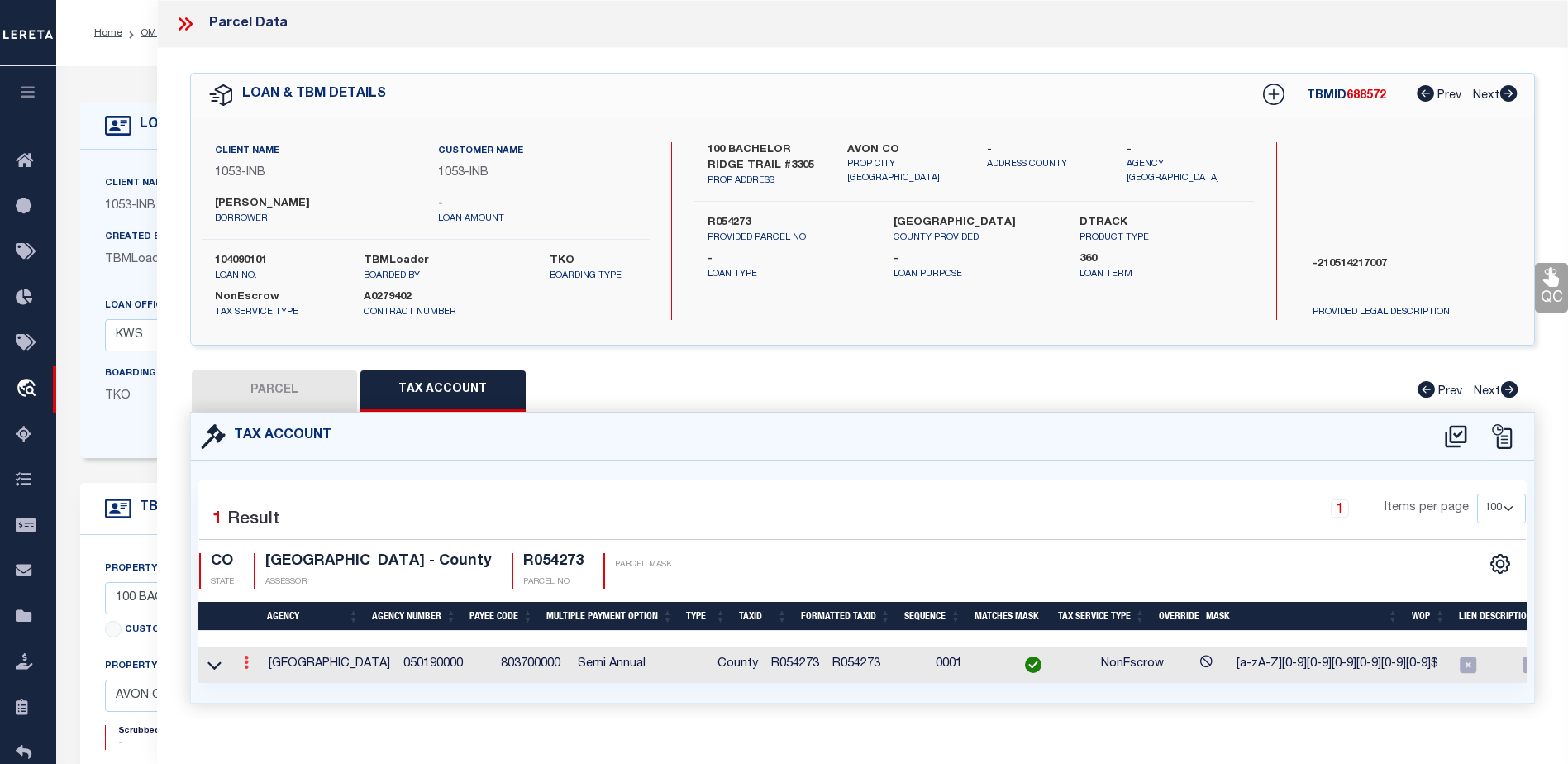
click at [246, 661] on icon at bounding box center [246, 663] width 5 height 13
click at [238, 664] on link at bounding box center [247, 664] width 18 height 13
click at [248, 664] on icon at bounding box center [246, 663] width 5 height 13
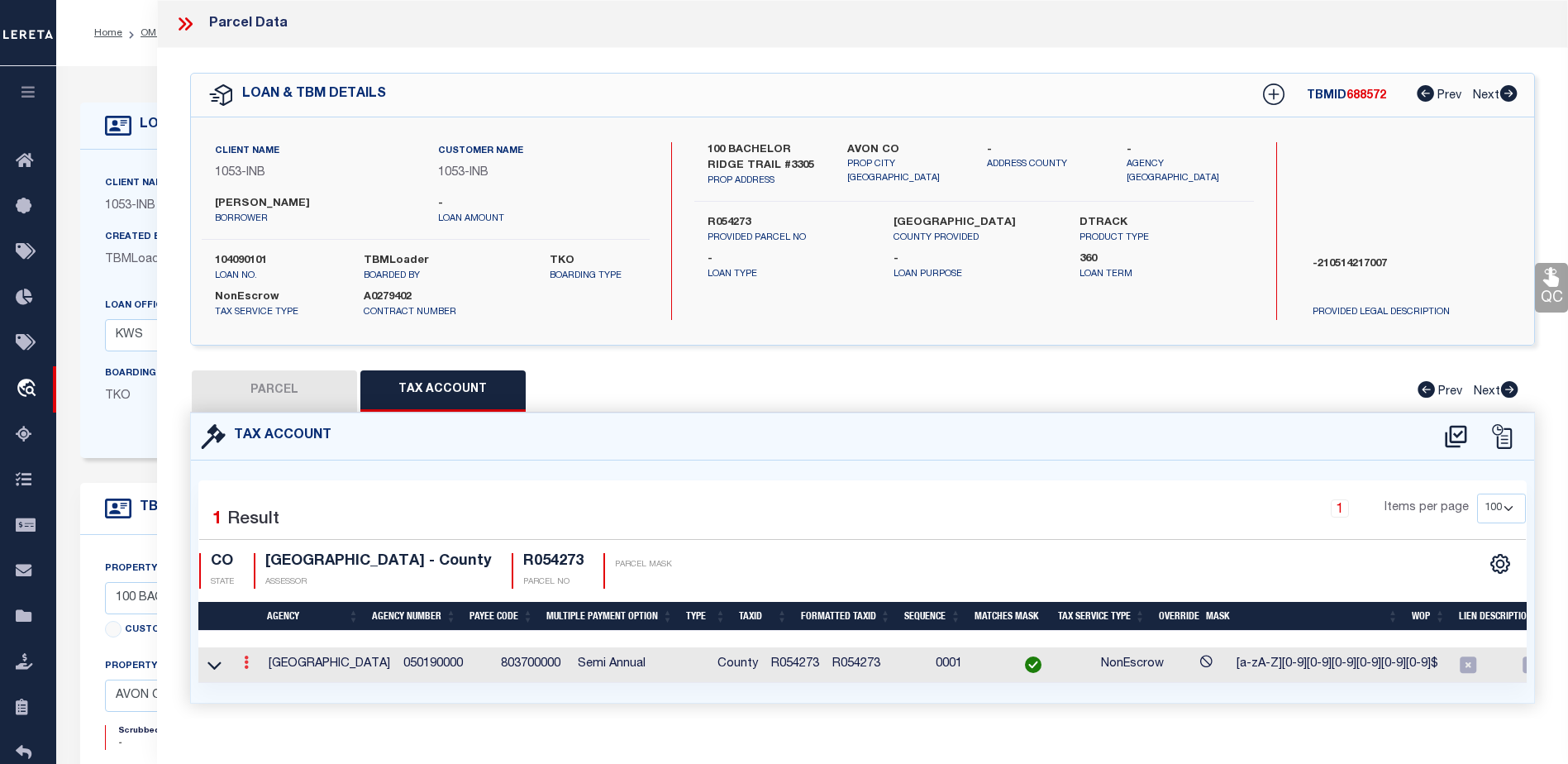
click at [248, 664] on icon at bounding box center [246, 663] width 5 height 13
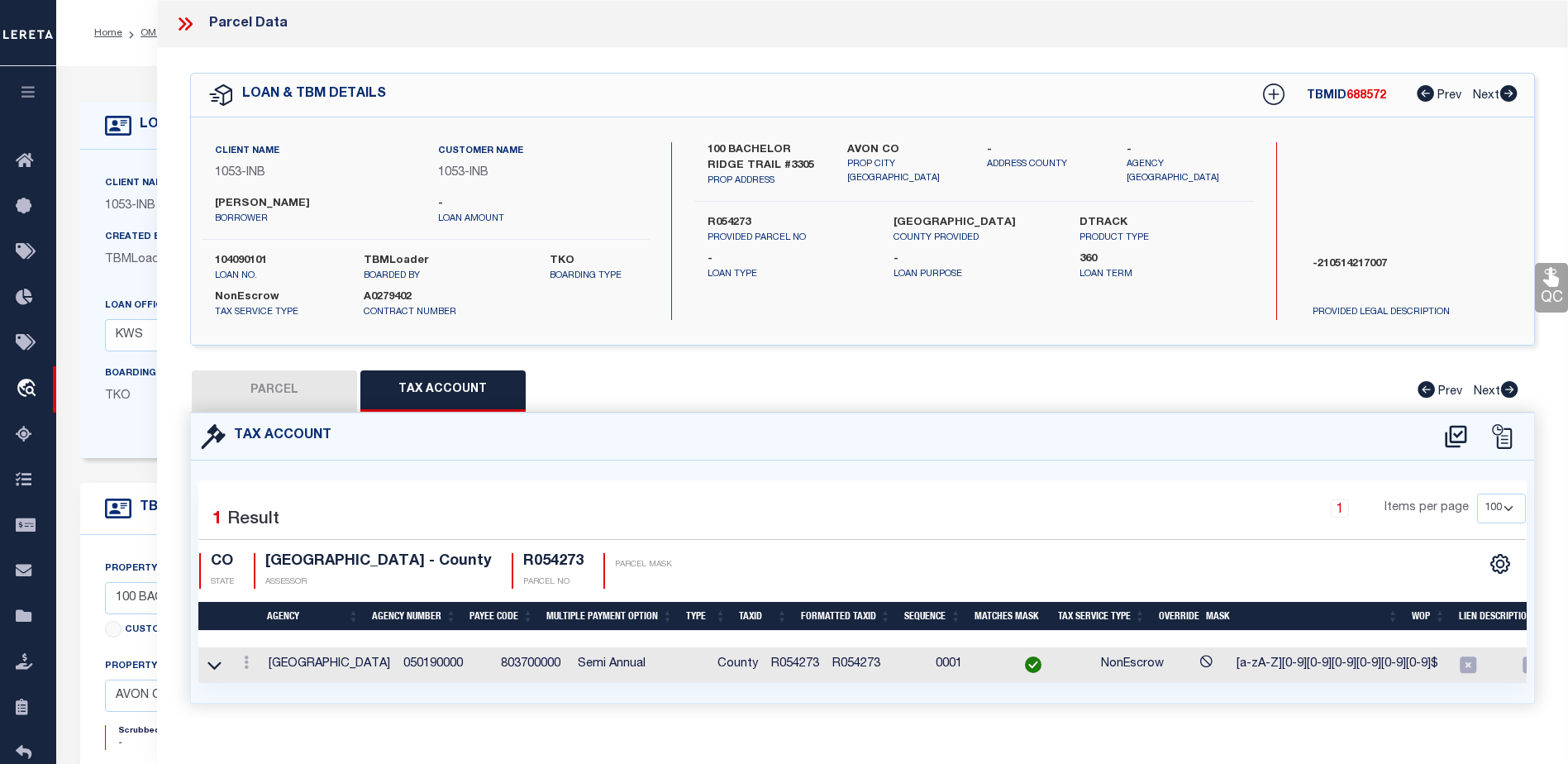
click at [457, 398] on button "Tax Account" at bounding box center [442, 391] width 165 height 41
select select "100"
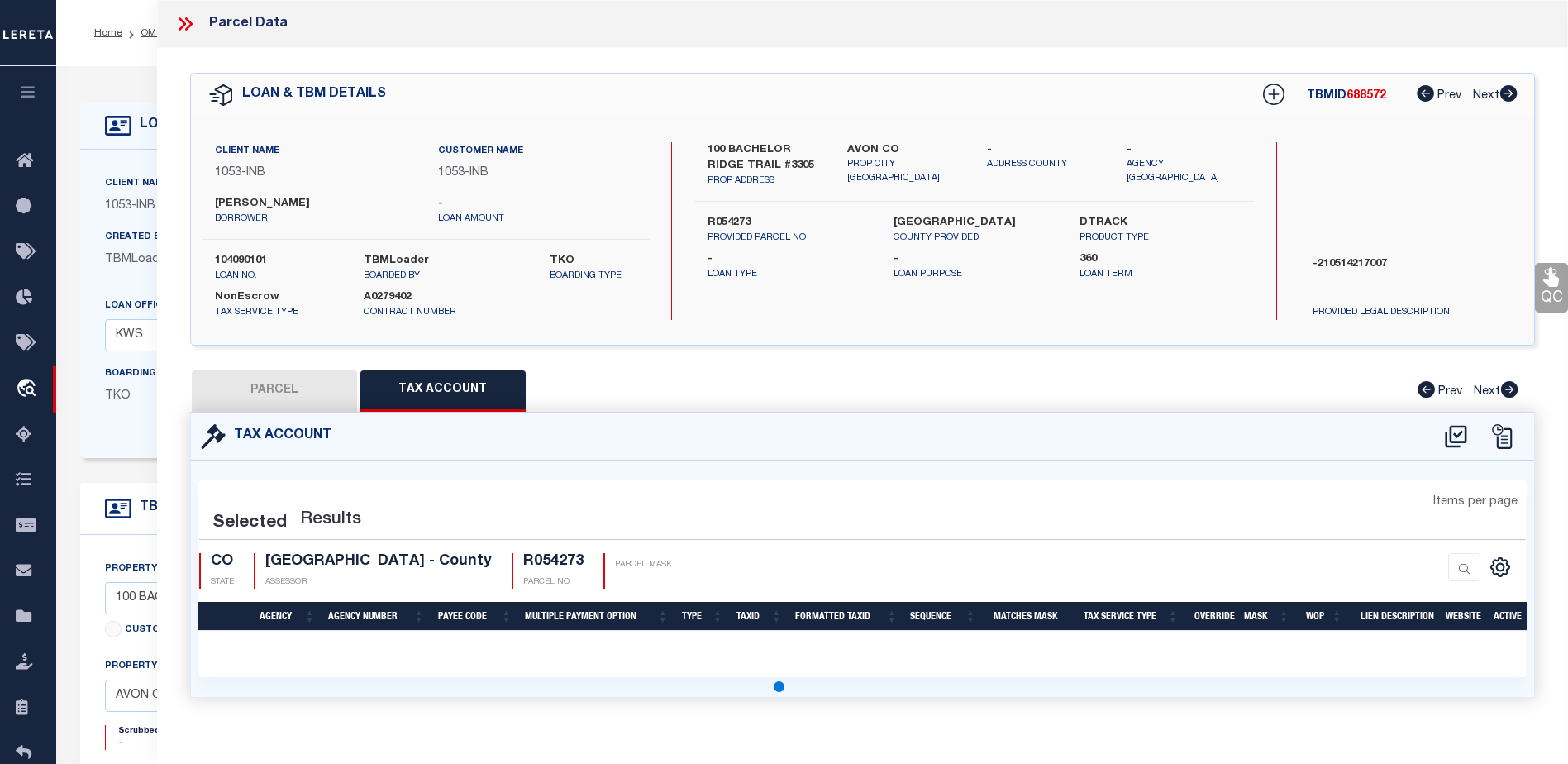
select select "100"
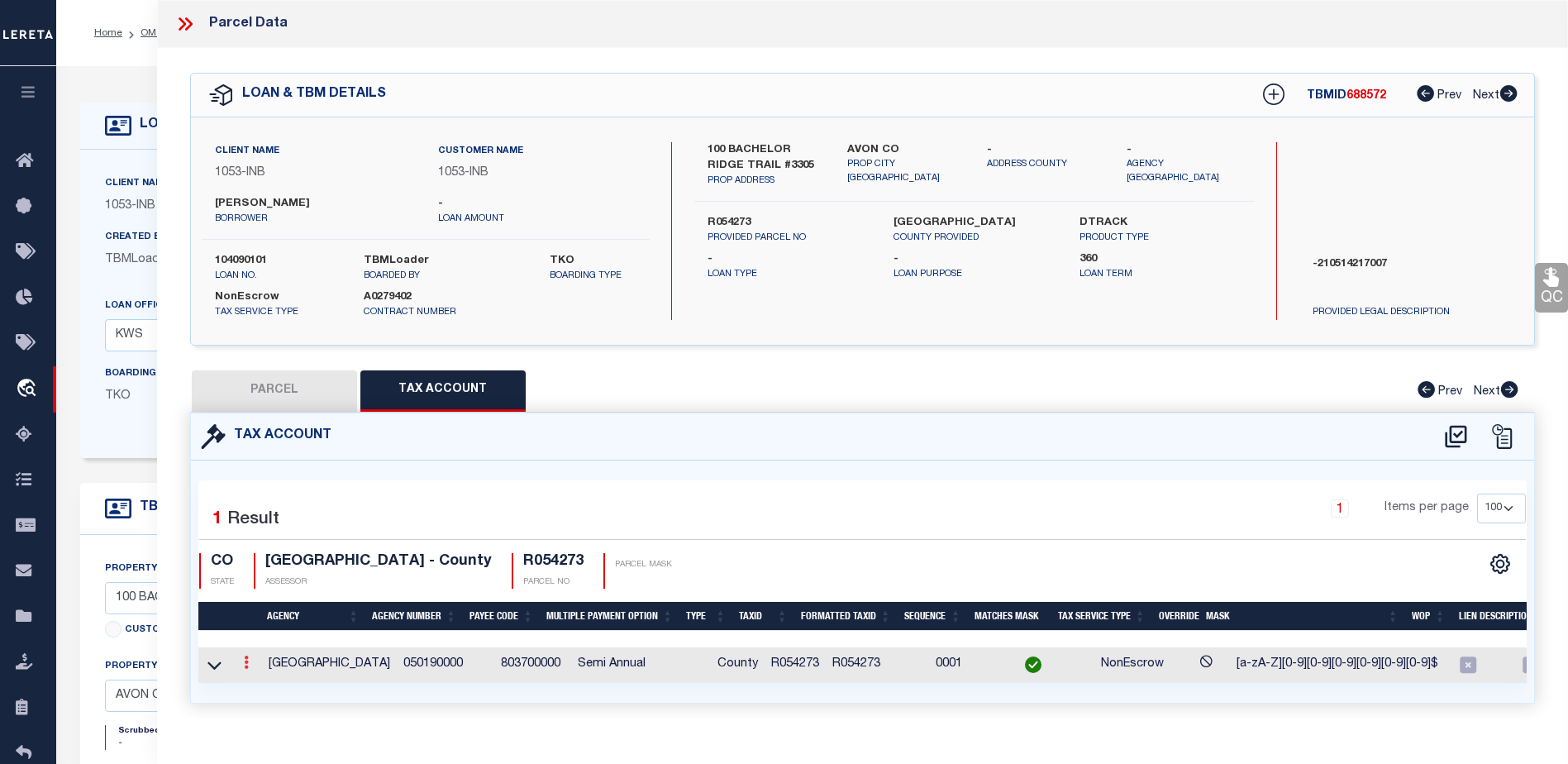
click at [244, 662] on icon at bounding box center [246, 663] width 5 height 13
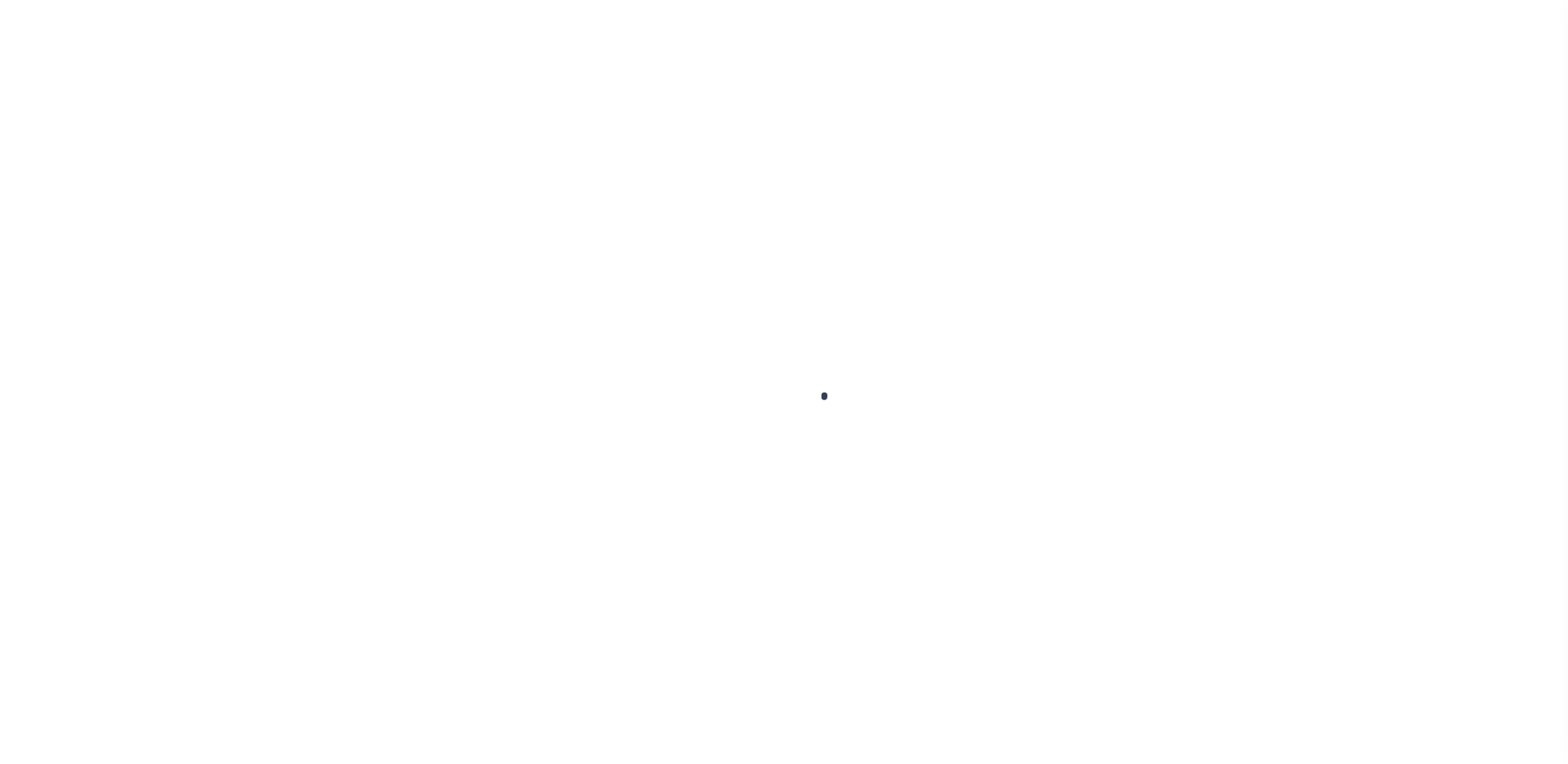
select select "91"
select select "NonEscrow"
type input "100 BACHELOR RIDGE TRAIL #3305"
type input "R054273"
type input "AVON CO"
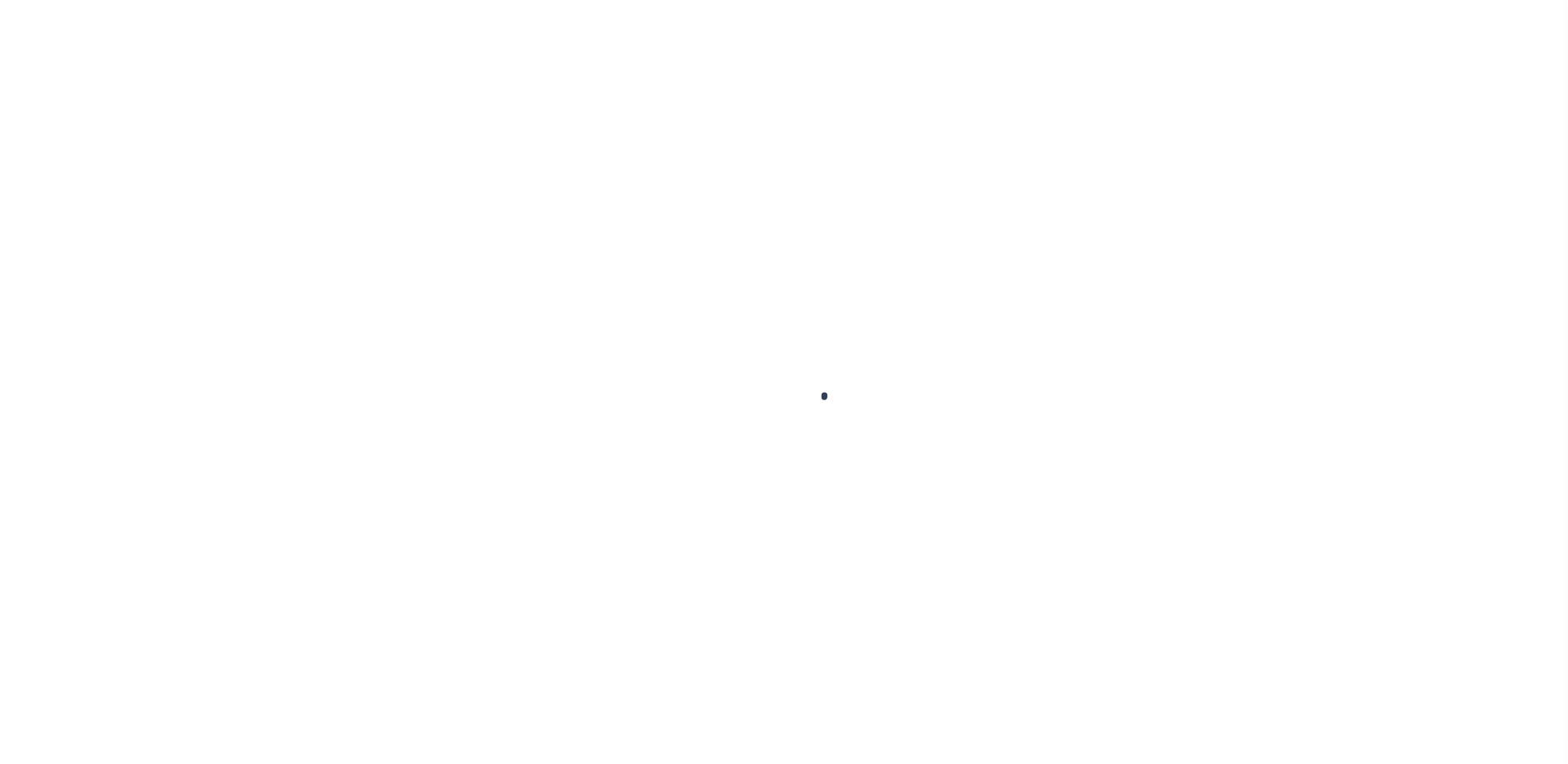
type input "CO"
select select
type textarea "-210514217007"
type textarea "TAXES NOT DUE IN [US_STATE] UNTIL [DATE]"
select select "250"
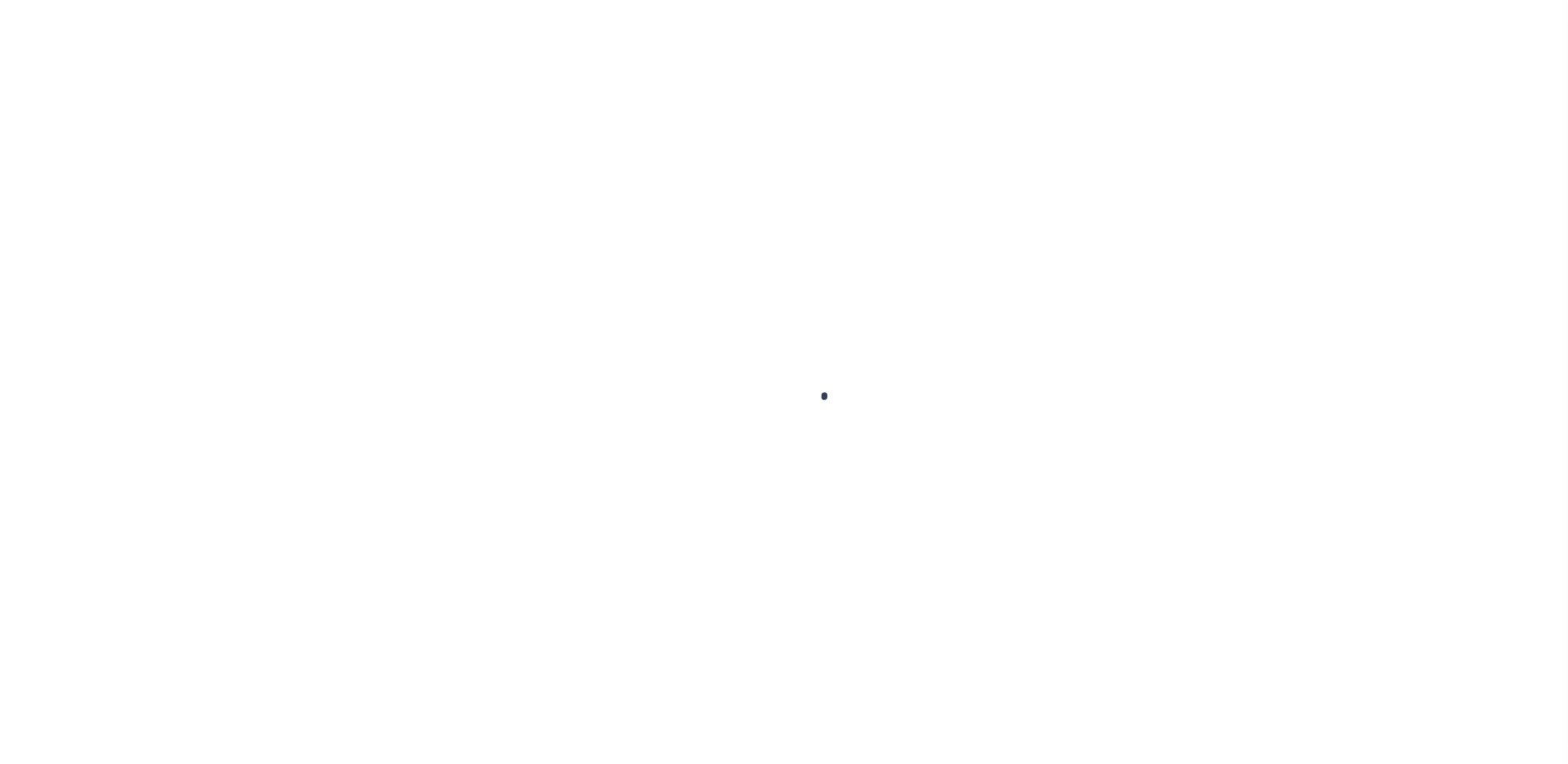
select select "2"
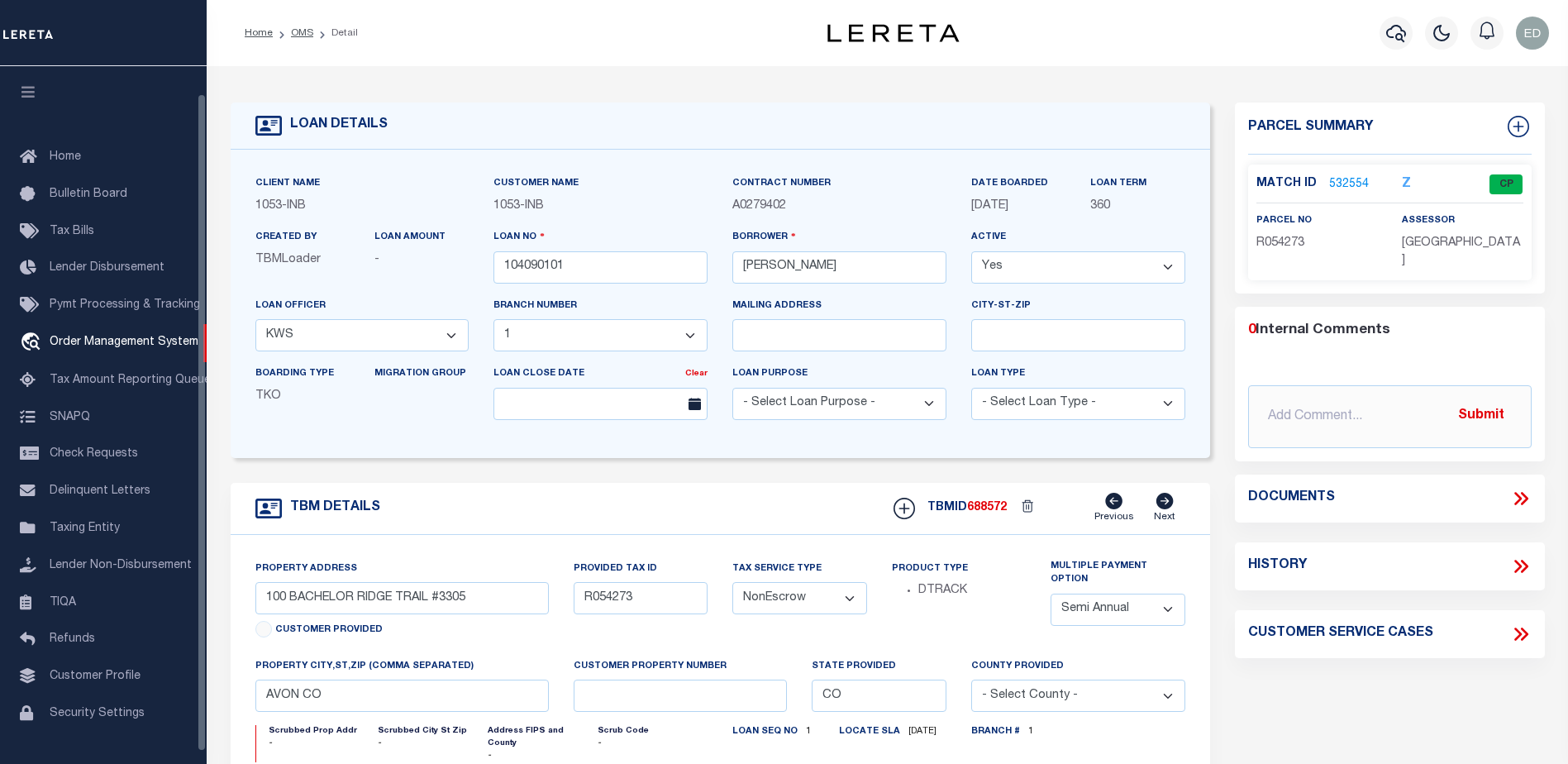
scroll to position [29, 0]
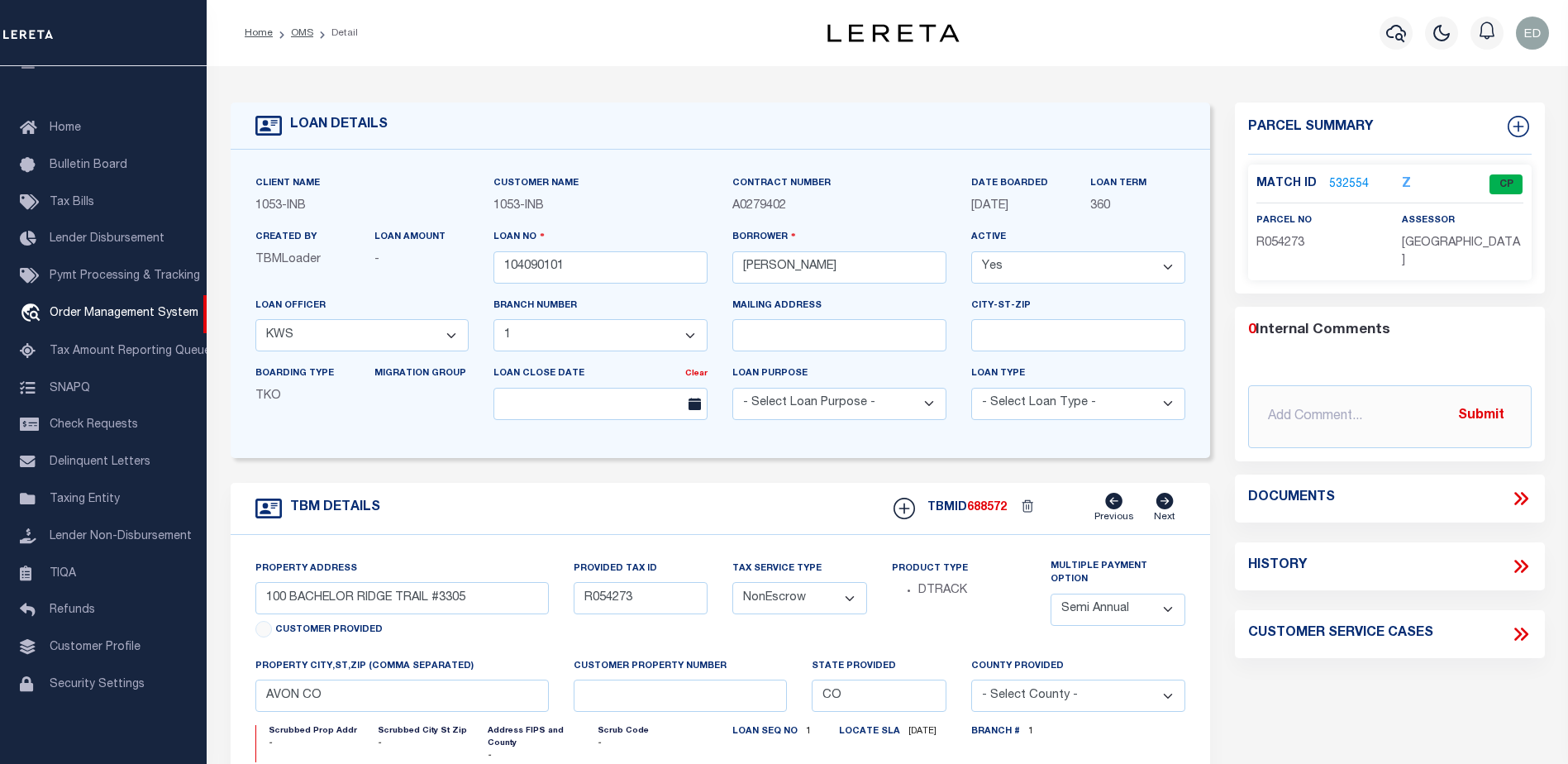
click at [1346, 181] on link "532554" at bounding box center [1349, 184] width 40 height 18
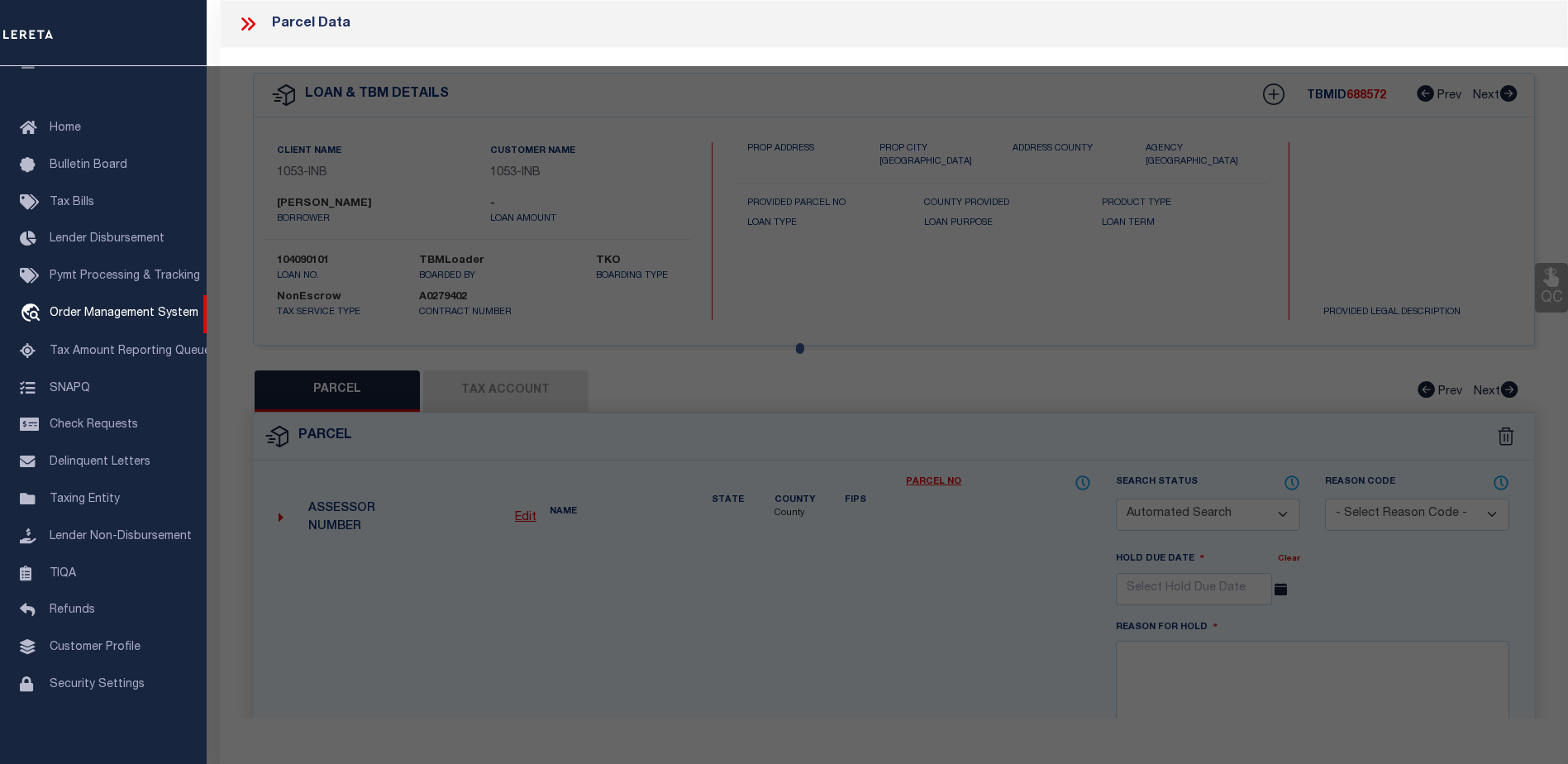
checkbox input "false"
select select "CP"
type input "[PERSON_NAME] DEV CO INC"
type input "000100 BACHELOR RIDGE #3305"
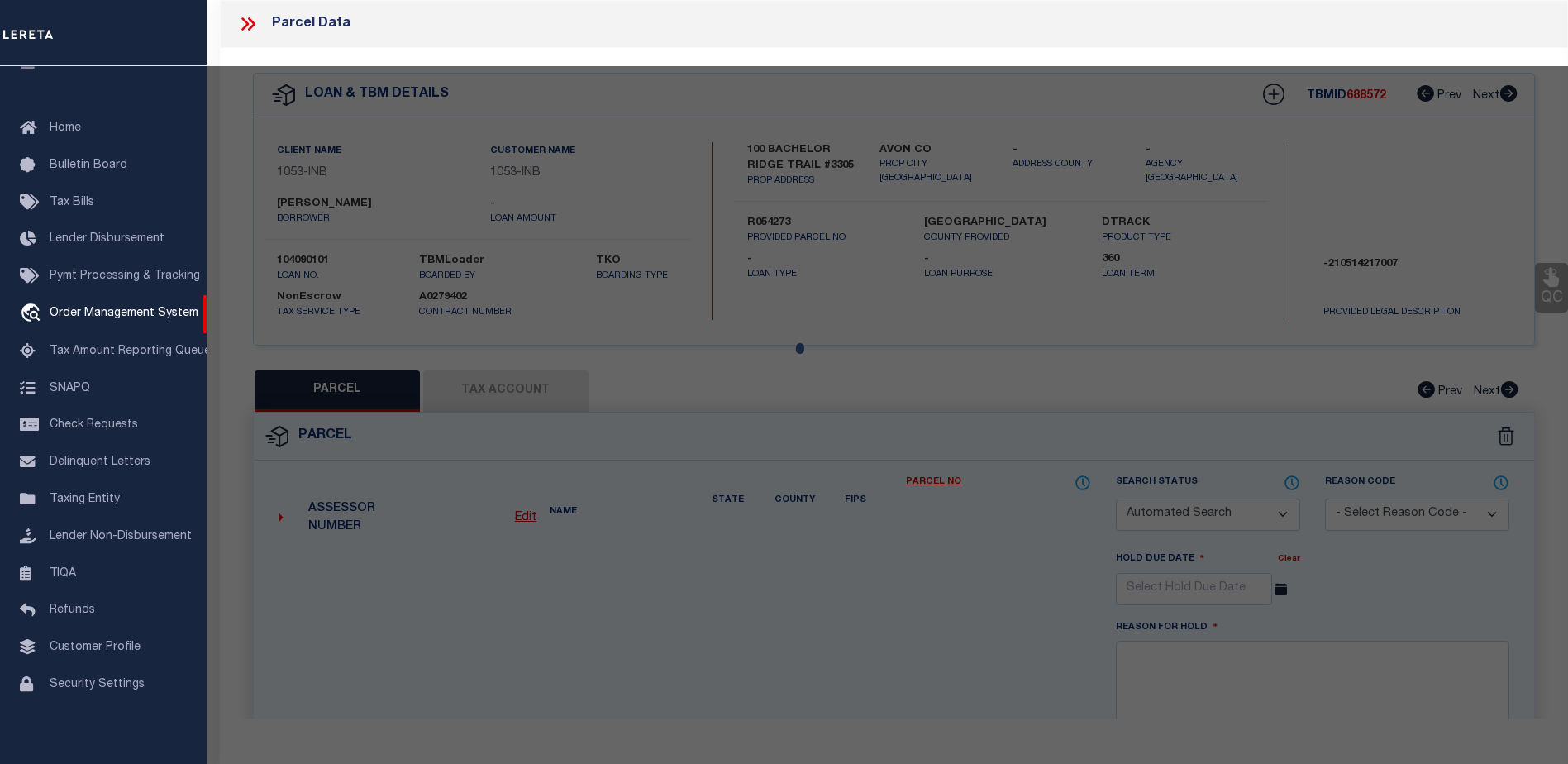
type input "CO"
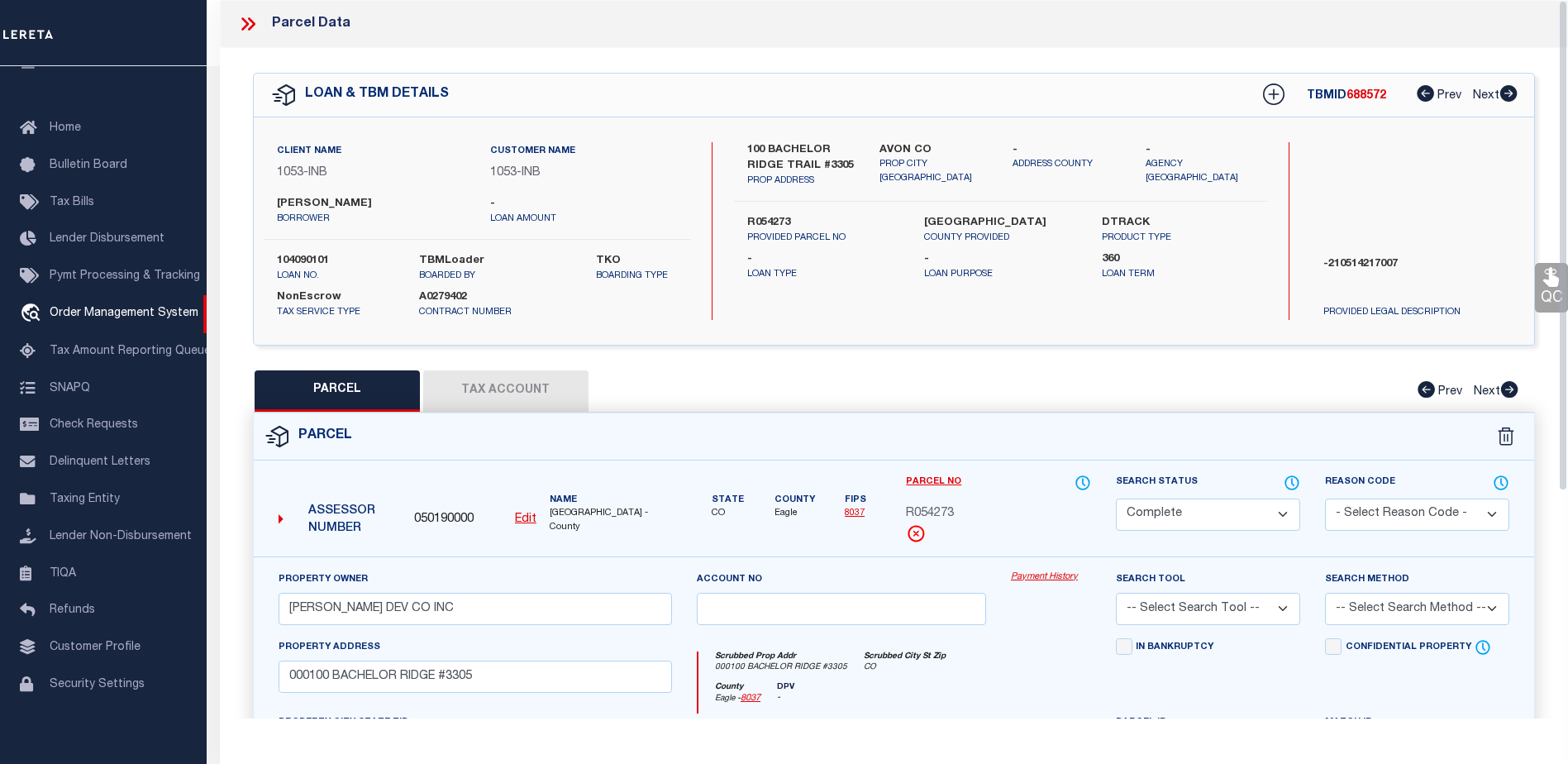
click at [513, 394] on button "Tax Account" at bounding box center [505, 391] width 165 height 41
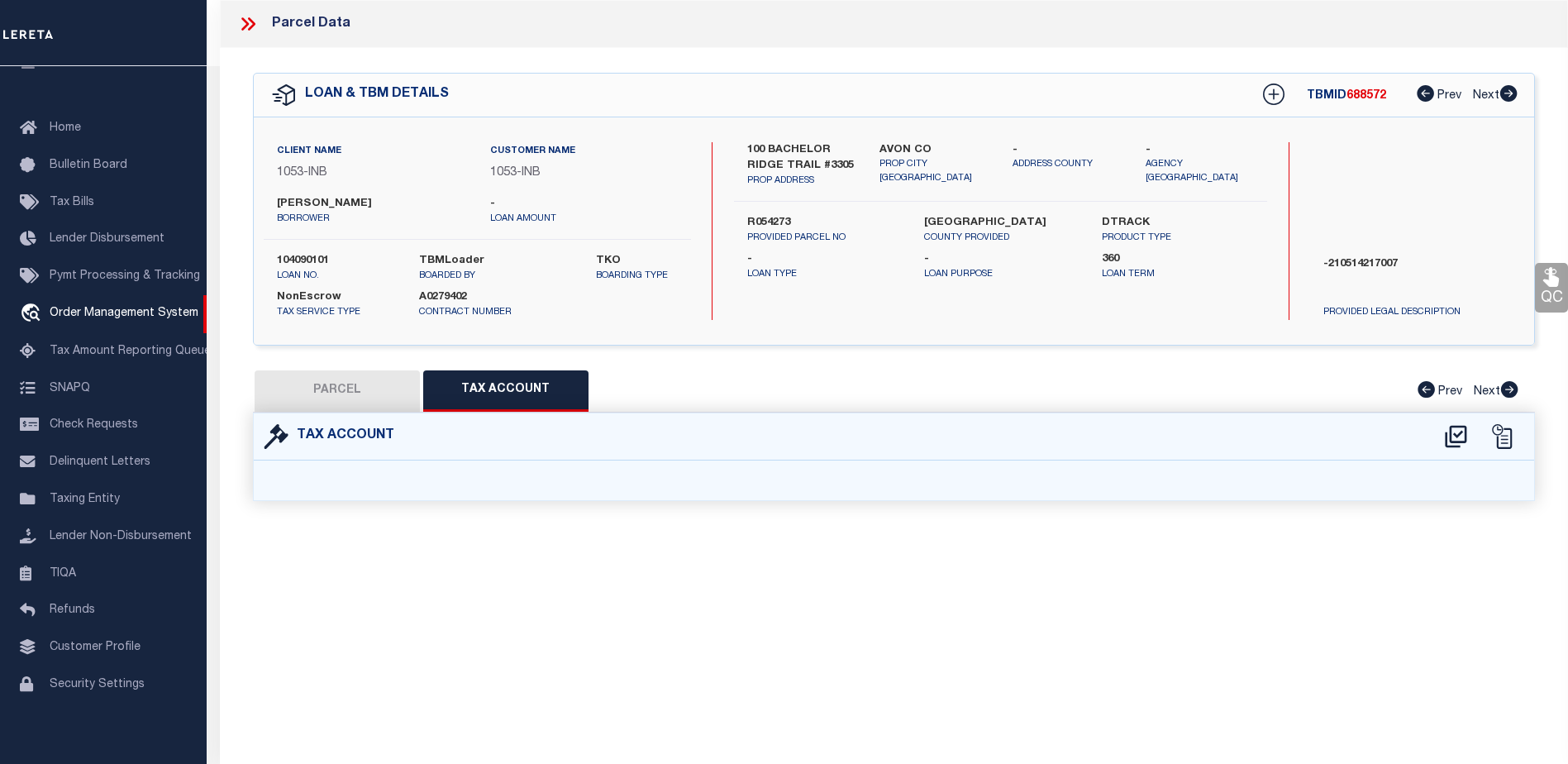
select select "100"
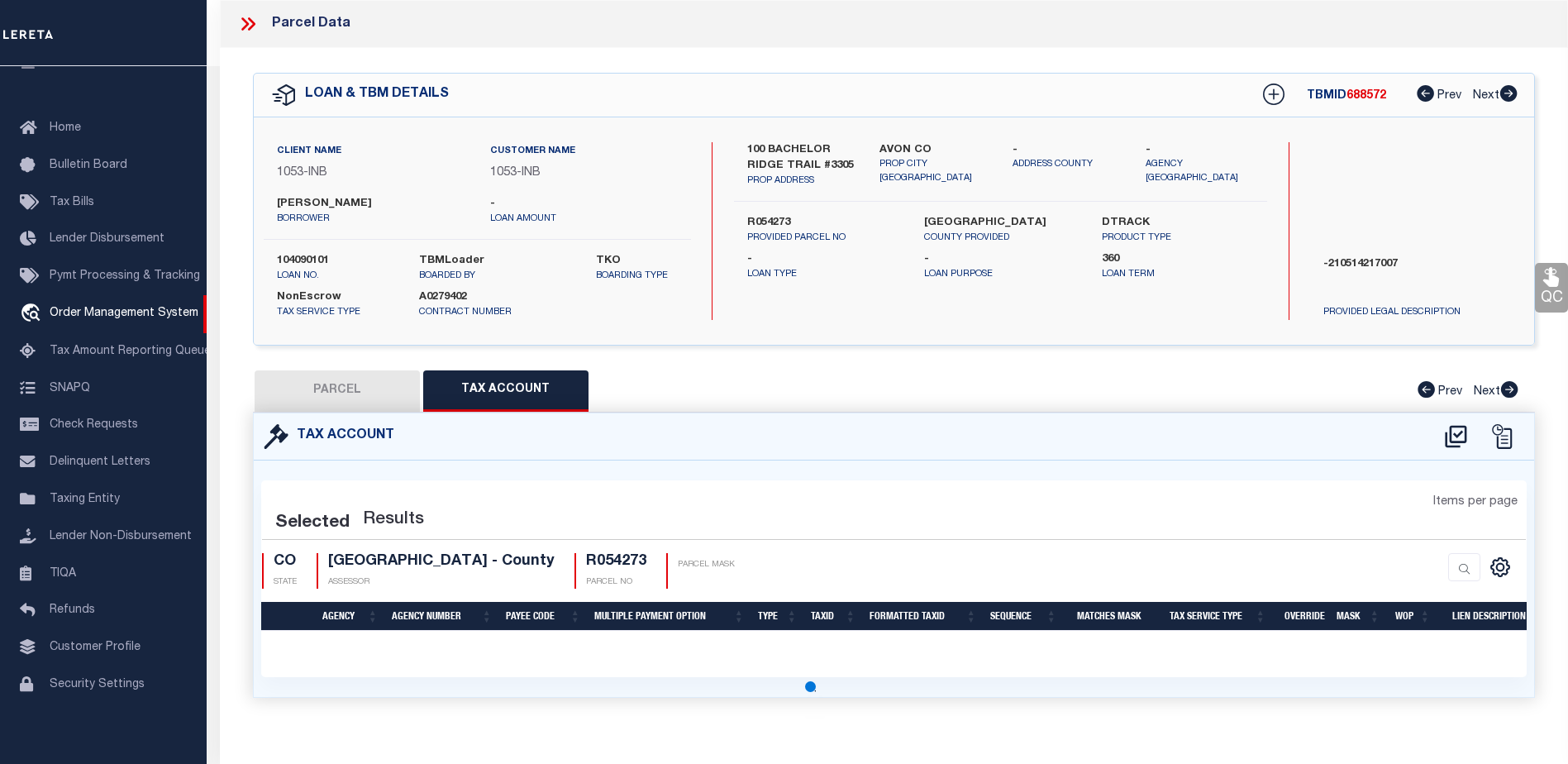
select select "100"
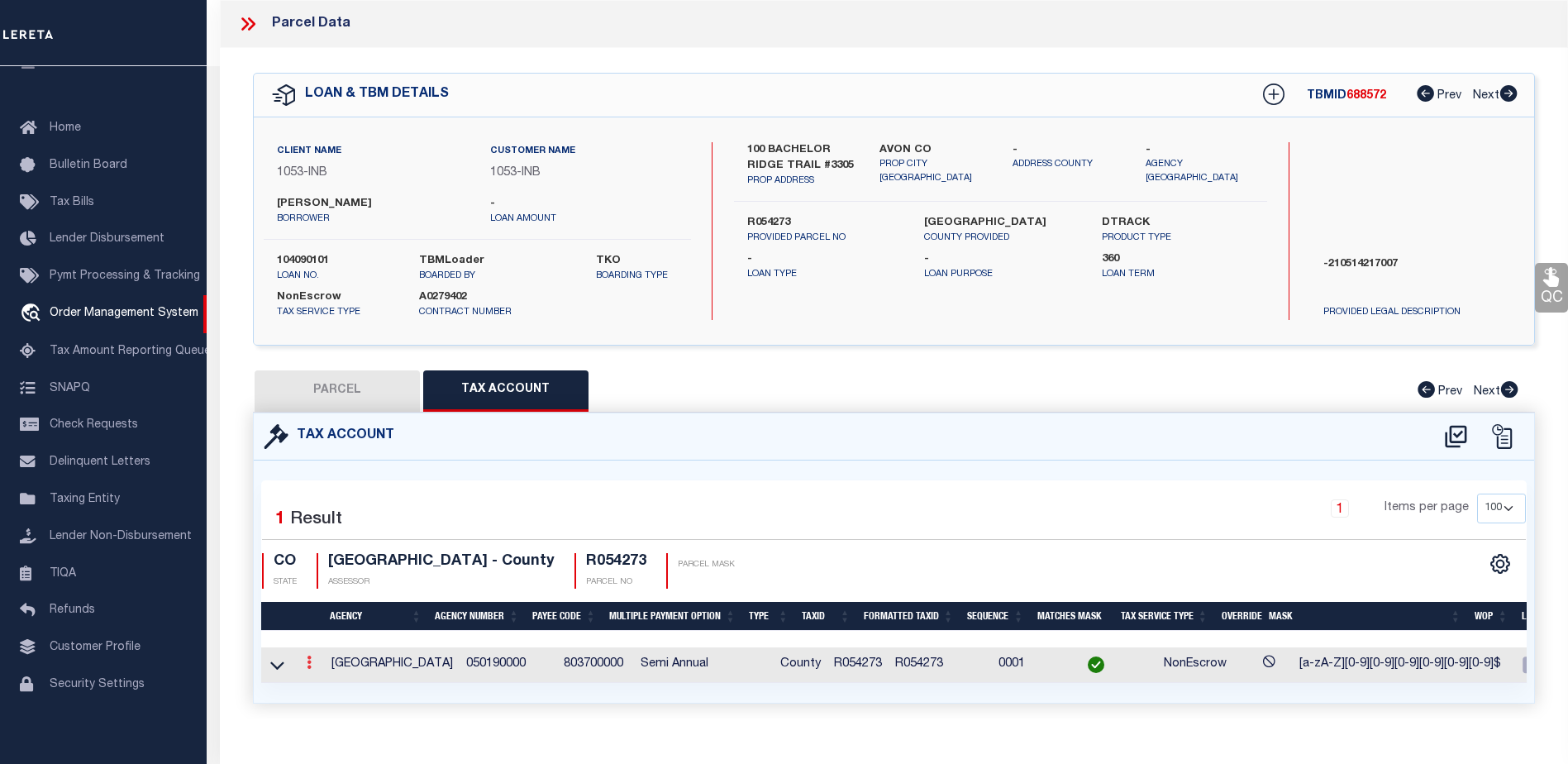
click at [310, 663] on icon at bounding box center [309, 663] width 5 height 13
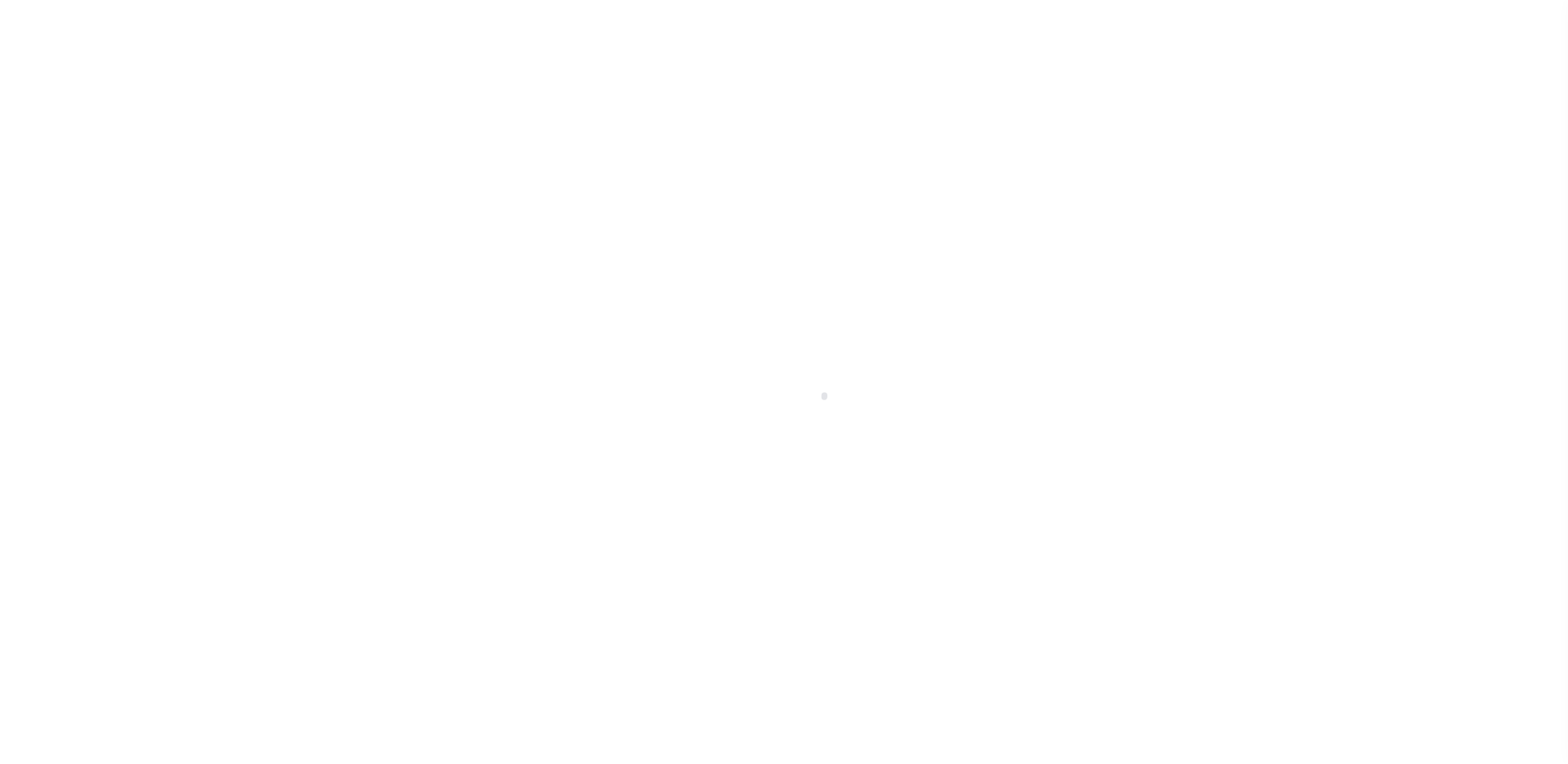
select select "91"
select select "NonEscrow"
type input "100 BACHELOR RIDGE TRAIL #3305"
type input "R054273"
type input "AVON CO"
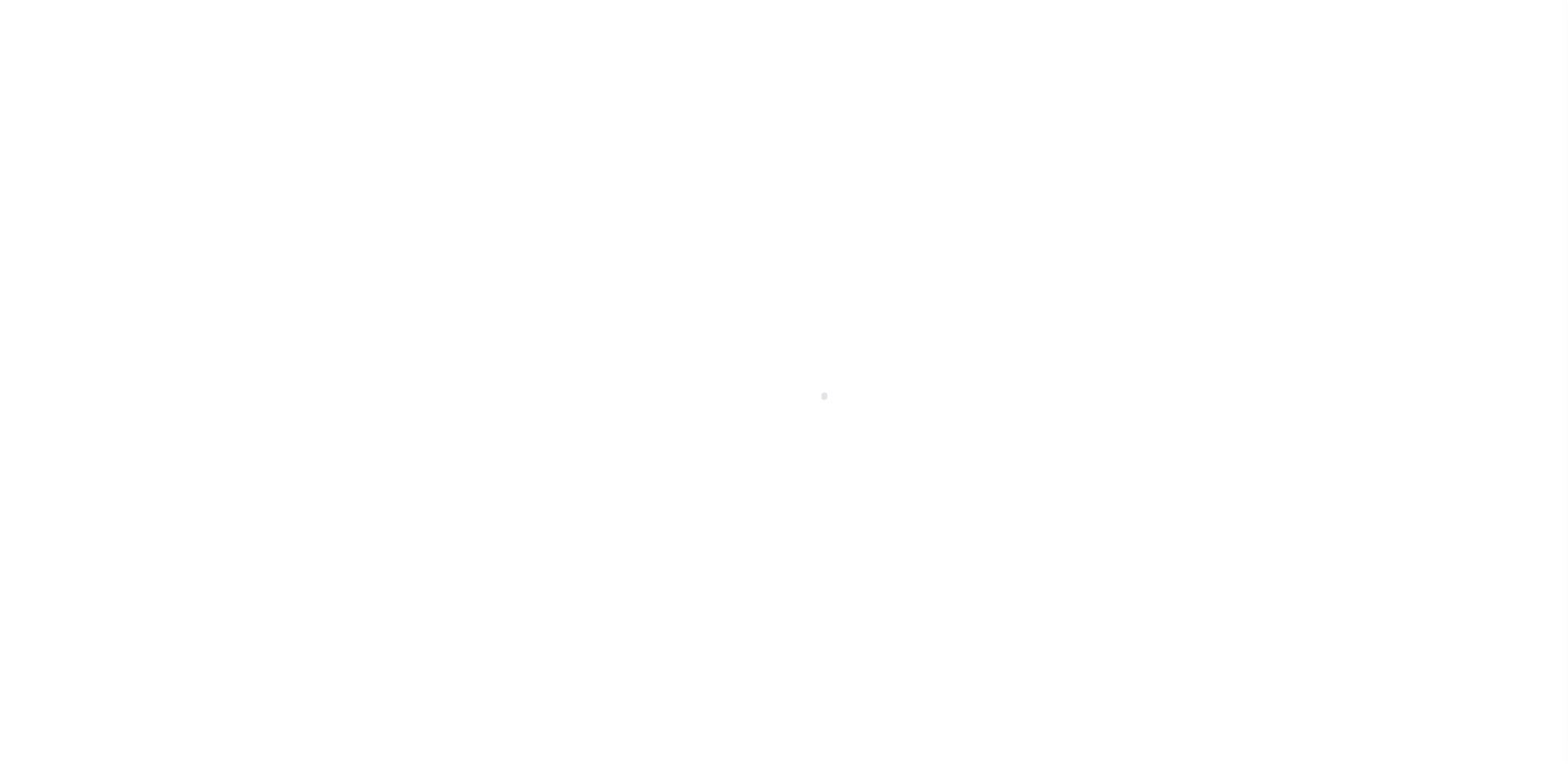
type input "CO"
select select
type textarea "-210514217007"
type textarea "TAXES NOT DUE IN [US_STATE] UNTIL [DATE]"
select select "250"
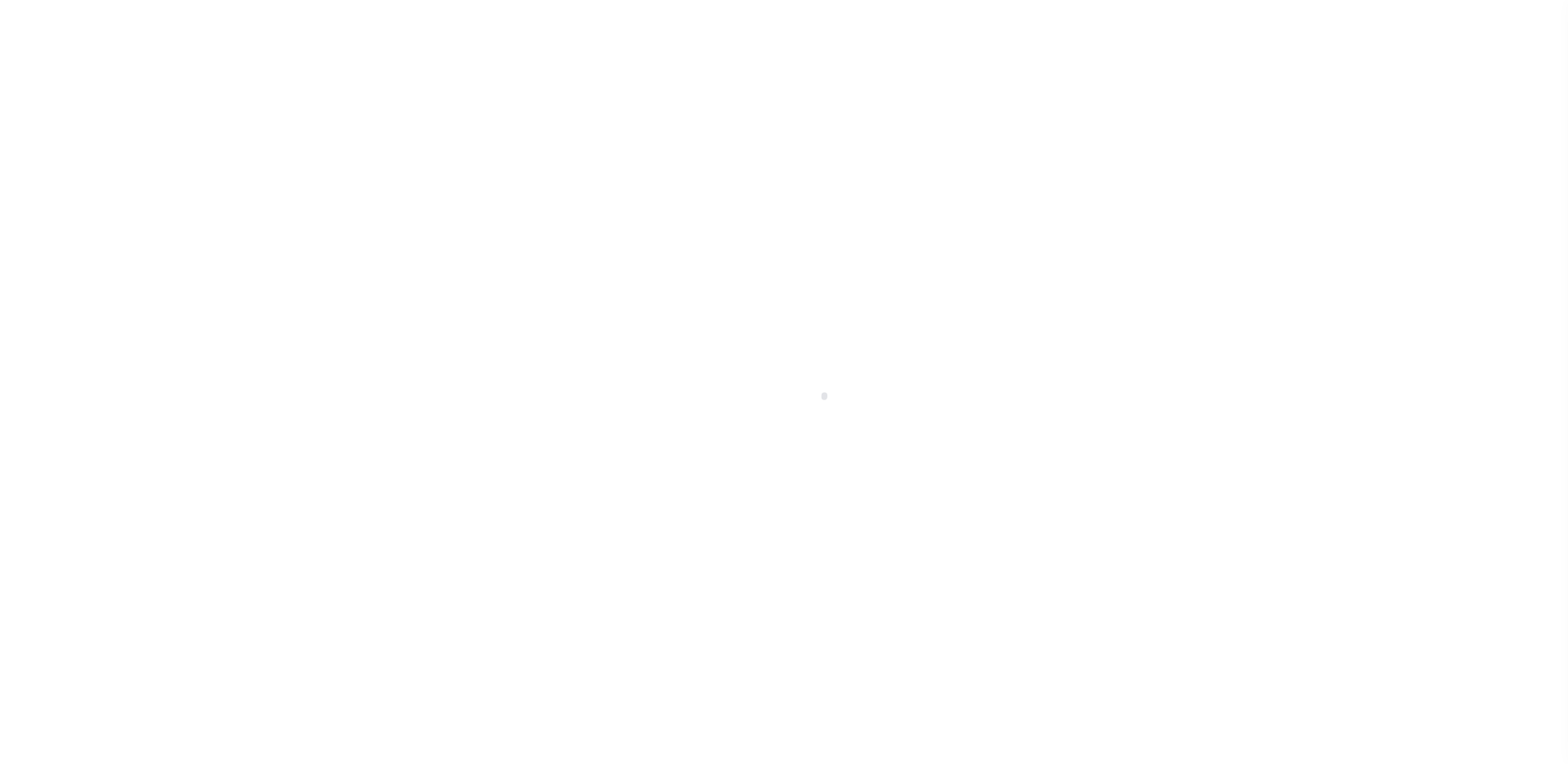
select select "2"
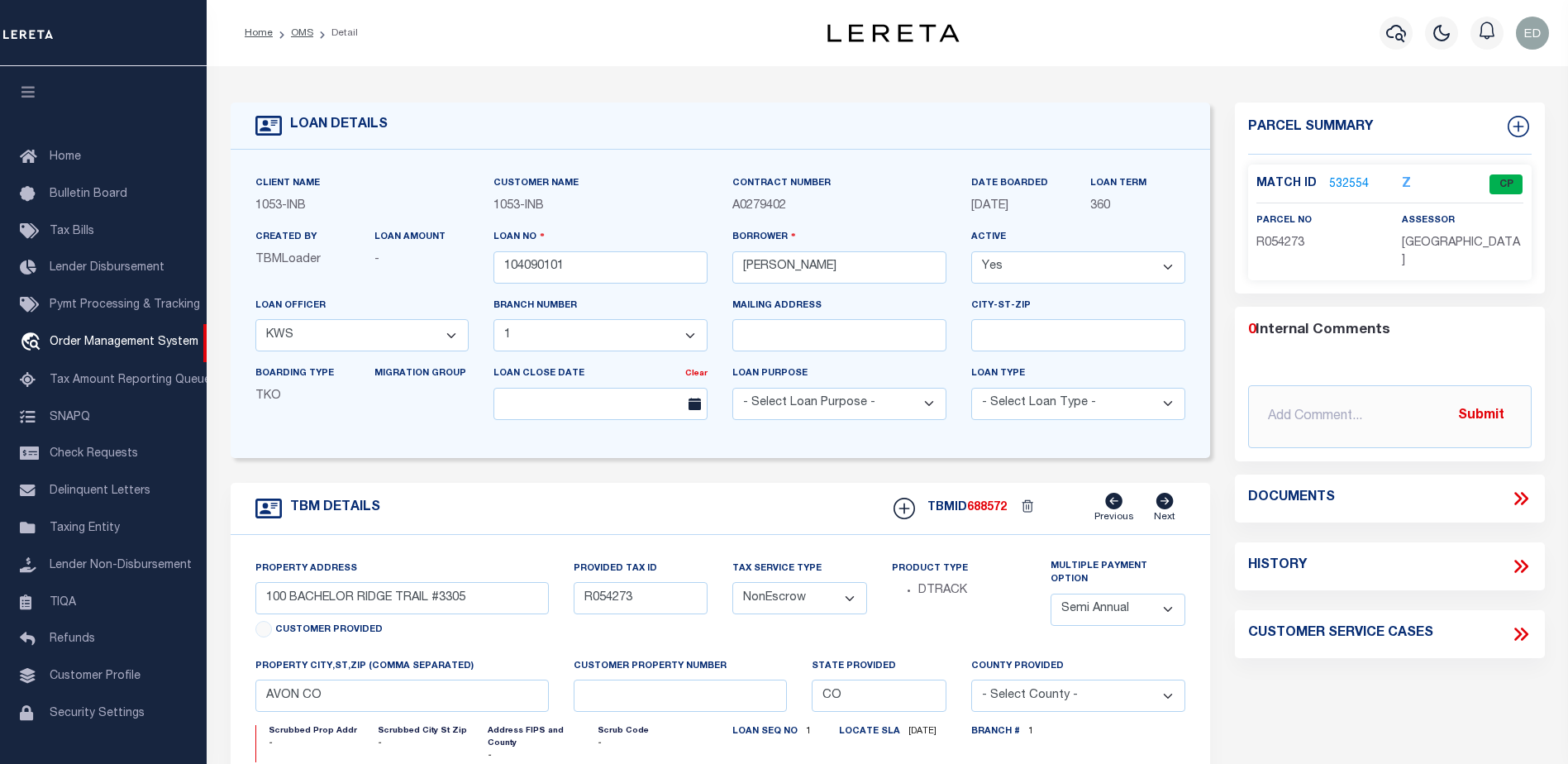
scroll to position [29, 0]
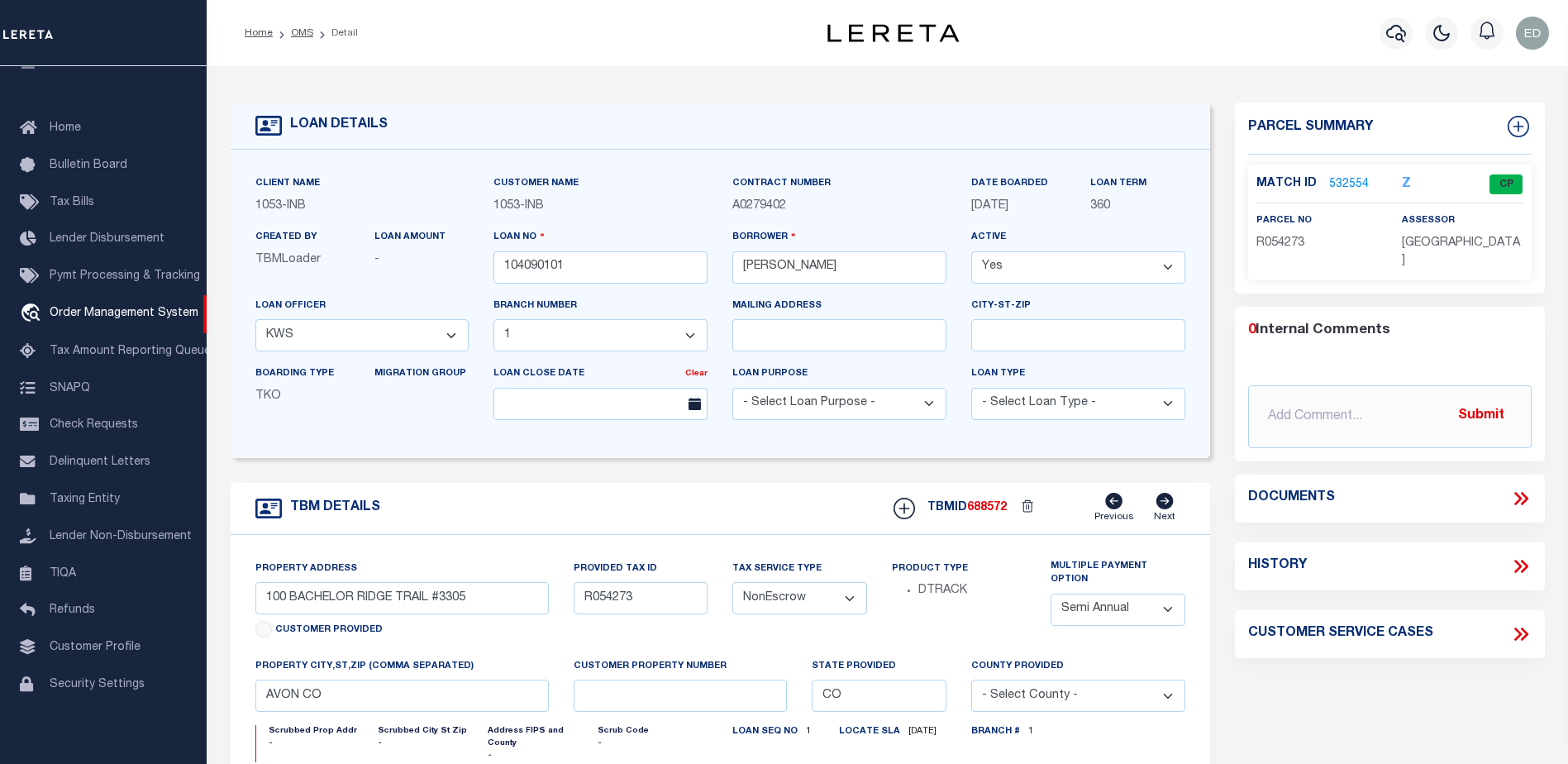
click at [1343, 183] on link "532554" at bounding box center [1349, 184] width 40 height 18
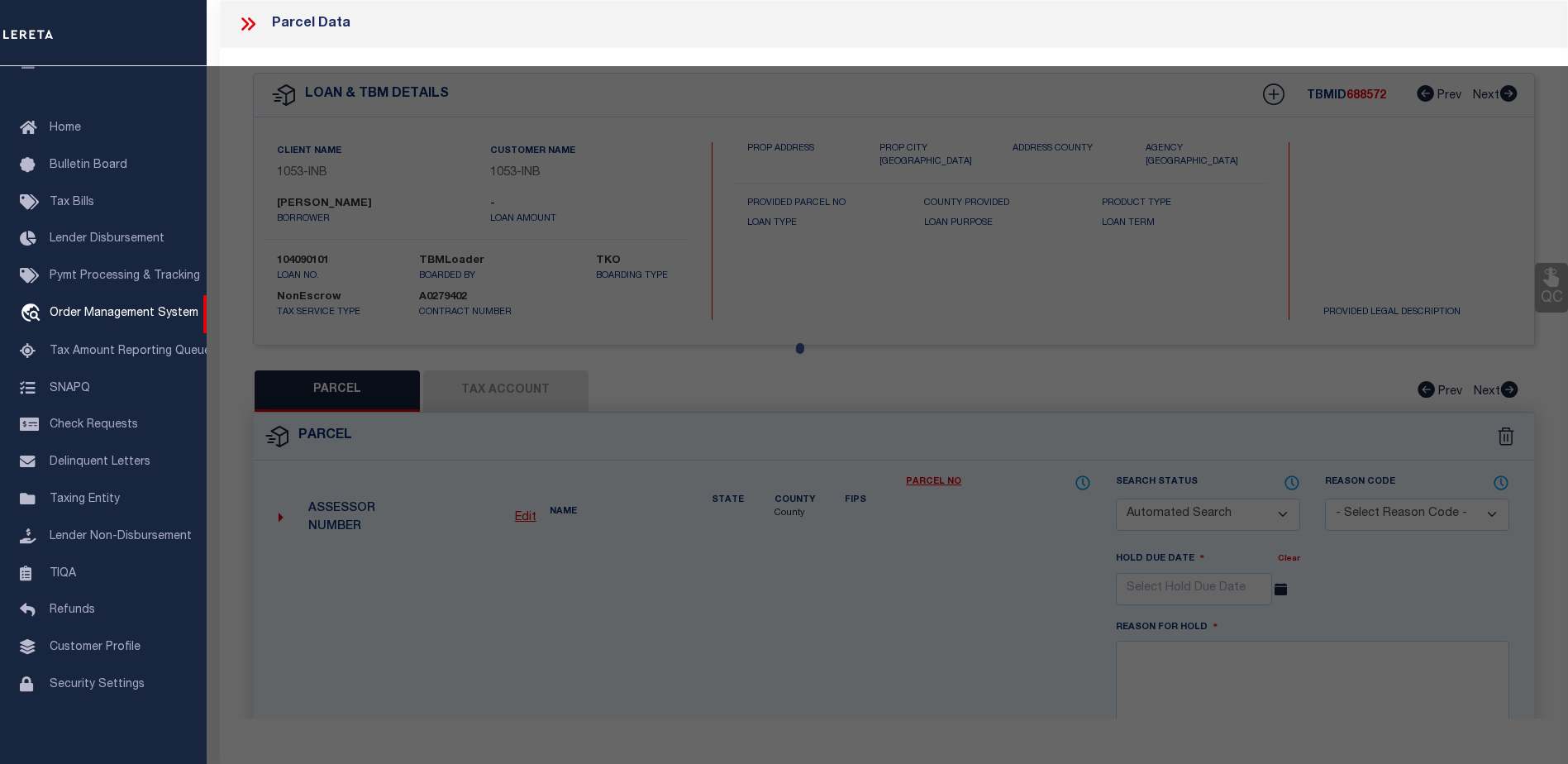
checkbox input "false"
select select "CP"
type input "[PERSON_NAME] DEV CO INC"
type input "000100 BACHELOR RIDGE #3305"
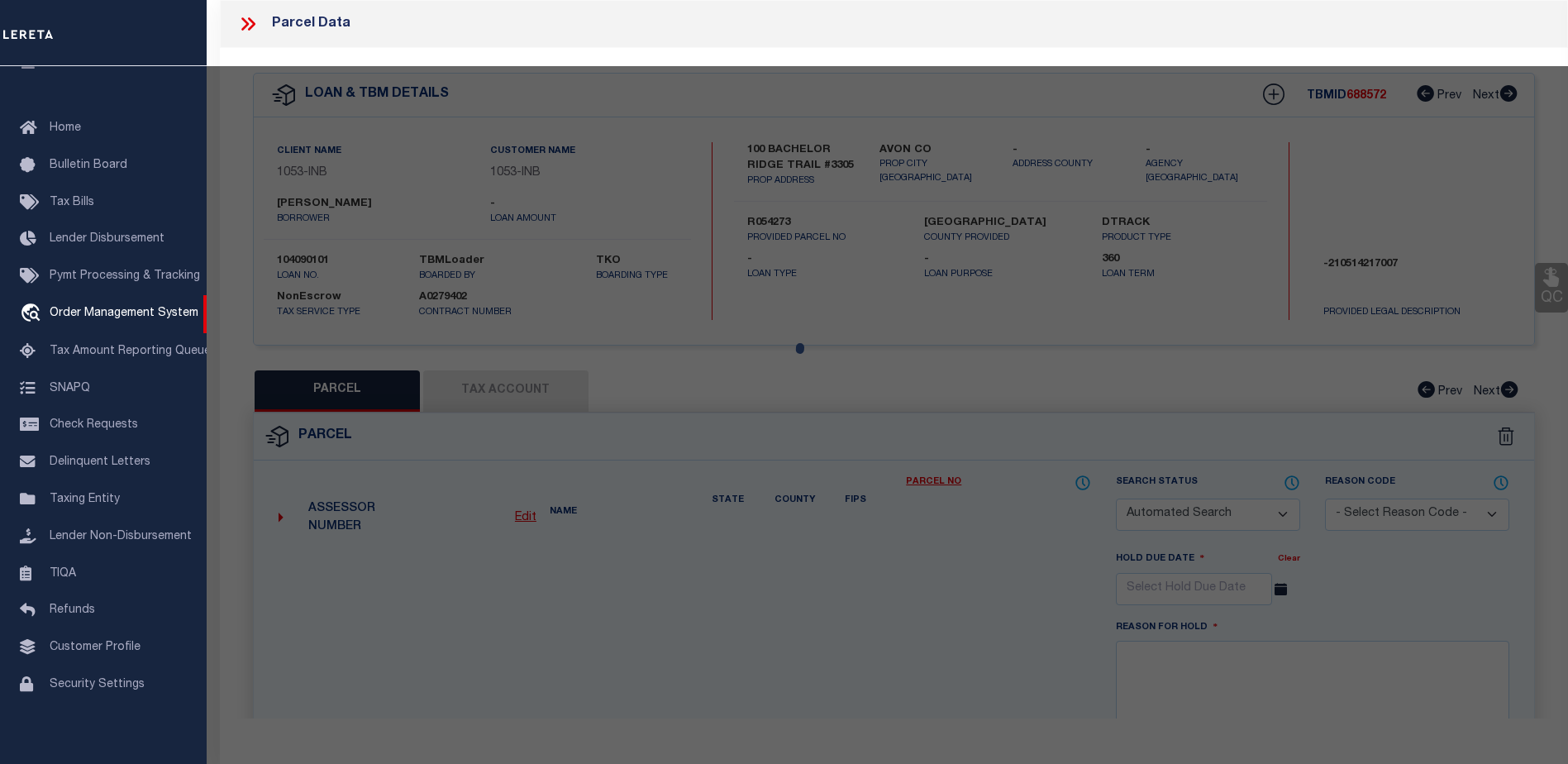
type input "CO"
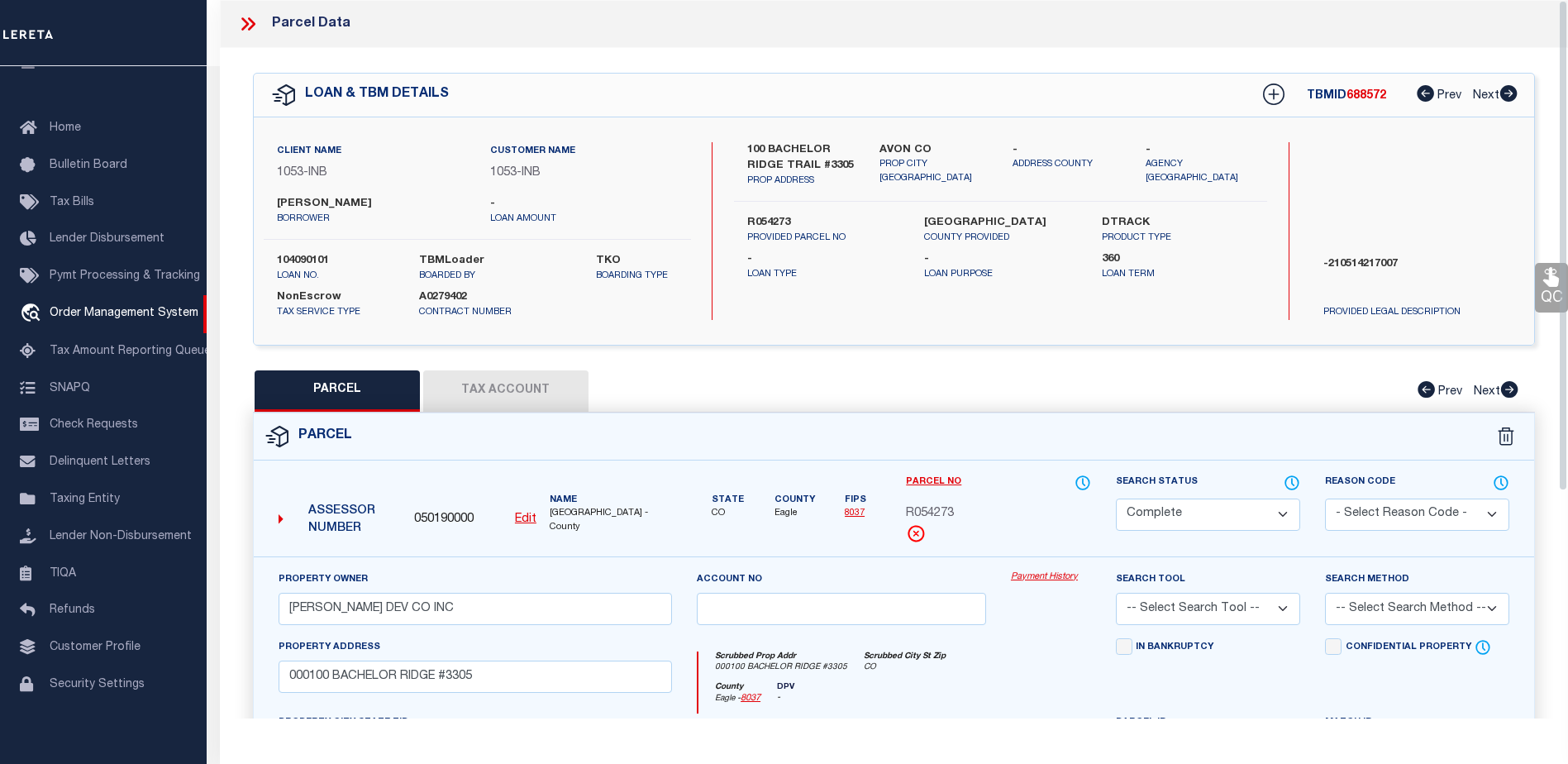
click at [526, 387] on button "Tax Account" at bounding box center [505, 391] width 165 height 41
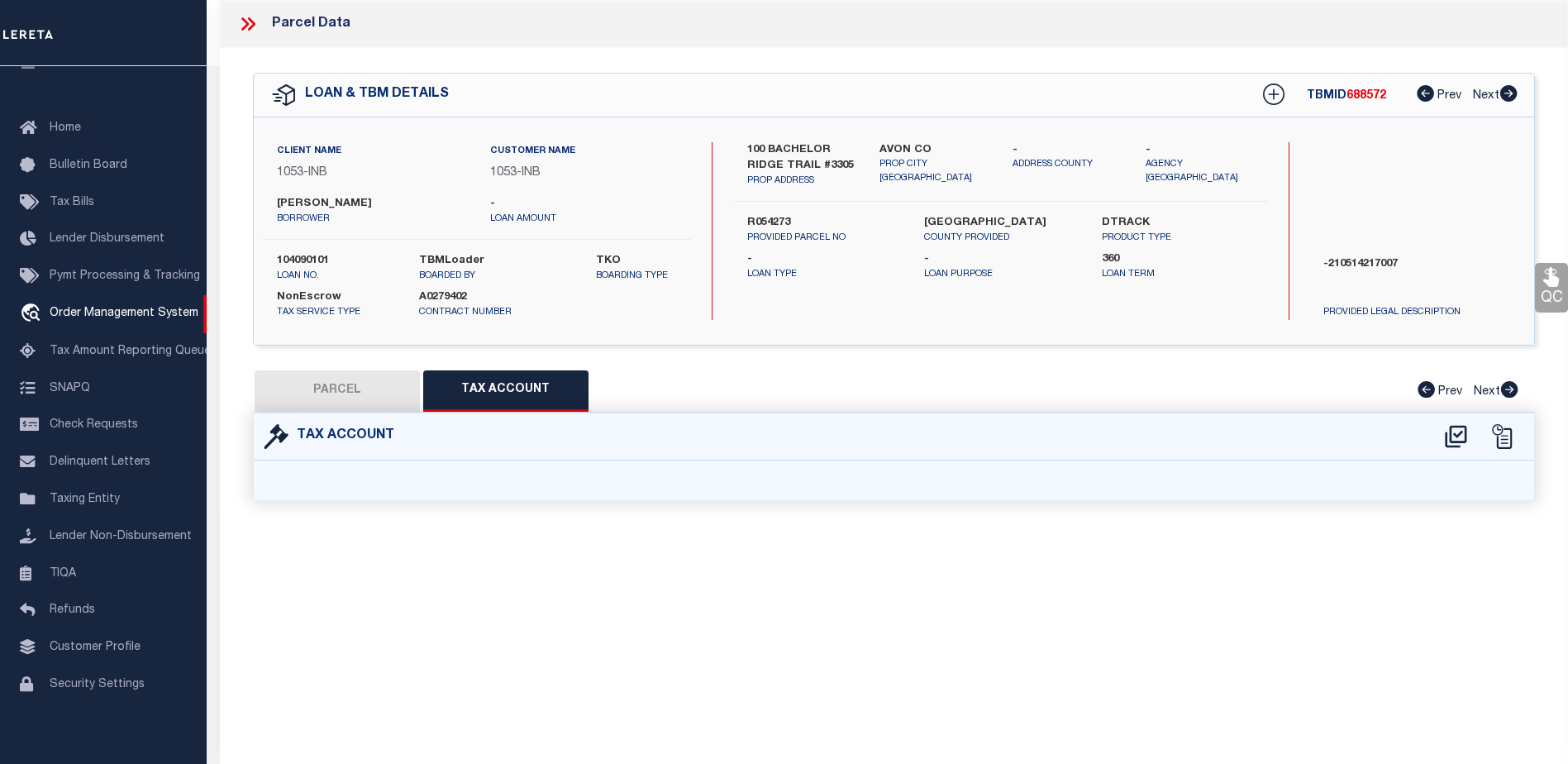
select select "100"
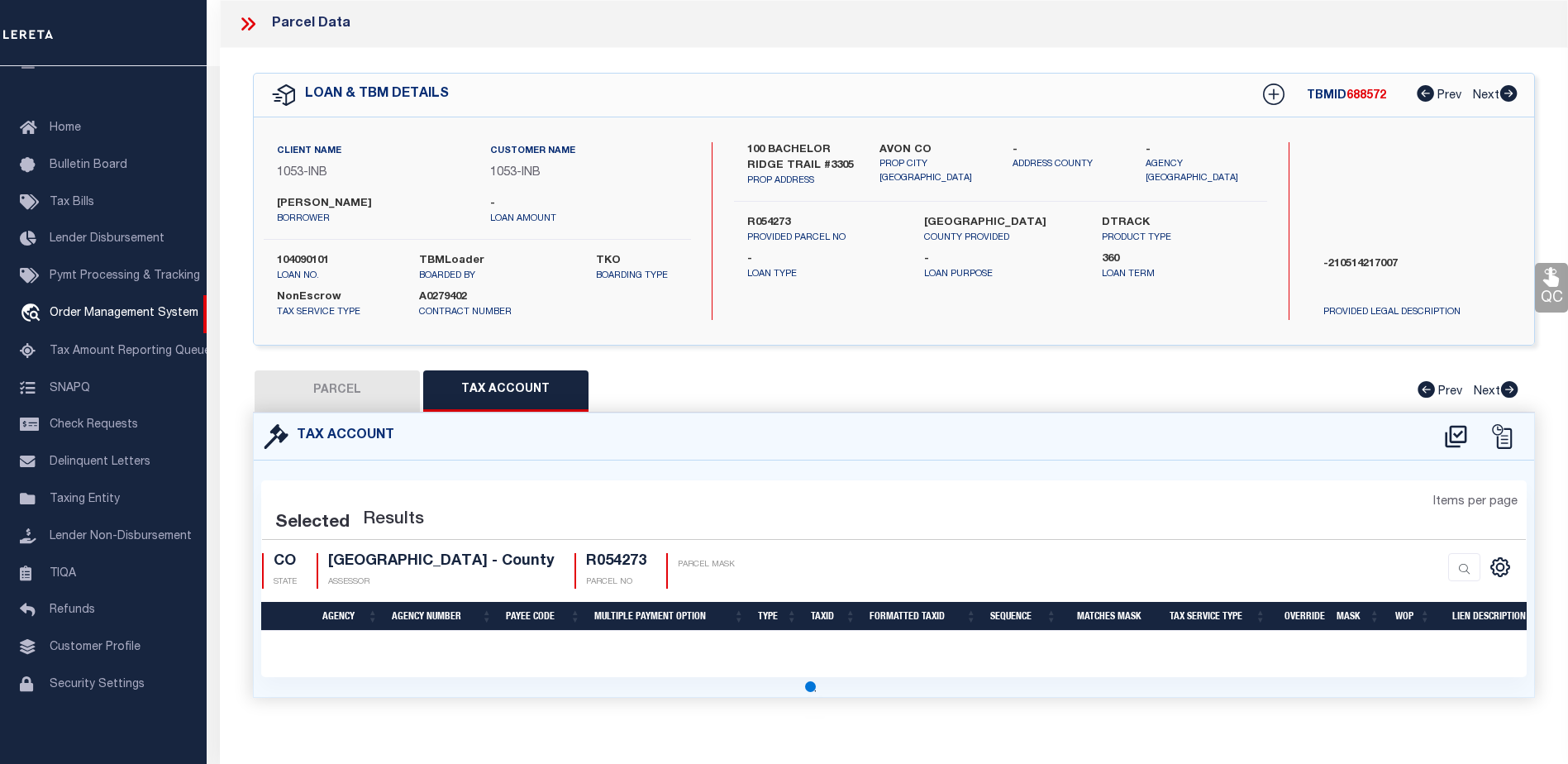
select select "100"
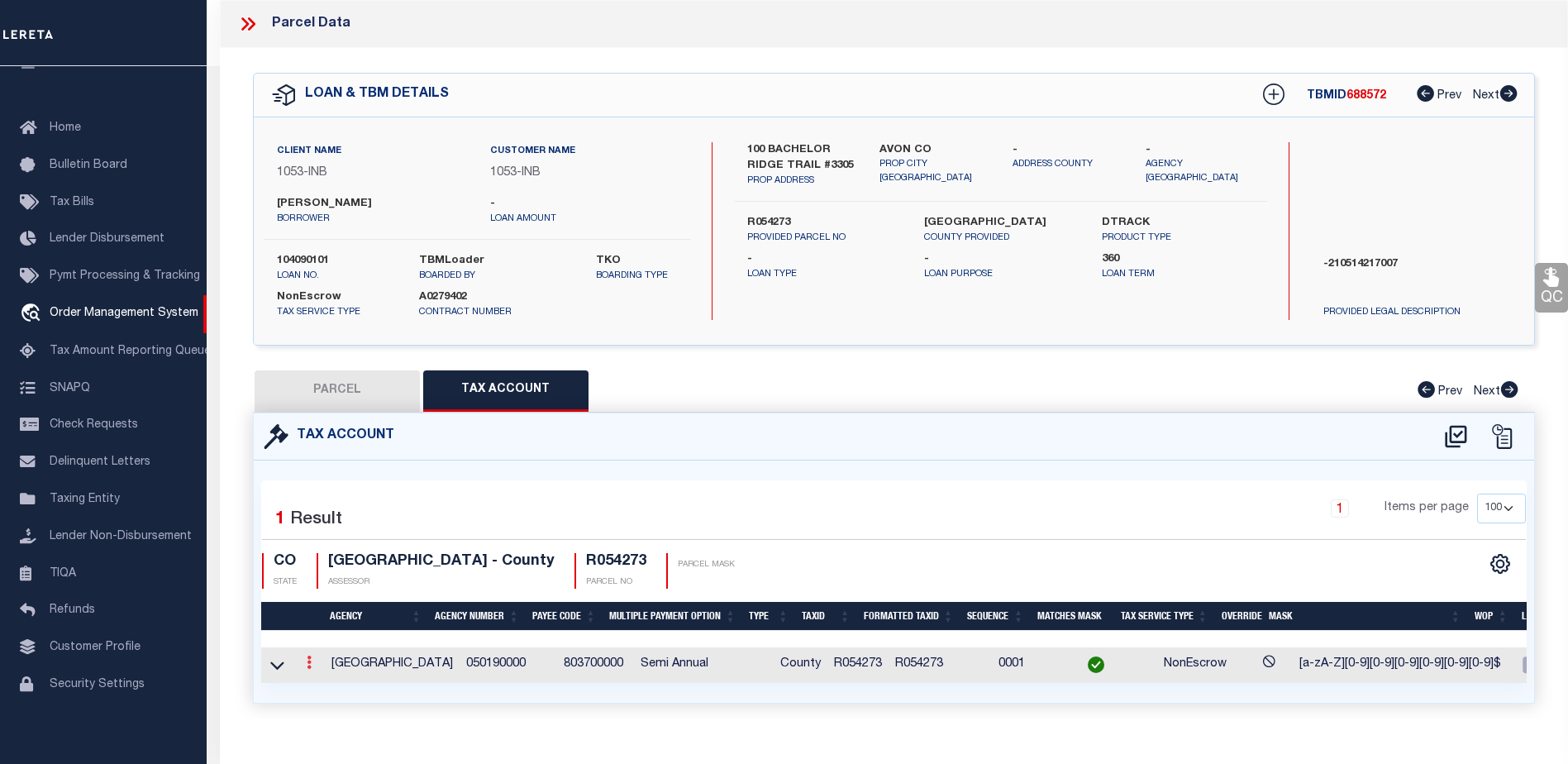
click at [309, 664] on icon at bounding box center [309, 663] width 5 height 13
click at [250, 29] on icon at bounding box center [252, 24] width 7 height 13
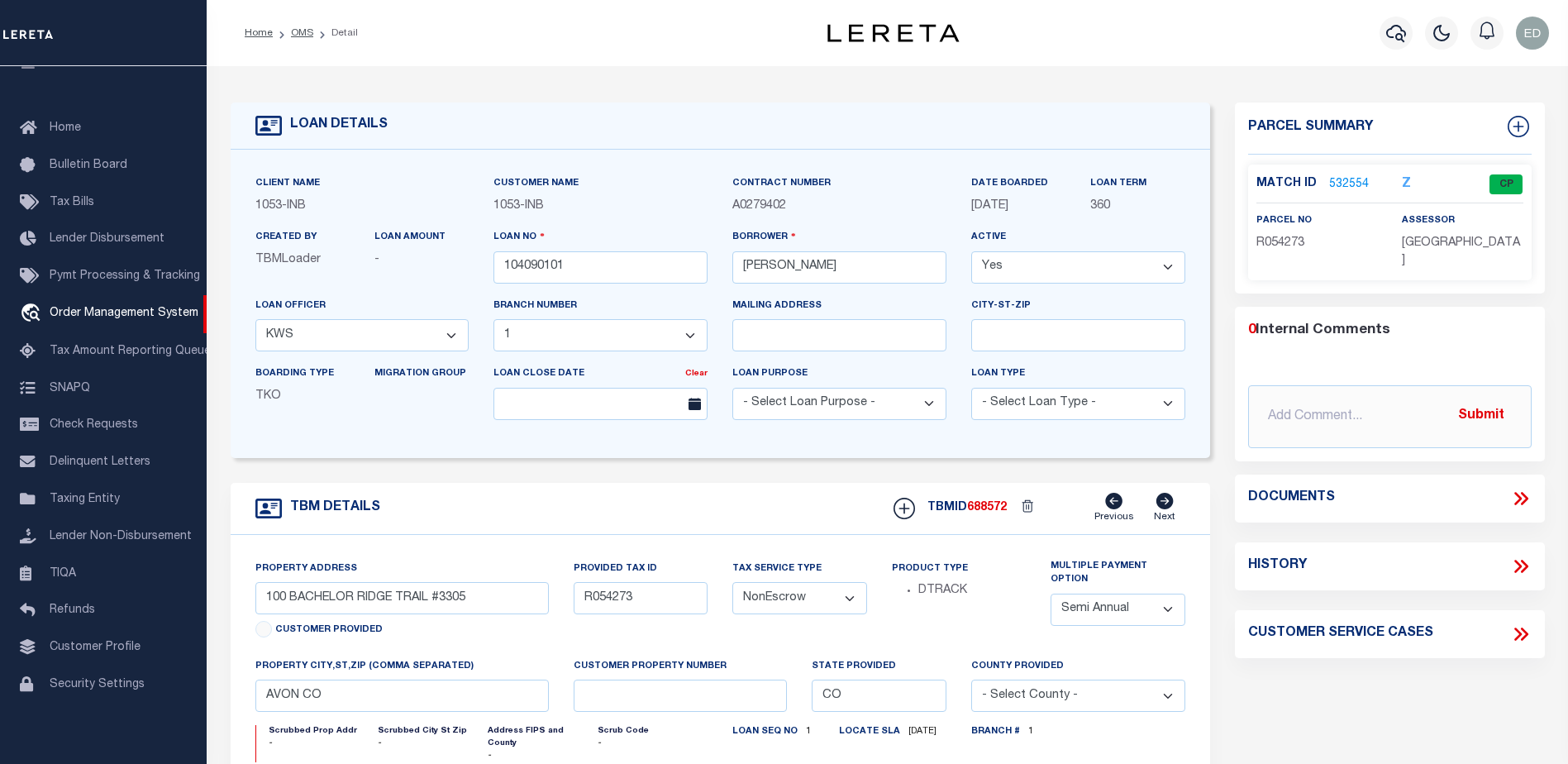
click at [1518, 492] on icon at bounding box center [1518, 499] width 7 height 13
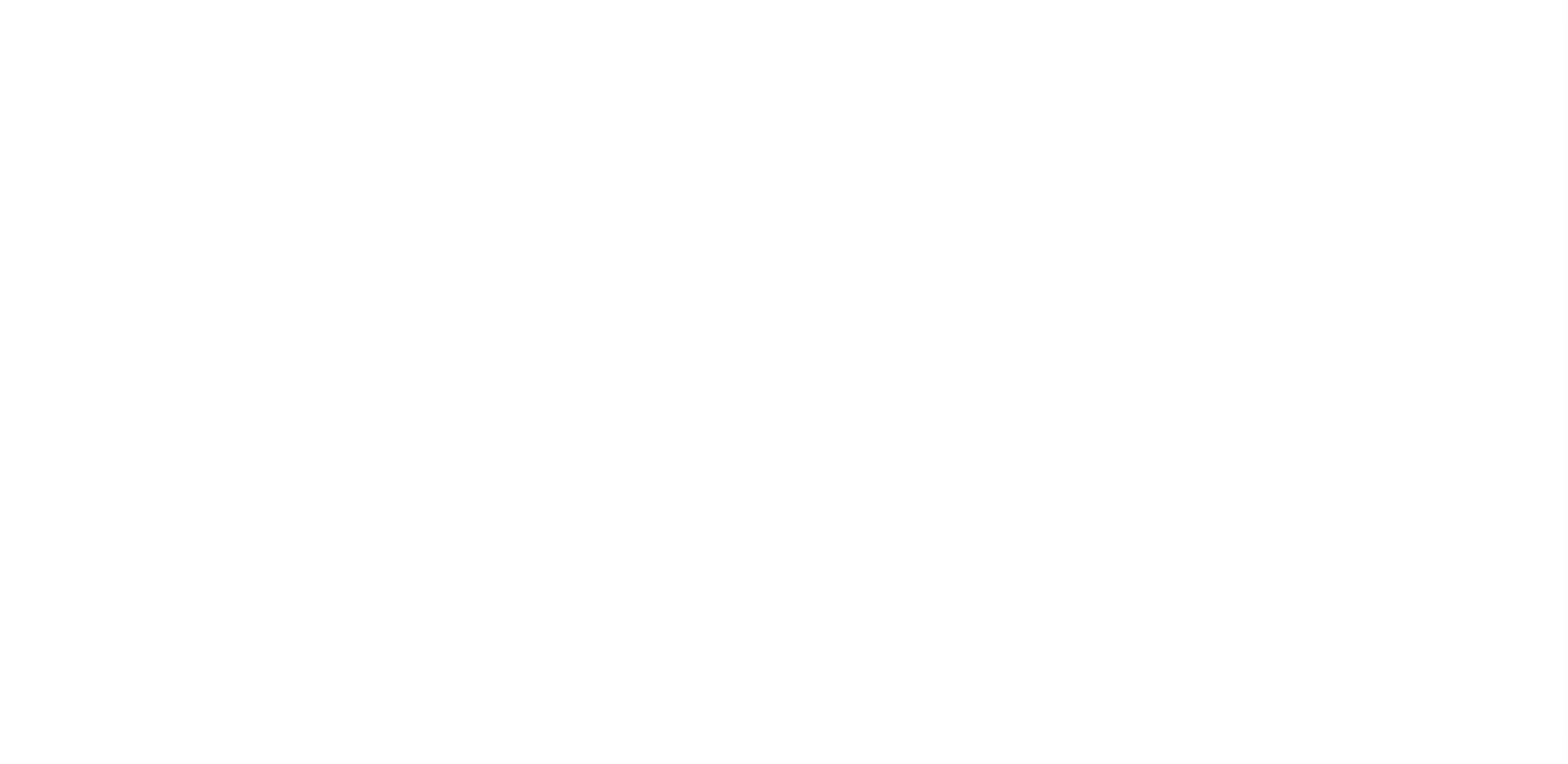
select select "250"
select select "91"
select select "NonEscrow"
select select "2"
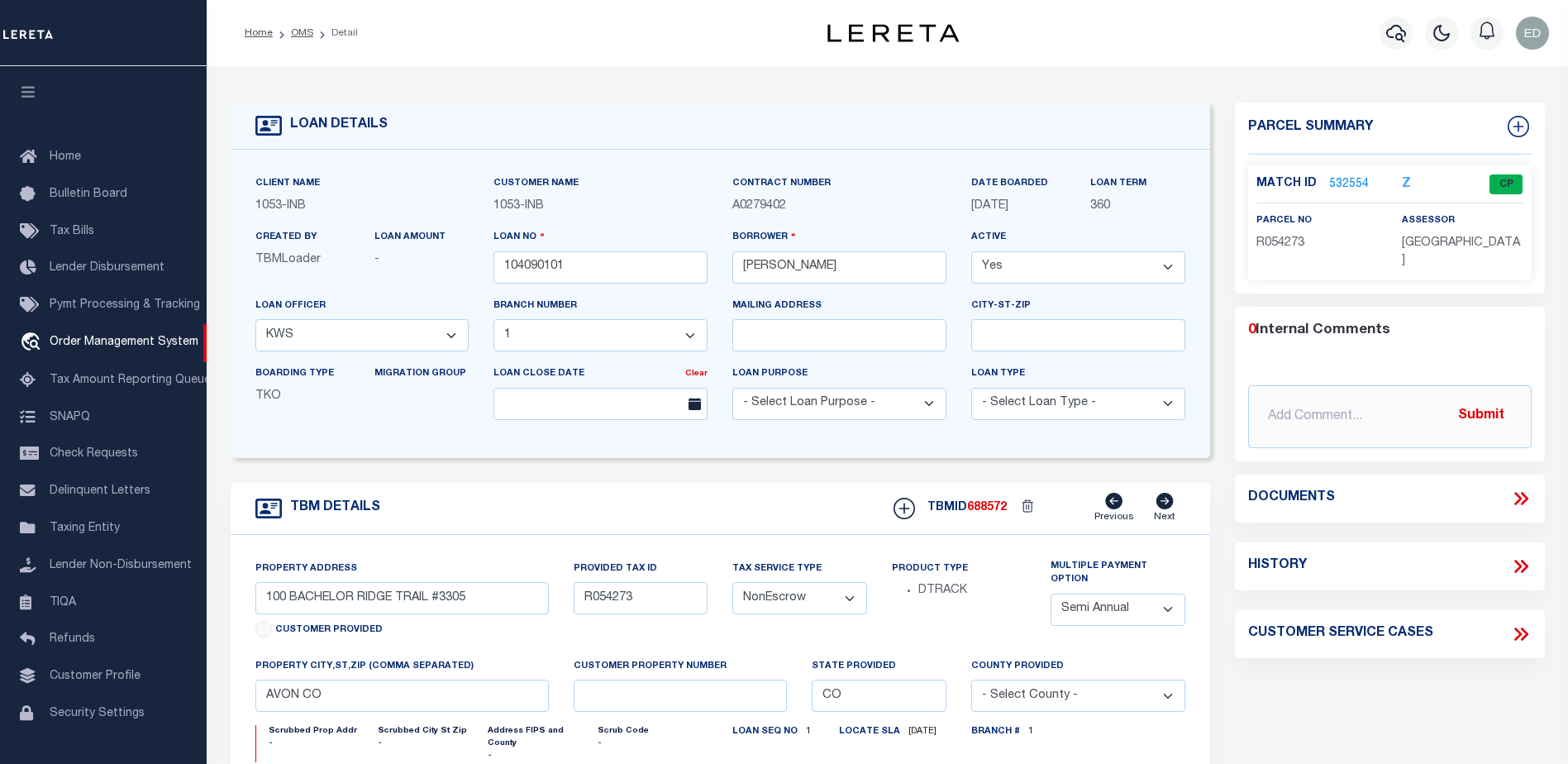
scroll to position [29, 0]
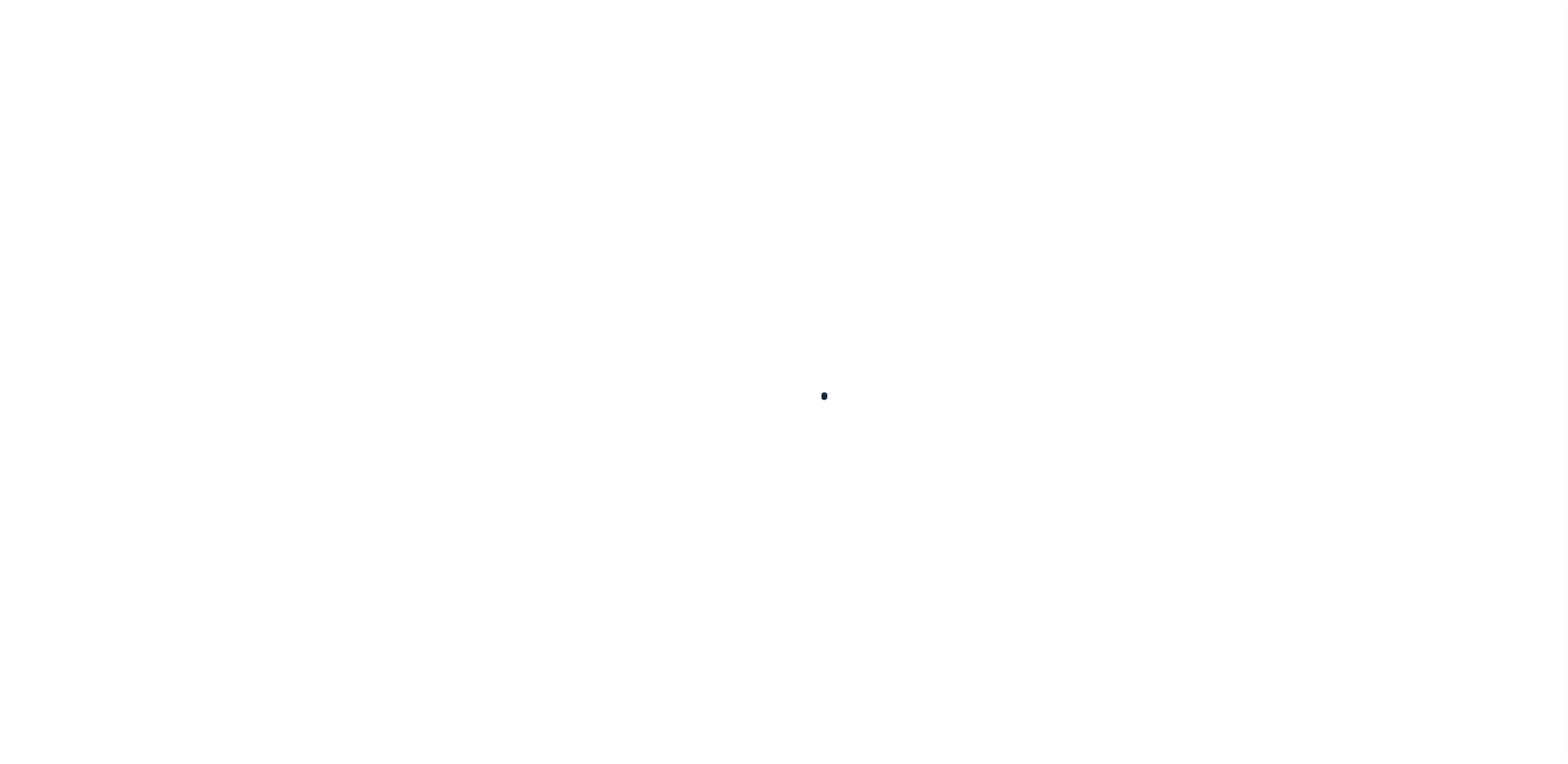
select select "NonEscrow"
select select "91"
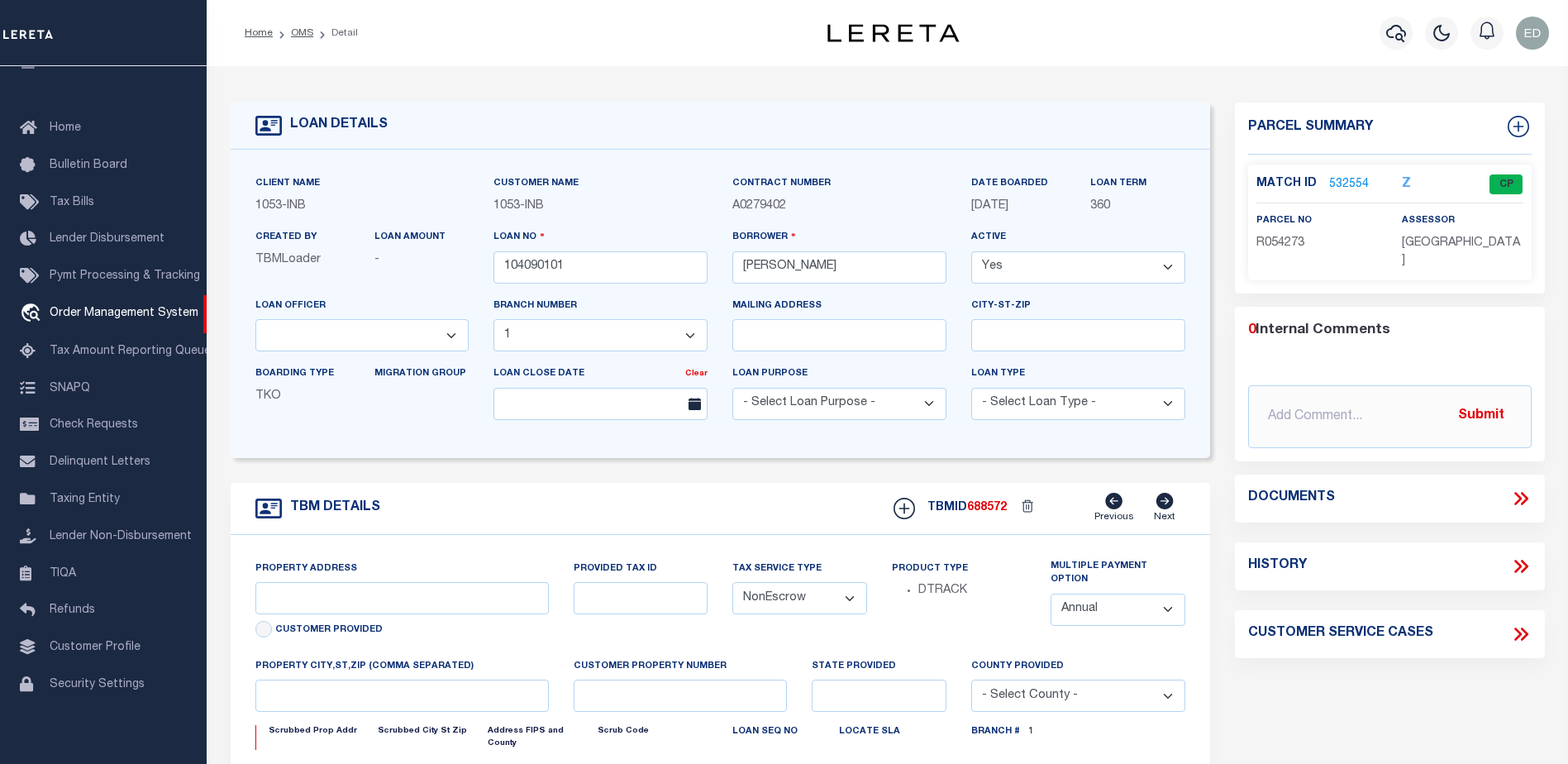
type input "100 BACHELOR RIDGE TRAIL #3305"
type input "R054273"
type input "AVON CO"
type input "CO"
select select
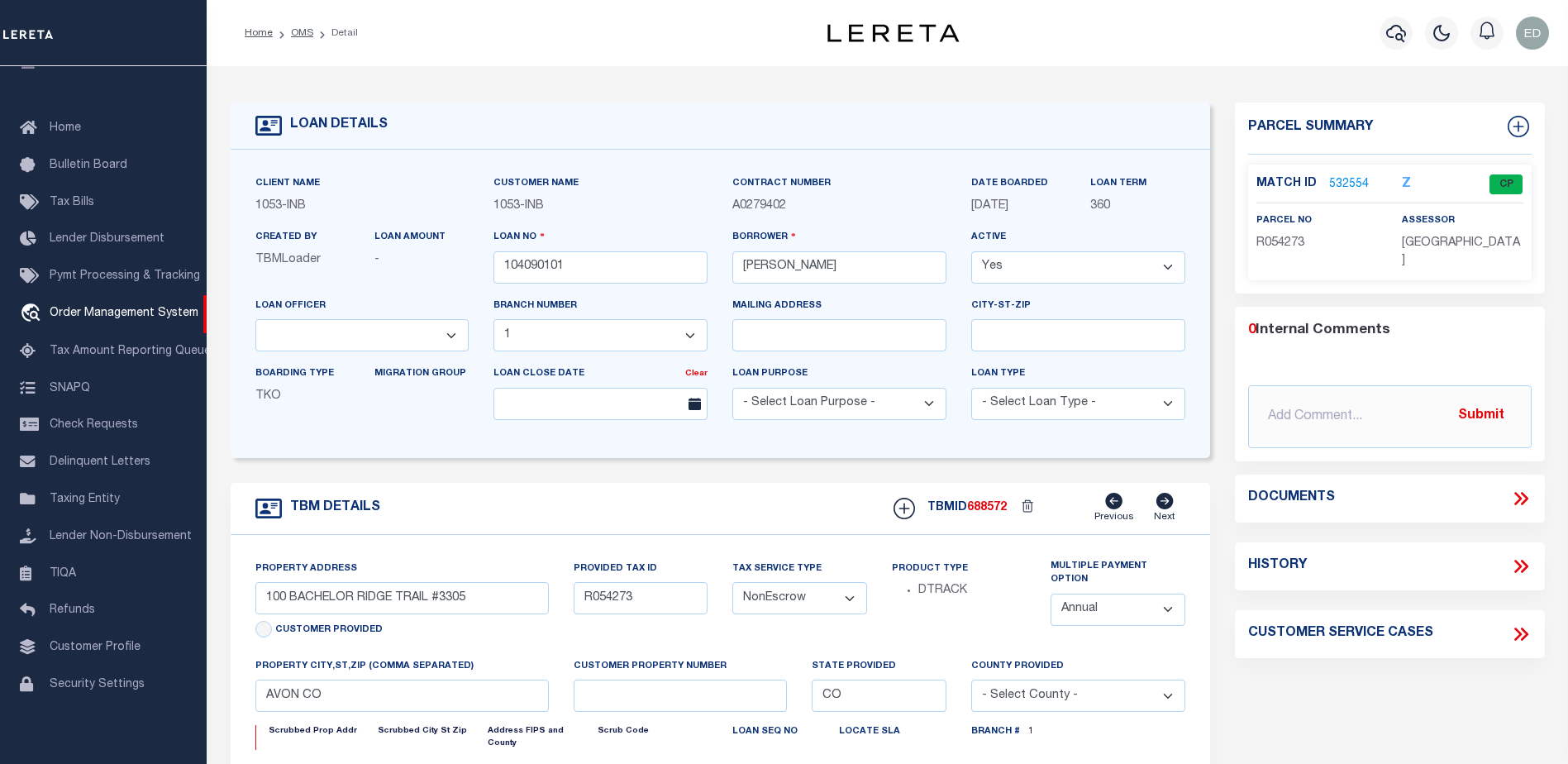
type textarea "-210514217007"
type textarea "TAXES NOT DUE IN [US_STATE] UNTIL [DATE]"
select select "250"
select select "2"
click at [1519, 488] on icon at bounding box center [1520, 498] width 21 height 21
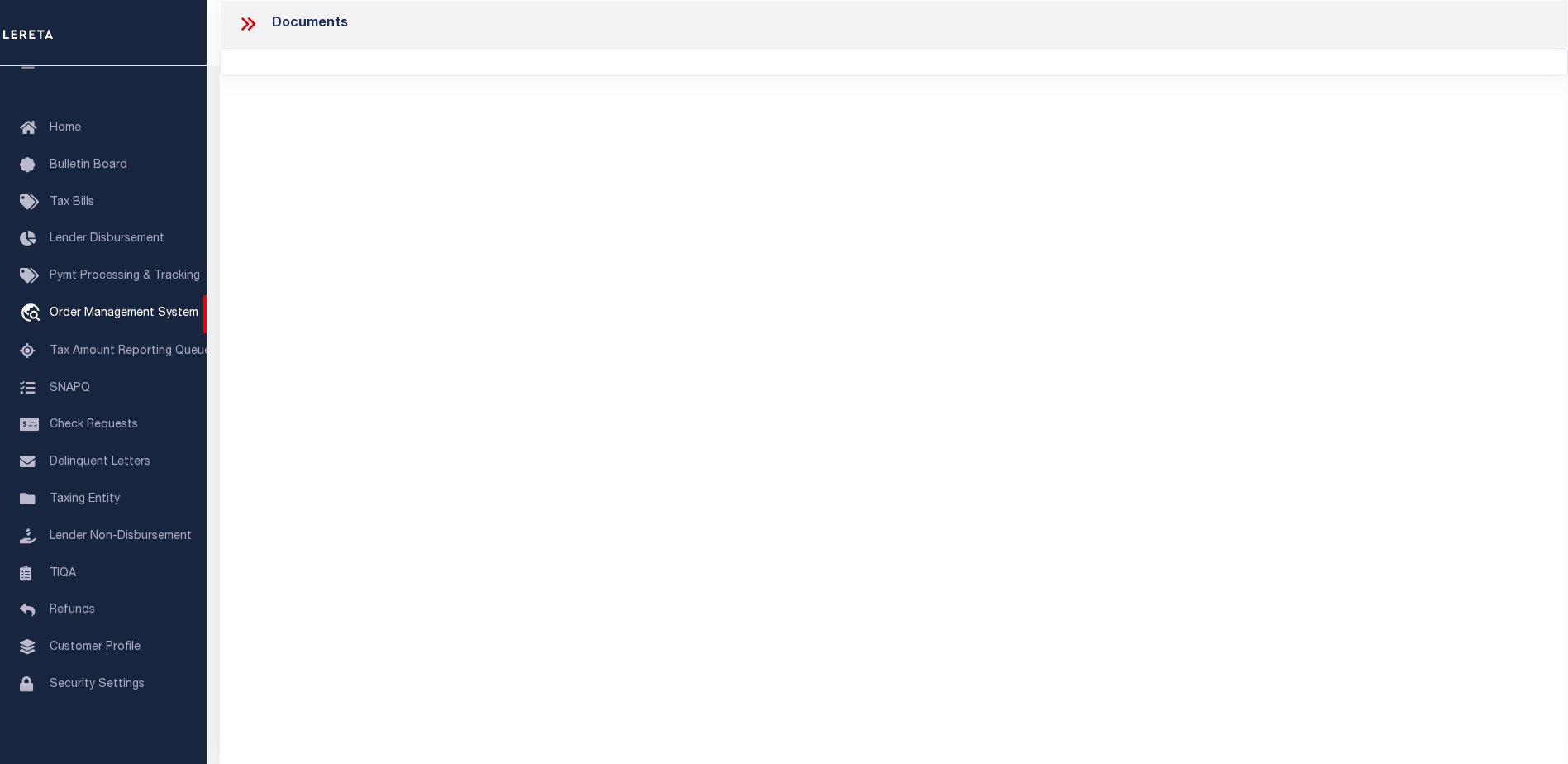
click at [245, 29] on icon at bounding box center [248, 23] width 21 height 21
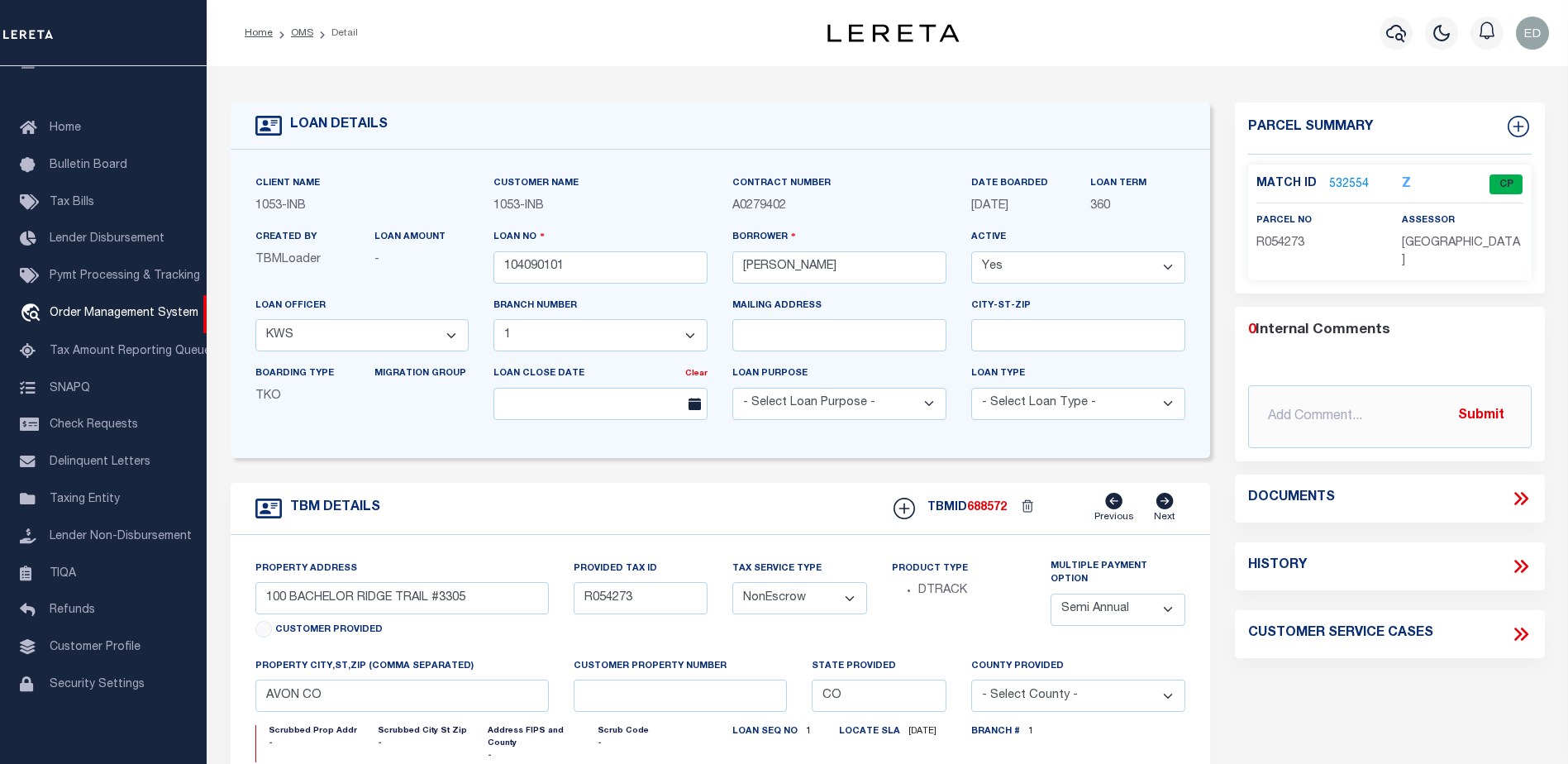
click at [1339, 180] on link "532554" at bounding box center [1349, 184] width 40 height 18
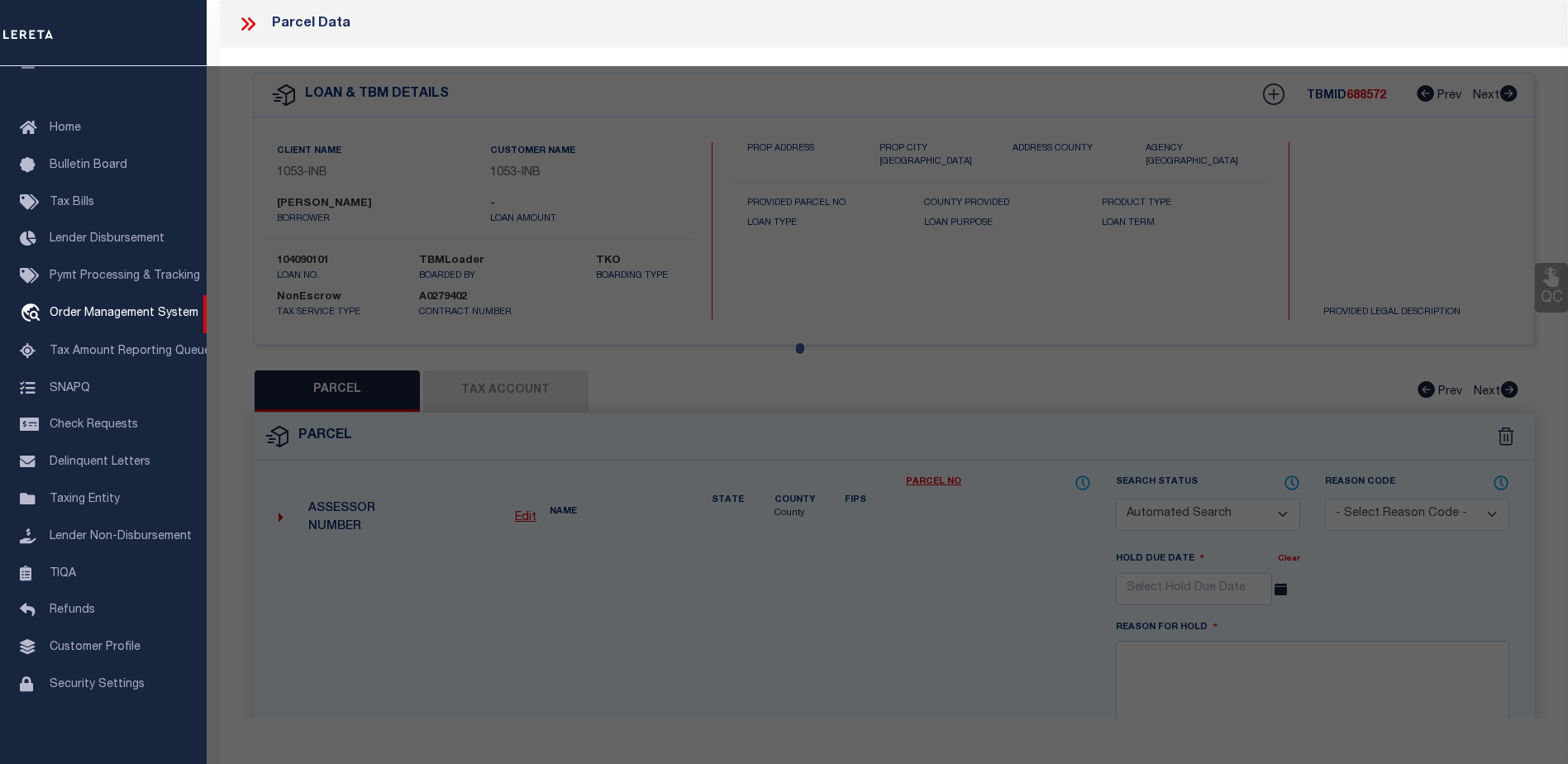
checkbox input "false"
select select "CP"
type input "[PERSON_NAME] DEV CO INC"
type input "000100 BACHELOR RIDGE #3305"
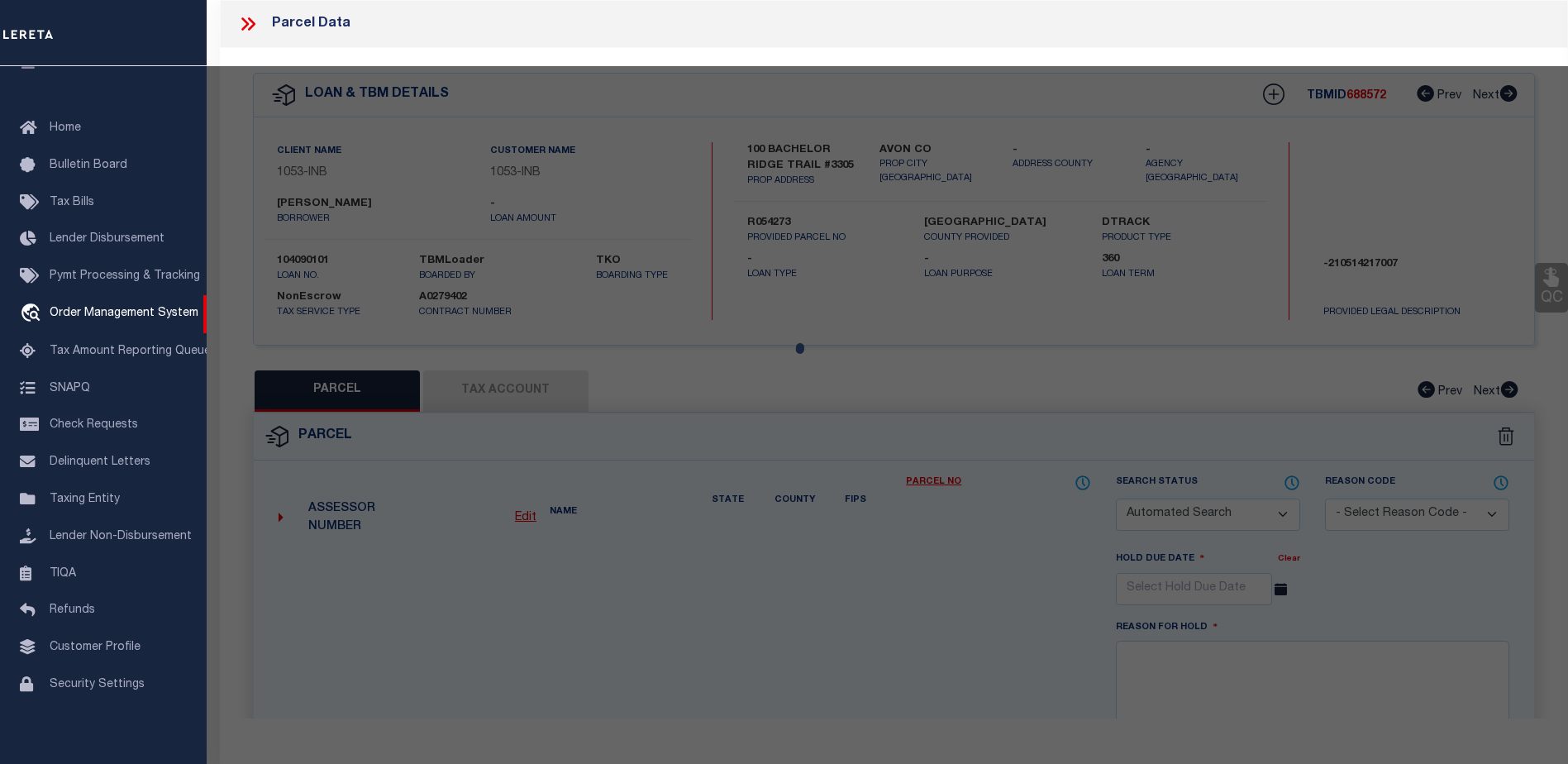
type input "CO"
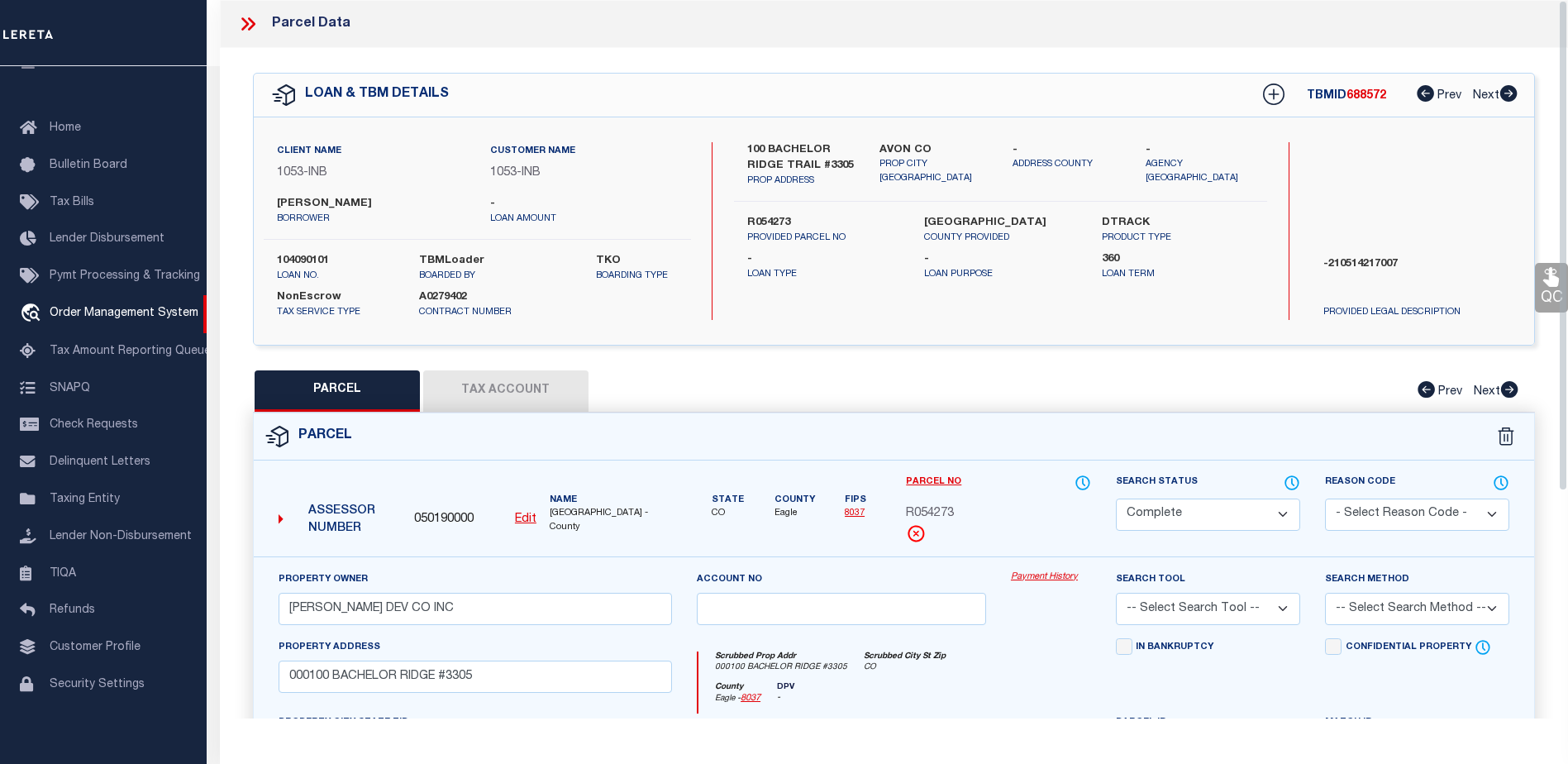
click at [497, 393] on button "Tax Account" at bounding box center [505, 391] width 165 height 41
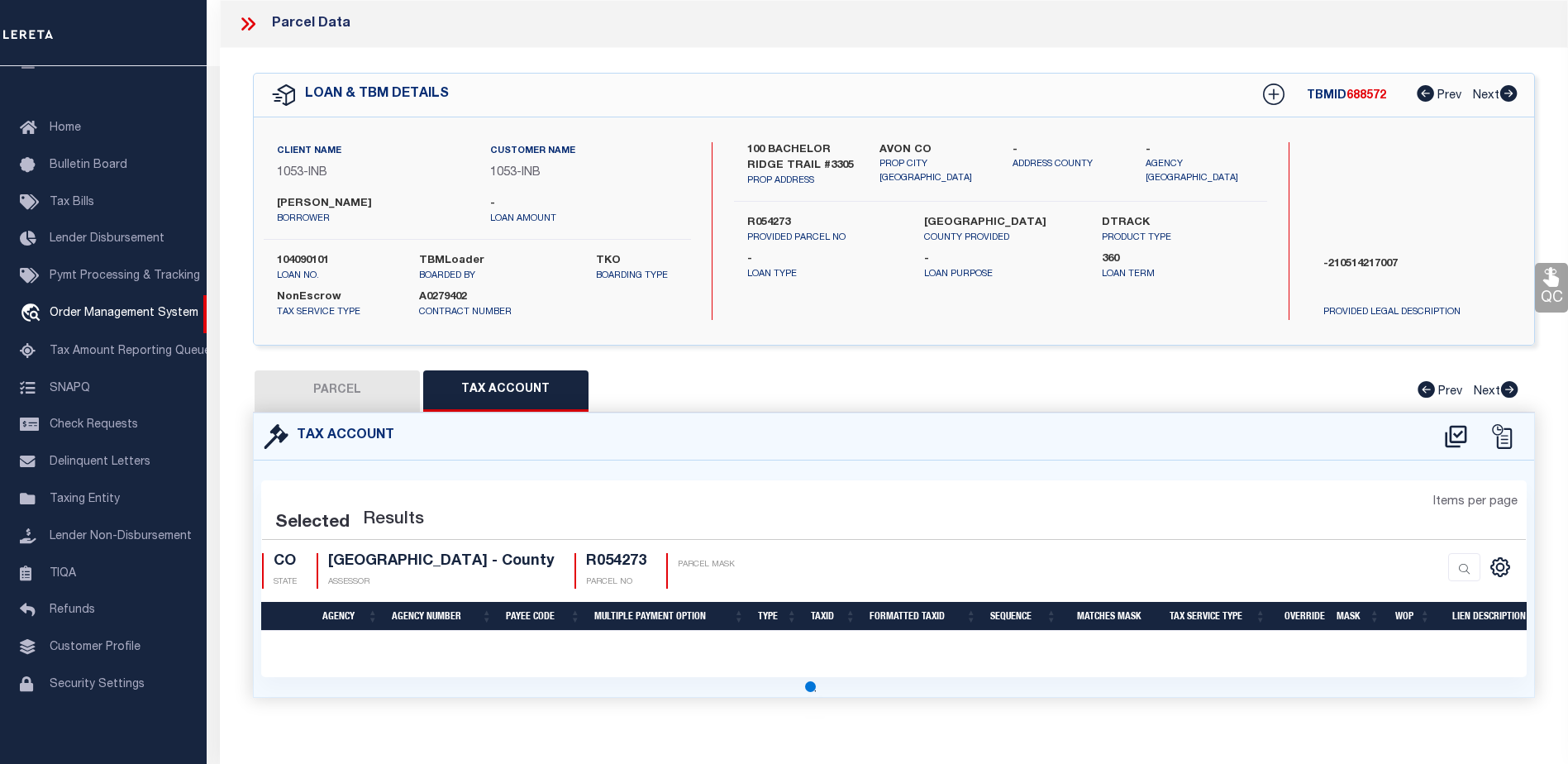
select select "100"
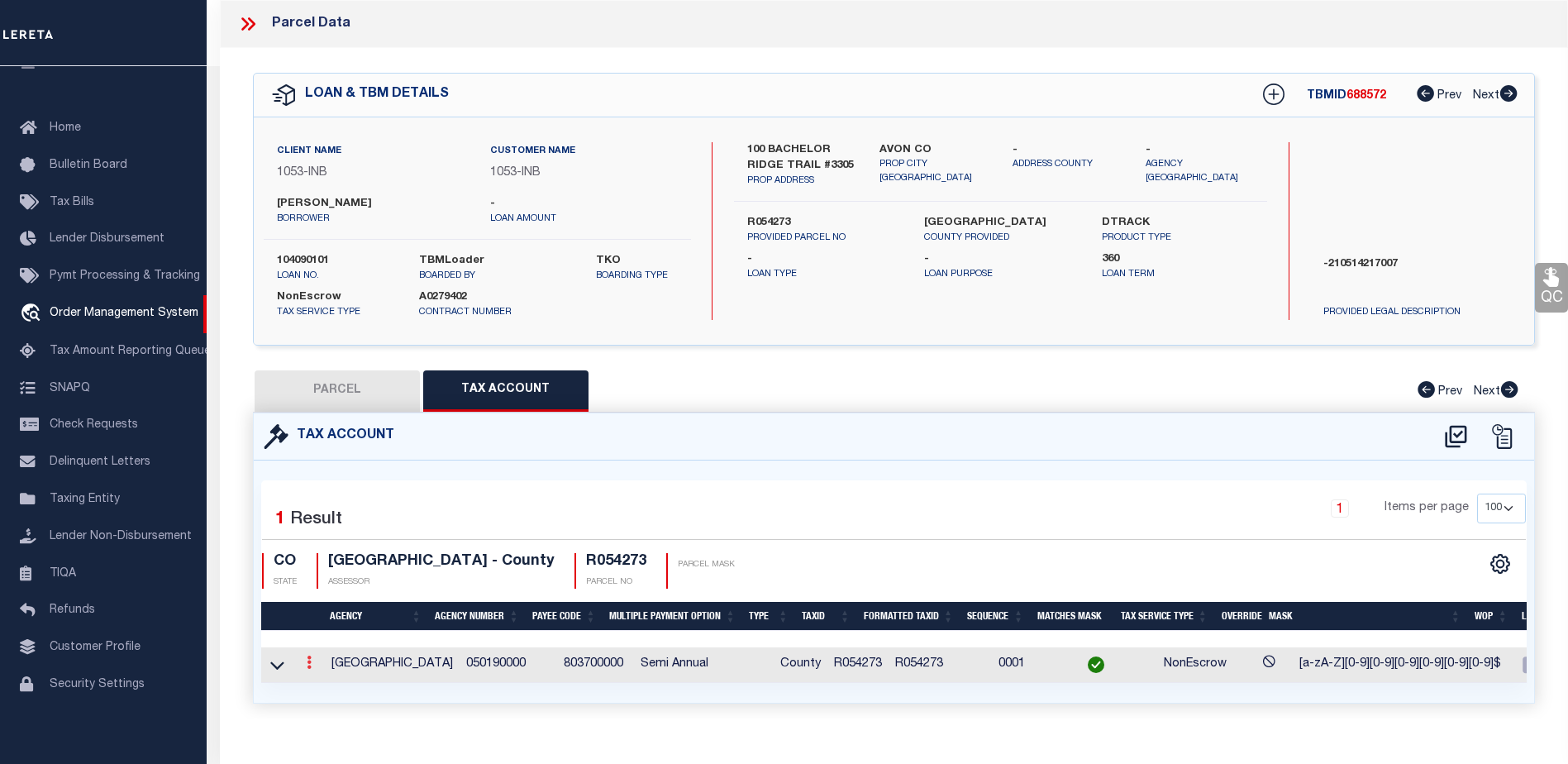
click at [307, 657] on icon at bounding box center [309, 663] width 5 height 13
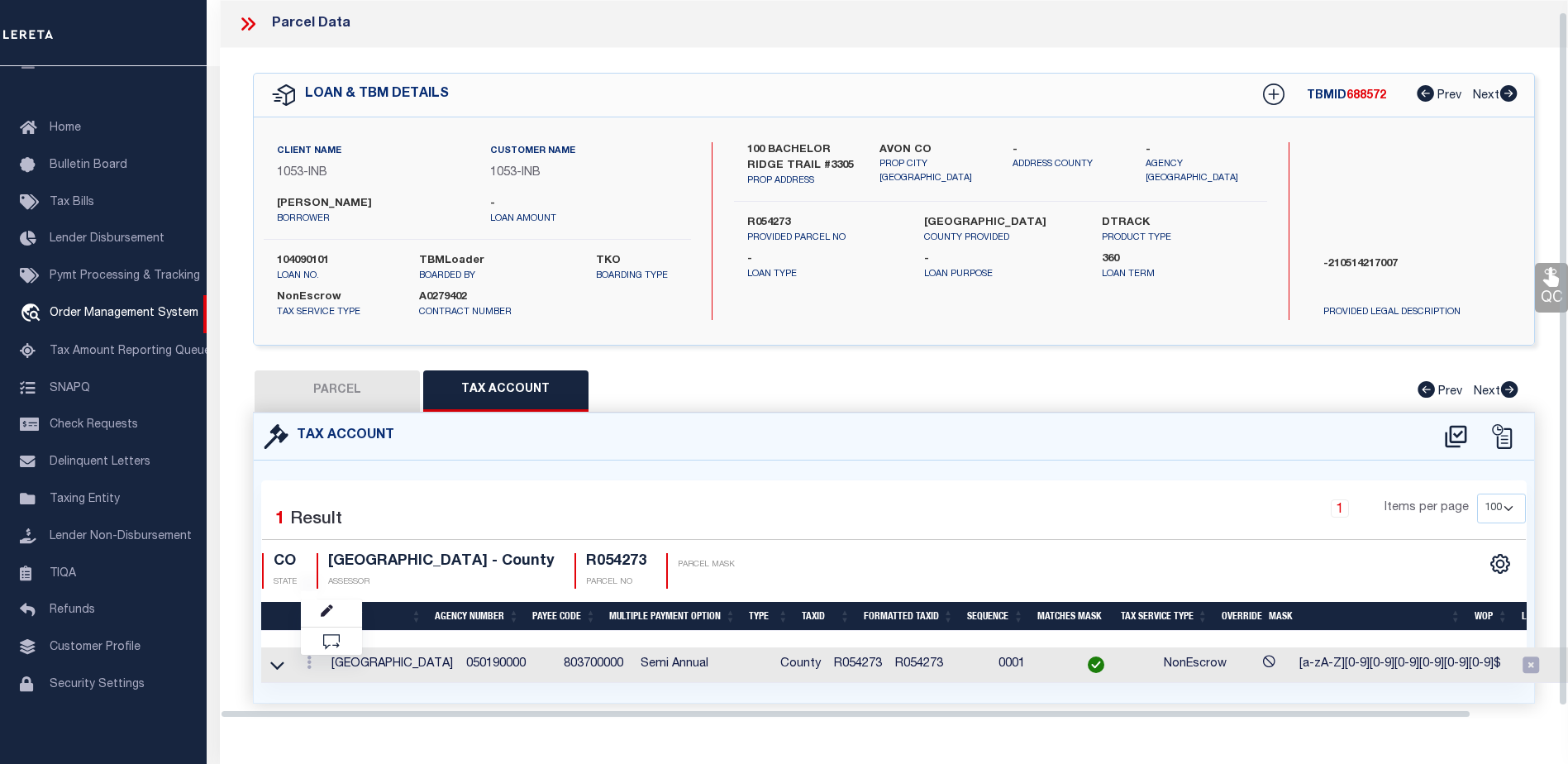
scroll to position [12, 0]
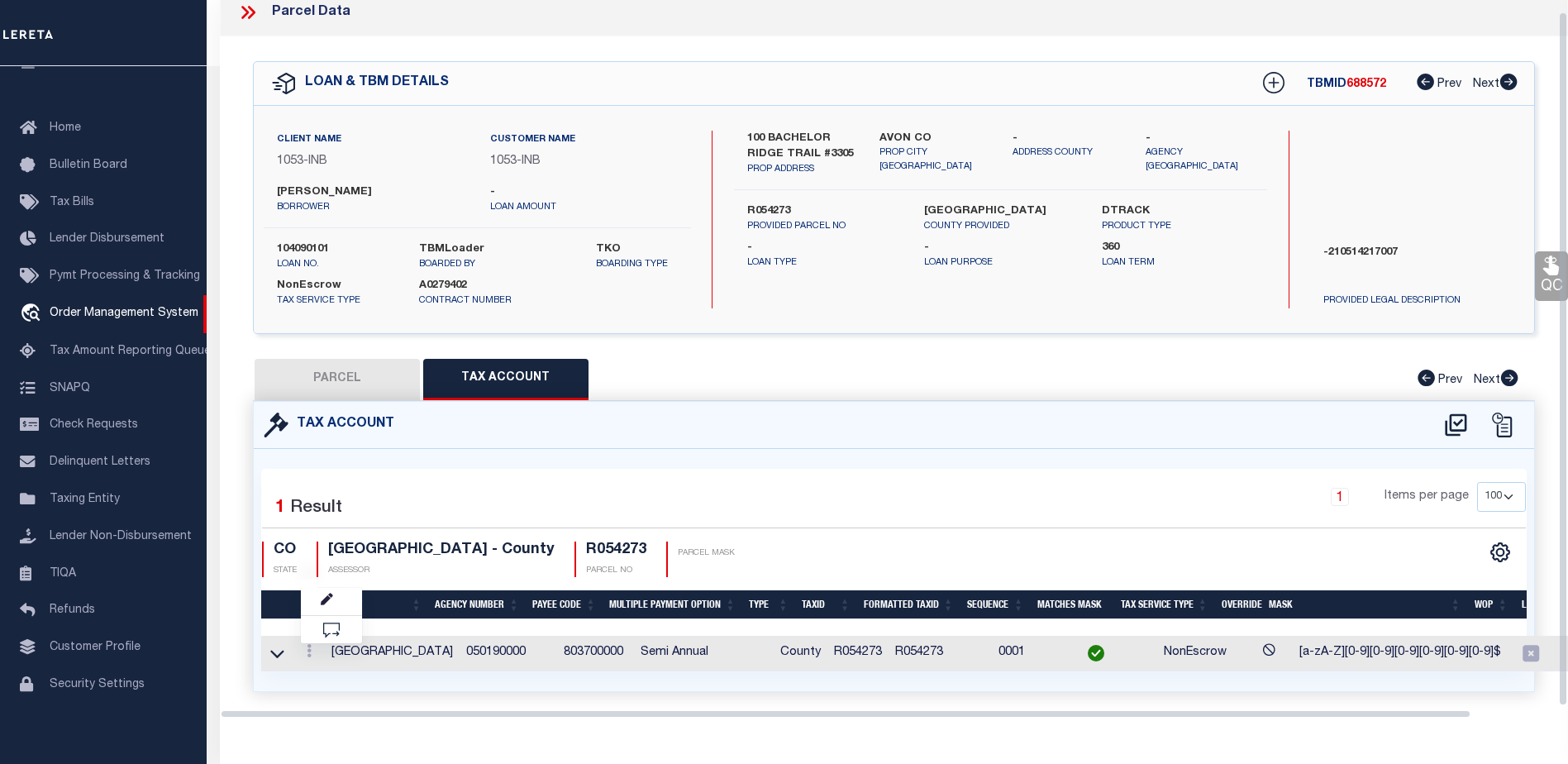
click at [640, 441] on div "Tax Account" at bounding box center [894, 425] width 1281 height 47
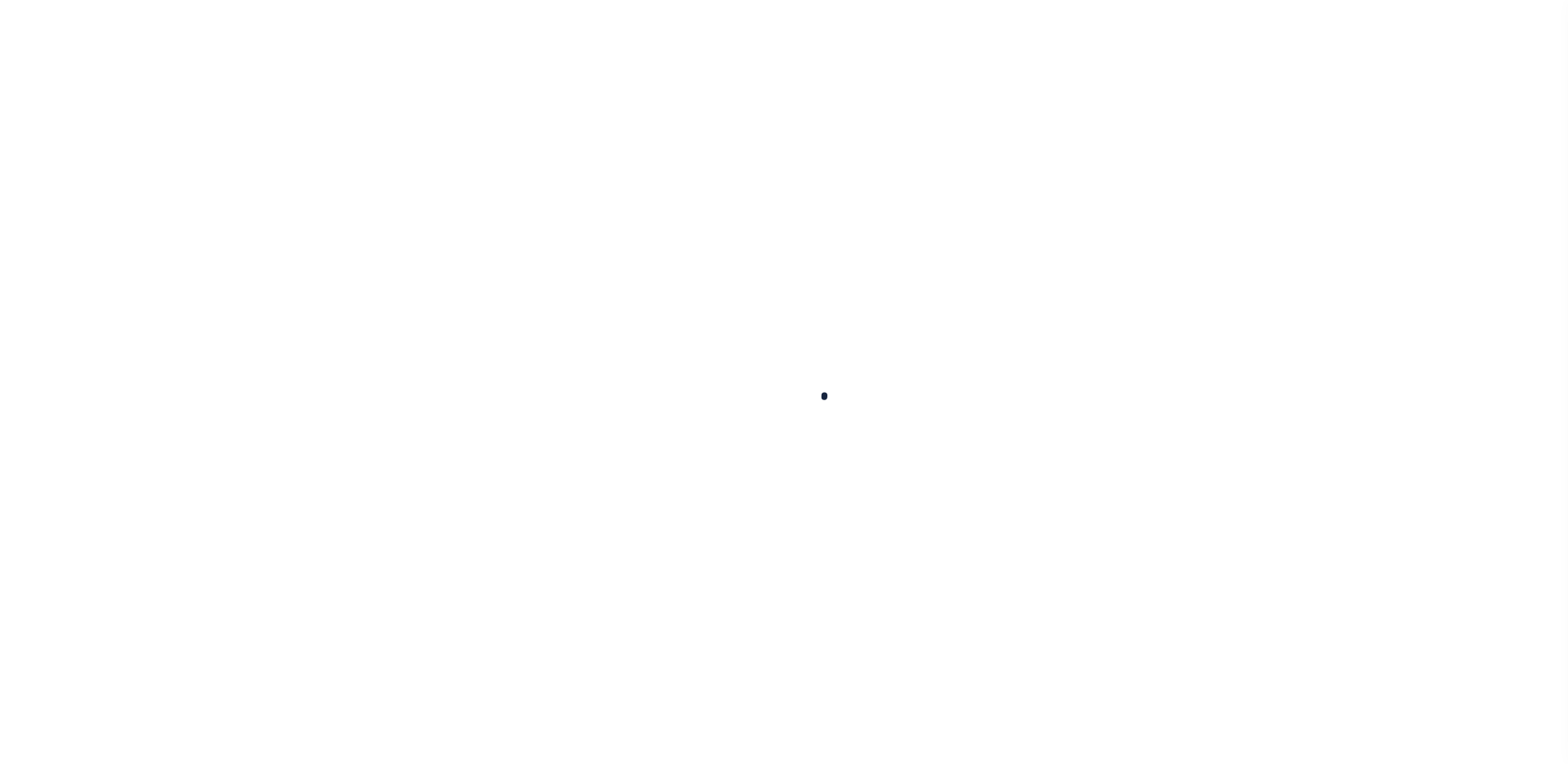
scroll to position [37, 0]
type input "104090101"
type input "[PERSON_NAME]"
select select
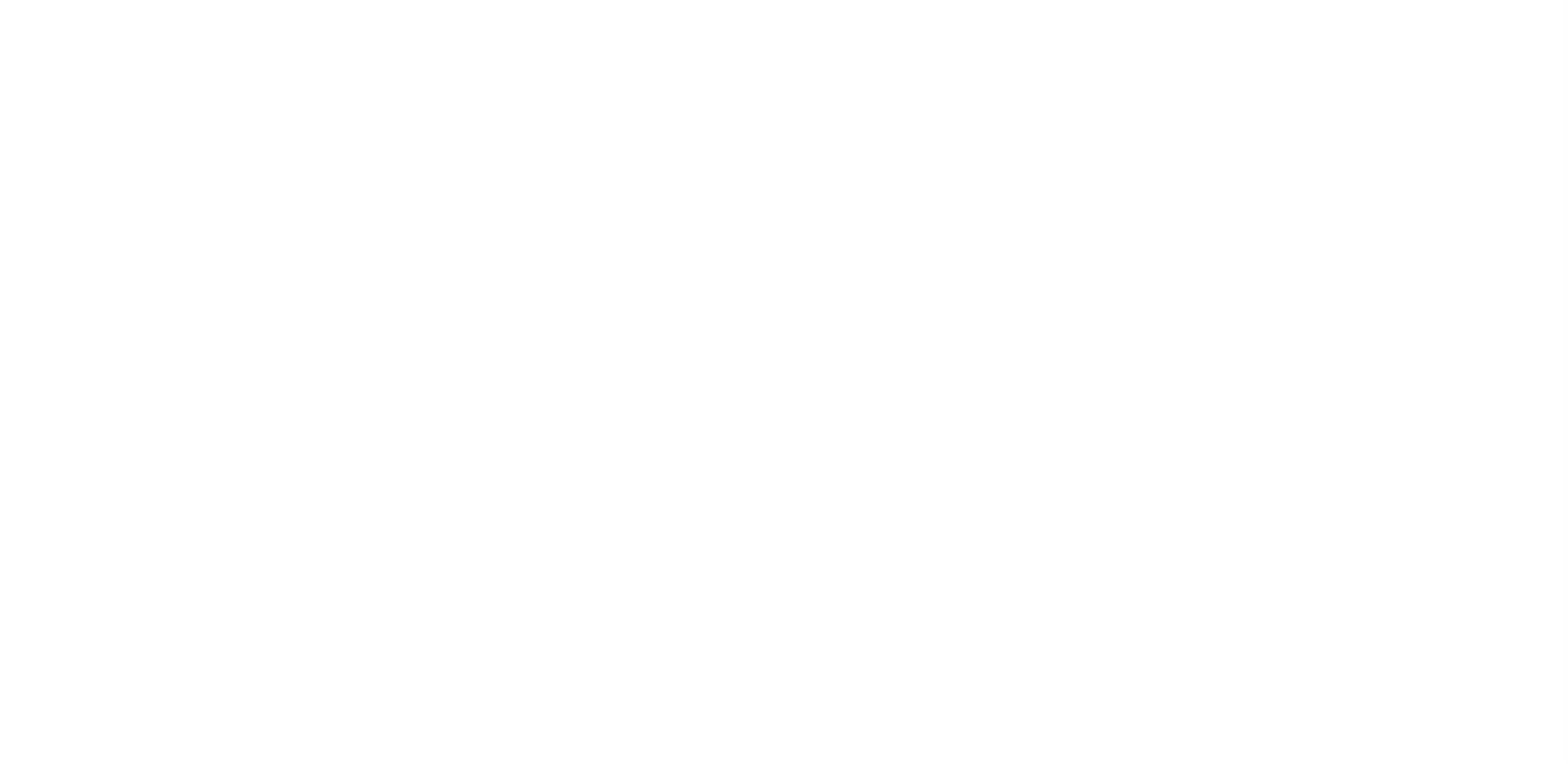
select select "NonEscrow"
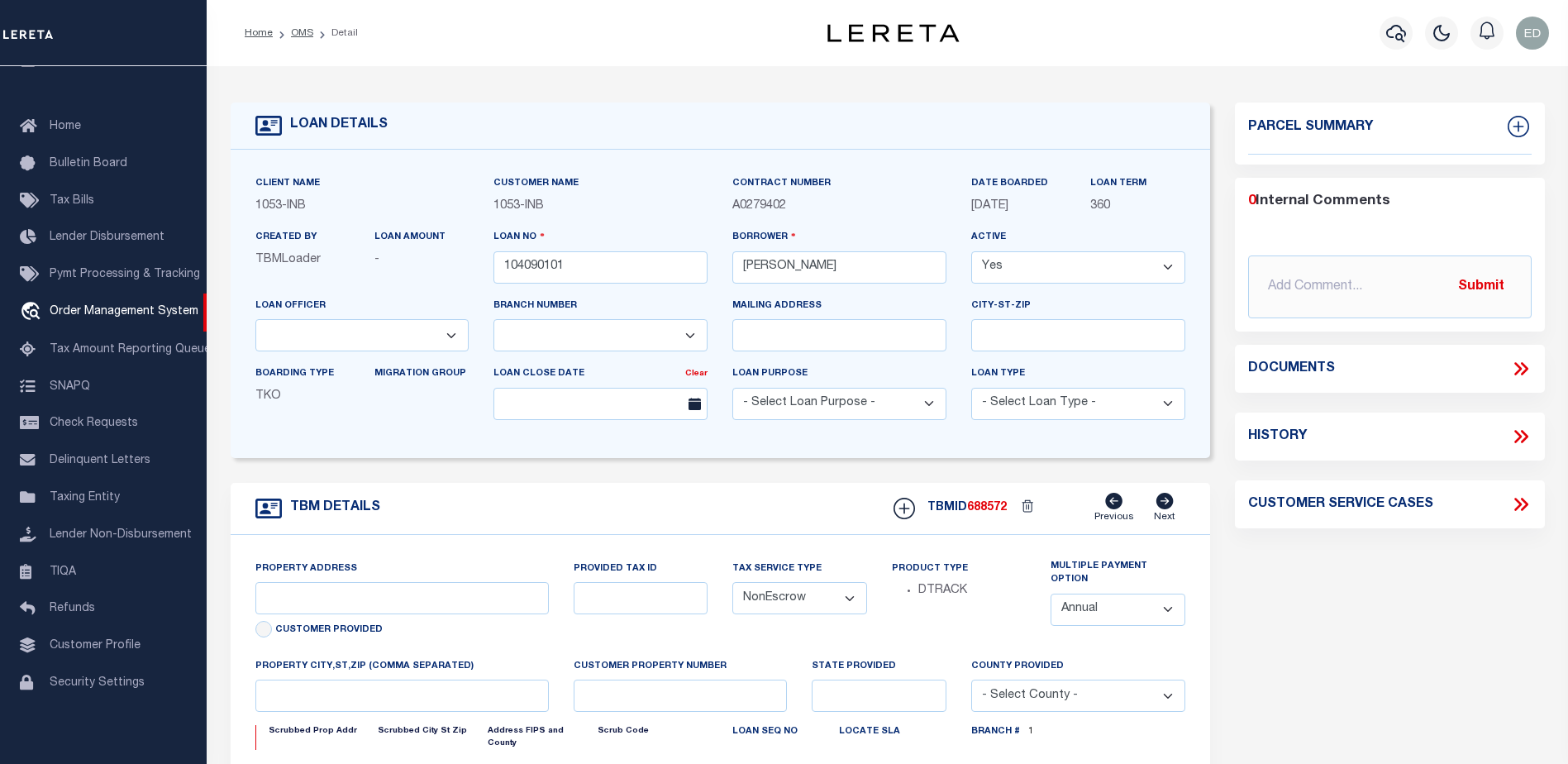
select select "91"
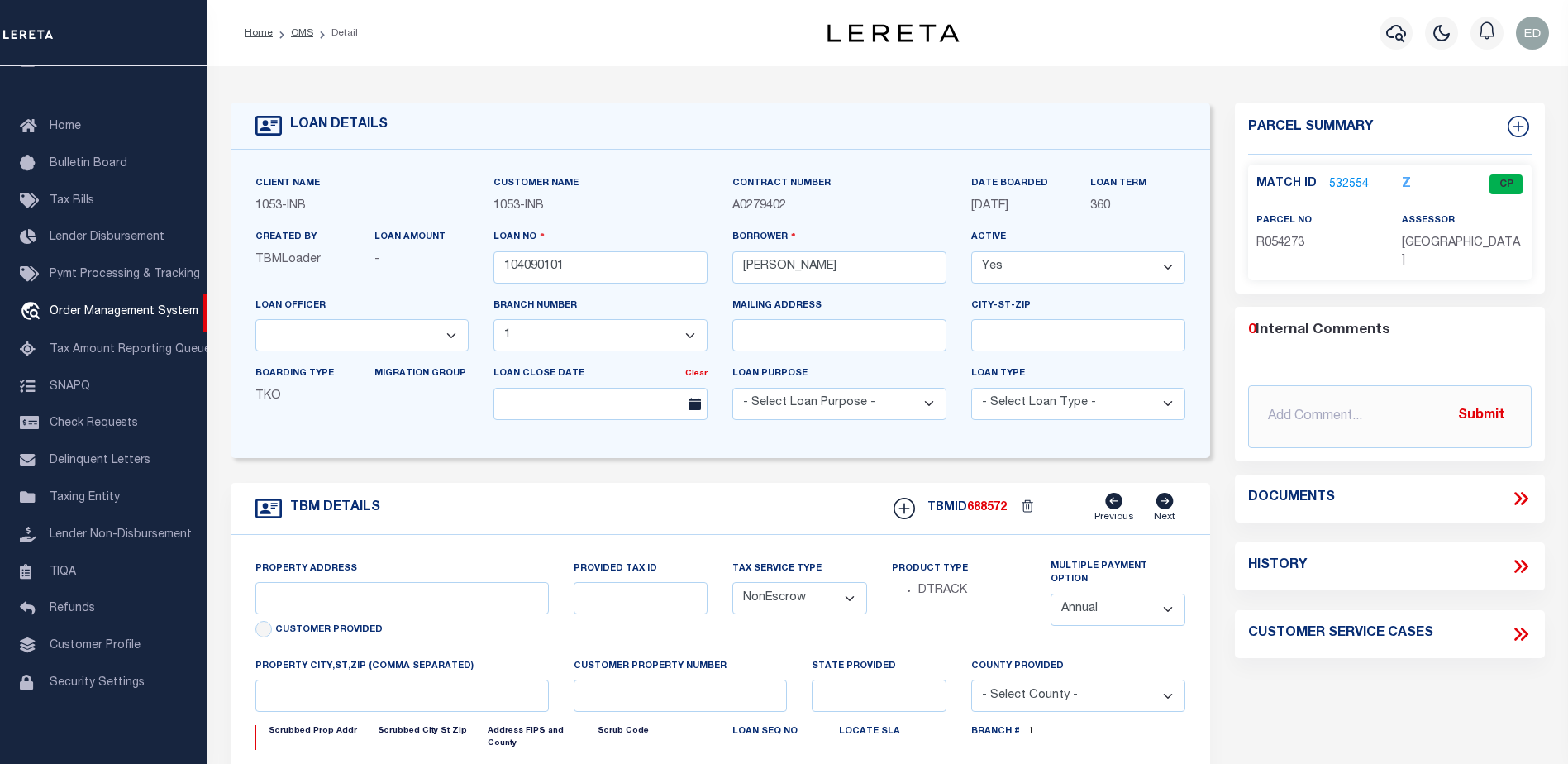
click at [1345, 183] on link "532554" at bounding box center [1349, 184] width 40 height 18
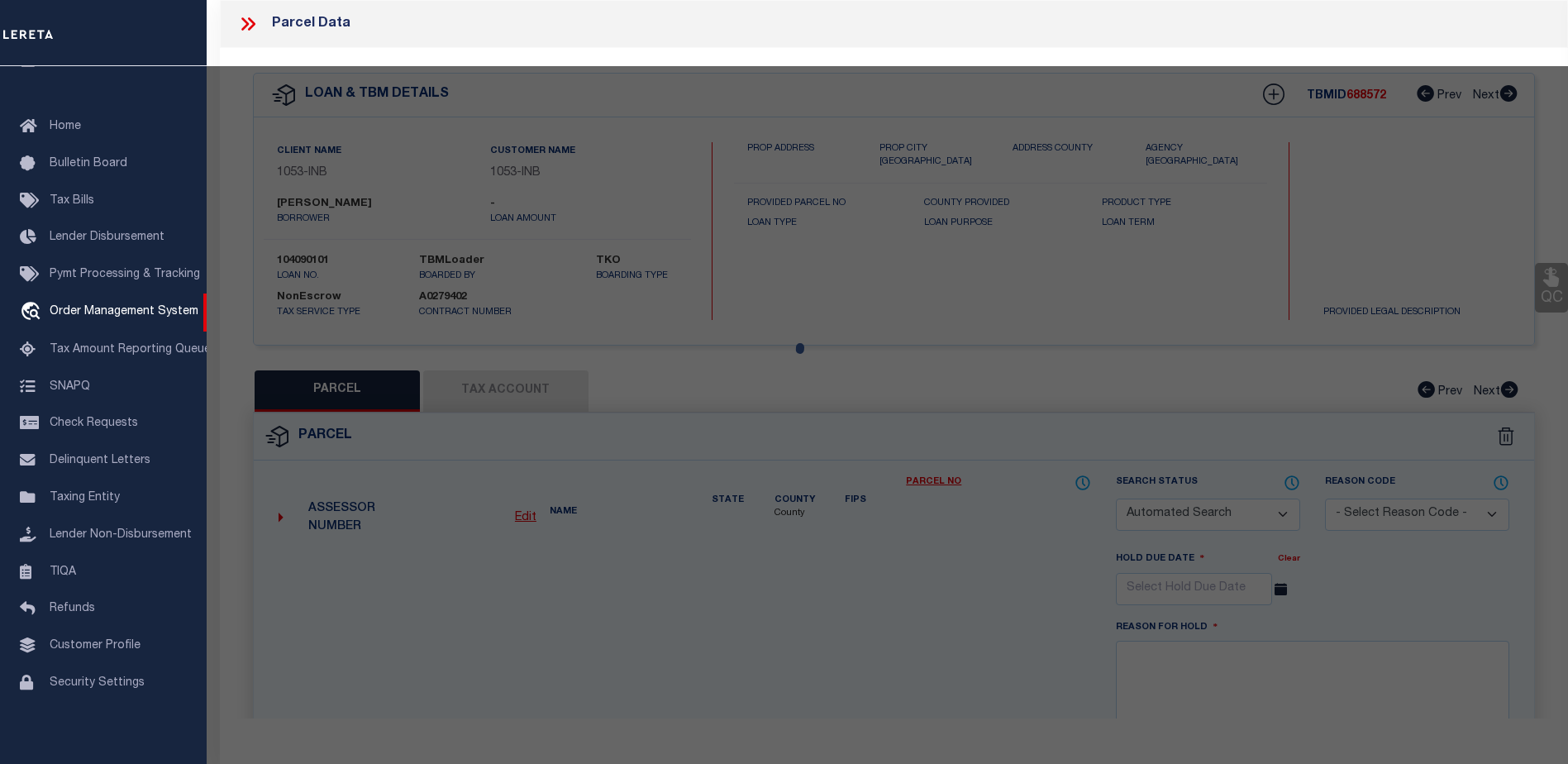
type input "100 BACHELOR RIDGE TRAIL #3305"
type input "R054273"
type input "AVON CO"
type input "CO"
select select
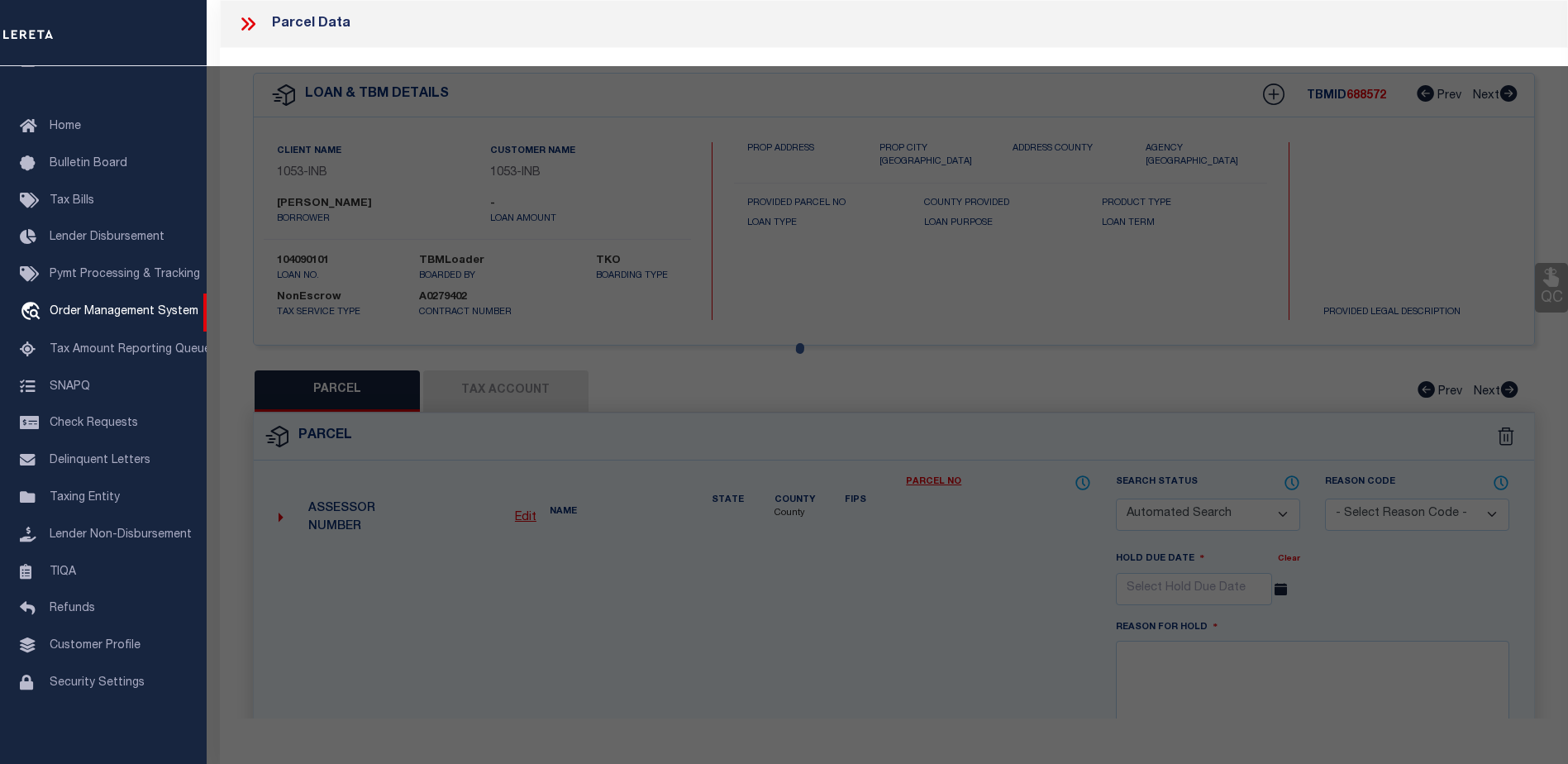
type textarea "-210514217007"
type textarea "TAXES NOT DUE IN [US_STATE] UNTIL [DATE]"
select select "250"
select select "2"
checkbox input "false"
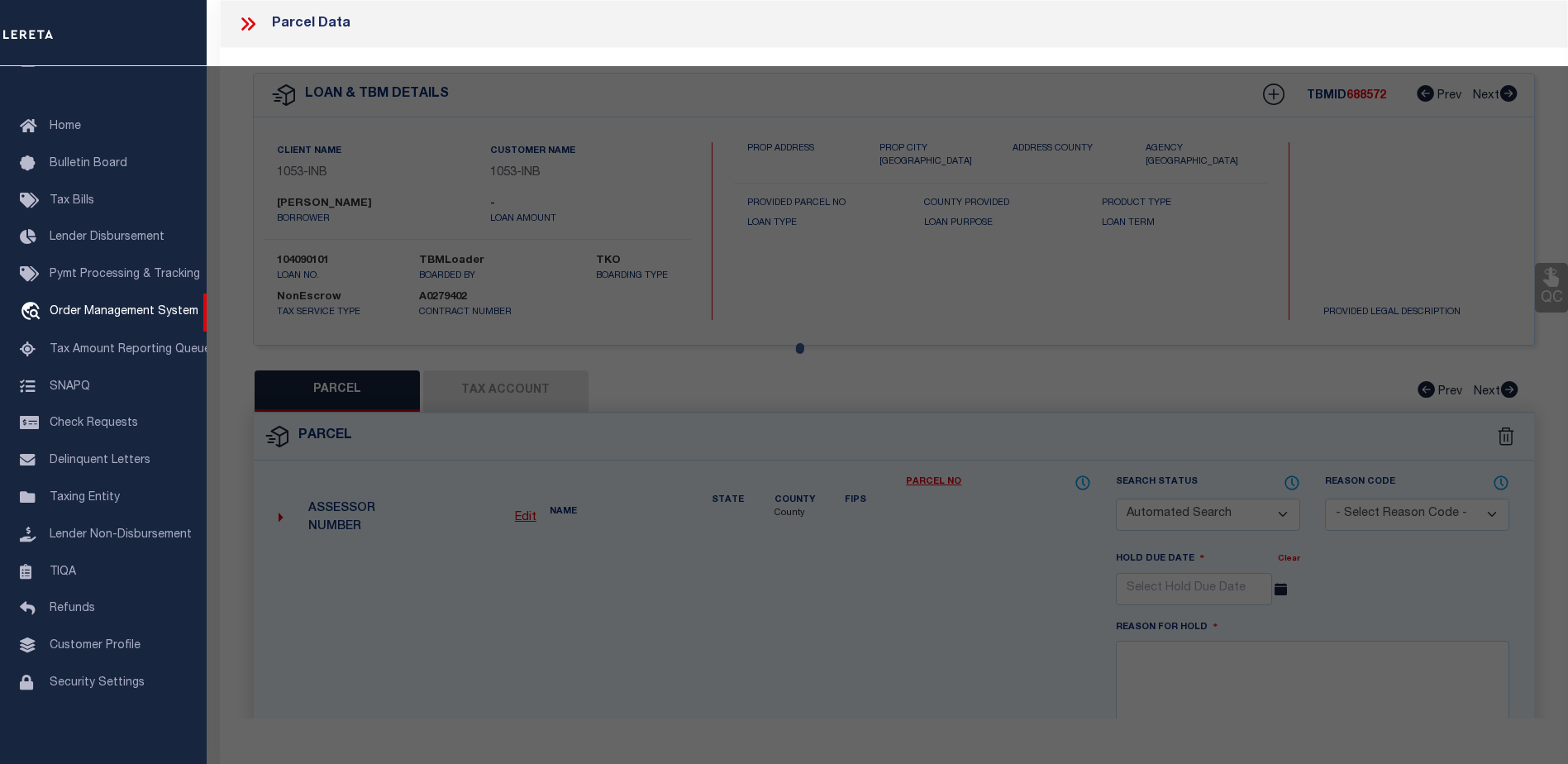
checkbox input "false"
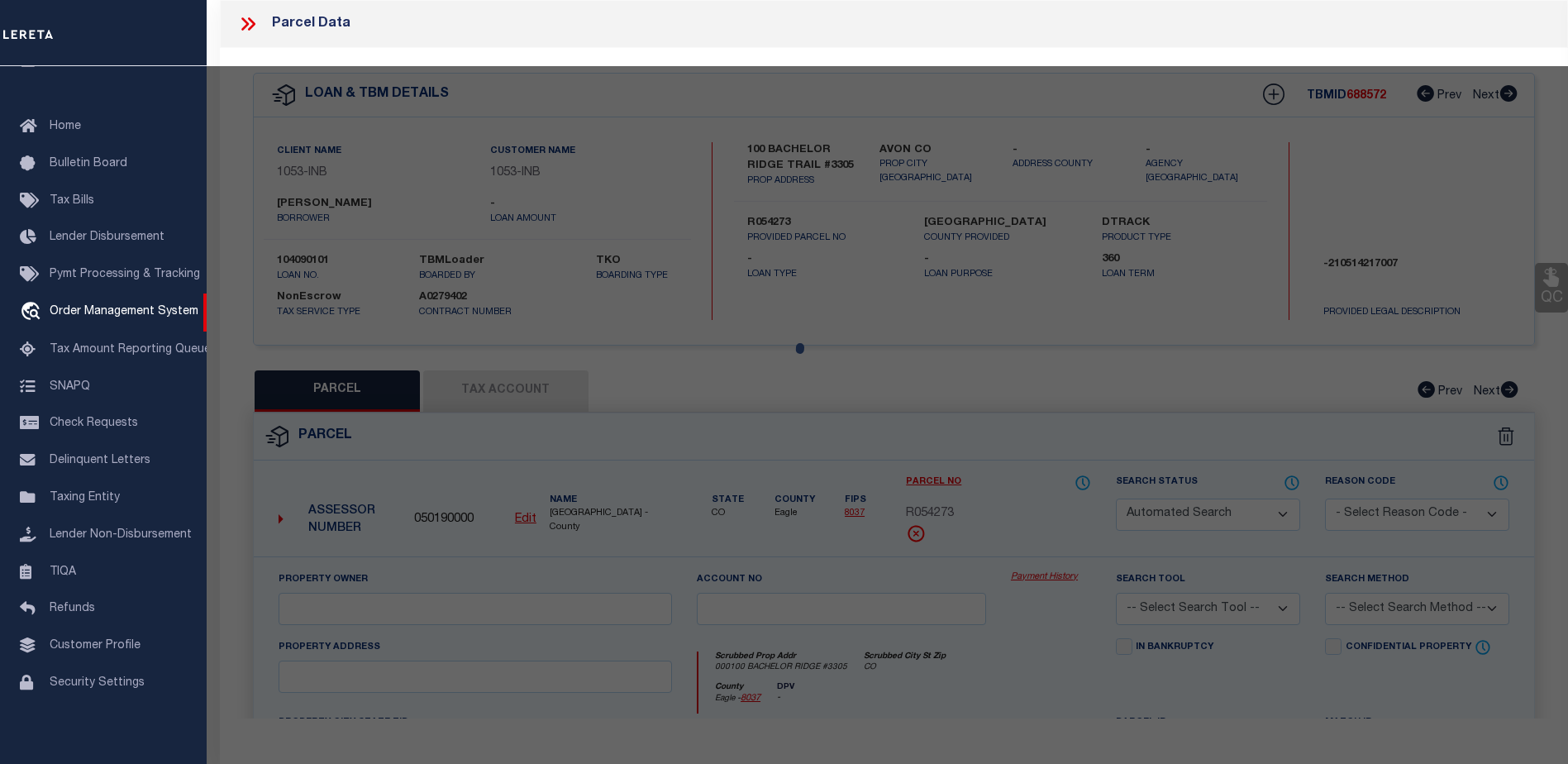
select select "CP"
type input "[PERSON_NAME] DEV CO INC"
type input "000100 BACHELOR RIDGE #3305"
type input "CO"
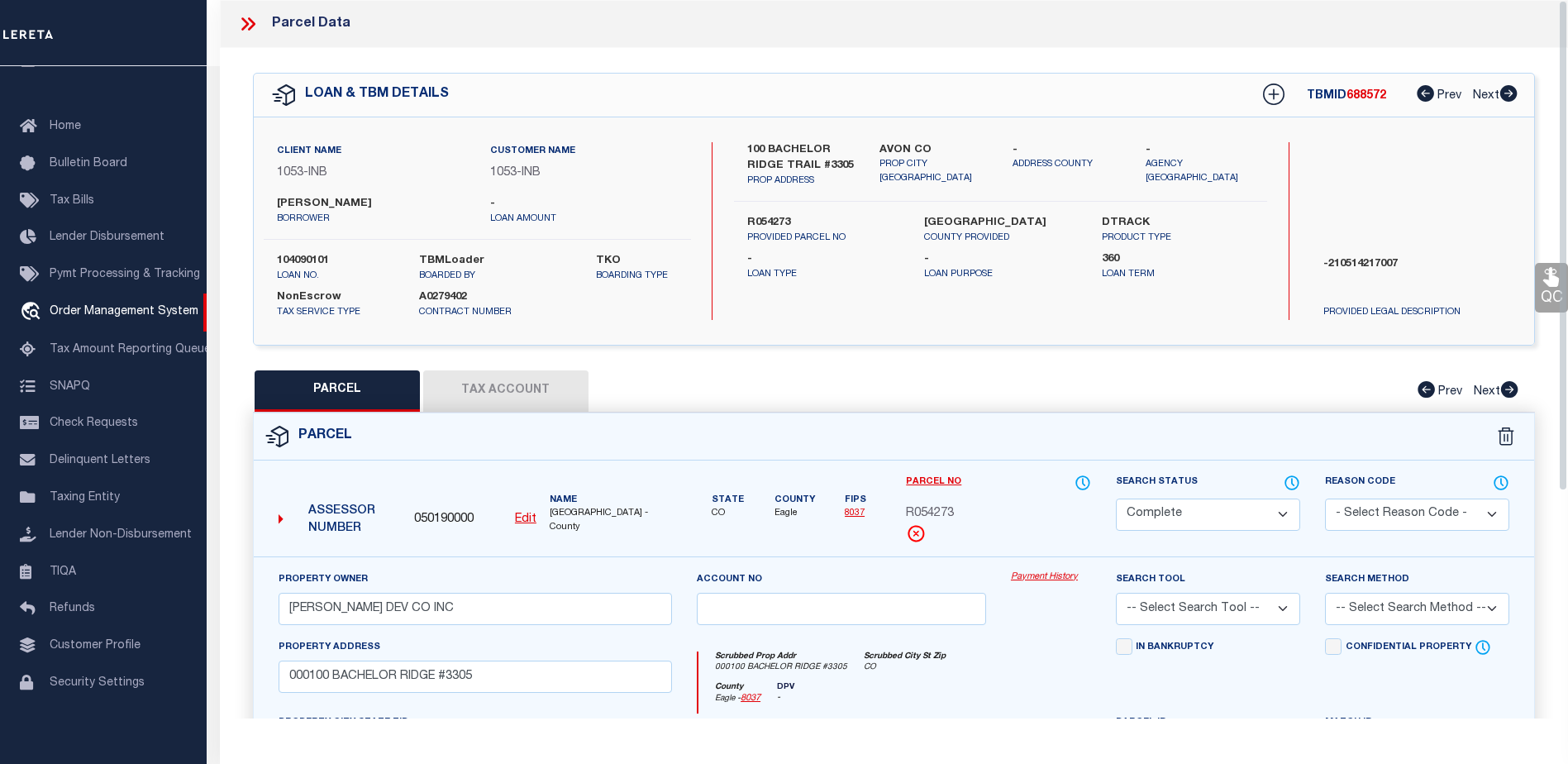
click at [507, 382] on button "Tax Account" at bounding box center [505, 391] width 165 height 41
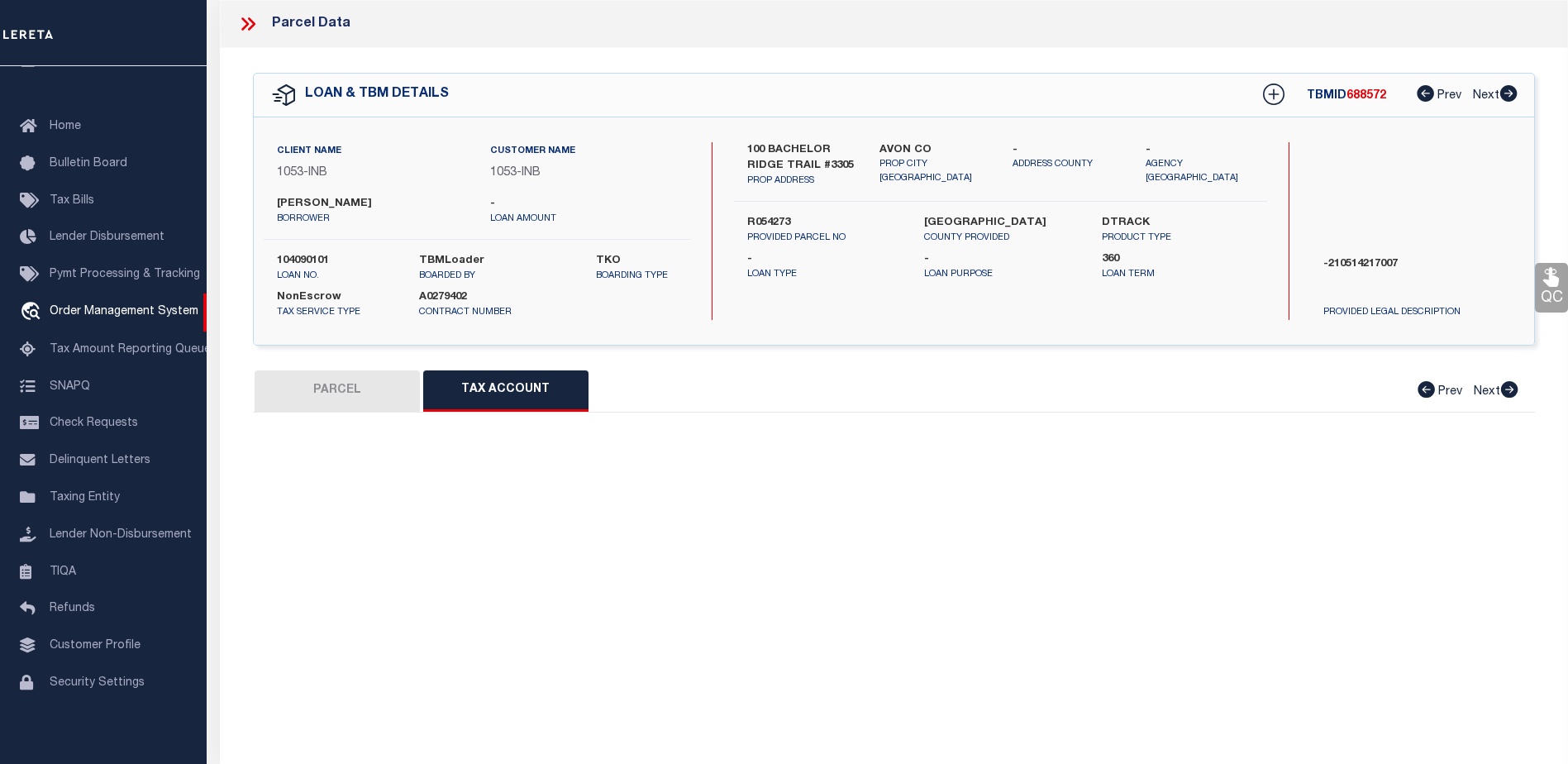
select select "100"
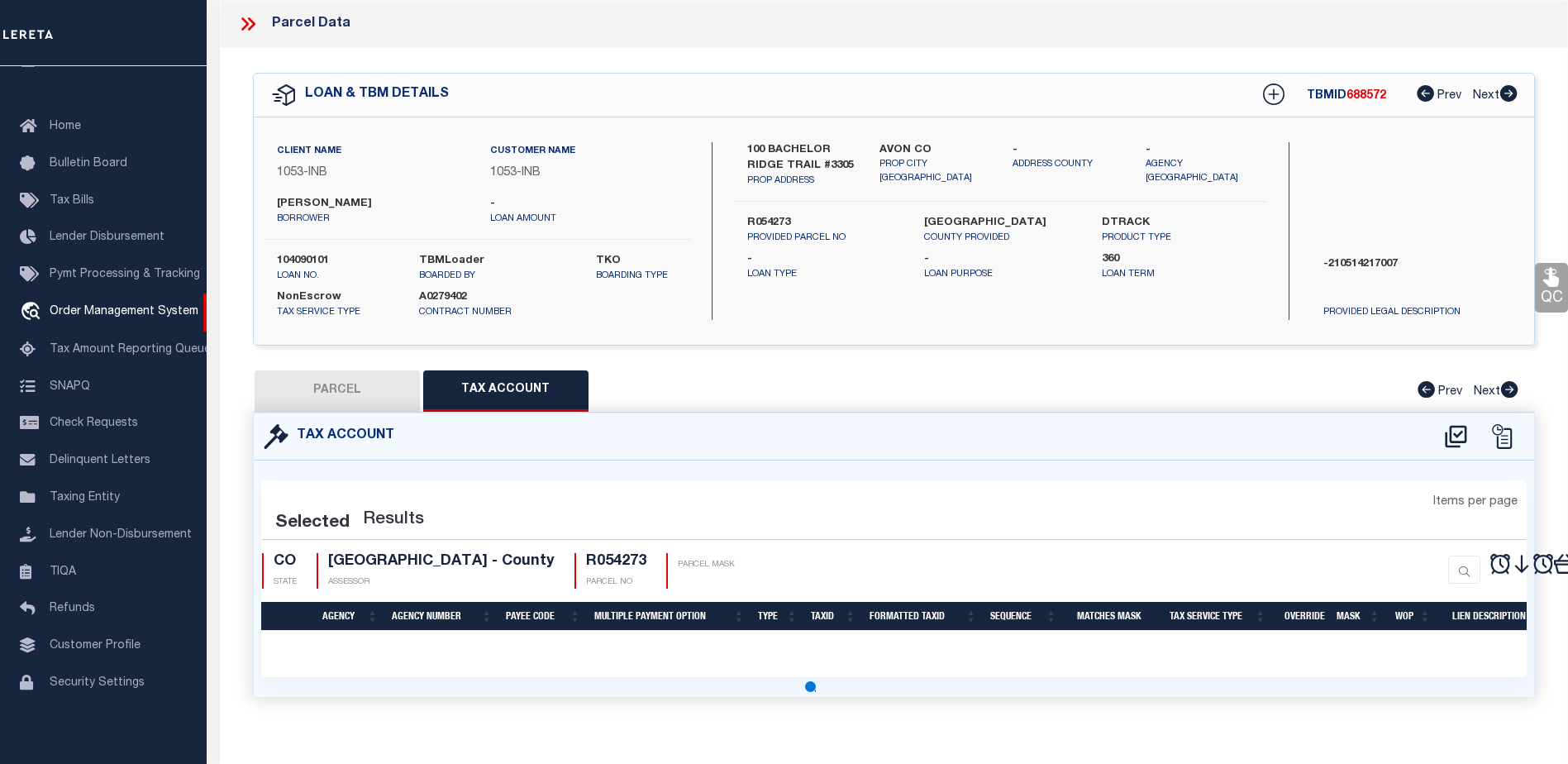
scroll to position [165, 0]
select select "100"
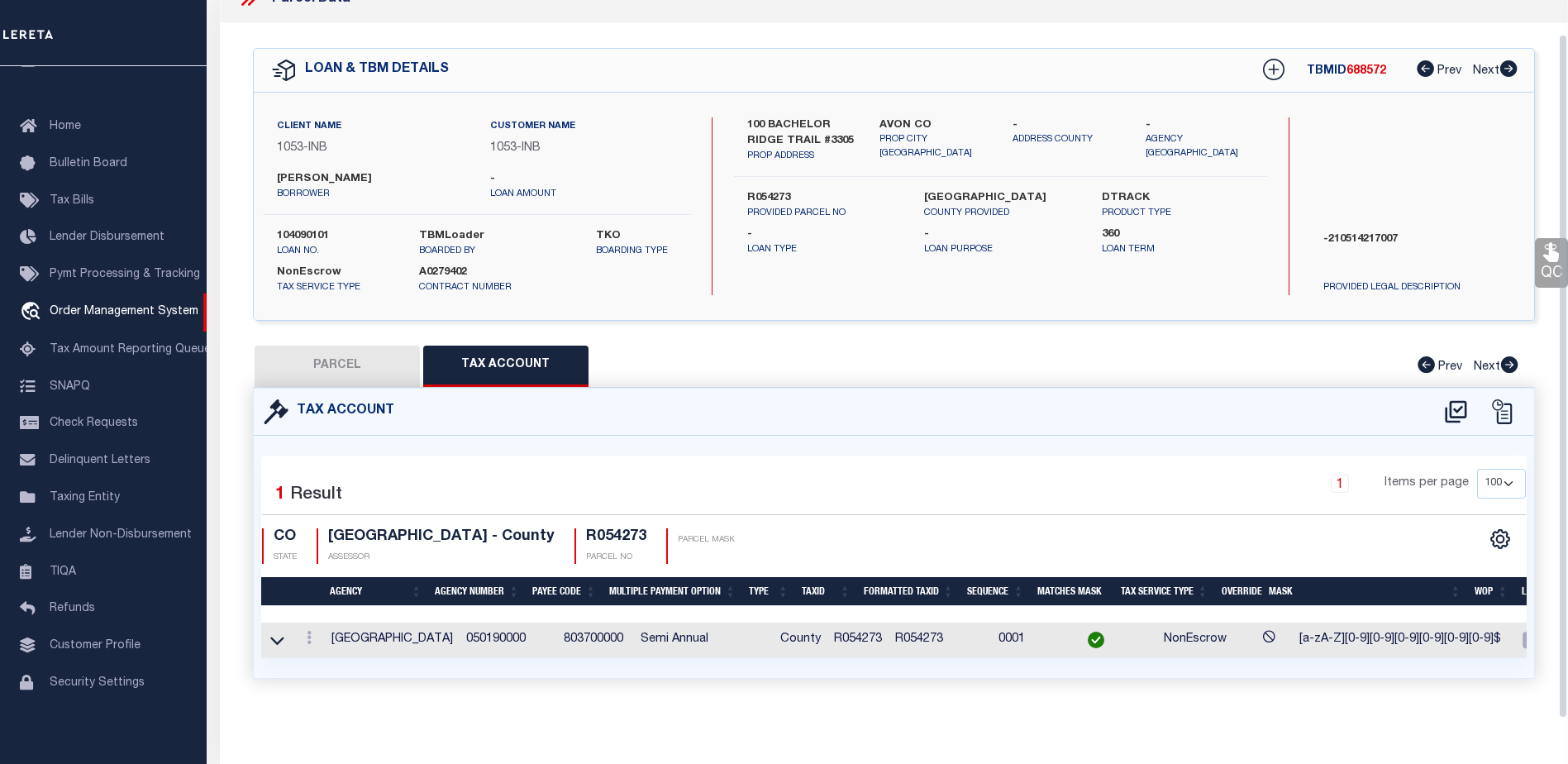
click at [297, 623] on td at bounding box center [310, 641] width 31 height 36
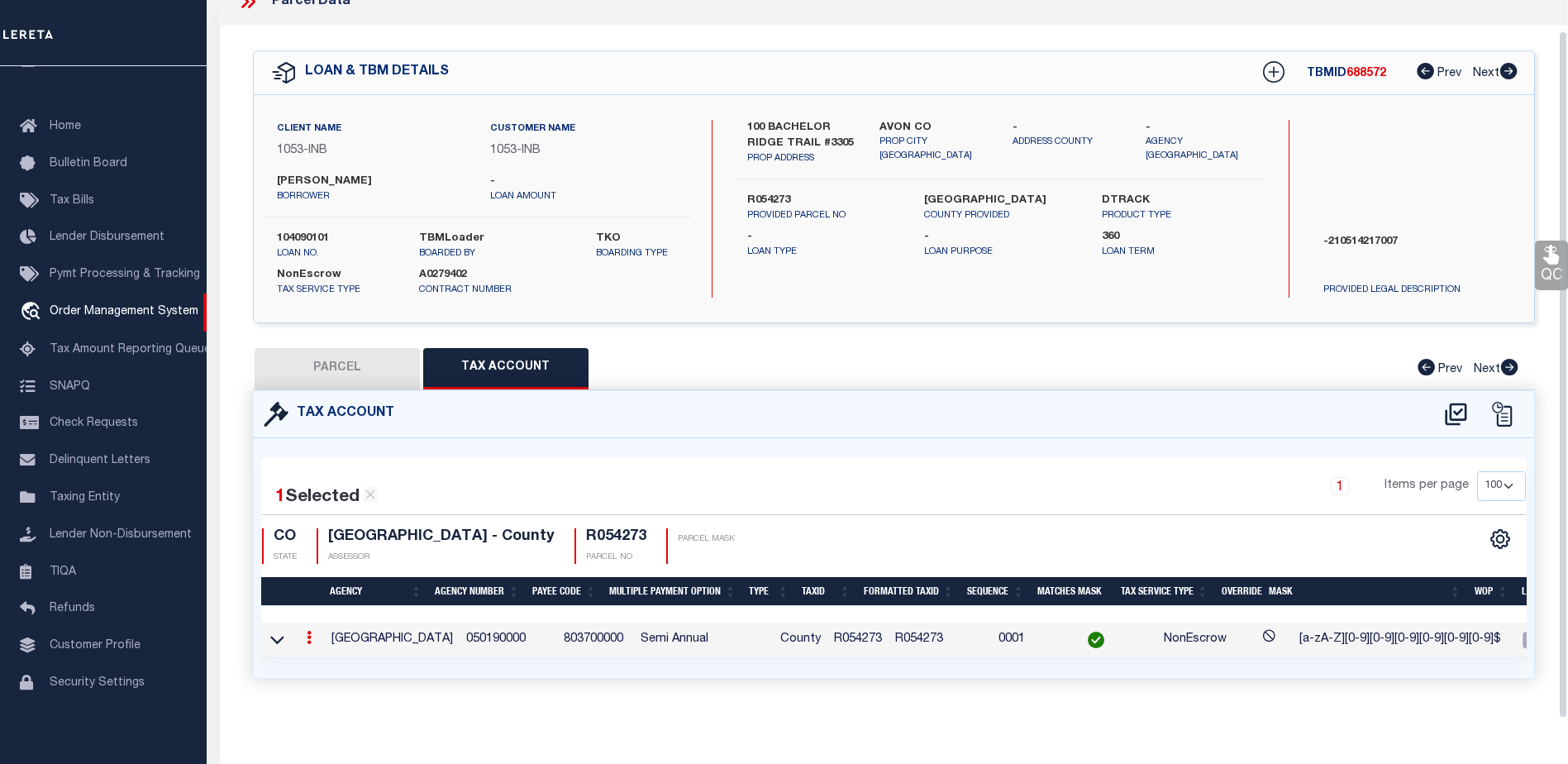
click at [307, 630] on div at bounding box center [310, 641] width 18 height 20
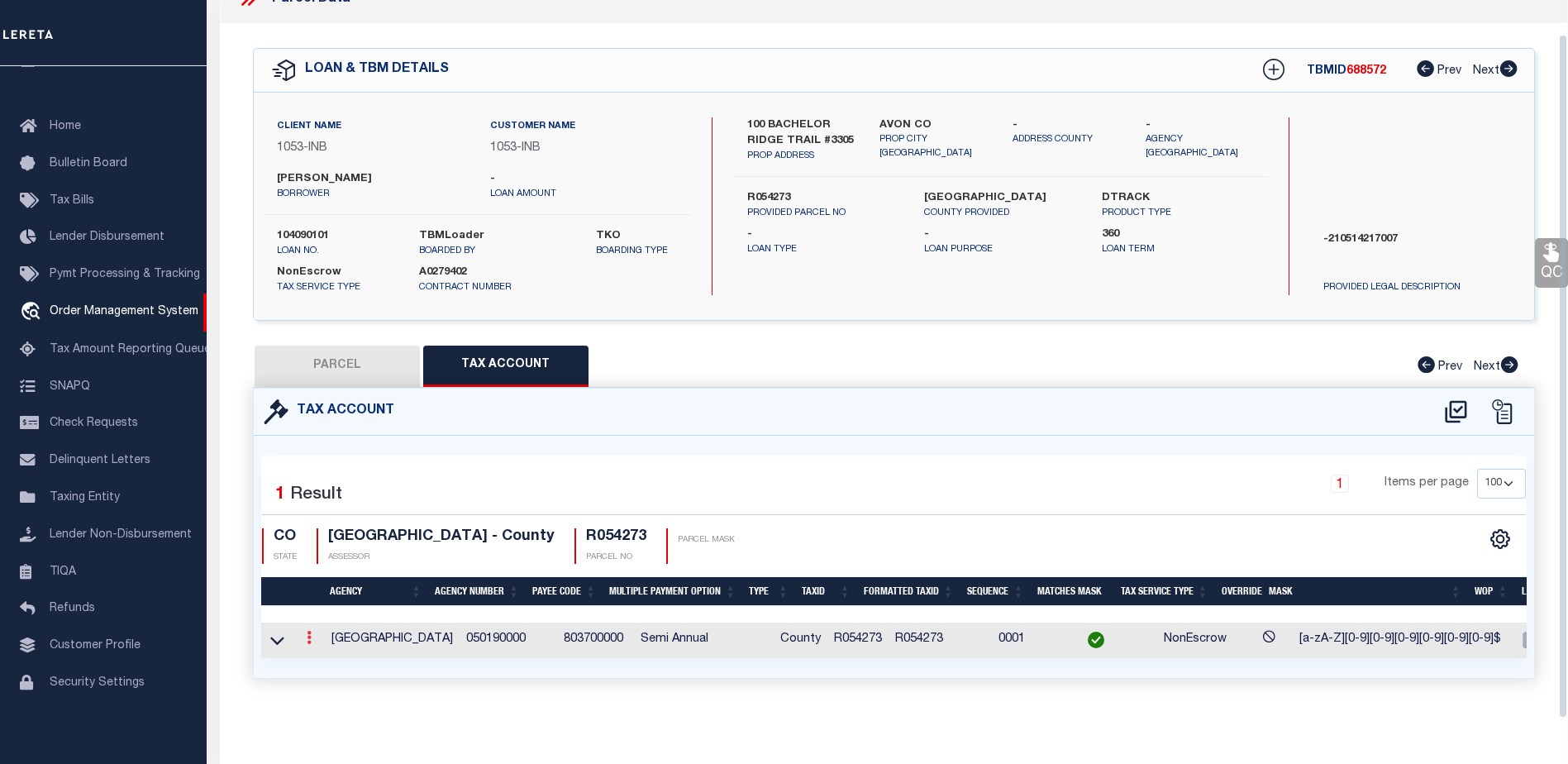
scroll to position [35, 0]
click at [310, 631] on icon at bounding box center [309, 638] width 5 height 13
click at [308, 631] on icon at bounding box center [309, 638] width 5 height 13
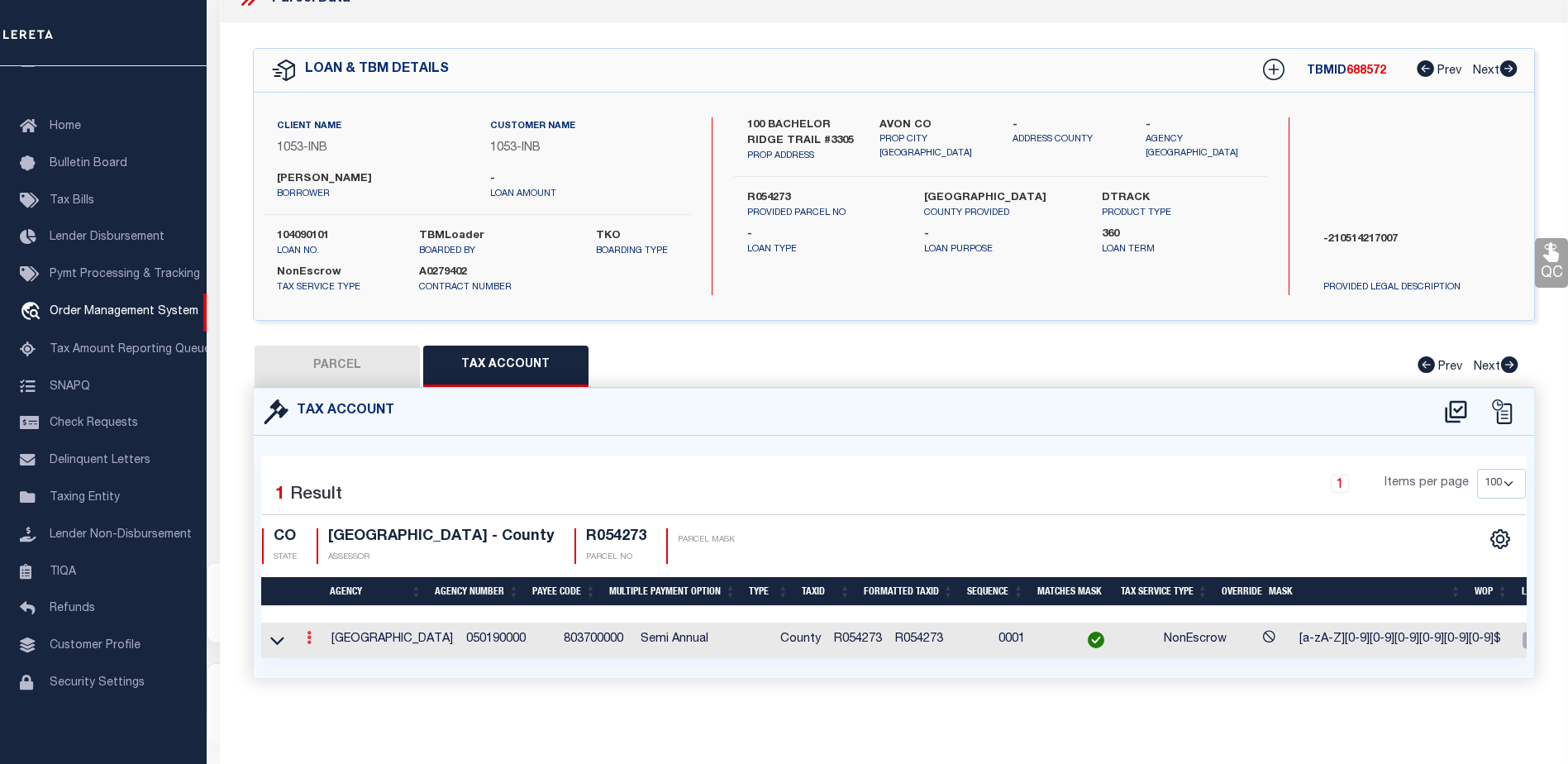
click at [305, 633] on link at bounding box center [310, 640] width 18 height 13
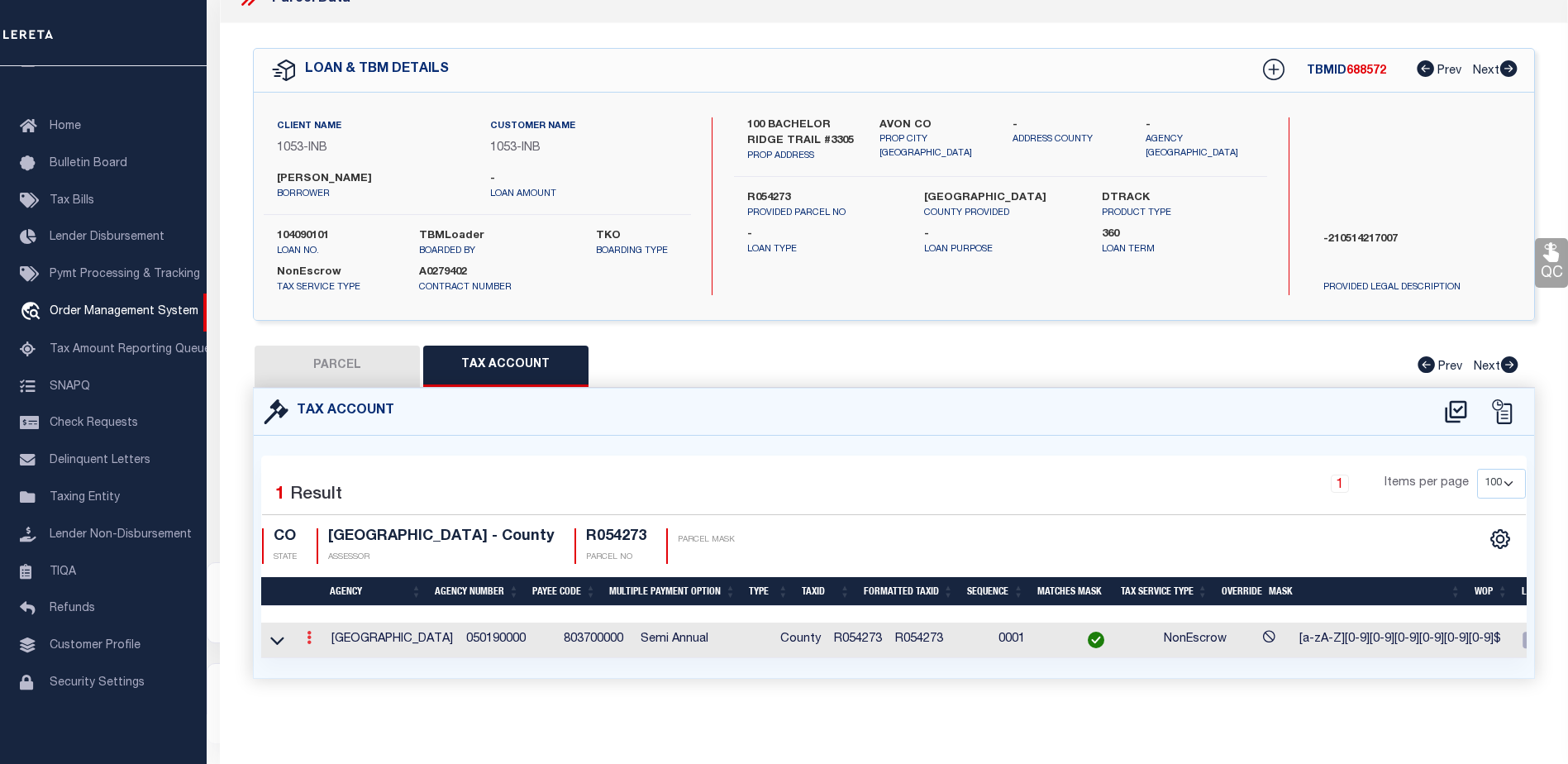
click at [305, 633] on link at bounding box center [310, 640] width 18 height 13
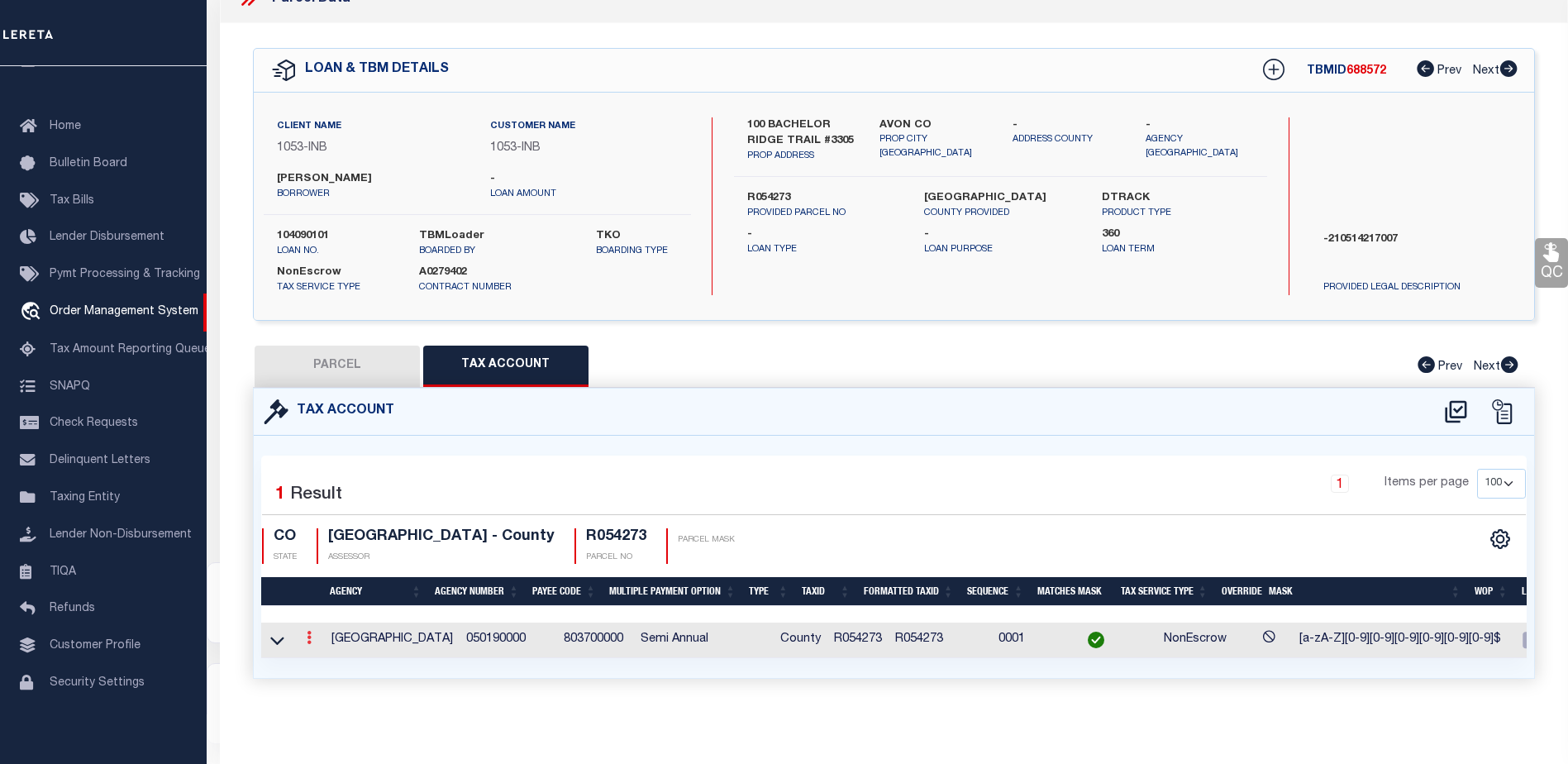
click at [305, 633] on link at bounding box center [310, 640] width 18 height 13
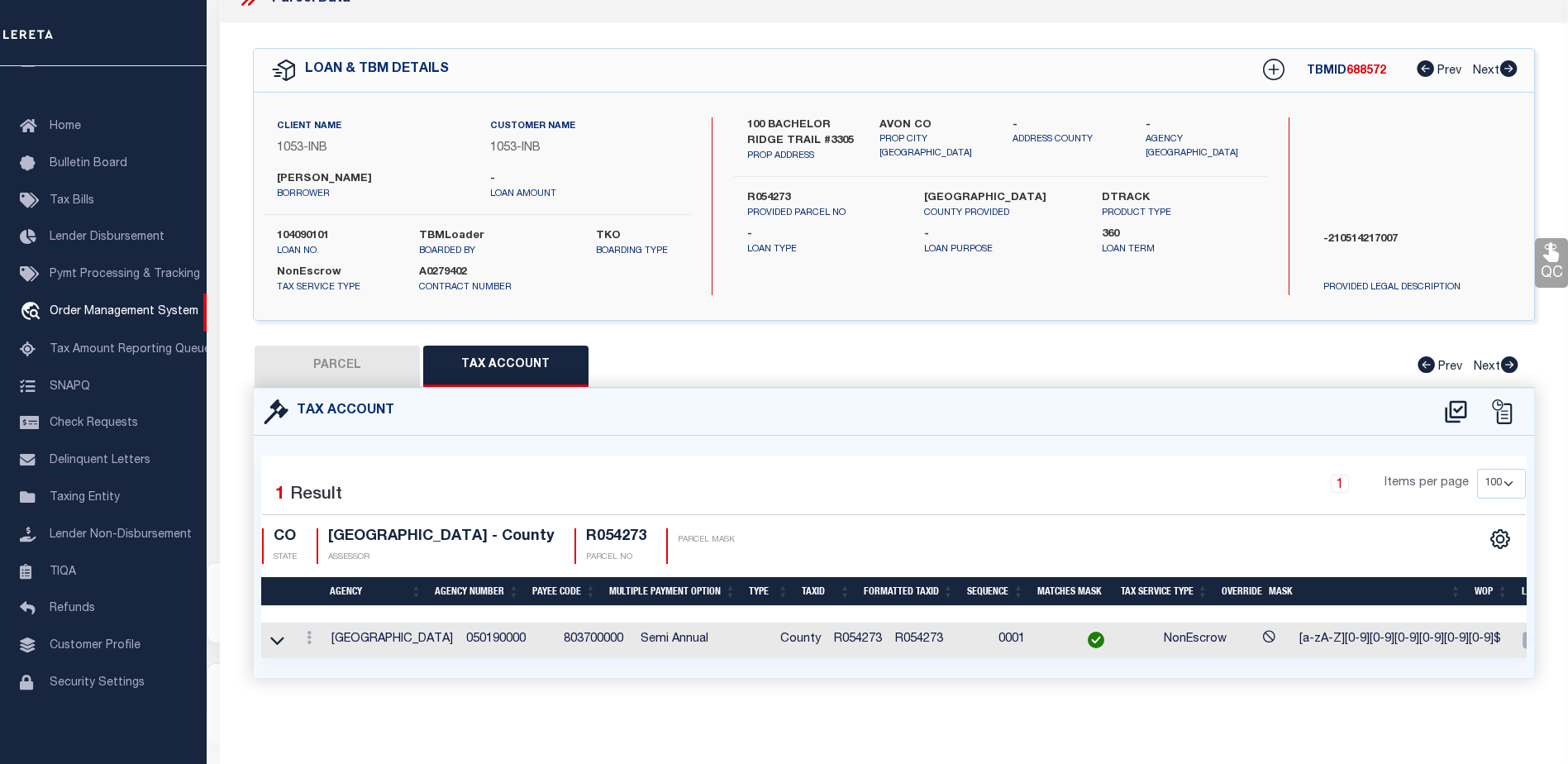
scroll to position [0, 0]
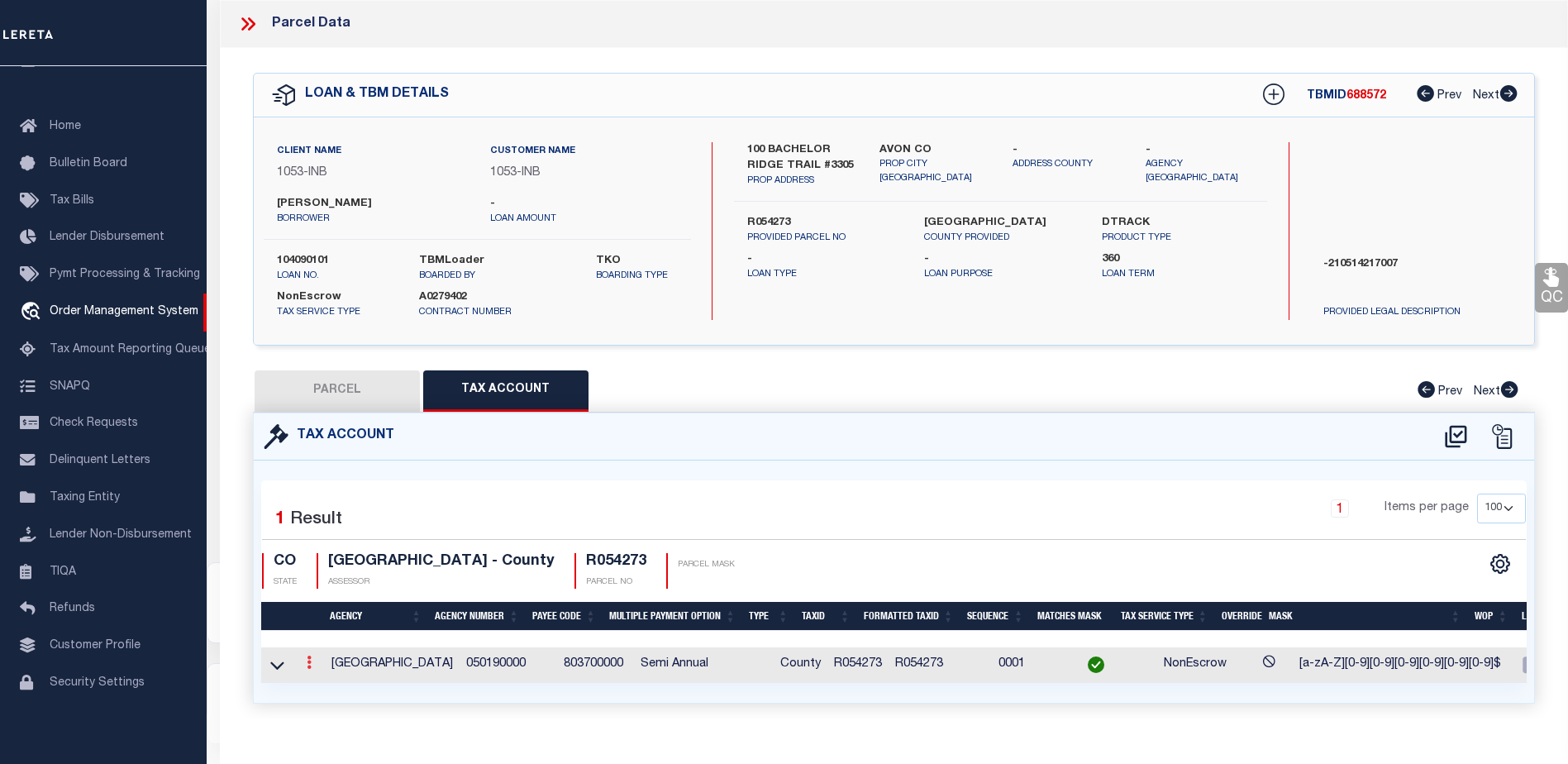
click at [310, 663] on icon at bounding box center [309, 663] width 5 height 13
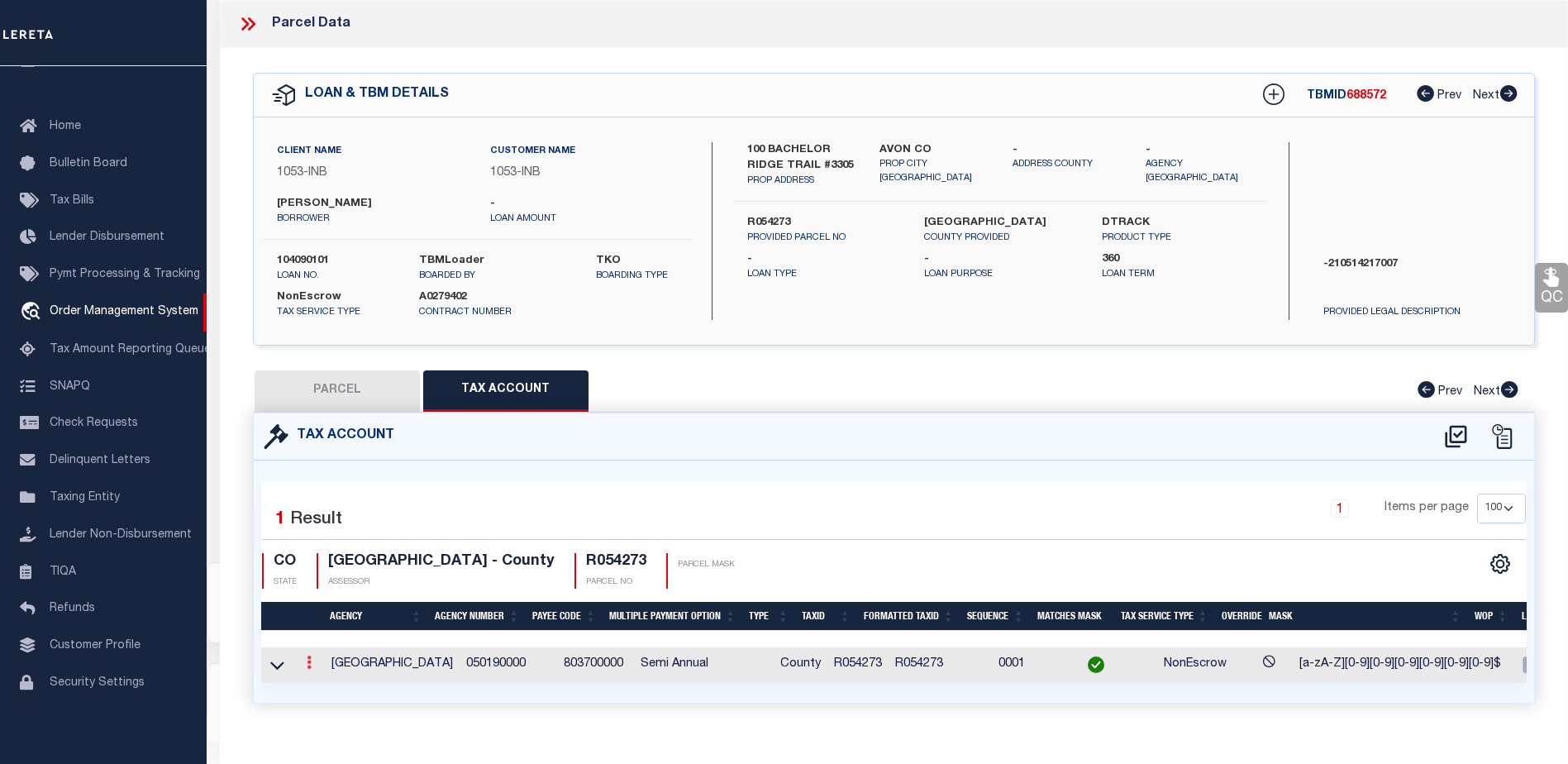
click at [310, 663] on icon at bounding box center [309, 663] width 5 height 13
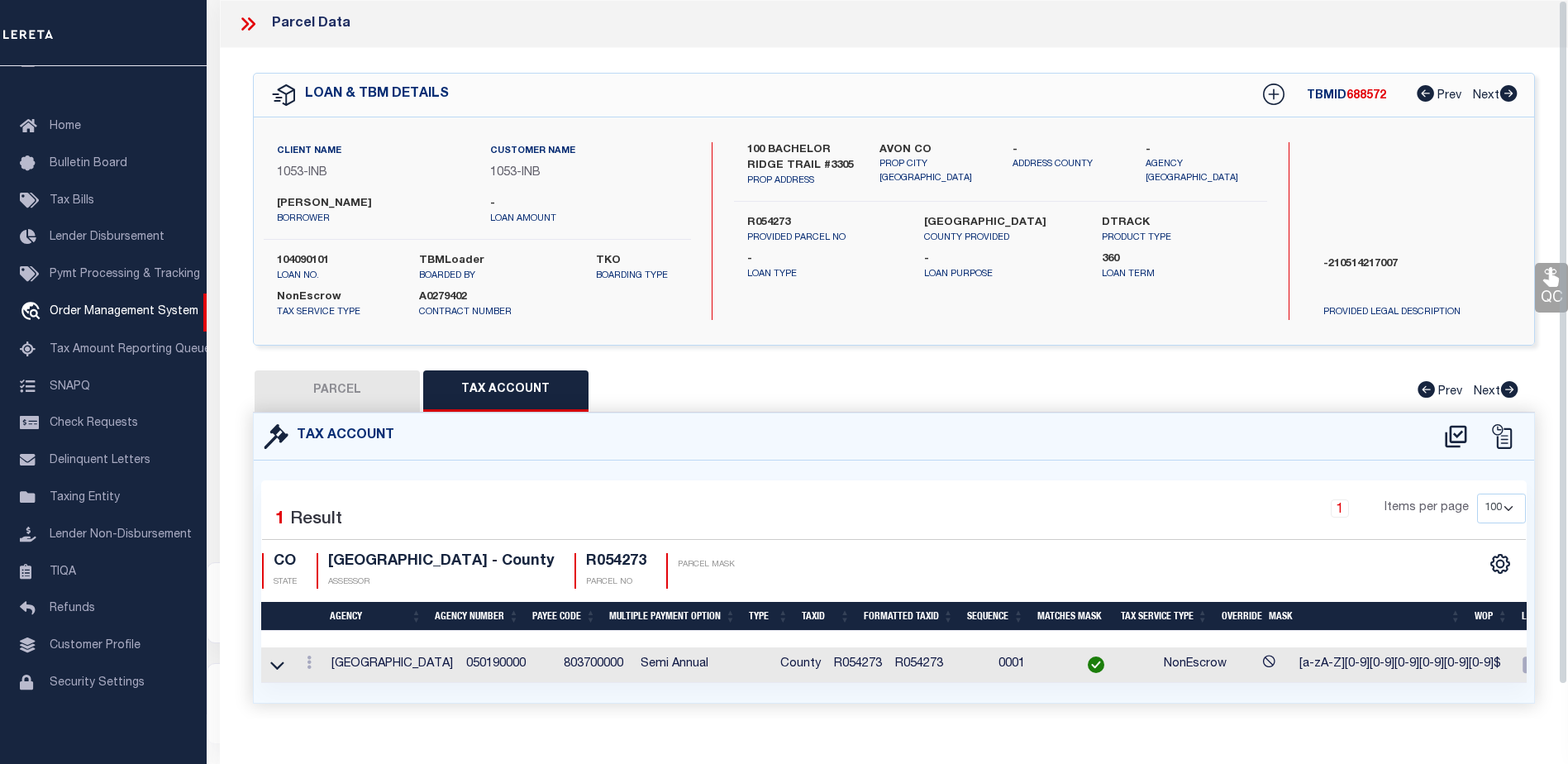
click at [246, 20] on icon at bounding box center [248, 23] width 21 height 21
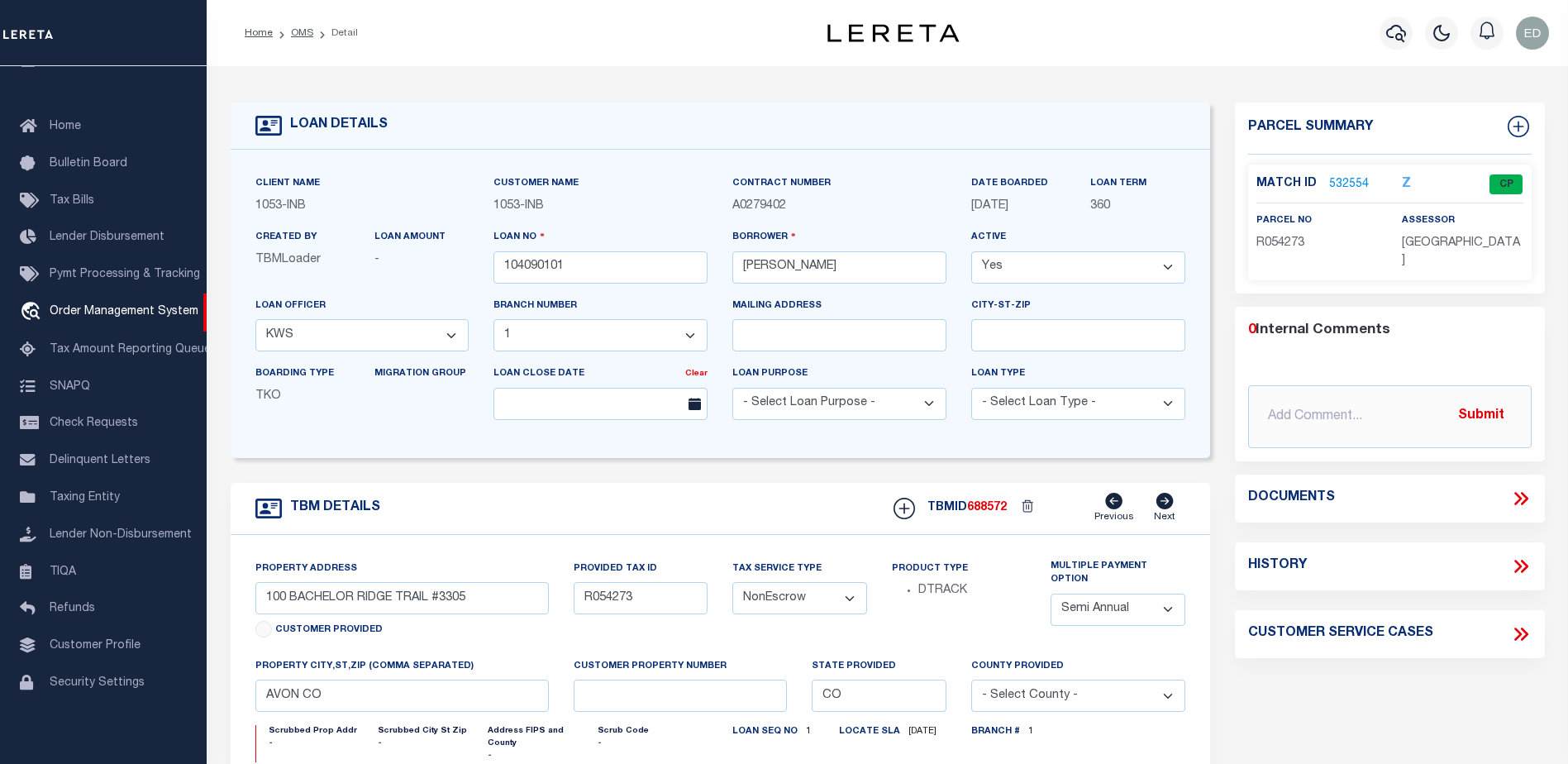
click at [1524, 492] on icon at bounding box center [1524, 499] width 7 height 13
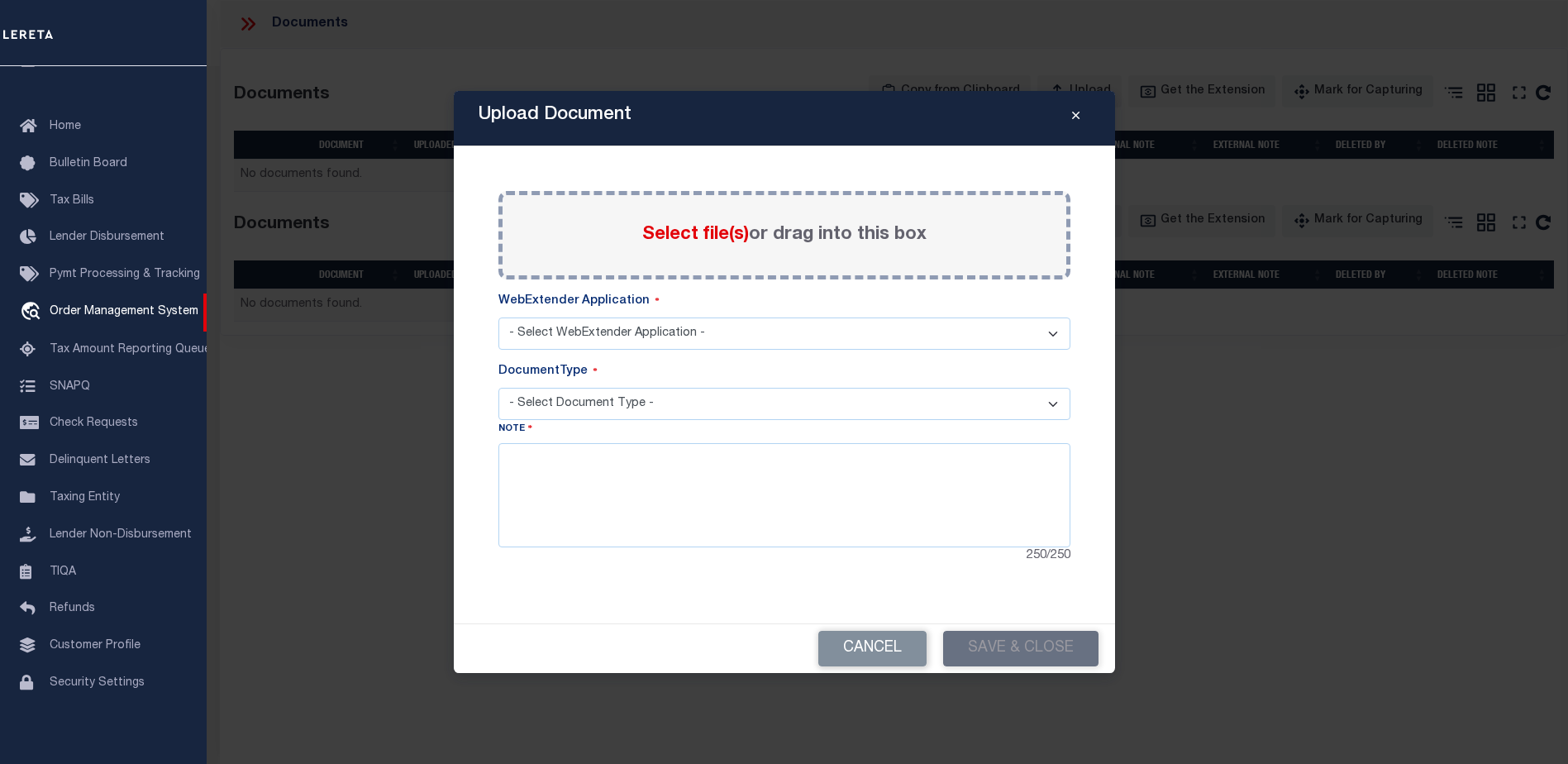
click at [1080, 119] on button "Close" at bounding box center [1075, 119] width 29 height 20
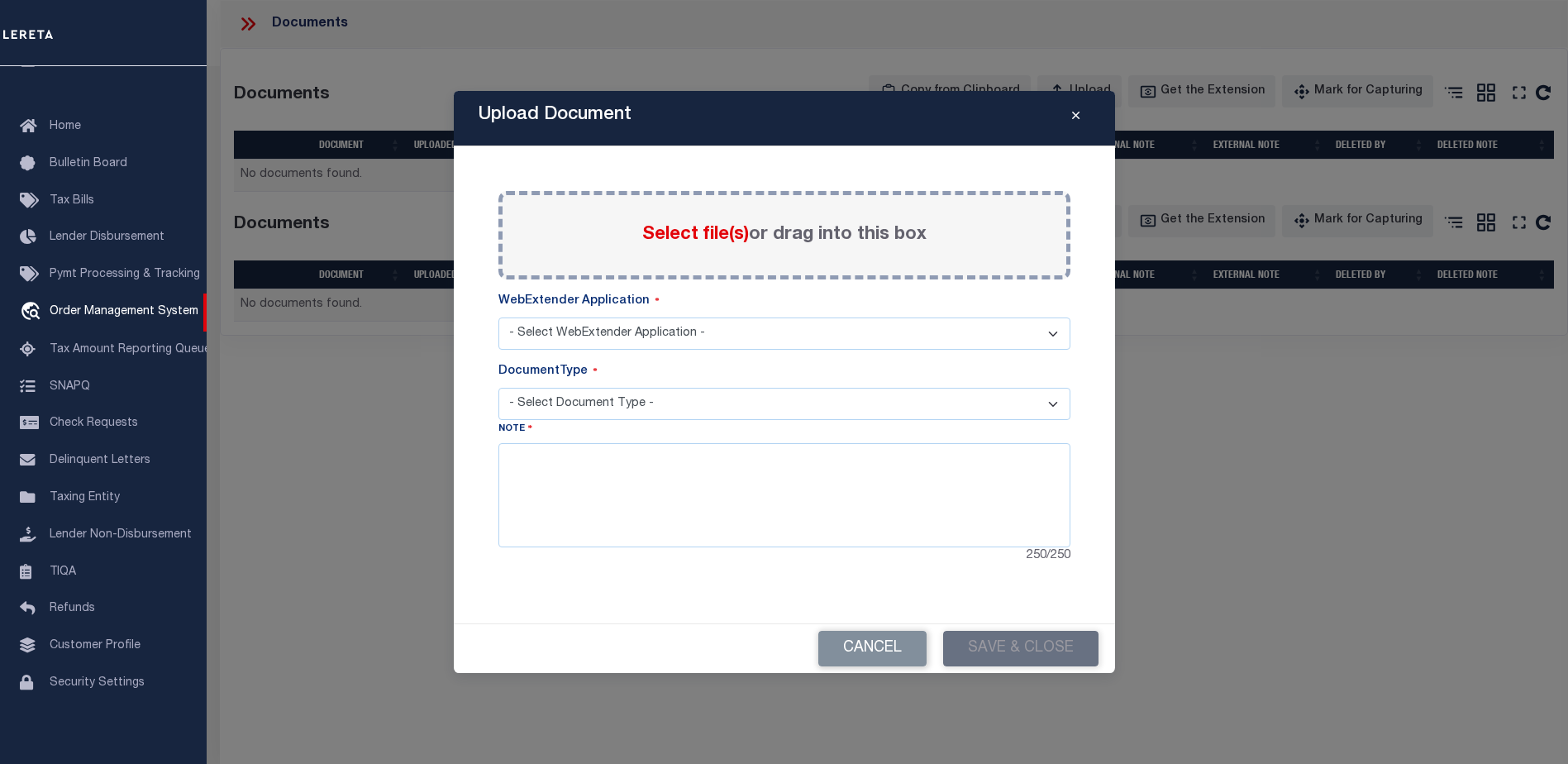
click at [1072, 116] on icon "Close" at bounding box center [1076, 115] width 7 height 12
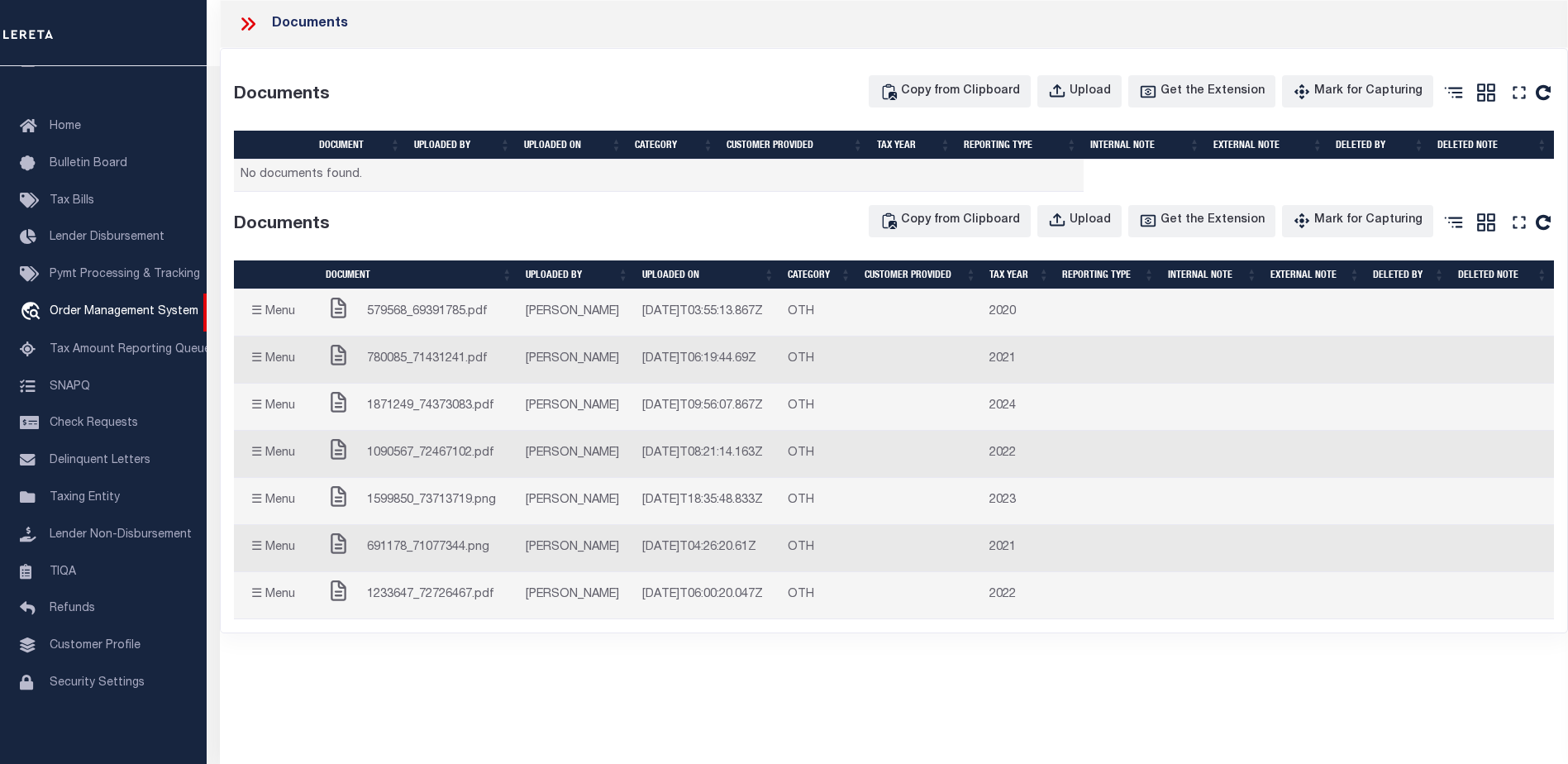
click at [253, 25] on icon at bounding box center [252, 24] width 7 height 13
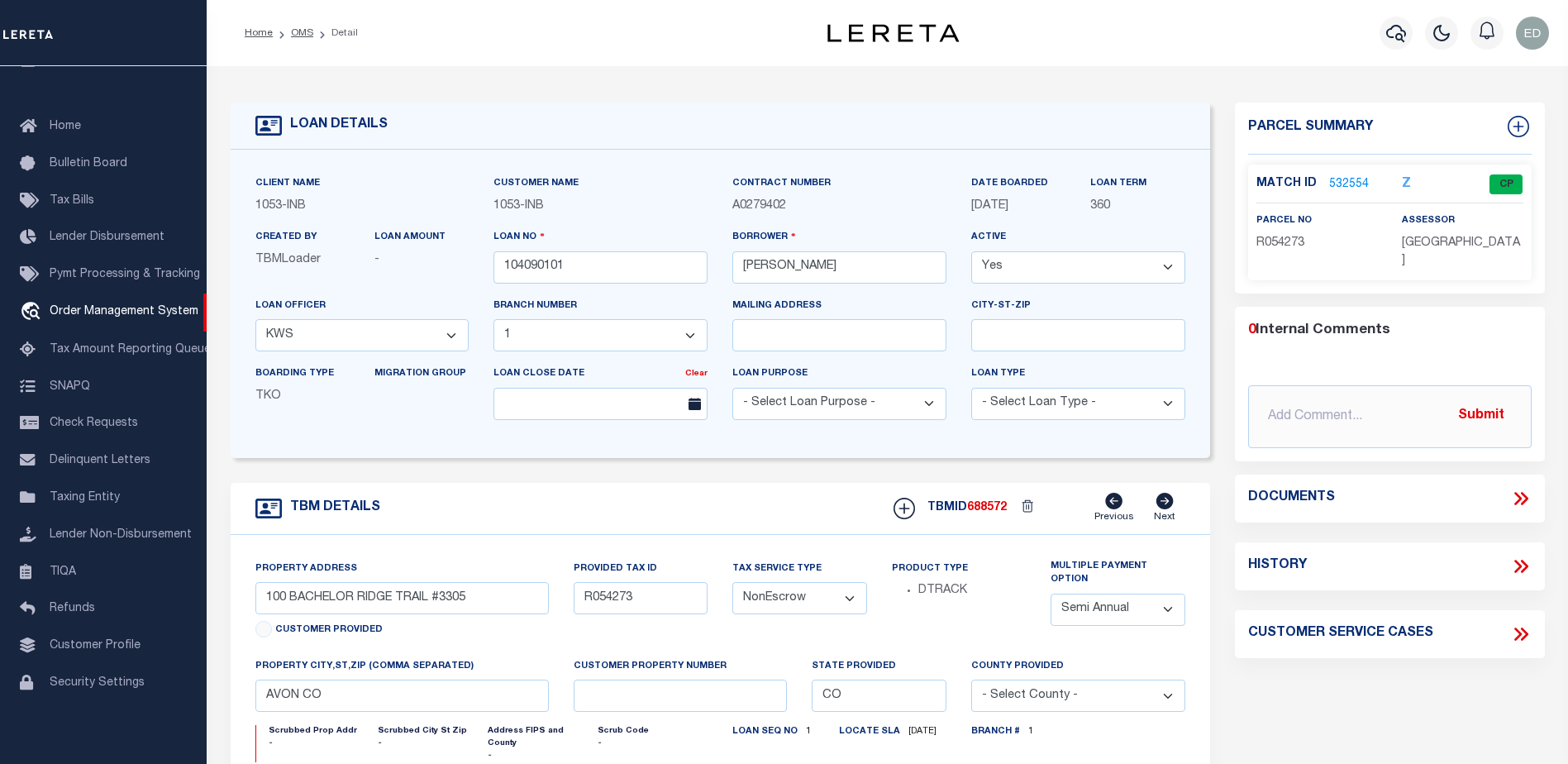
click at [1331, 186] on link "532554" at bounding box center [1349, 184] width 40 height 18
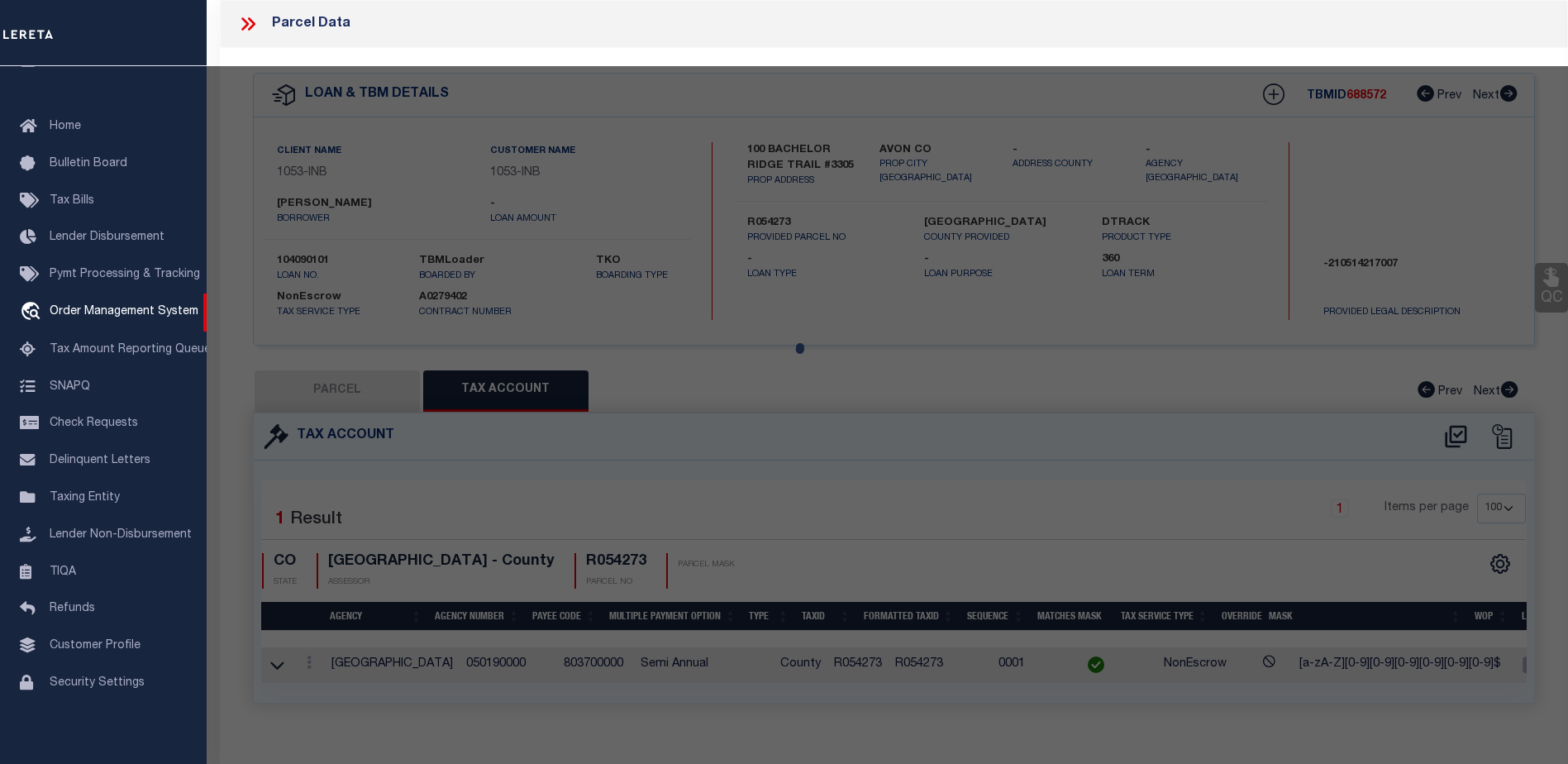
select select "AS"
checkbox input "false"
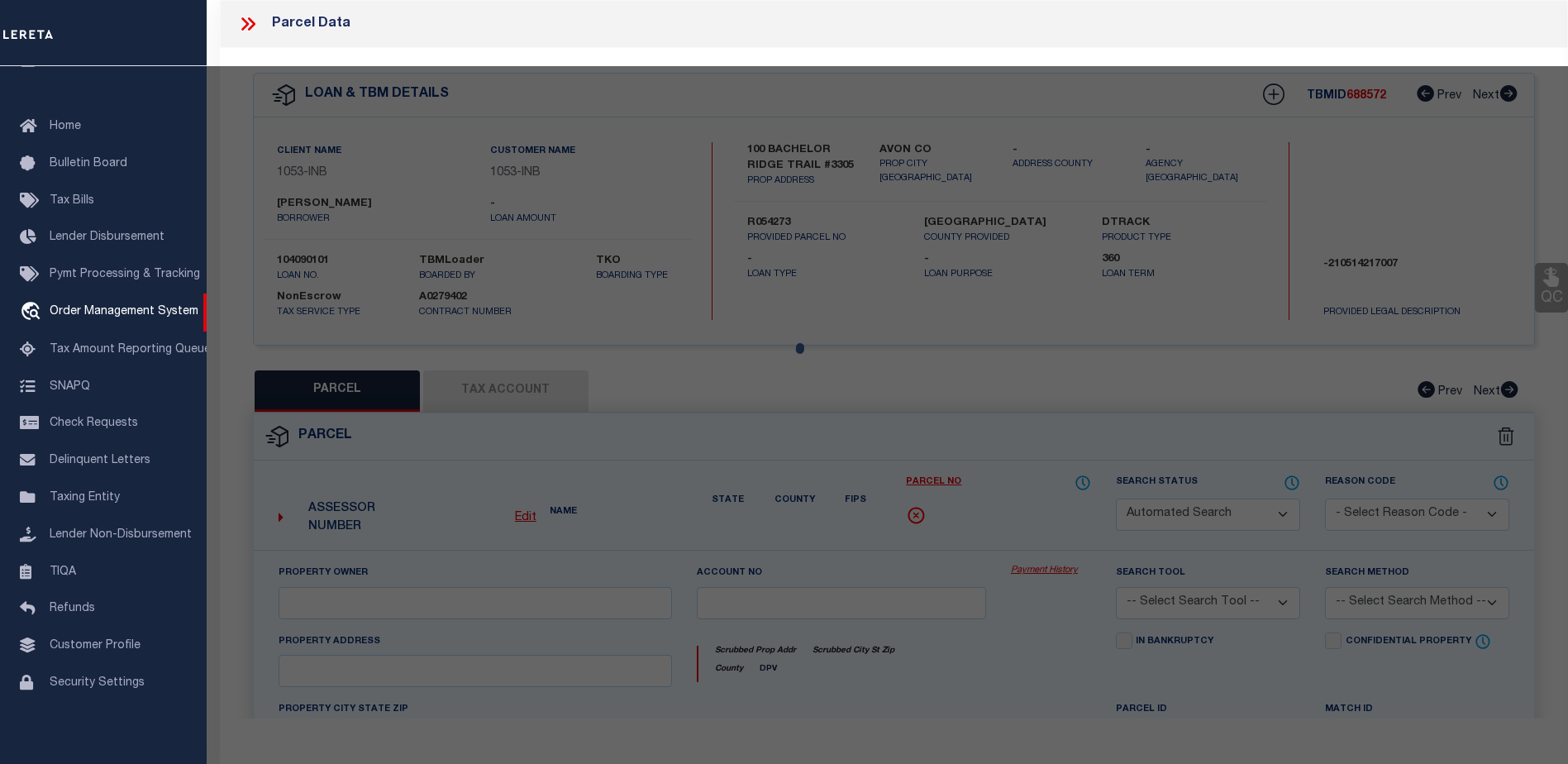
select select "CP"
type input "[PERSON_NAME] DEV CO INC"
type input "000100 BACHELOR RIDGE #3305"
type input "CO"
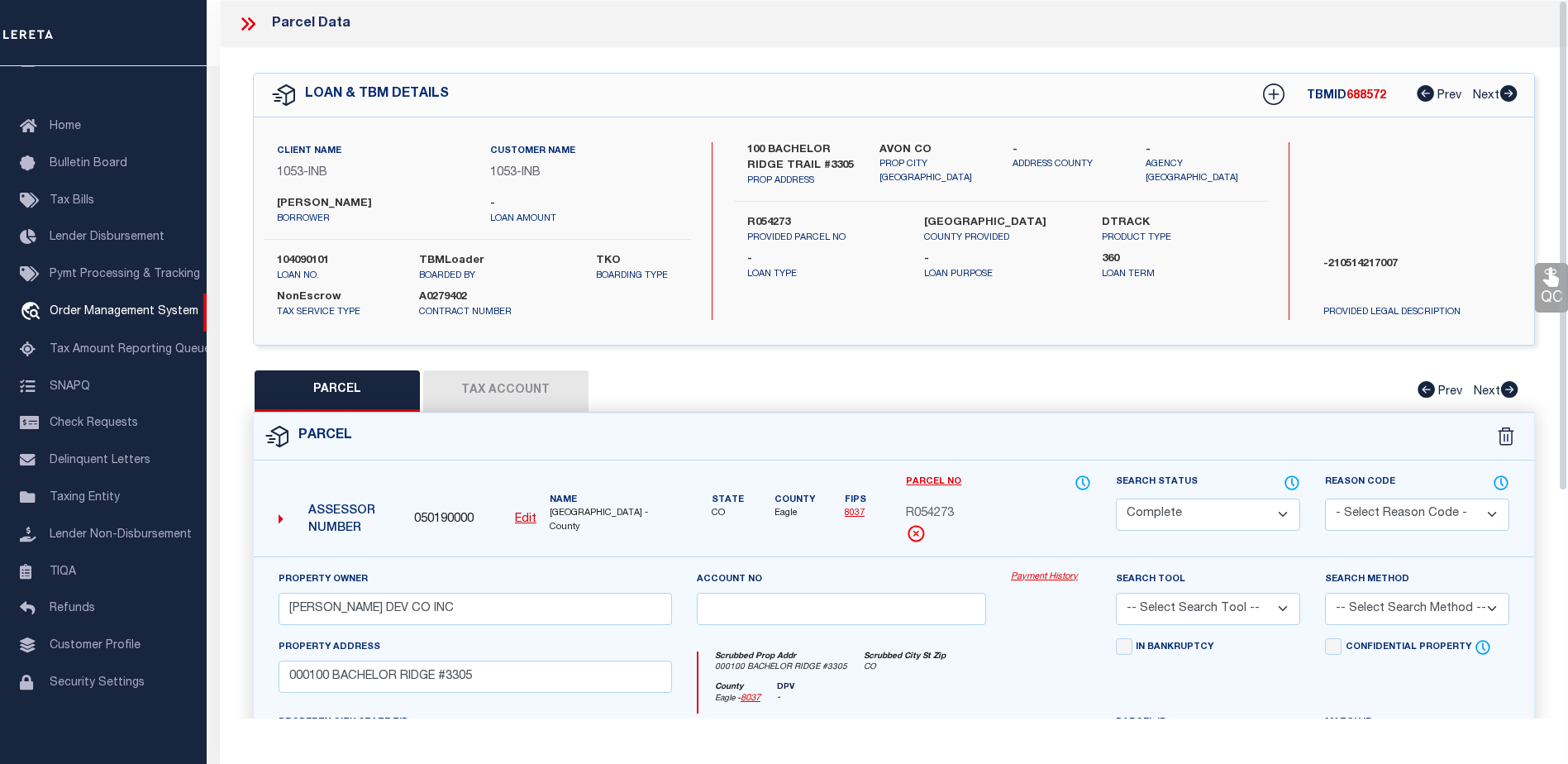
click at [520, 384] on button "Tax Account" at bounding box center [505, 391] width 165 height 41
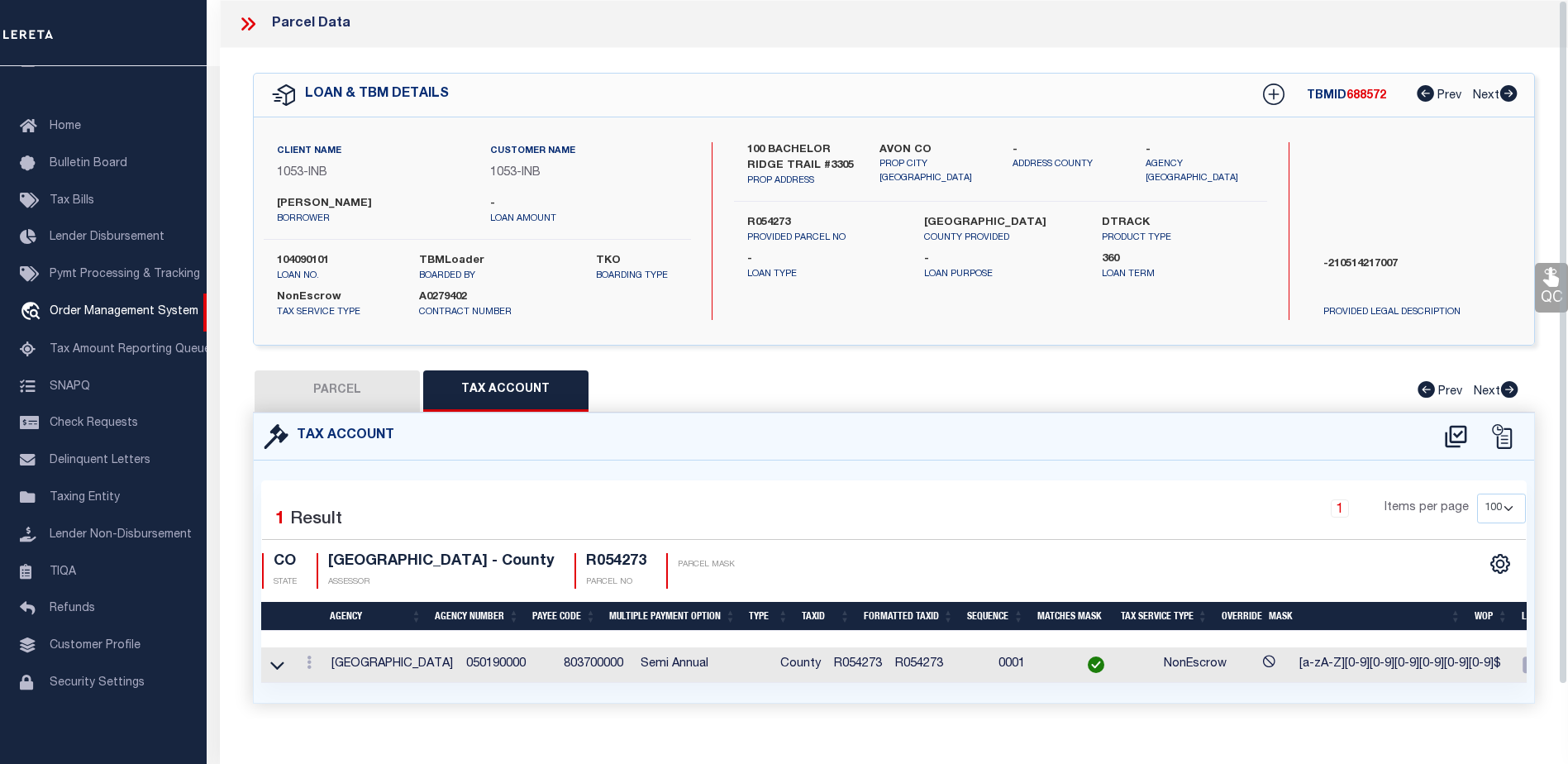
select select "100"
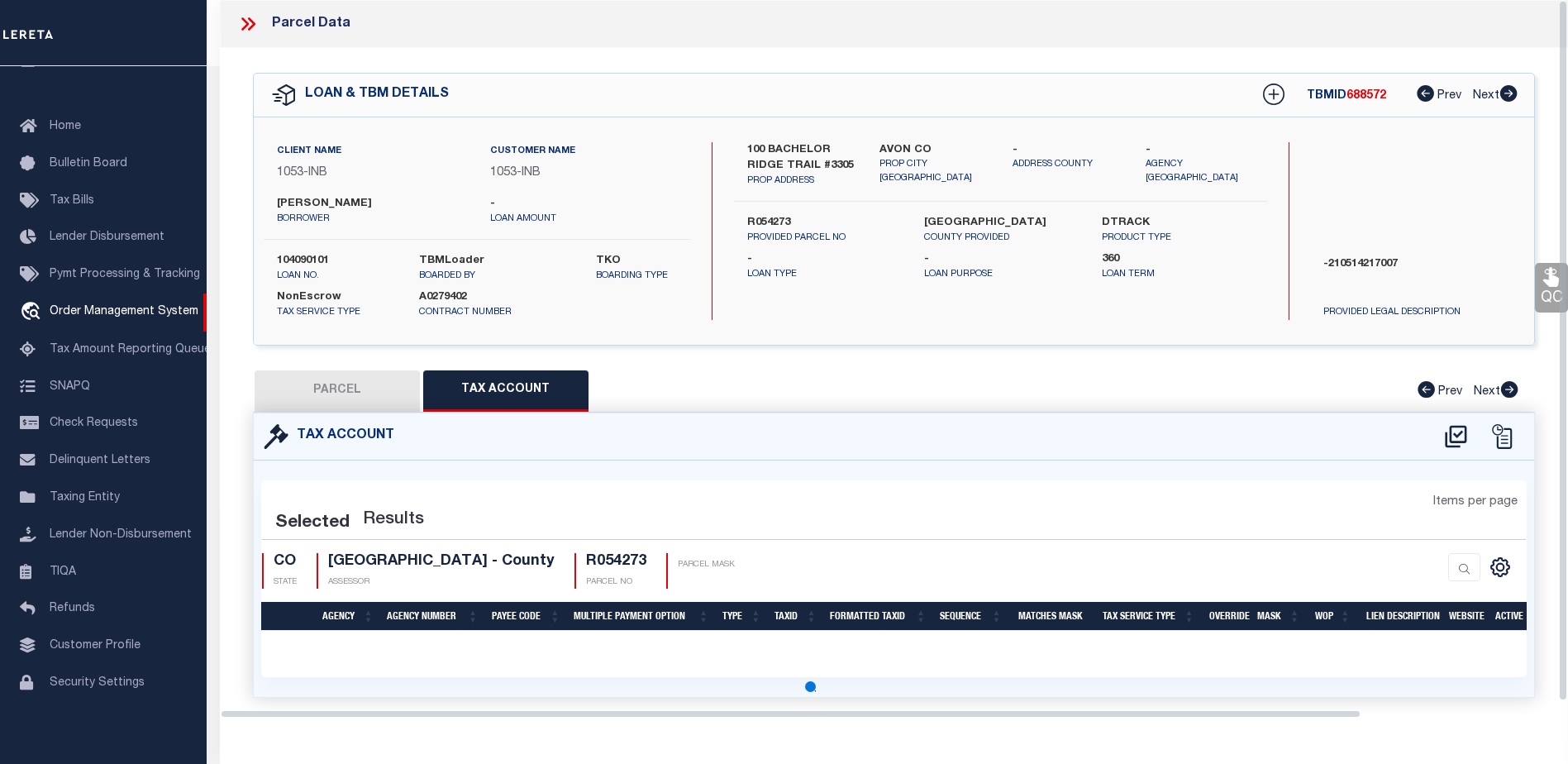
select select "100"
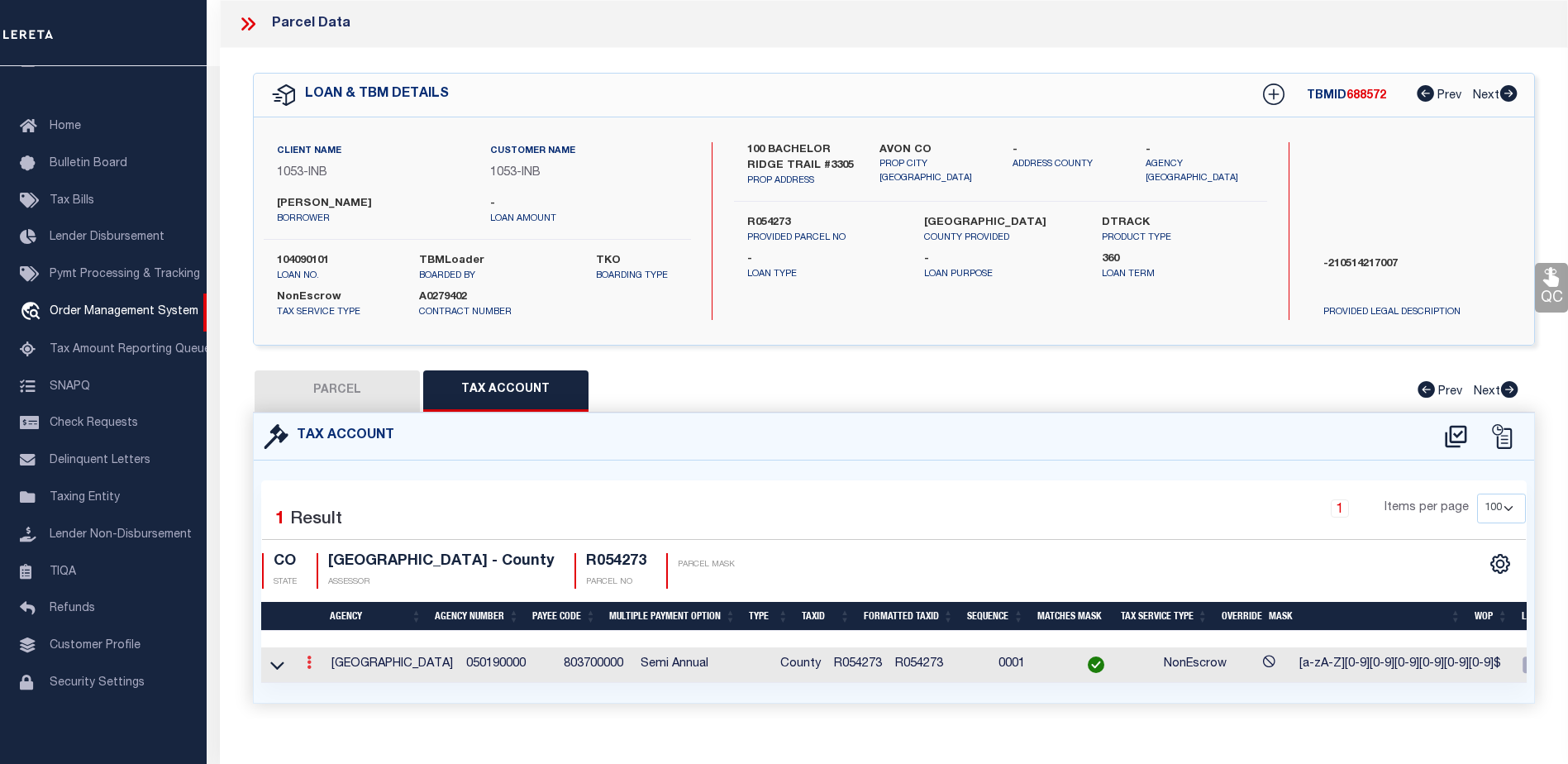
click at [307, 664] on icon at bounding box center [309, 663] width 5 height 13
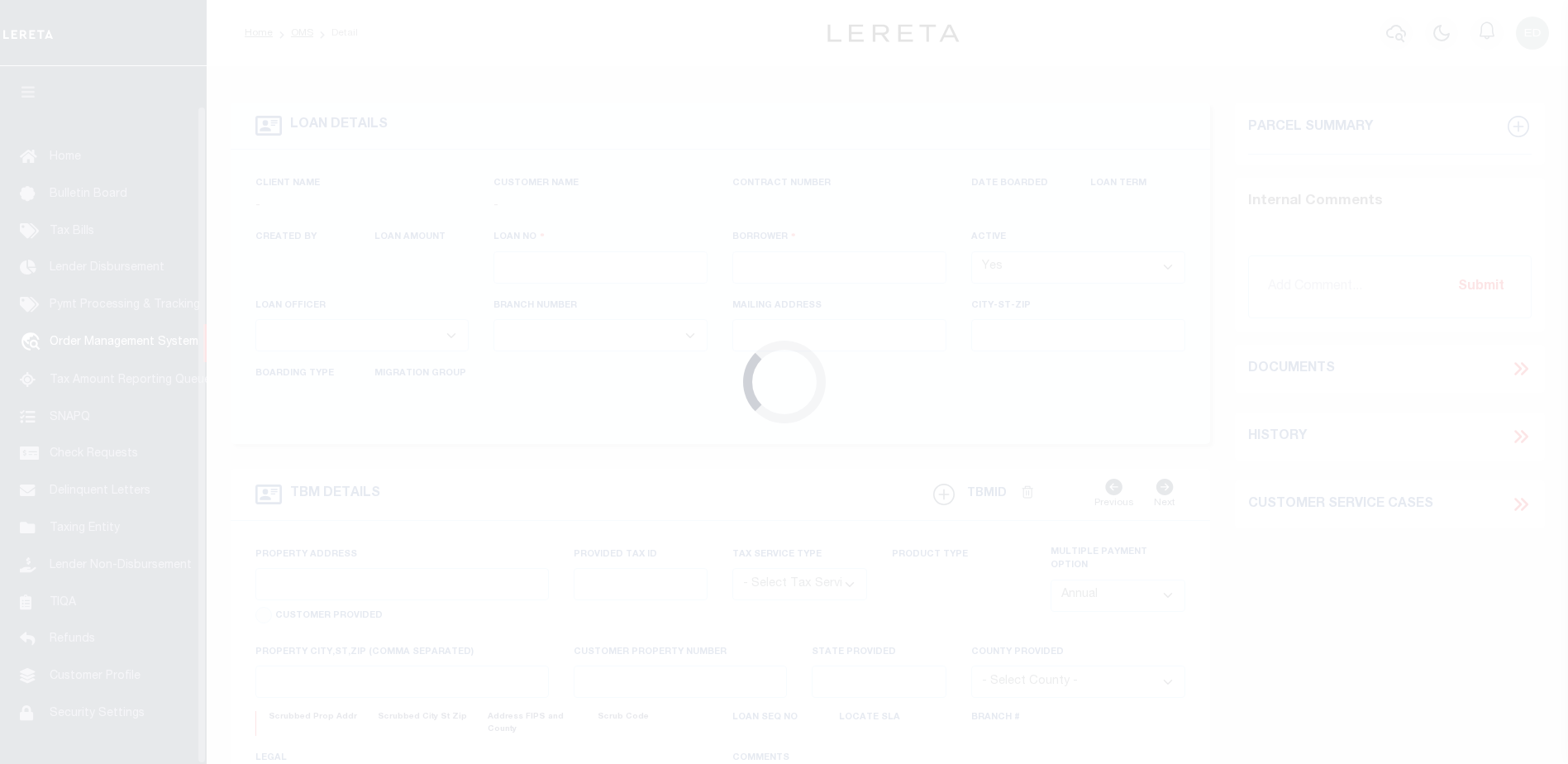
type input "104090101"
type input "[PERSON_NAME]"
select select
select select "NonEscrow"
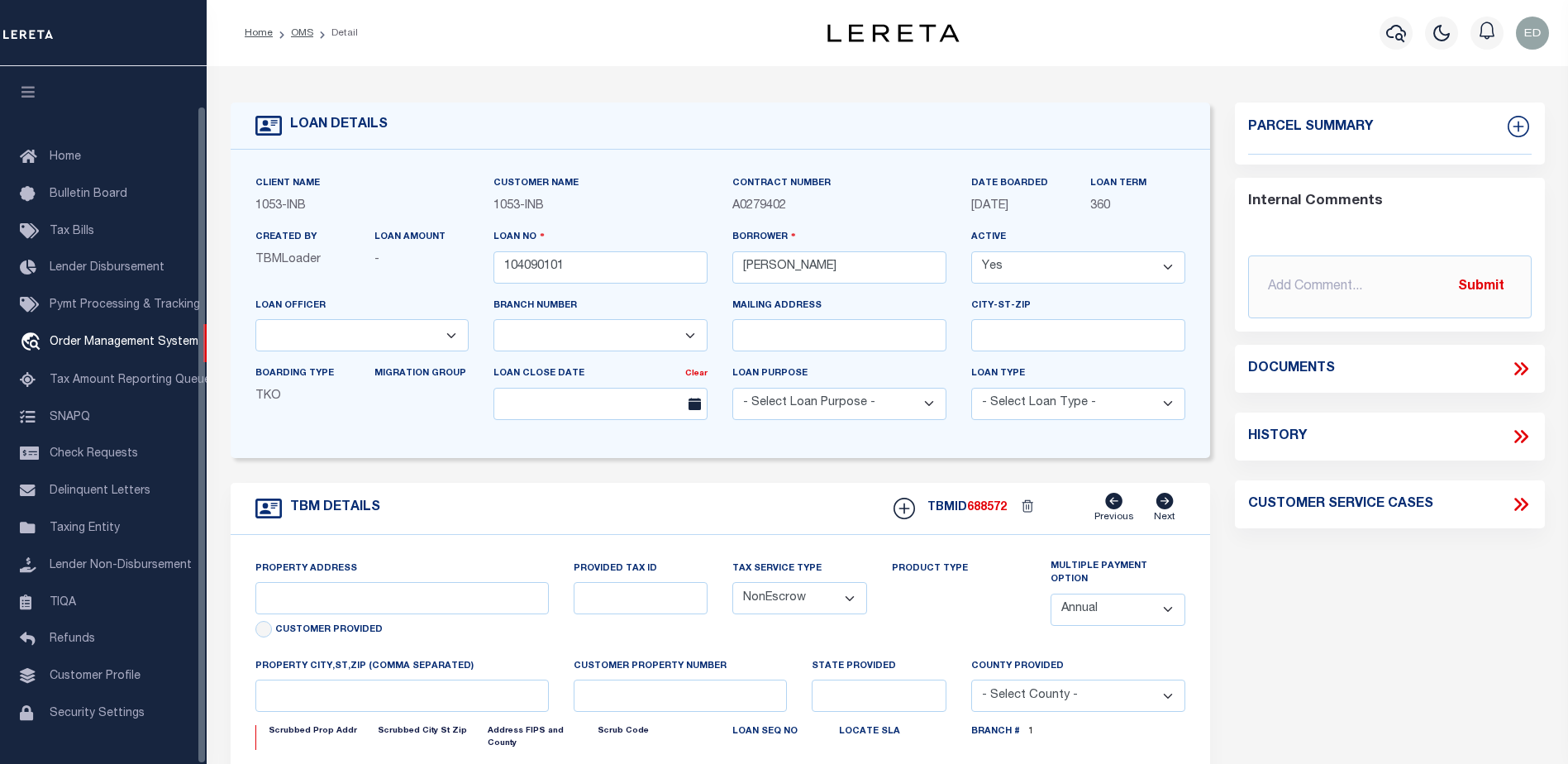
scroll to position [41, 0]
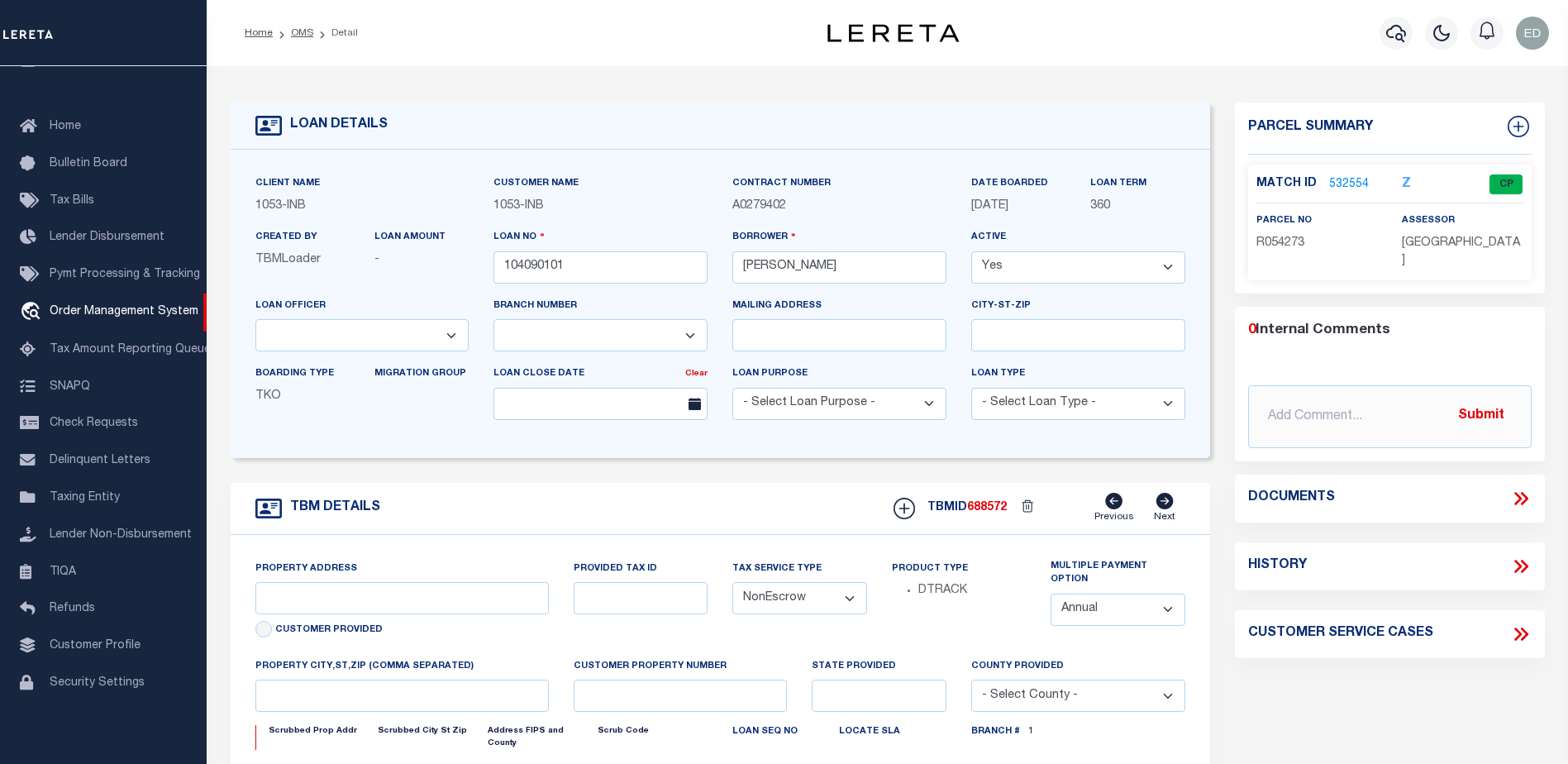
select select "250"
select select "91"
click at [1520, 488] on icon at bounding box center [1520, 498] width 21 height 21
type input "100 BACHELOR RIDGE TRAIL #3305"
type input "R054273"
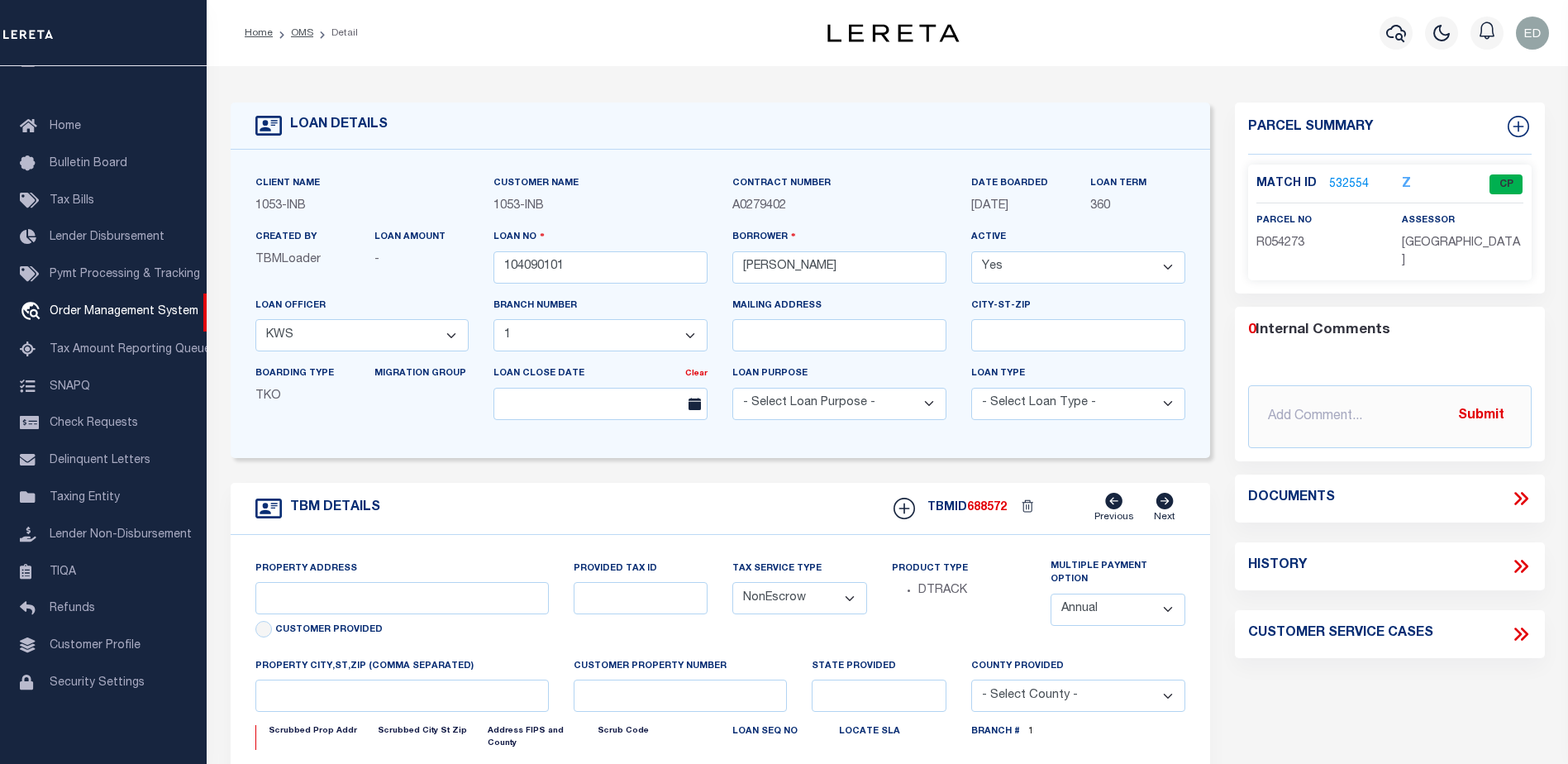
type input "AVON CO"
type input "CO"
select select
type textarea "-210514217007"
type textarea "TAXES NOT DUE IN [US_STATE] UNTIL [DATE]"
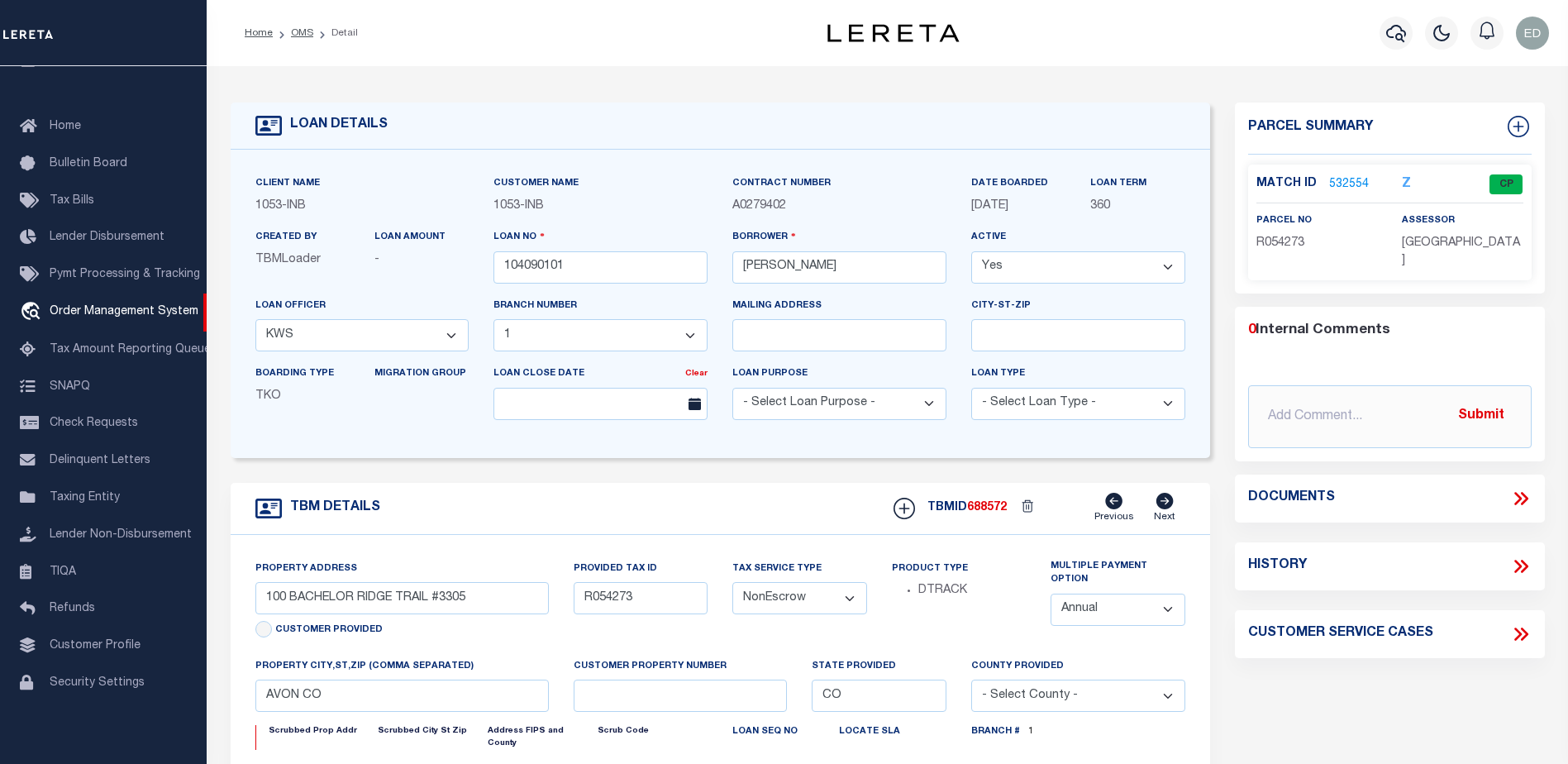
select select "2"
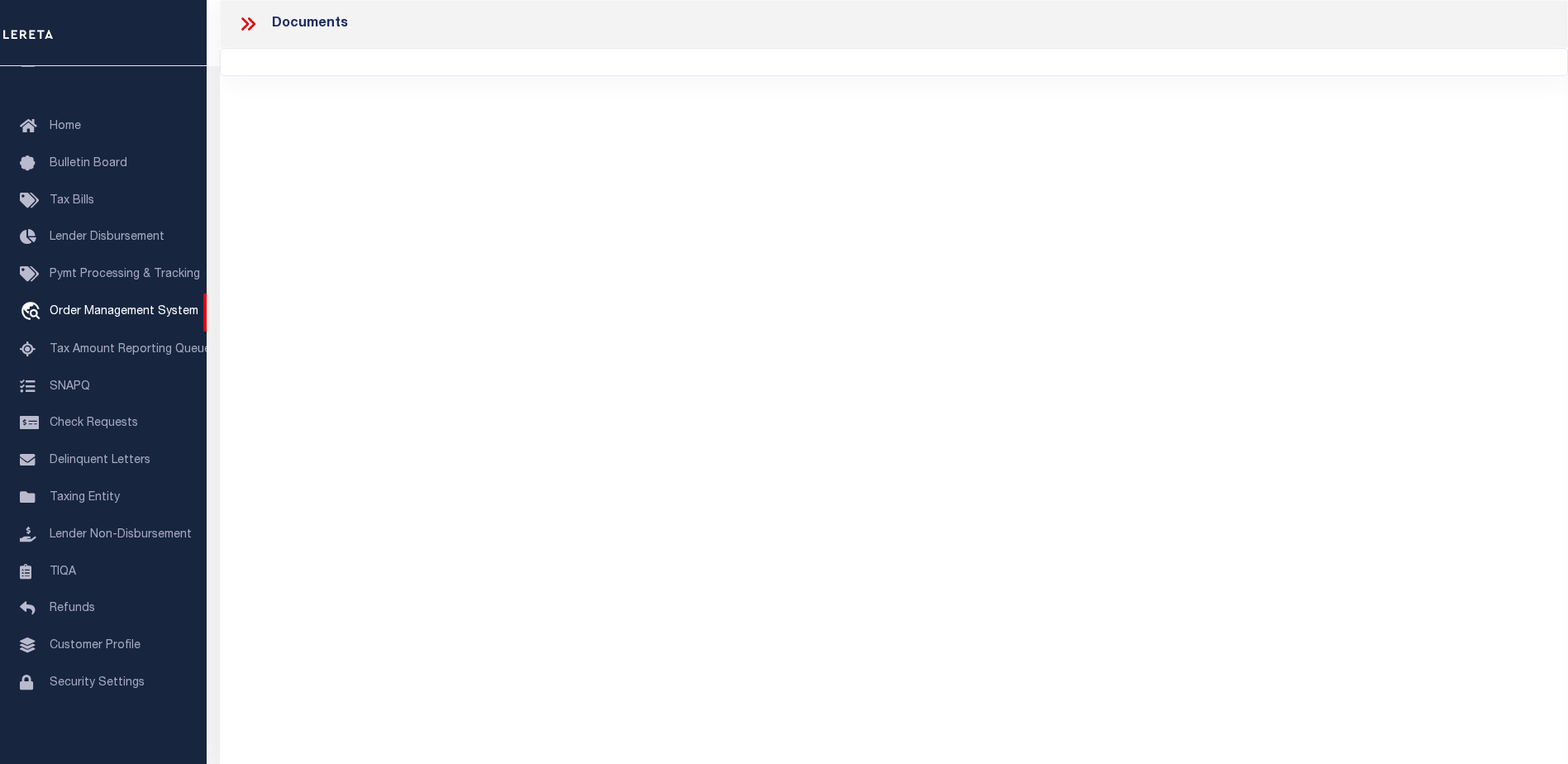
click at [249, 20] on icon at bounding box center [252, 24] width 7 height 13
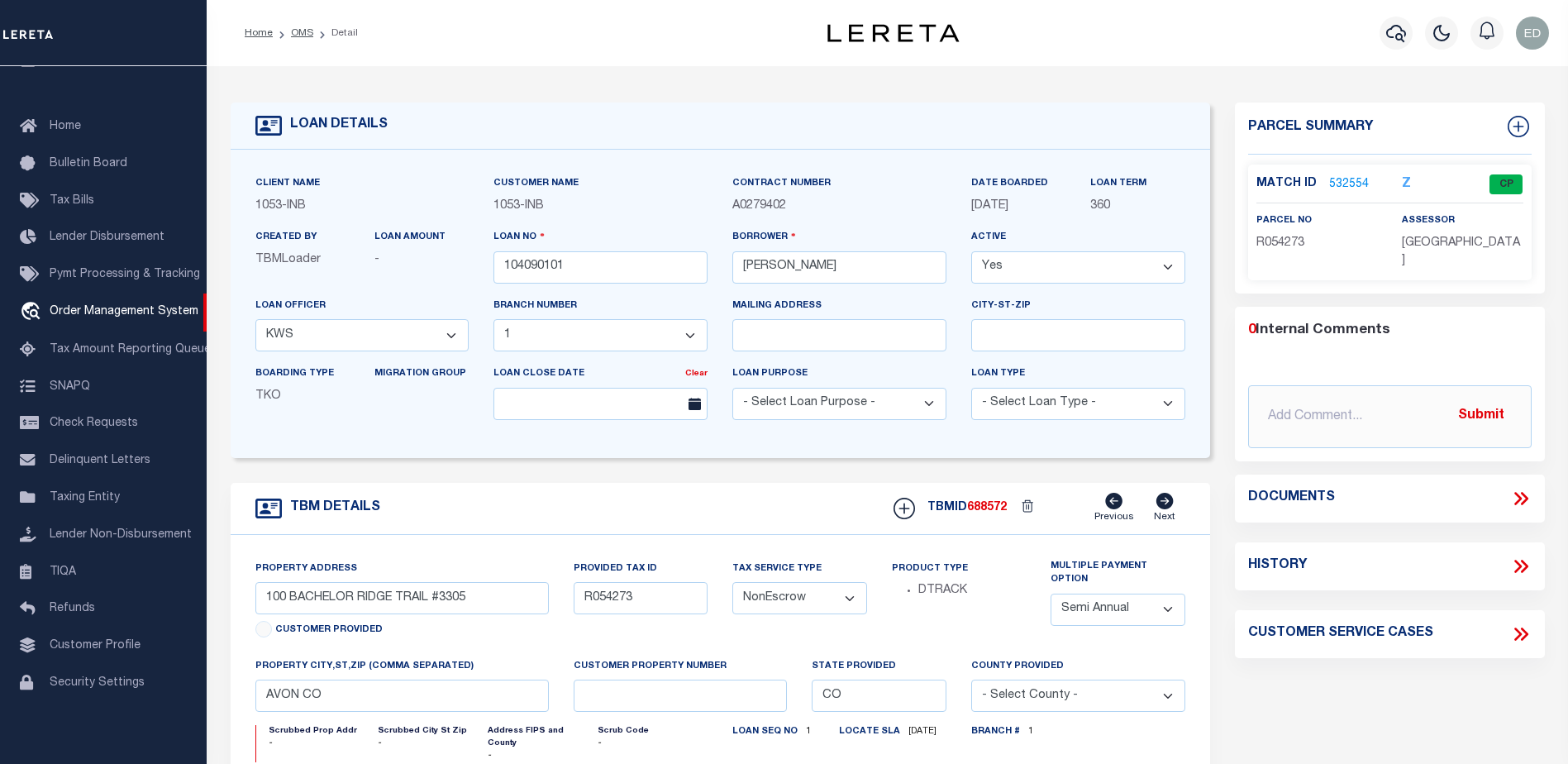
click at [1353, 181] on link "532554" at bounding box center [1349, 184] width 40 height 18
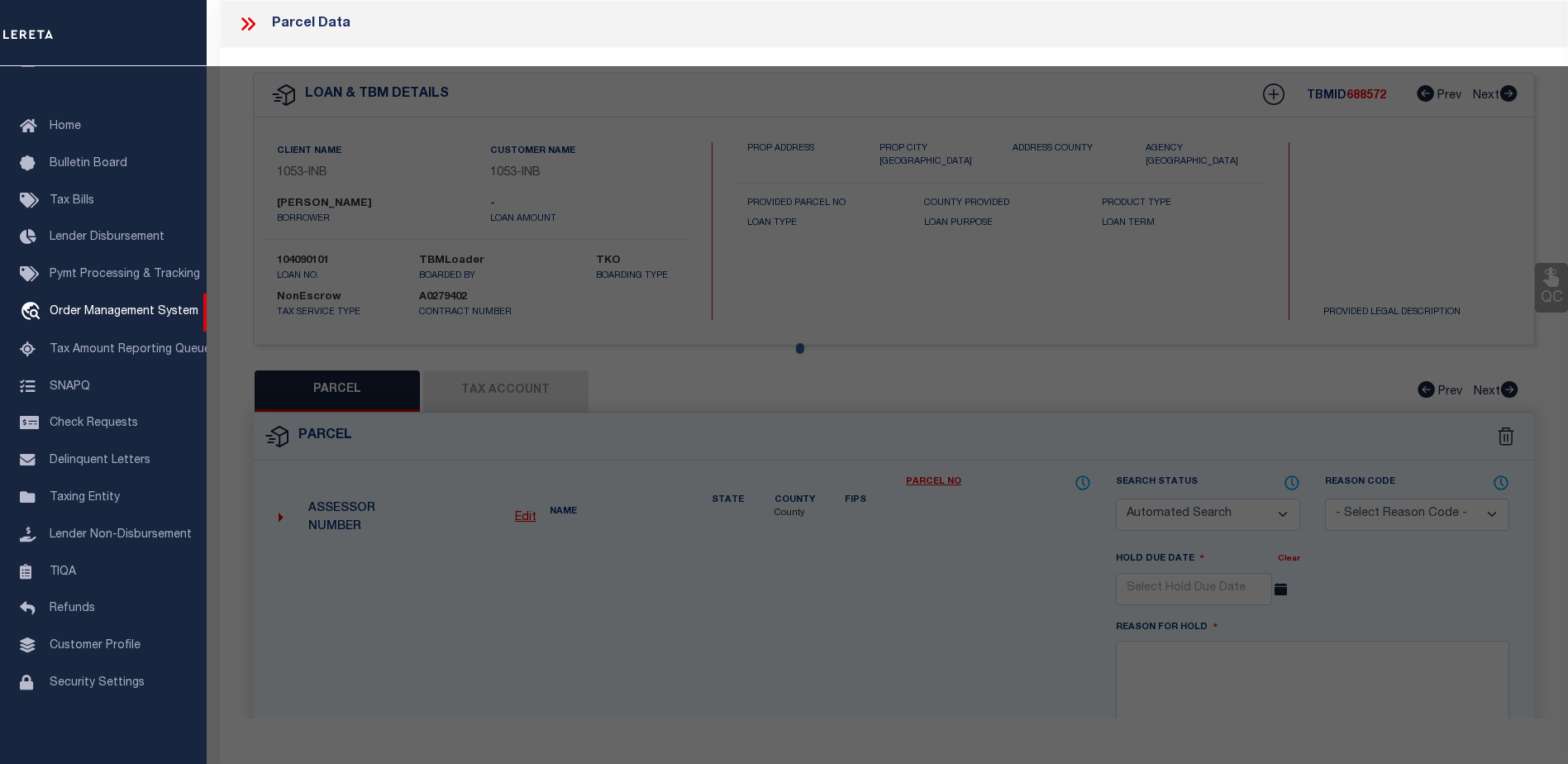
checkbox input "false"
select select "CP"
type input "[PERSON_NAME] DEV CO INC"
type input "000100 BACHELOR RIDGE #3305"
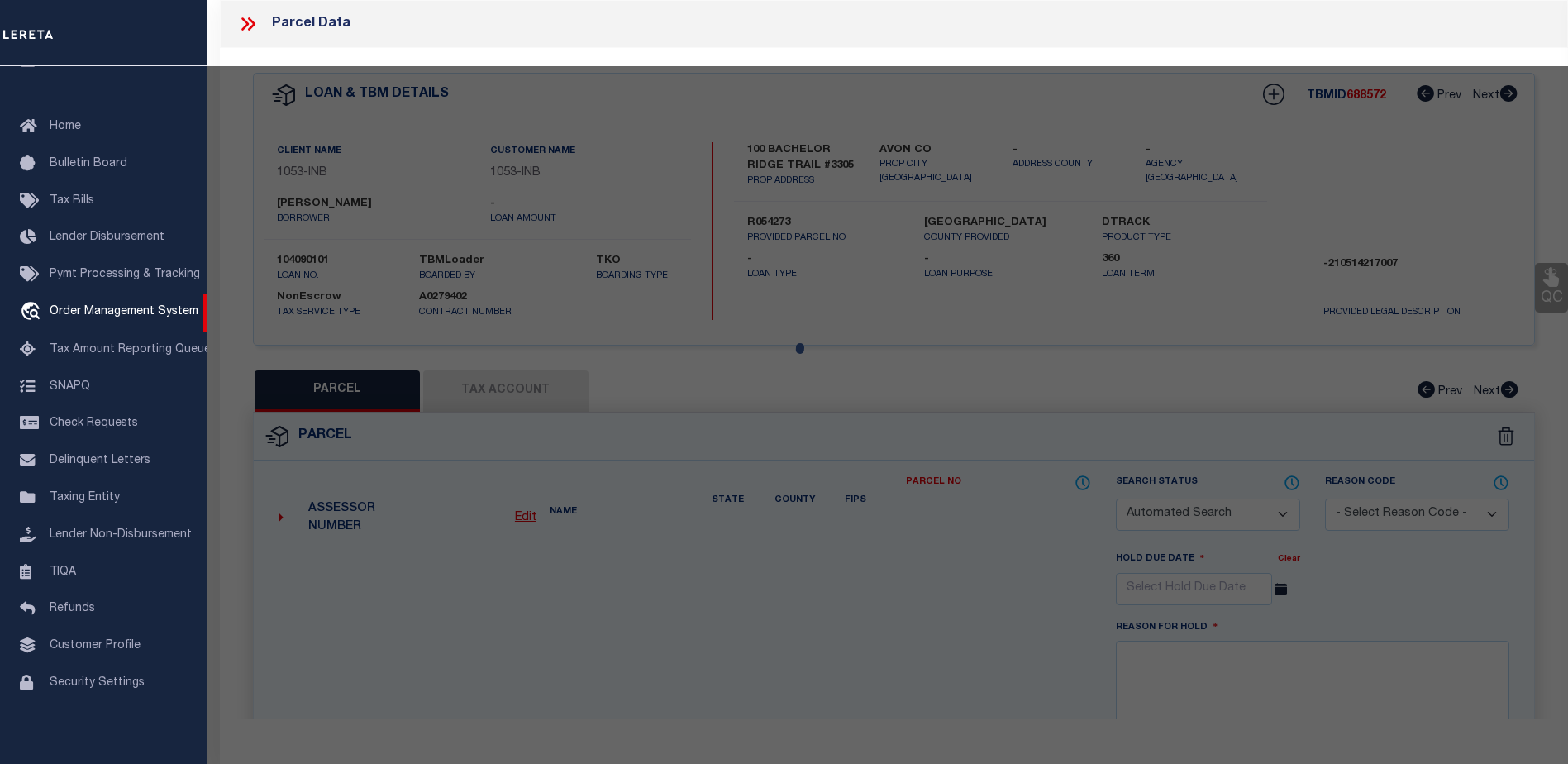
type input "CO"
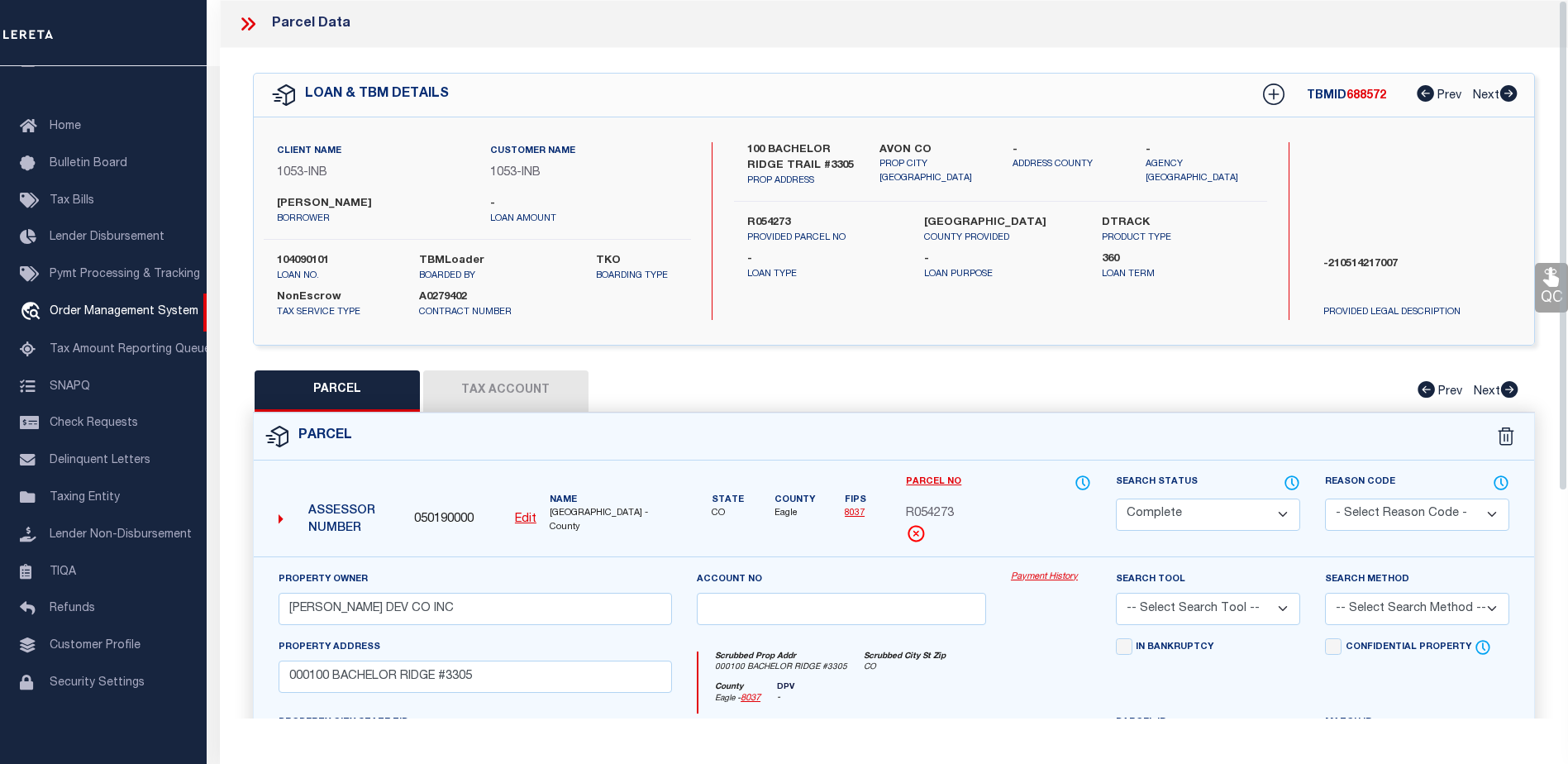
click at [502, 388] on button "Tax Account" at bounding box center [505, 391] width 165 height 41
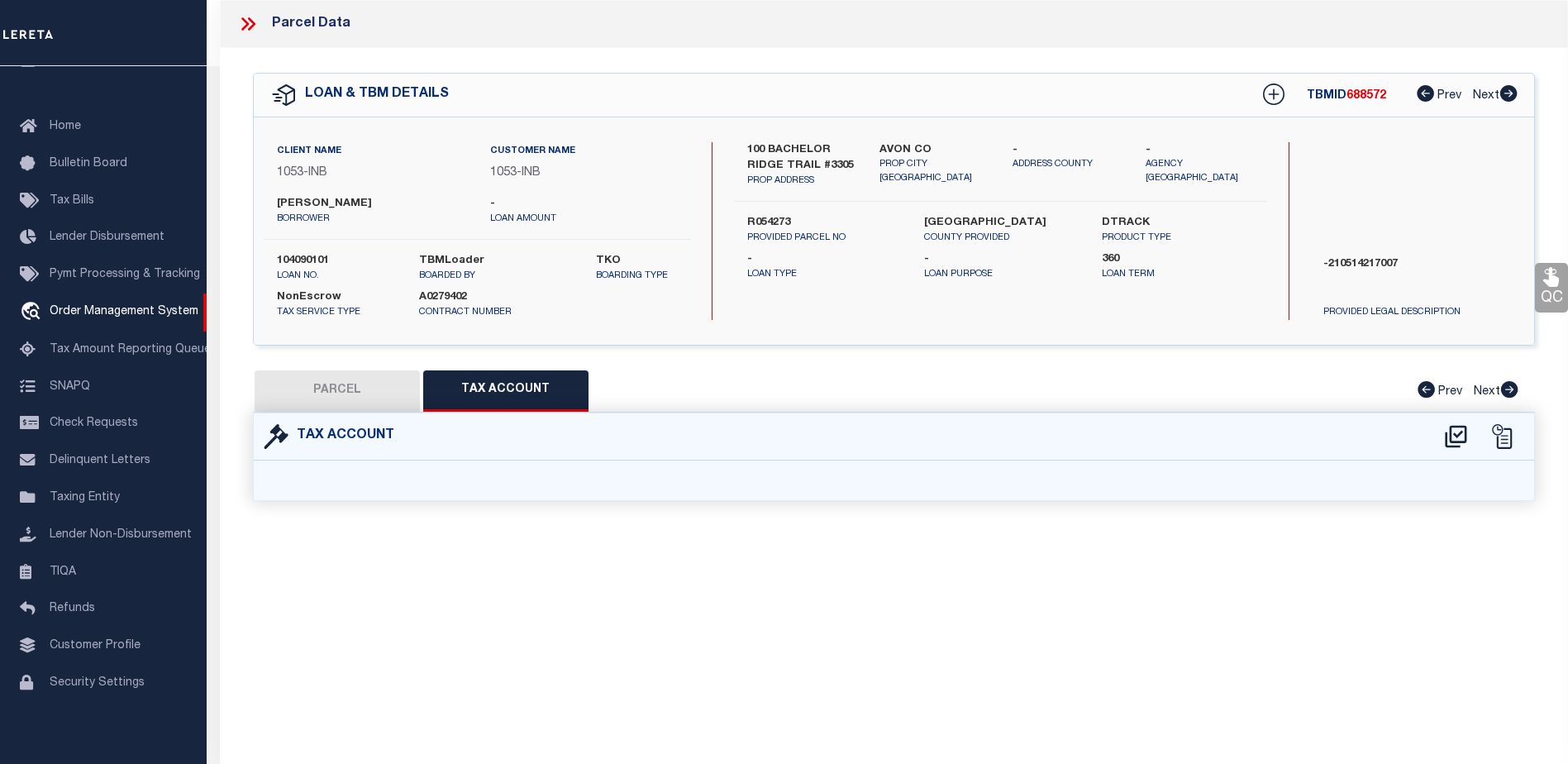
select select "100"
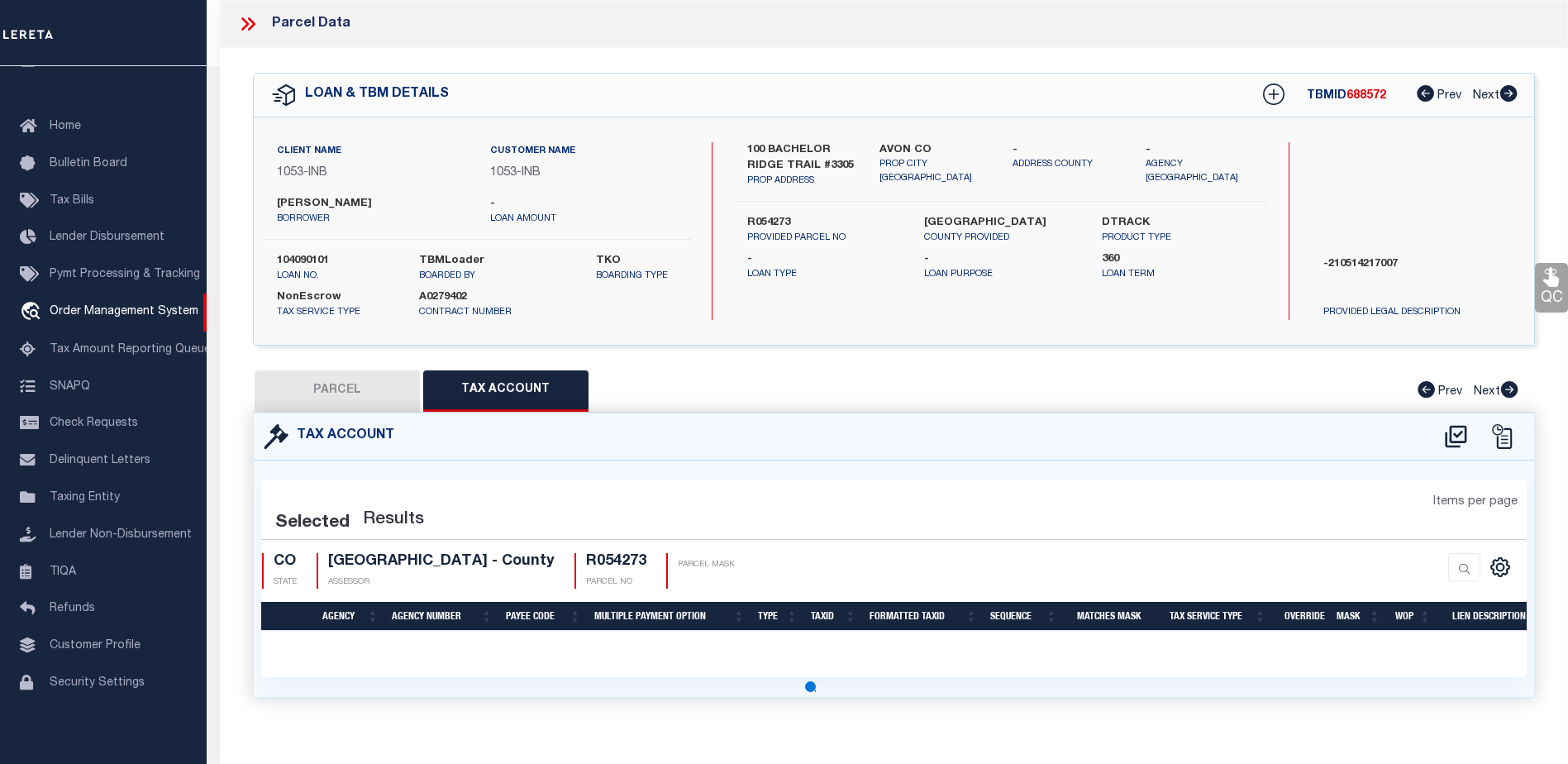
select select "100"
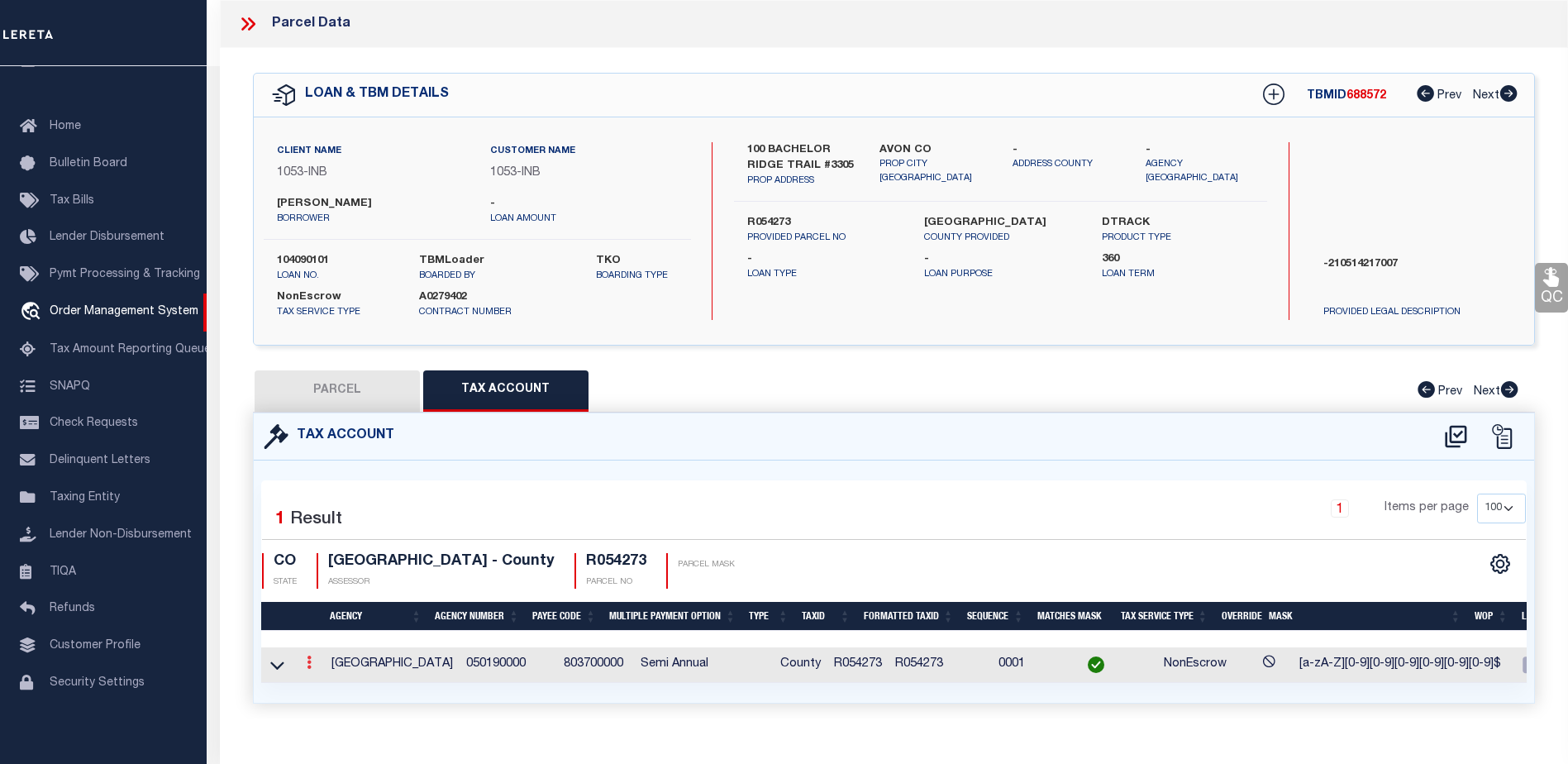
click at [309, 664] on icon at bounding box center [309, 663] width 5 height 13
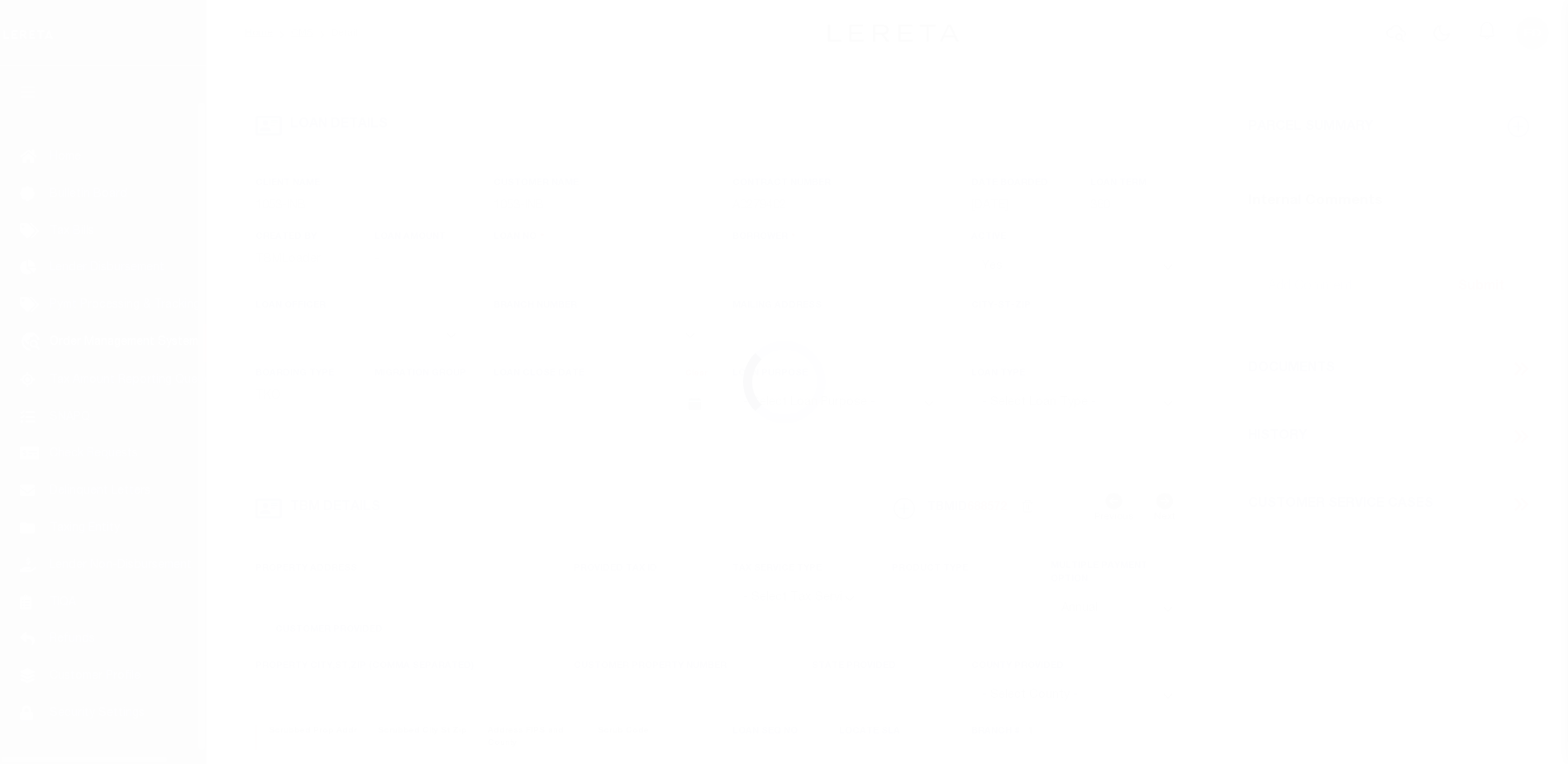
type input "104090101"
type input "[PERSON_NAME]"
select select
select select "NonEscrow"
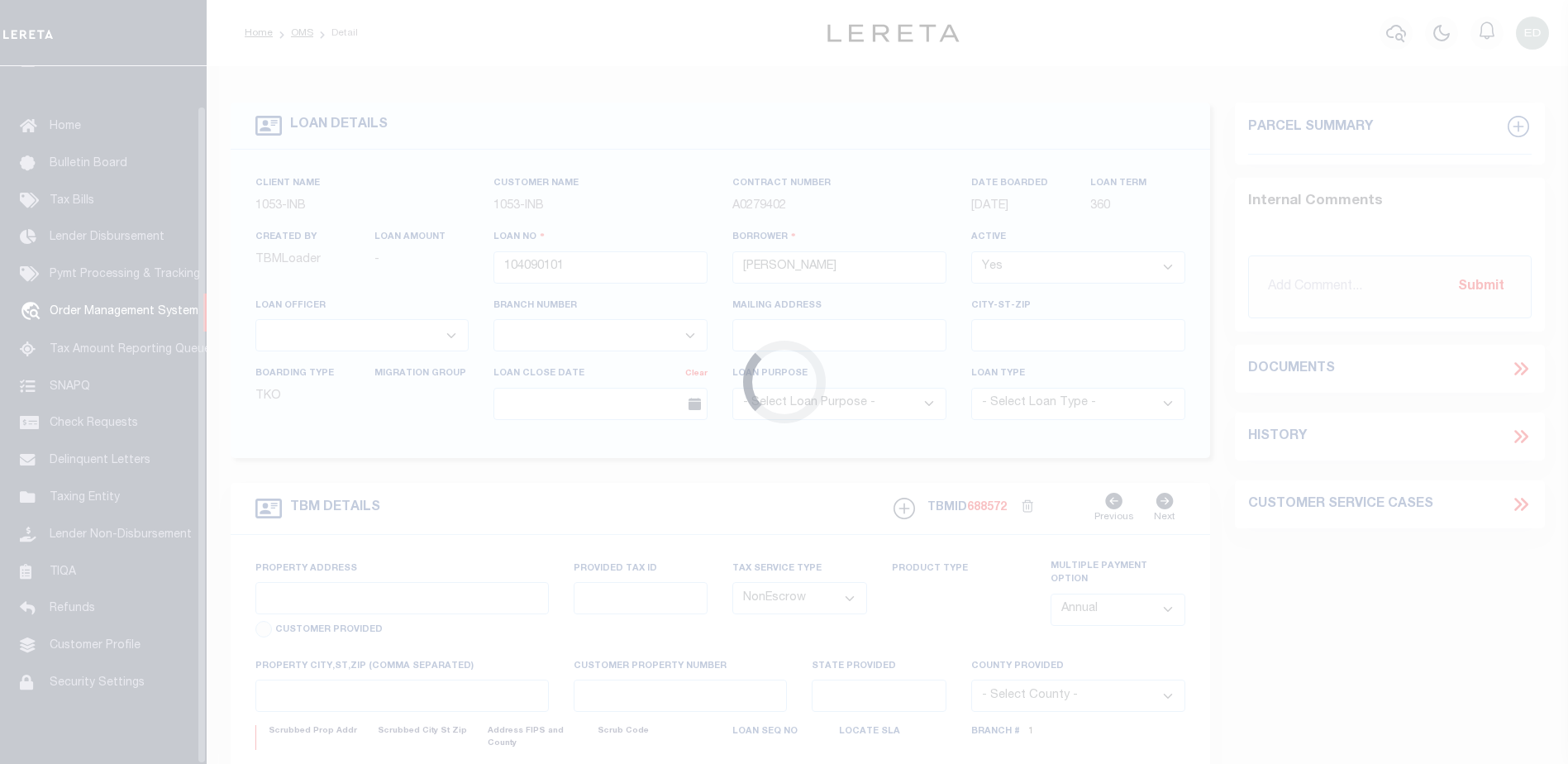
scroll to position [41, 0]
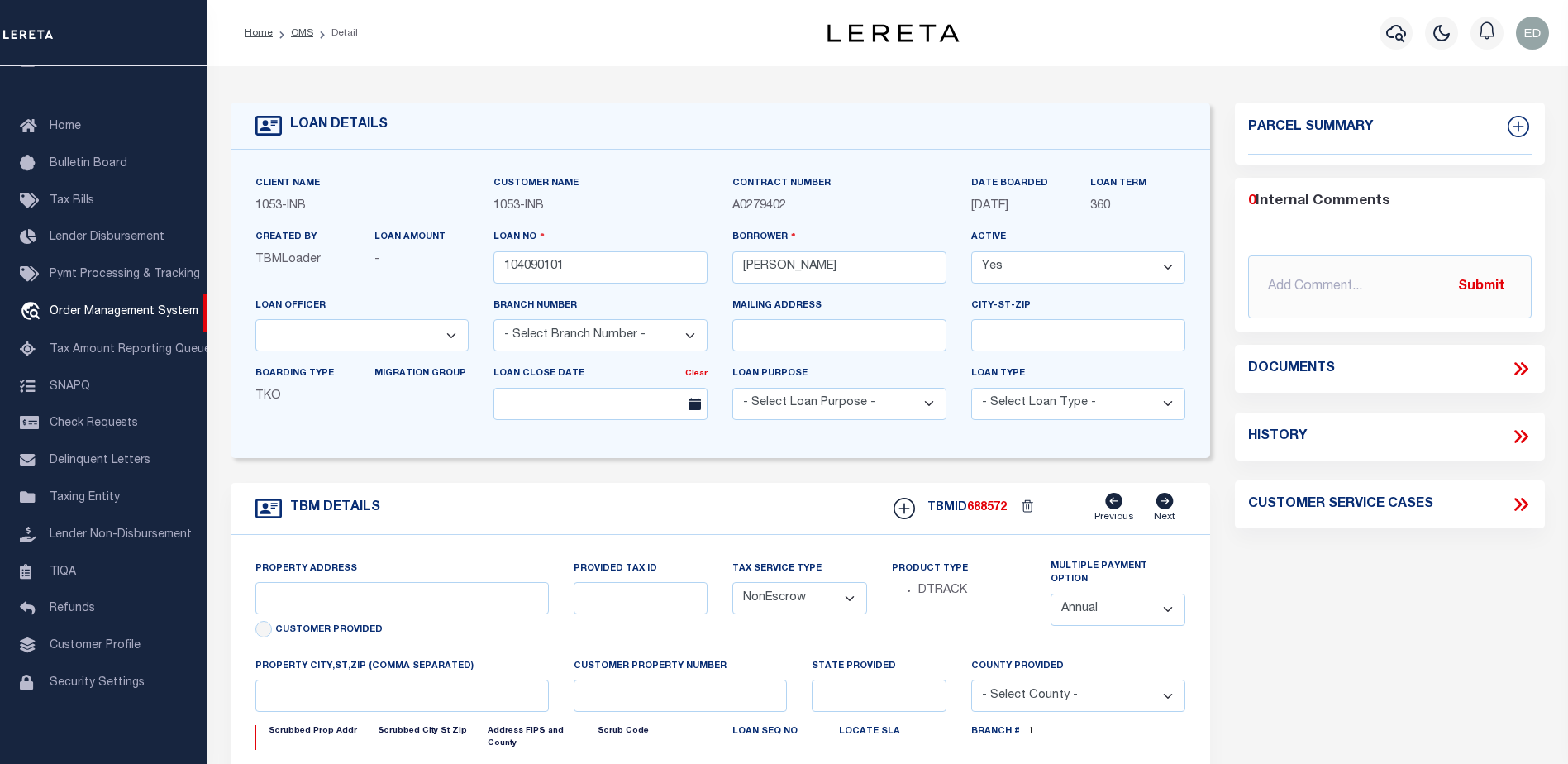
select select "91"
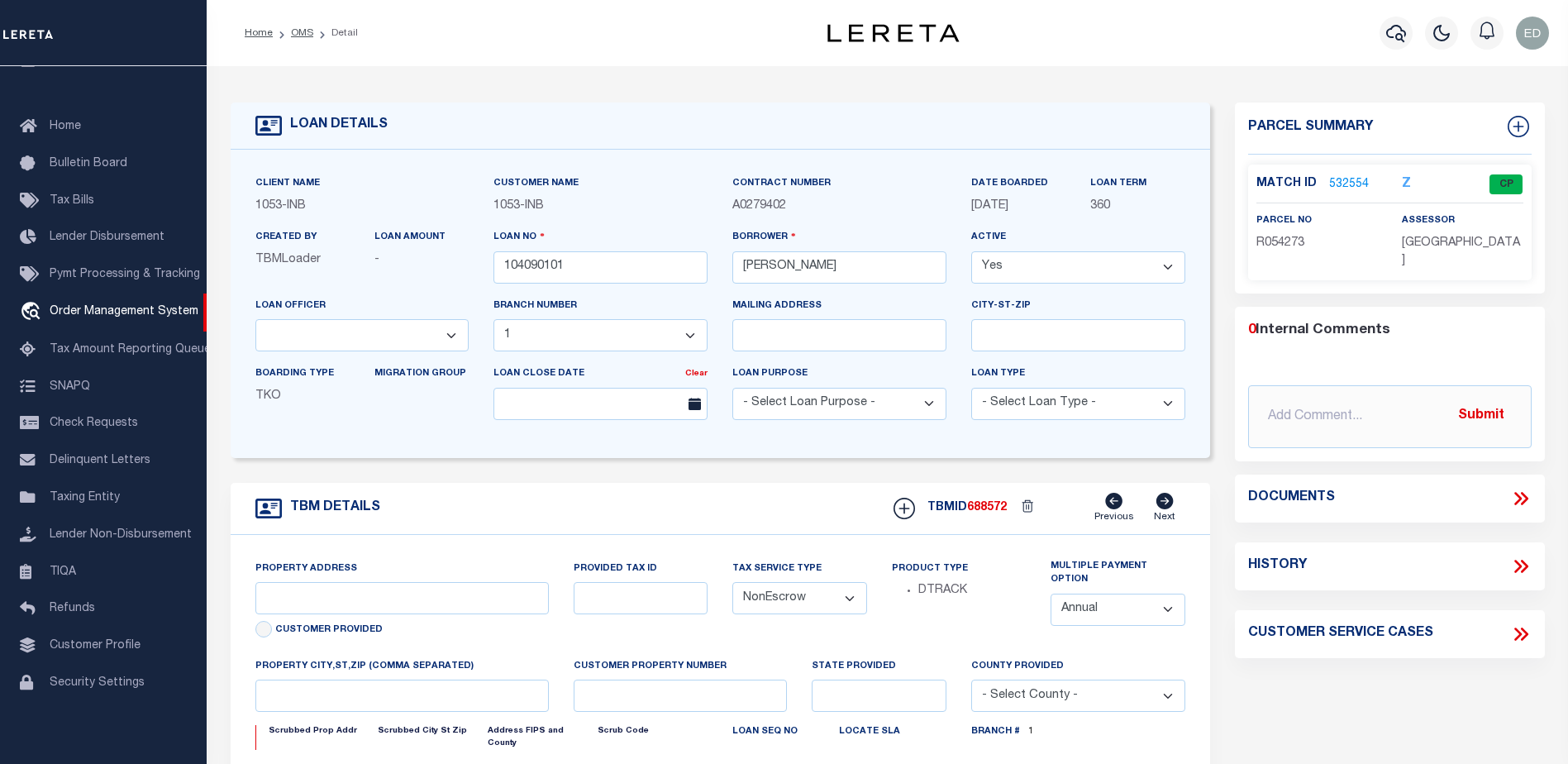
type input "100 BACHELOR RIDGE TRAIL #3305"
type input "R054273"
type input "AVON CO"
type input "CO"
select select
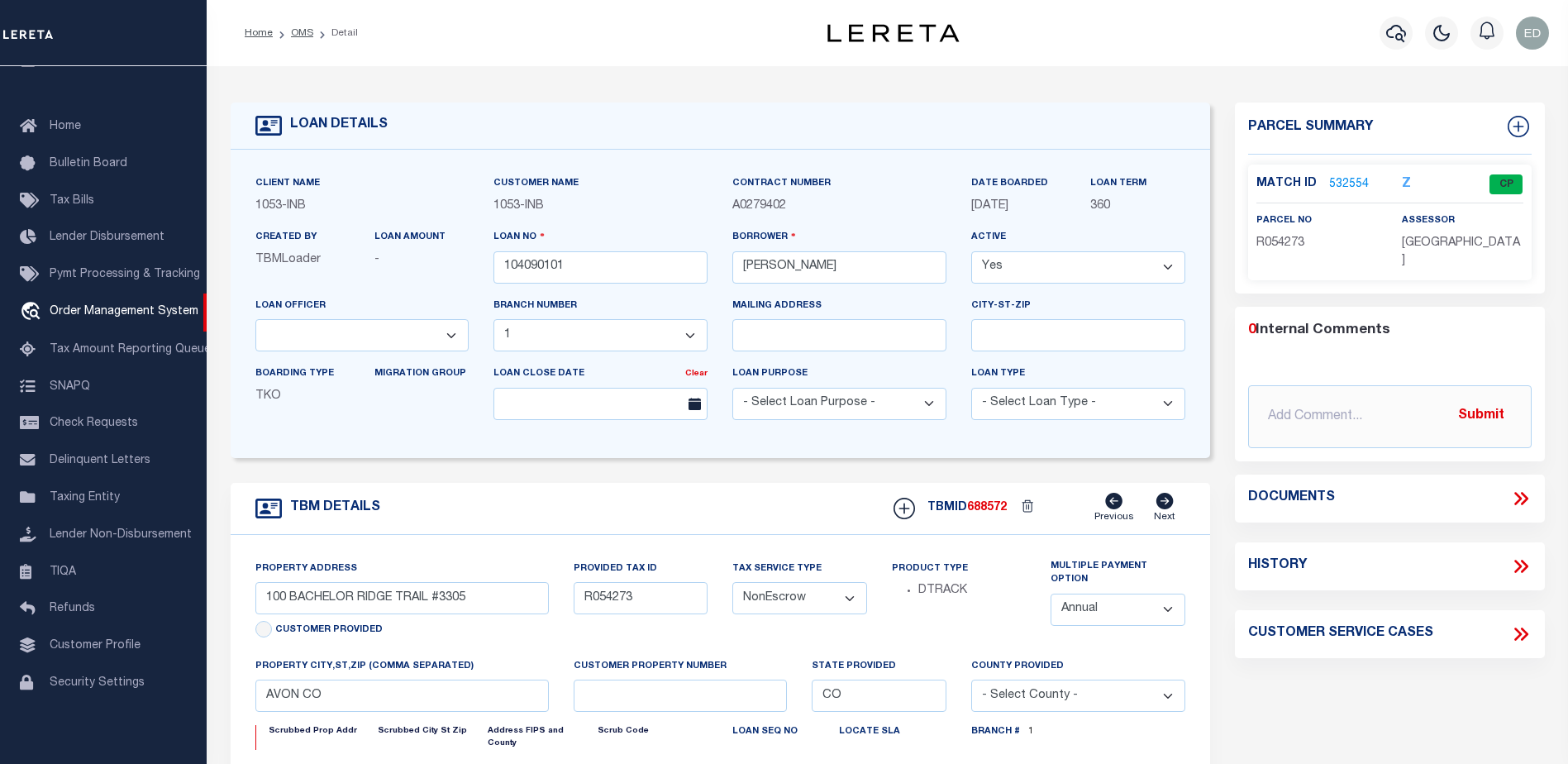
type textarea "-210514217007"
type textarea "TAXES NOT DUE IN [US_STATE] UNTIL [DATE]"
select select "2"
click at [1520, 492] on icon at bounding box center [1518, 499] width 7 height 13
select select "250"
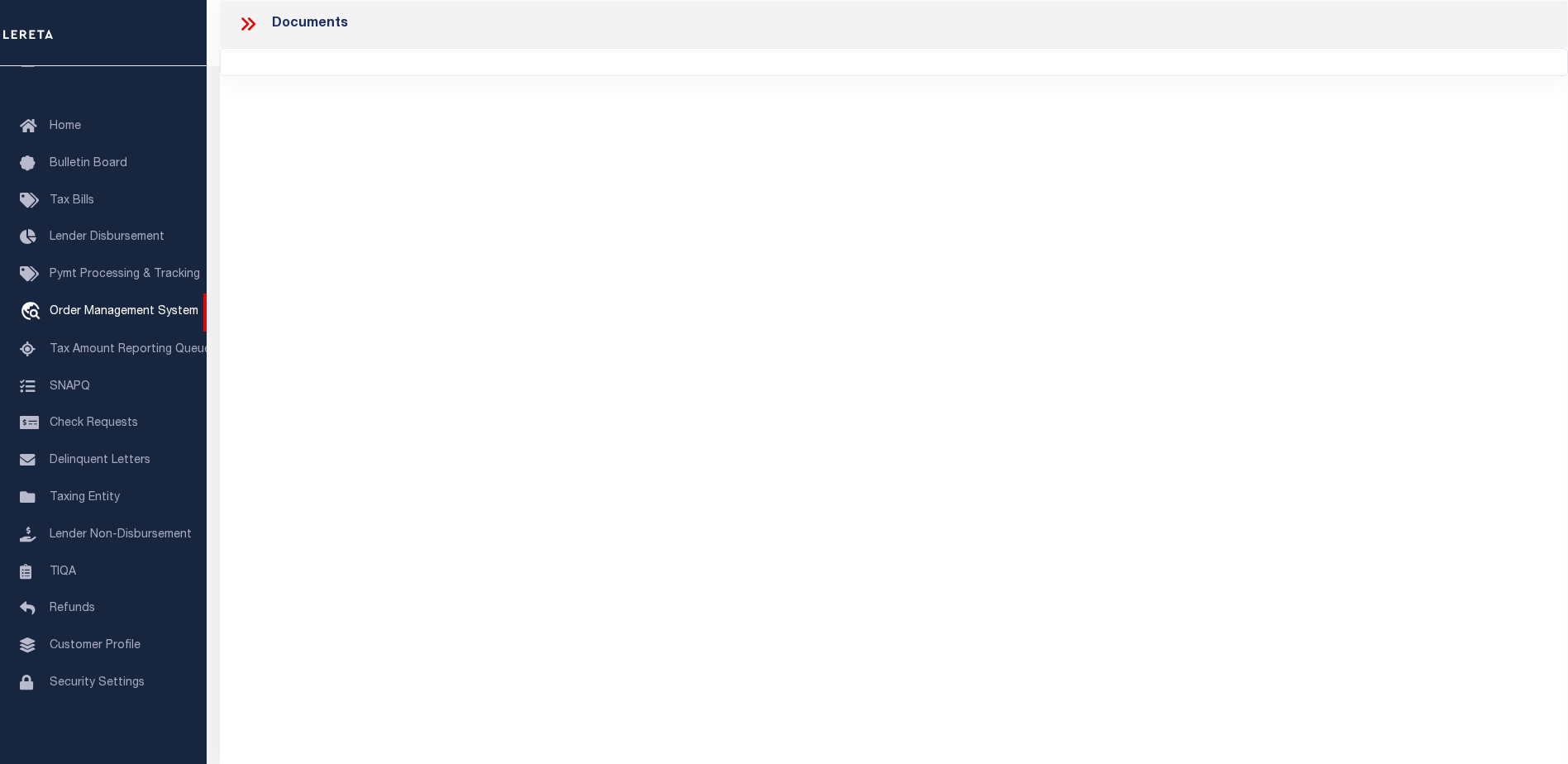
click at [238, 15] on icon at bounding box center [248, 23] width 21 height 21
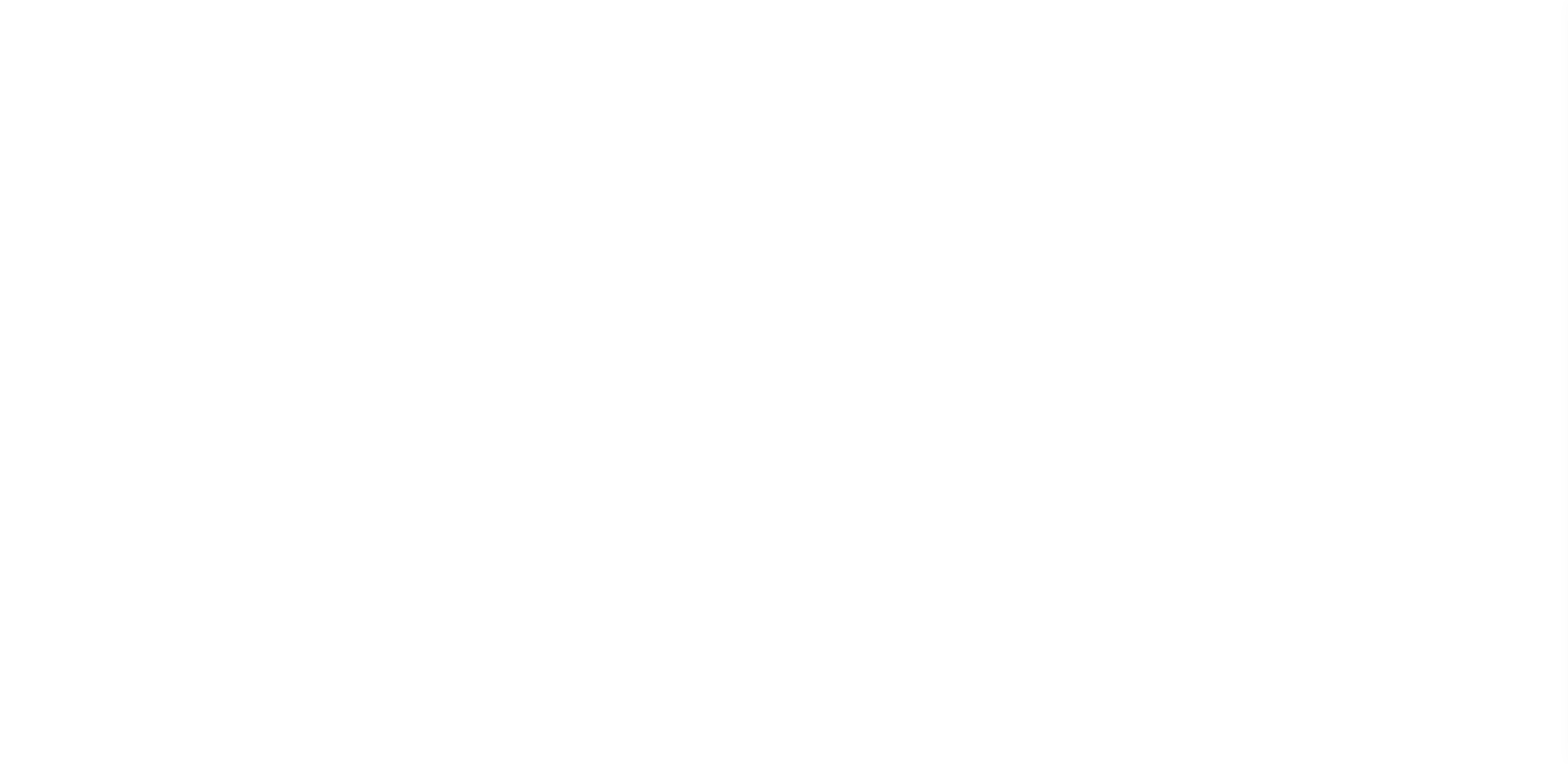
select select "NonEscrow"
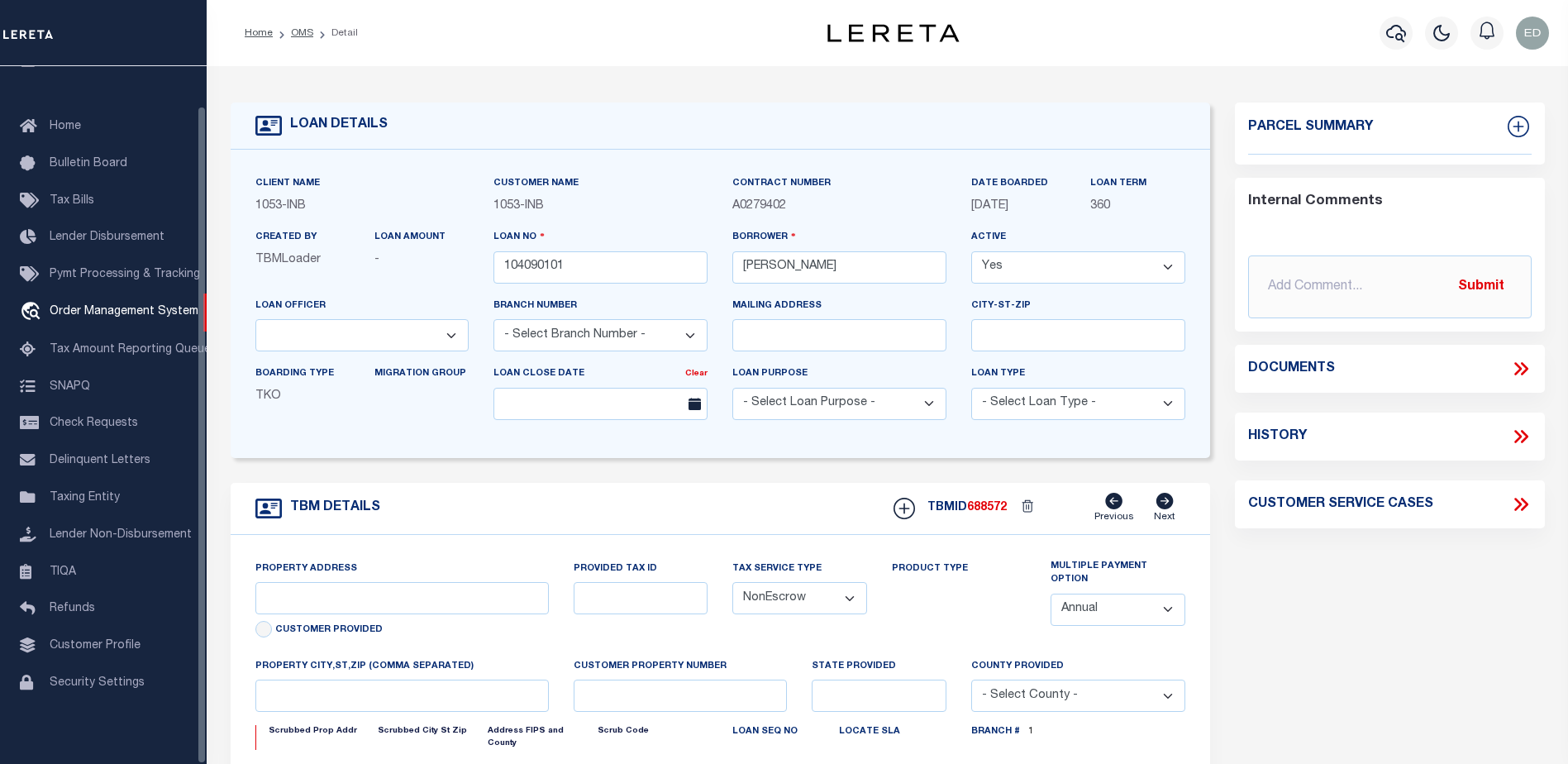
select select "91"
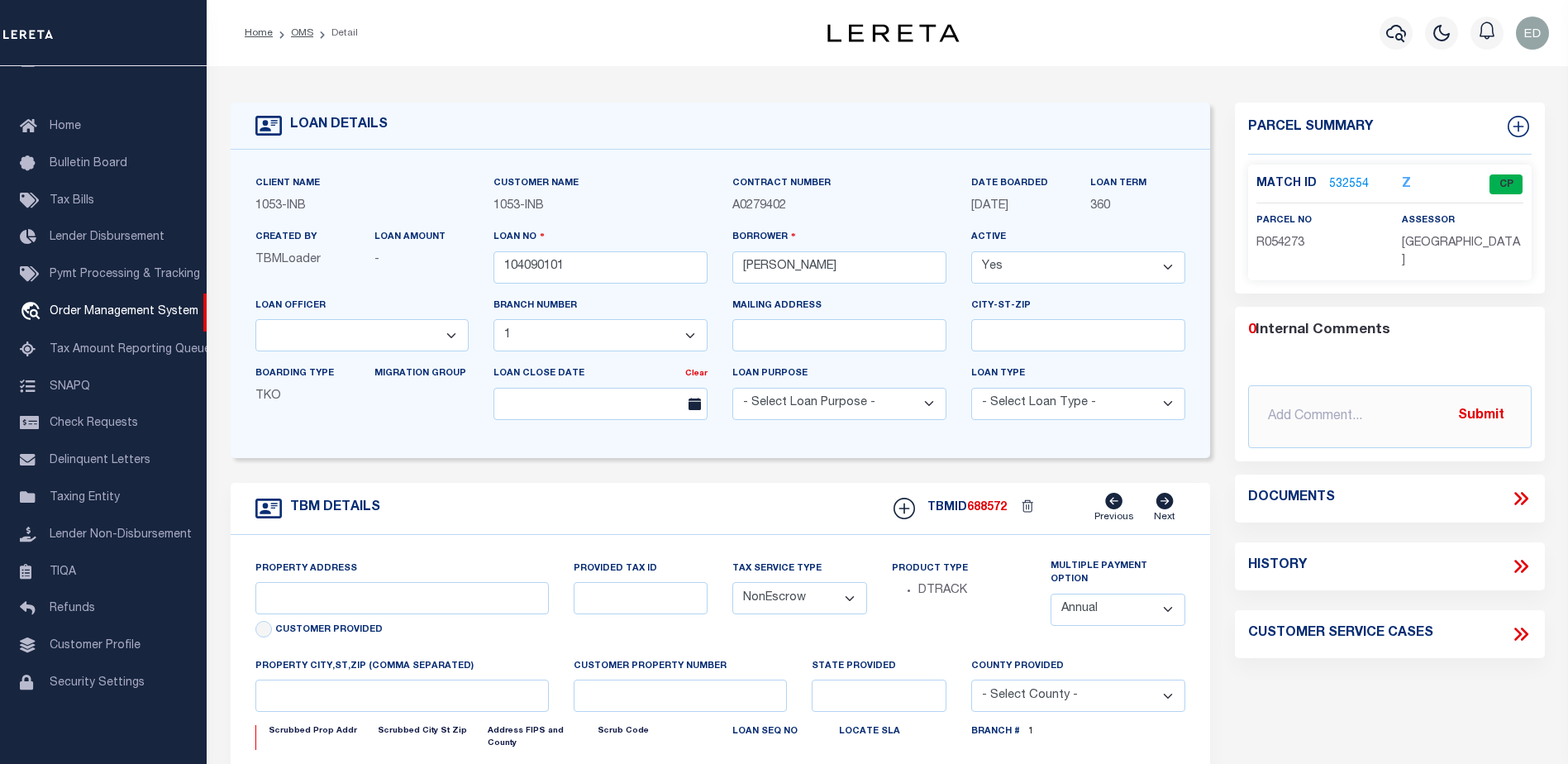
select select "250"
type input "100 BACHELOR RIDGE TRAIL #3305"
type input "R054273"
type input "AVON CO"
type input "CO"
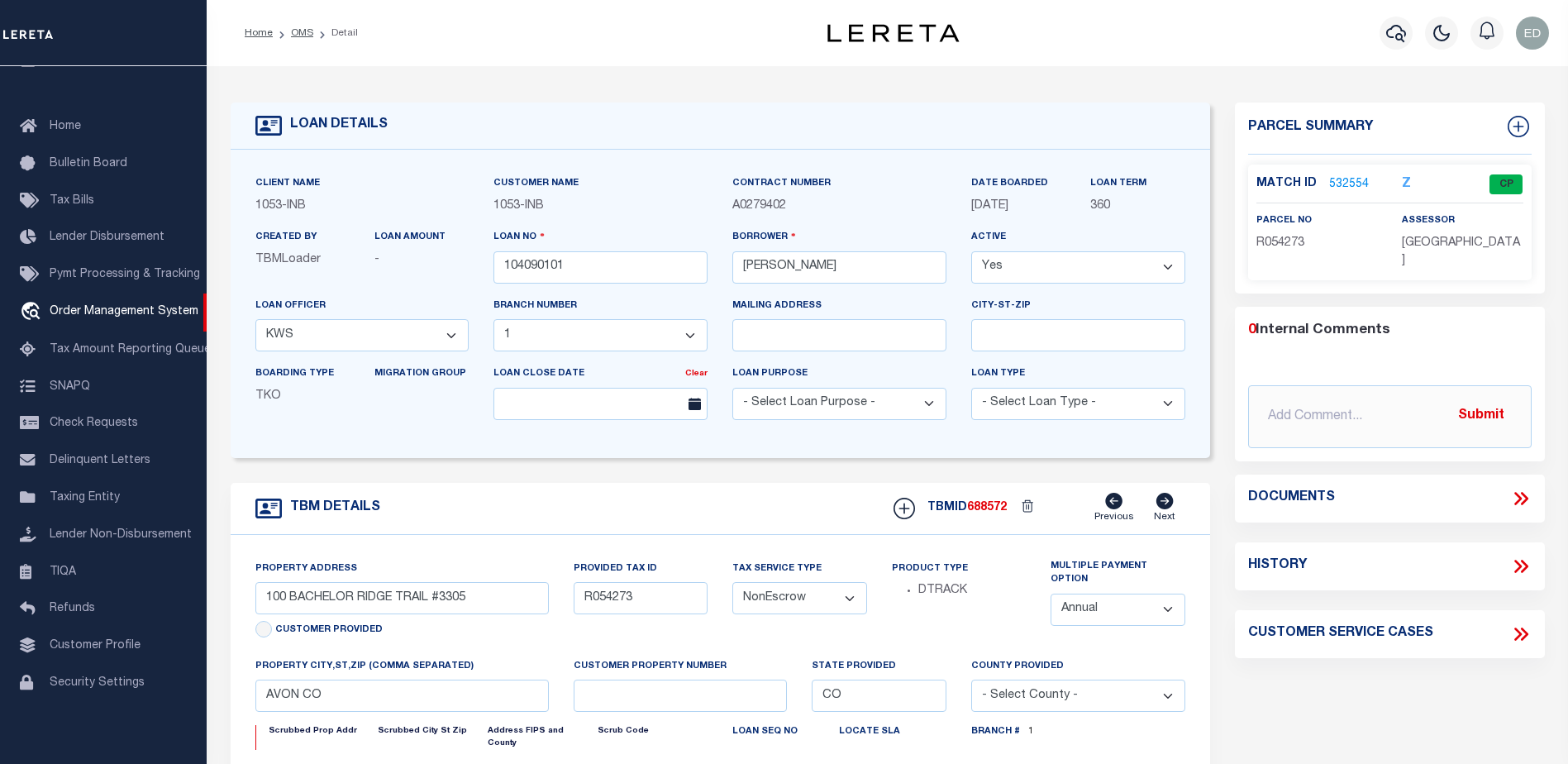
select select
type textarea "-210514217007"
type textarea "TAXES NOT DUE IN [US_STATE] UNTIL [DATE]"
select select "2"
click at [1524, 488] on icon at bounding box center [1520, 498] width 21 height 21
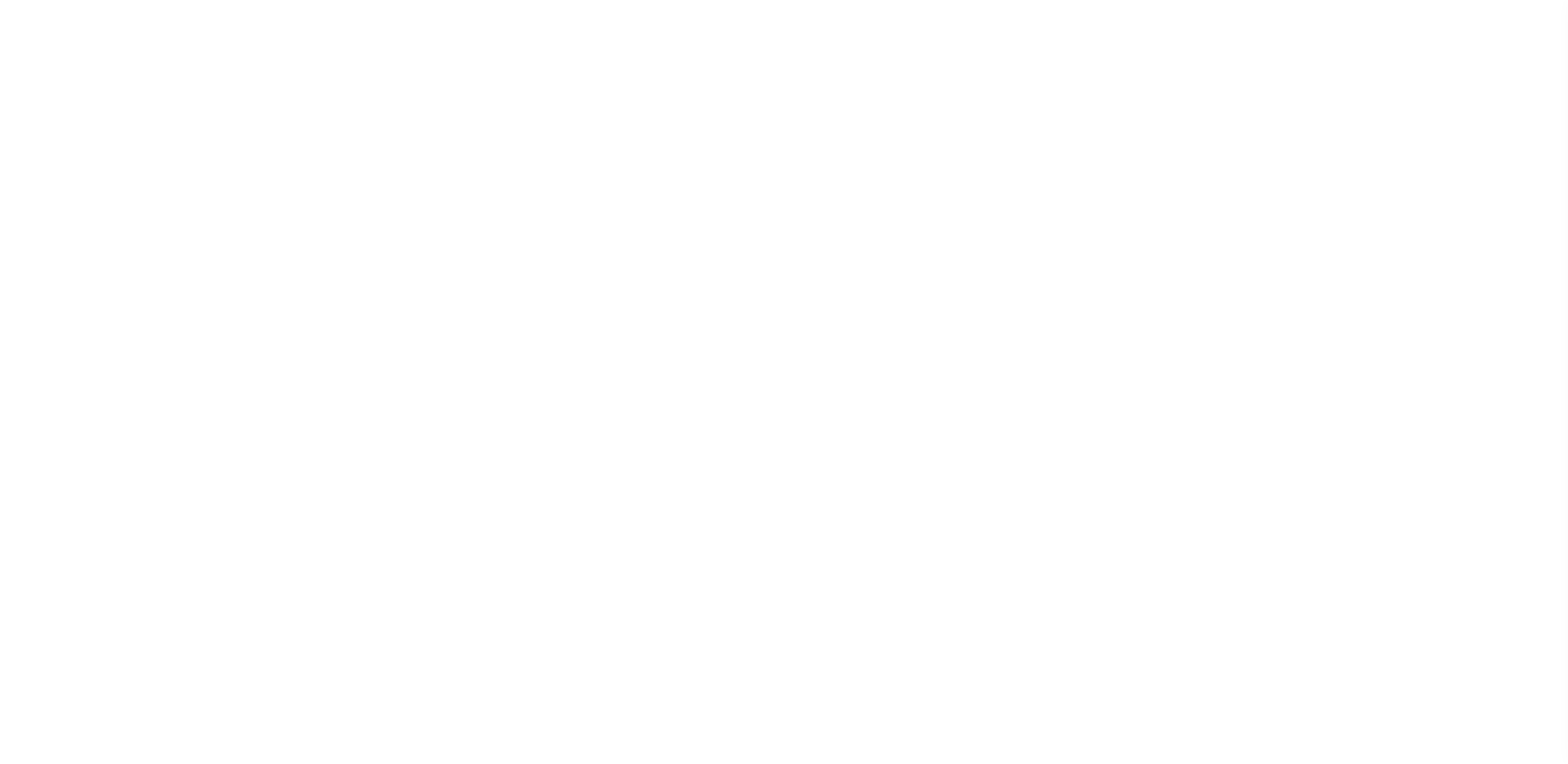
select select "91"
select select "NonEscrow"
type input "100 BACHELOR RIDGE TRAIL #3305"
type input "R054273"
type input "AVON CO"
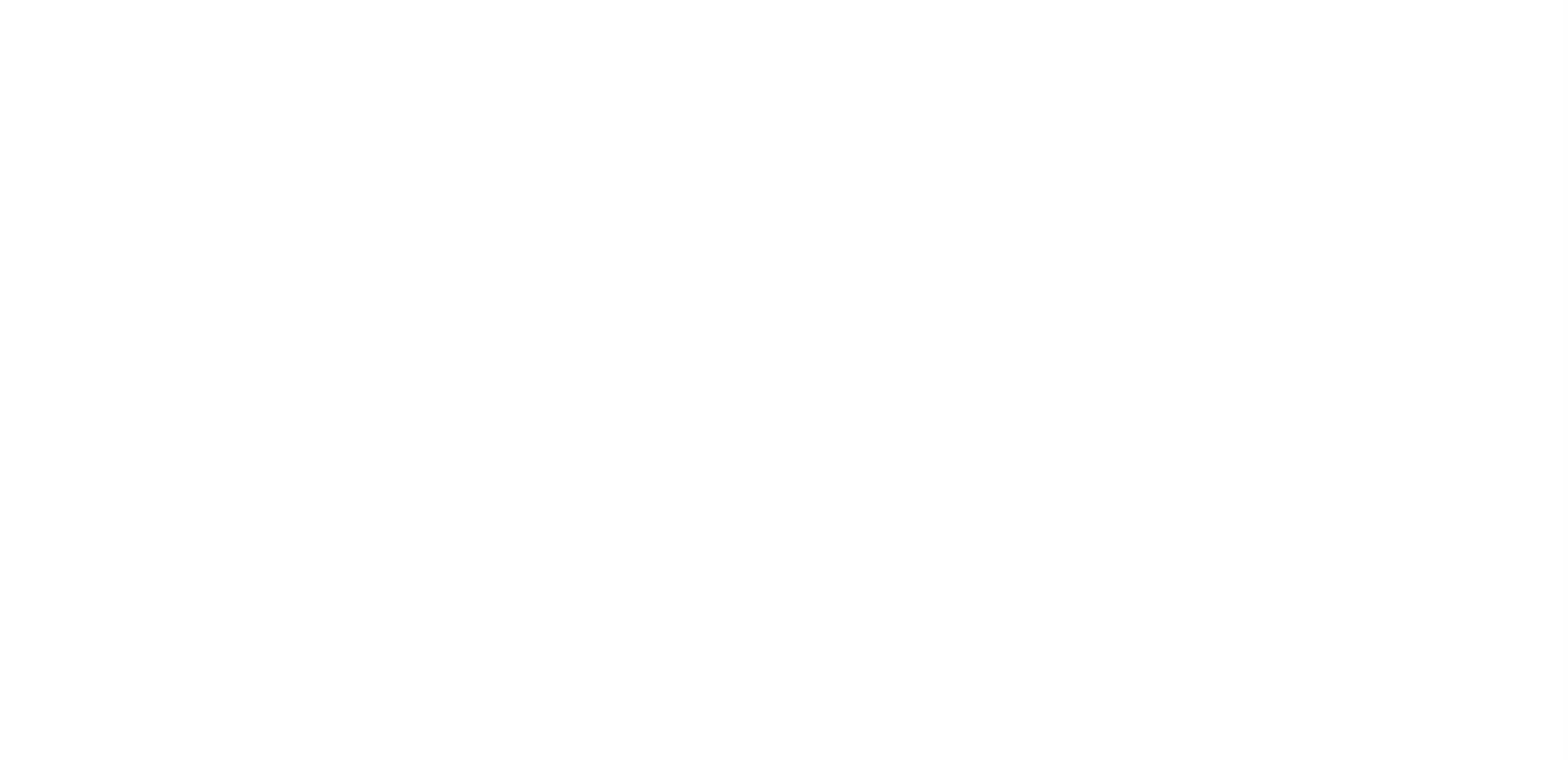
type input "CO"
select select
type textarea "-210514217007"
type textarea "TAXES NOT DUE IN [US_STATE] UNTIL [DATE]"
select select "2"
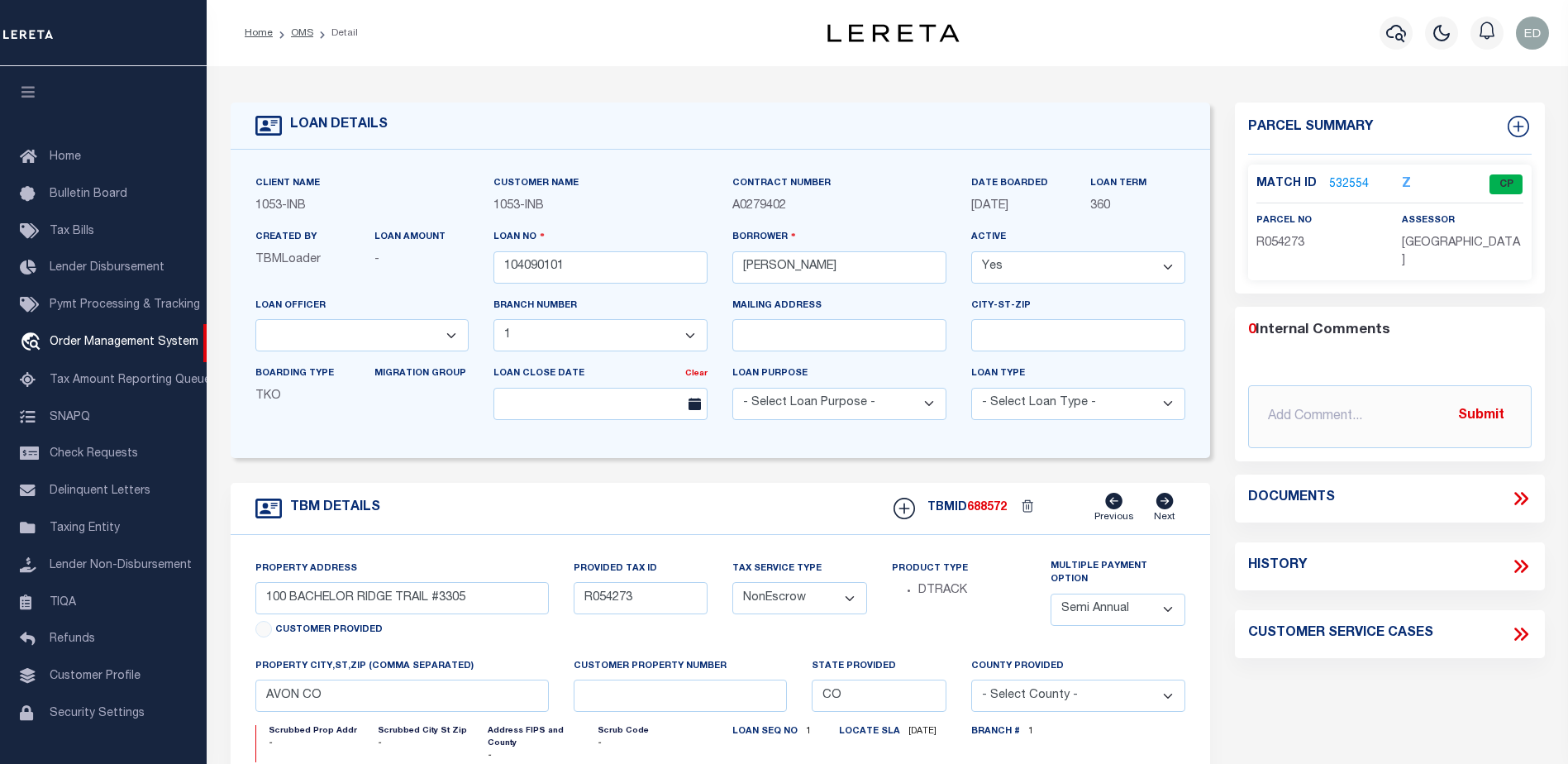
select select "250"
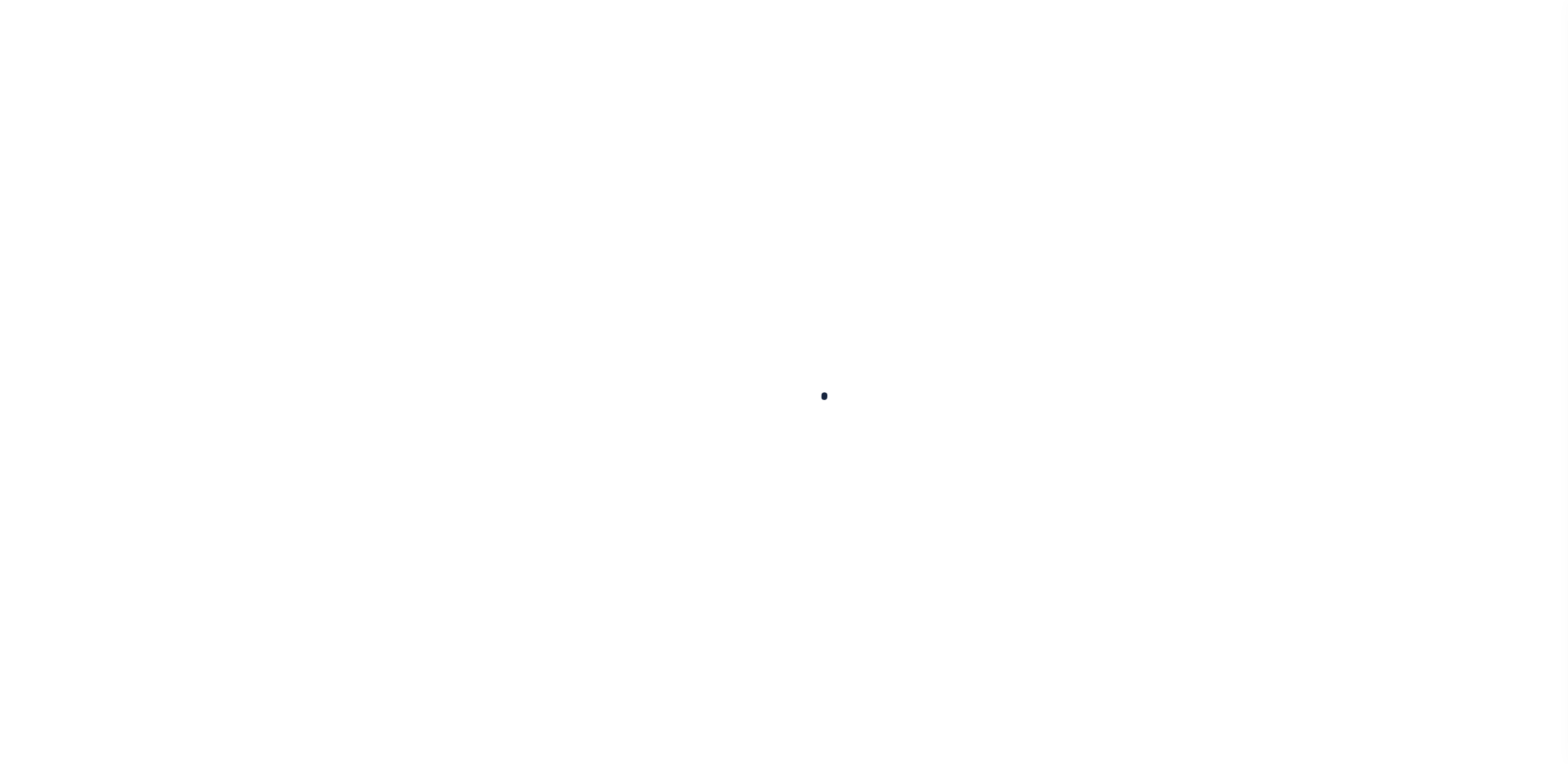
type input "104090101"
type input "[PERSON_NAME]"
select select
select select "NonEscrow"
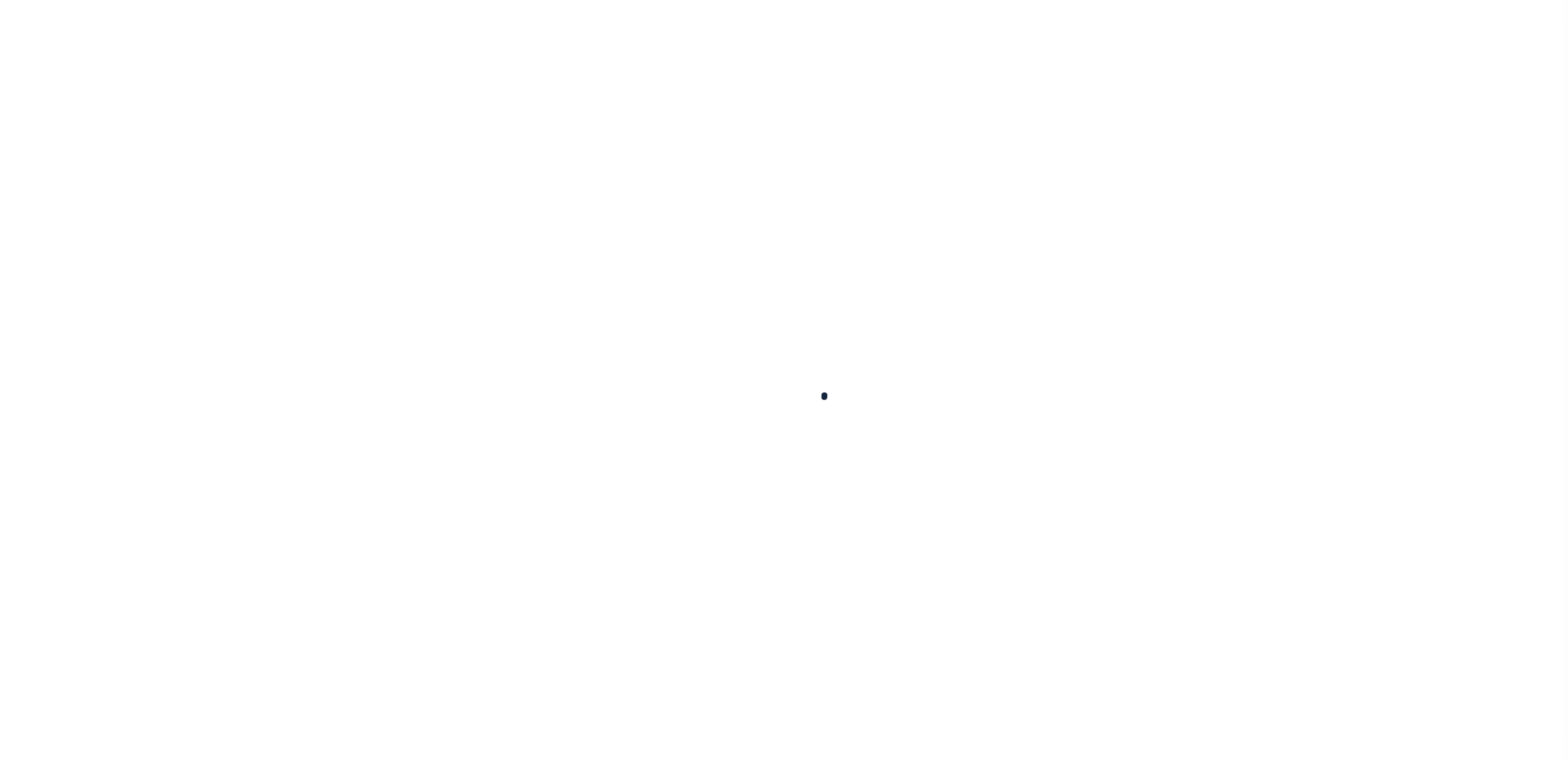
scroll to position [41, 0]
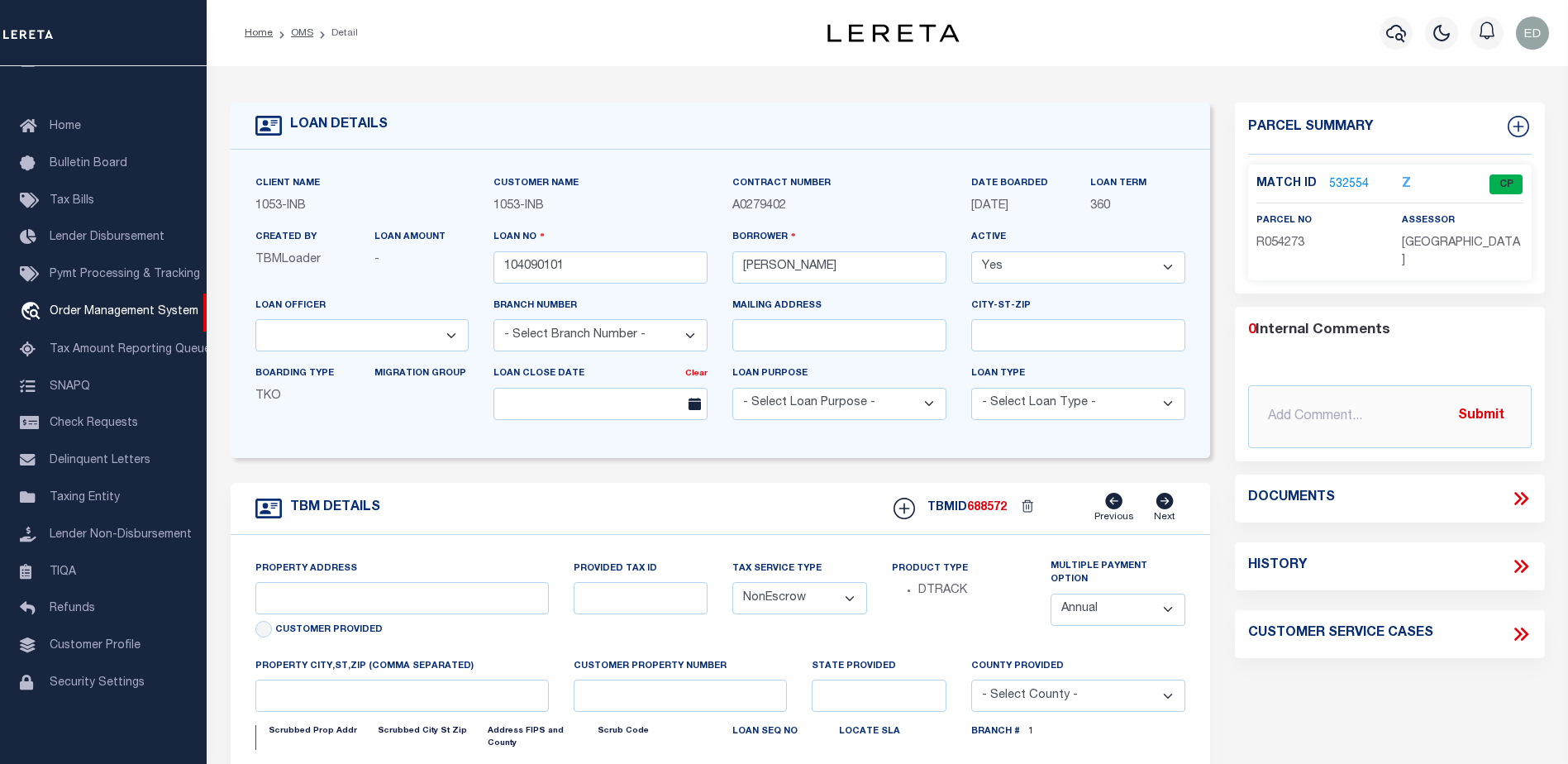
select select "91"
type input "100 BACHELOR RIDGE TRAIL #3305"
type input "R054273"
type input "AVON CO"
type input "CO"
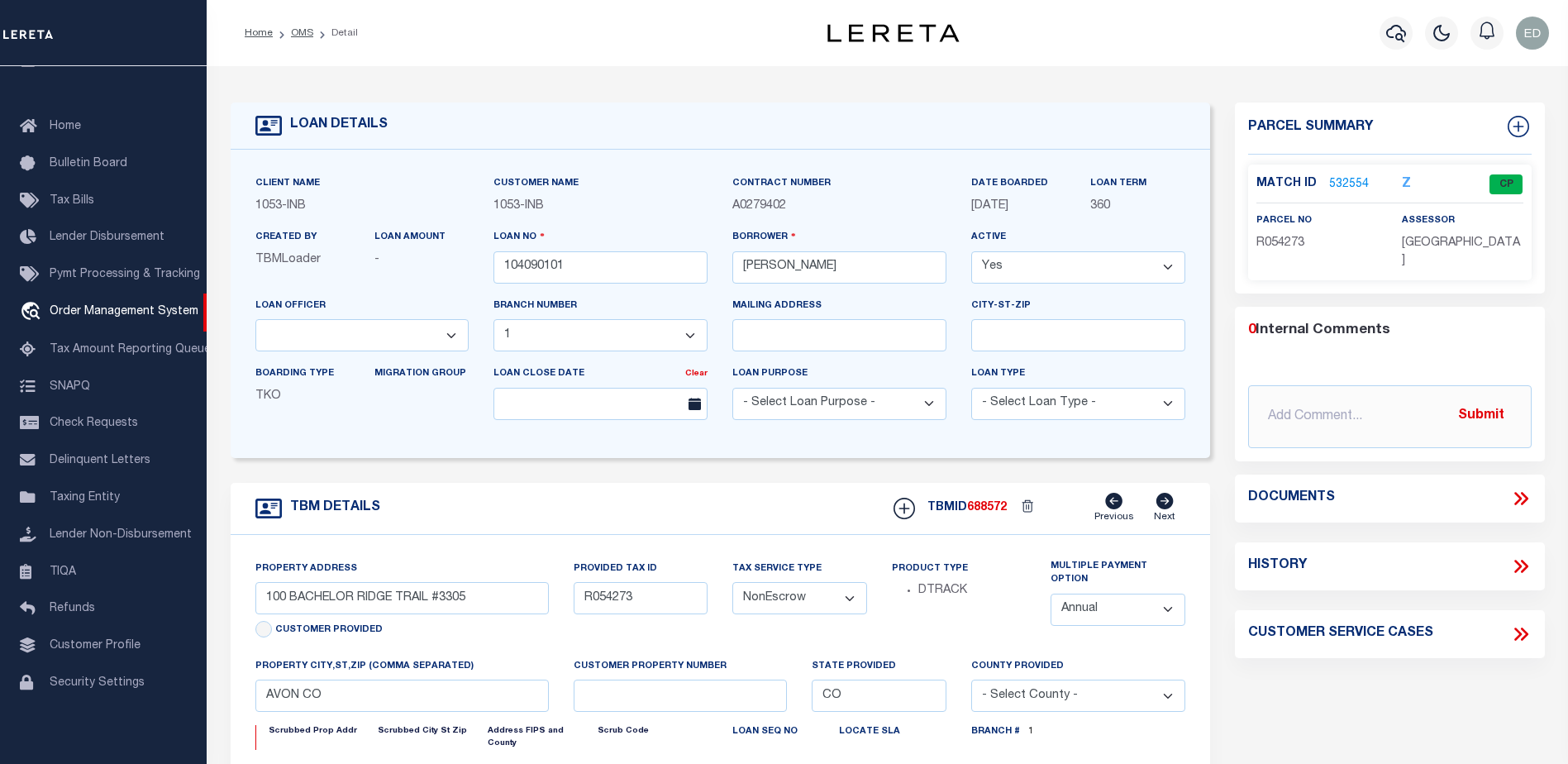
select select
type textarea "-210514217007"
type textarea "TAXES NOT DUE IN [US_STATE] UNTIL [DATE]"
select select "250"
select select "2"
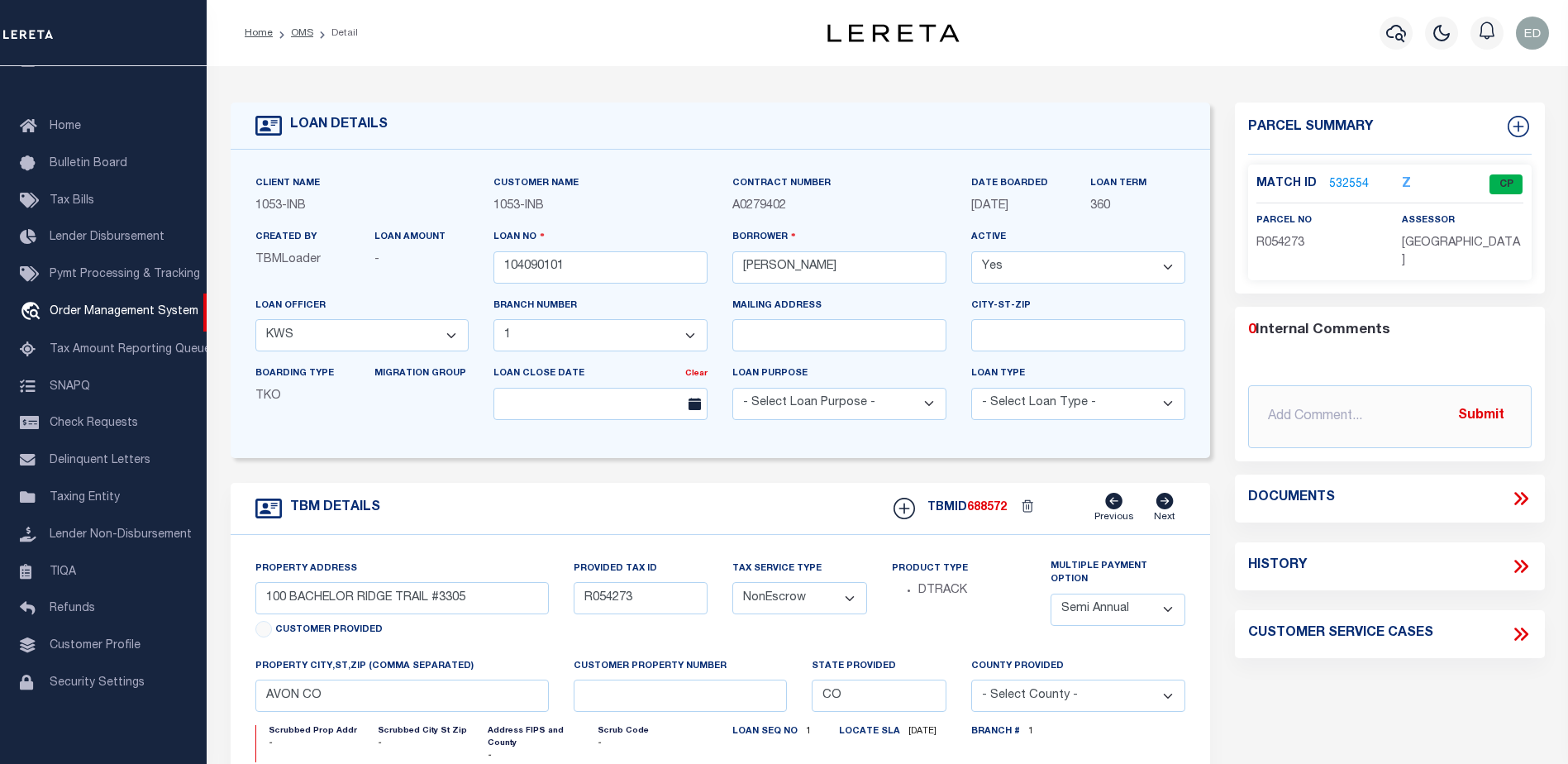
click at [1521, 488] on icon at bounding box center [1520, 498] width 21 height 21
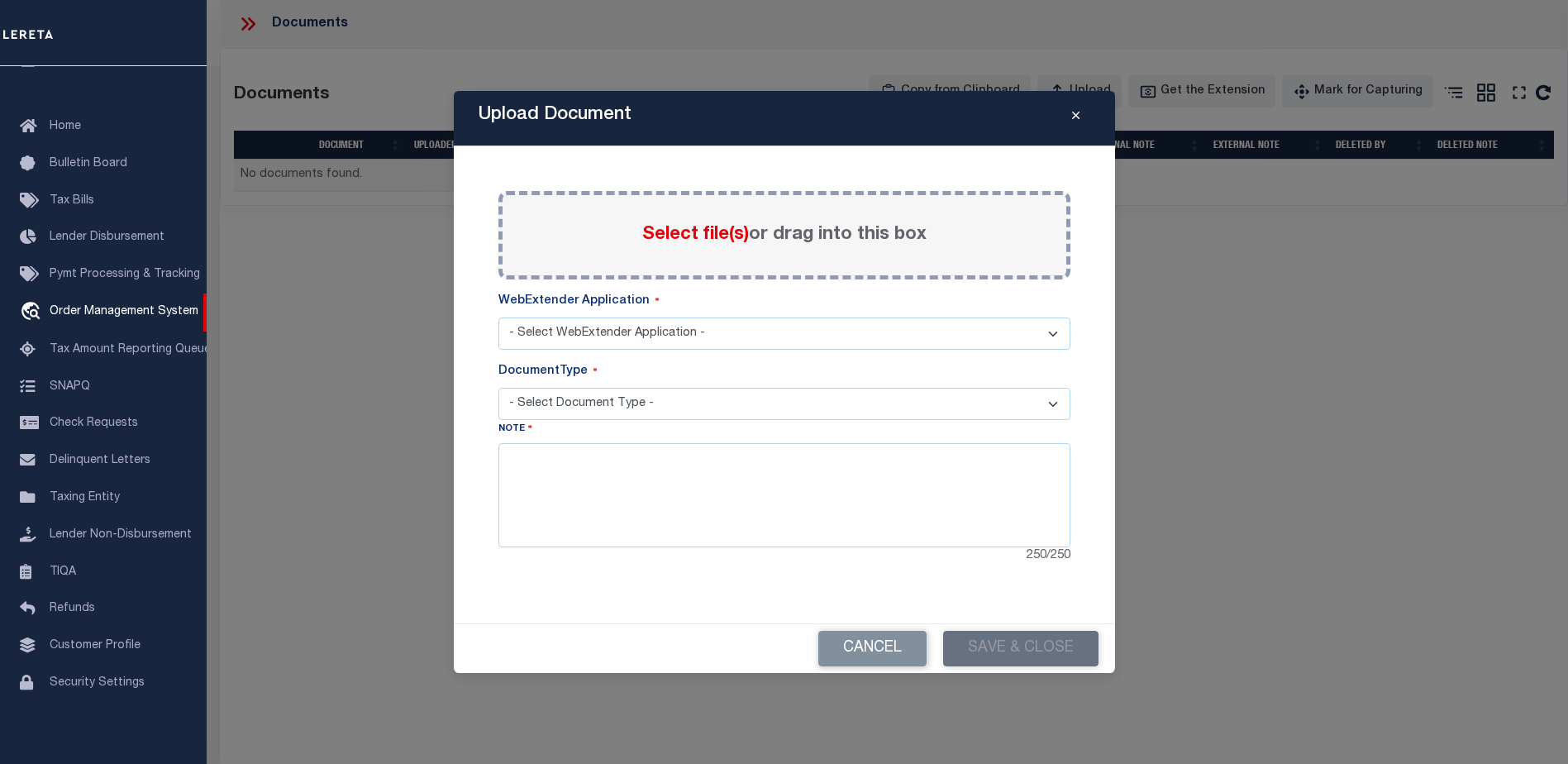
click at [1072, 119] on icon "Close" at bounding box center [1076, 115] width 7 height 12
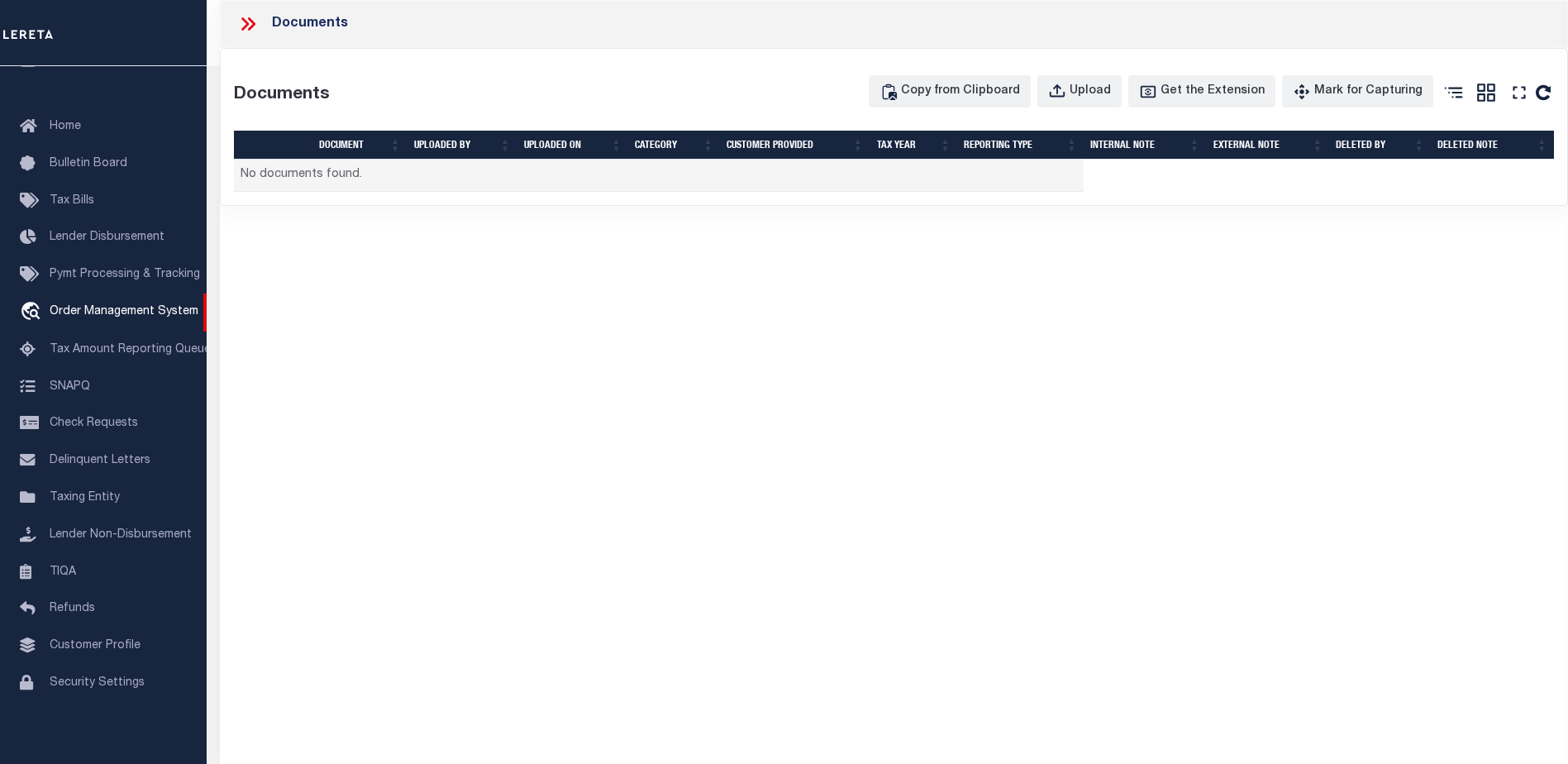
click at [253, 22] on icon at bounding box center [252, 24] width 7 height 13
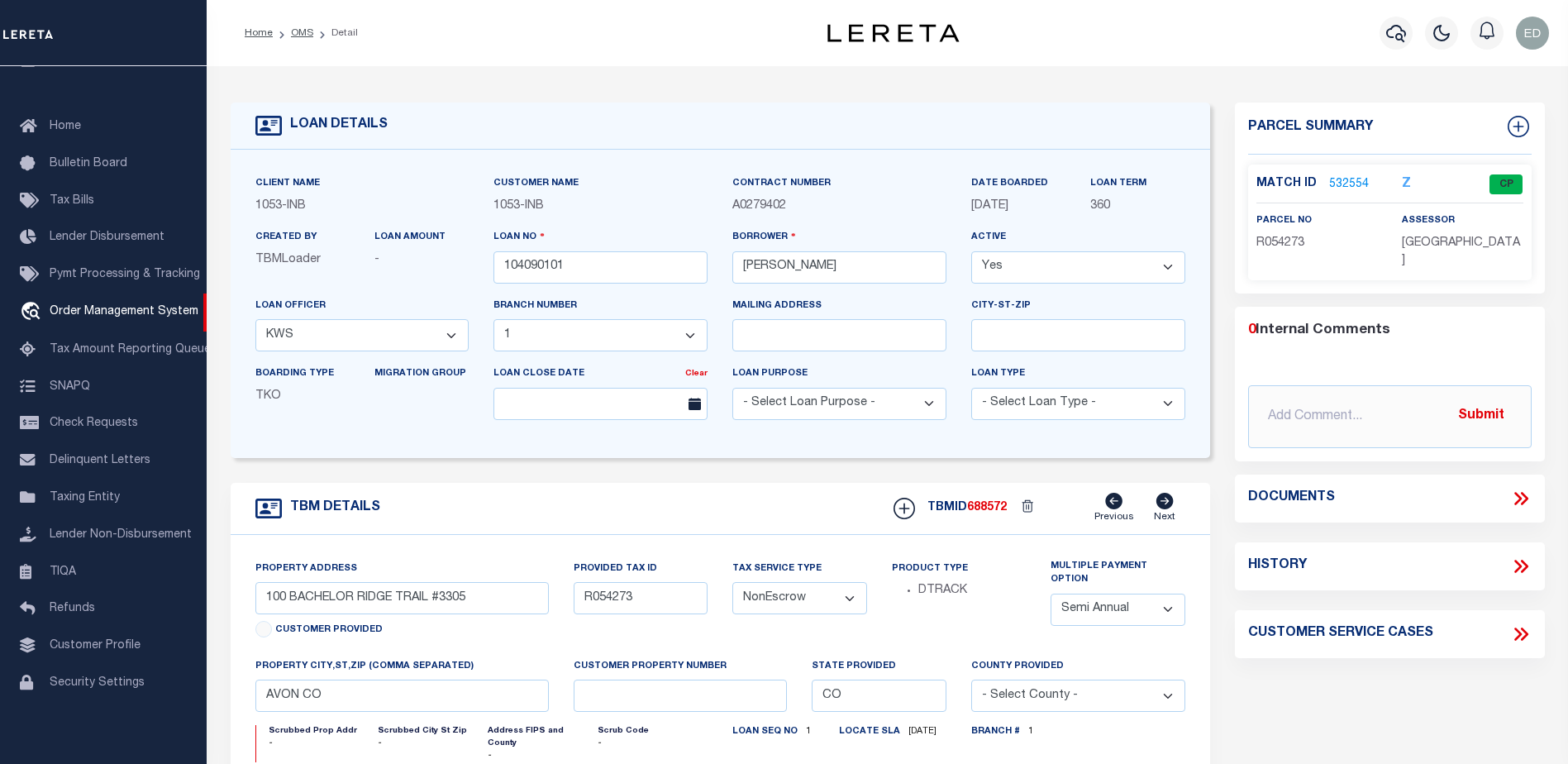
click at [1521, 492] on icon at bounding box center [1524, 499] width 7 height 13
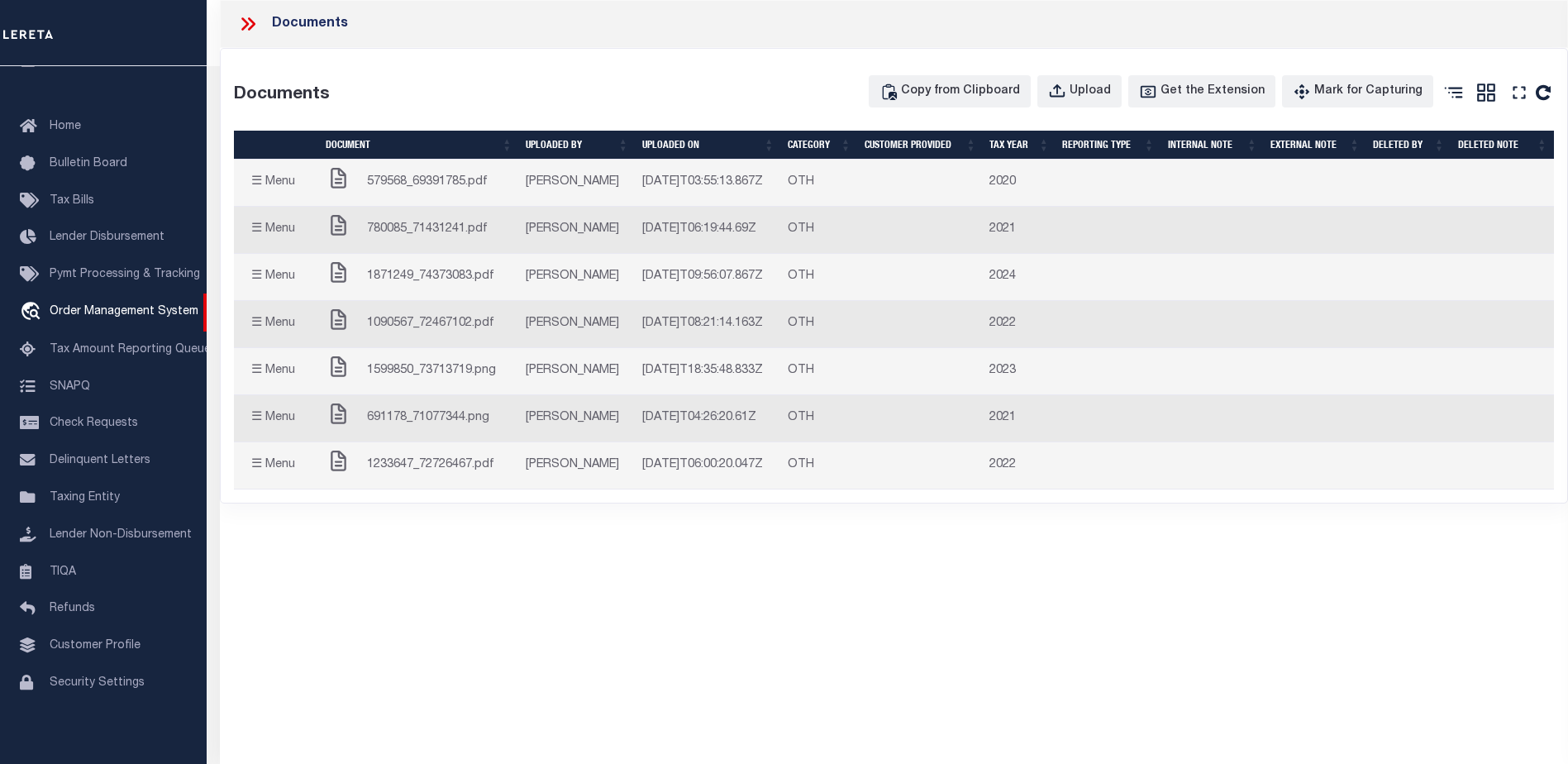
click at [252, 27] on icon at bounding box center [252, 24] width 7 height 13
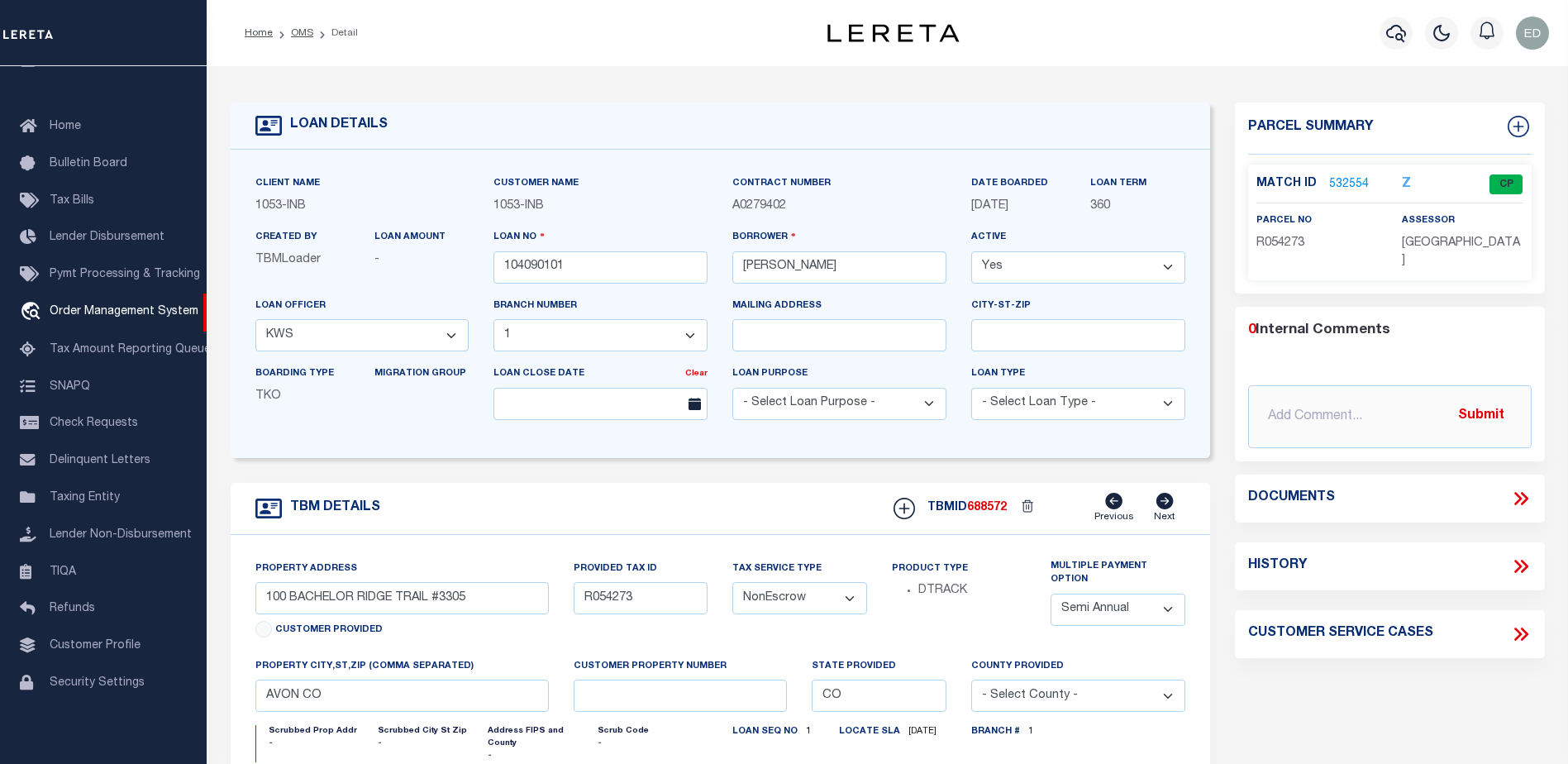
click at [1342, 178] on link "532554" at bounding box center [1349, 184] width 40 height 18
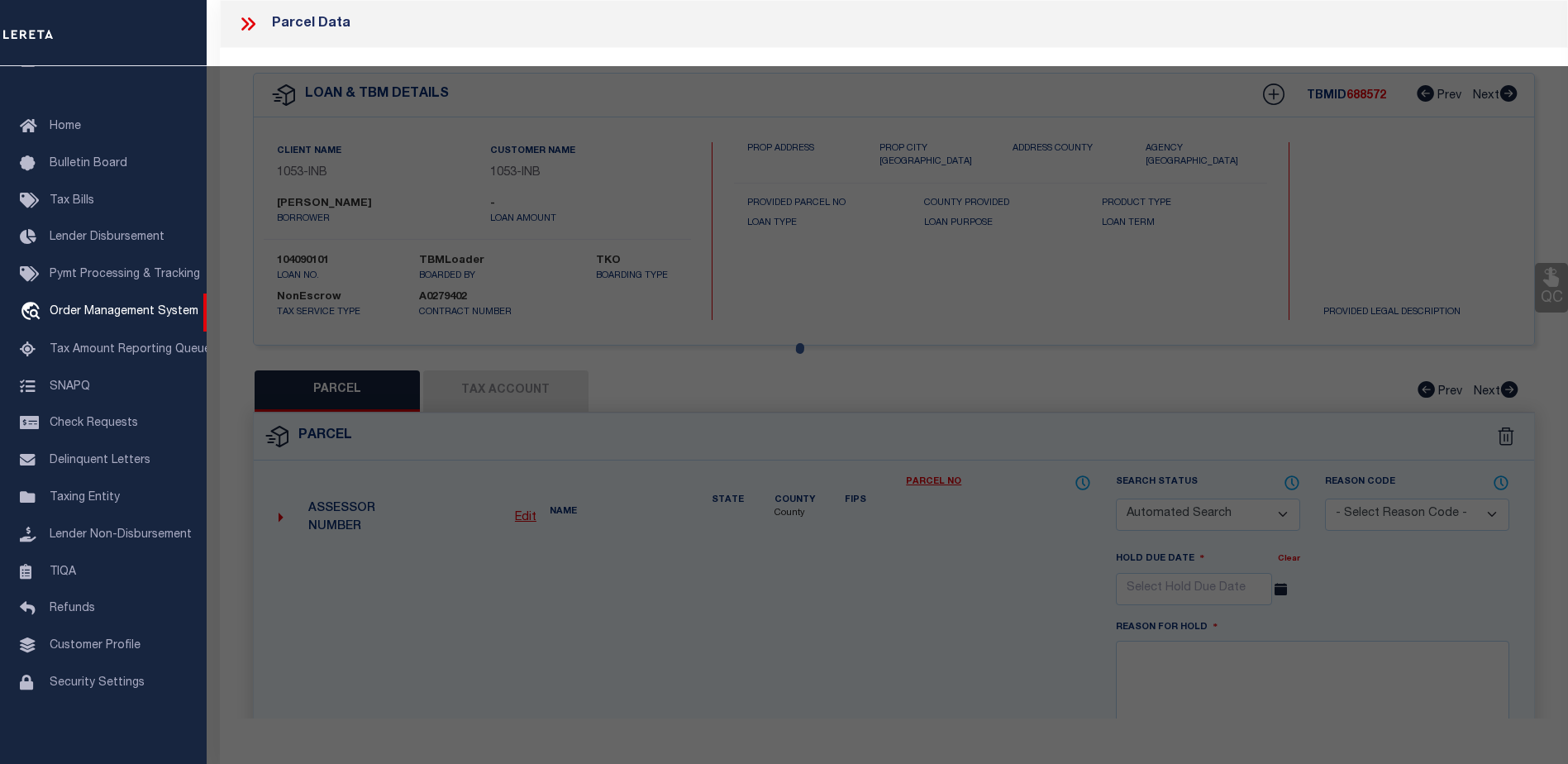
checkbox input "false"
select select "CP"
type input "[PERSON_NAME] DEV CO INC"
type input "000100 BACHELOR RIDGE #3305"
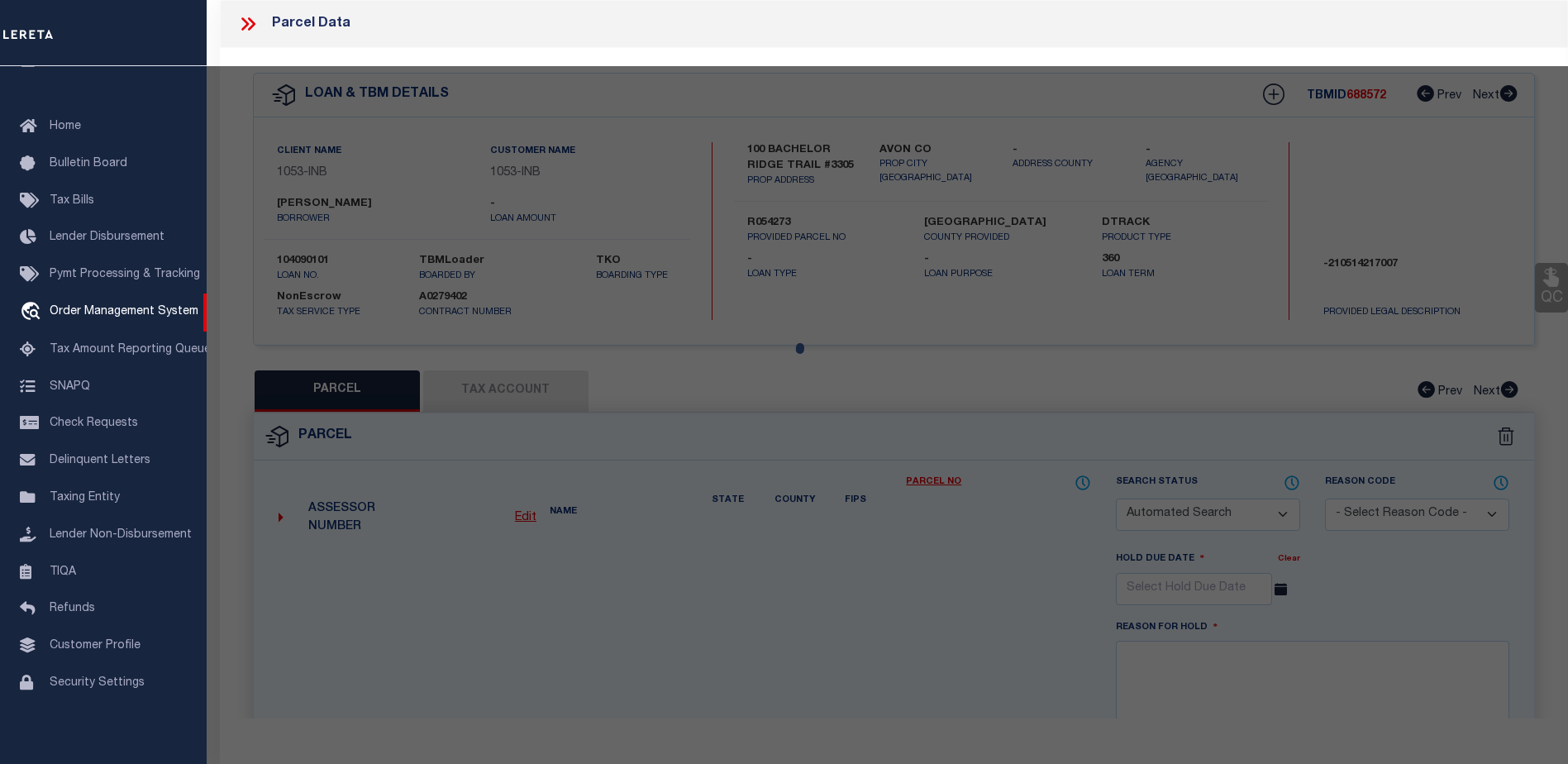
type input "CO"
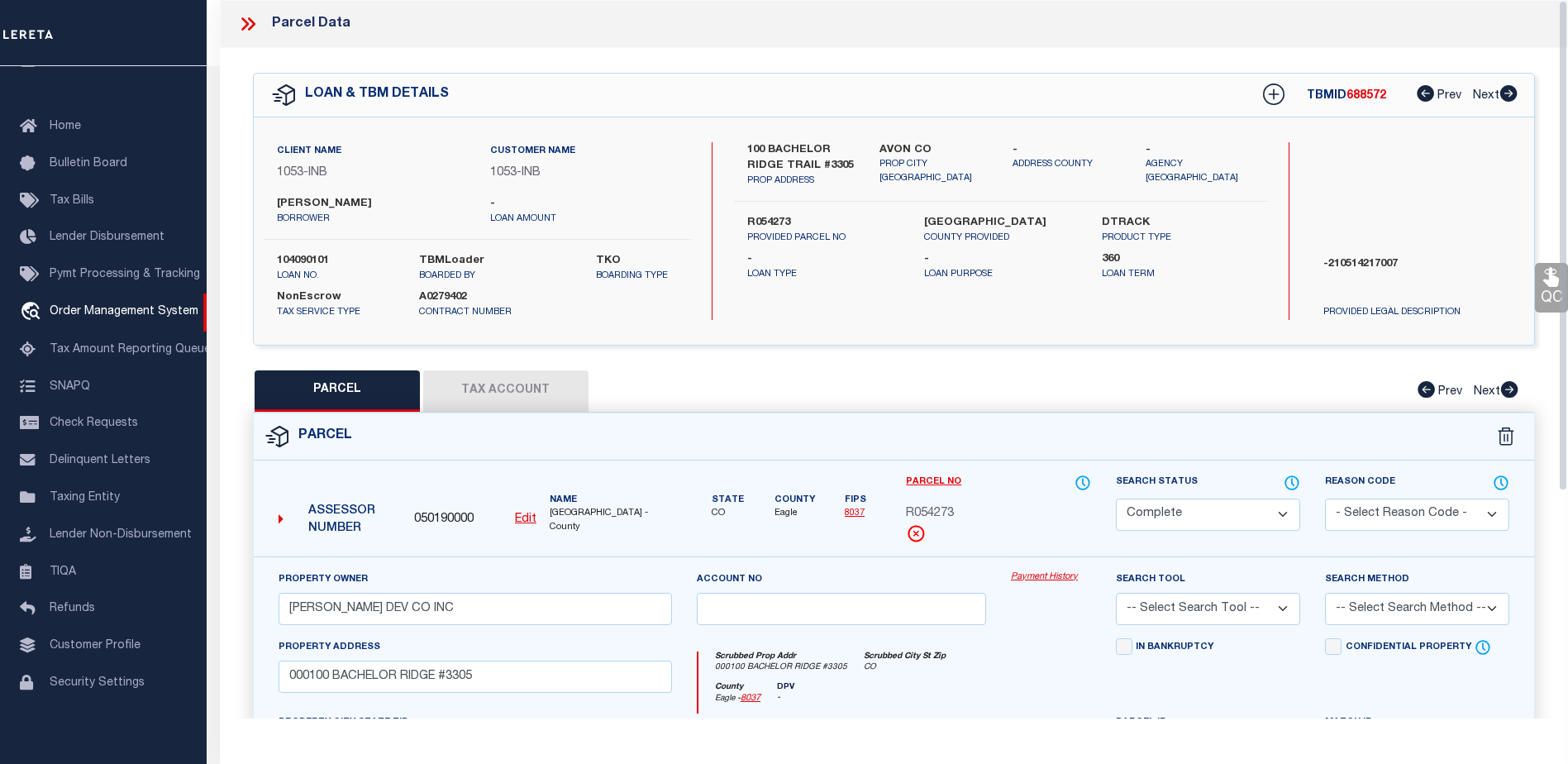
click at [510, 390] on button "Tax Account" at bounding box center [505, 391] width 165 height 41
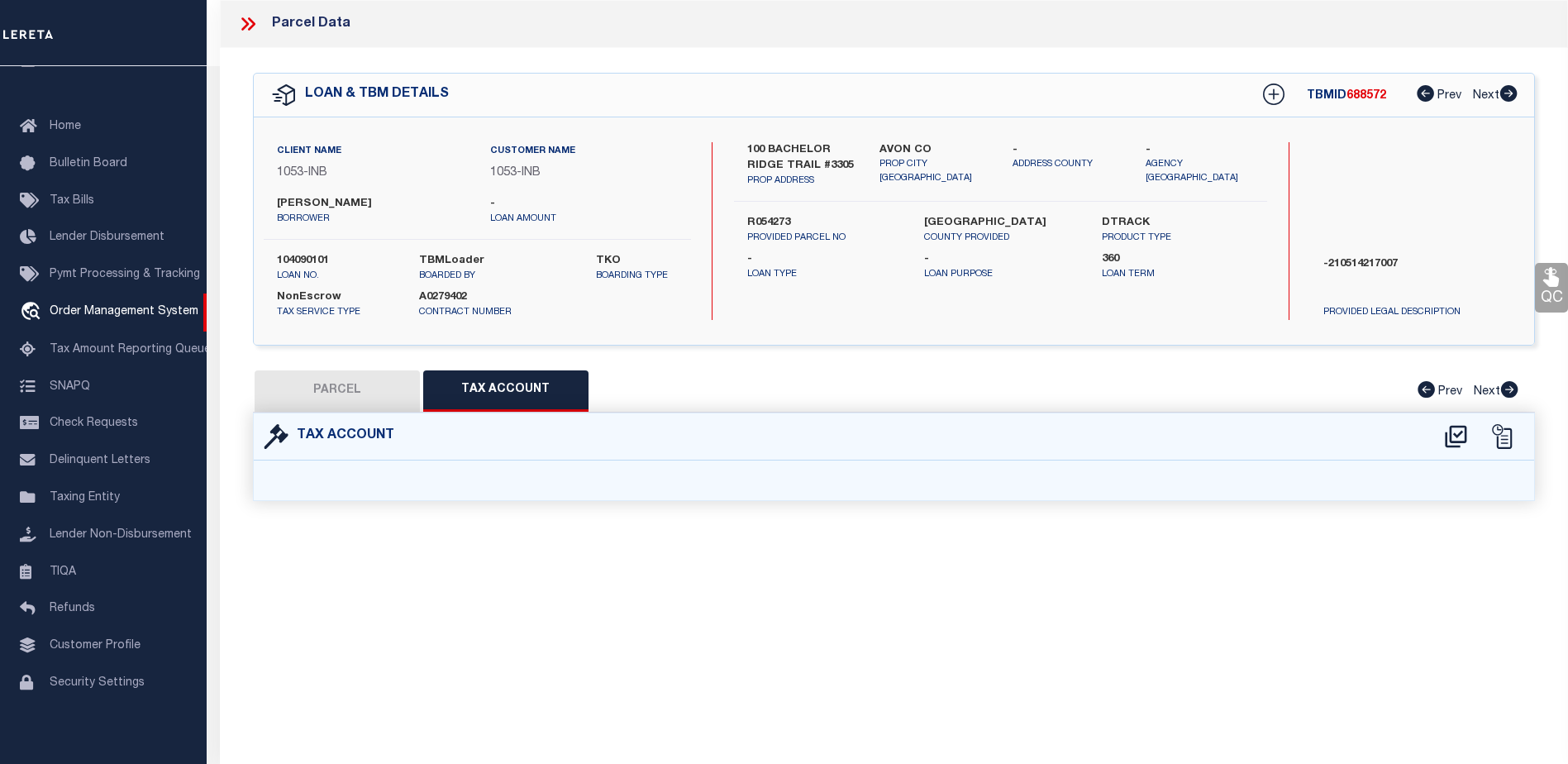
select select "100"
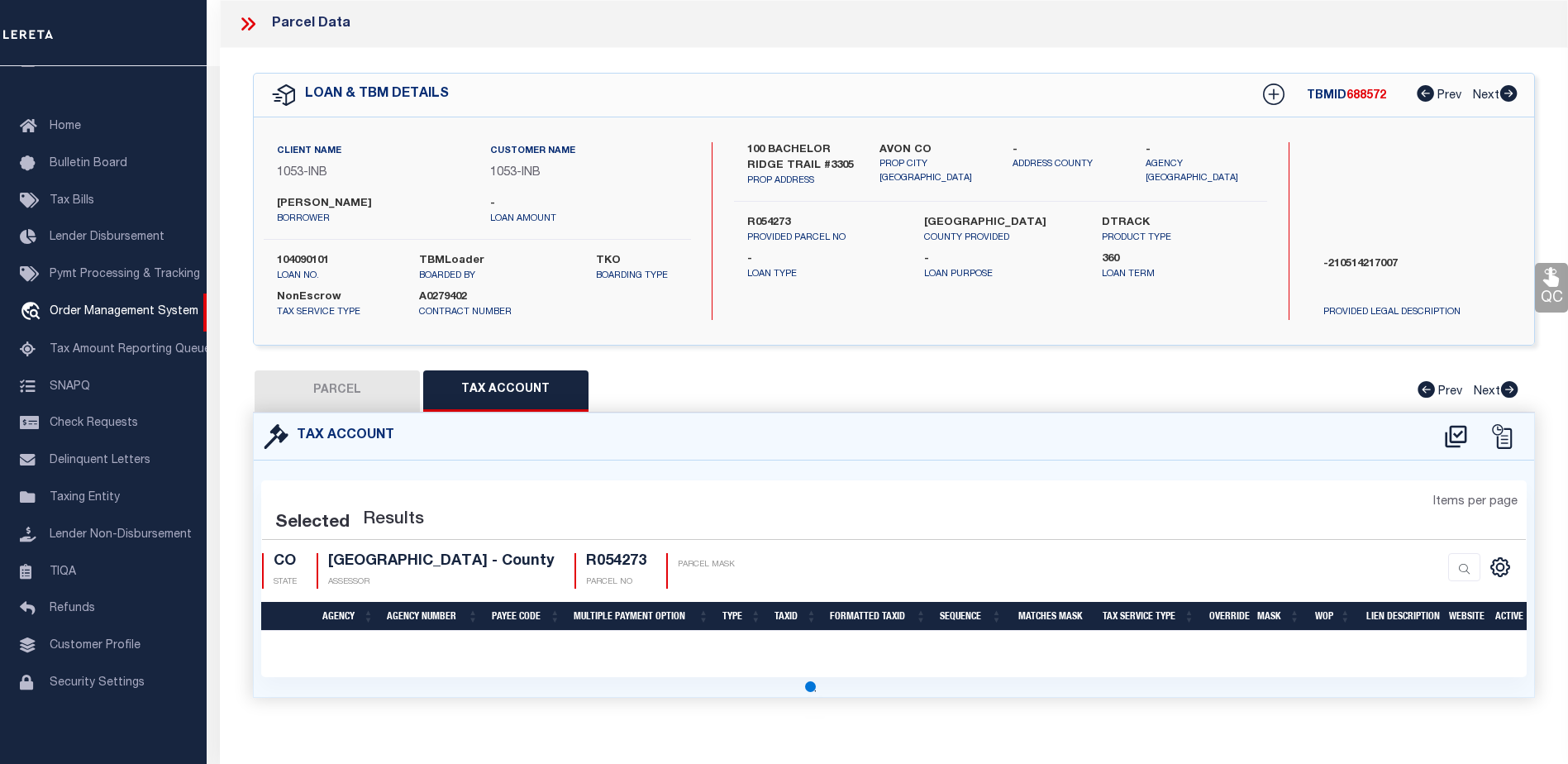
select select "100"
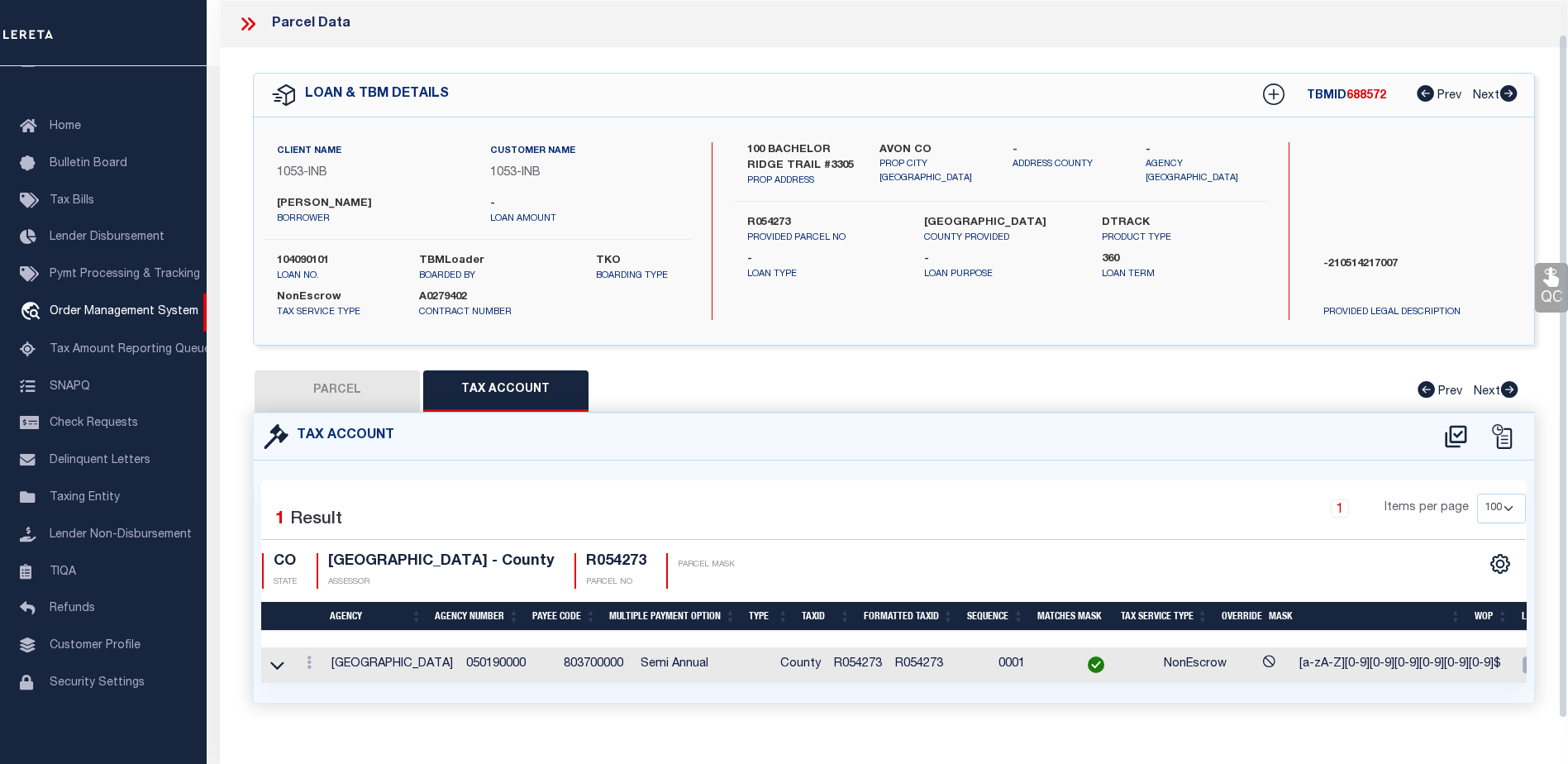
scroll to position [35, 0]
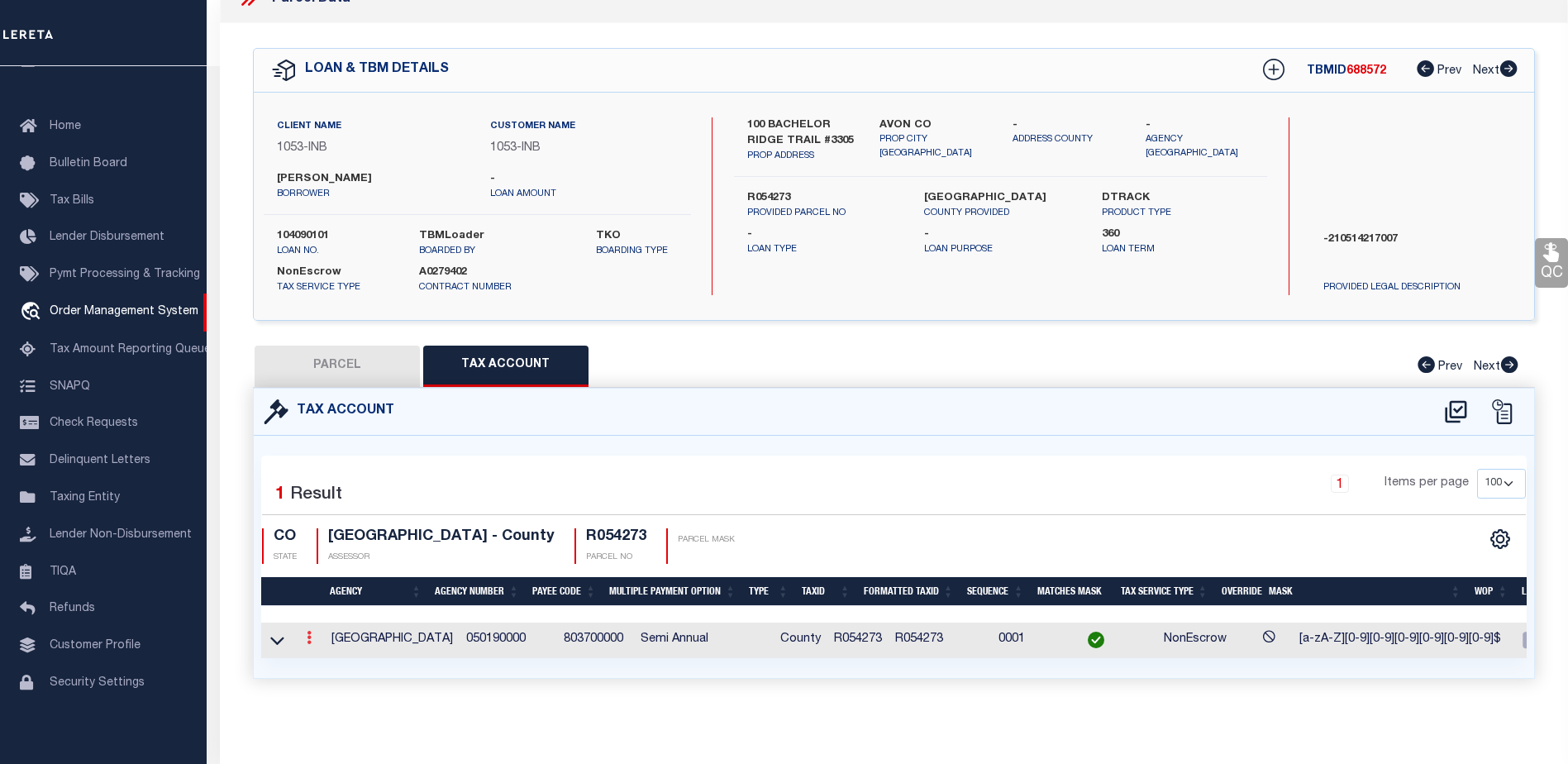
click at [308, 633] on icon at bounding box center [309, 638] width 5 height 13
click at [310, 632] on icon at bounding box center [309, 638] width 5 height 13
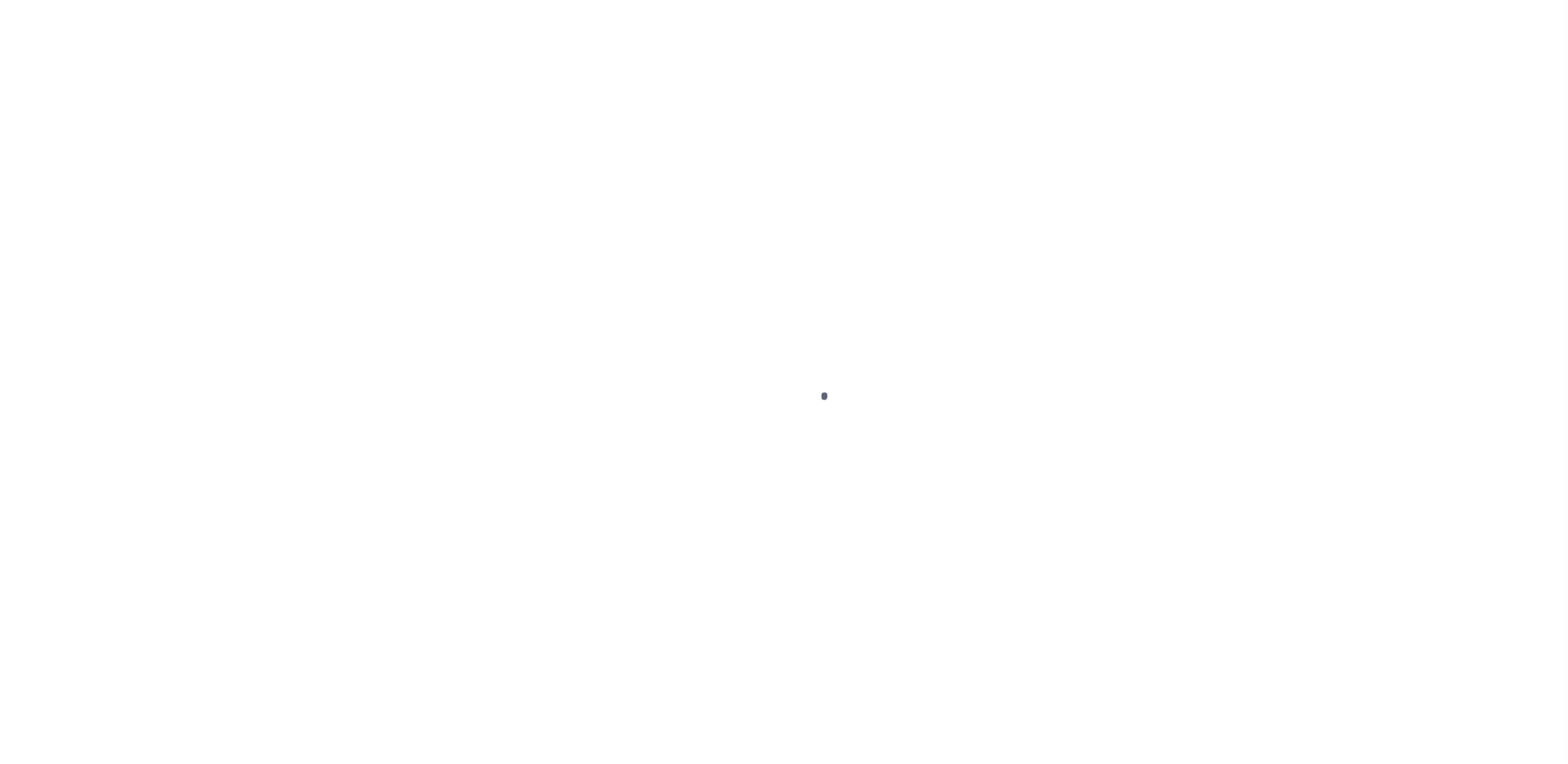
type input "104090101"
type input "[PERSON_NAME]"
select select
select select "NonEscrow"
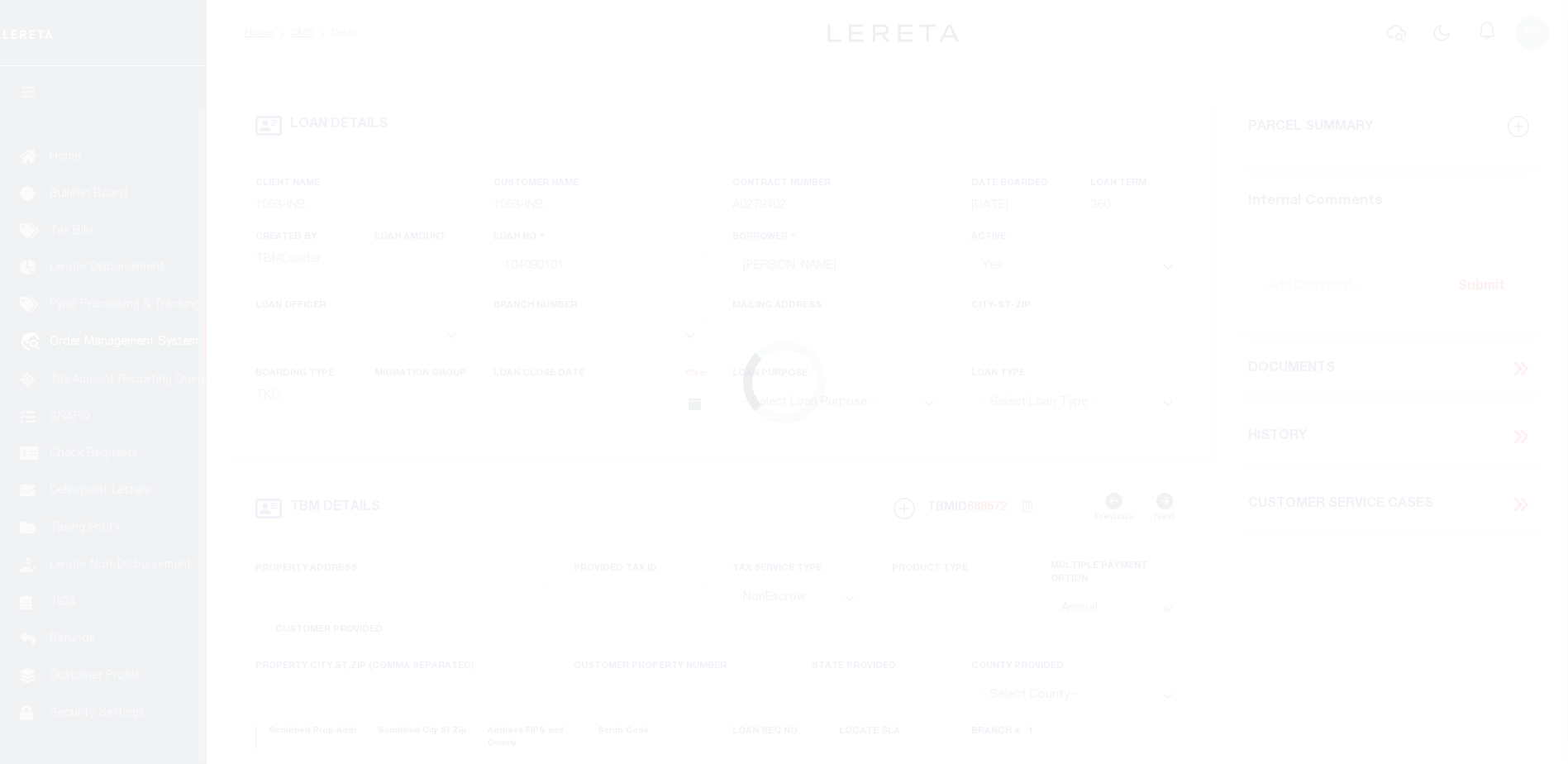
scroll to position [41, 0]
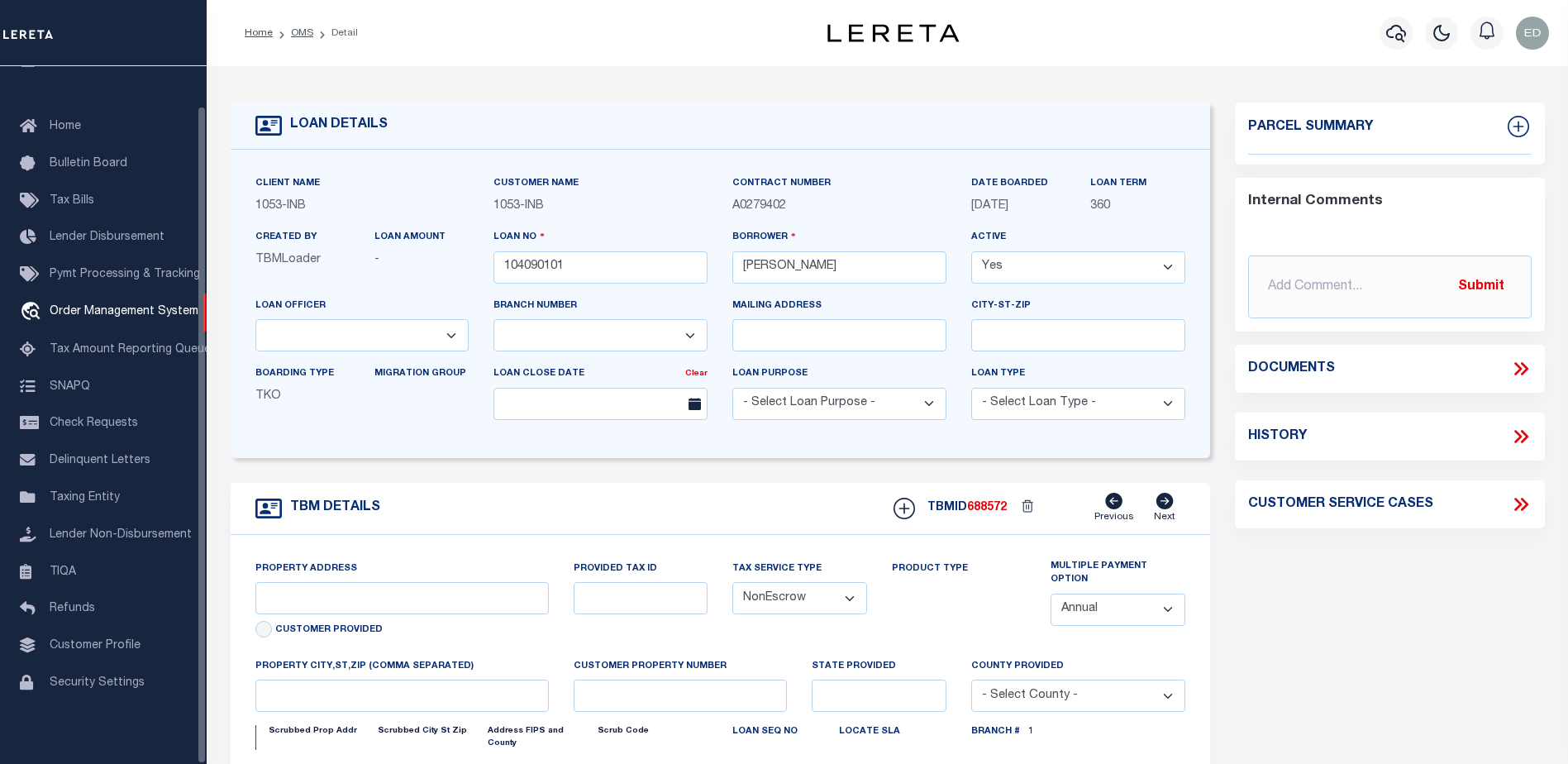
select select "91"
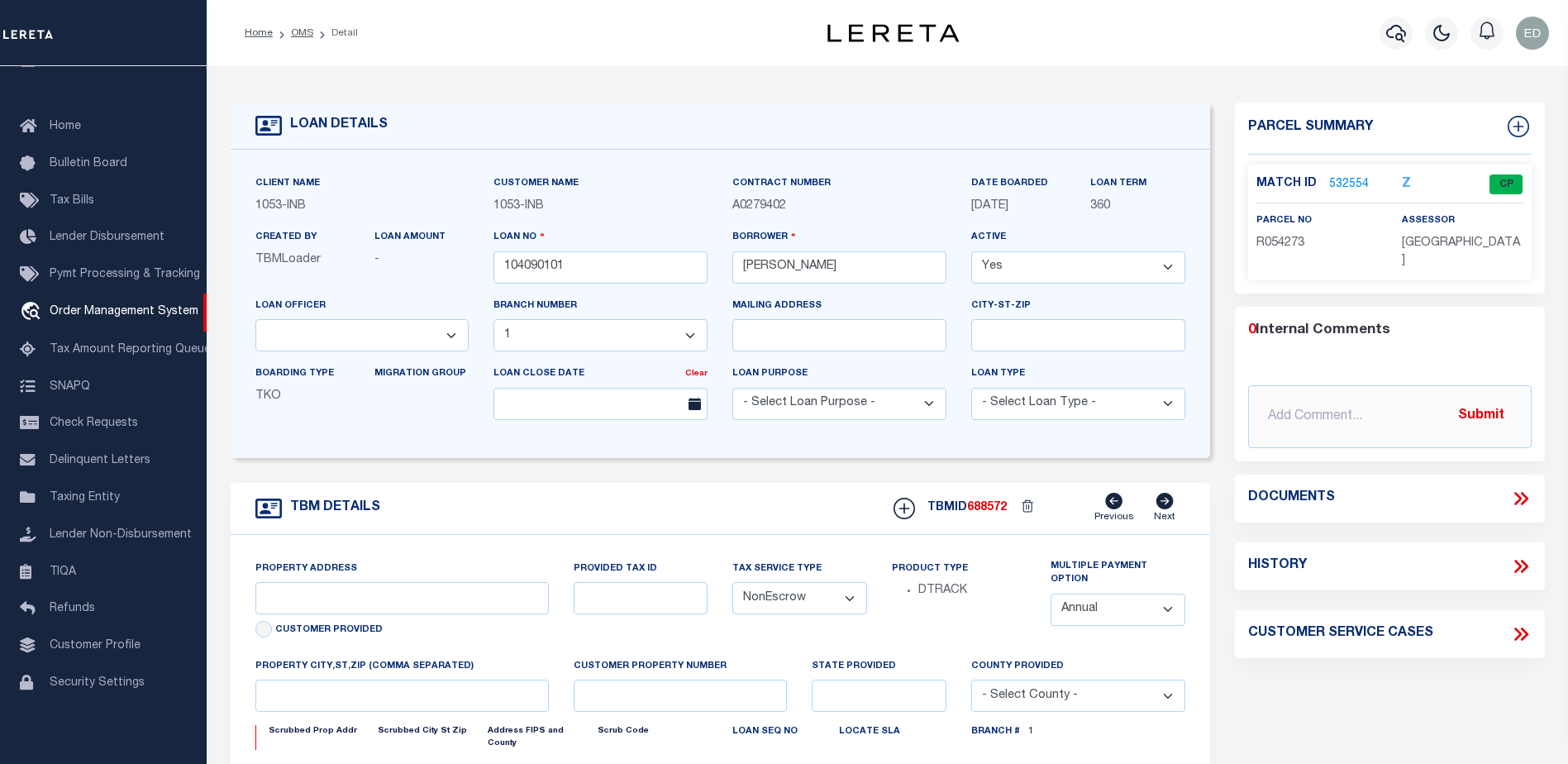
type input "100 BACHELOR RIDGE TRAIL #3305"
type input "R054273"
type input "AVON CO"
type input "CO"
select select
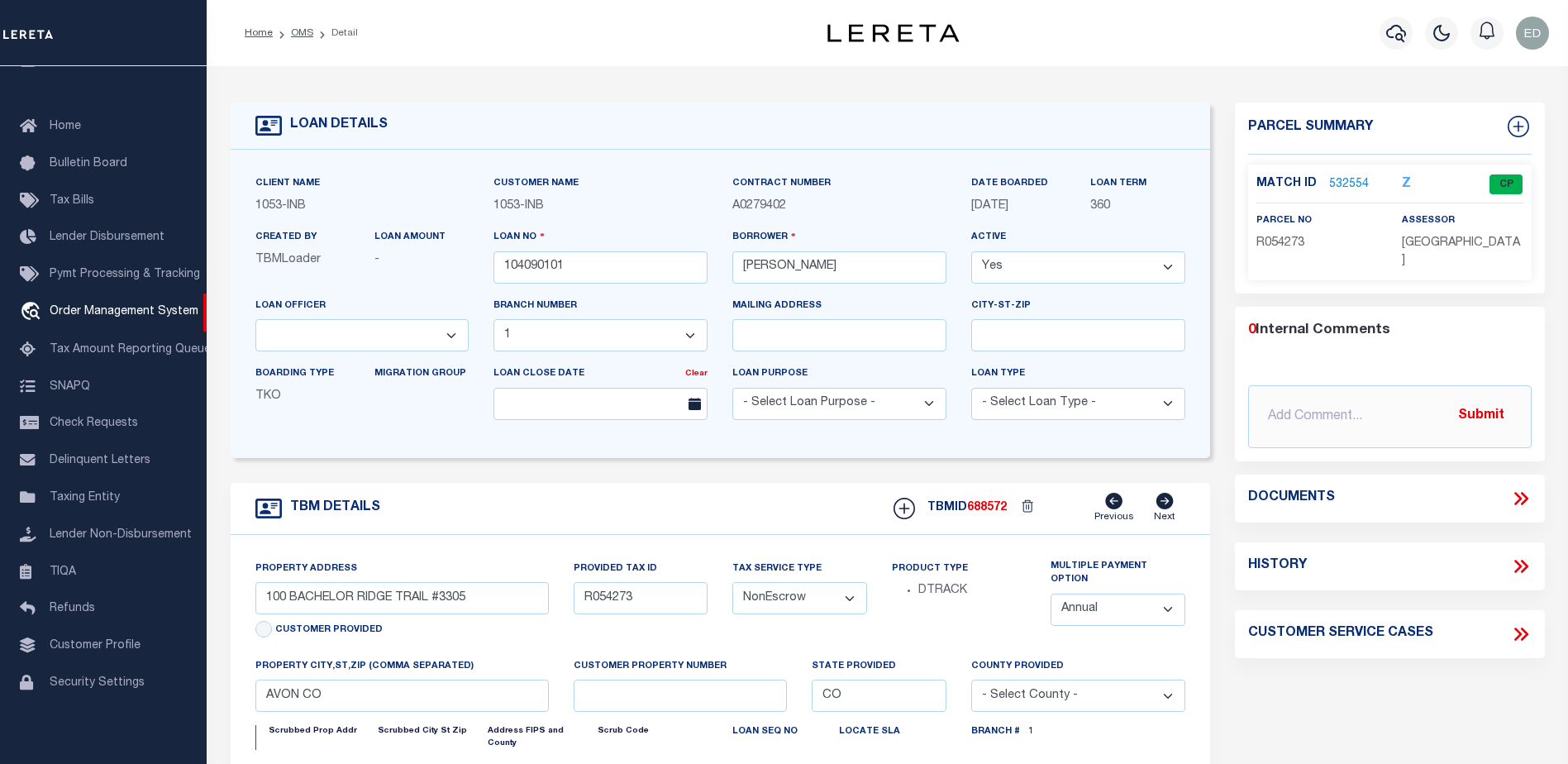
type textarea "-210514217007"
type textarea "TAXES NOT DUE IN [US_STATE] UNTIL [DATE]"
select select "2"
select select "250"
click at [1516, 488] on icon at bounding box center [1520, 498] width 21 height 21
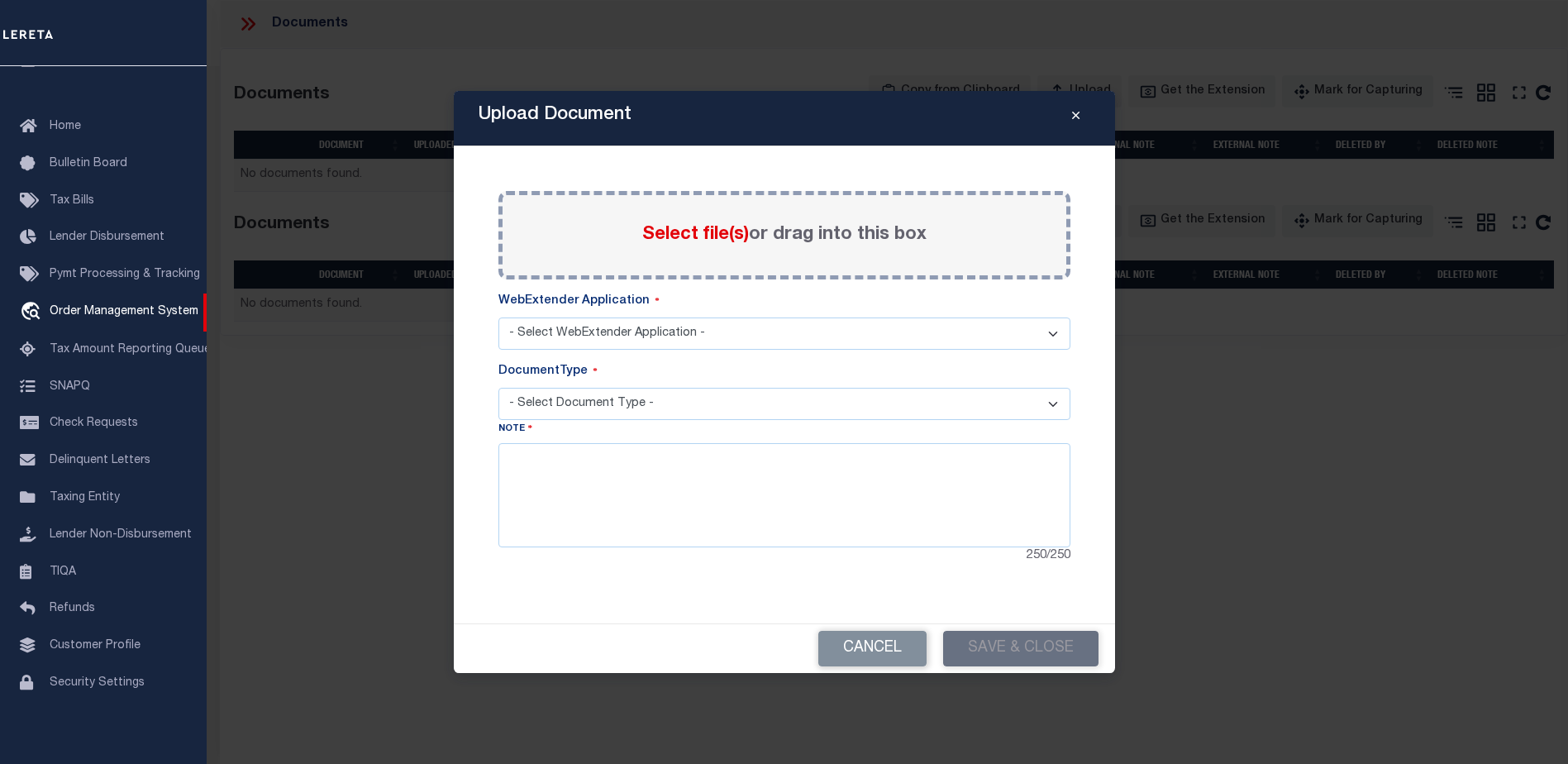
click at [1519, 480] on div "Upload Document Paste copied image or file into this box Select file(s) or drag…" at bounding box center [784, 382] width 1568 height 764
click at [1080, 122] on button "Close" at bounding box center [1075, 119] width 29 height 20
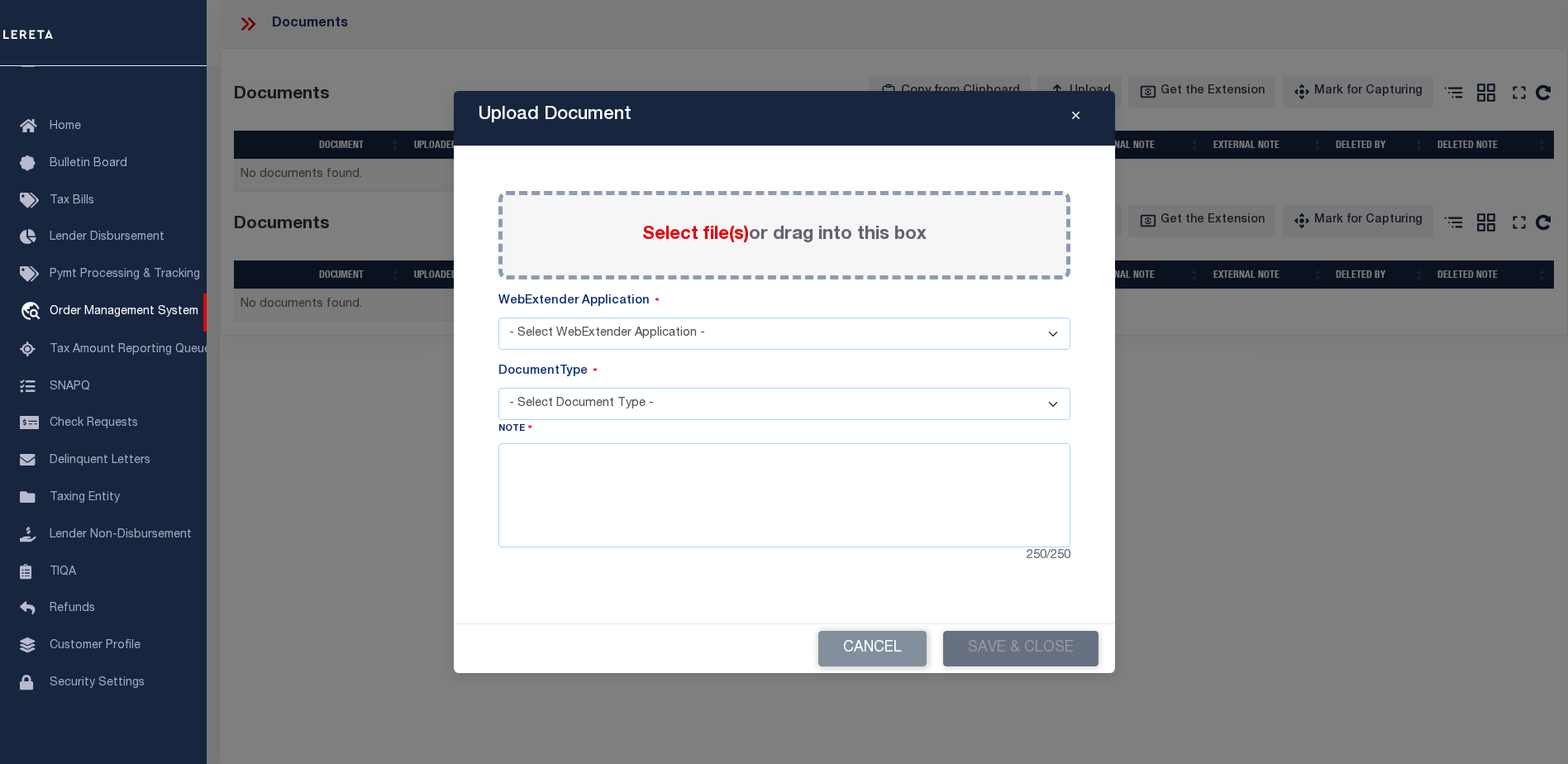
click at [1082, 112] on button "Close" at bounding box center [1075, 119] width 29 height 20
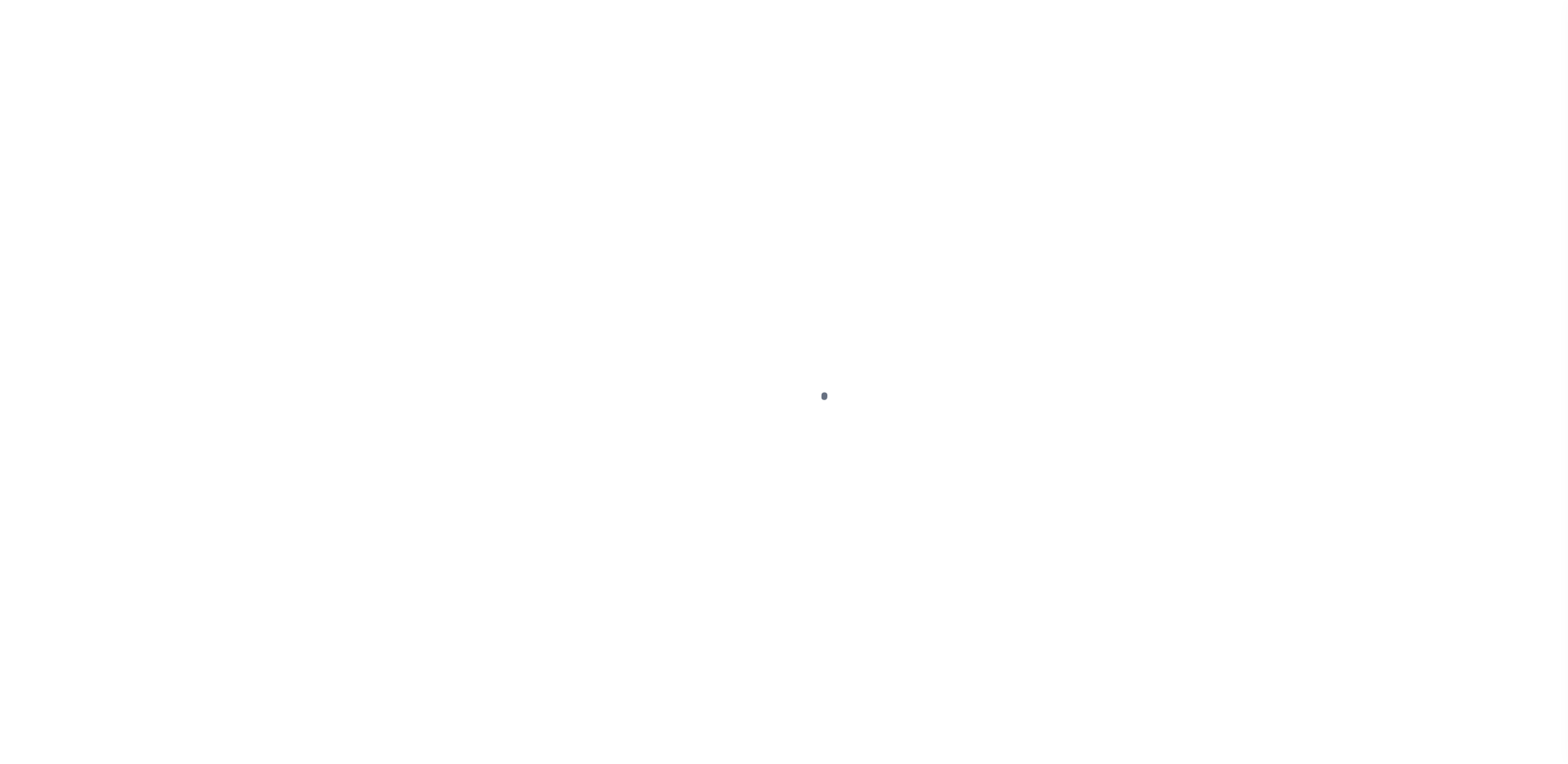
select select "NonEscrow"
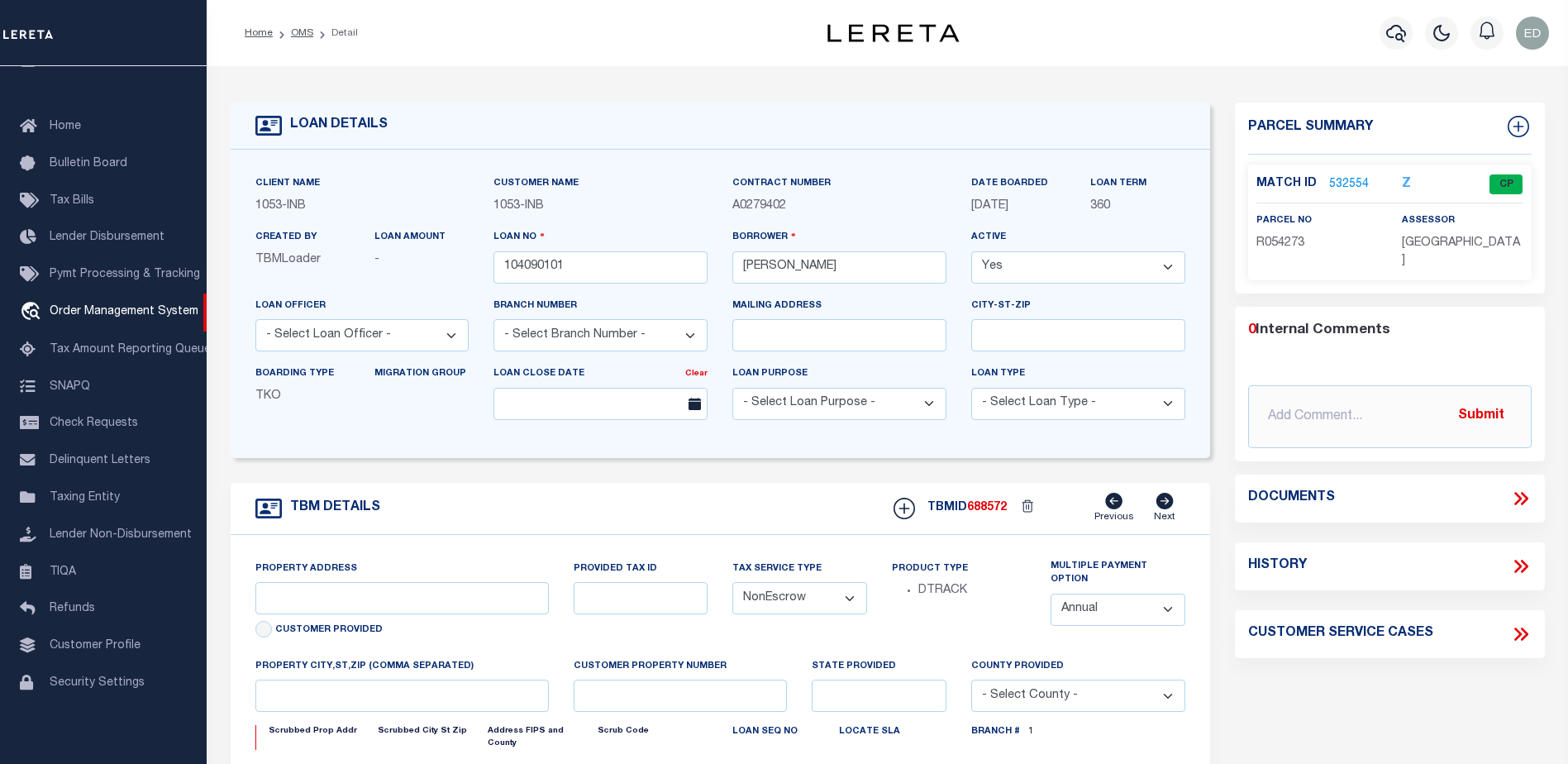
select select "250"
select select "91"
type input "100 BACHELOR RIDGE TRAIL #3305"
type input "R054273"
select select "2"
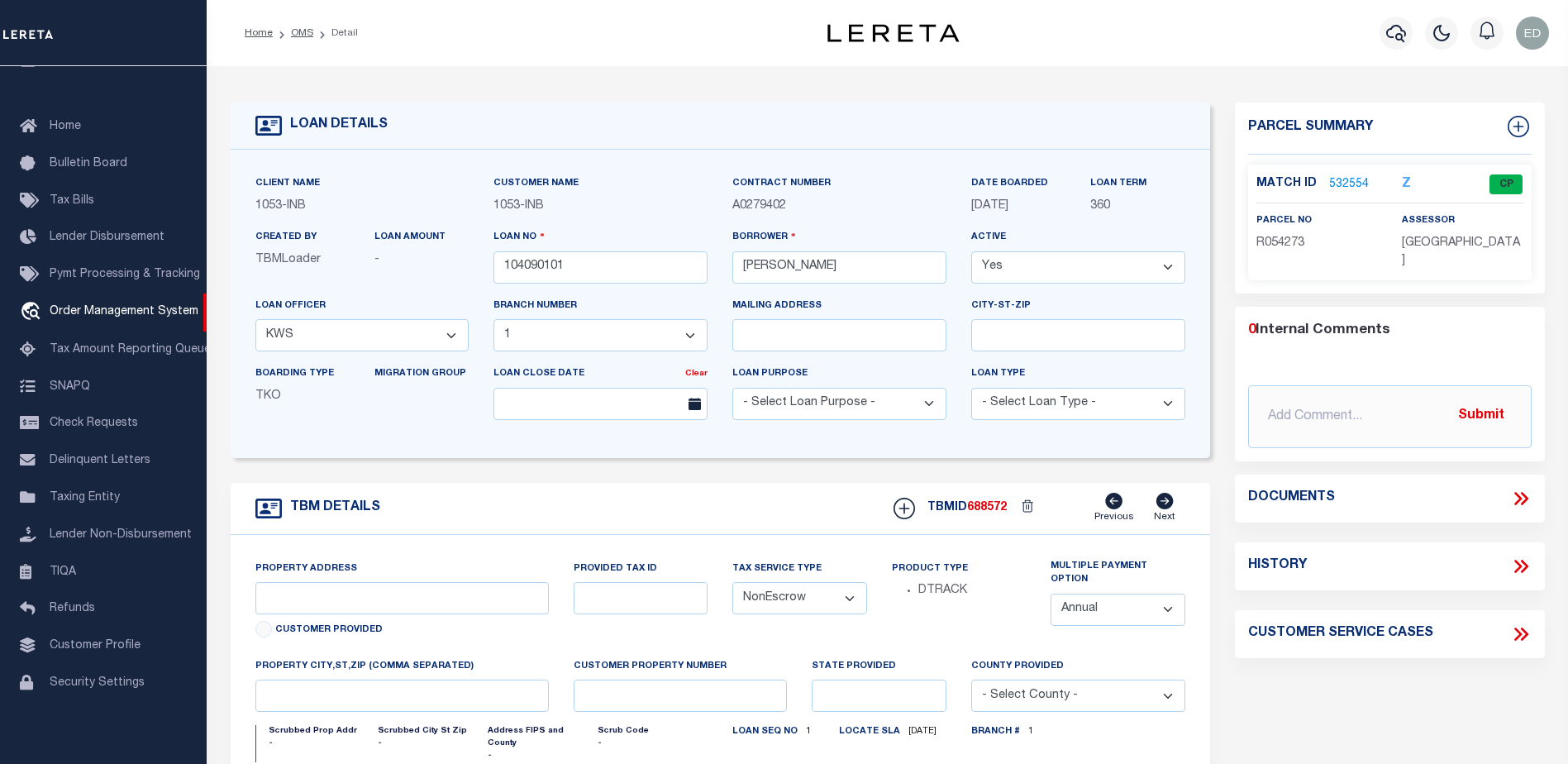
type input "AVON CO"
type input "CO"
select select
type textarea "-210514217007"
type textarea "TAXES NOT DUE IN [US_STATE] UNTIL [DATE]"
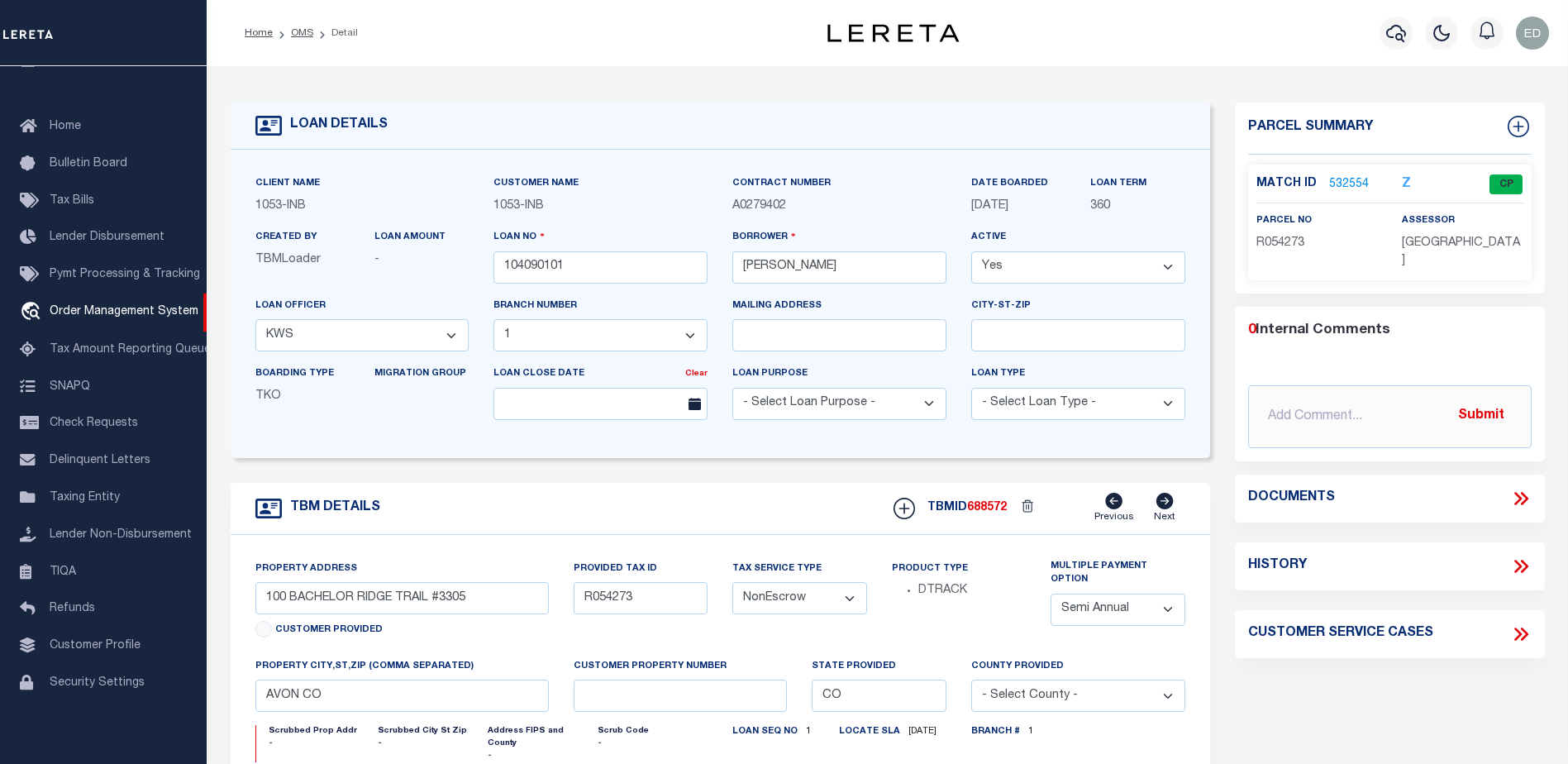
click at [1519, 488] on icon at bounding box center [1520, 498] width 21 height 21
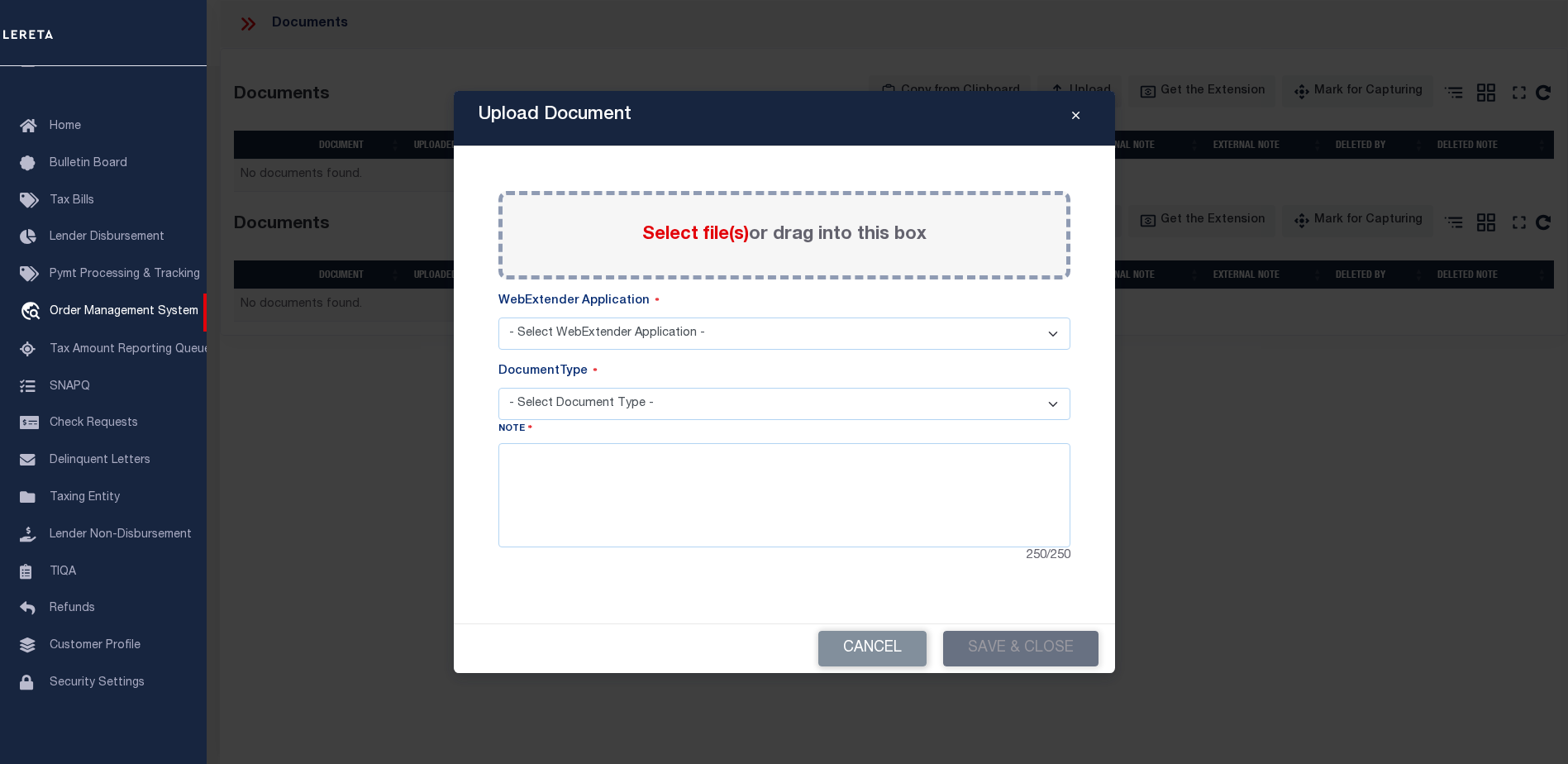
click at [1078, 115] on icon "Close" at bounding box center [1076, 115] width 7 height 12
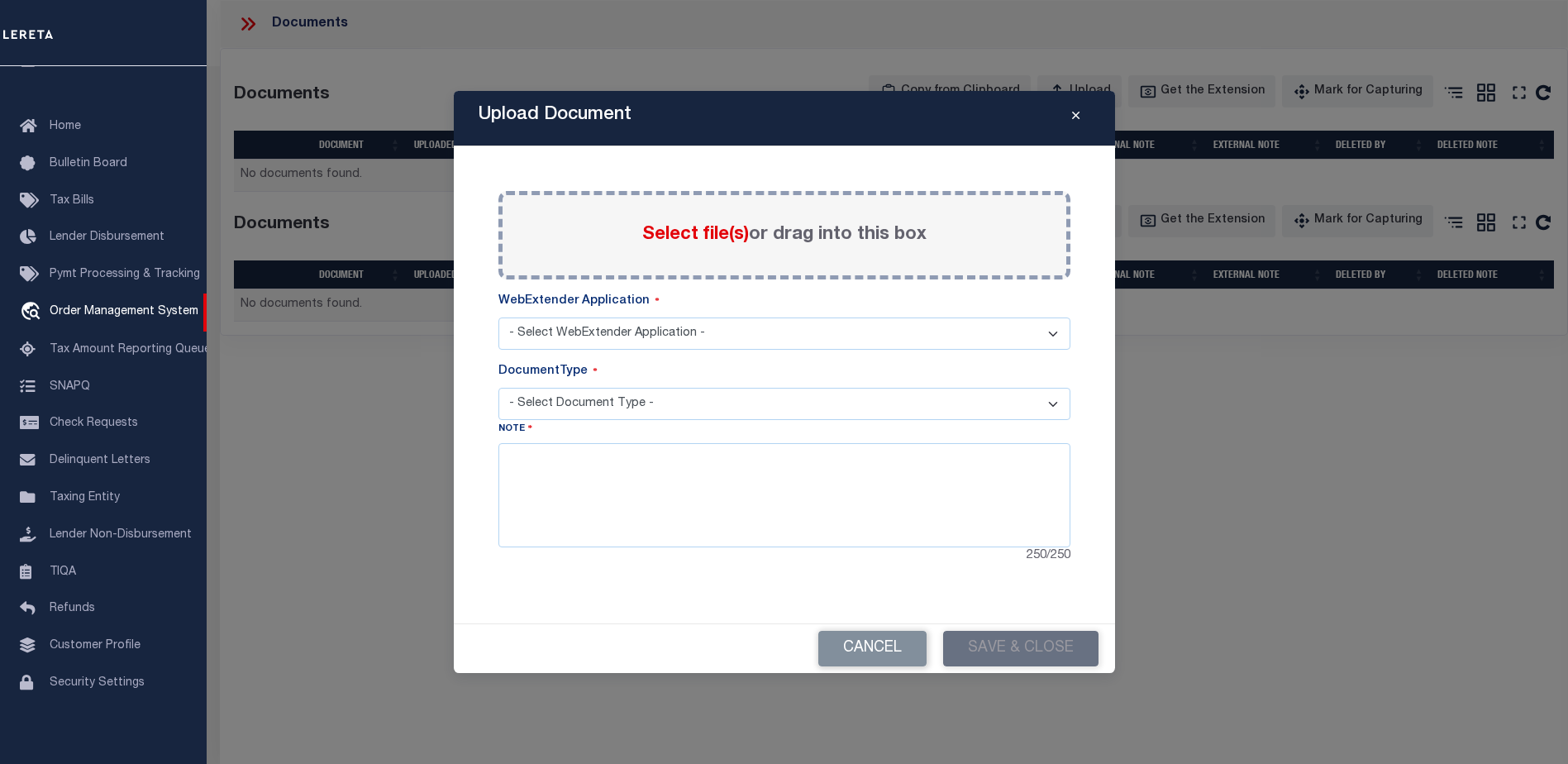
click at [1082, 113] on button "Close" at bounding box center [1075, 119] width 29 height 20
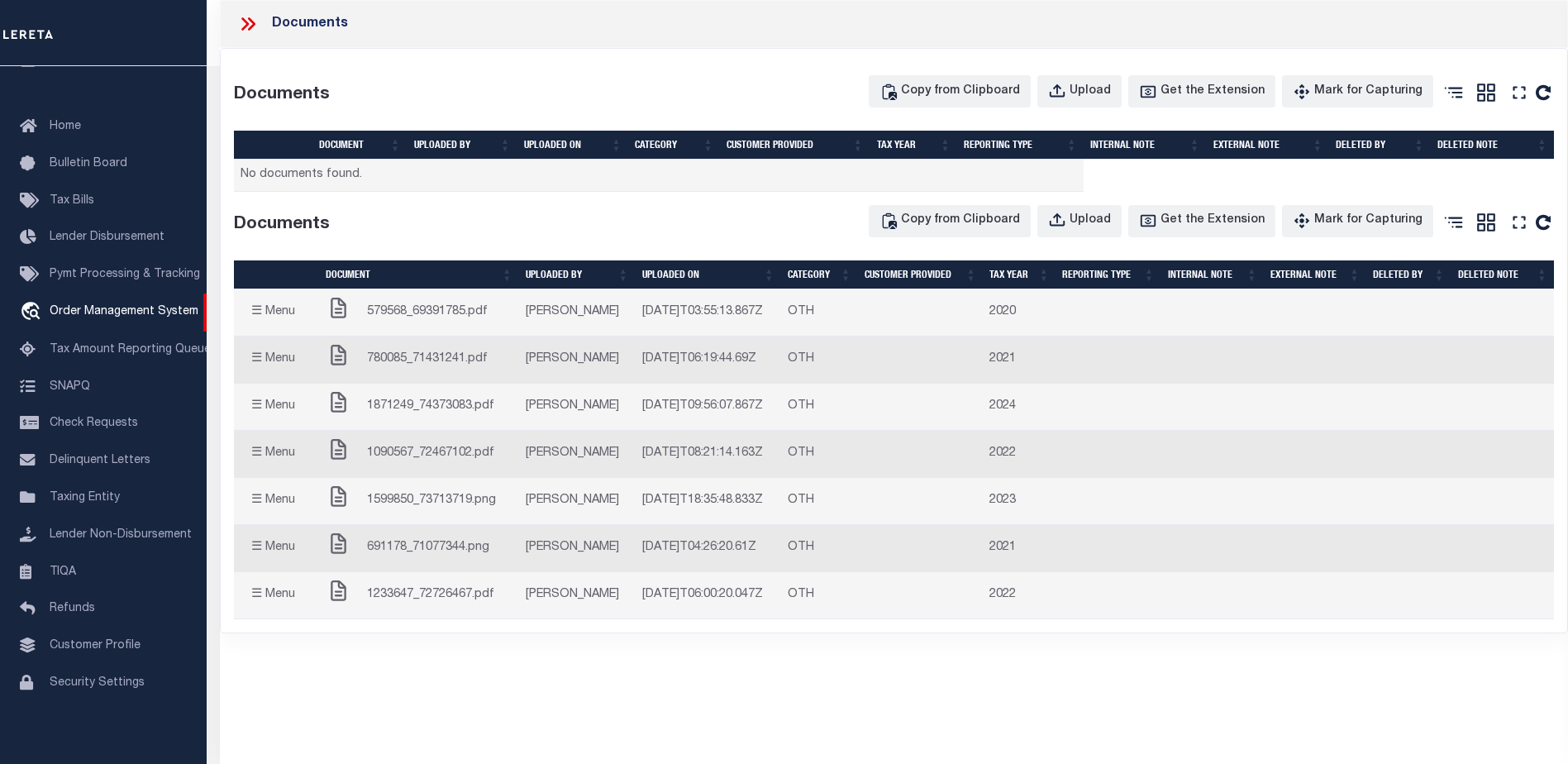
click at [239, 25] on icon at bounding box center [248, 23] width 21 height 21
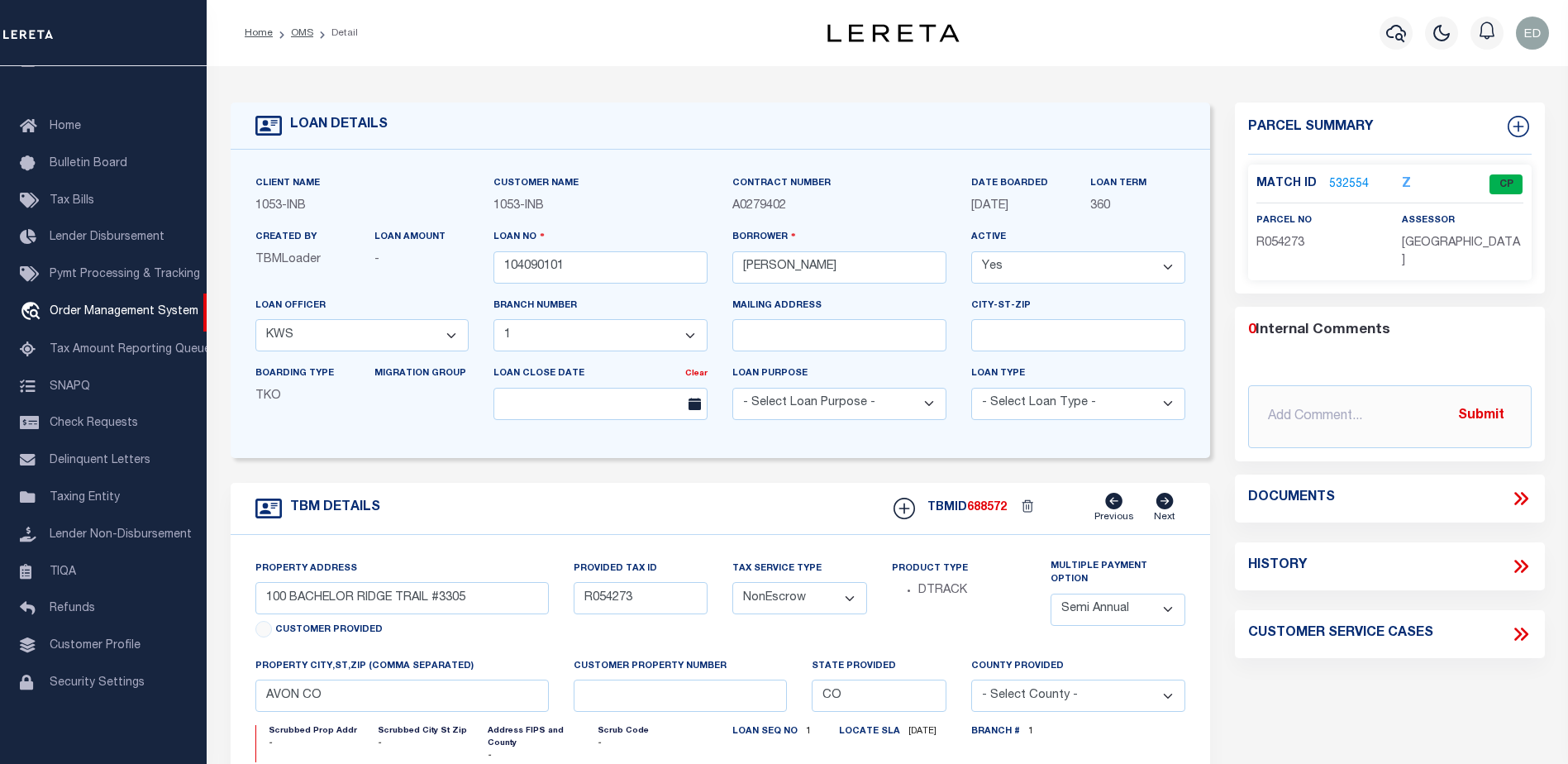
click at [1343, 183] on link "532554" at bounding box center [1349, 184] width 40 height 18
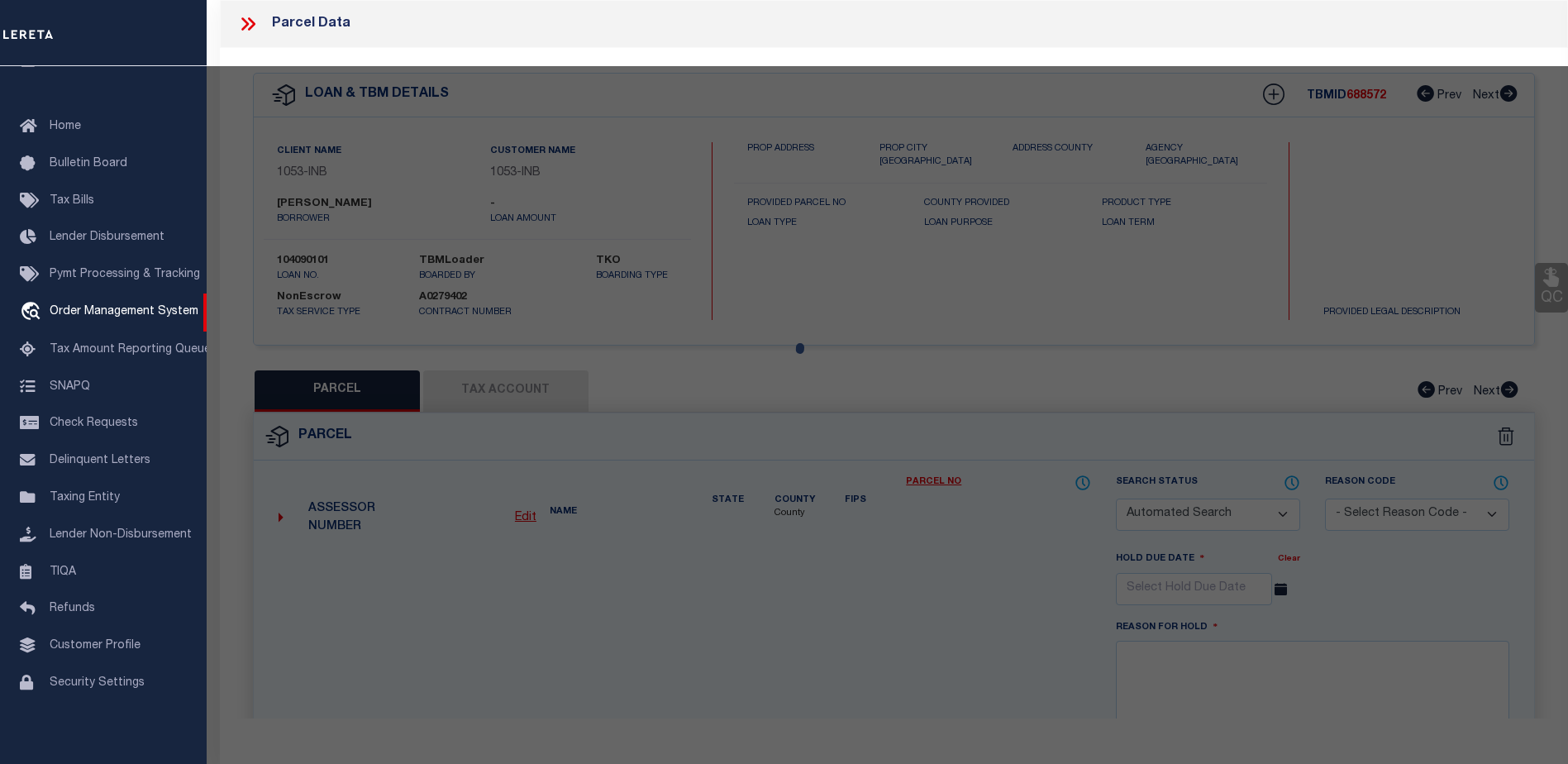
checkbox input "false"
select select "CP"
type input "[PERSON_NAME] DEV CO INC"
type input "000100 BACHELOR RIDGE #3305"
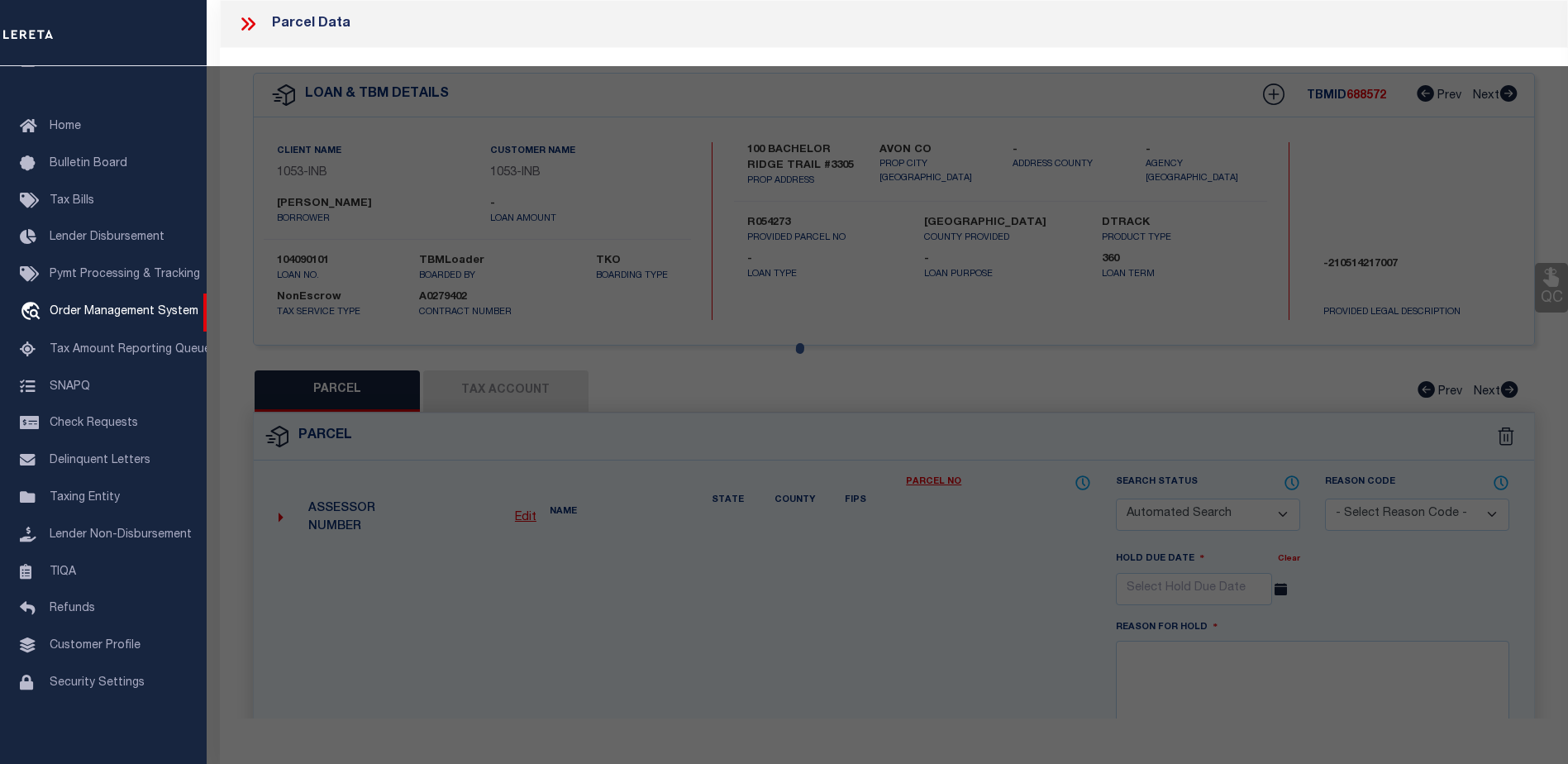
type input "CO"
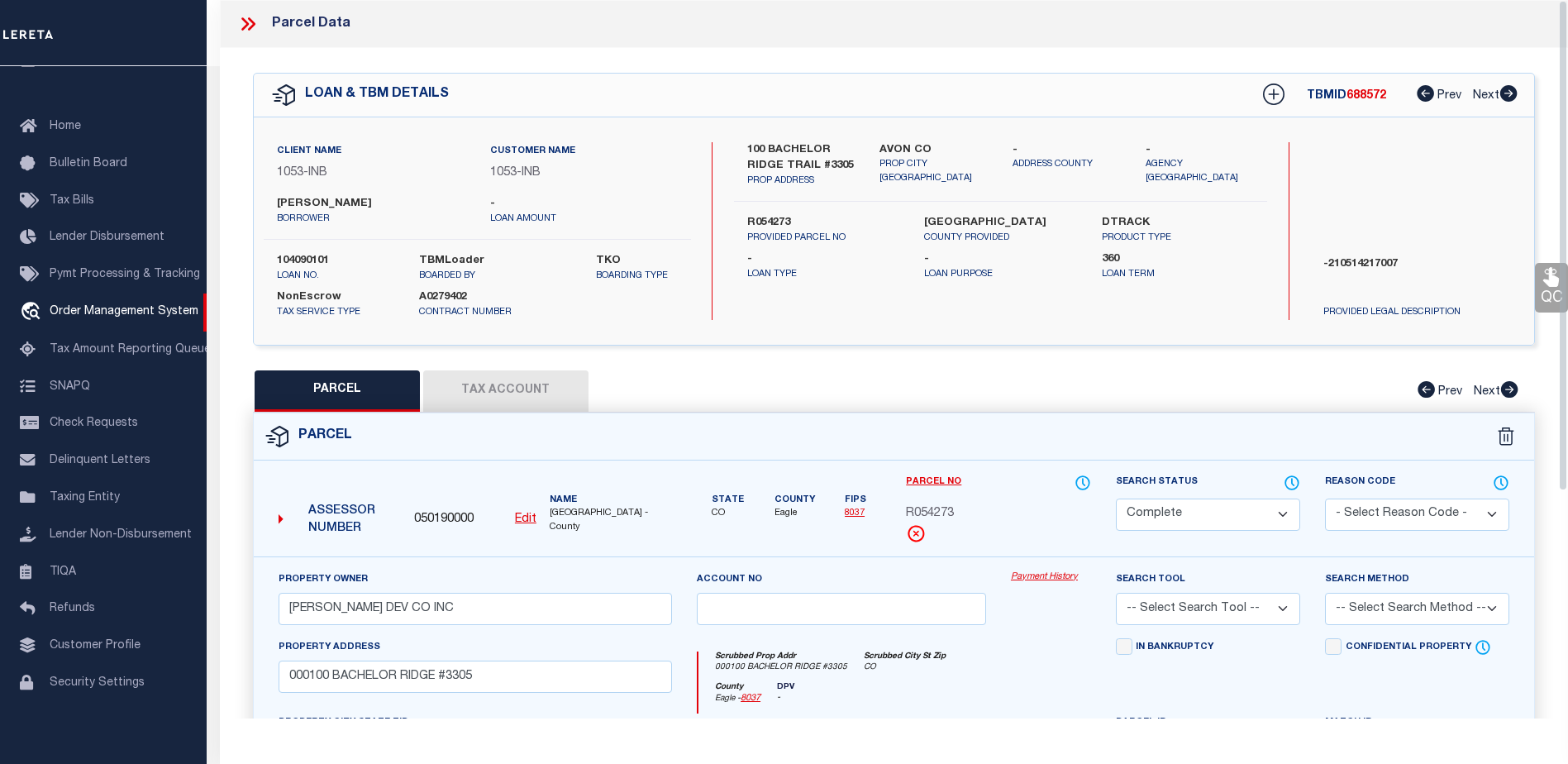
click at [505, 394] on button "Tax Account" at bounding box center [505, 391] width 165 height 41
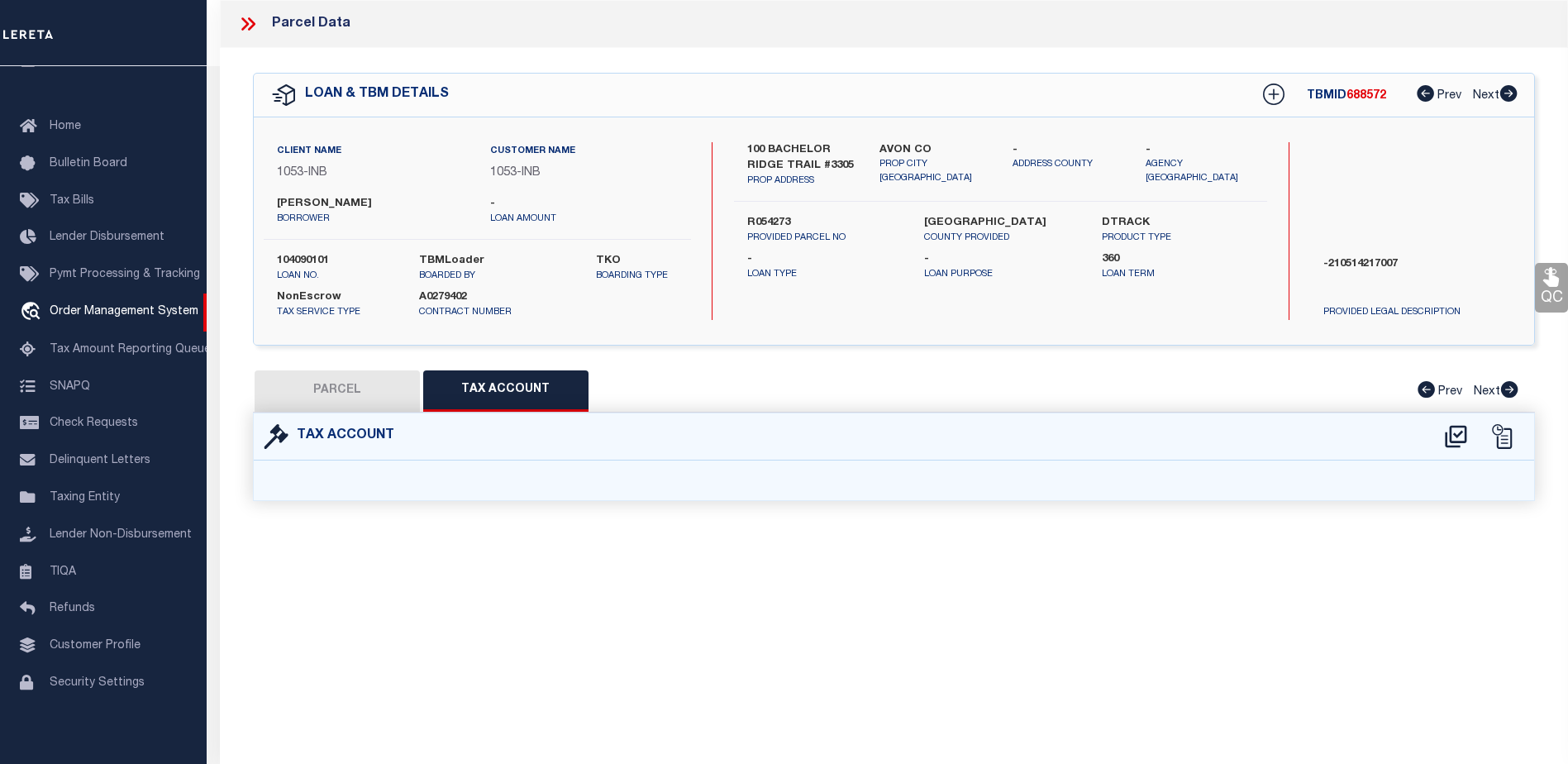
select select "100"
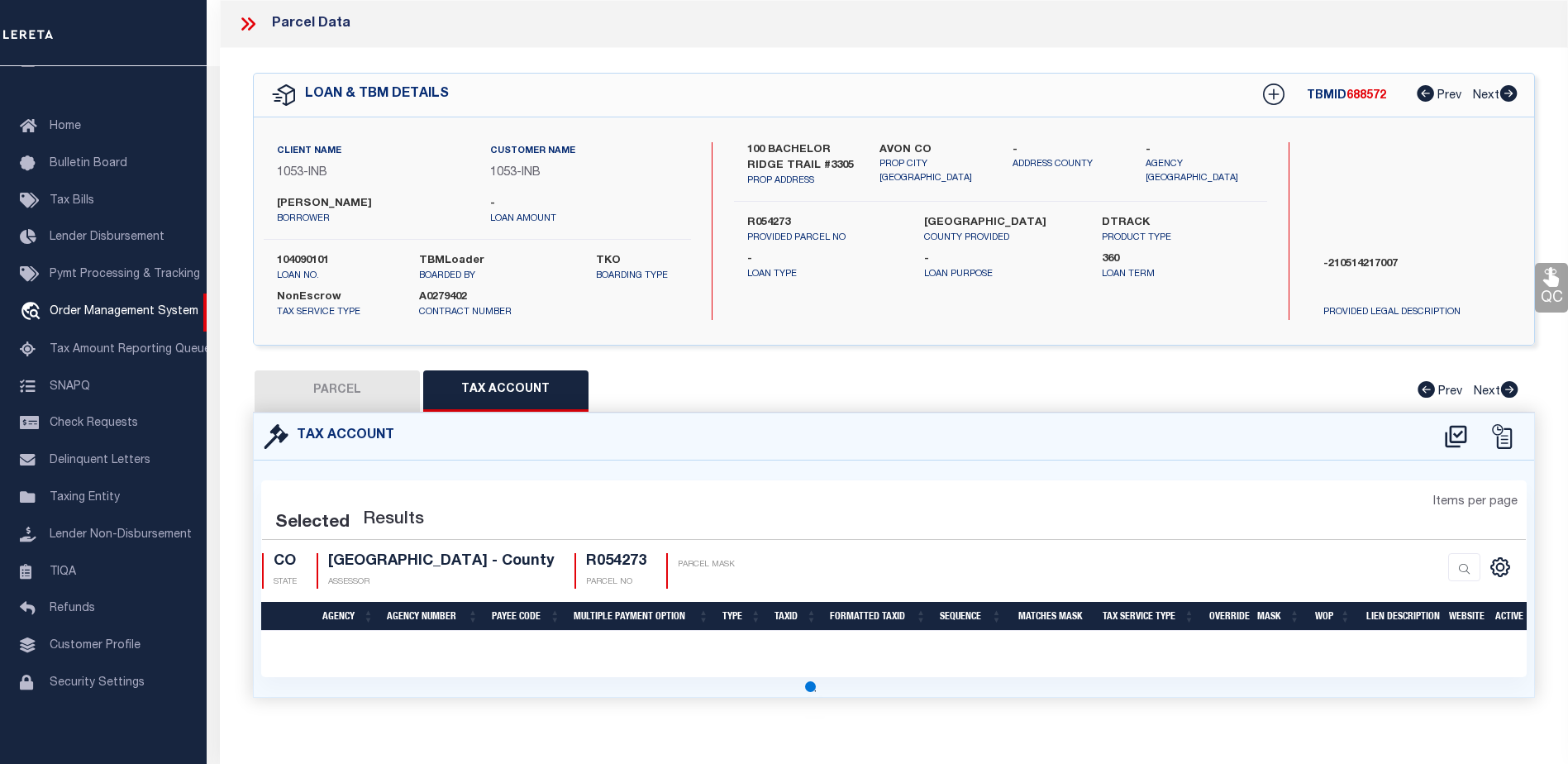
select select "100"
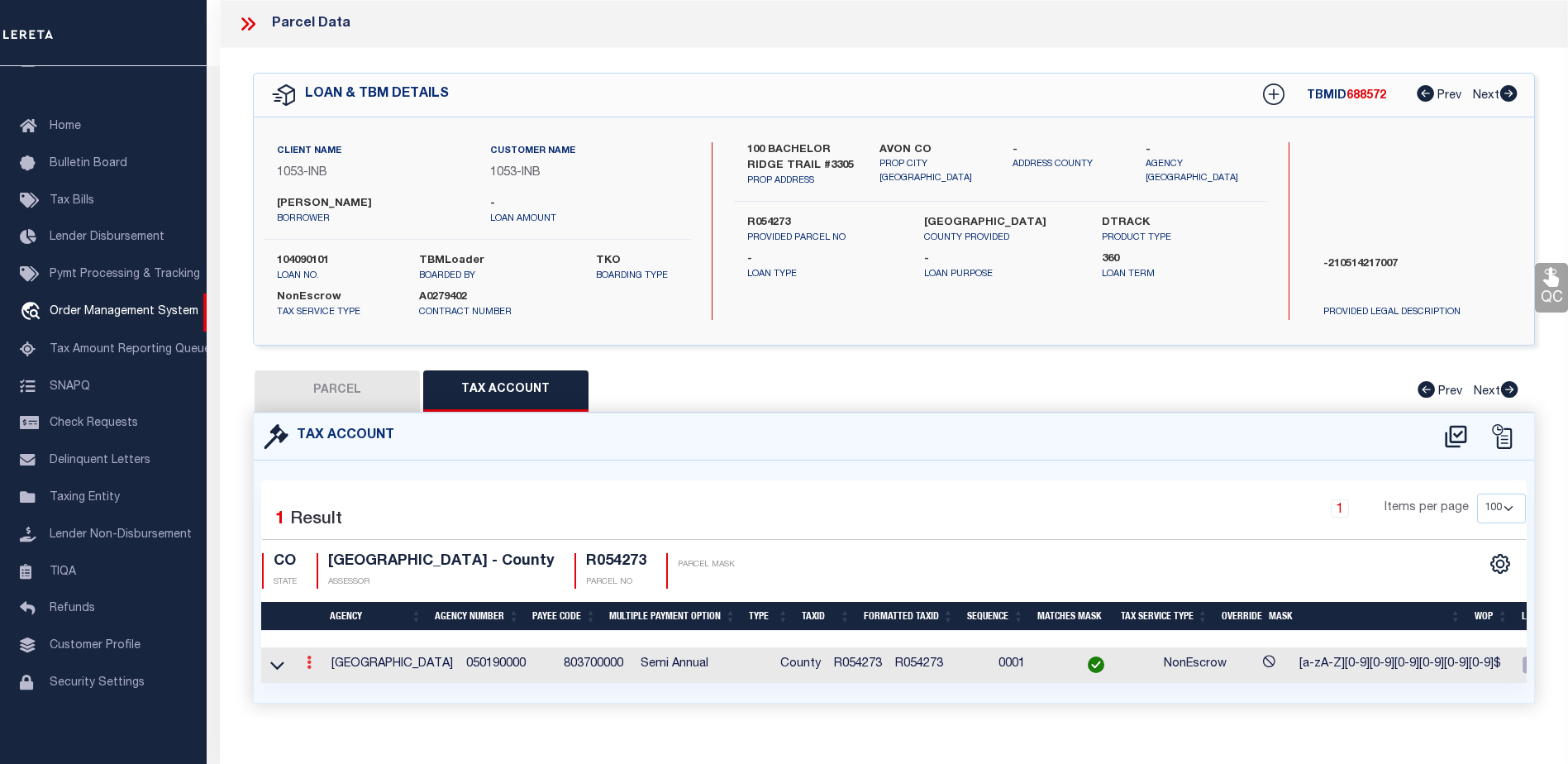
click at [308, 664] on icon at bounding box center [309, 663] width 5 height 13
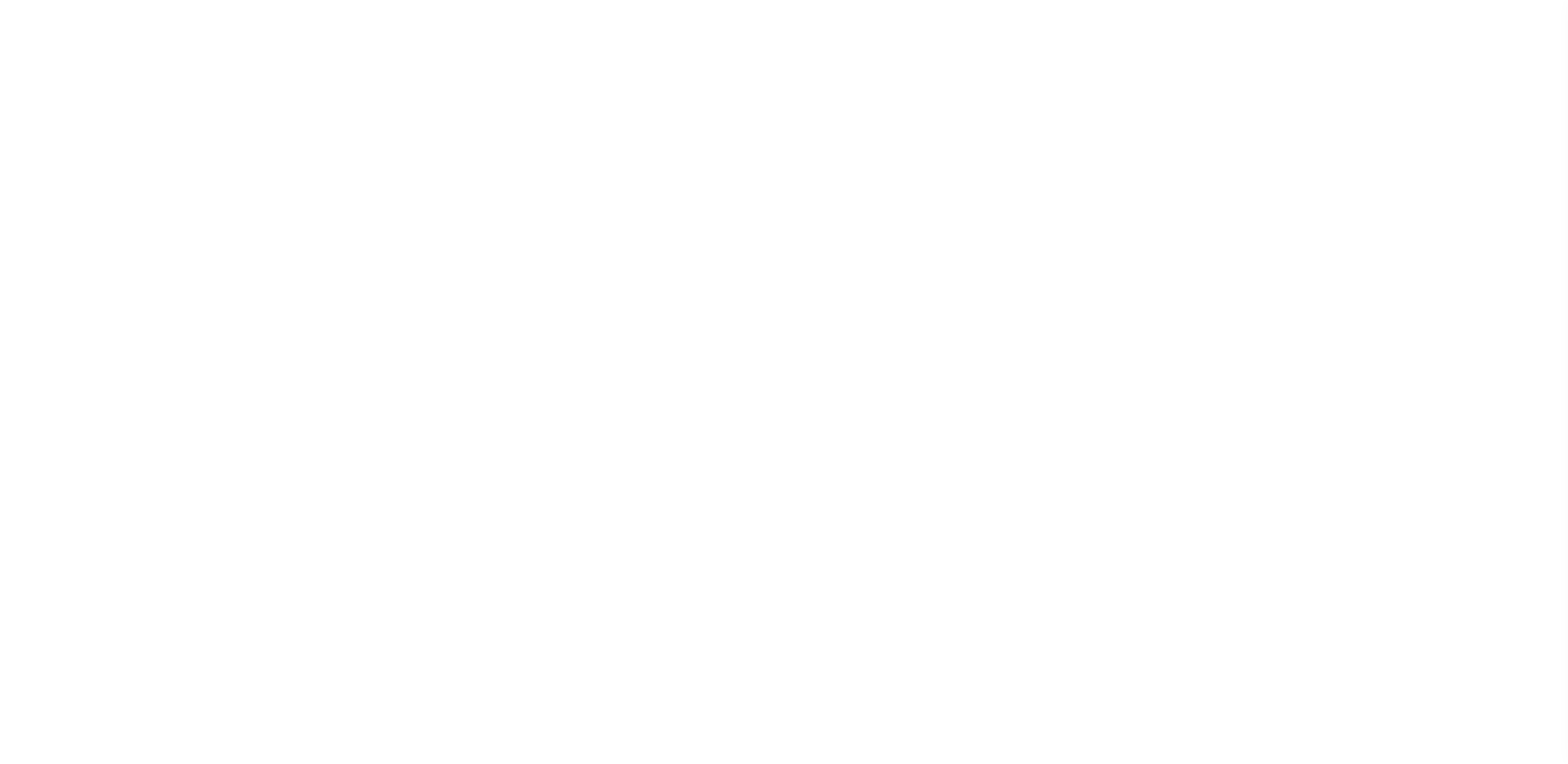
select select "NonEscrow"
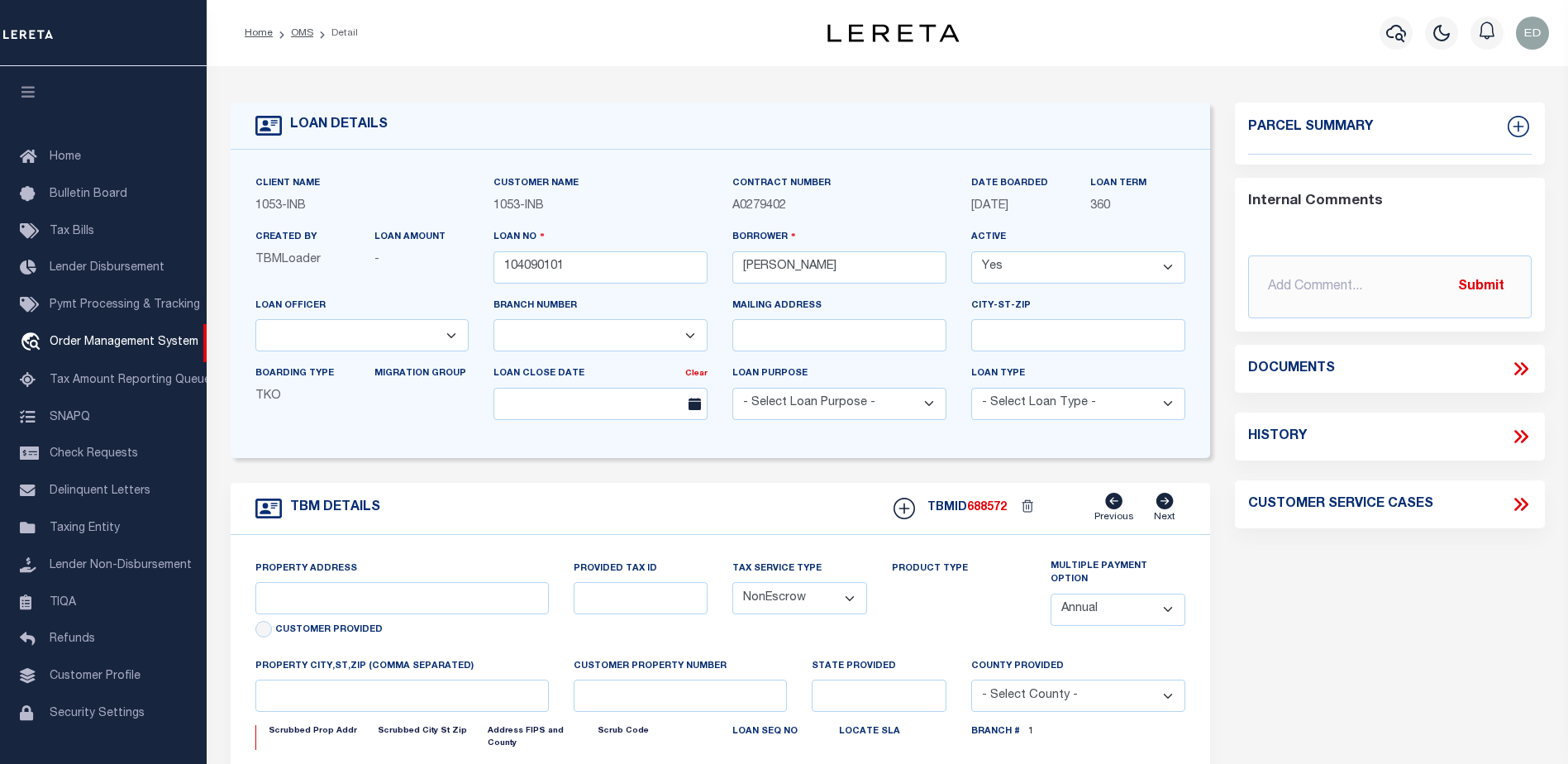
select select "250"
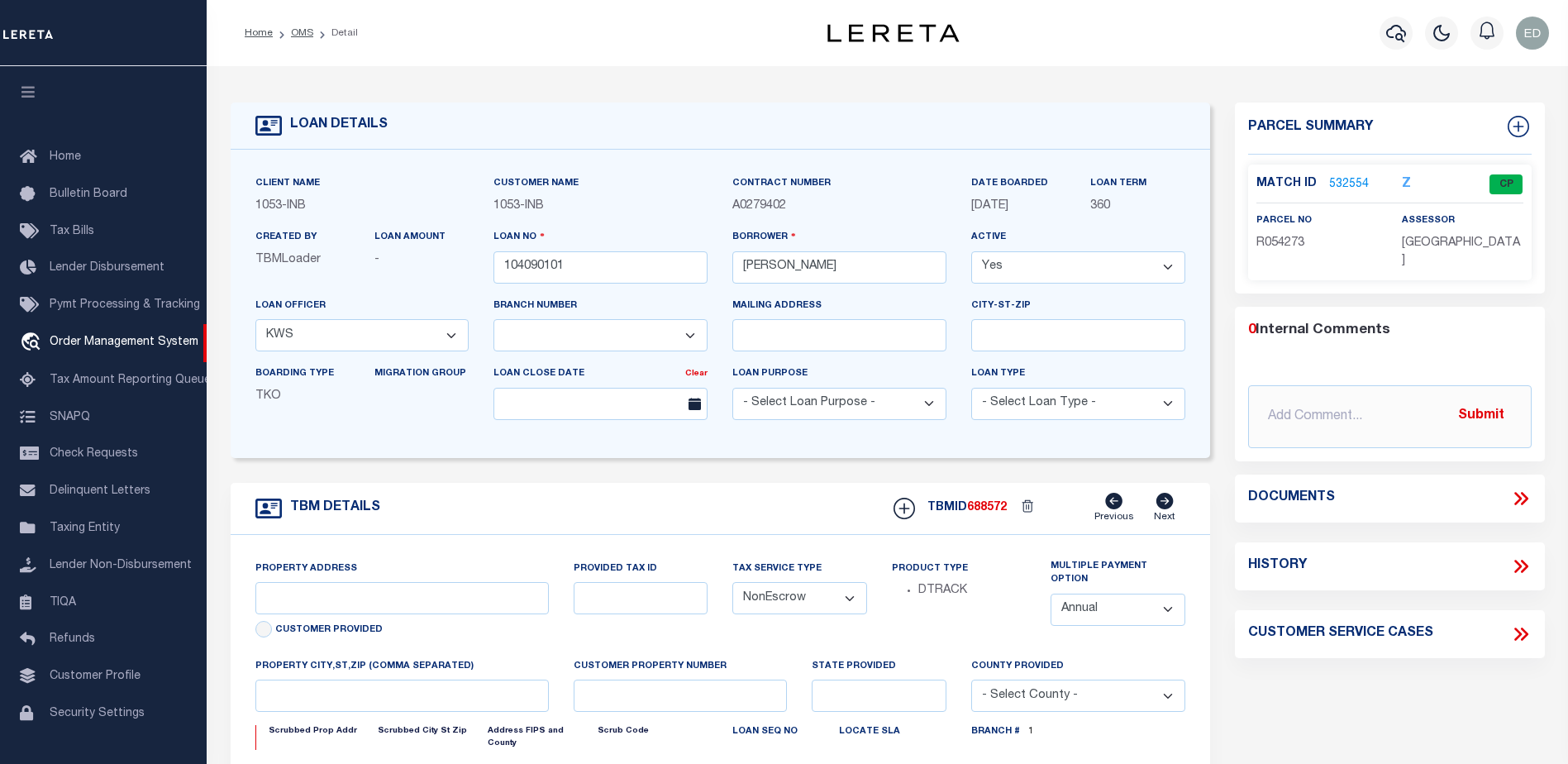
type input "100 BACHELOR RIDGE TRAIL #3305"
type input "R054273"
type input "AVON CO"
type input "CO"
select select
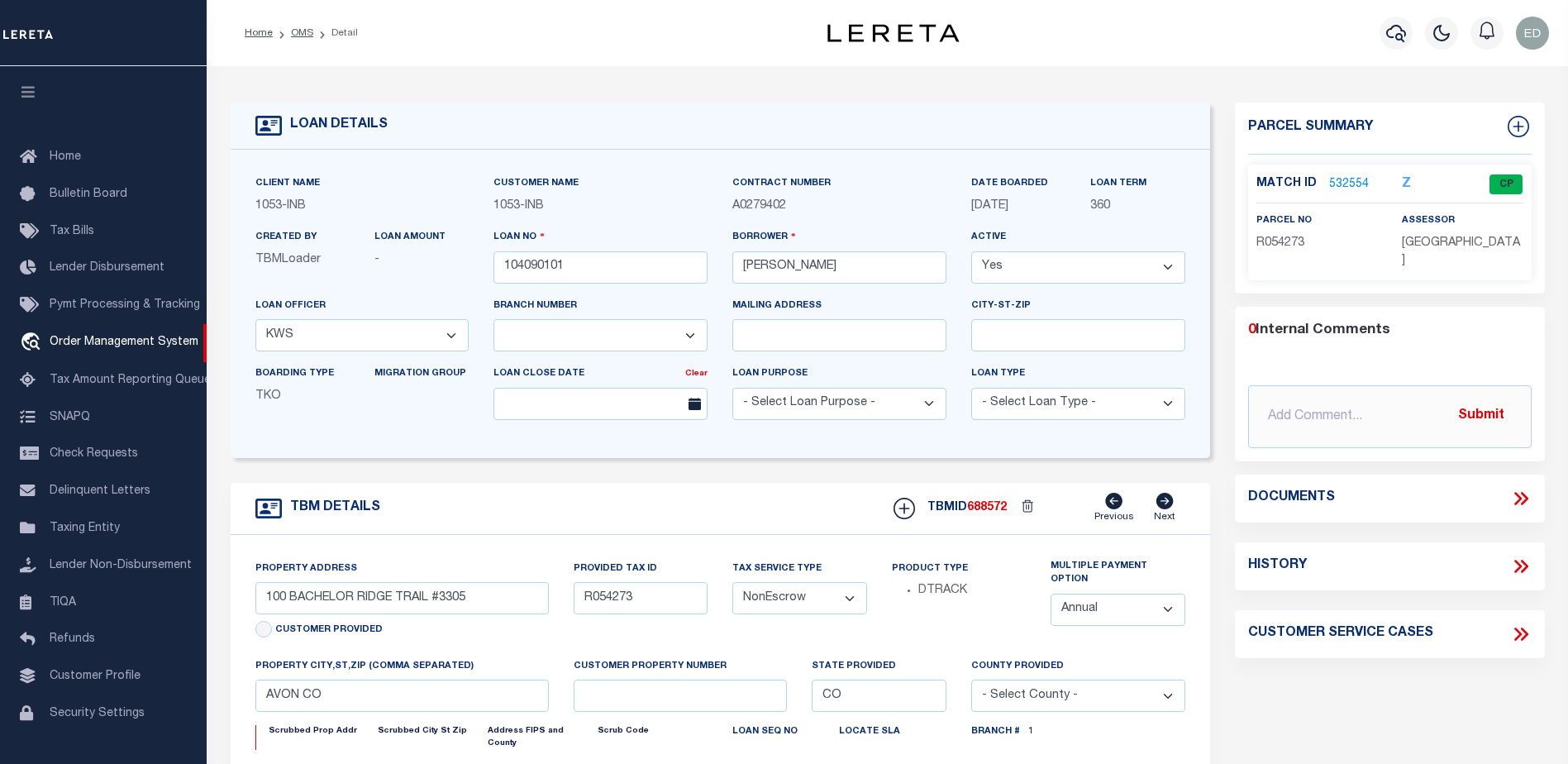
type textarea "-210514217007"
type textarea "TAXES NOT DUE IN [US_STATE] UNTIL [DATE]"
select select "91"
select select "2"
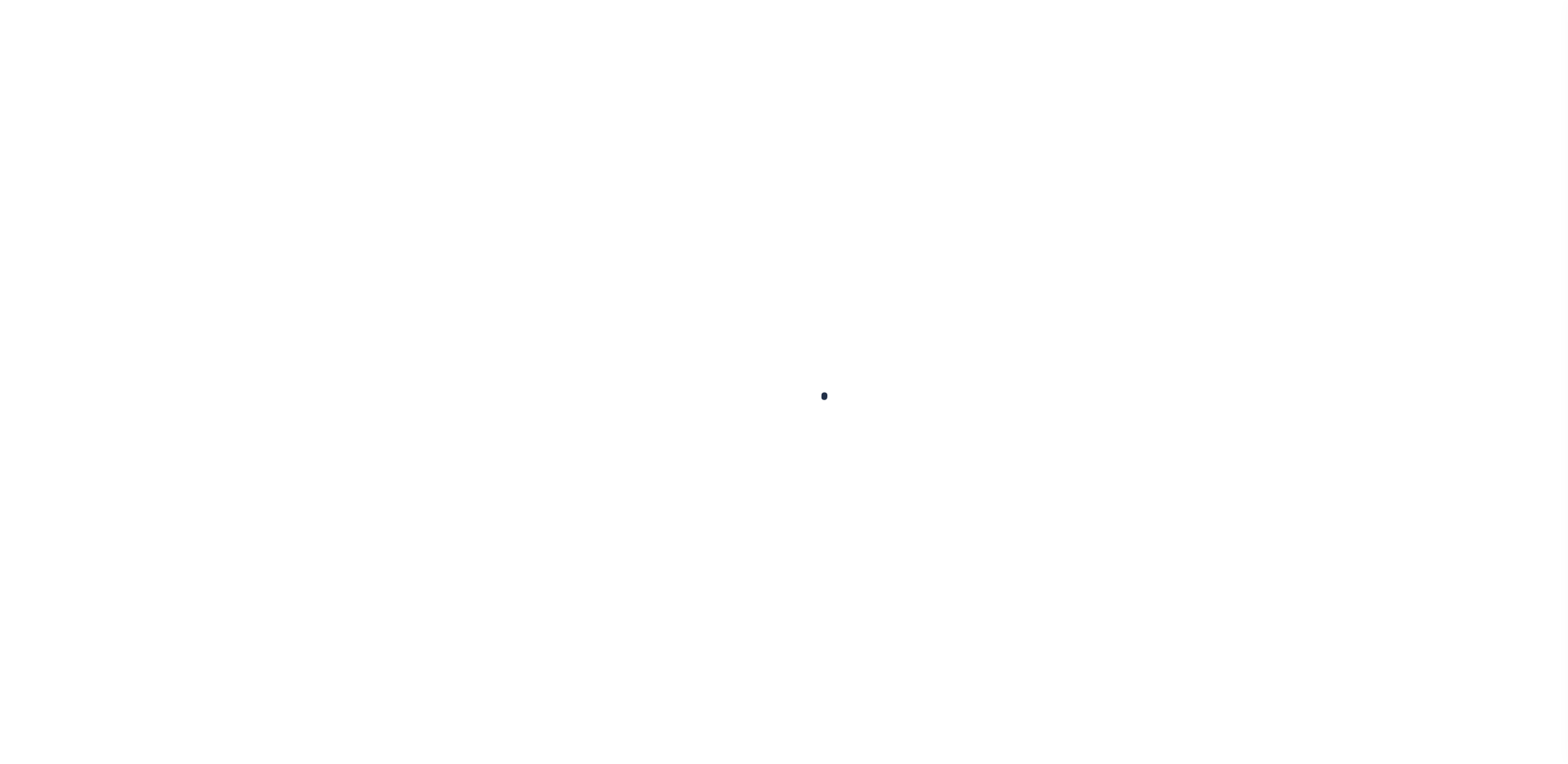
type input "104090101"
type input "[PERSON_NAME]"
select select
select select "NonEscrow"
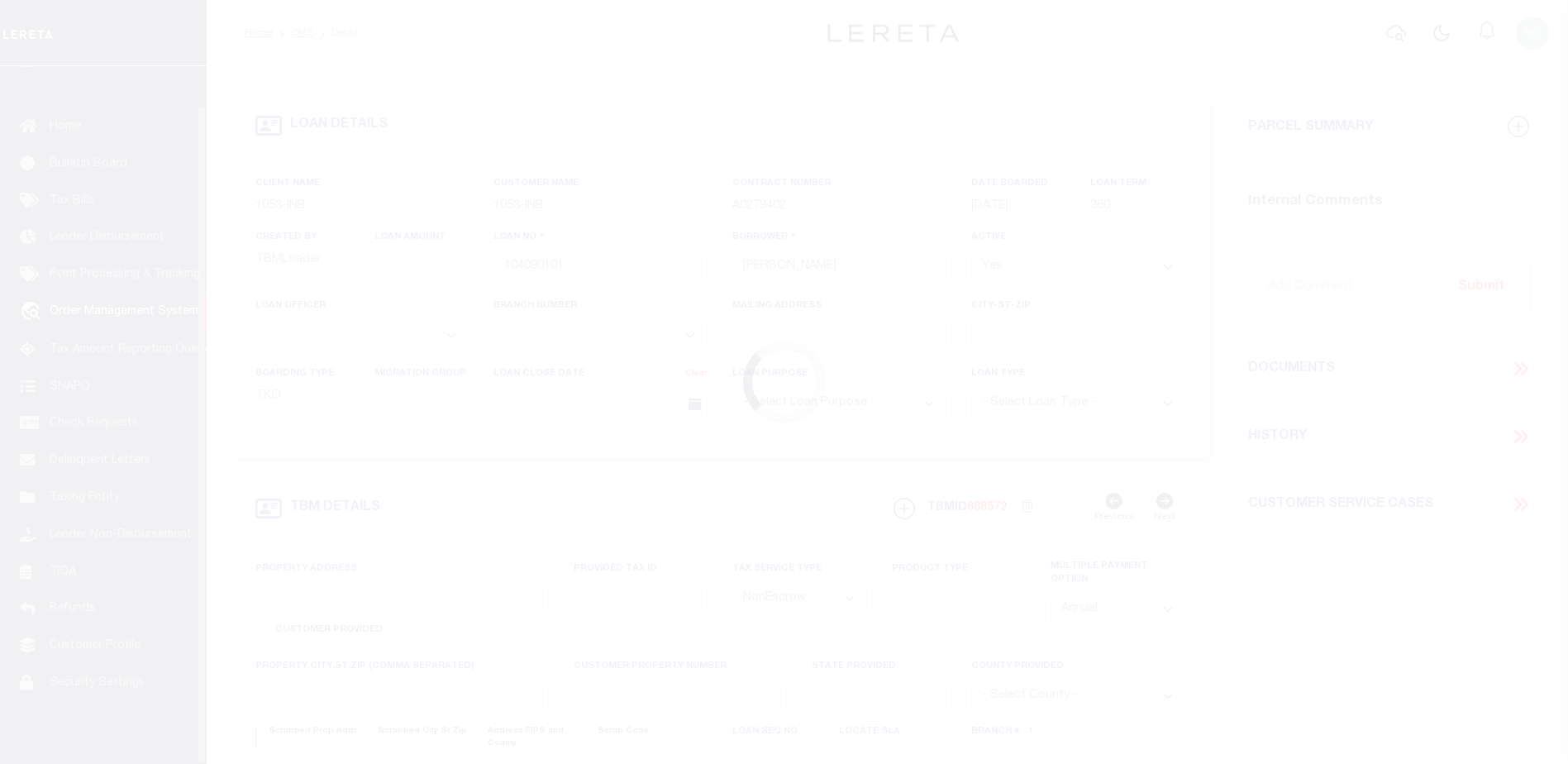
scroll to position [41, 0]
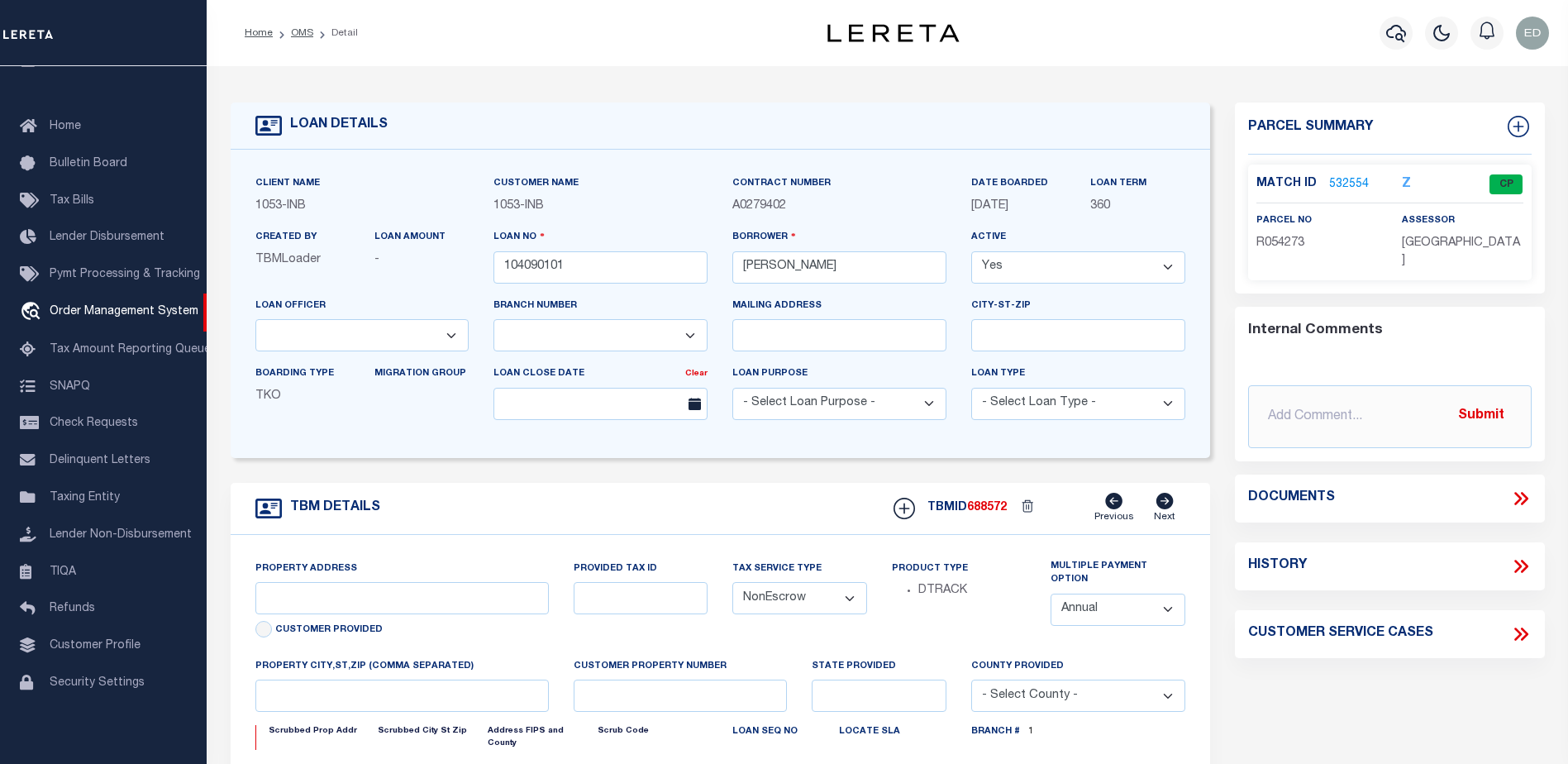
select select "250"
select select "91"
type input "100 BACHELOR RIDGE TRAIL #3305"
type input "R054273"
select select "2"
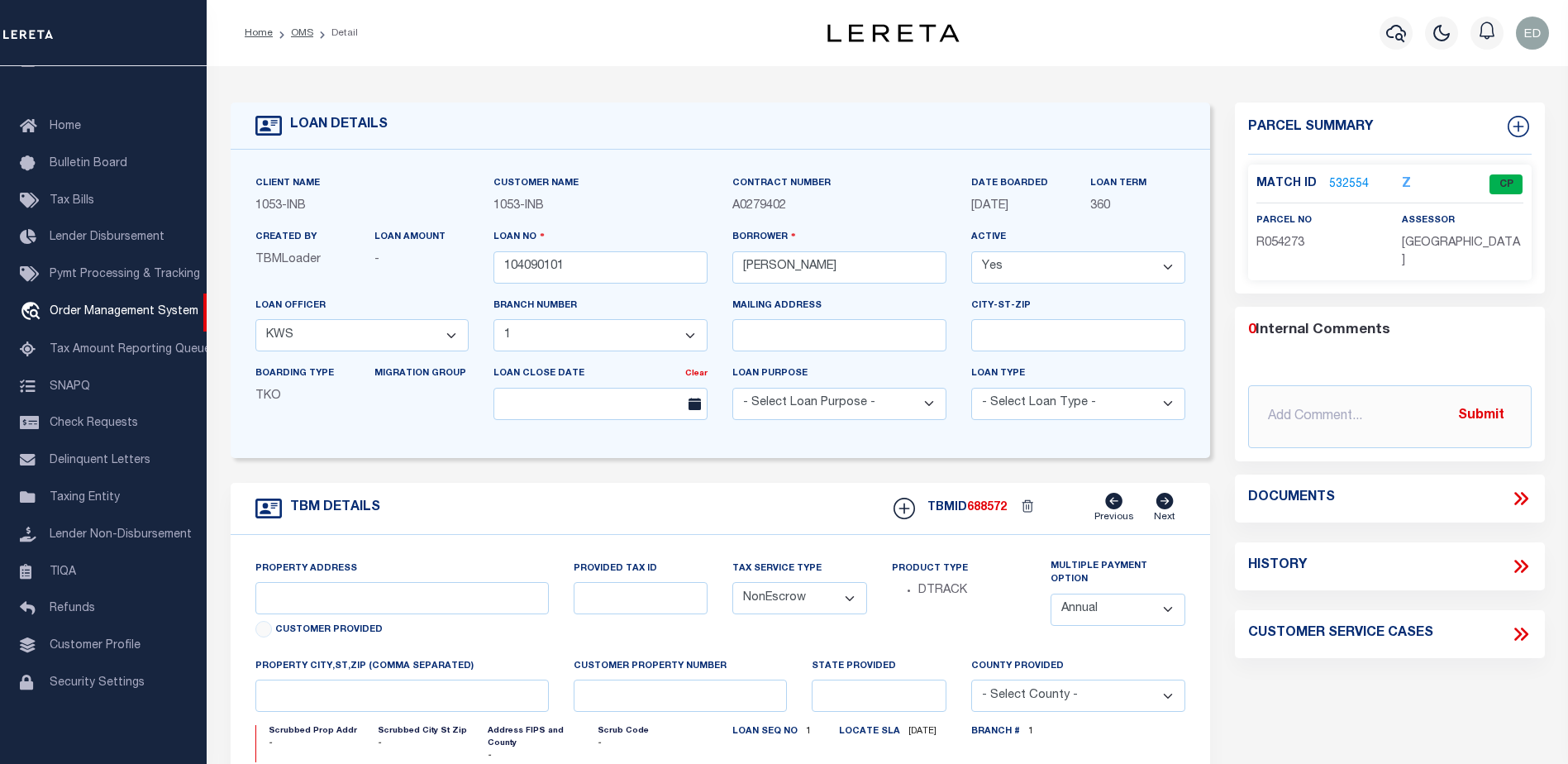
type input "AVON CO"
type input "CO"
select select
type textarea "-210514217007"
type textarea "TAXES NOT DUE IN [US_STATE] UNTIL [DATE]"
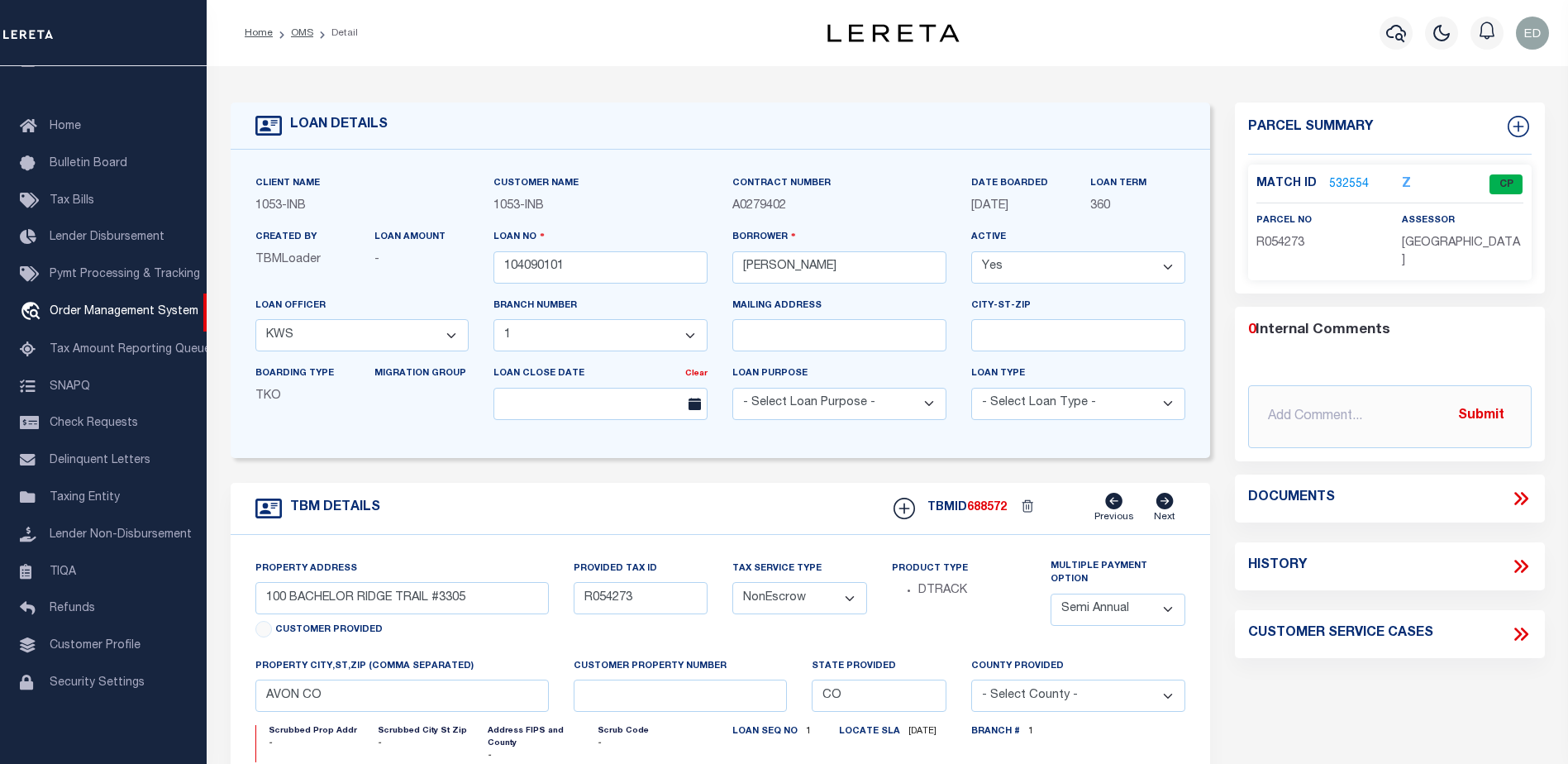
click at [1523, 488] on icon at bounding box center [1520, 498] width 21 height 21
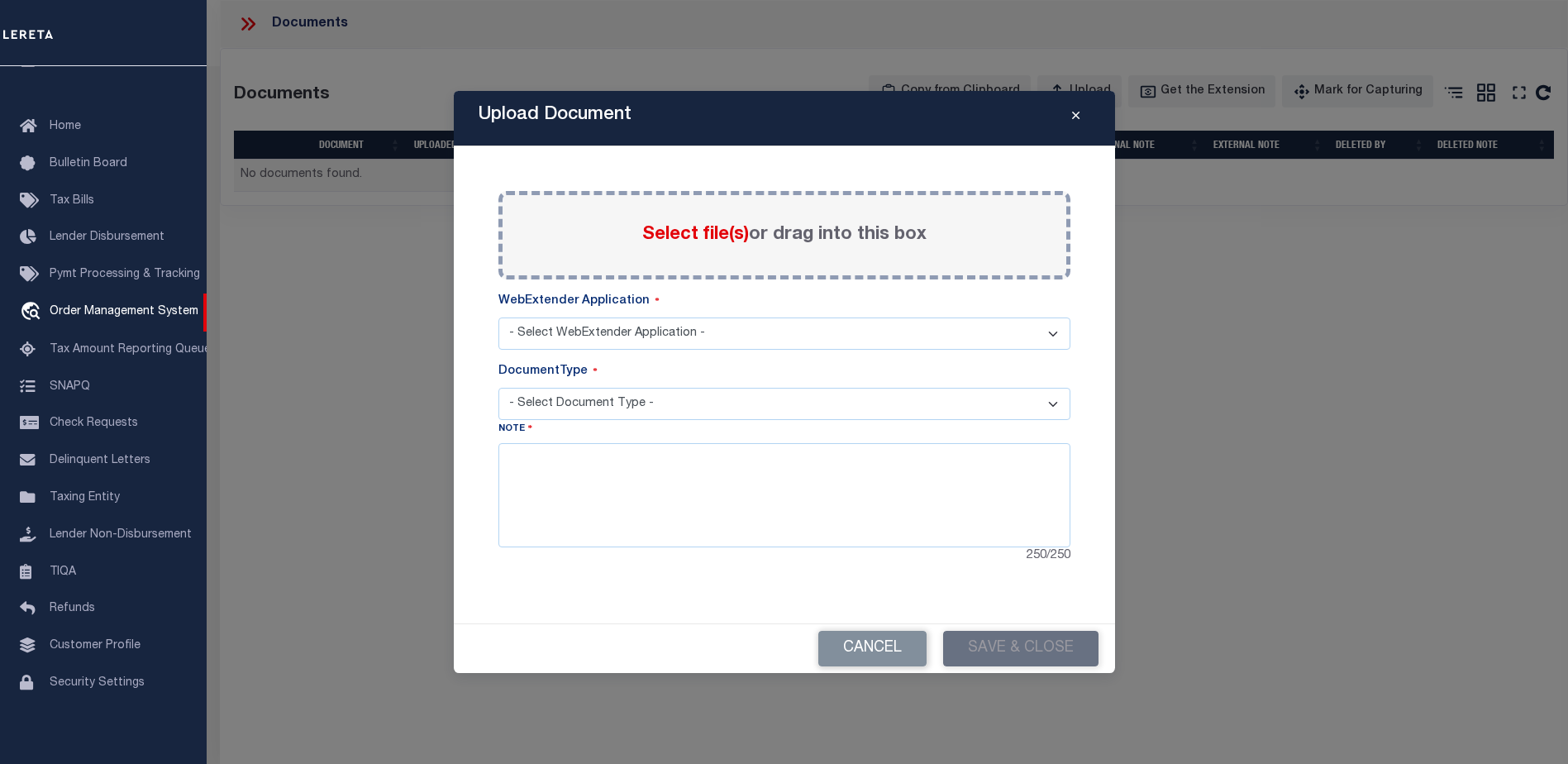
click at [1073, 112] on icon "Close" at bounding box center [1076, 115] width 7 height 12
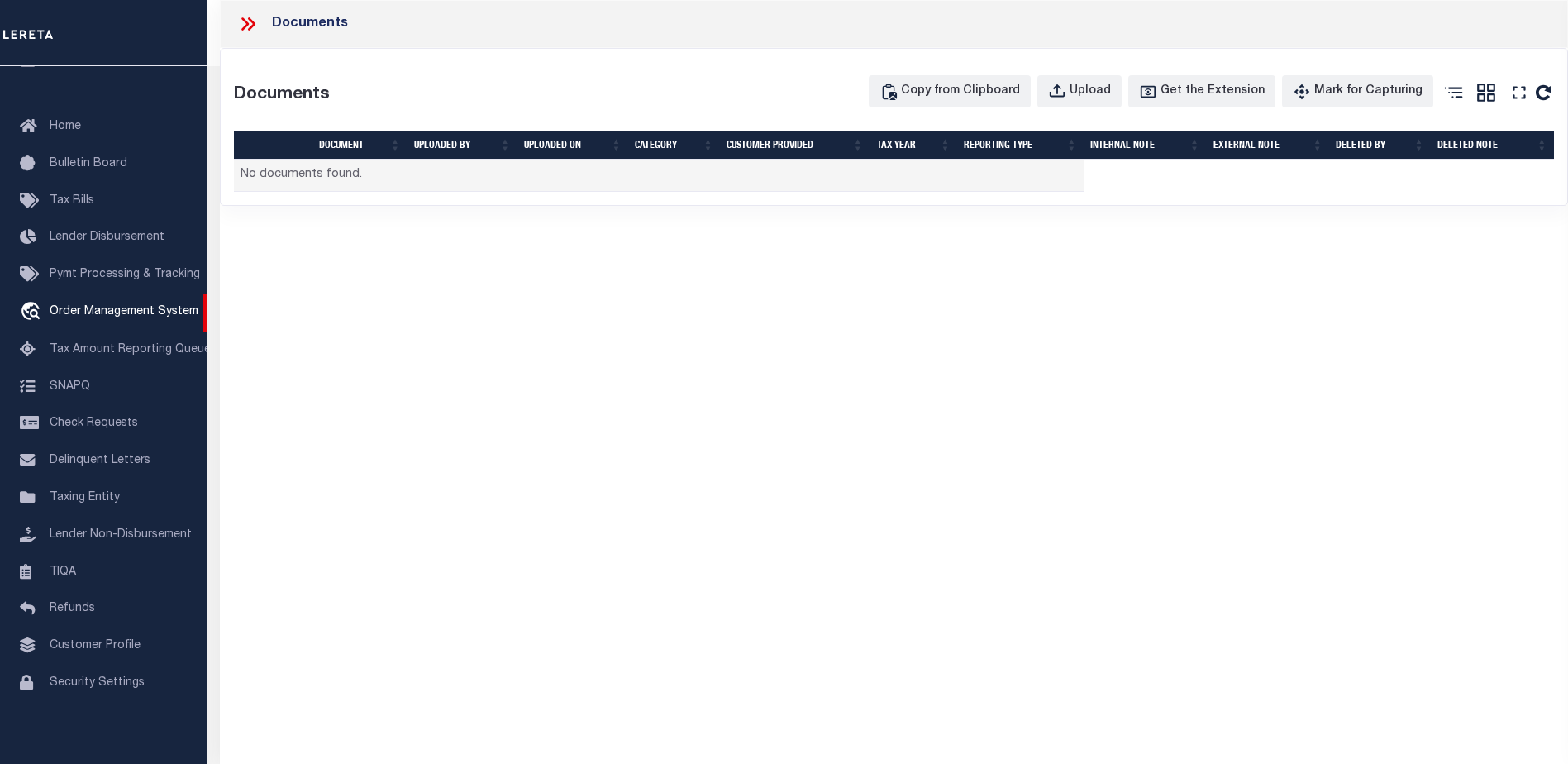
click at [252, 23] on icon at bounding box center [248, 23] width 21 height 21
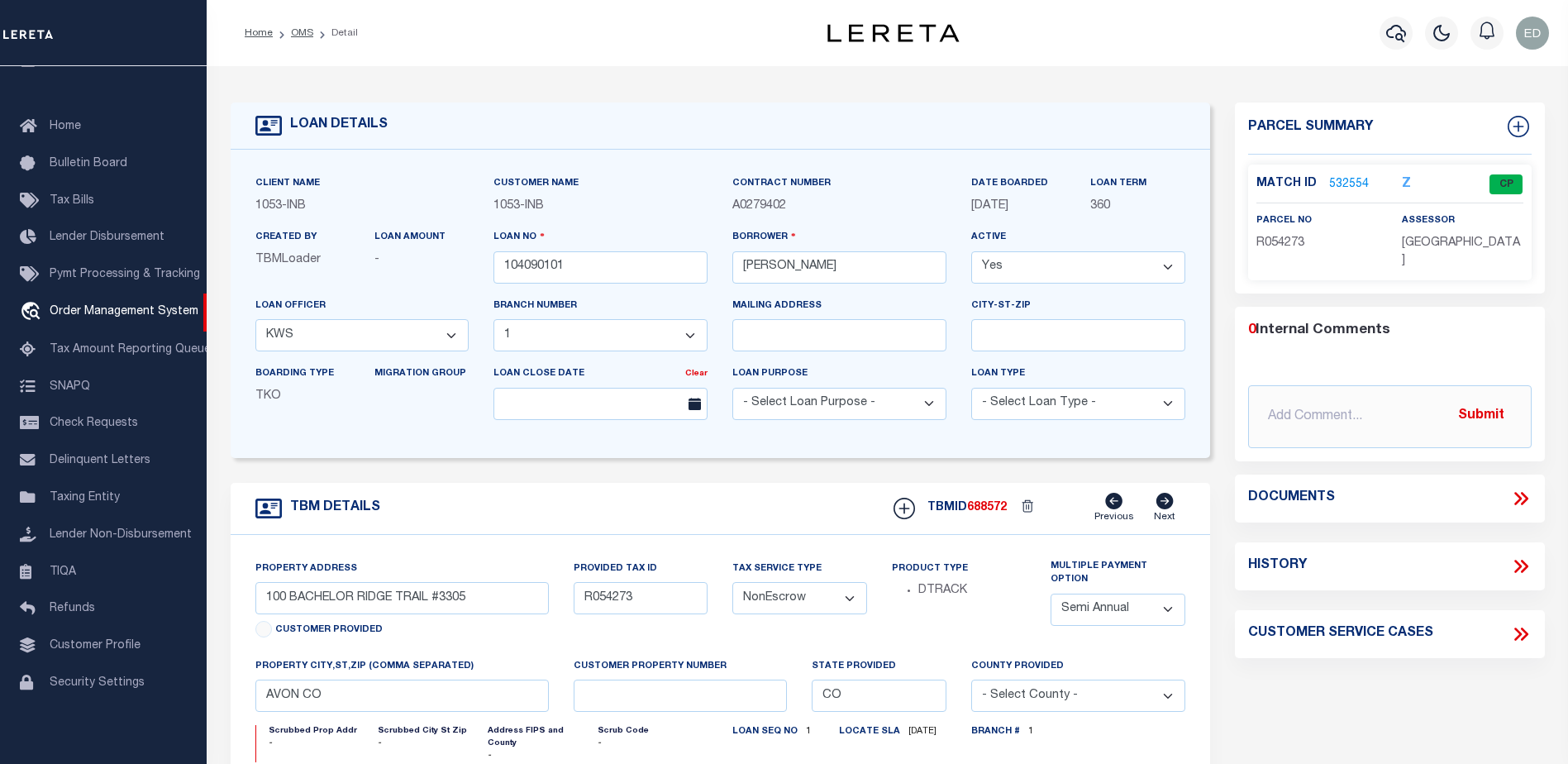
click at [1524, 491] on div "Documents" at bounding box center [1389, 499] width 310 height 48
click at [1522, 488] on icon at bounding box center [1520, 498] width 21 height 21
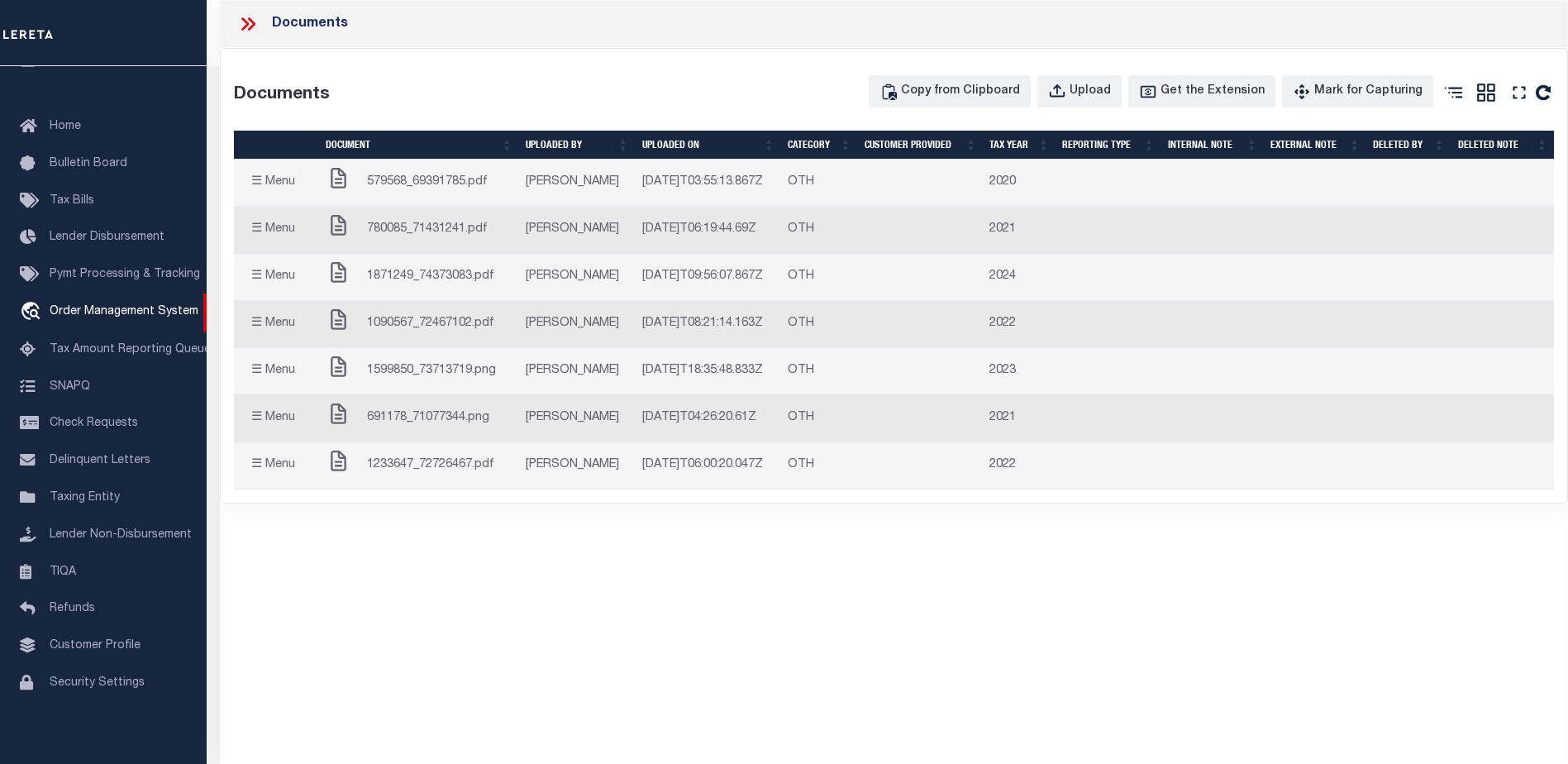
click at [252, 26] on icon at bounding box center [252, 24] width 7 height 13
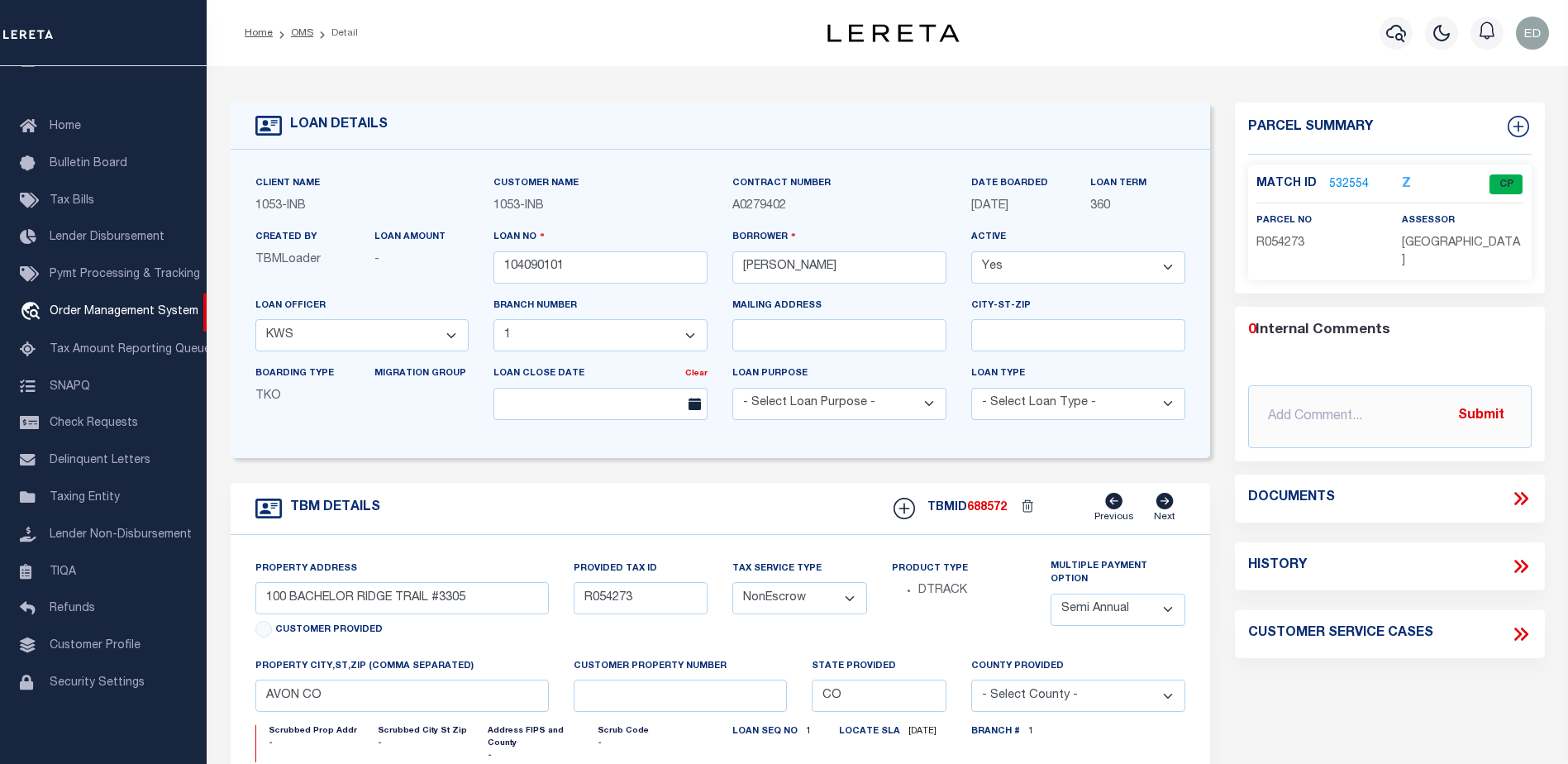
click at [1521, 492] on icon at bounding box center [1524, 499] width 7 height 13
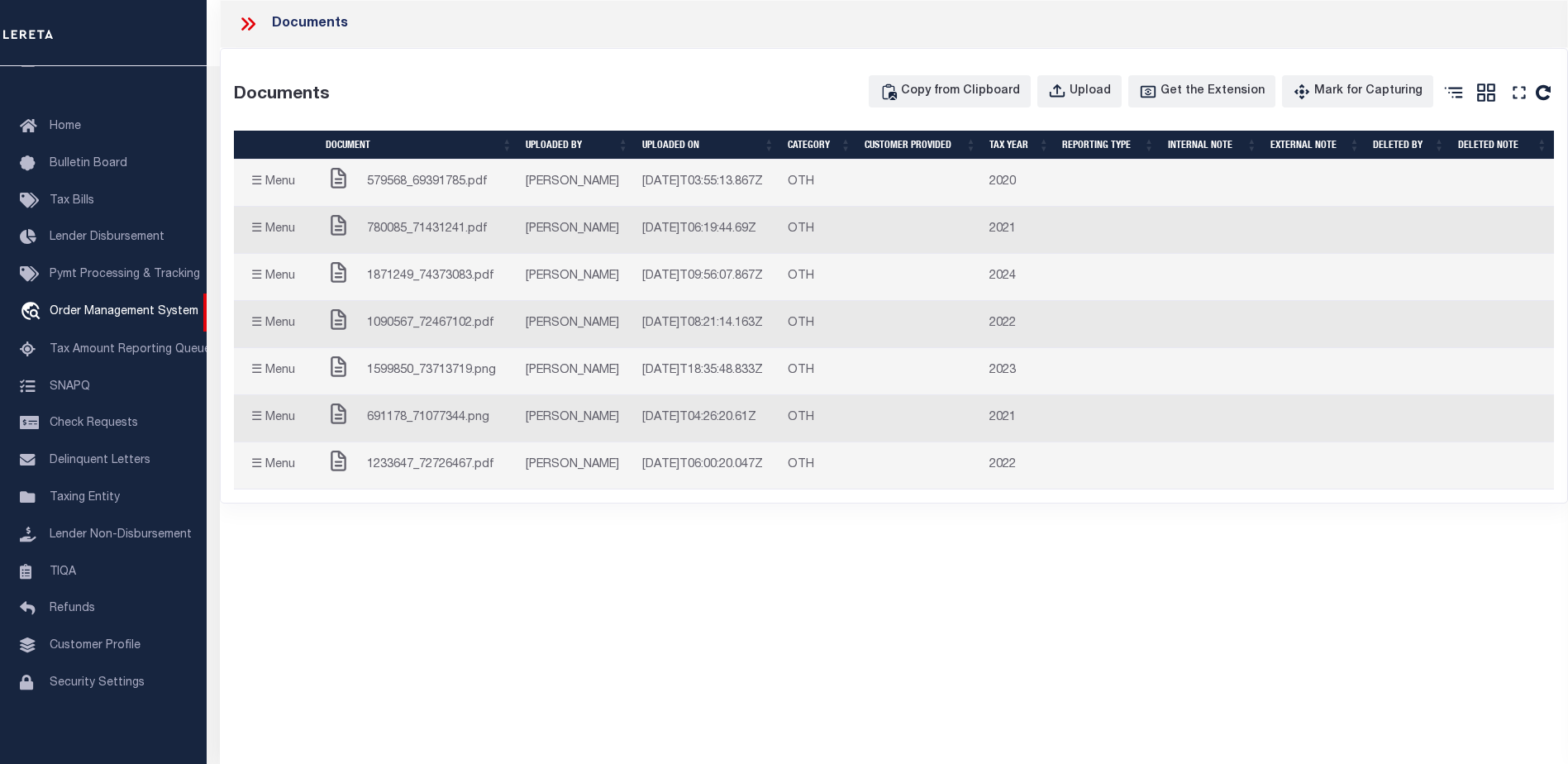
click at [252, 25] on icon at bounding box center [248, 23] width 21 height 21
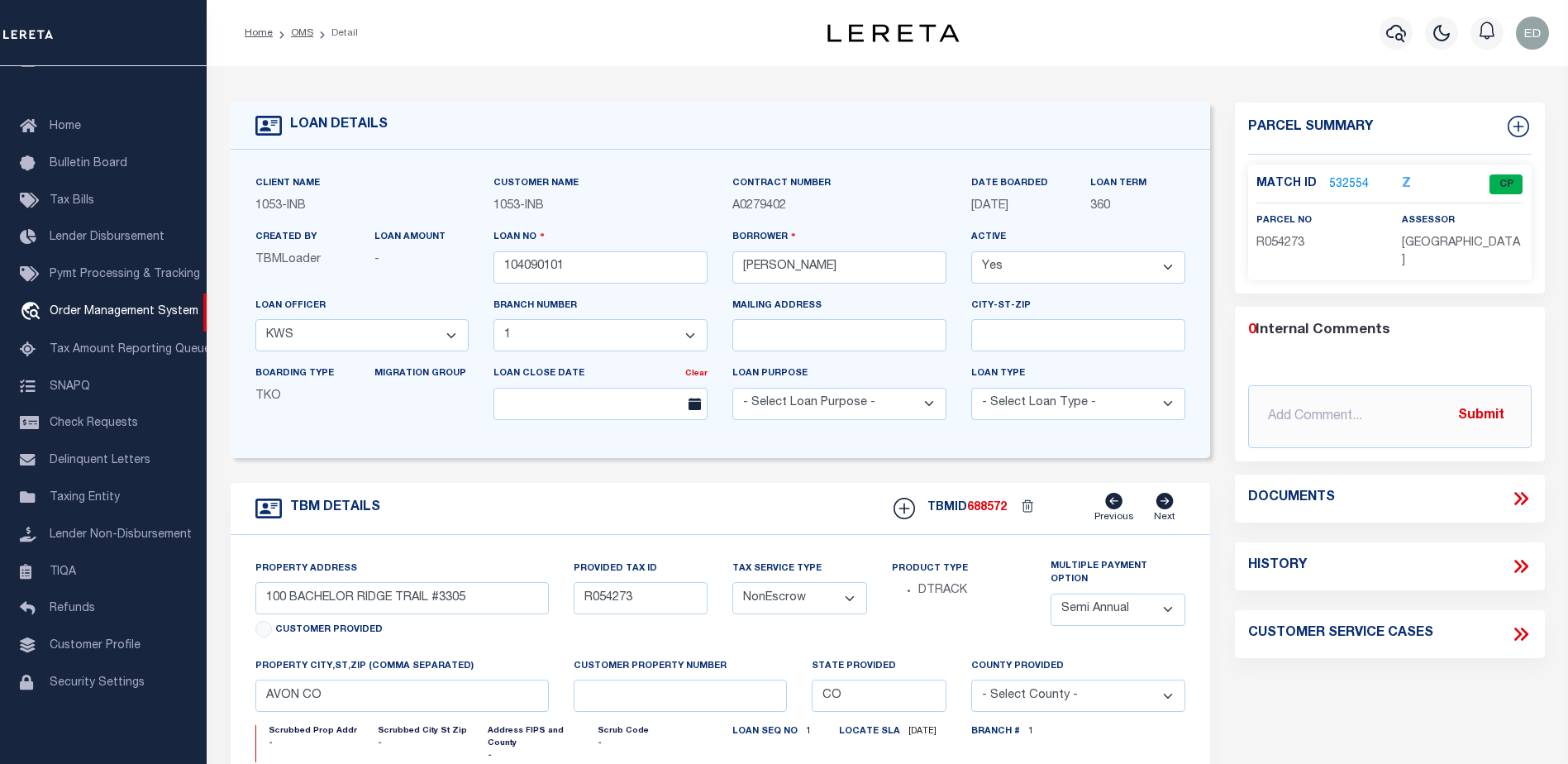
click at [1341, 176] on link "532554" at bounding box center [1349, 184] width 40 height 18
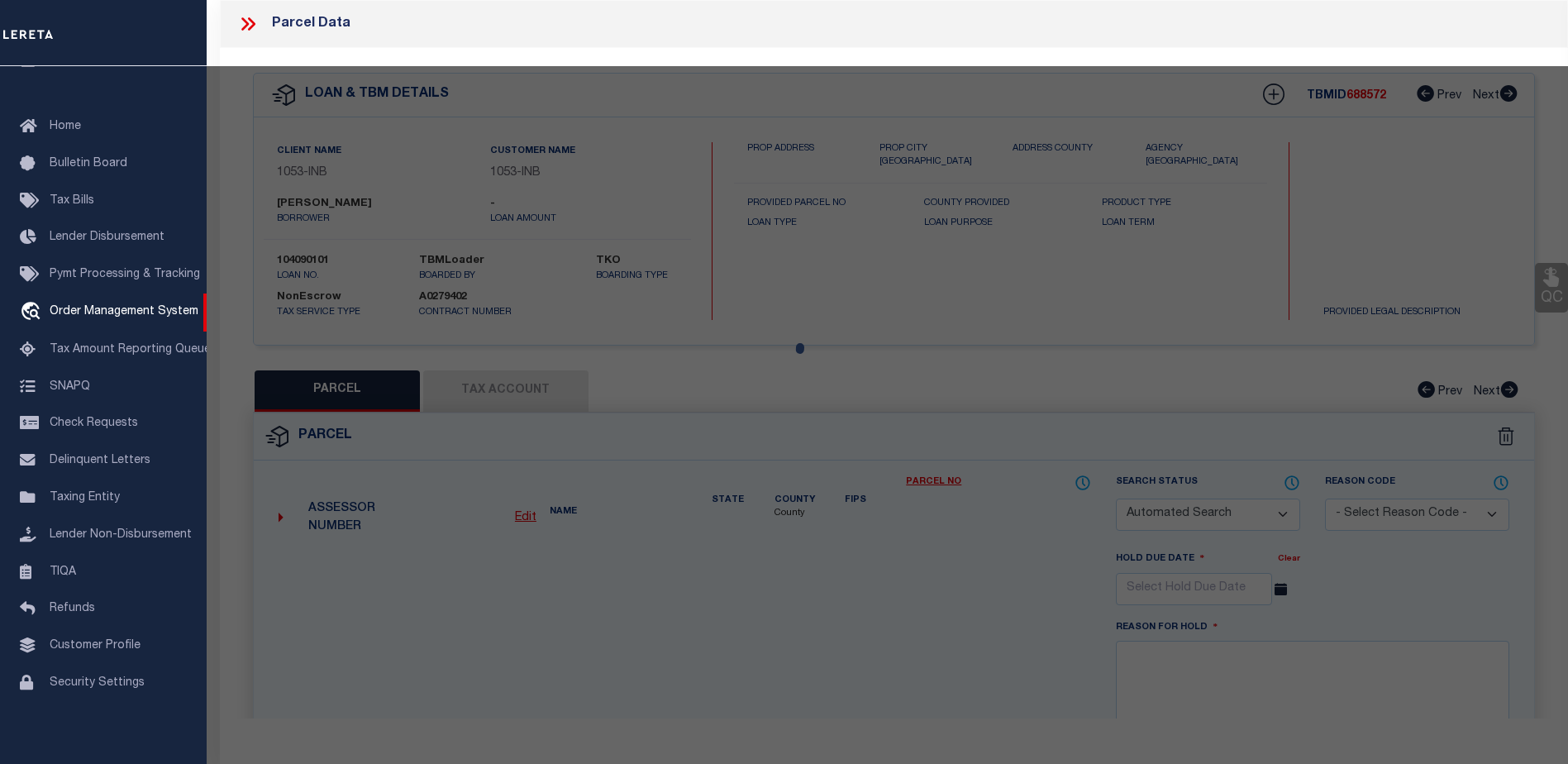
checkbox input "false"
select select "CP"
type input "[PERSON_NAME] DEV CO INC"
type input "000100 BACHELOR RIDGE #3305"
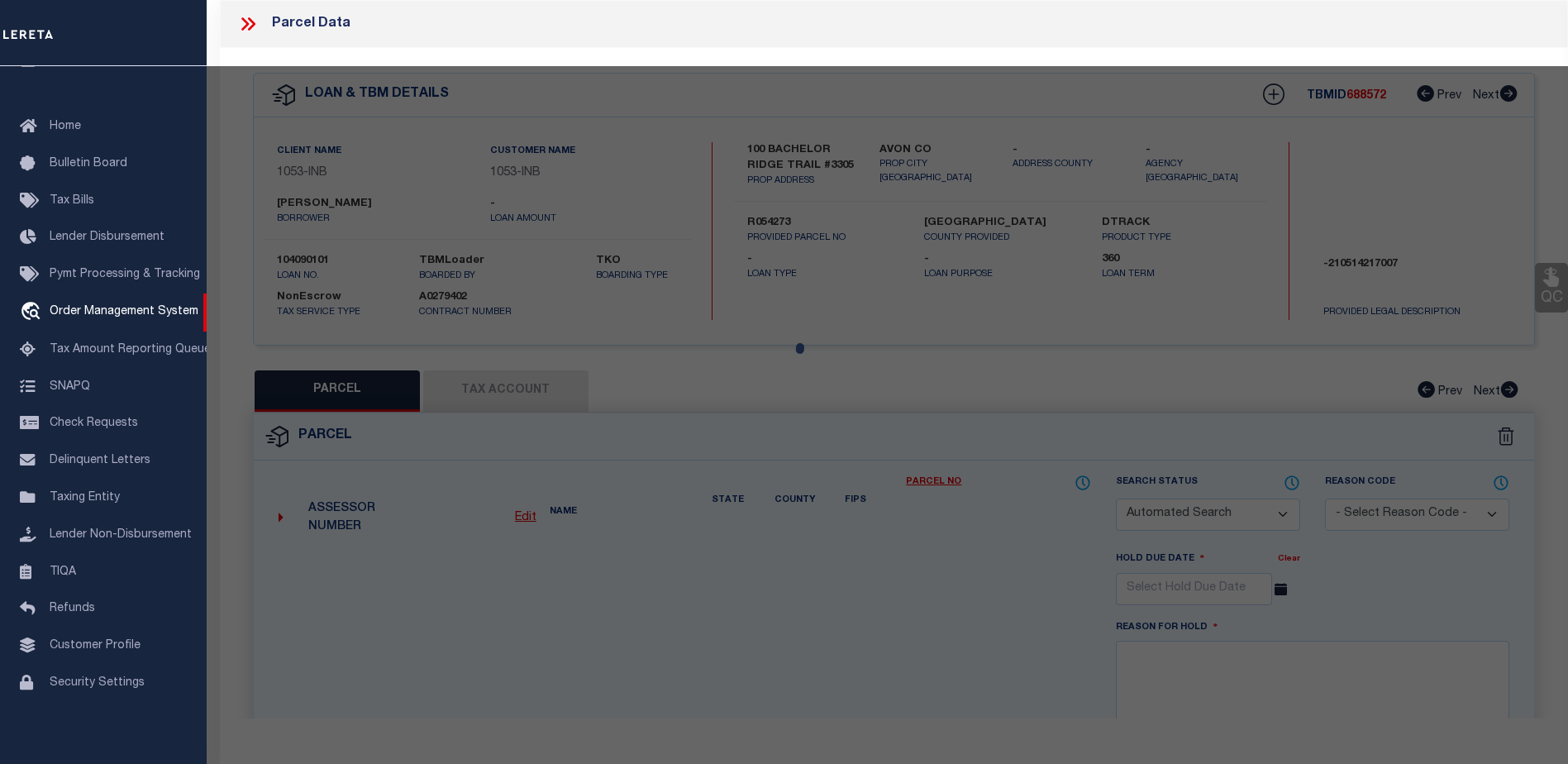
type input "CO"
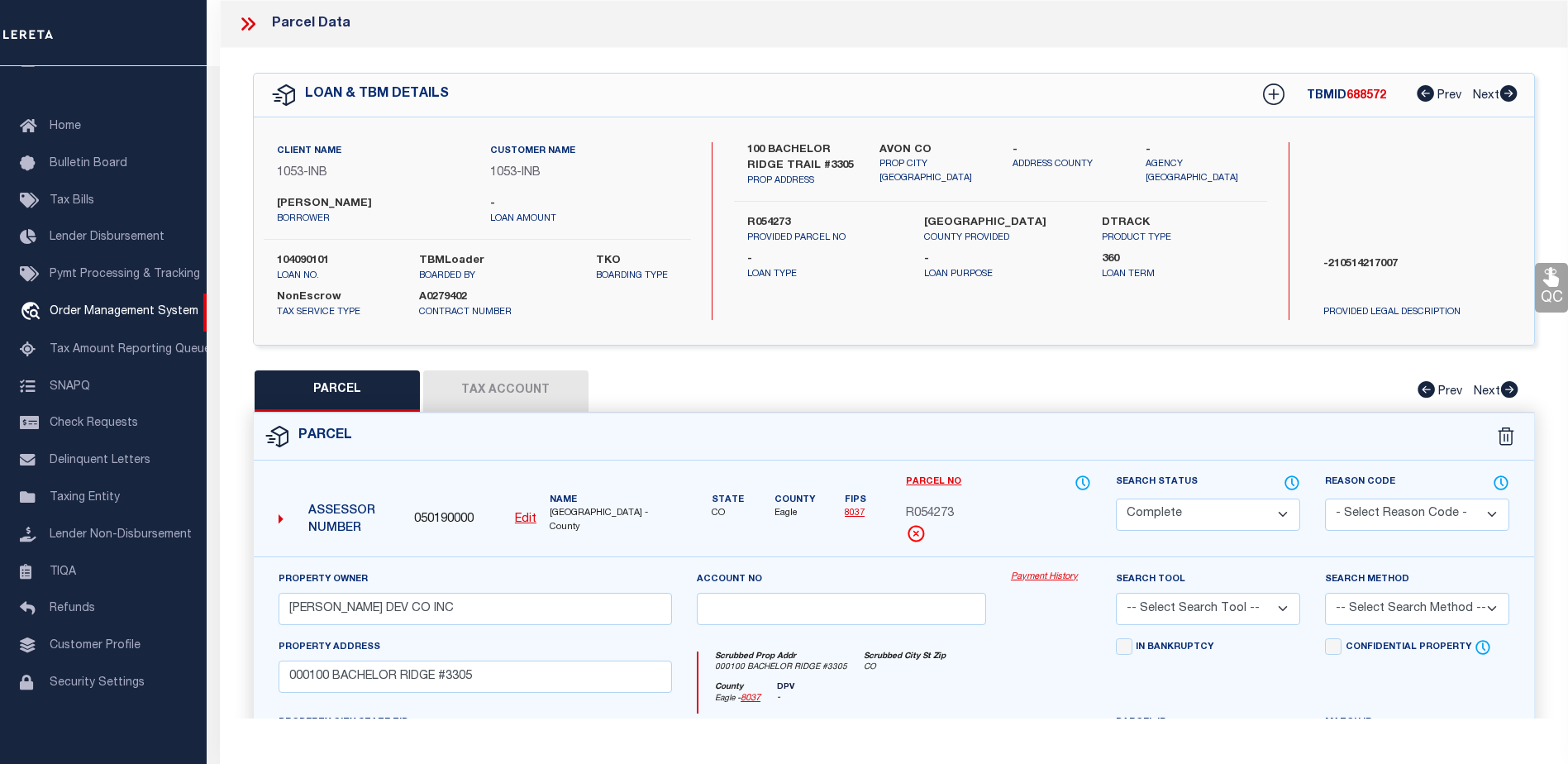
click at [494, 391] on button "Tax Account" at bounding box center [505, 391] width 165 height 41
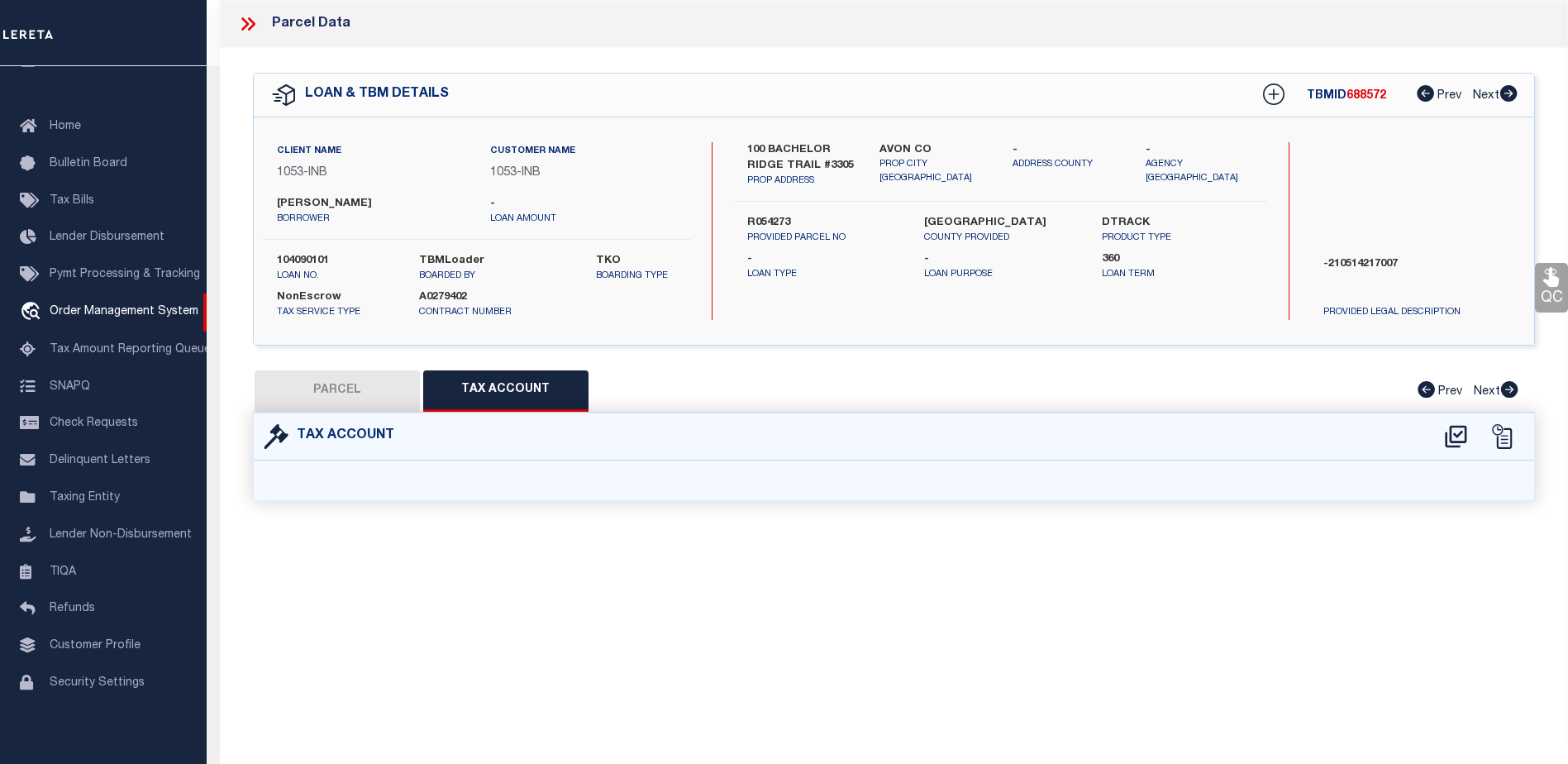
select select "100"
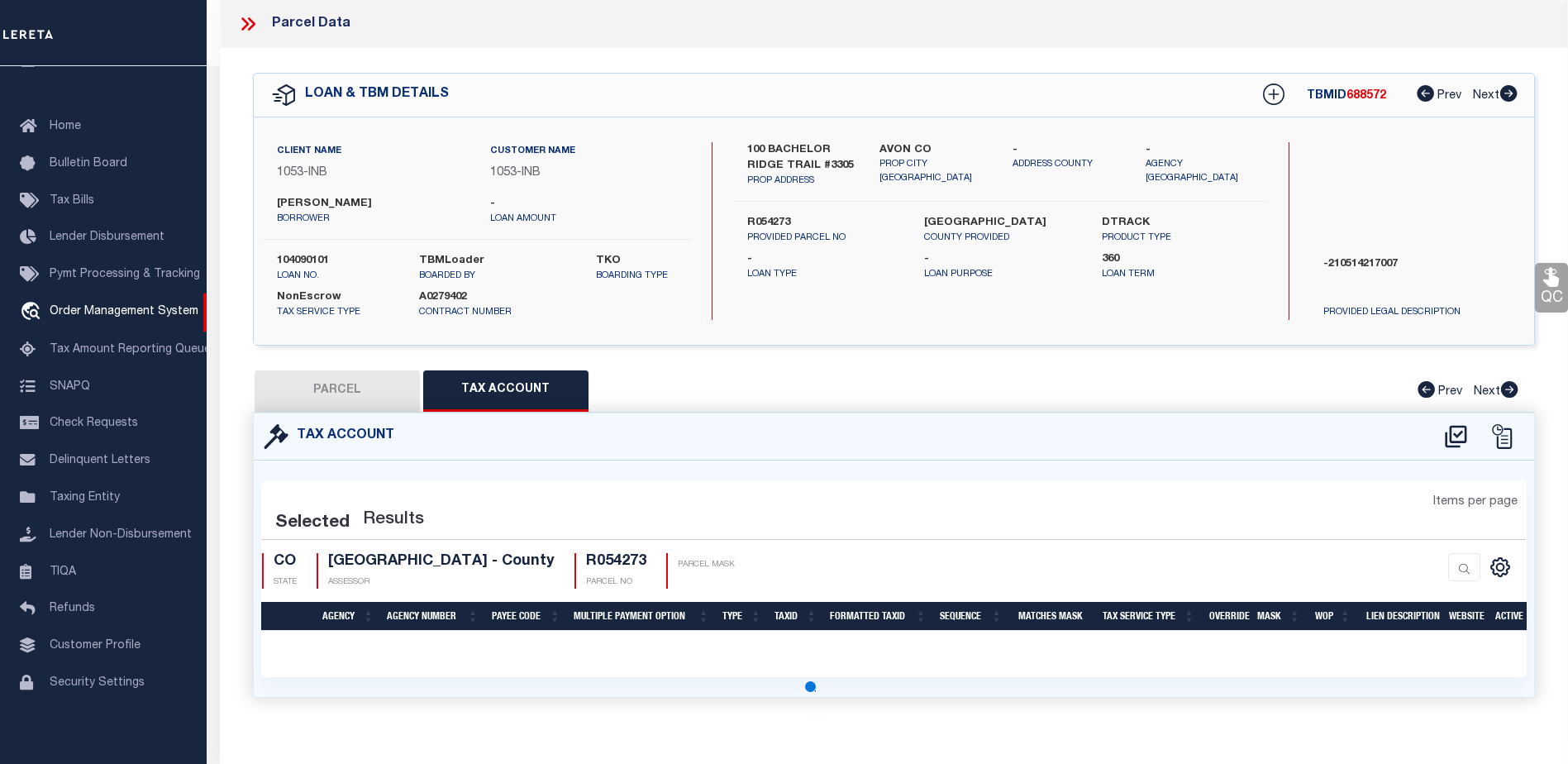
select select "100"
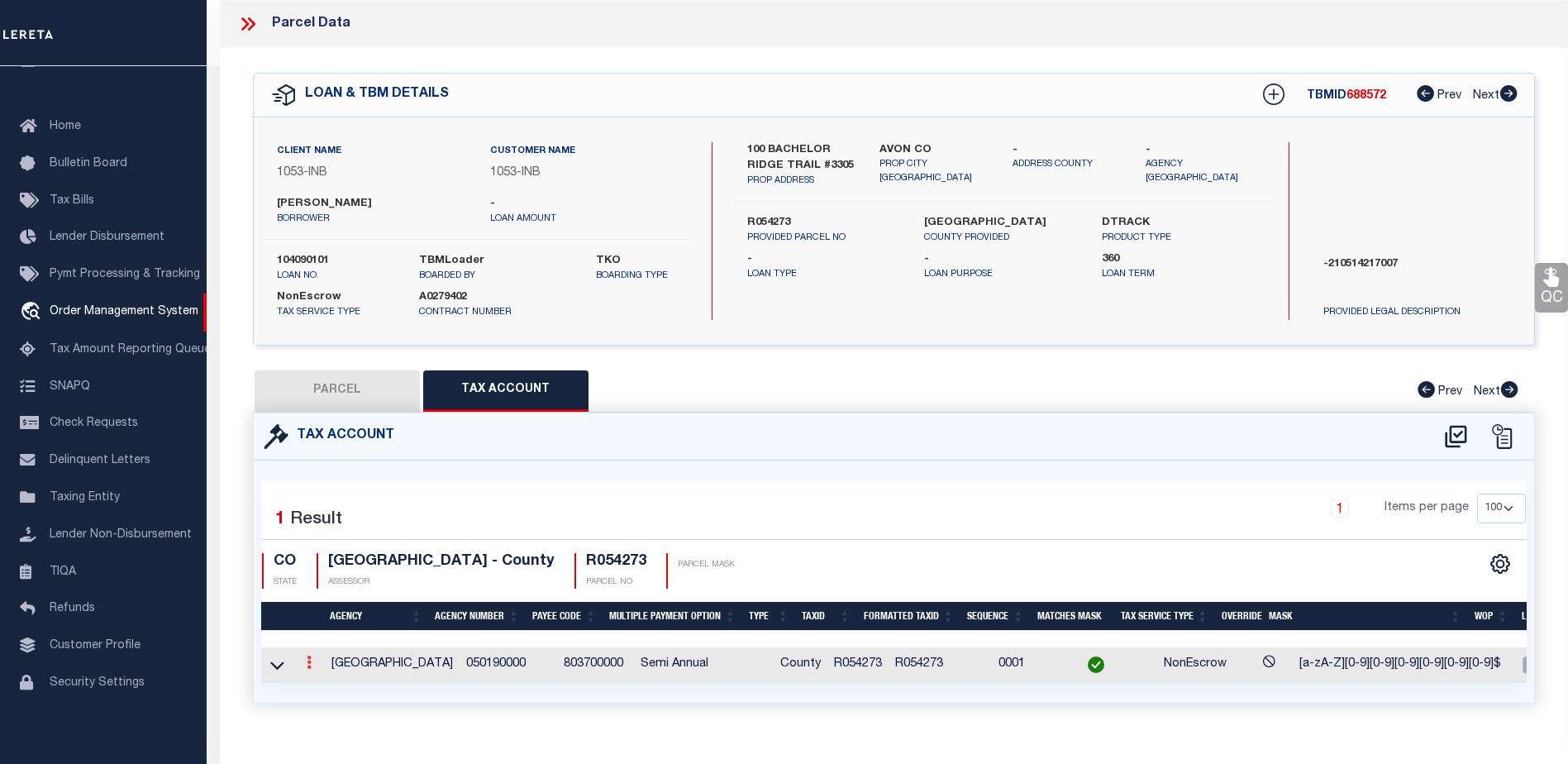
click at [309, 664] on icon at bounding box center [309, 663] width 5 height 13
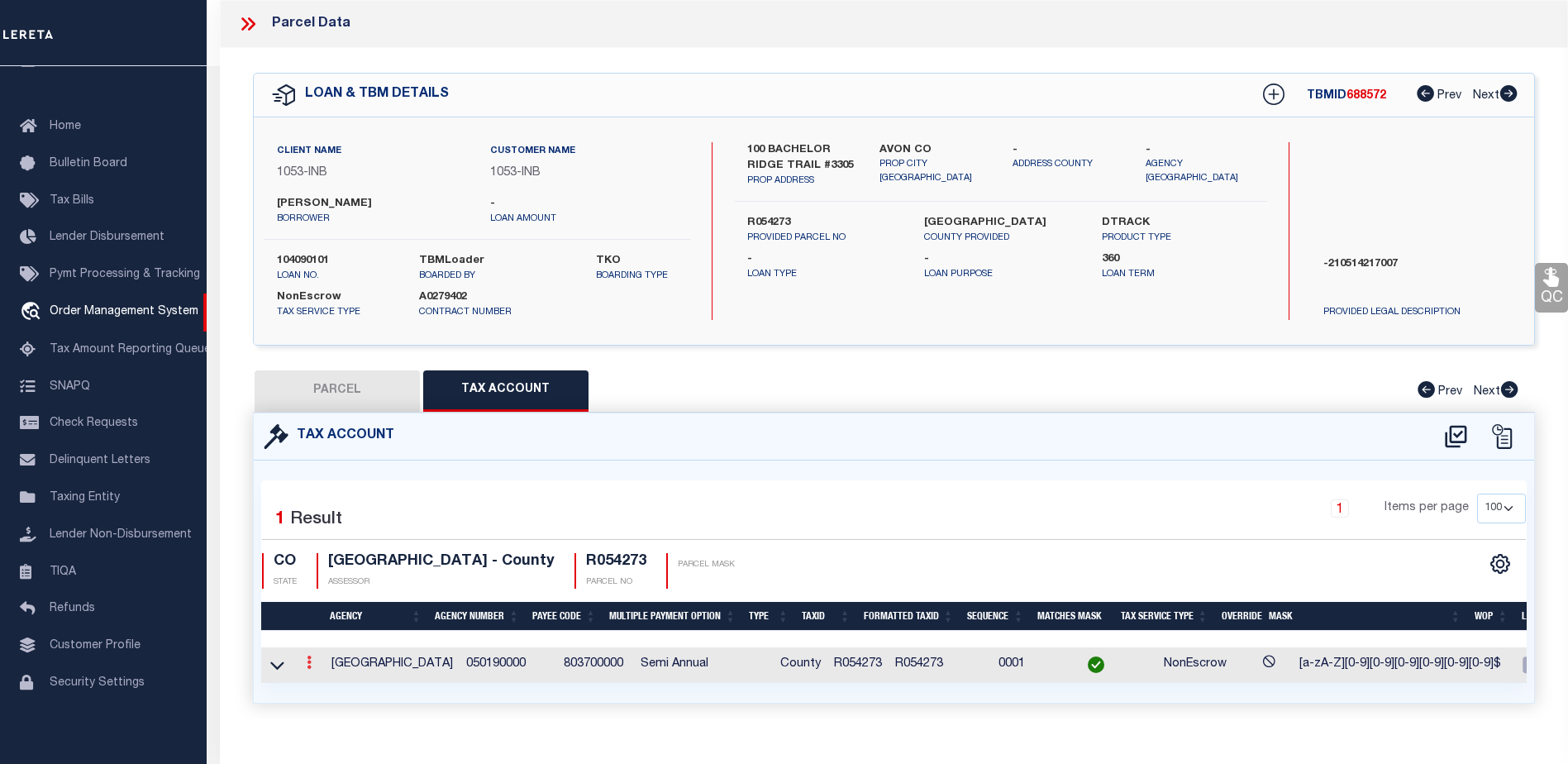
click at [309, 664] on icon at bounding box center [309, 663] width 5 height 13
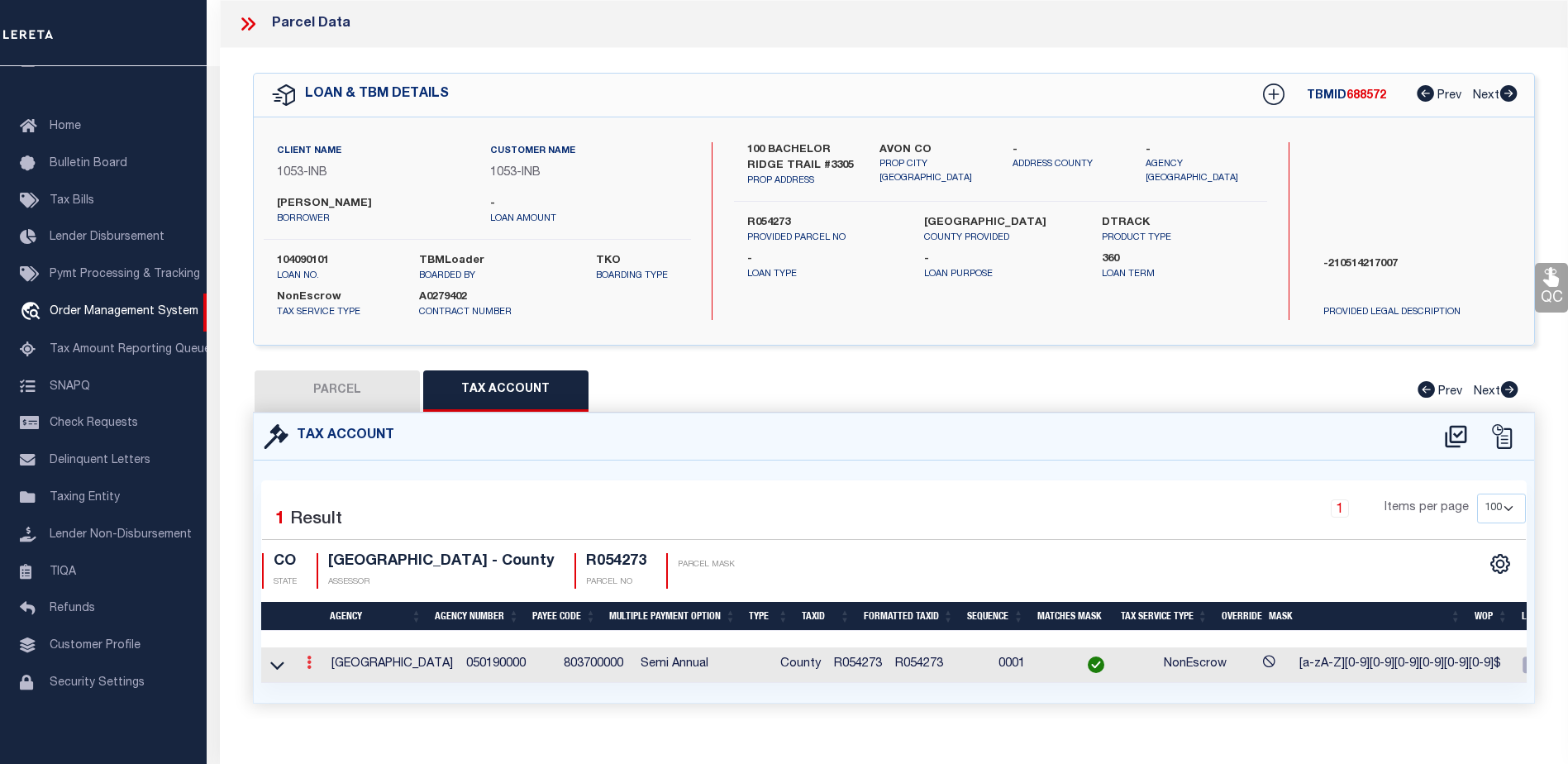
click at [309, 664] on icon at bounding box center [309, 663] width 5 height 13
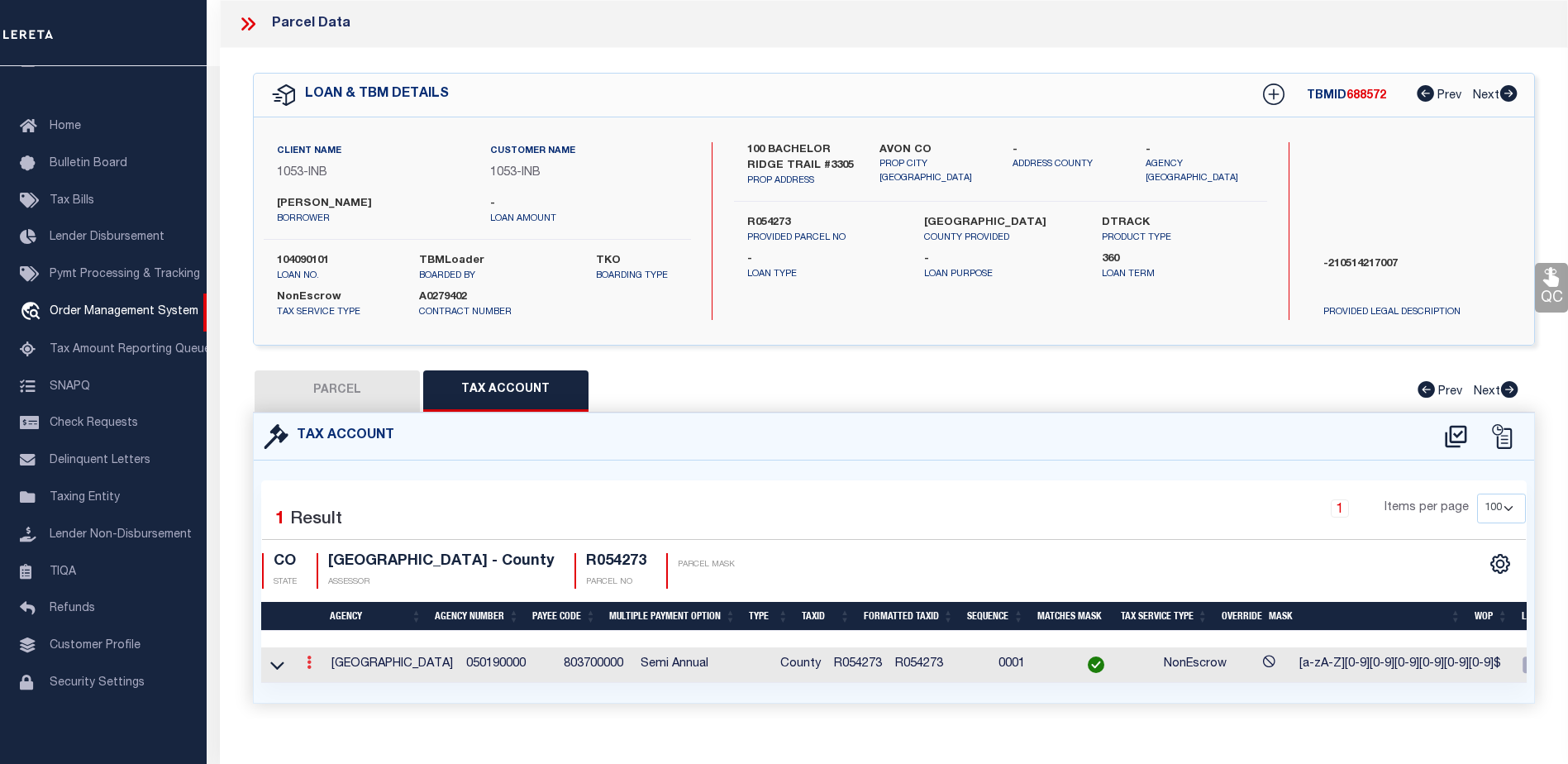
click at [309, 664] on icon at bounding box center [309, 663] width 5 height 13
